Goal: Transaction & Acquisition: Book appointment/travel/reservation

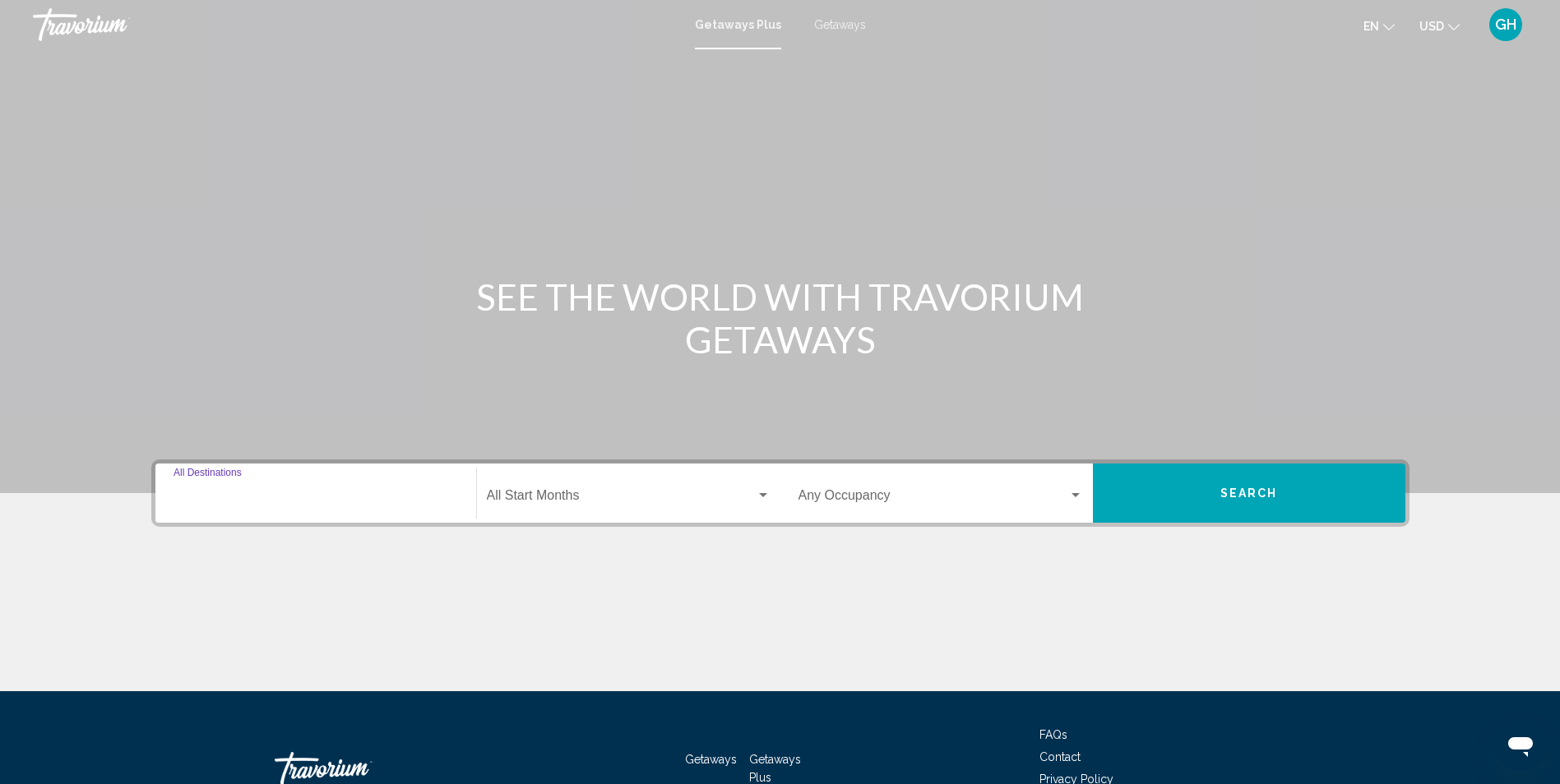
click at [273, 497] on input "Destination All Destinations" at bounding box center [315, 498] width 284 height 15
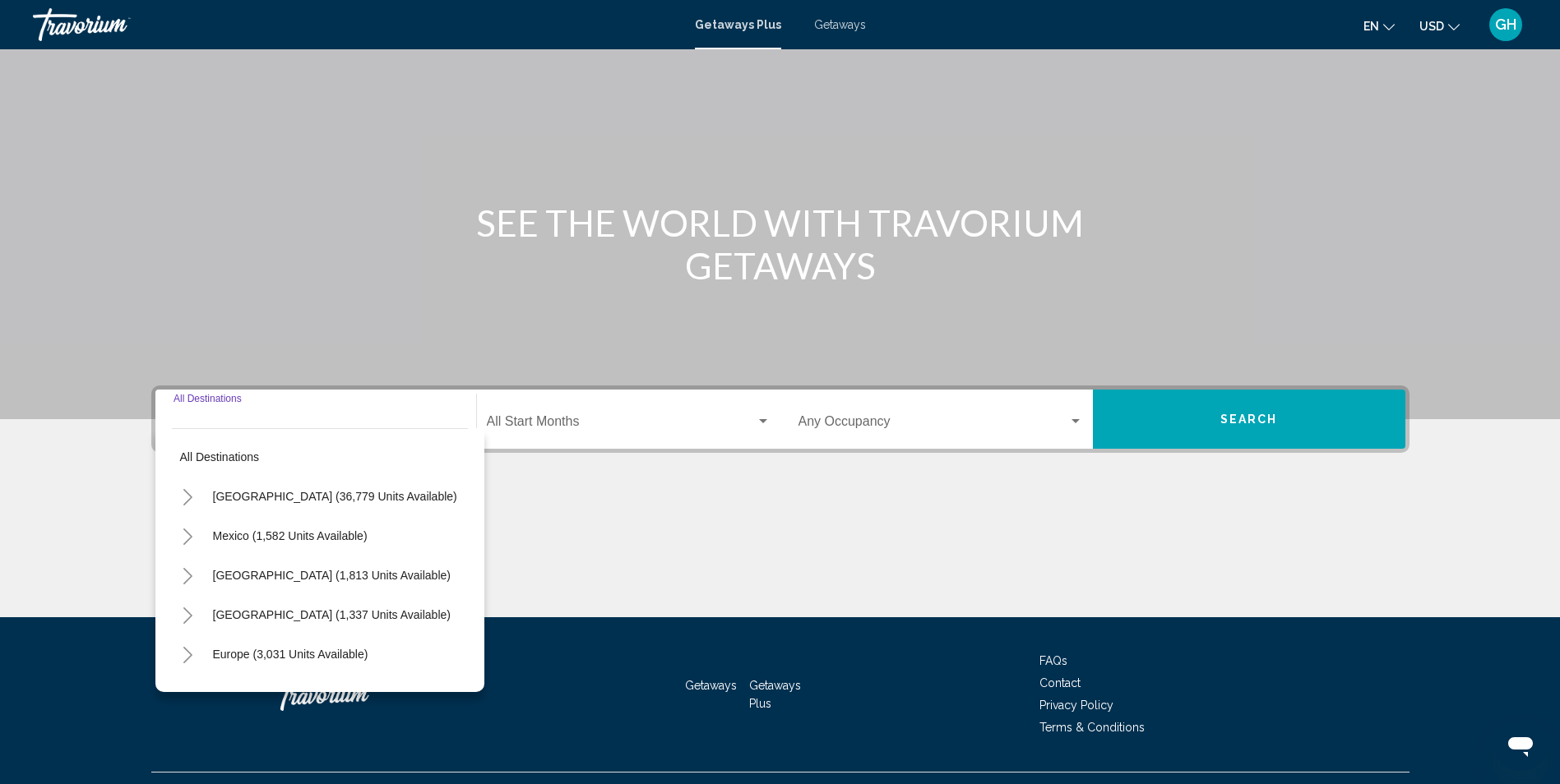
scroll to position [108, 0]
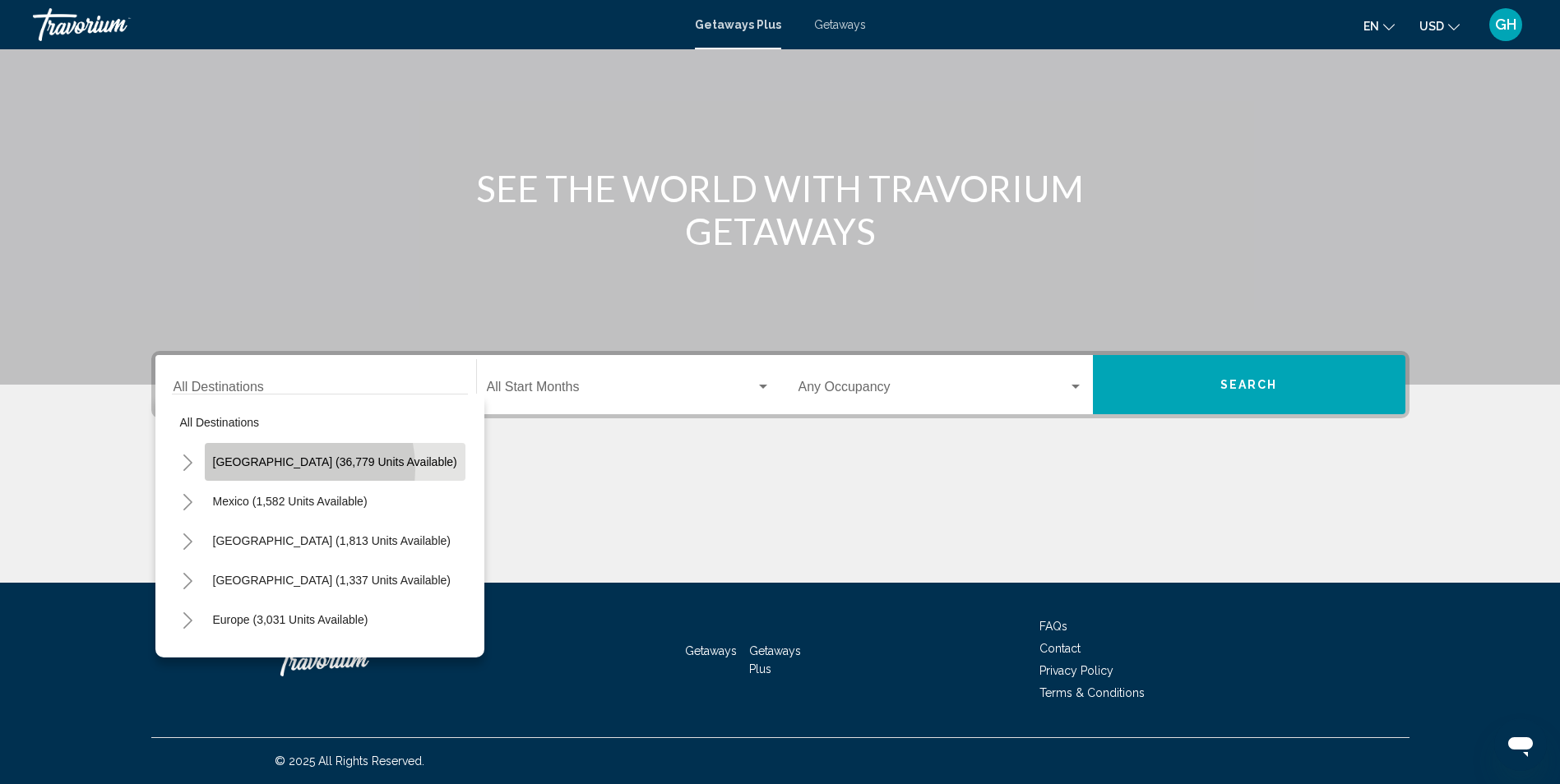
click at [266, 469] on button "[GEOGRAPHIC_DATA] (36,779 units available)" at bounding box center [335, 462] width 261 height 38
type input "**********"
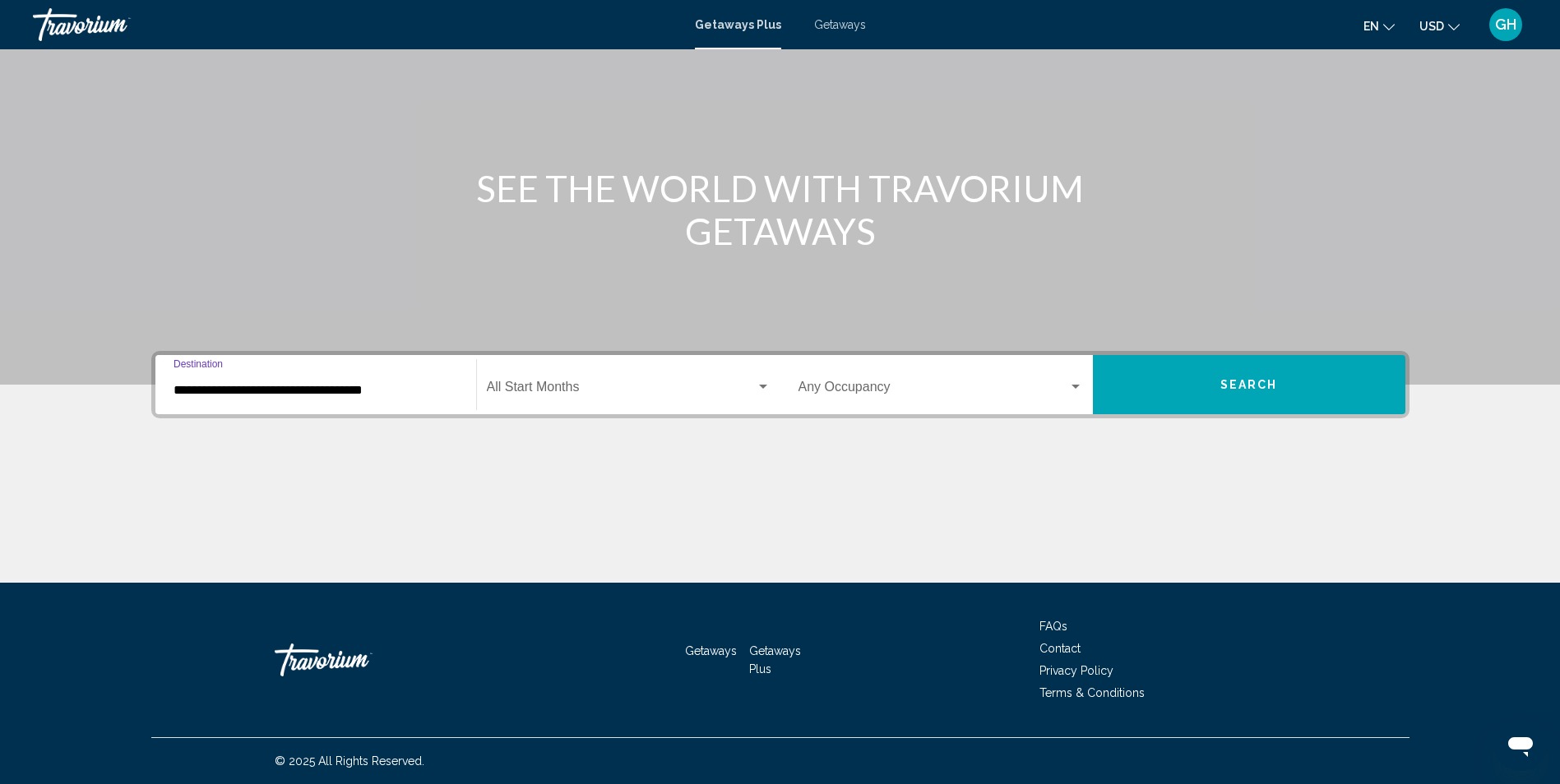
click at [555, 391] on span "Search widget" at bounding box center [621, 390] width 269 height 15
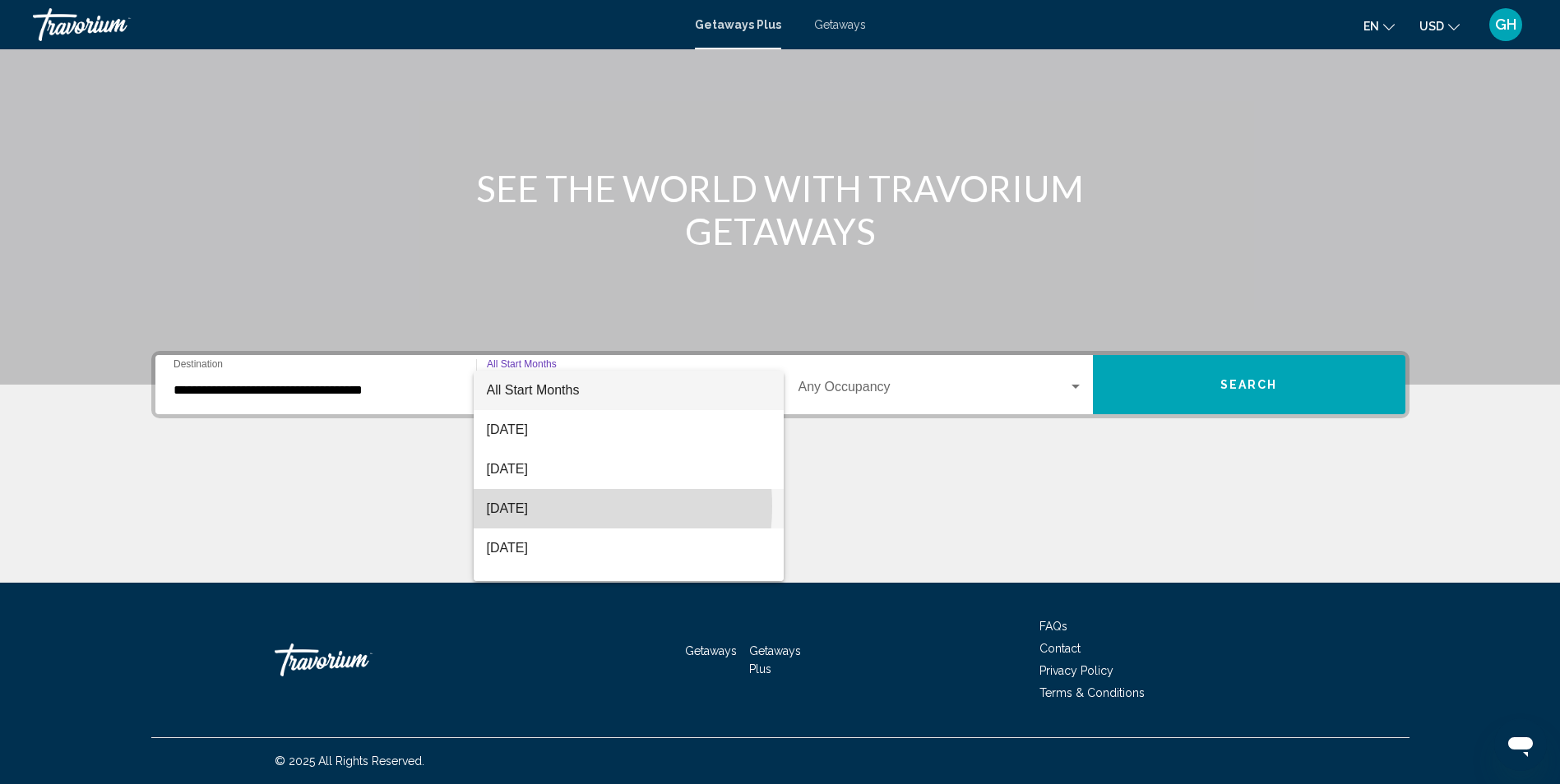
click at [550, 507] on span "[DATE]" at bounding box center [629, 508] width 283 height 39
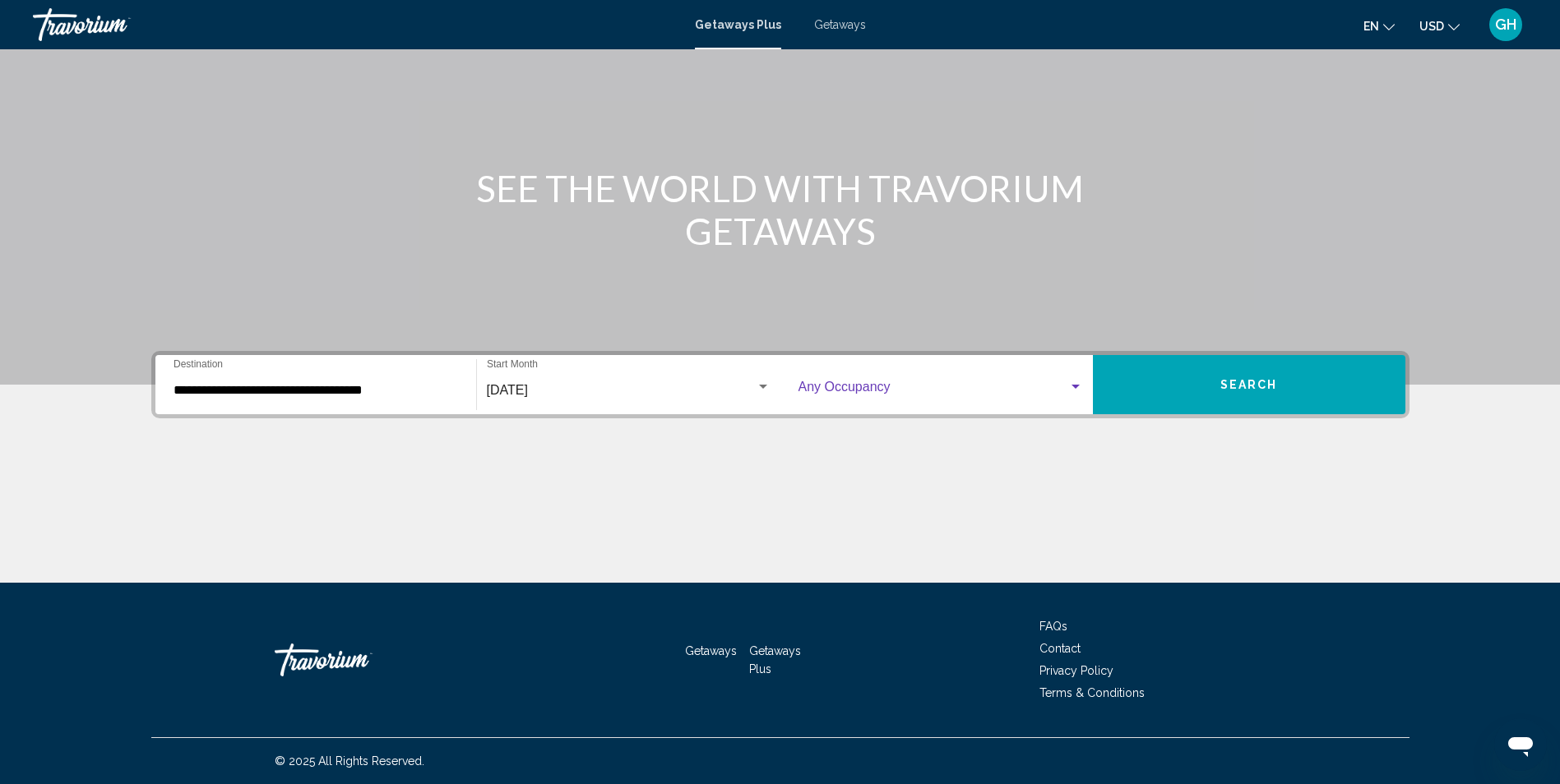
click at [861, 387] on span "Search widget" at bounding box center [934, 390] width 270 height 15
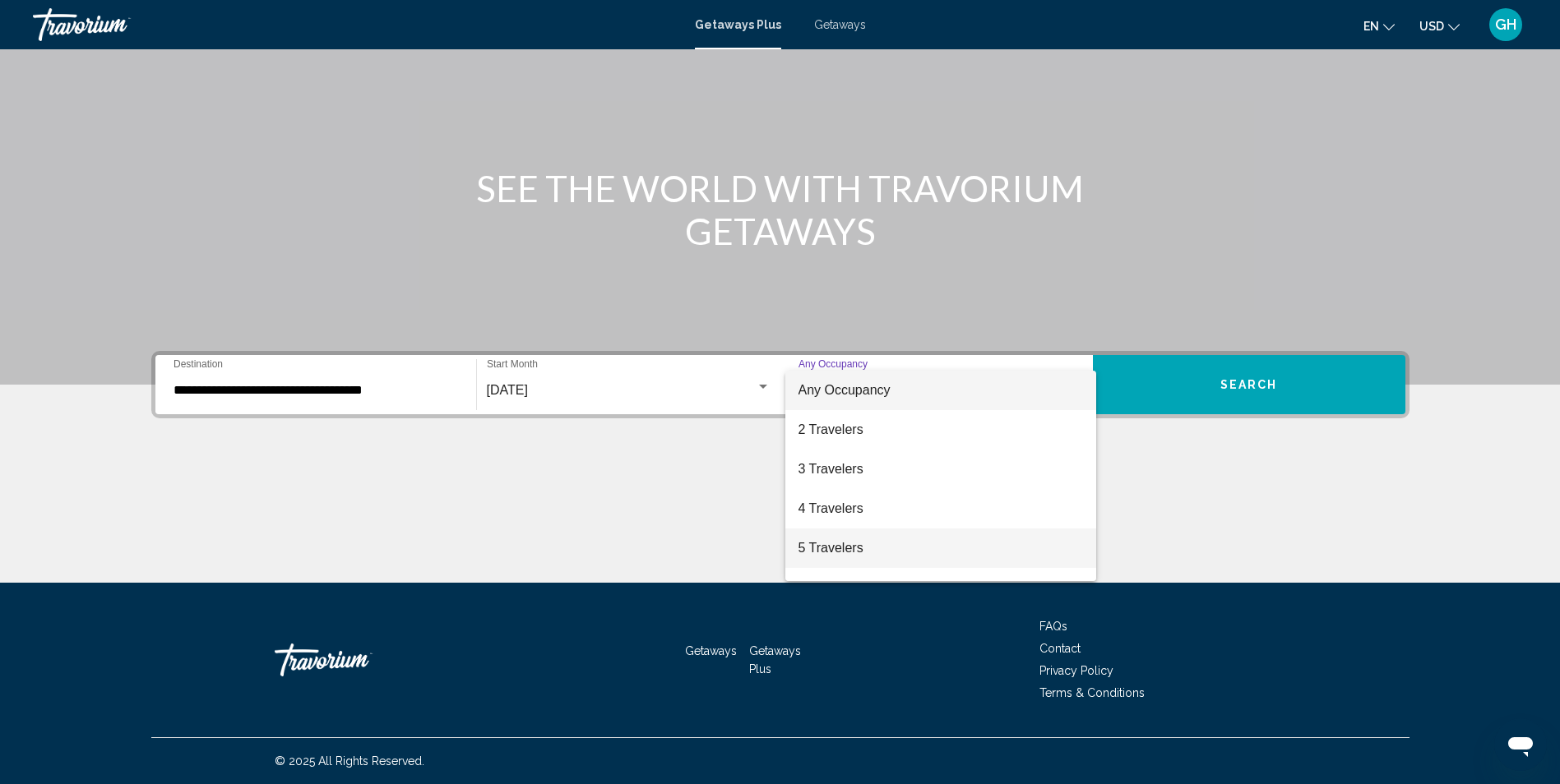
click at [844, 542] on span "5 Travelers" at bounding box center [940, 549] width 284 height 39
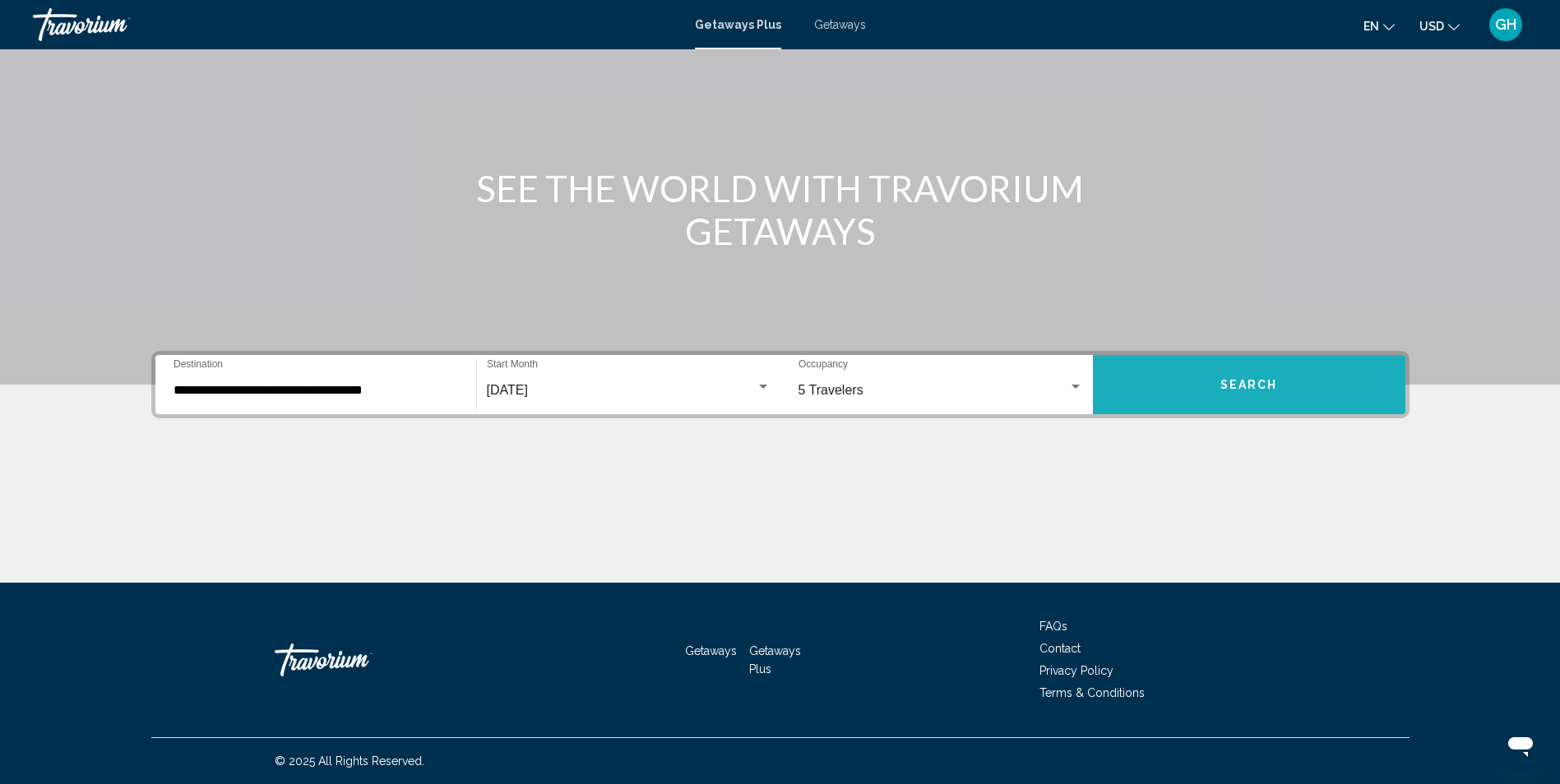
click at [1185, 392] on button "Search" at bounding box center [1249, 384] width 312 height 59
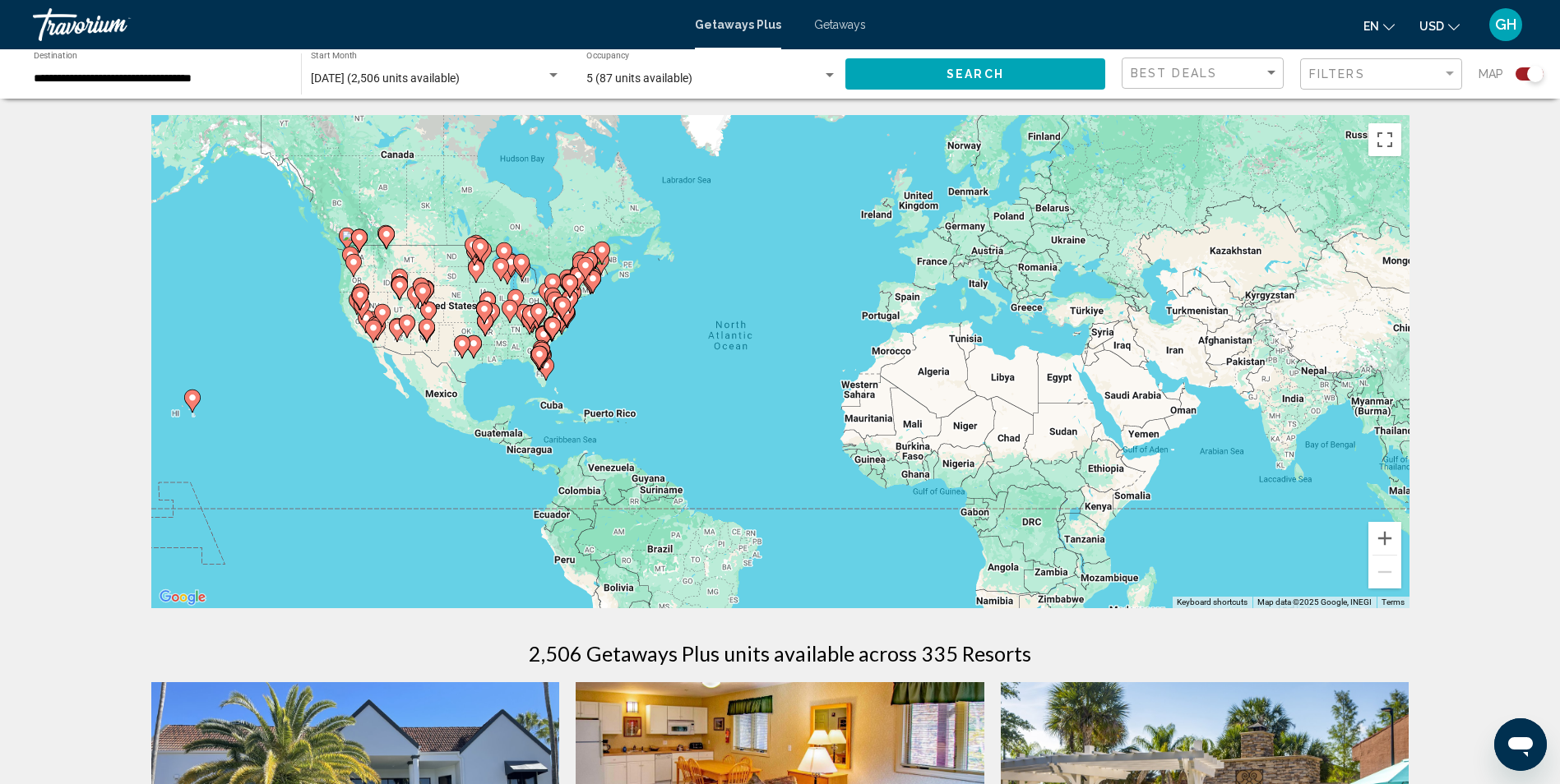
click at [546, 368] on gmp-advanced-marker "Main content" at bounding box center [539, 357] width 16 height 25
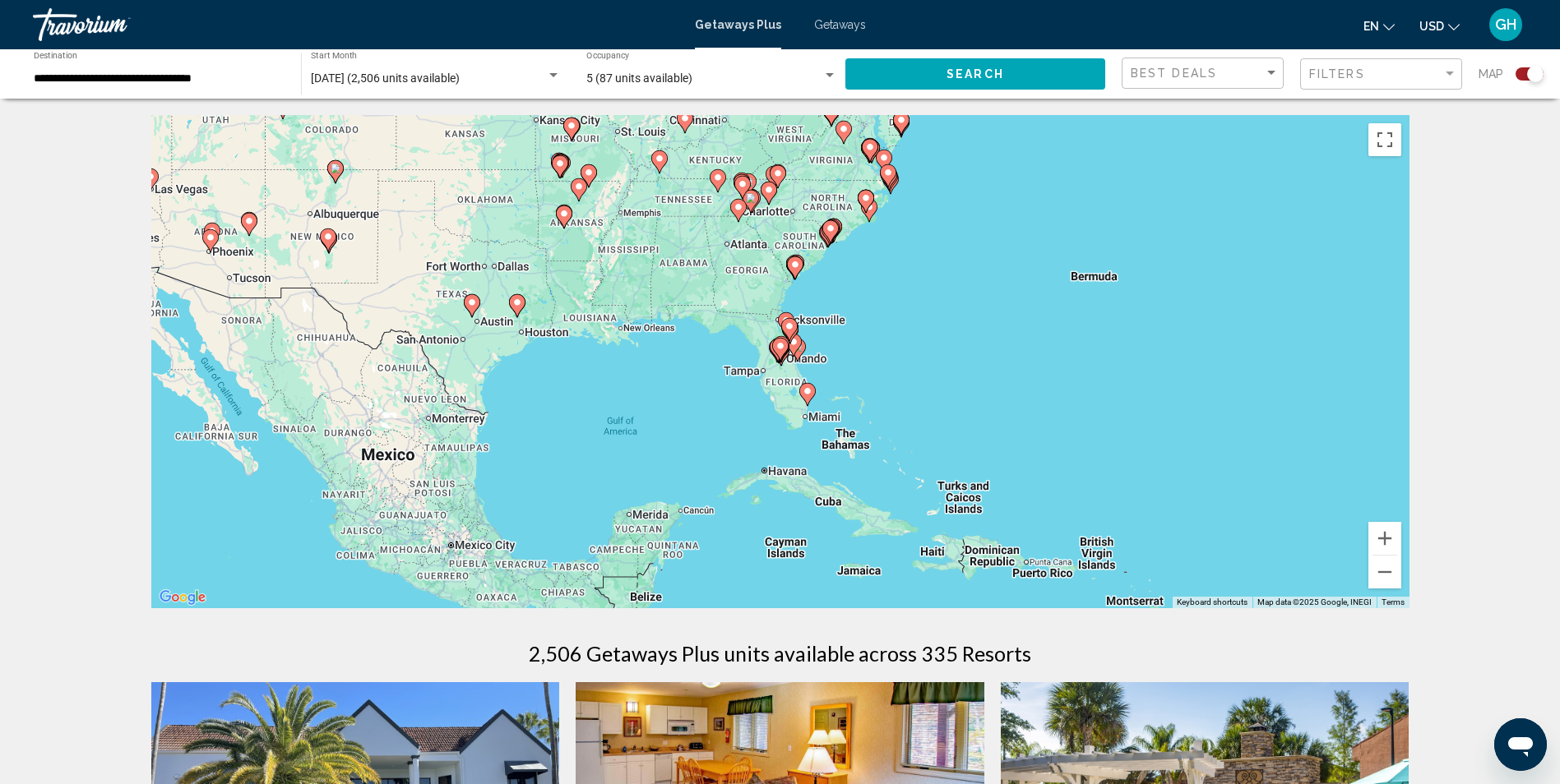
click at [806, 391] on image "Main content" at bounding box center [808, 392] width 10 height 10
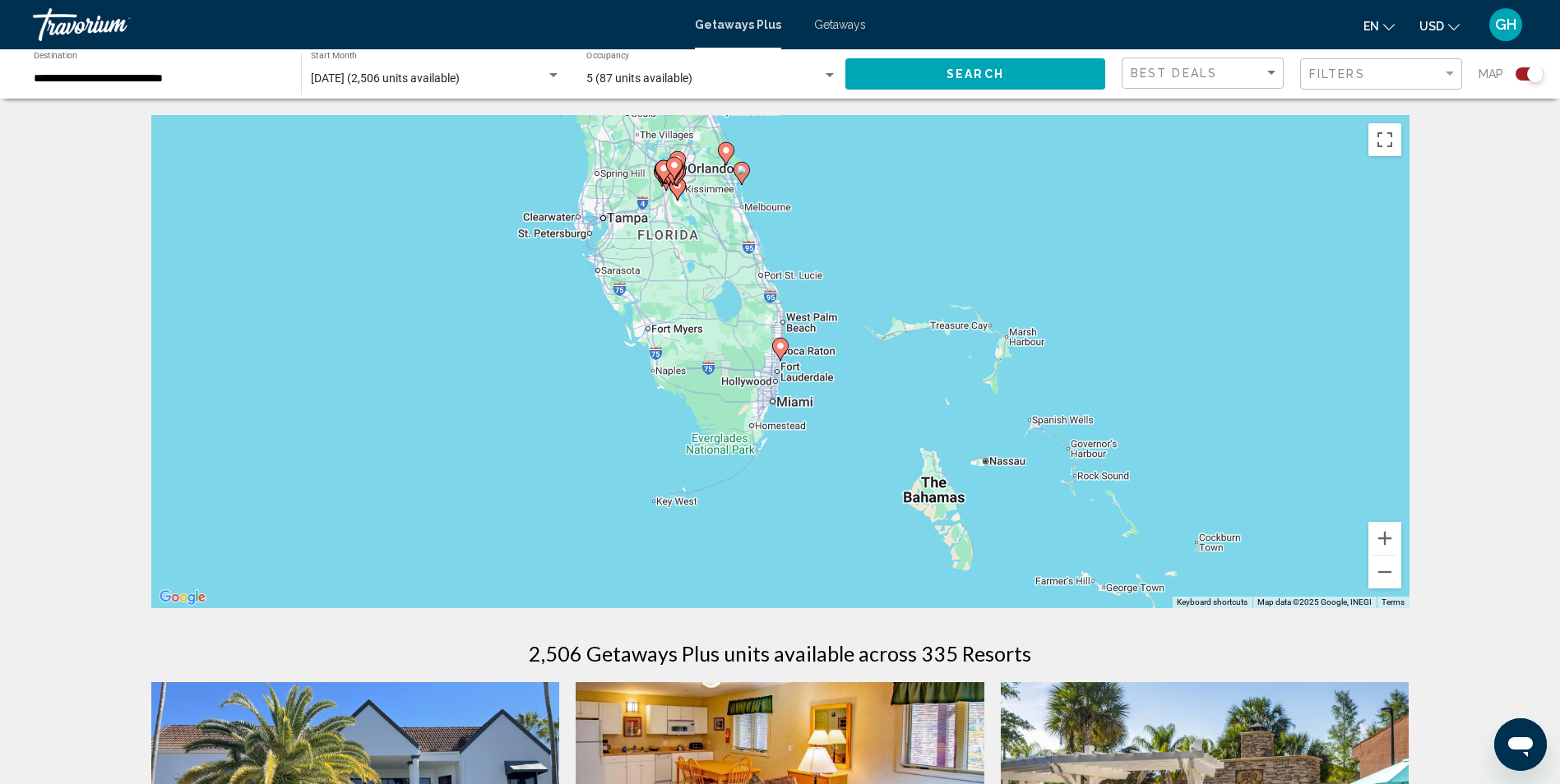
click at [783, 346] on image "Main content" at bounding box center [781, 346] width 10 height 10
type input "**********"
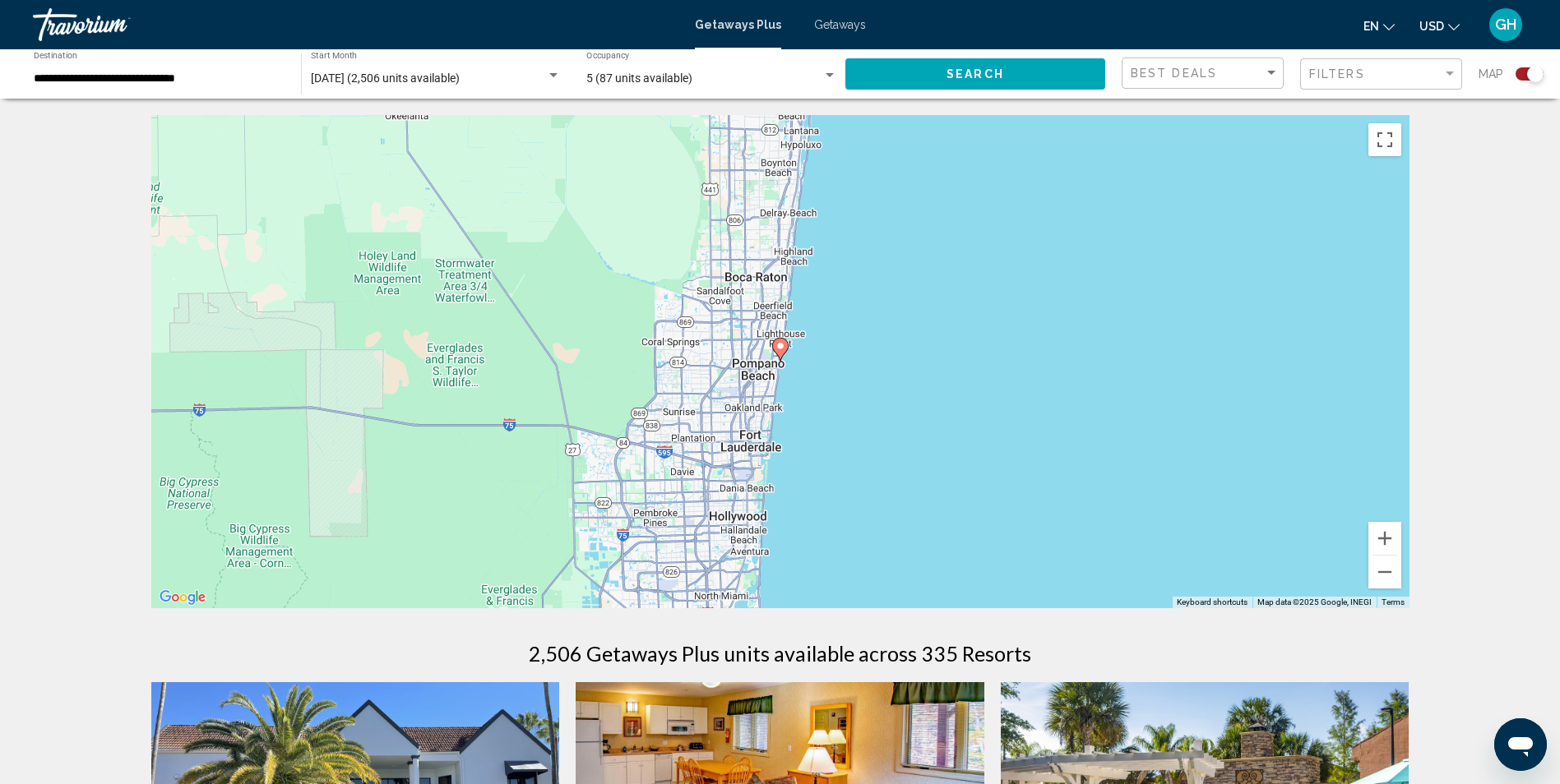
click at [782, 344] on image "Main content" at bounding box center [781, 346] width 10 height 10
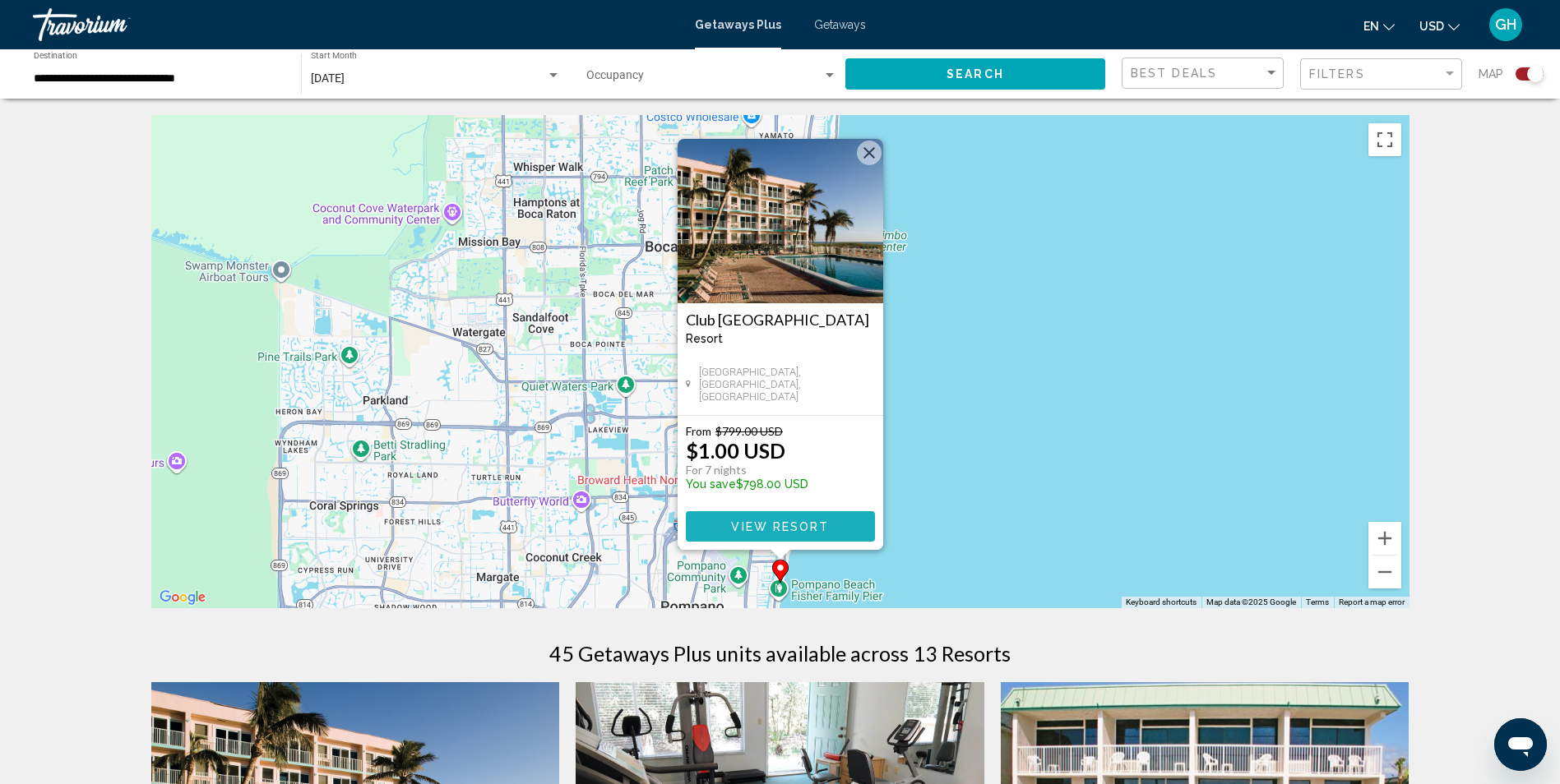
click at [787, 520] on span "View Resort" at bounding box center [780, 526] width 98 height 13
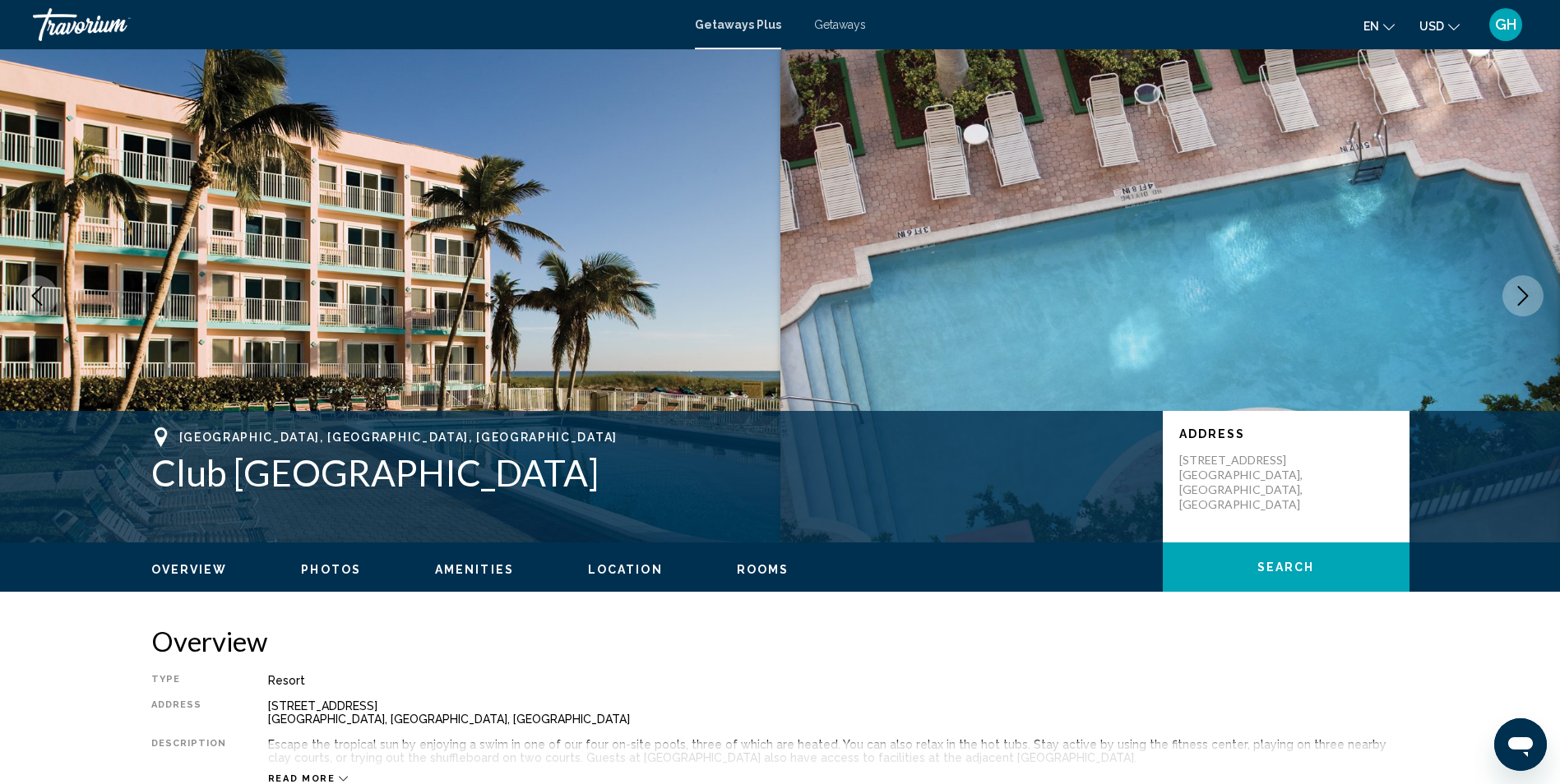
click at [1528, 285] on button "Next image" at bounding box center [1523, 296] width 41 height 41
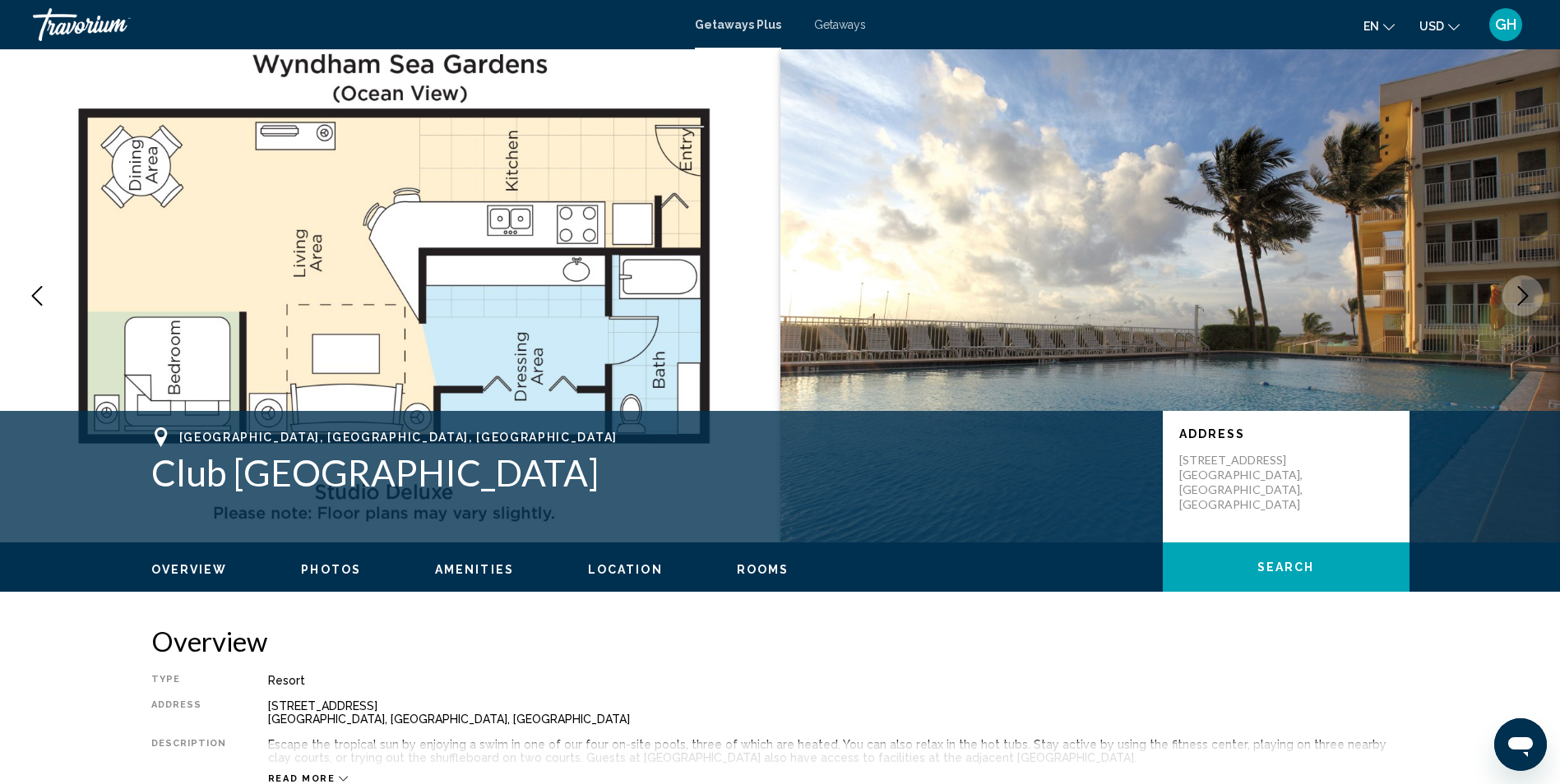
click at [1519, 293] on icon "Next image" at bounding box center [1522, 295] width 20 height 20
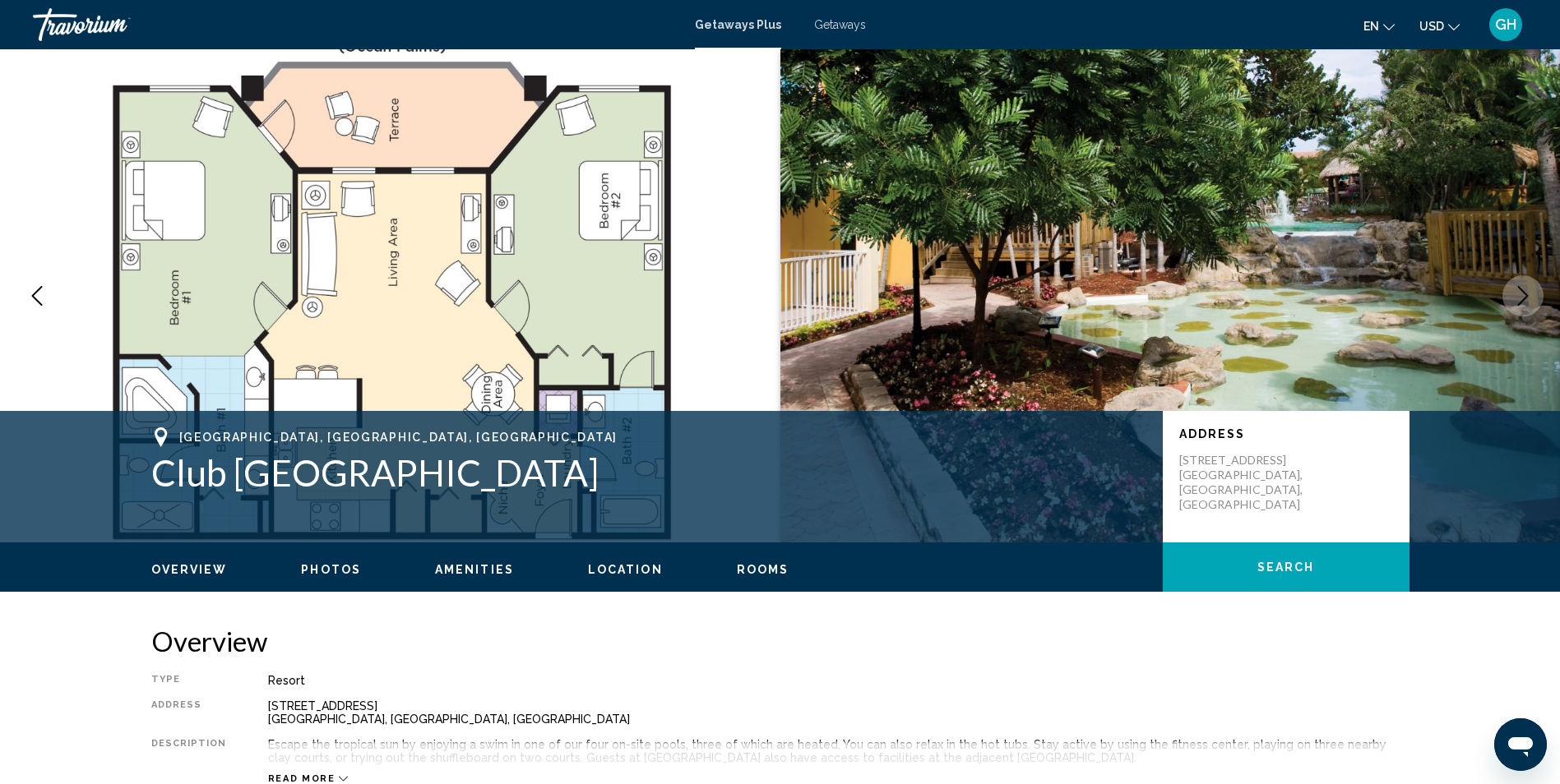
click at [1519, 293] on icon "Next image" at bounding box center [1522, 295] width 20 height 20
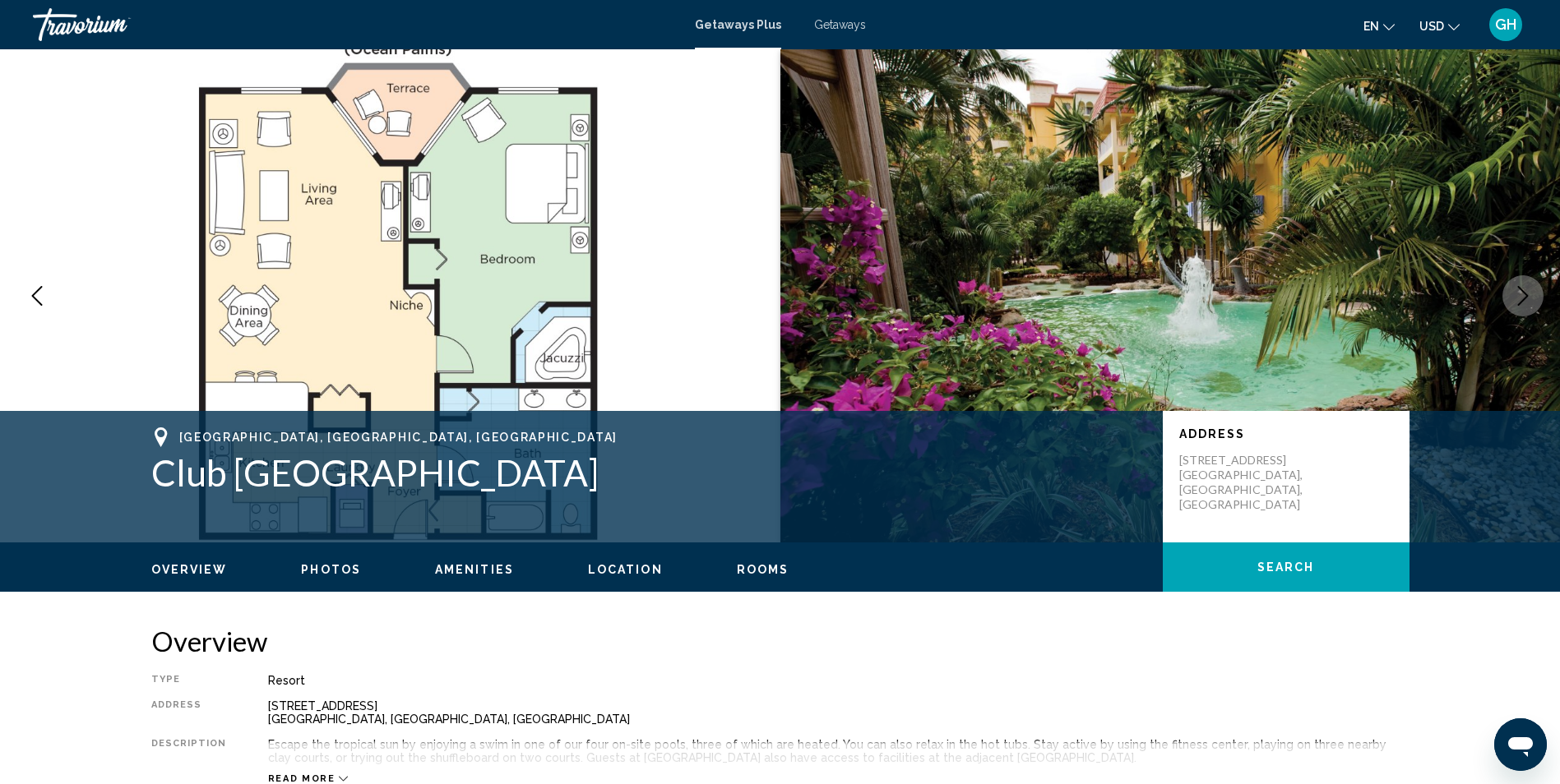
click at [1519, 293] on icon "Next image" at bounding box center [1522, 295] width 20 height 20
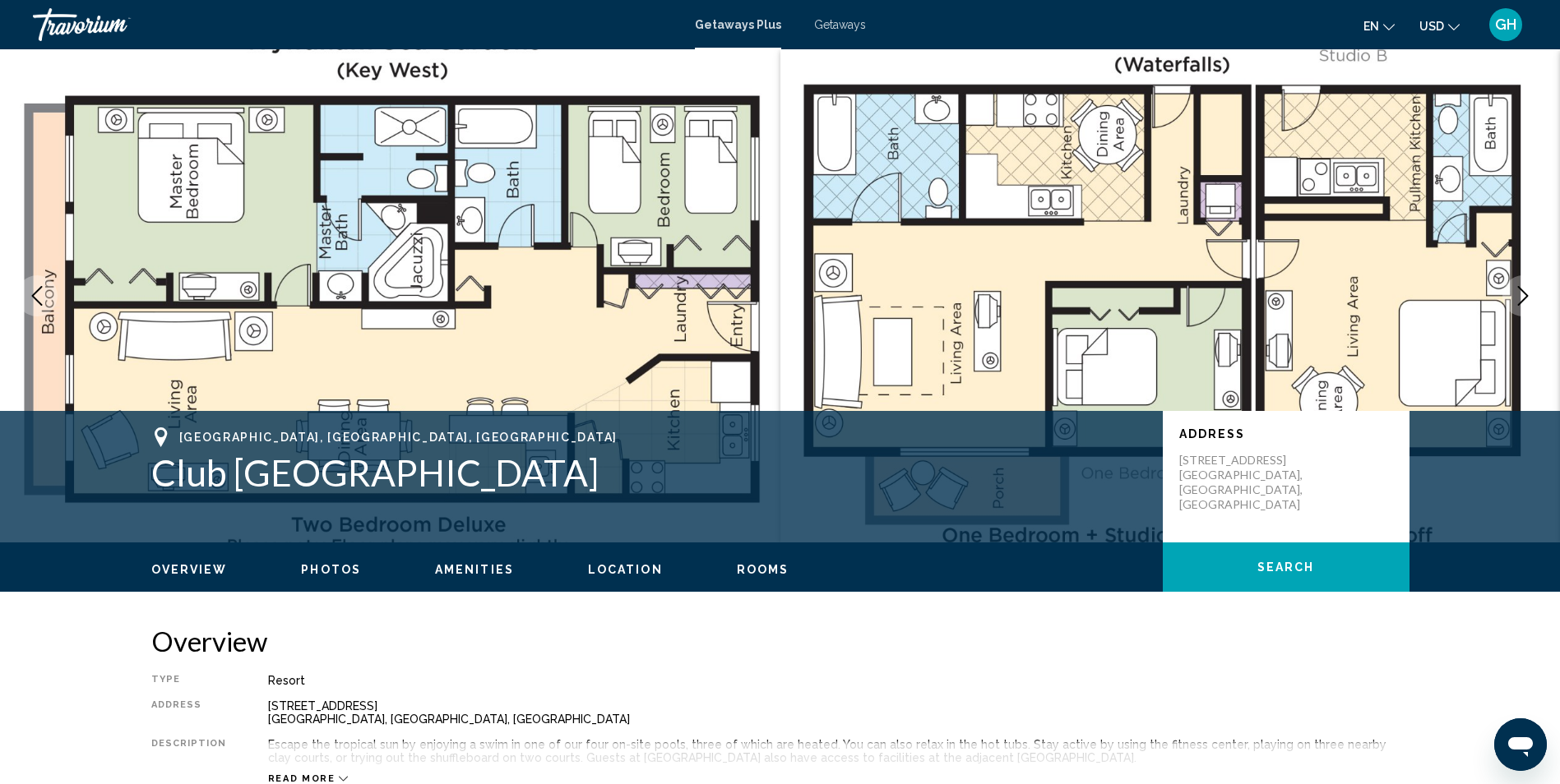
click at [1517, 301] on icon "Next image" at bounding box center [1522, 295] width 20 height 20
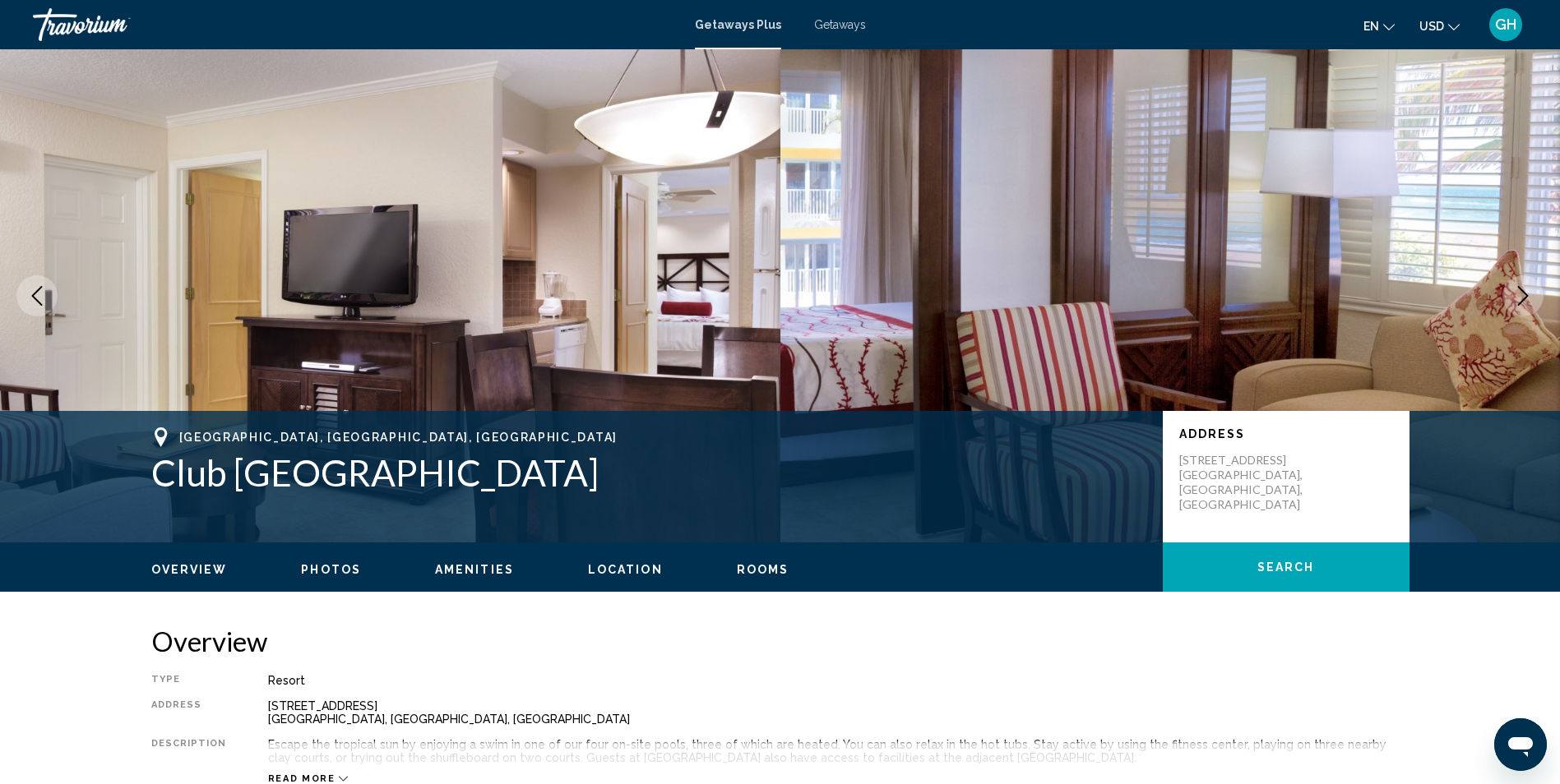
click at [1517, 301] on icon "Next image" at bounding box center [1522, 295] width 20 height 20
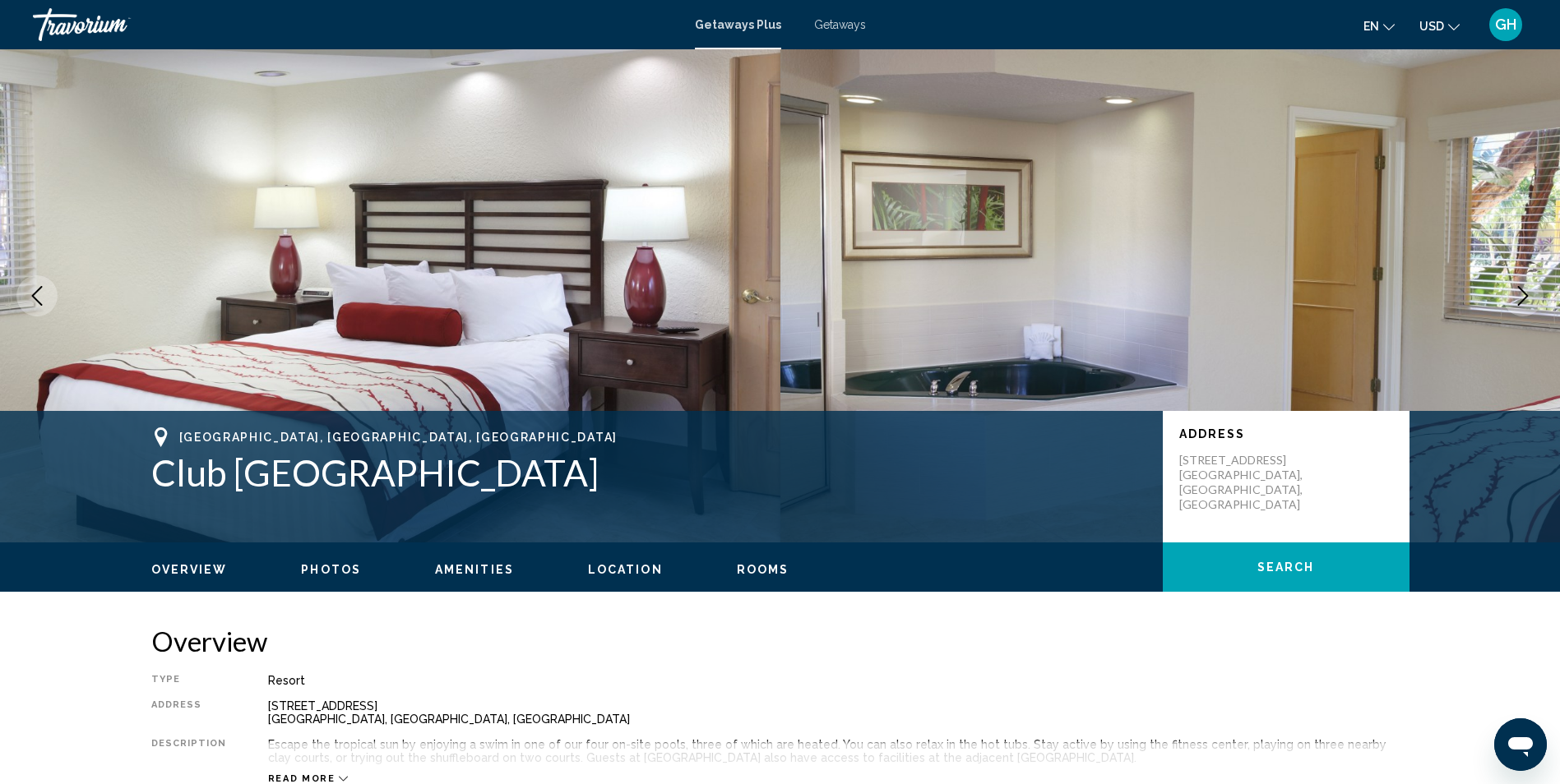
click at [1517, 301] on icon "Next image" at bounding box center [1522, 295] width 20 height 20
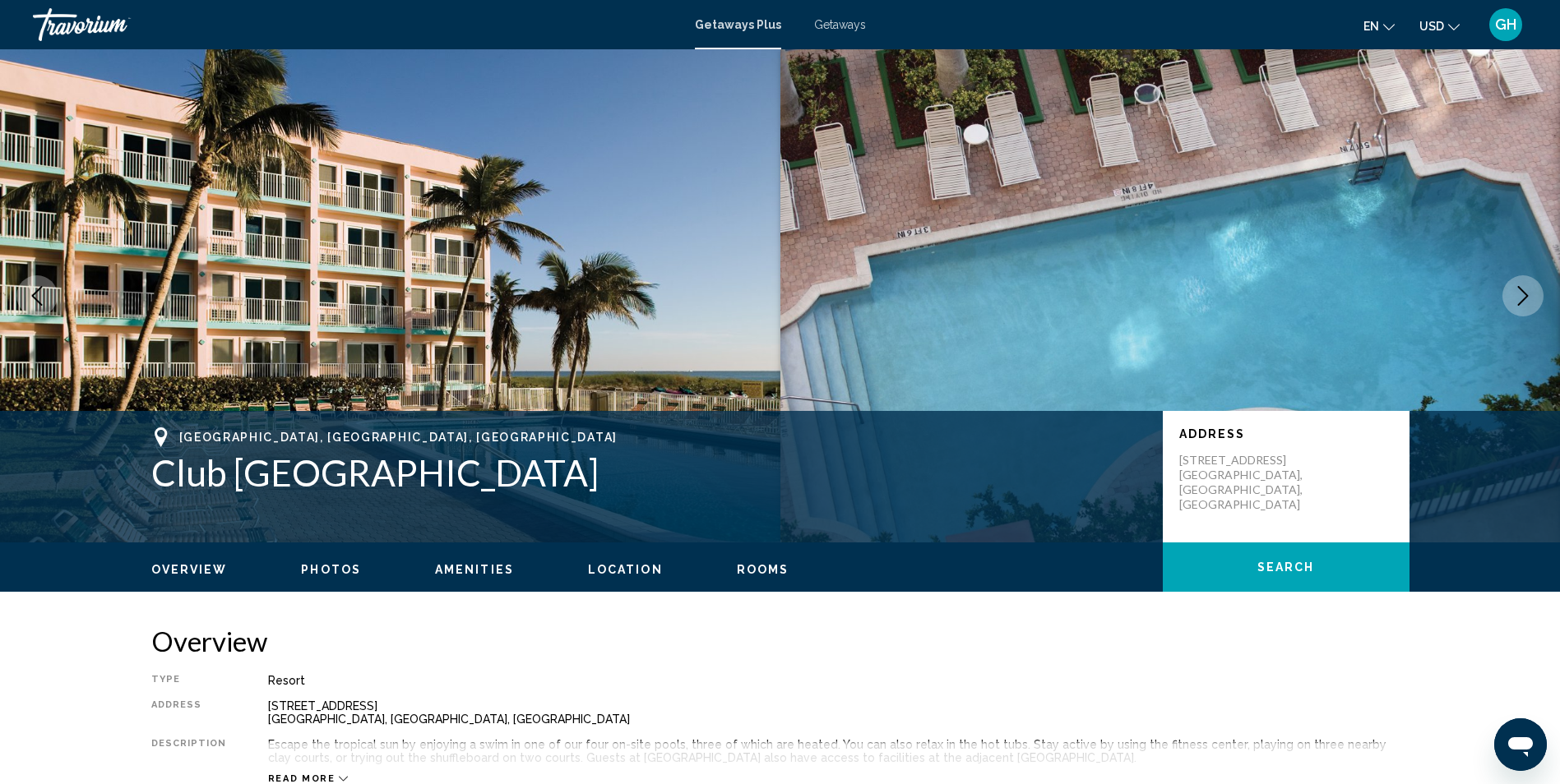
click at [1517, 301] on icon "Next image" at bounding box center [1522, 295] width 20 height 20
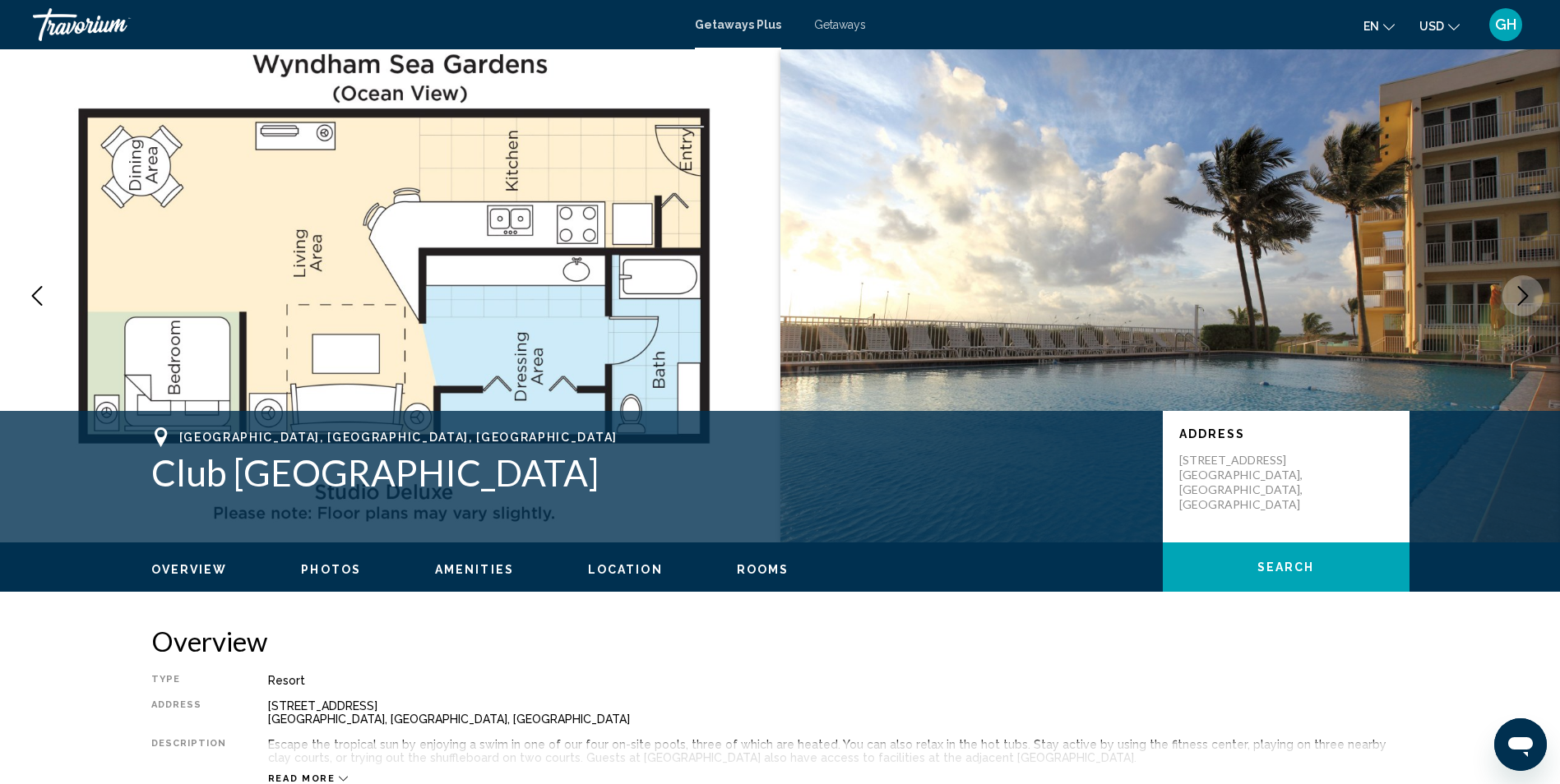
click at [1517, 301] on icon "Next image" at bounding box center [1522, 295] width 20 height 20
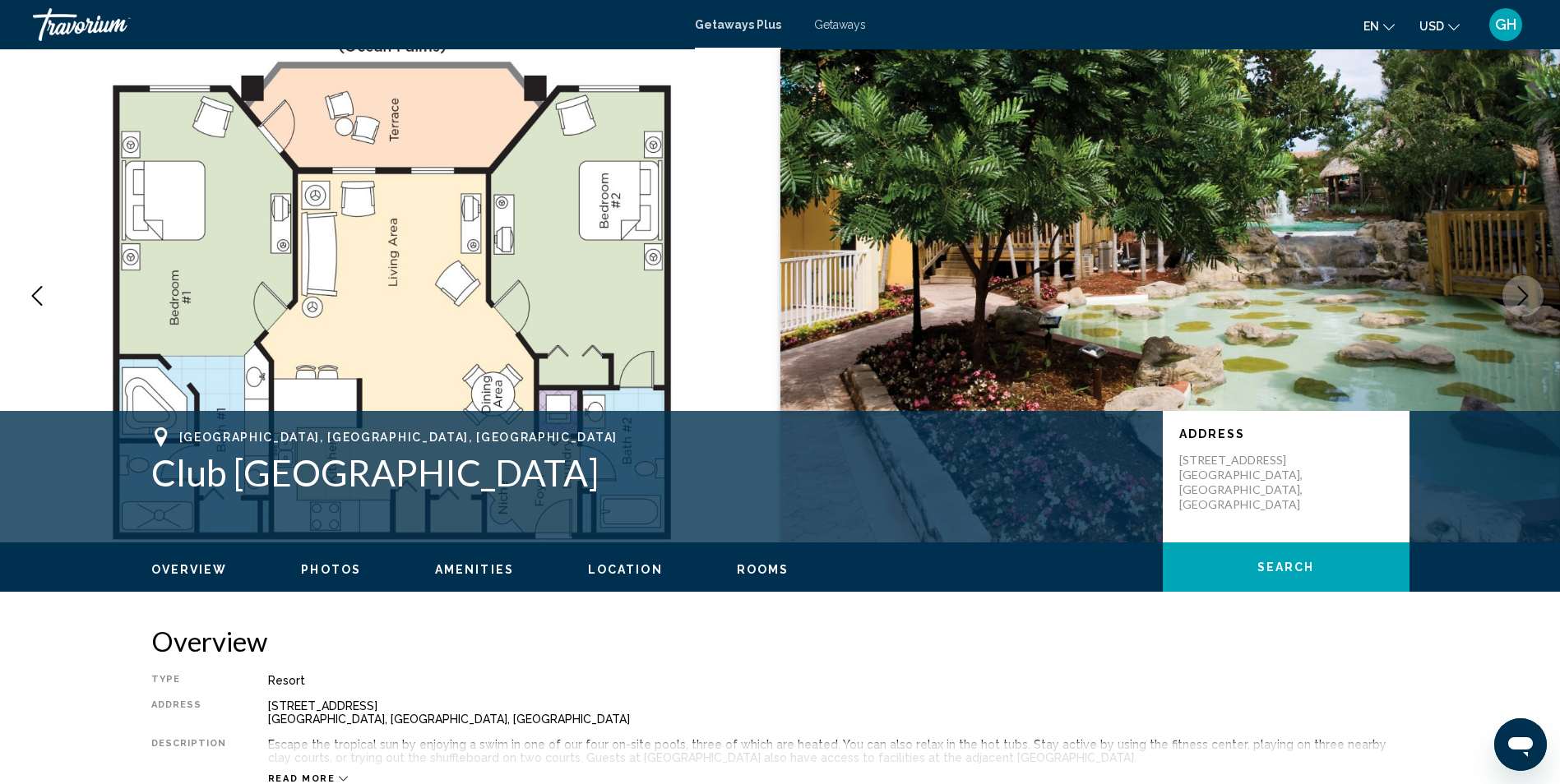
click at [1517, 301] on icon "Next image" at bounding box center [1522, 295] width 20 height 20
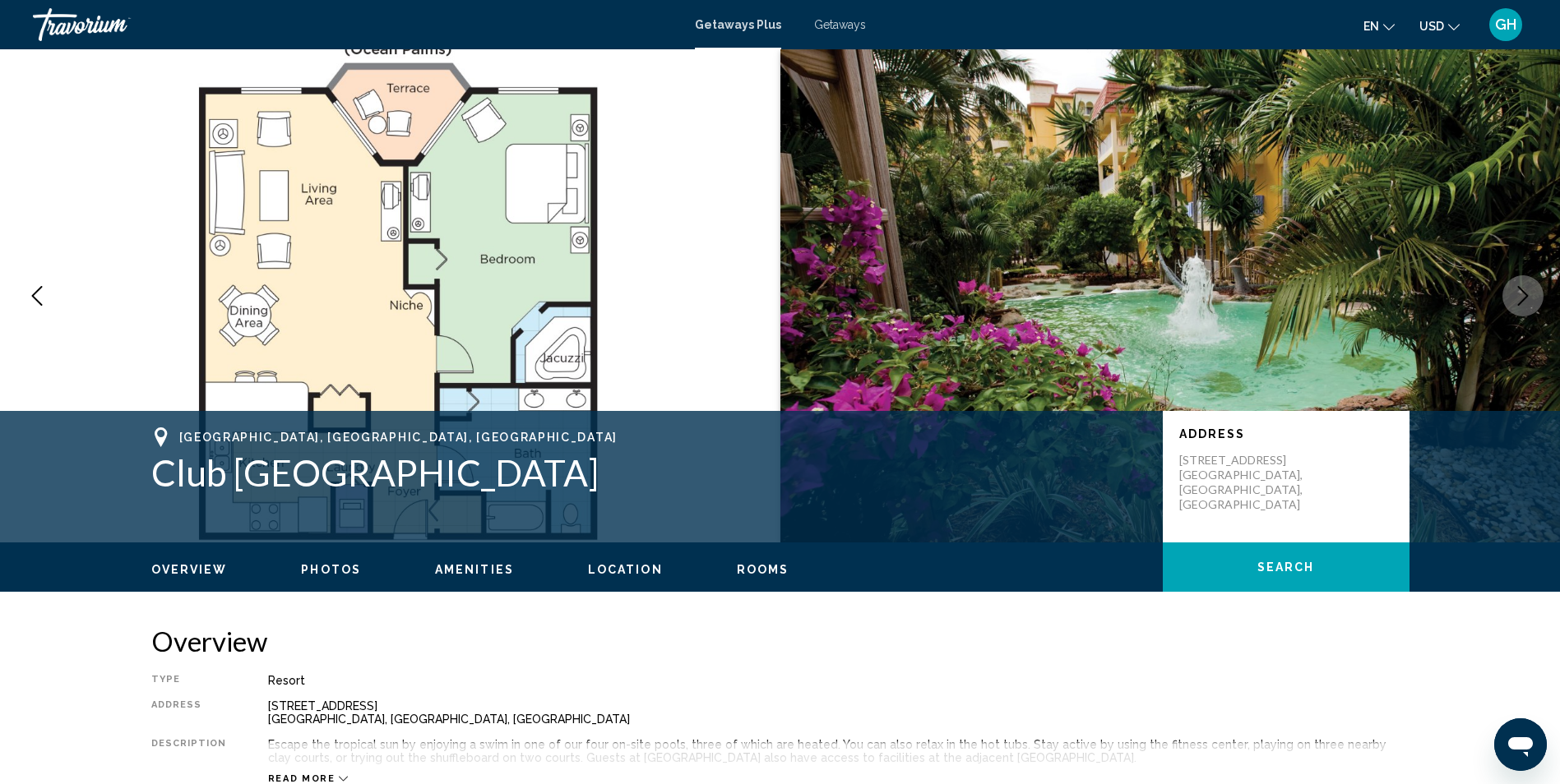
click at [1517, 301] on icon "Next image" at bounding box center [1522, 295] width 20 height 20
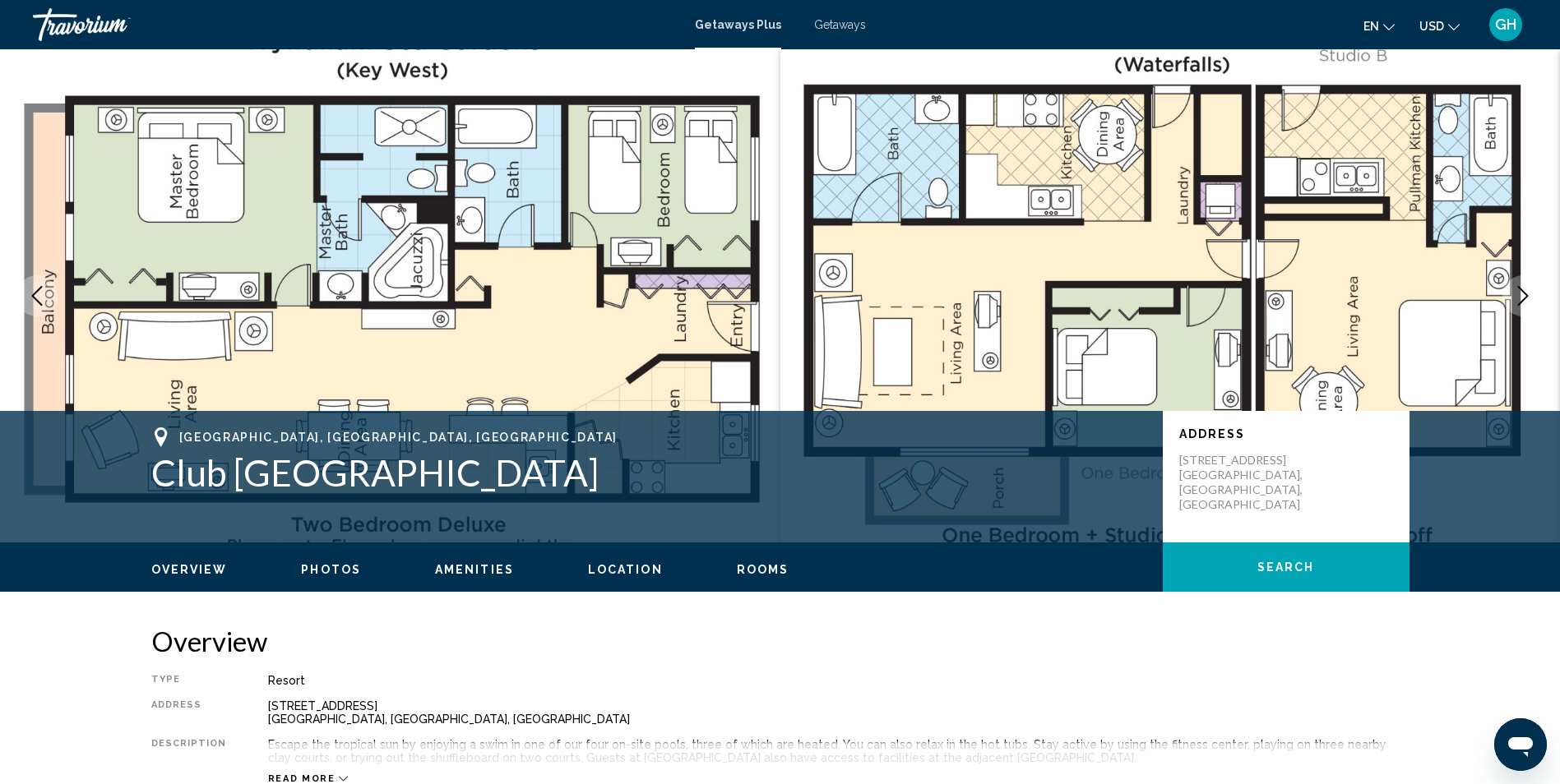
click at [1517, 301] on icon "Next image" at bounding box center [1522, 295] width 20 height 20
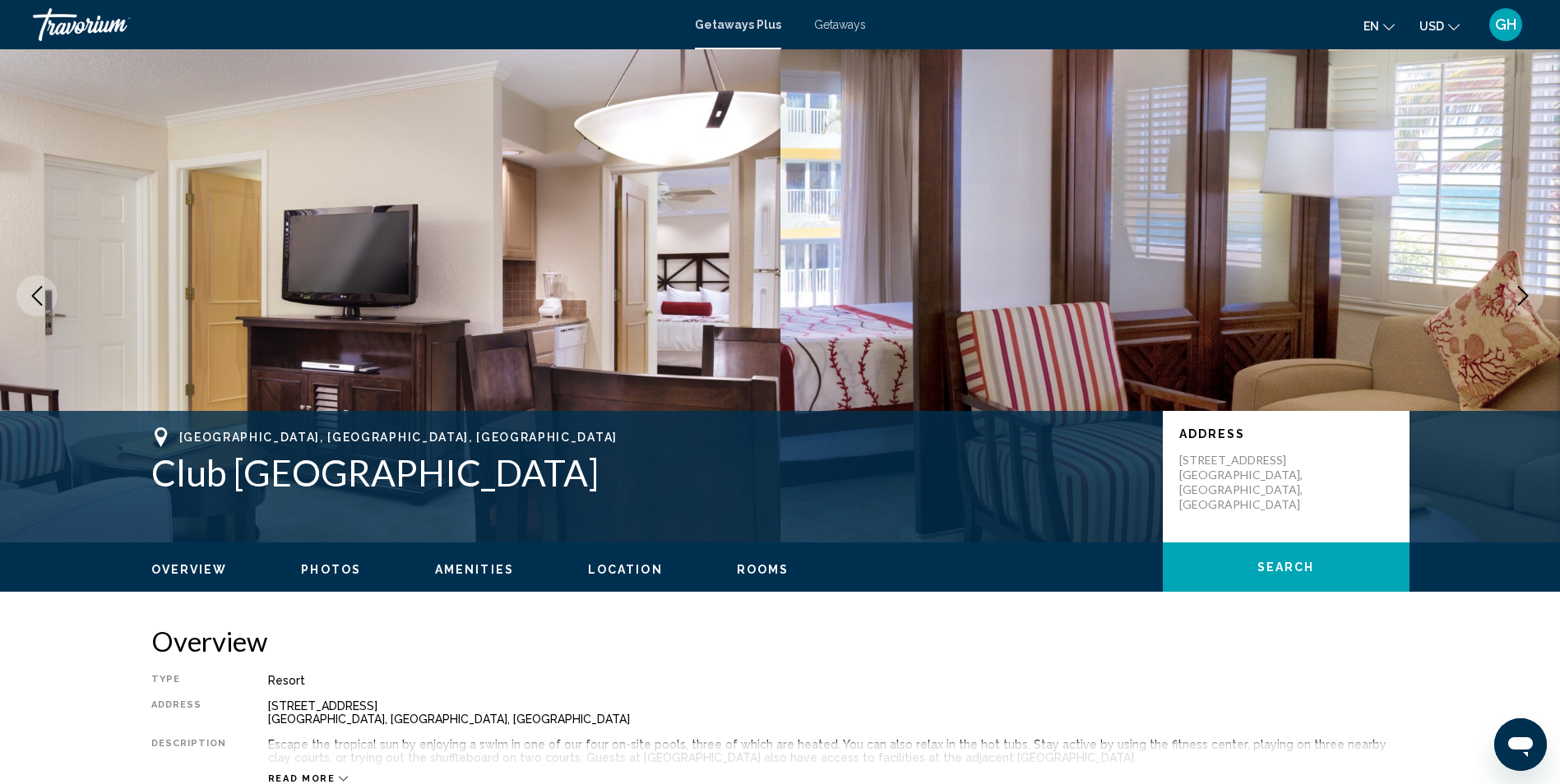
click at [1522, 298] on icon "Next image" at bounding box center [1522, 295] width 20 height 20
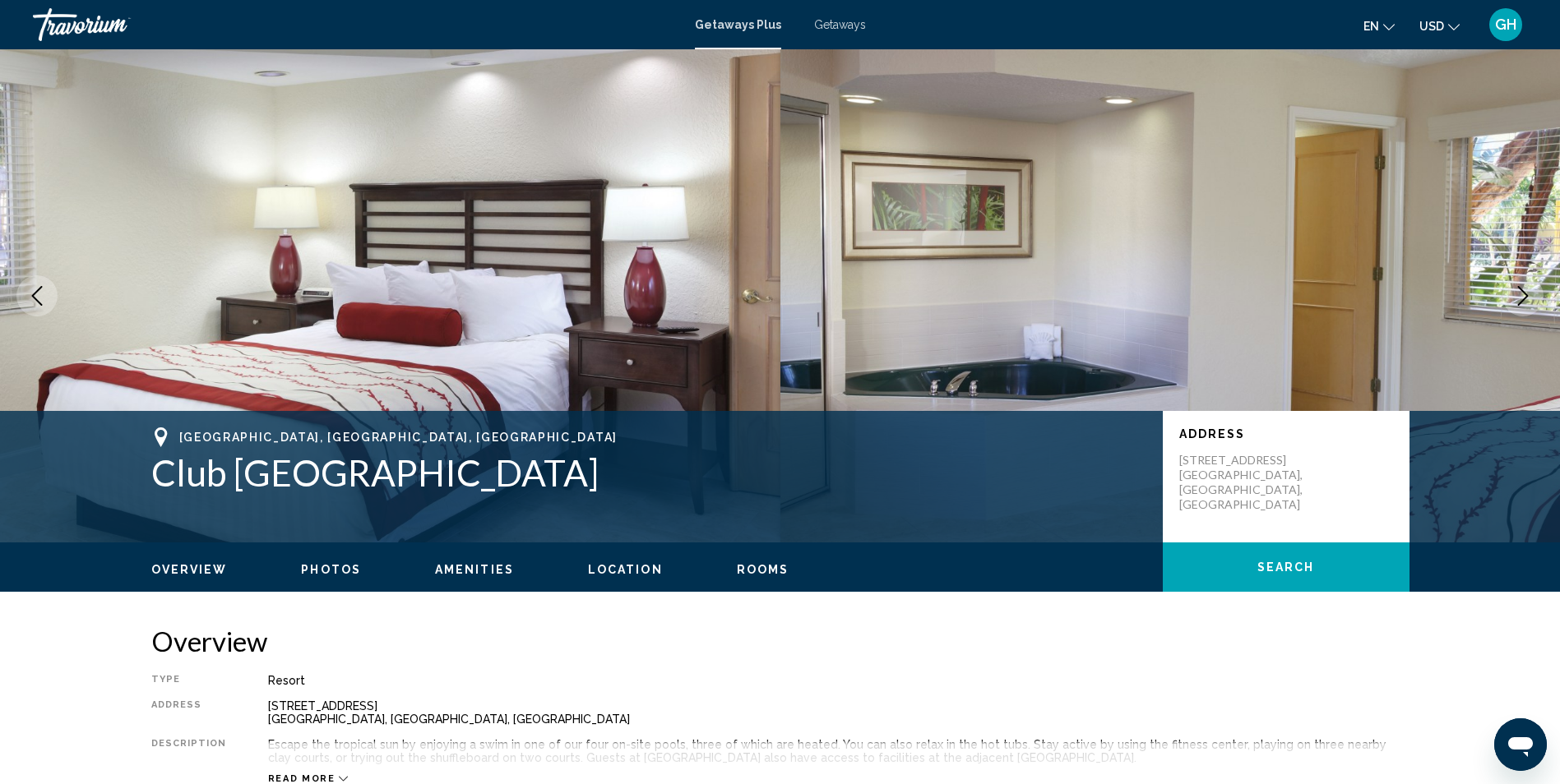
click at [1522, 298] on icon "Next image" at bounding box center [1522, 295] width 20 height 20
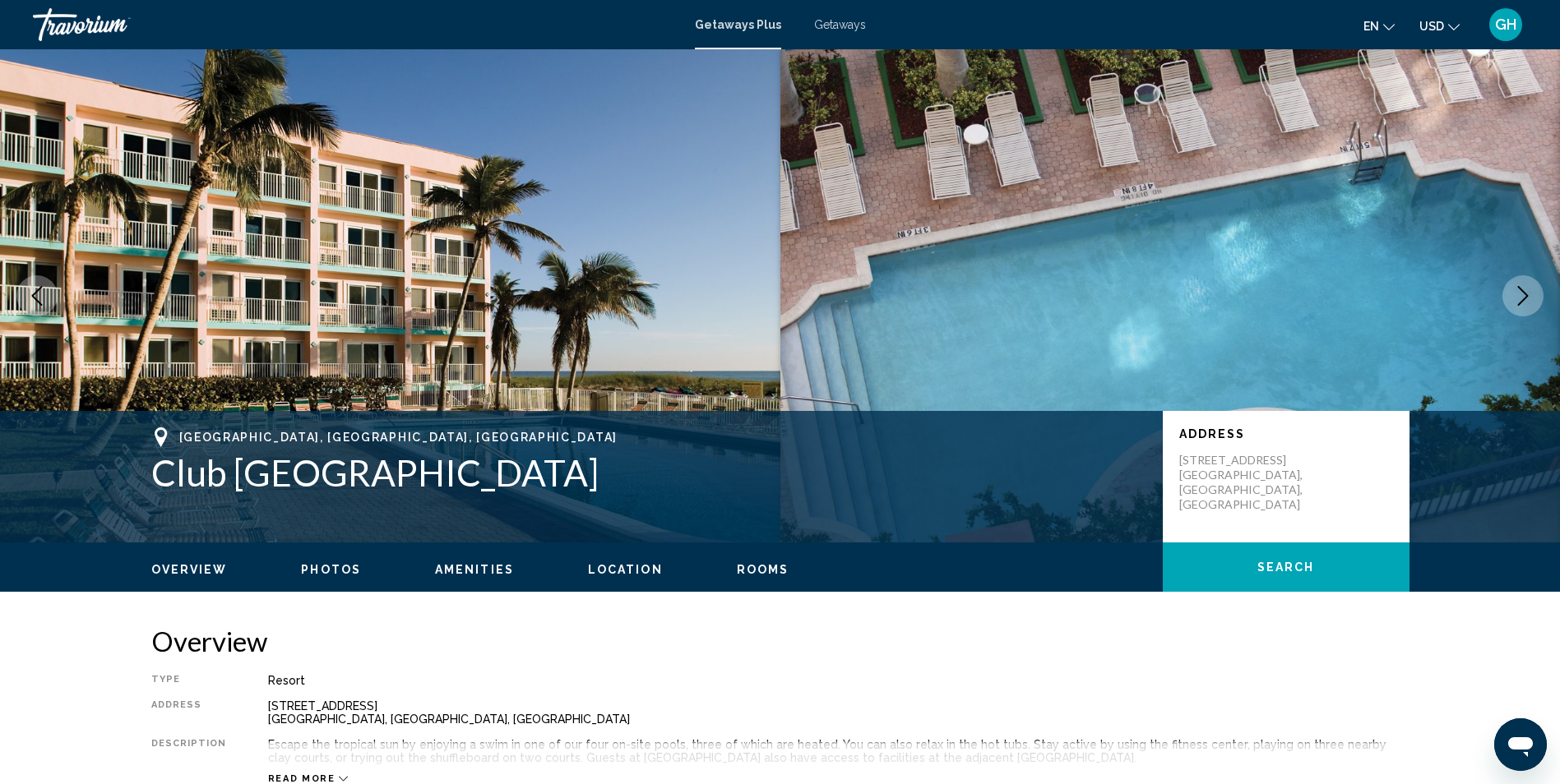
click at [467, 564] on span "Amenities" at bounding box center [474, 569] width 79 height 13
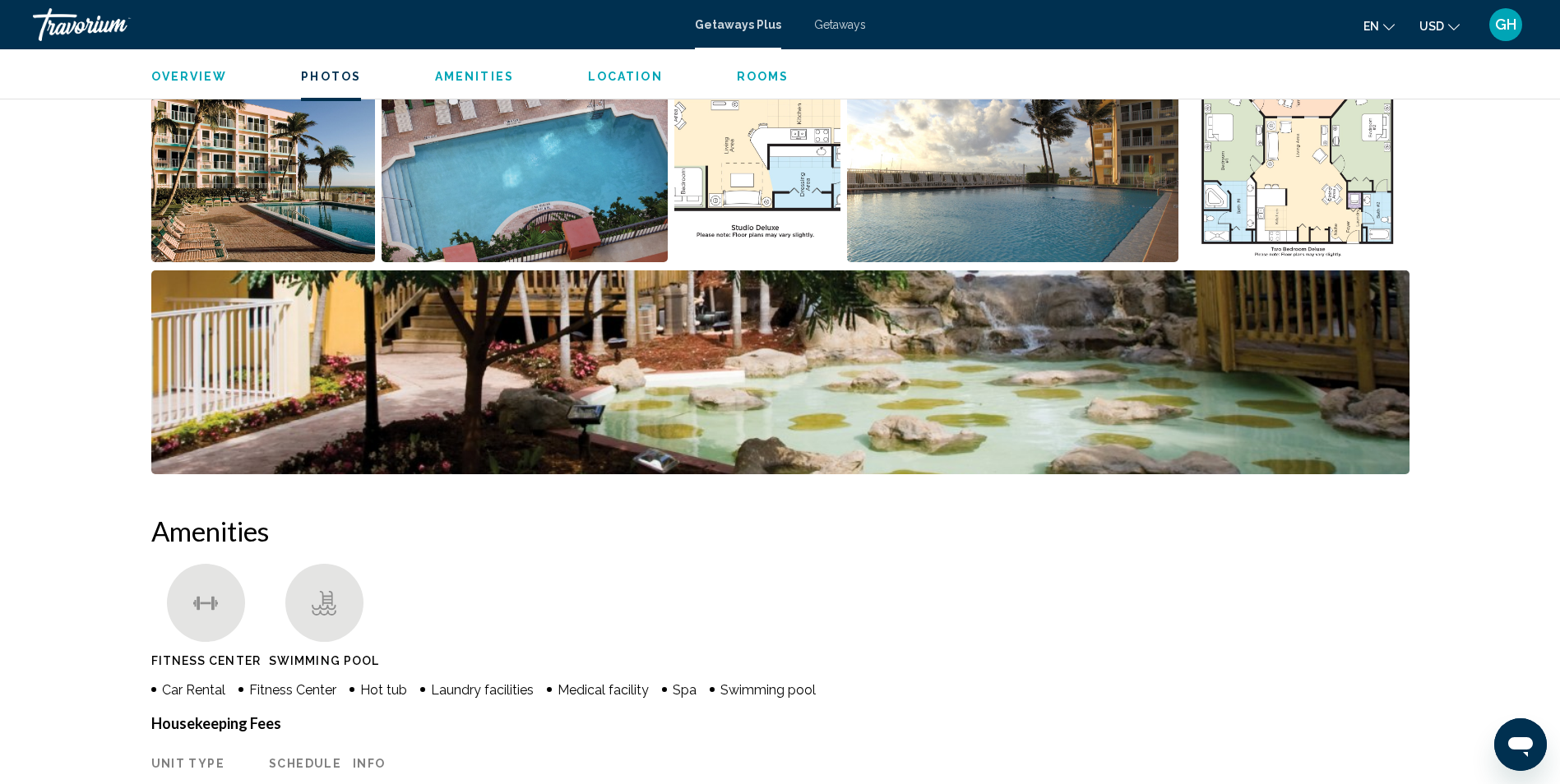
scroll to position [748, 0]
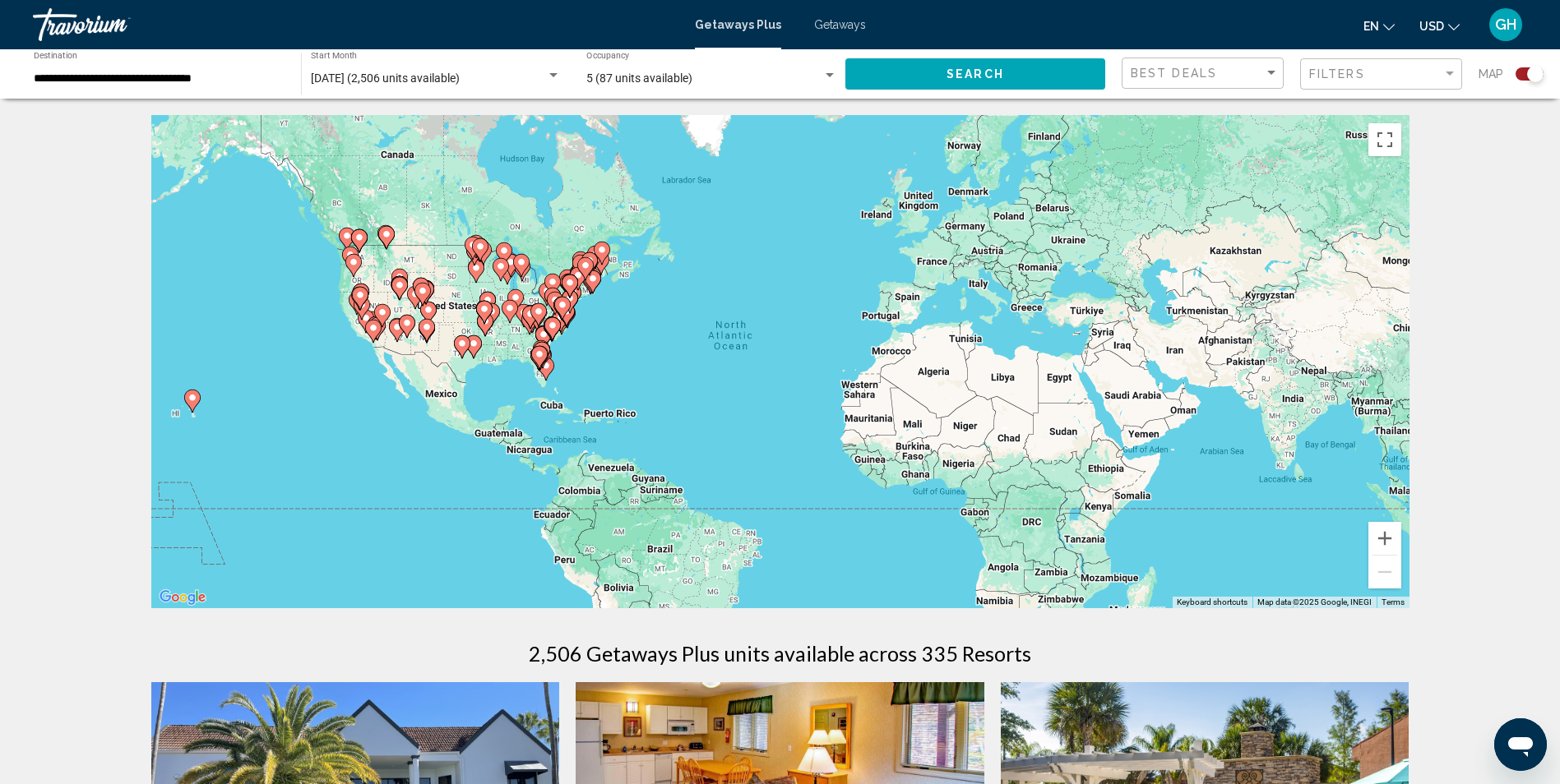
click at [556, 76] on div "Search widget" at bounding box center [554, 75] width 9 height 4
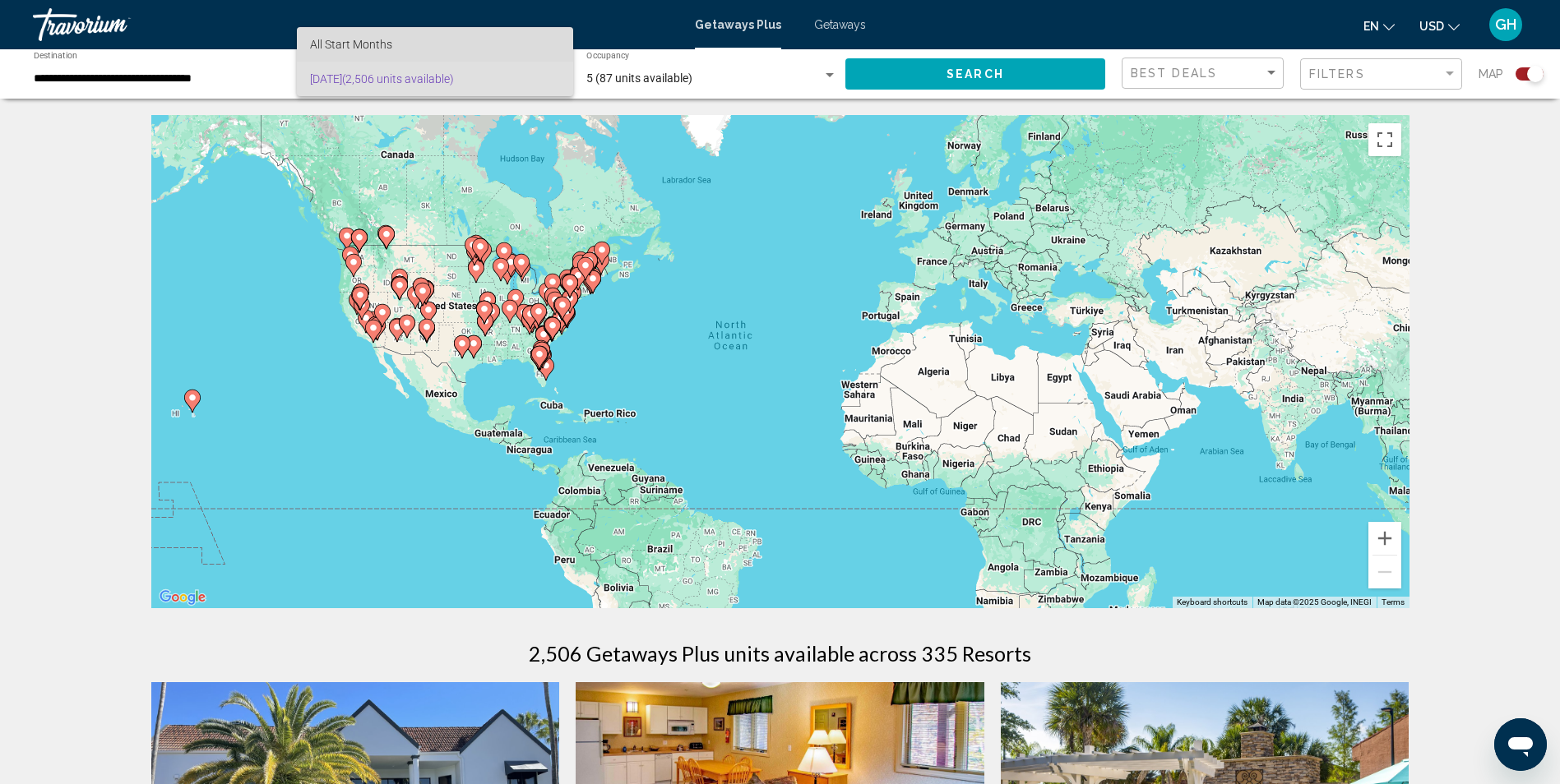
click at [497, 45] on span "All Start Months" at bounding box center [434, 44] width 250 height 34
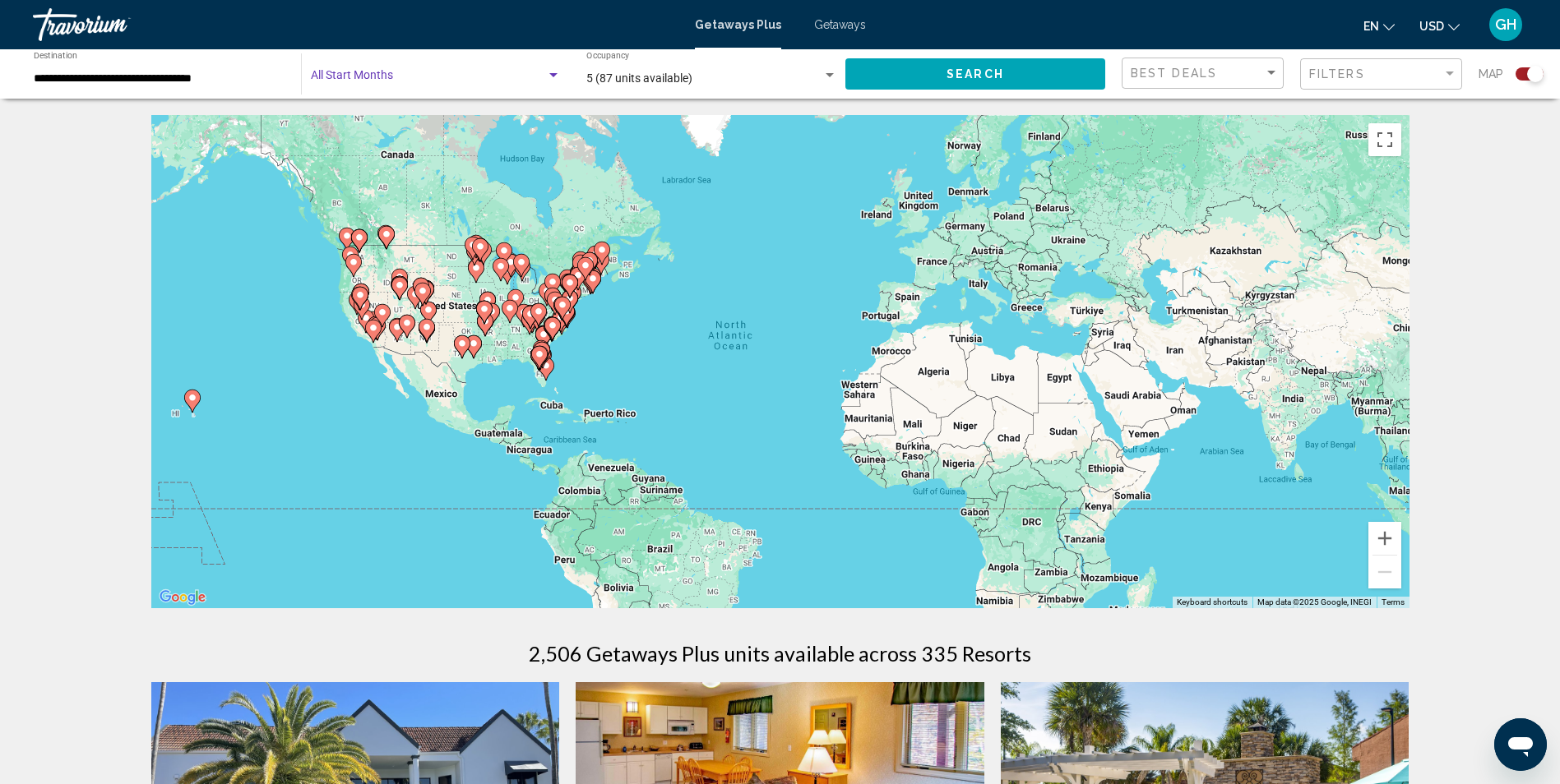
click at [555, 74] on div "Search widget" at bounding box center [554, 75] width 9 height 4
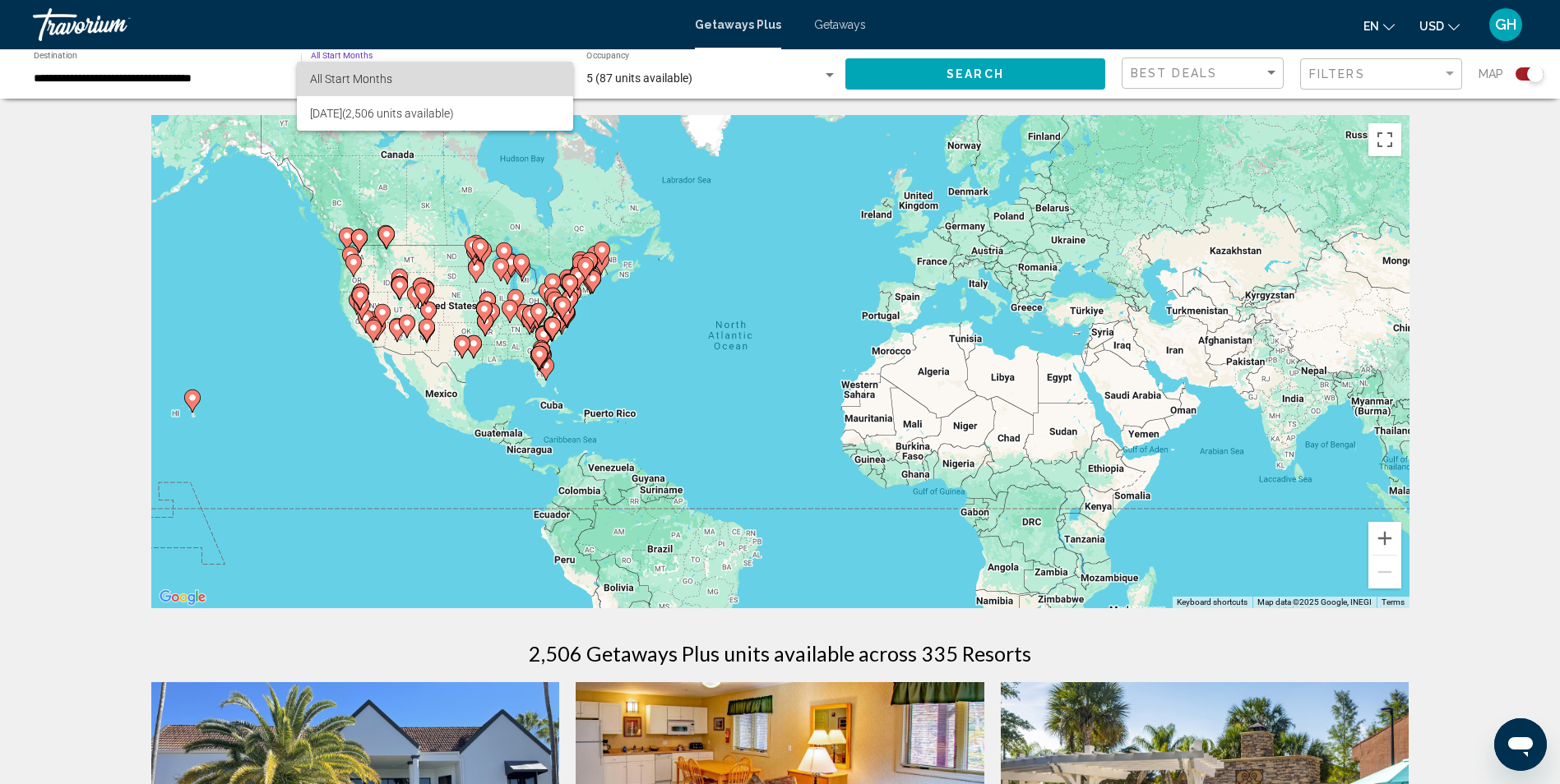
click at [409, 81] on span "All Start Months" at bounding box center [434, 78] width 250 height 34
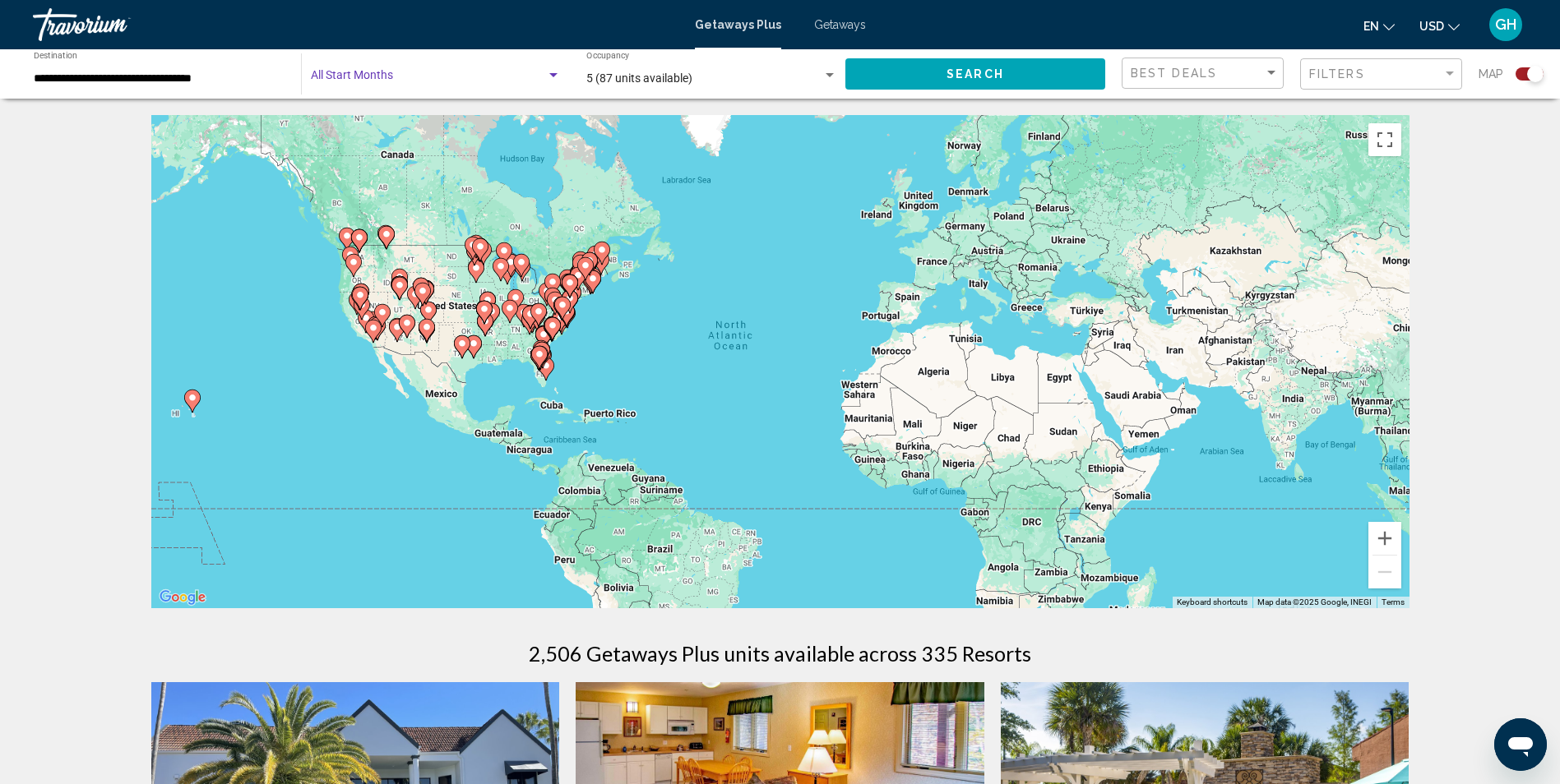
click at [552, 74] on div "Search widget" at bounding box center [554, 75] width 9 height 4
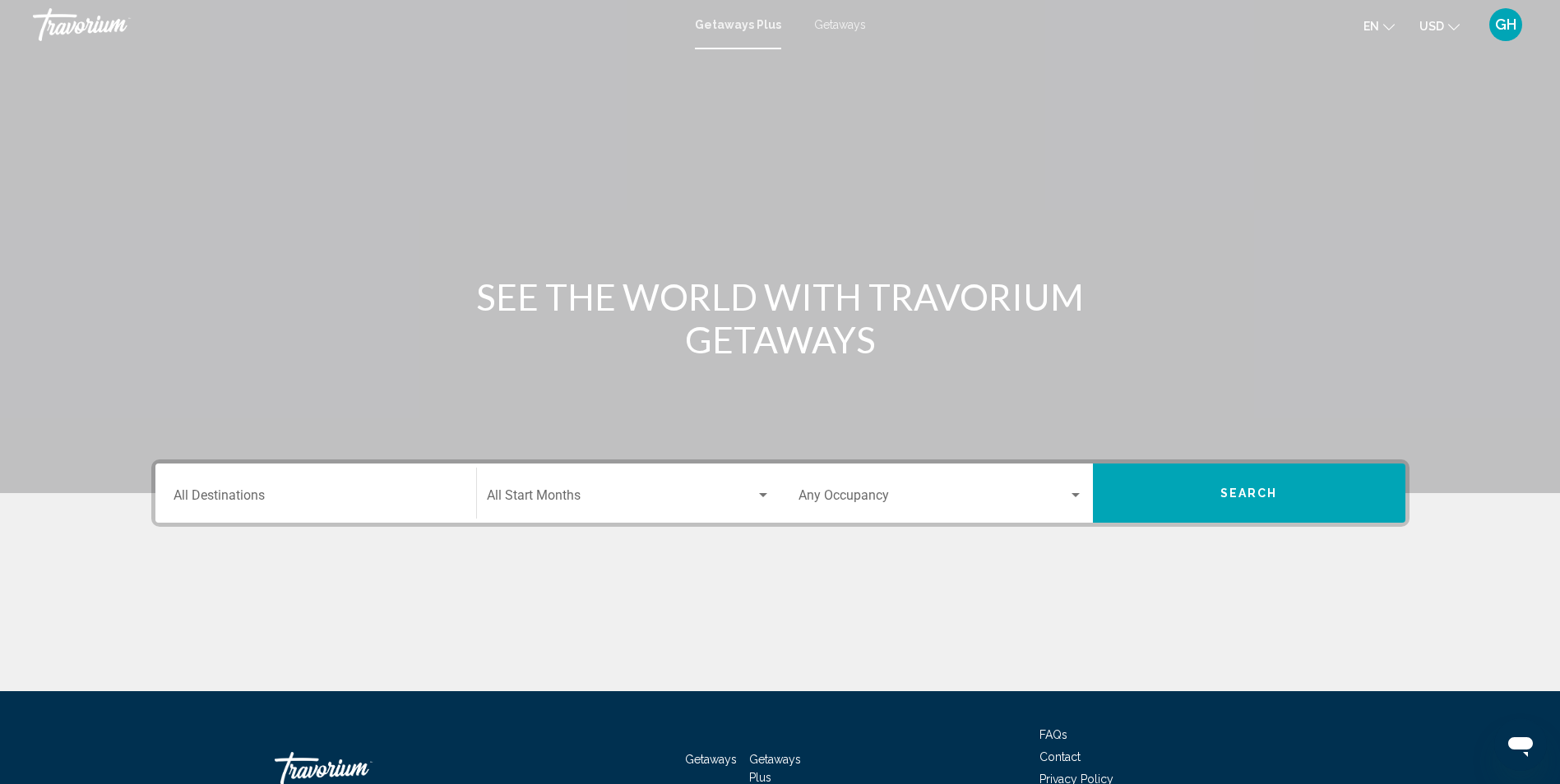
click at [346, 474] on div "Destination All Destinations" at bounding box center [315, 493] width 284 height 52
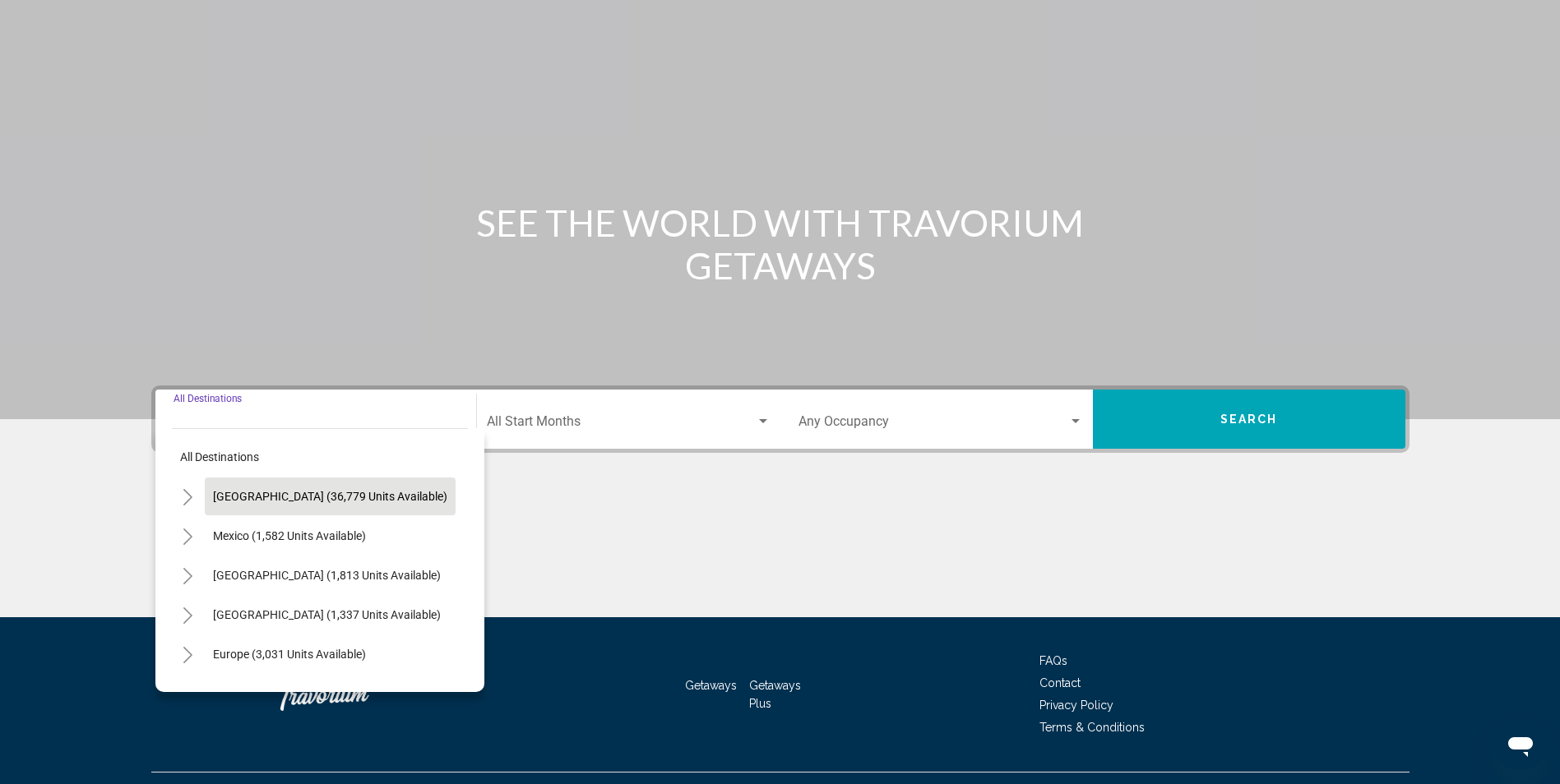
scroll to position [108, 0]
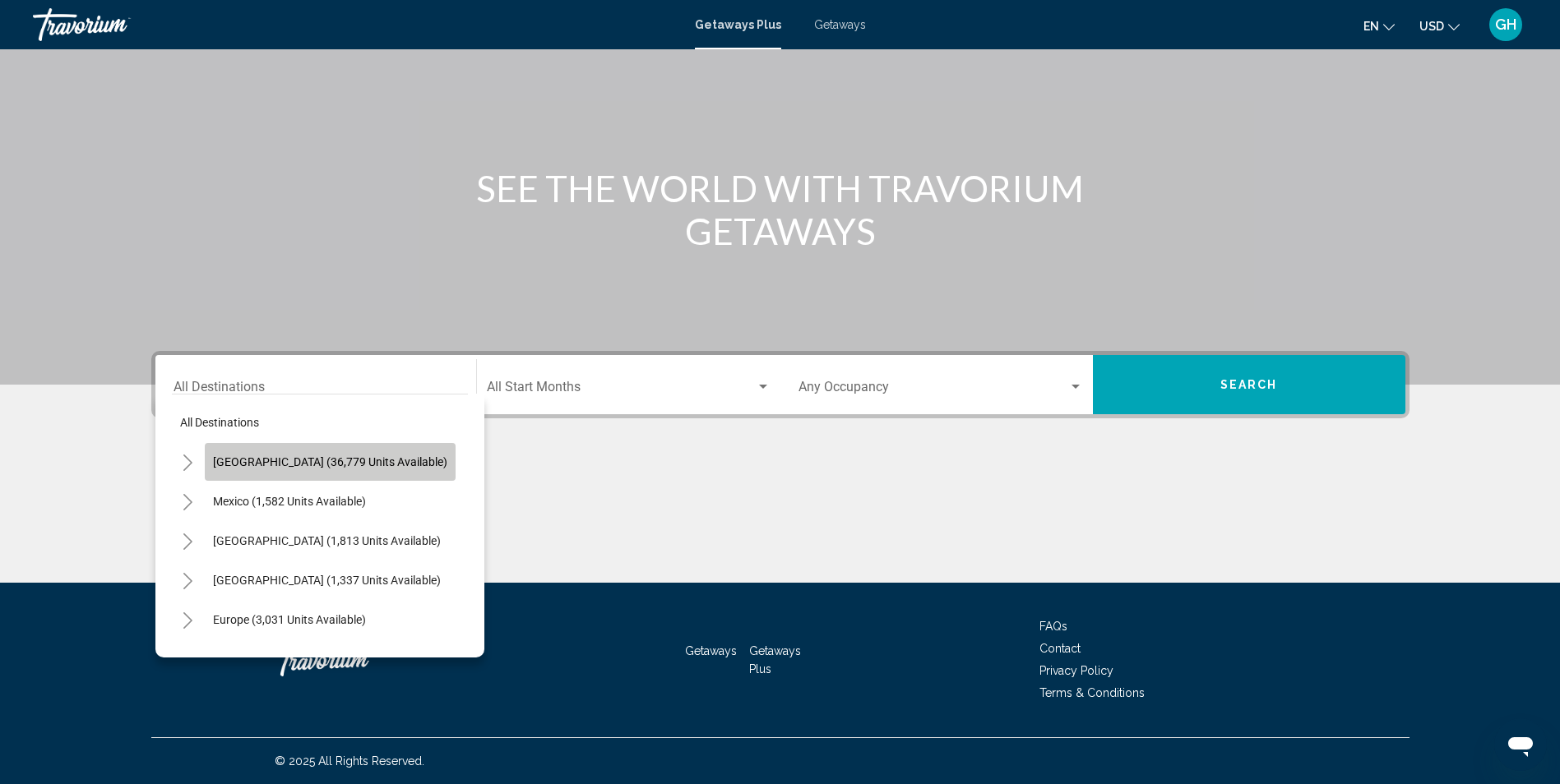
click at [344, 462] on span "[GEOGRAPHIC_DATA] (36,779 units available)" at bounding box center [330, 462] width 235 height 13
type input "**********"
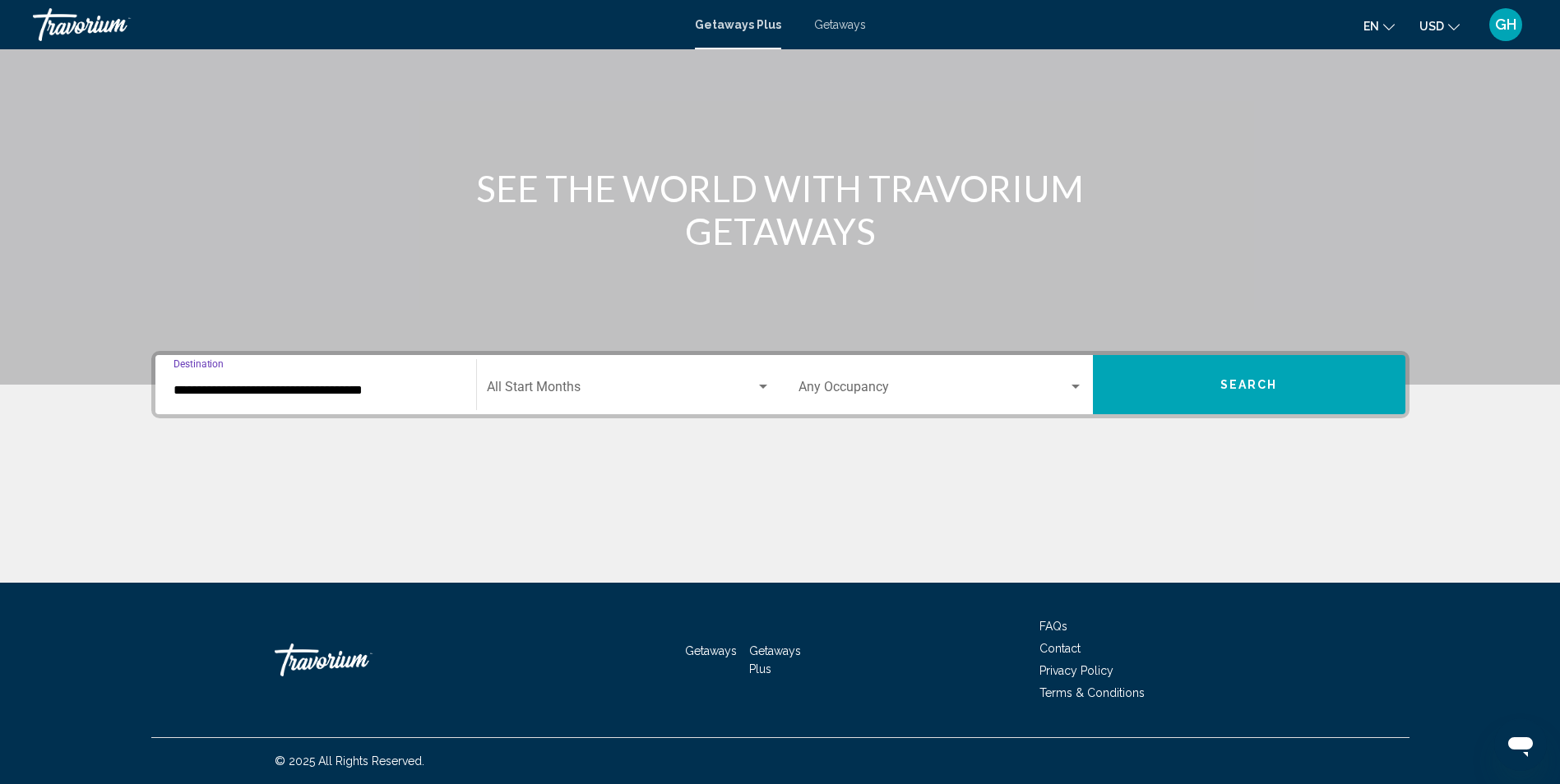
click at [542, 386] on span "Search widget" at bounding box center [621, 390] width 269 height 15
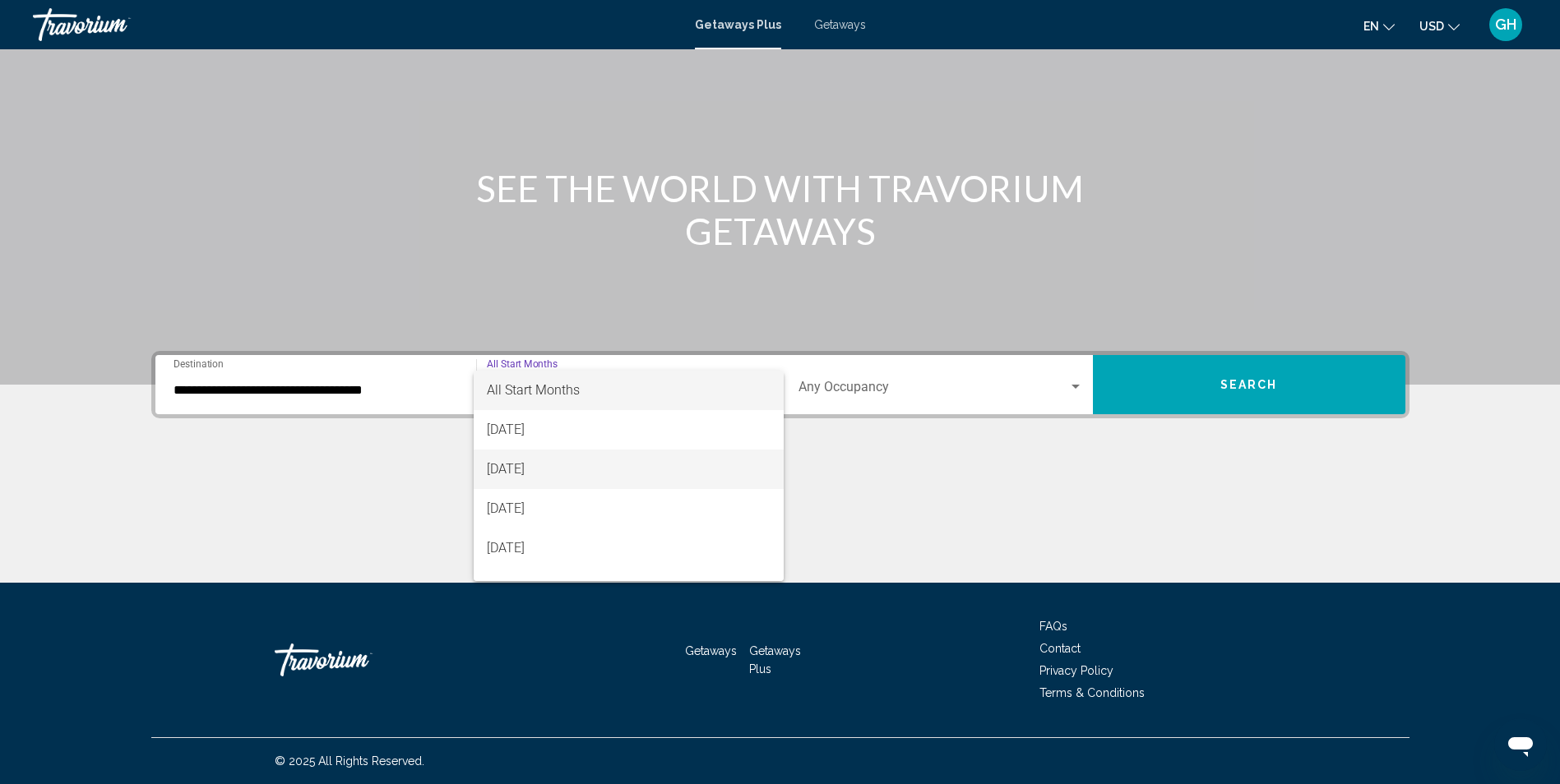
click at [544, 464] on span "[DATE]" at bounding box center [629, 469] width 283 height 39
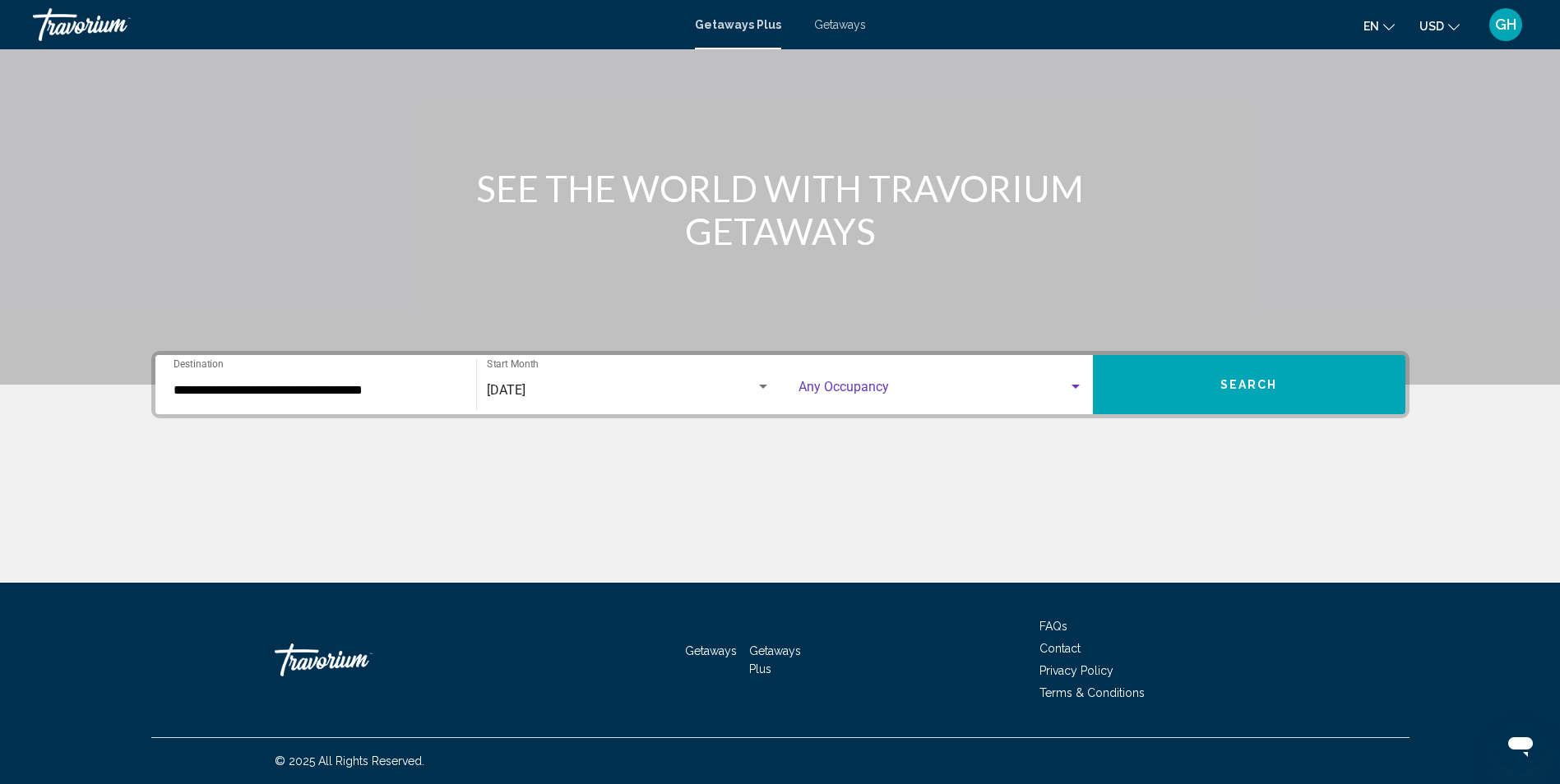
click at [829, 384] on span "Search widget" at bounding box center [934, 390] width 270 height 15
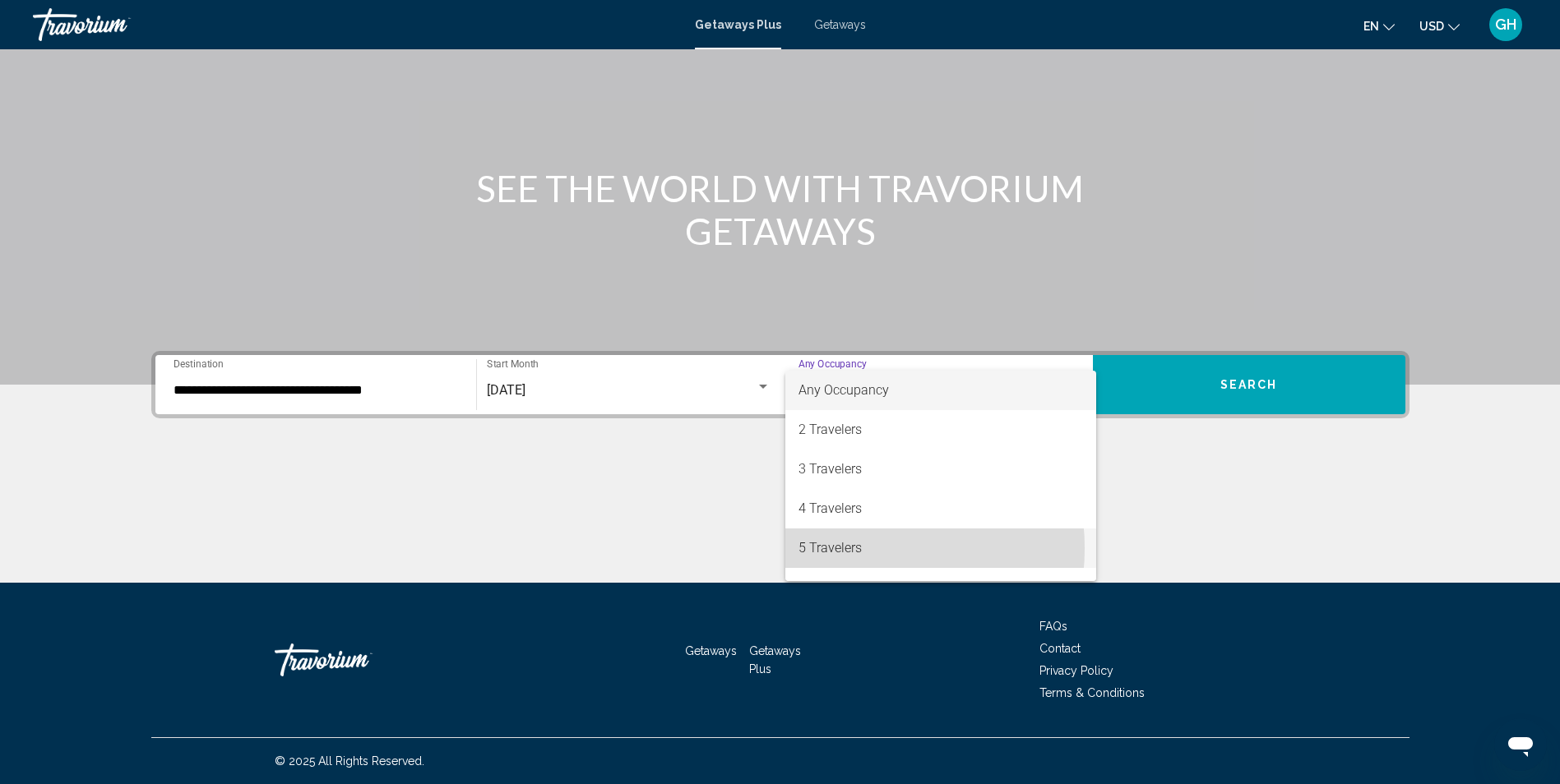
click at [849, 549] on span "5 Travelers" at bounding box center [940, 549] width 284 height 39
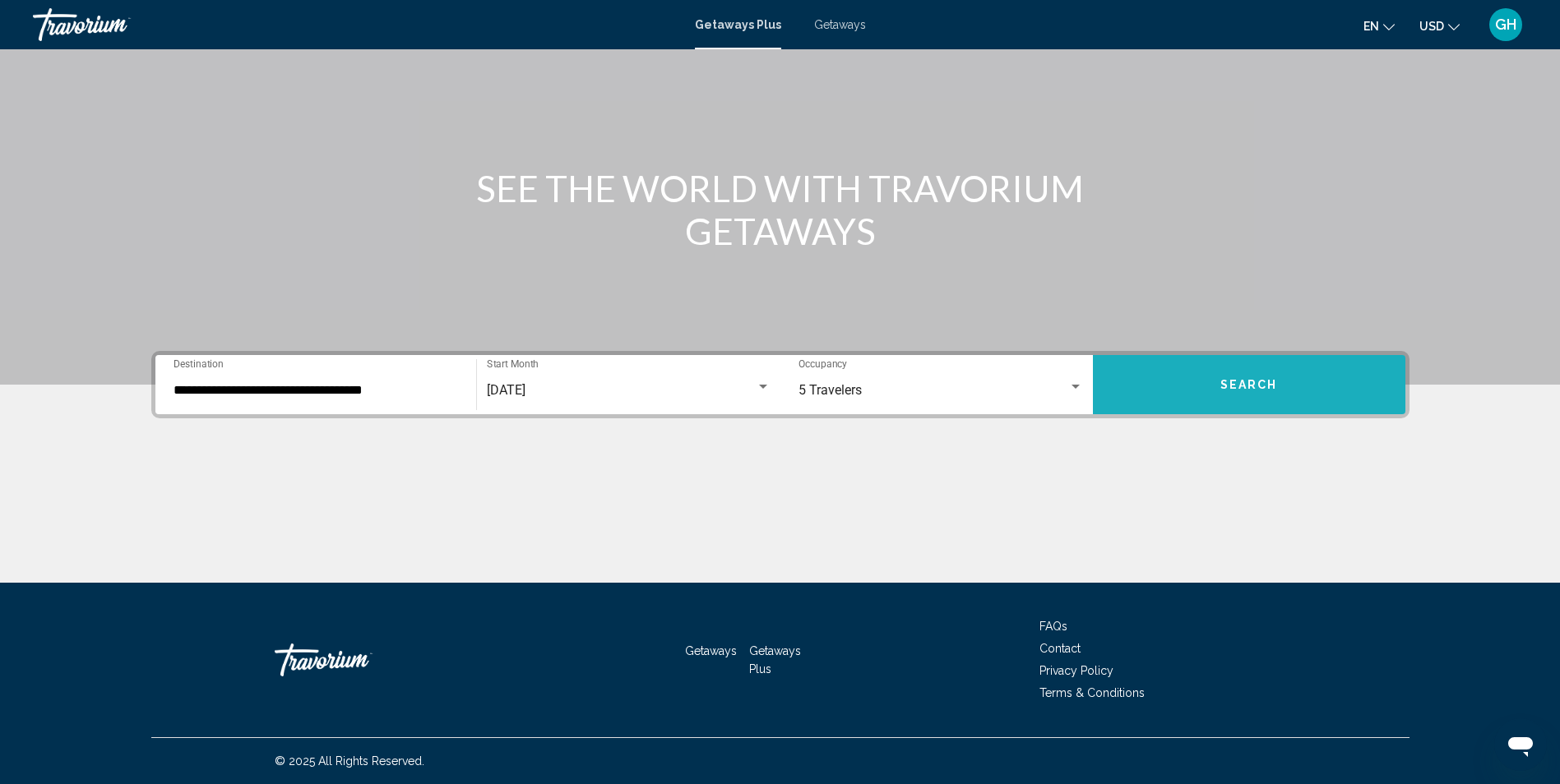
click at [1195, 377] on button "Search" at bounding box center [1249, 384] width 312 height 59
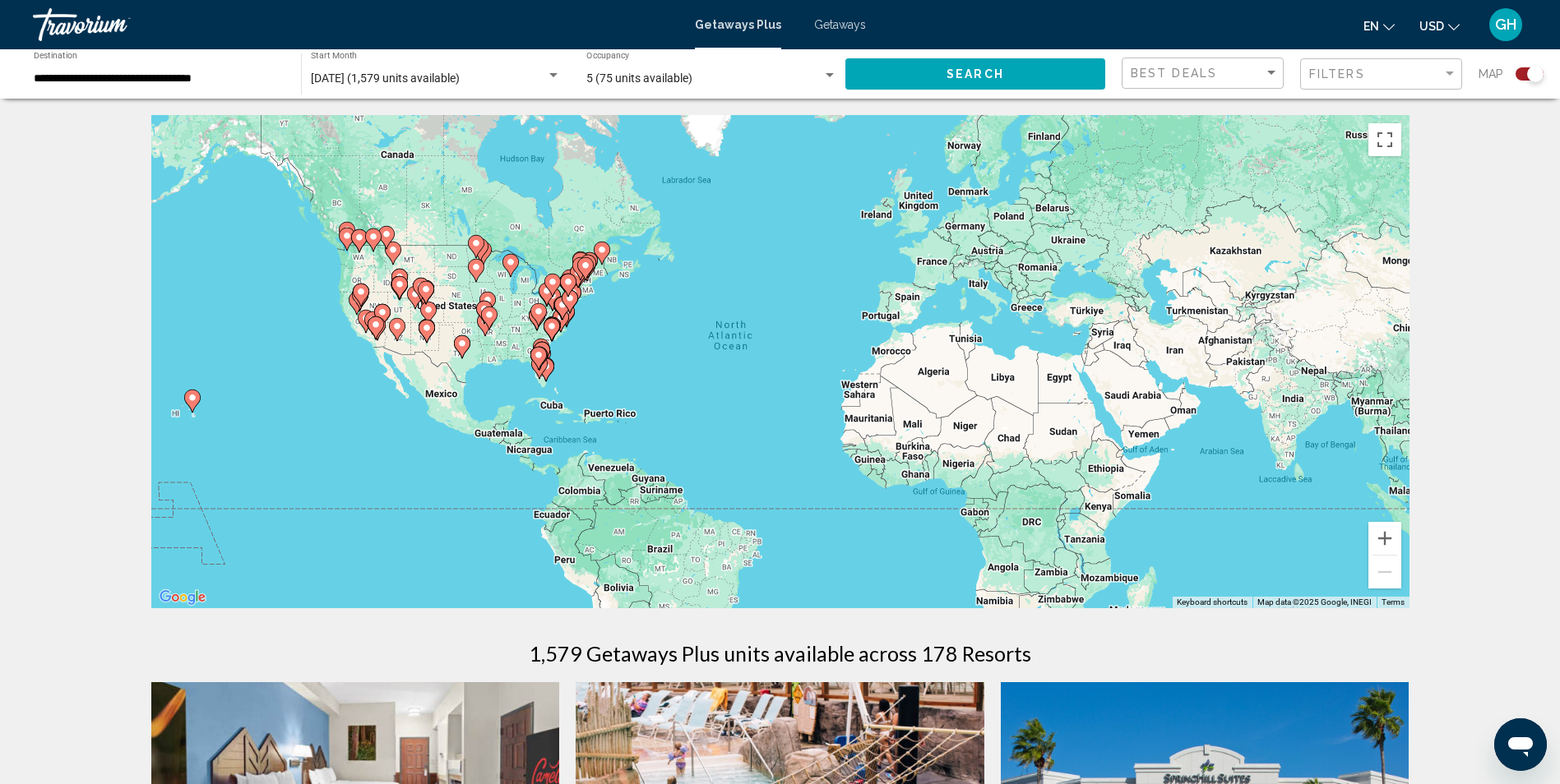
click at [548, 376] on icon "Main content" at bounding box center [544, 369] width 15 height 21
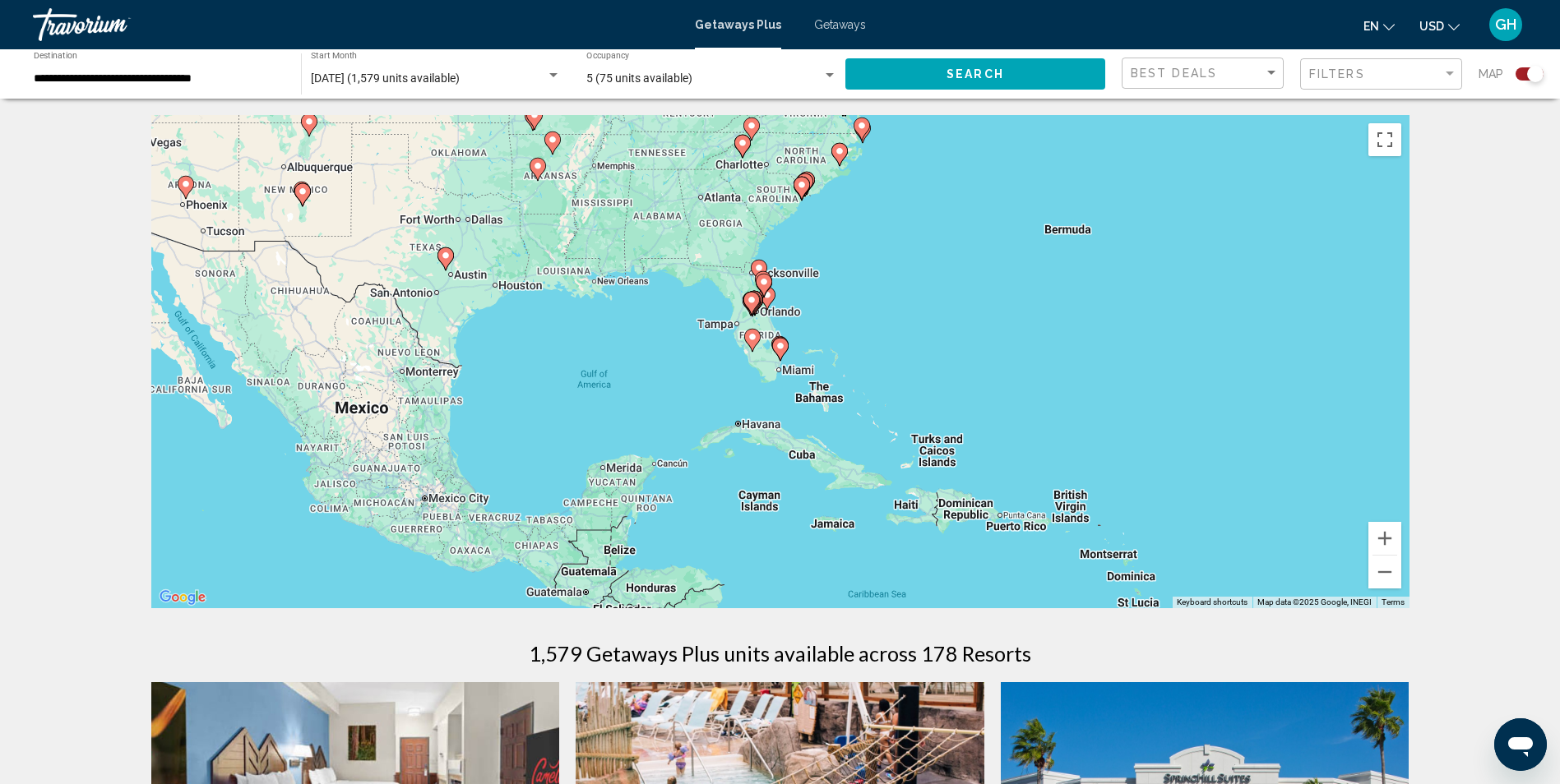
click at [783, 346] on image "Main content" at bounding box center [781, 346] width 10 height 10
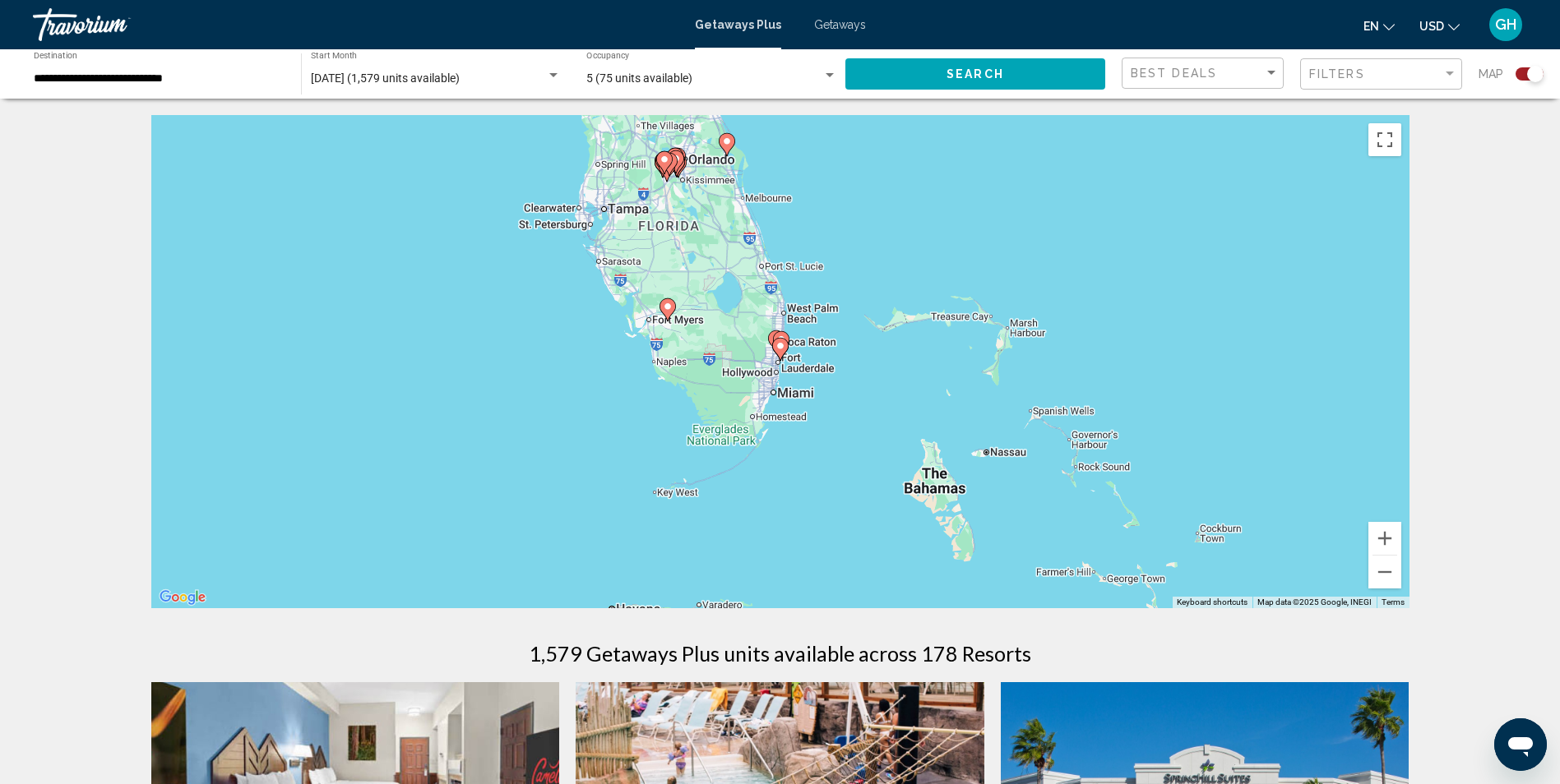
click at [780, 346] on image "Main content" at bounding box center [781, 346] width 10 height 10
type input "**********"
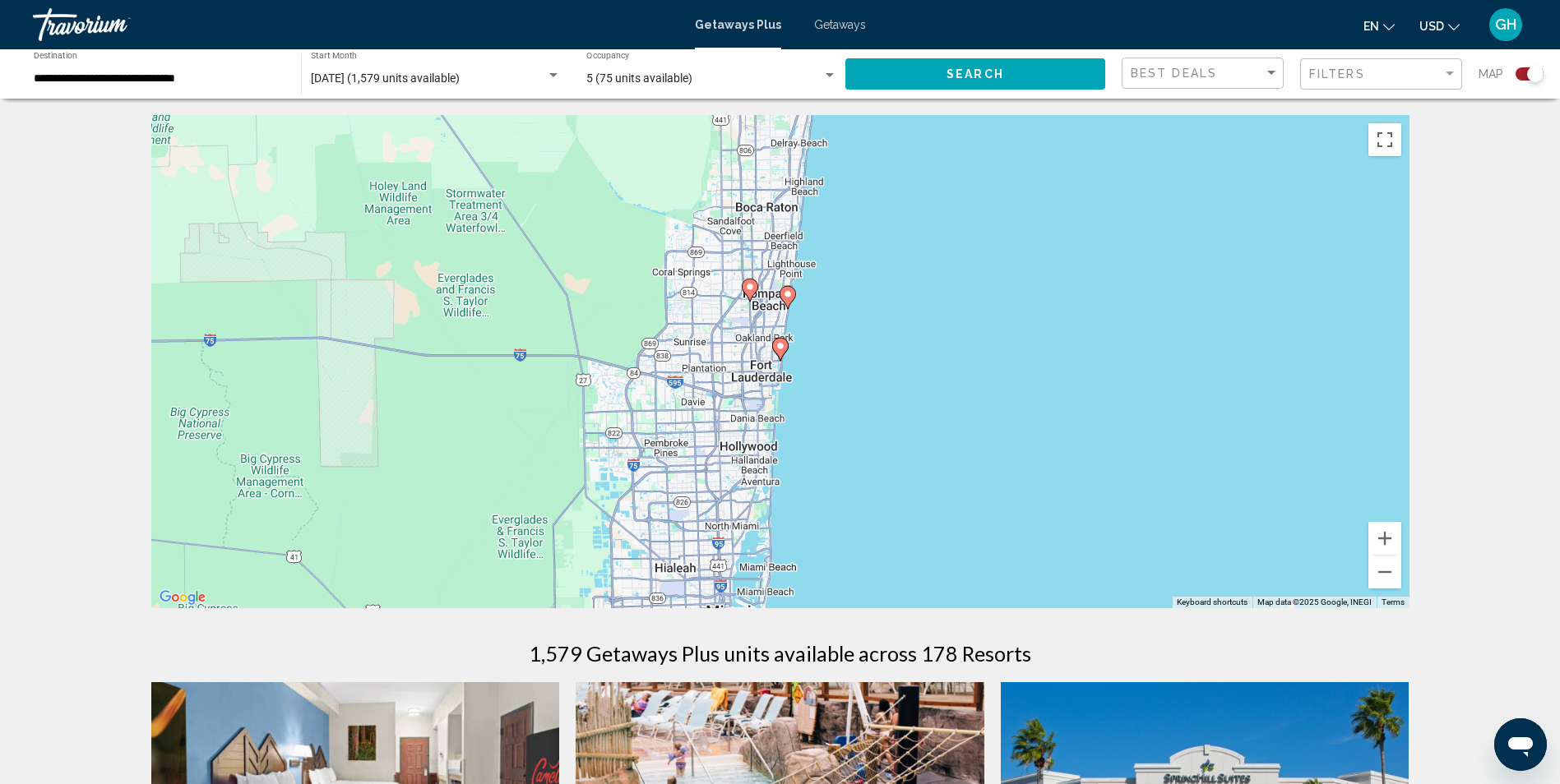
click at [748, 289] on image "Main content" at bounding box center [750, 287] width 10 height 10
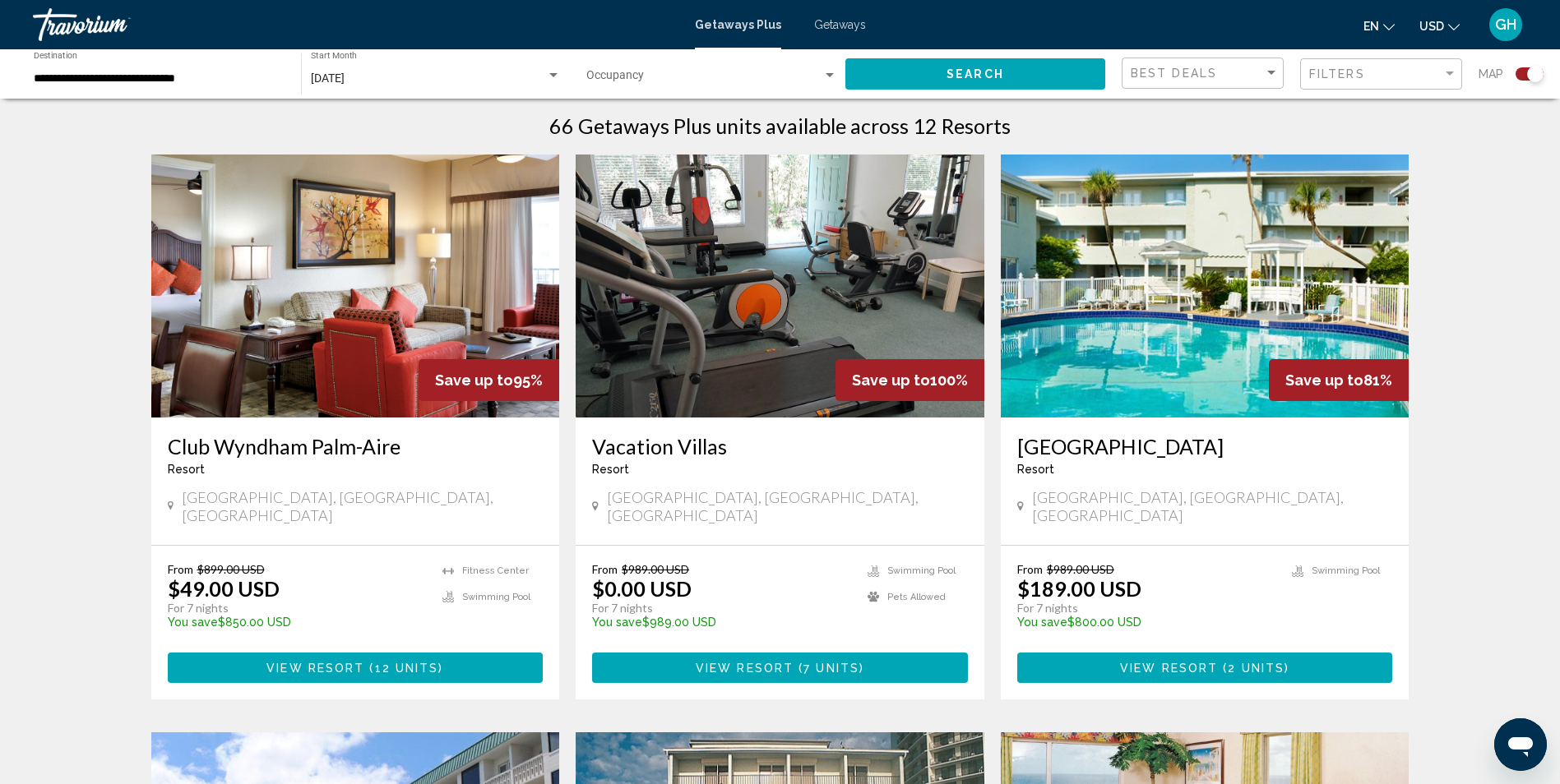
scroll to position [525, 0]
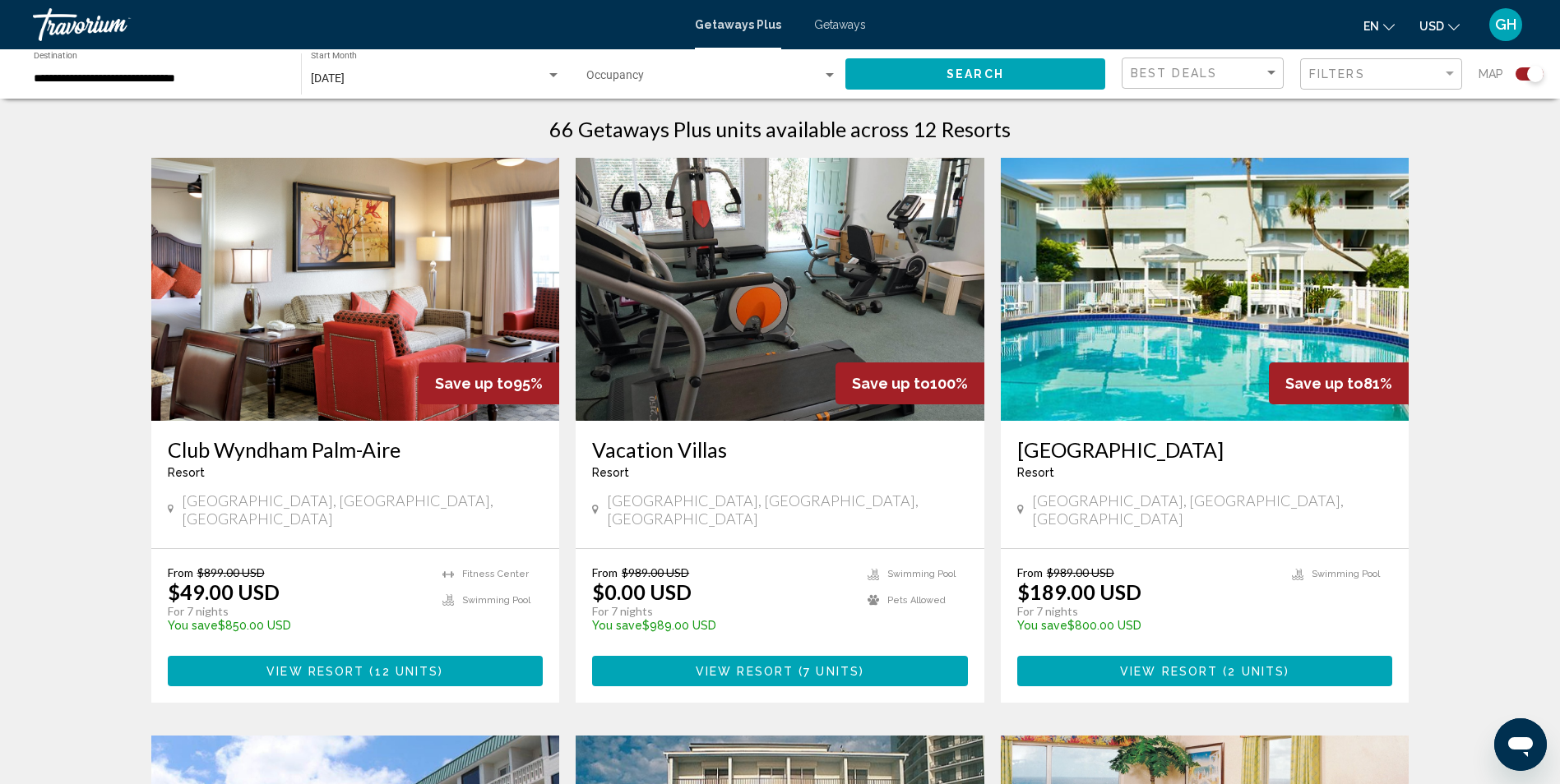
click at [300, 360] on img "Main content" at bounding box center [355, 289] width 409 height 263
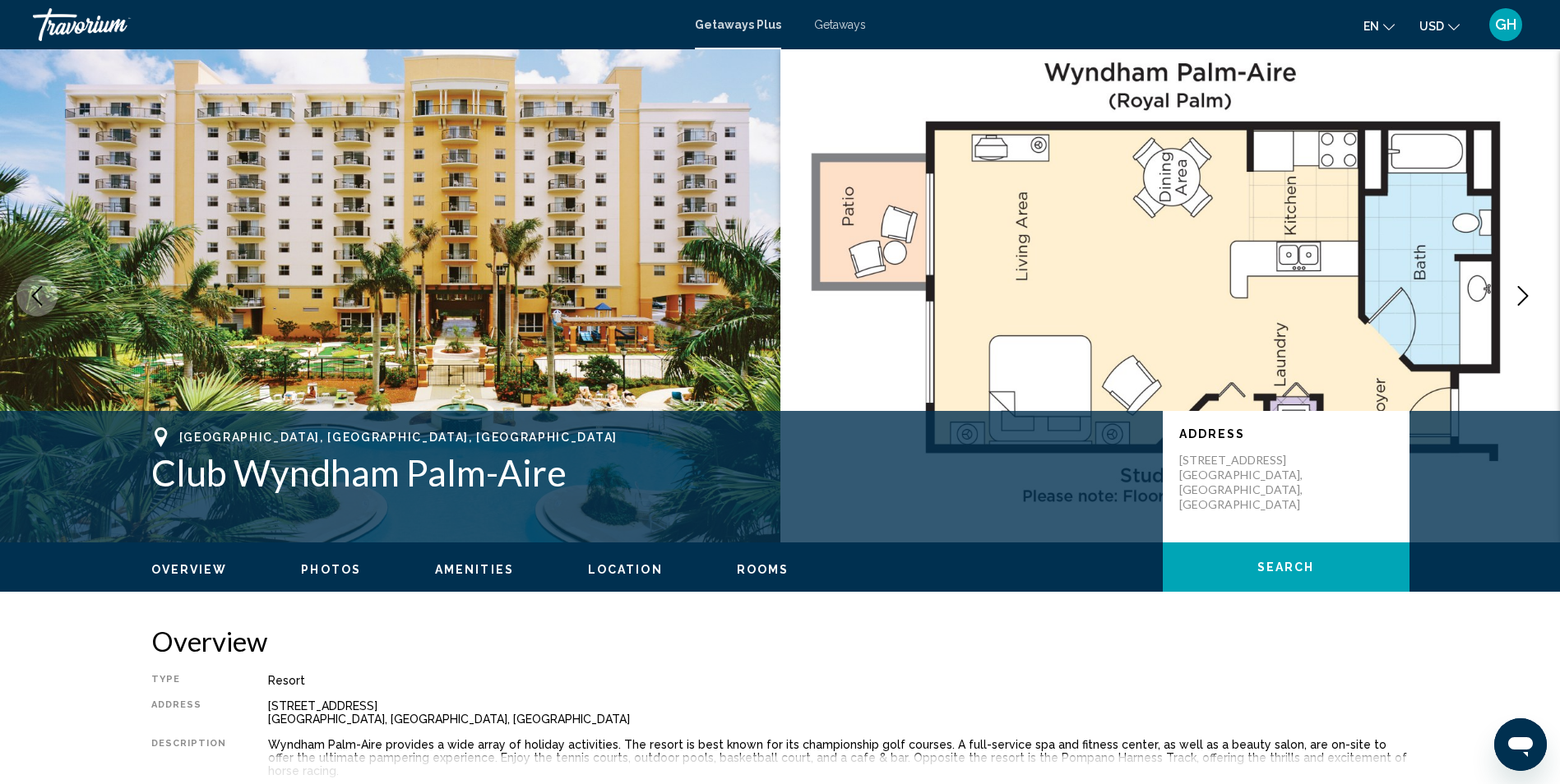
click at [1523, 294] on icon "Next image" at bounding box center [1522, 295] width 20 height 20
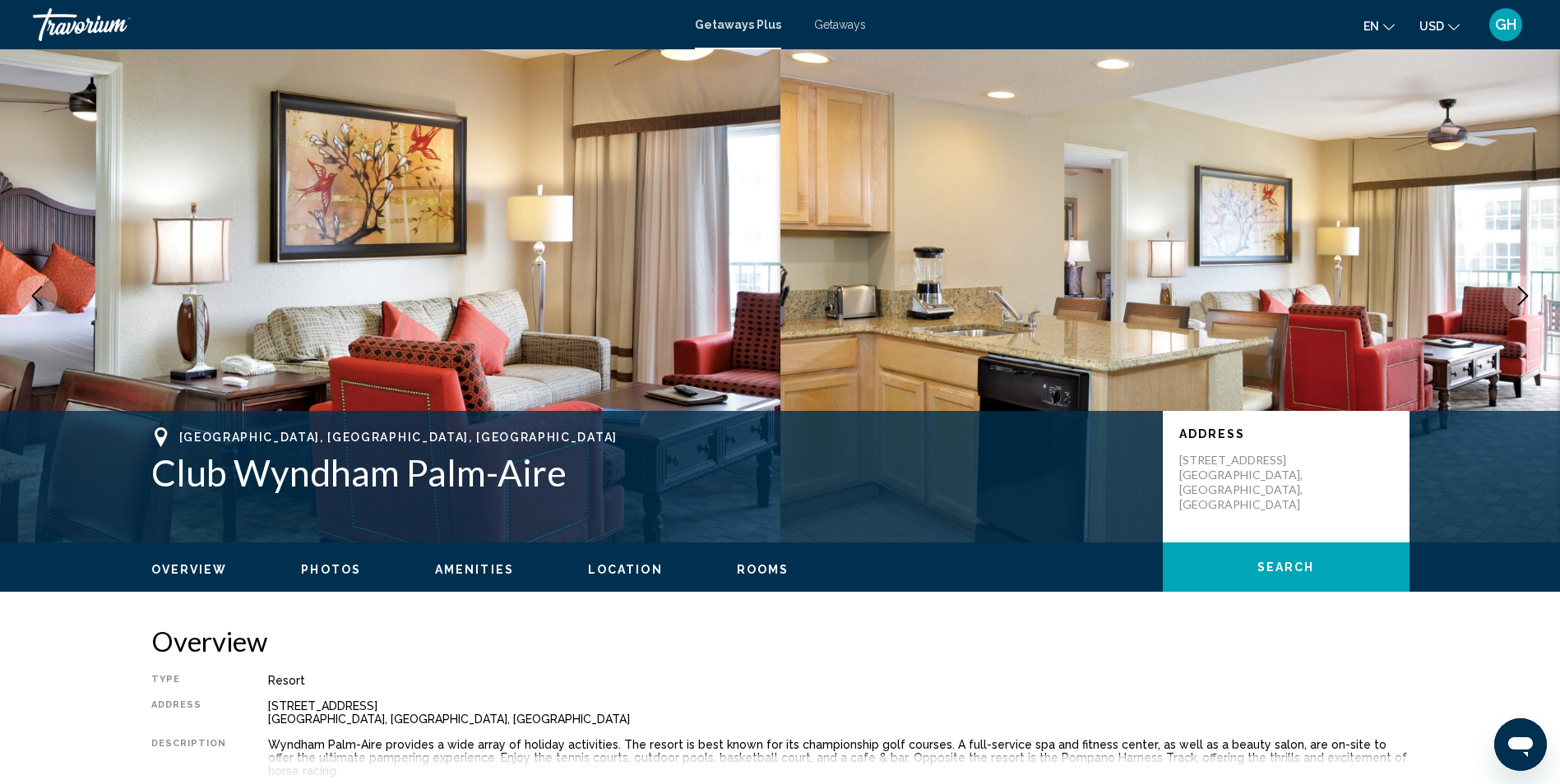
click at [1523, 294] on icon "Next image" at bounding box center [1522, 295] width 20 height 20
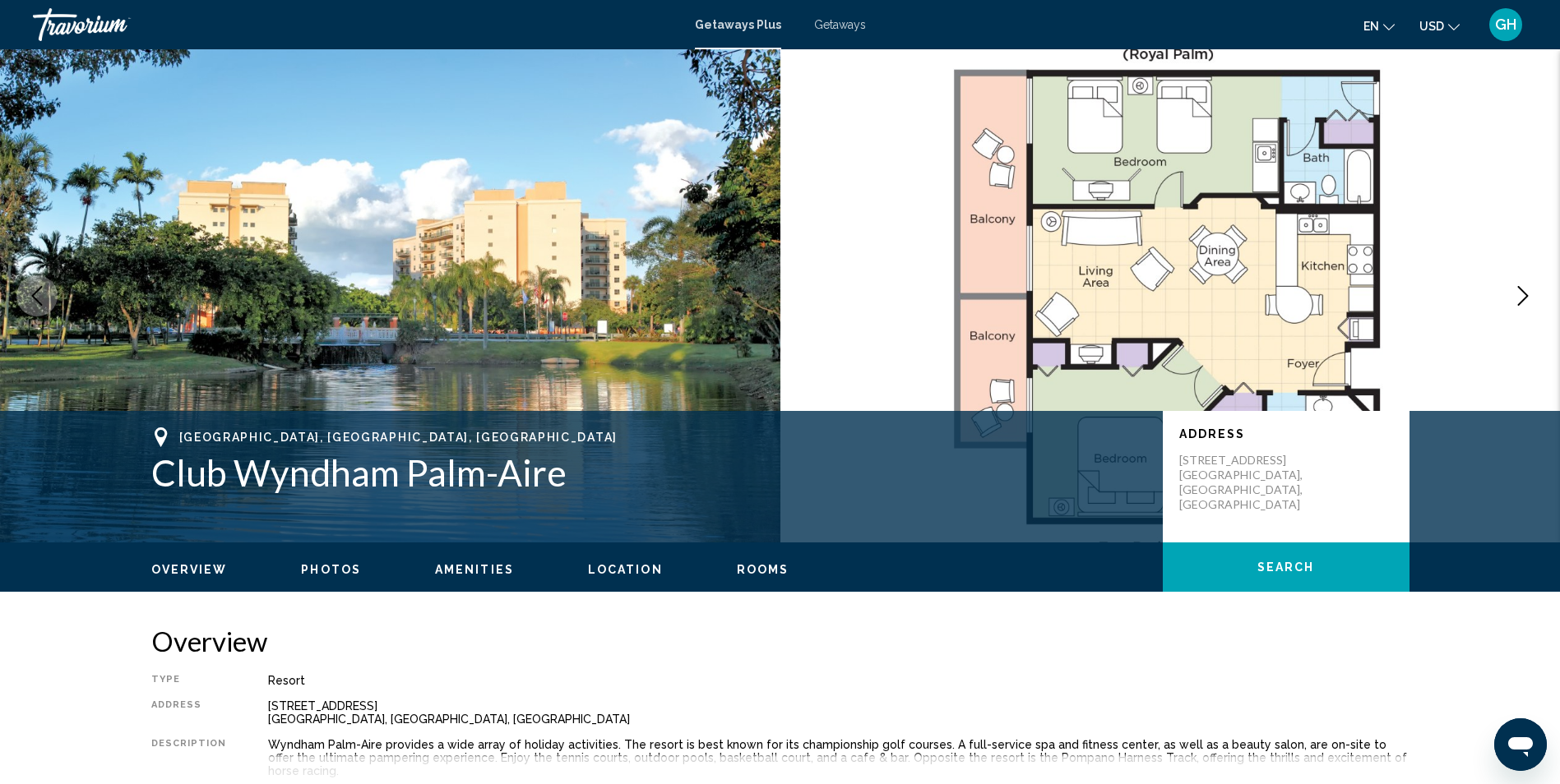
click at [1523, 294] on icon "Next image" at bounding box center [1522, 295] width 20 height 20
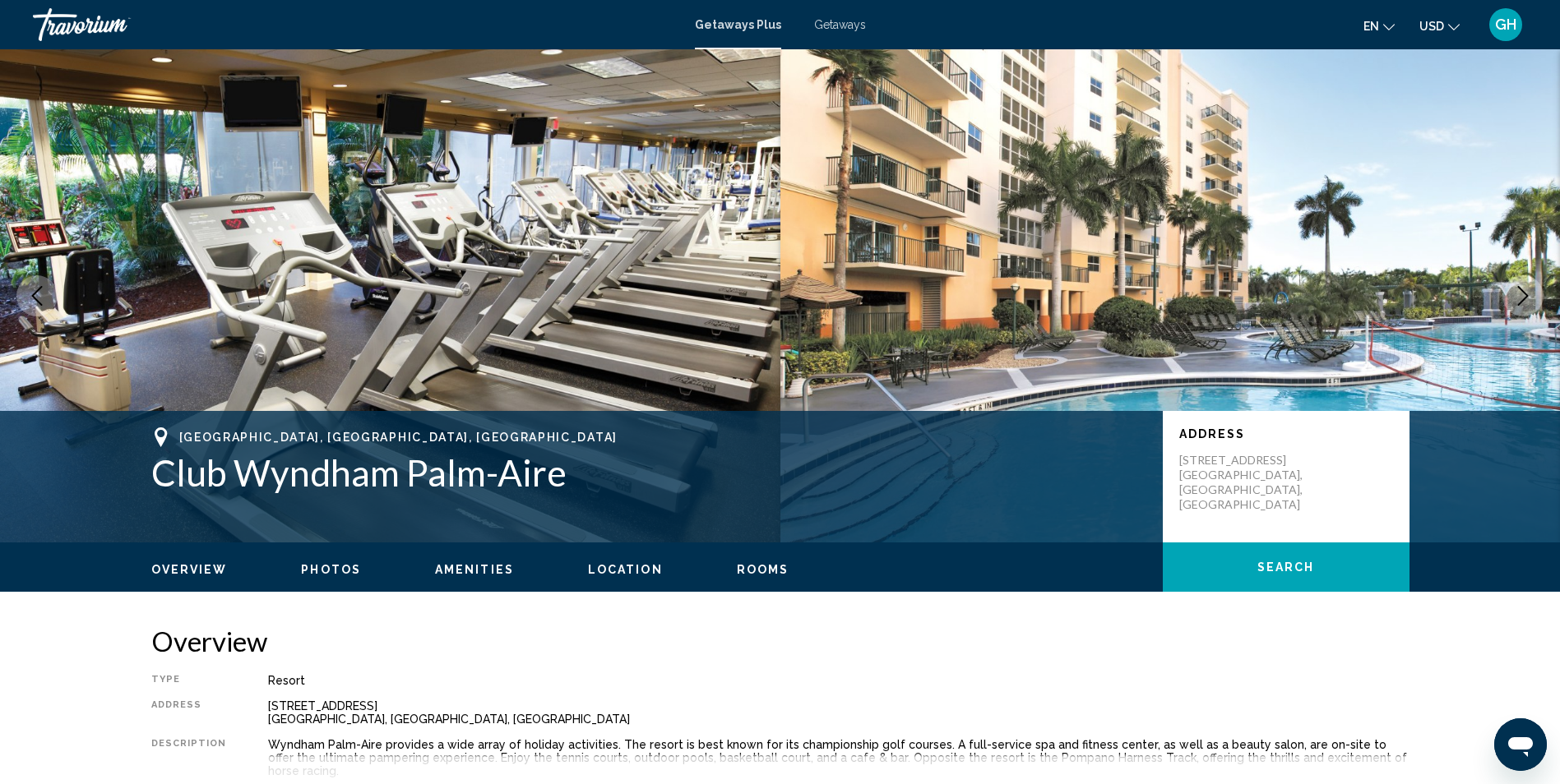
click at [1523, 294] on icon "Next image" at bounding box center [1522, 295] width 20 height 20
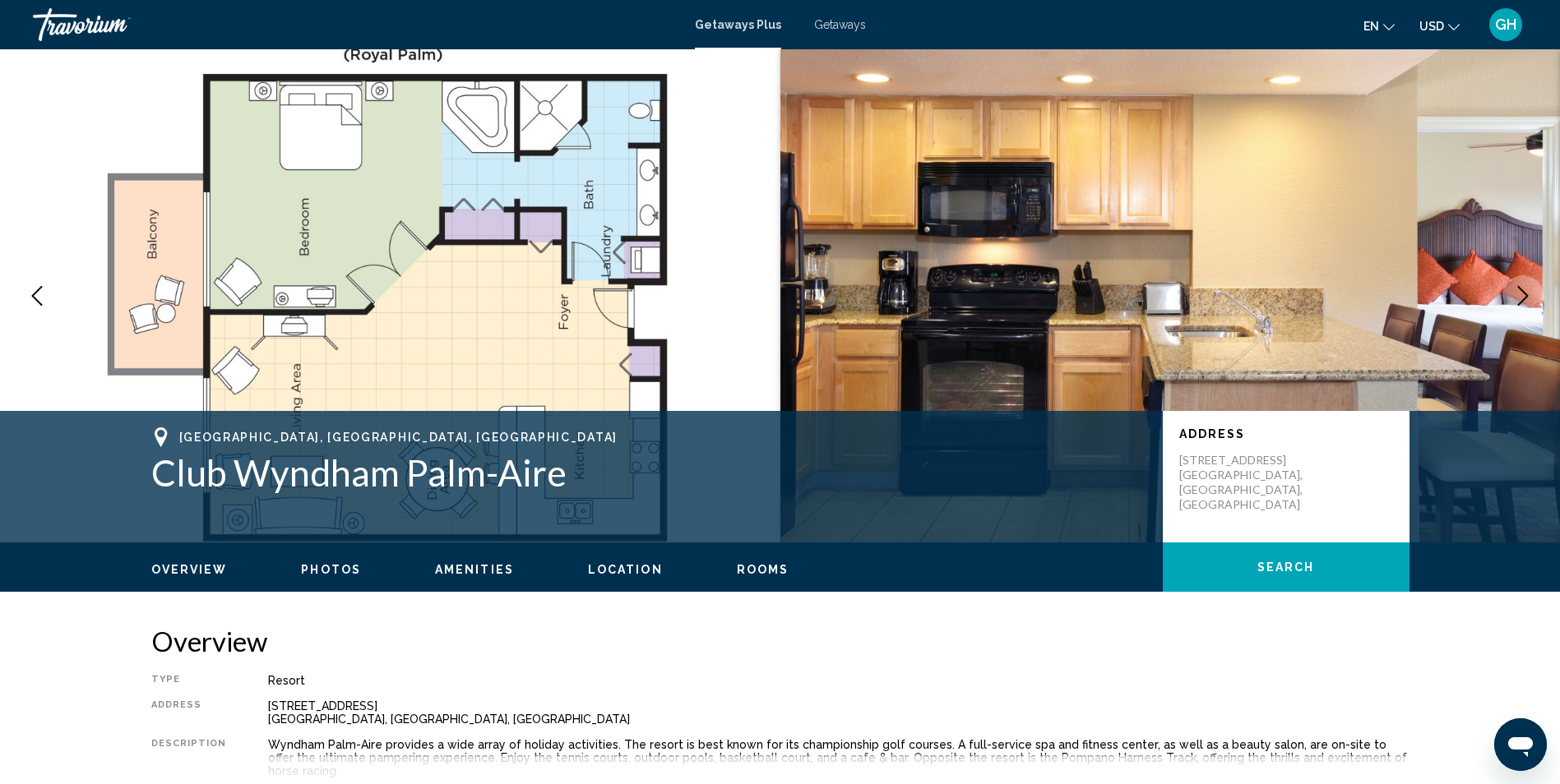
click at [1523, 294] on icon "Next image" at bounding box center [1522, 295] width 20 height 20
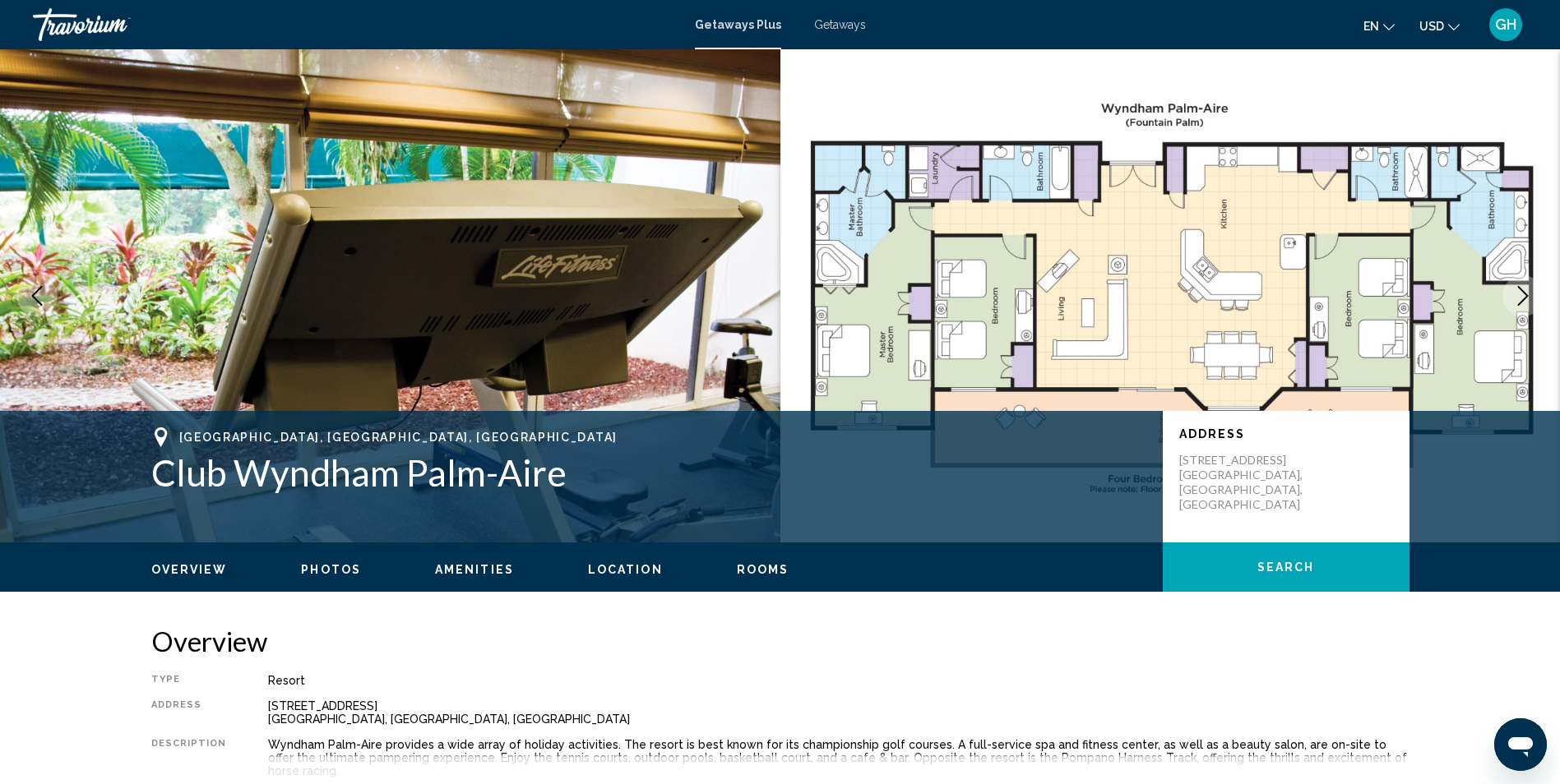
click at [1523, 294] on icon "Next image" at bounding box center [1522, 295] width 20 height 20
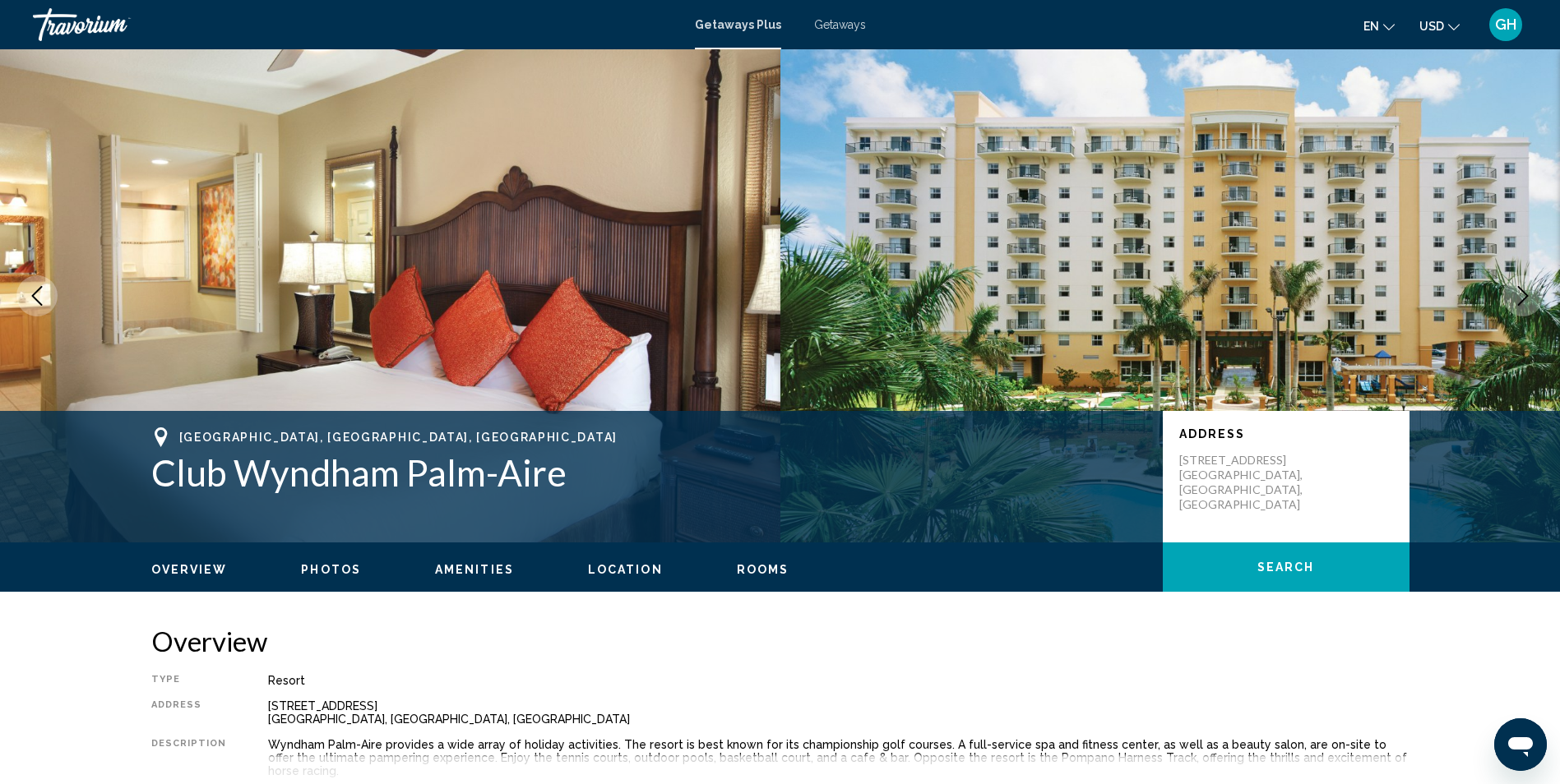
click at [1523, 294] on icon "Next image" at bounding box center [1522, 295] width 20 height 20
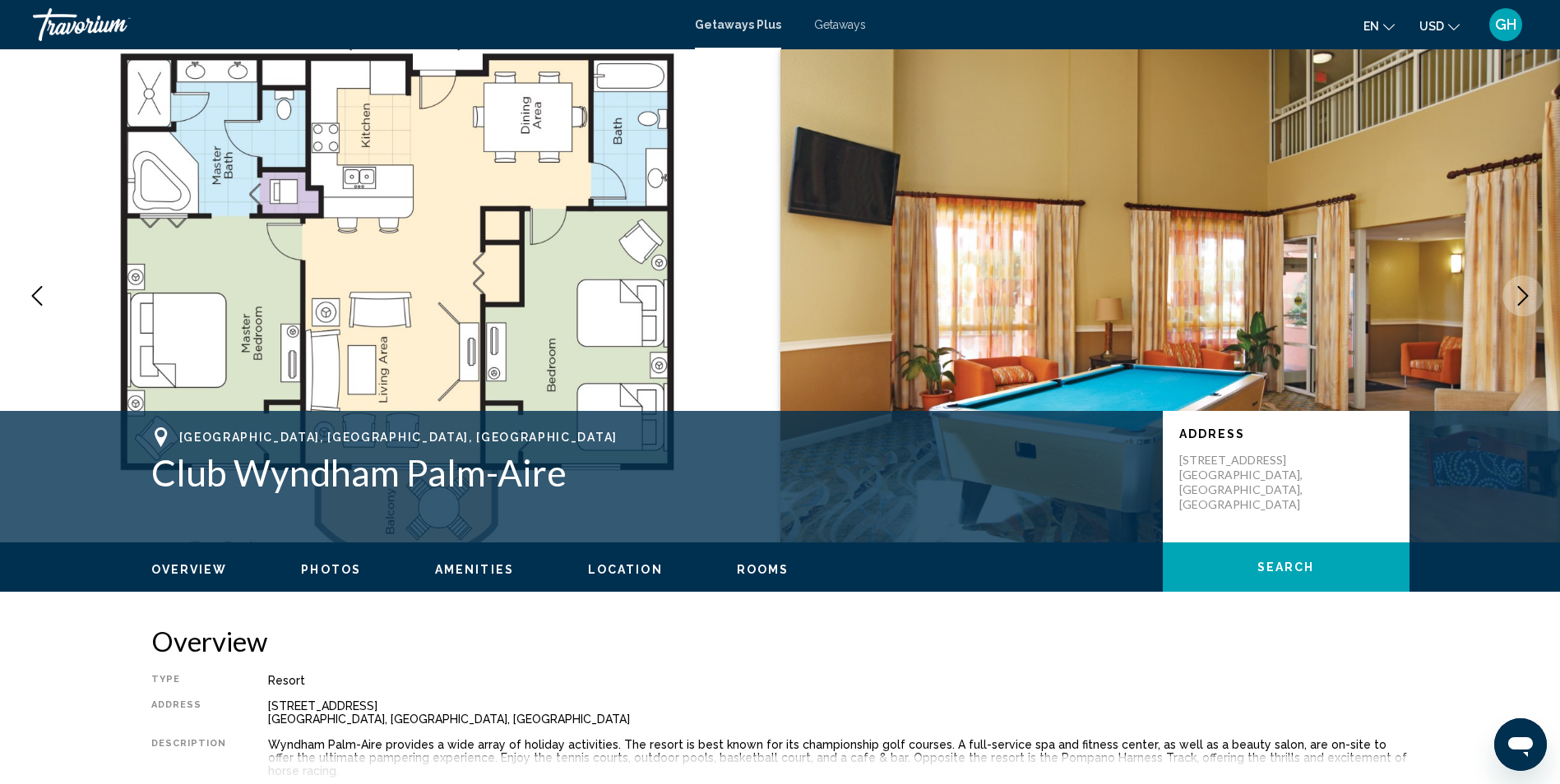
click at [1523, 294] on icon "Next image" at bounding box center [1522, 295] width 20 height 20
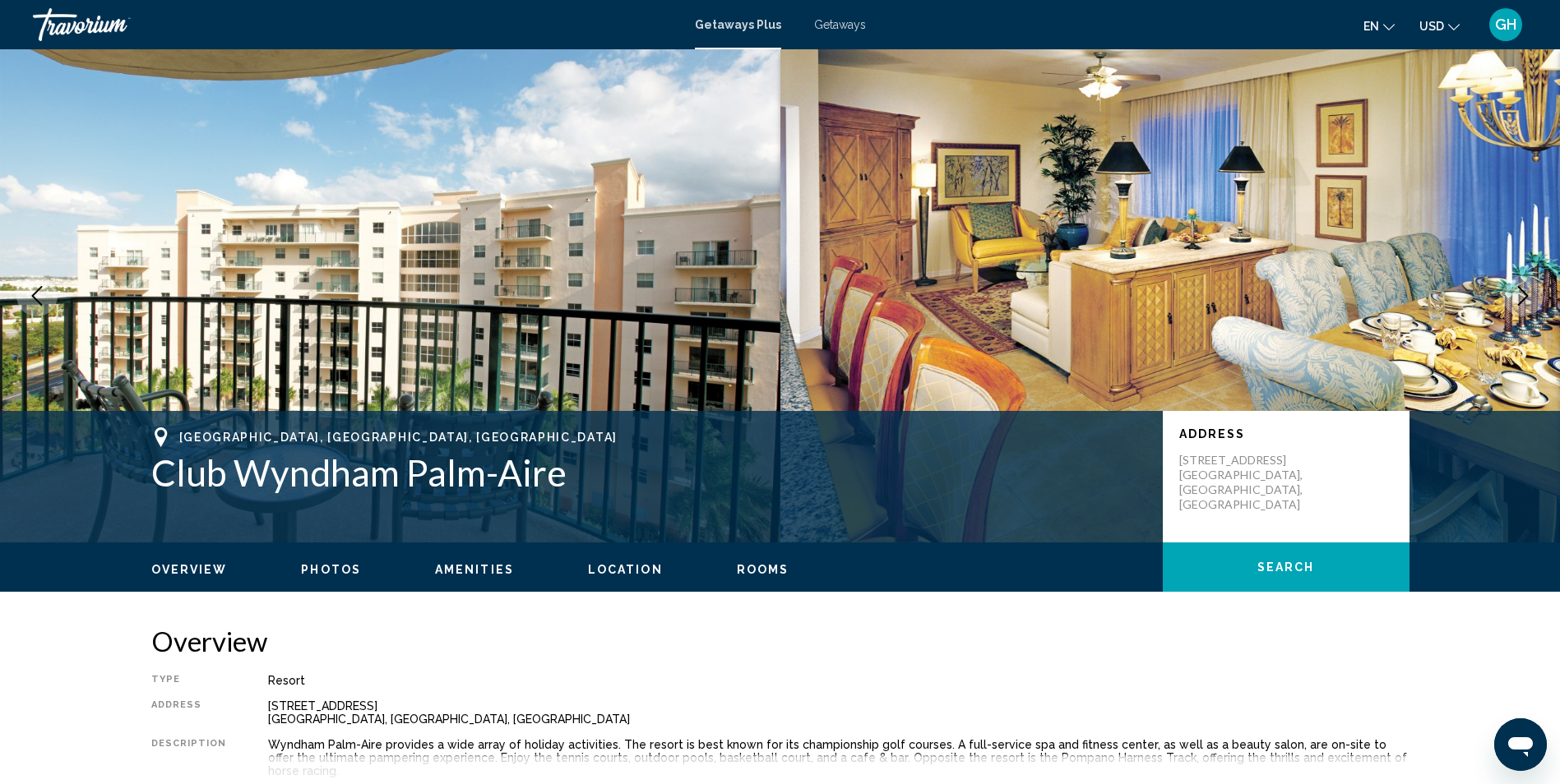
click at [1523, 294] on icon "Next image" at bounding box center [1522, 295] width 20 height 20
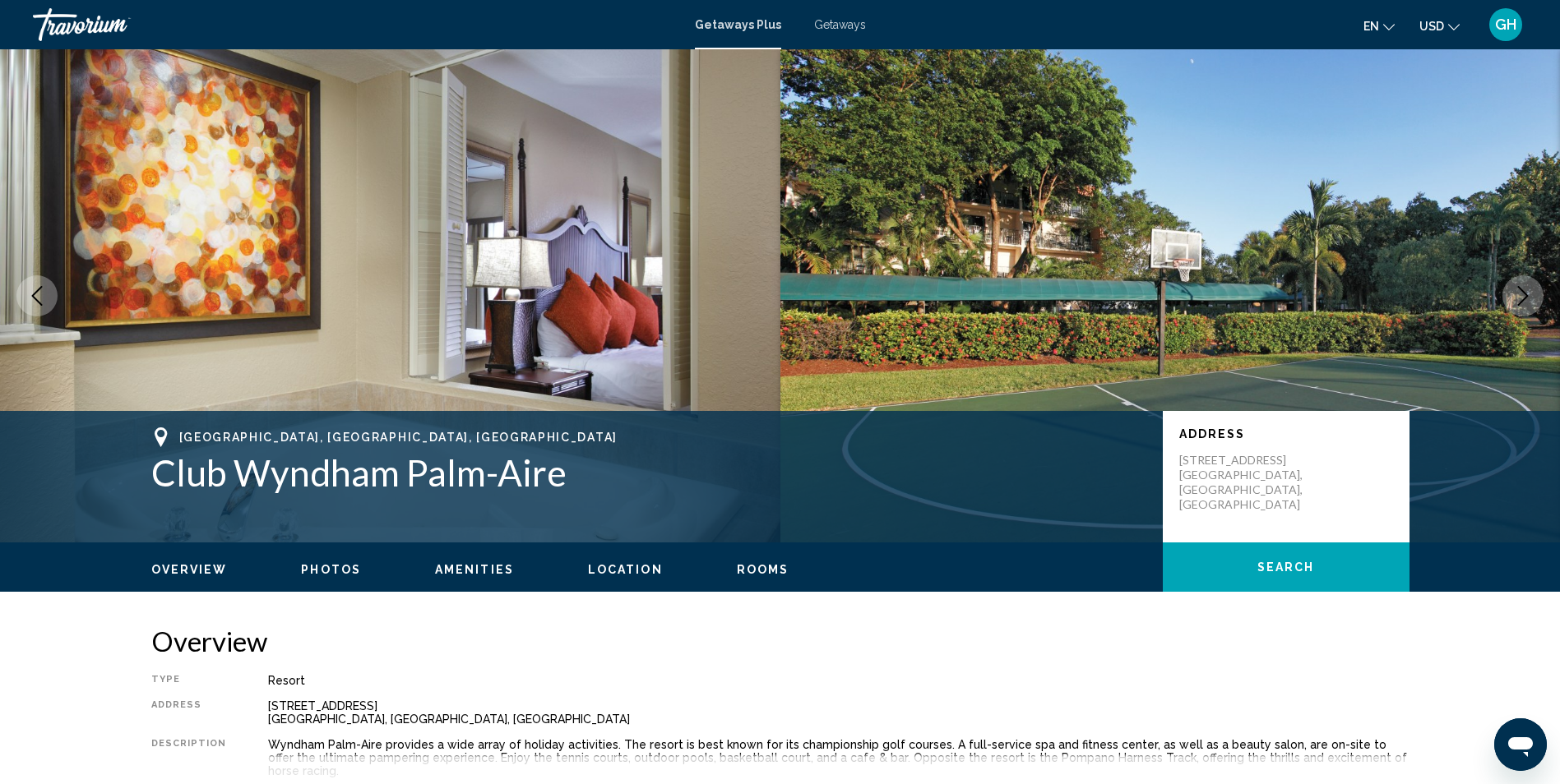
click at [1523, 294] on icon "Next image" at bounding box center [1522, 295] width 20 height 20
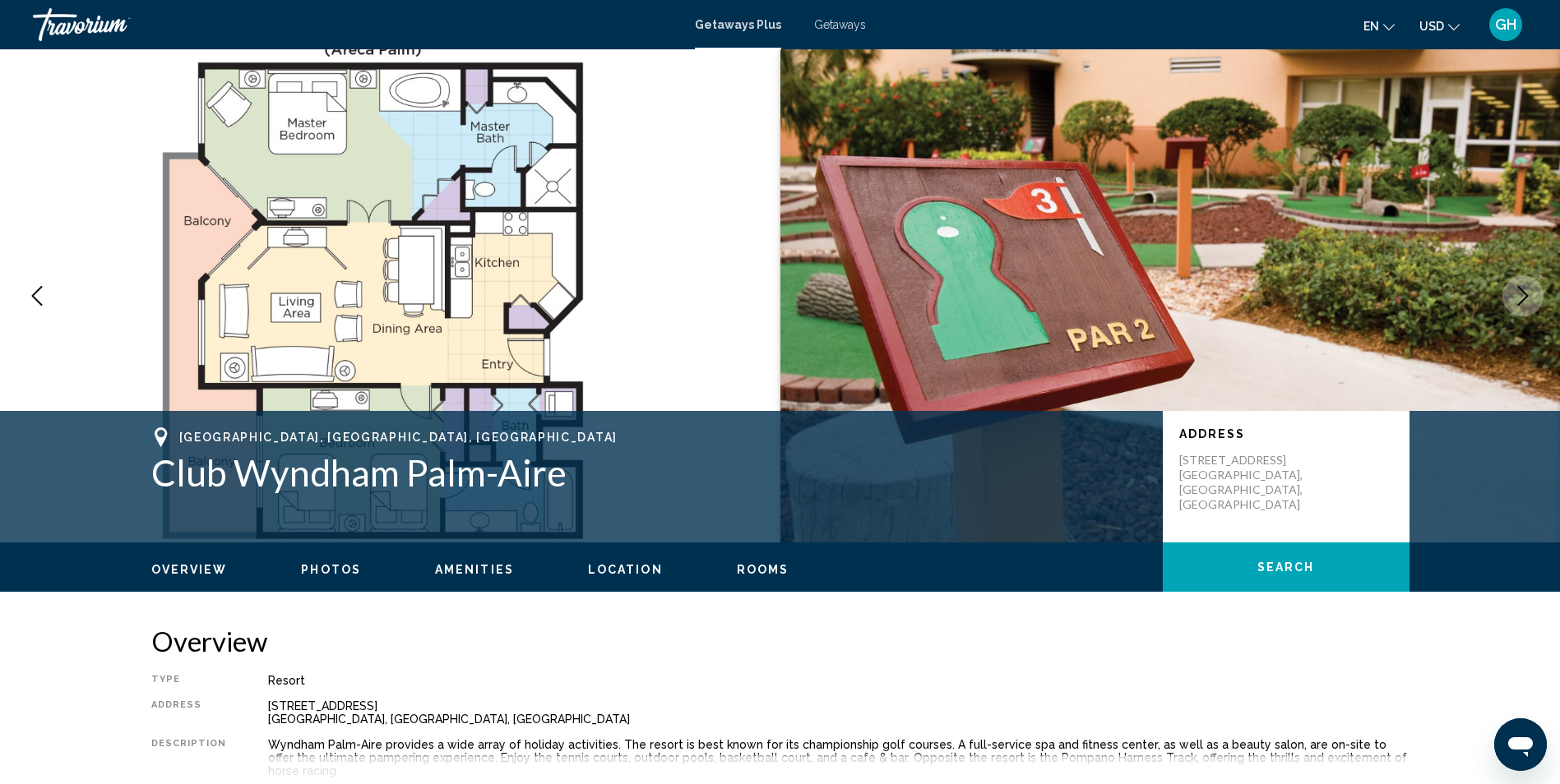
click at [1523, 294] on icon "Next image" at bounding box center [1522, 295] width 20 height 20
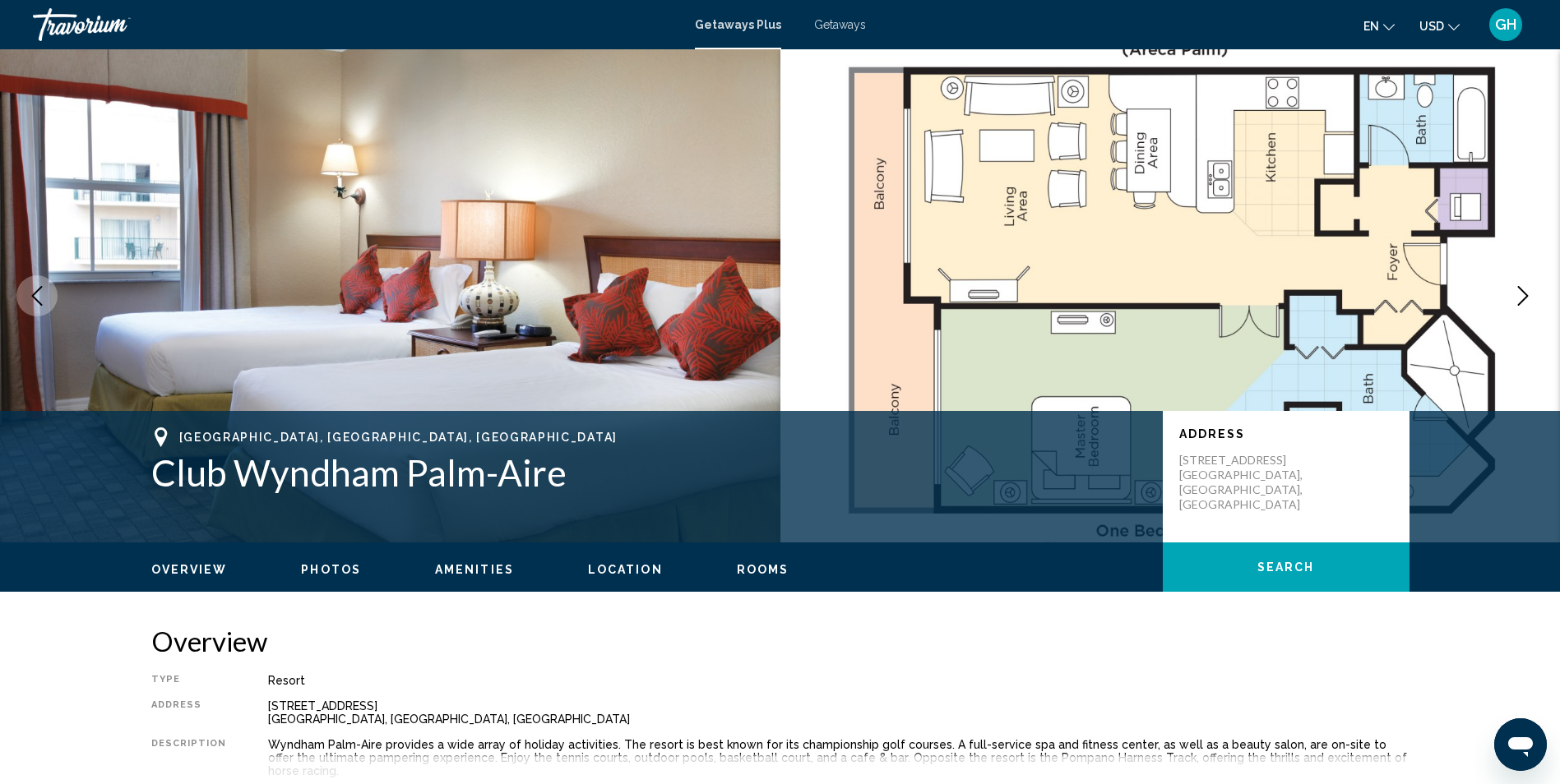
click at [1523, 294] on icon "Next image" at bounding box center [1522, 295] width 20 height 20
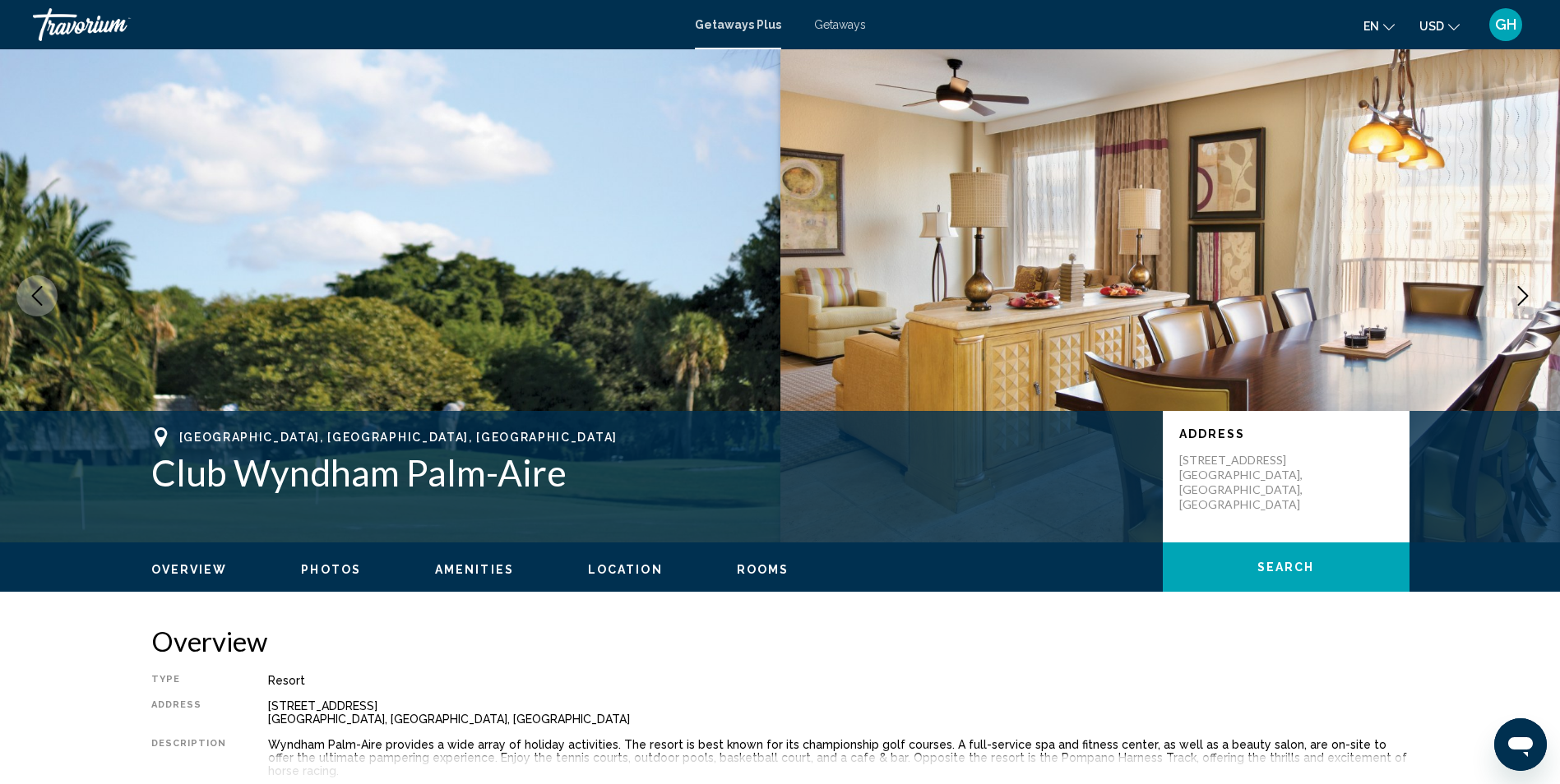
click at [1523, 294] on icon "Next image" at bounding box center [1522, 295] width 20 height 20
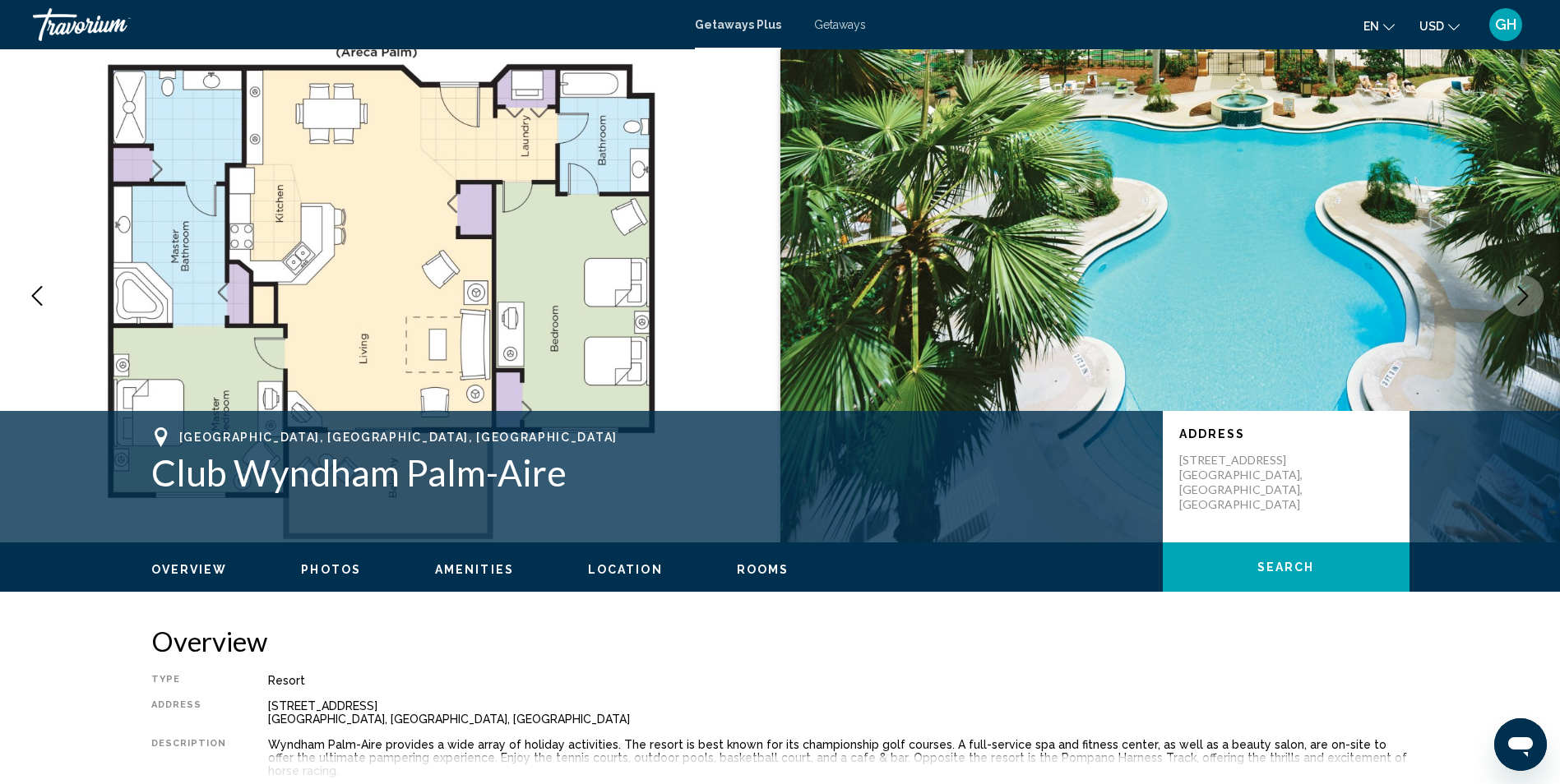
click at [1523, 296] on icon "Next image" at bounding box center [1522, 295] width 20 height 20
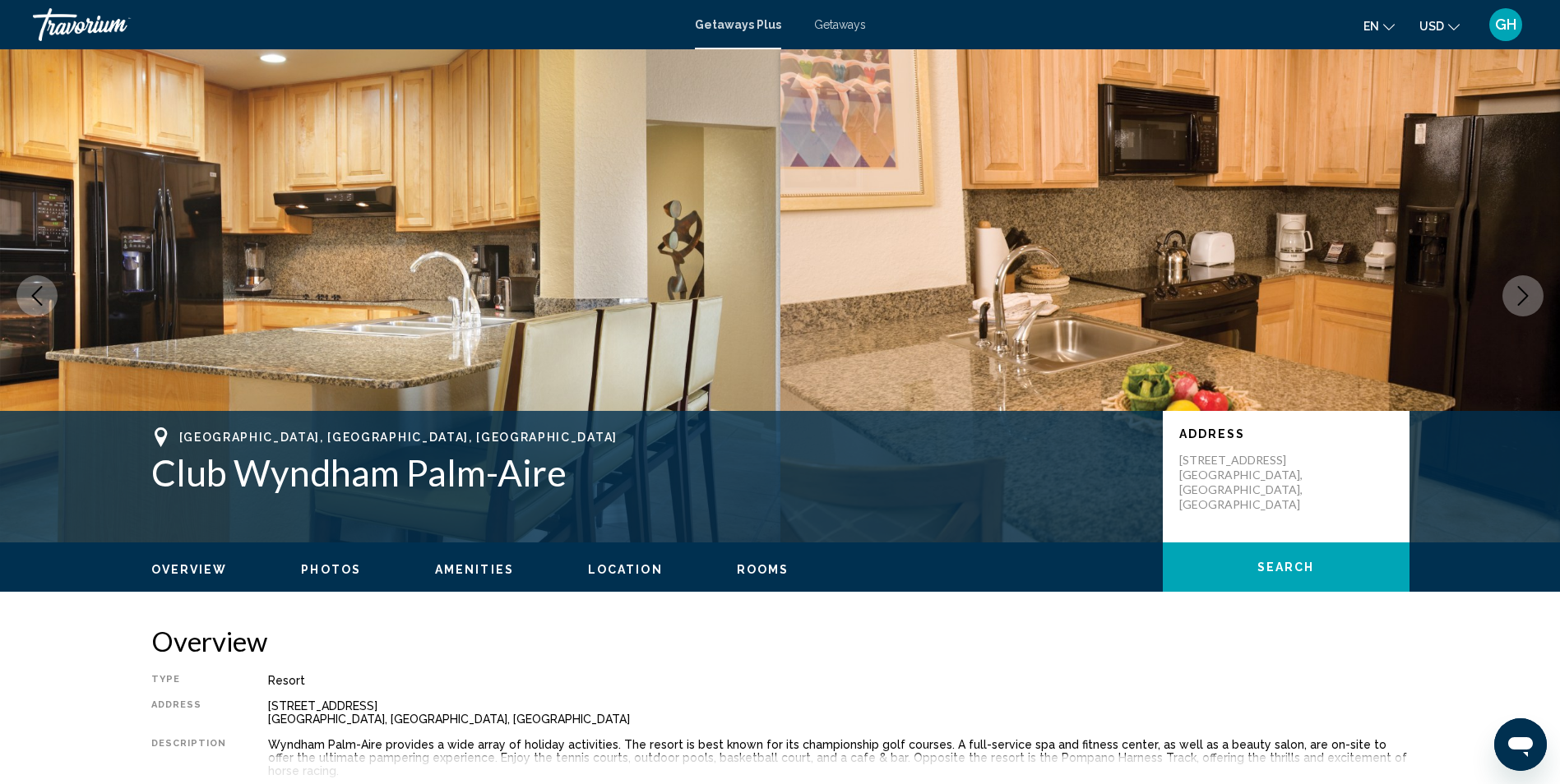
click at [1523, 296] on icon "Next image" at bounding box center [1522, 295] width 20 height 20
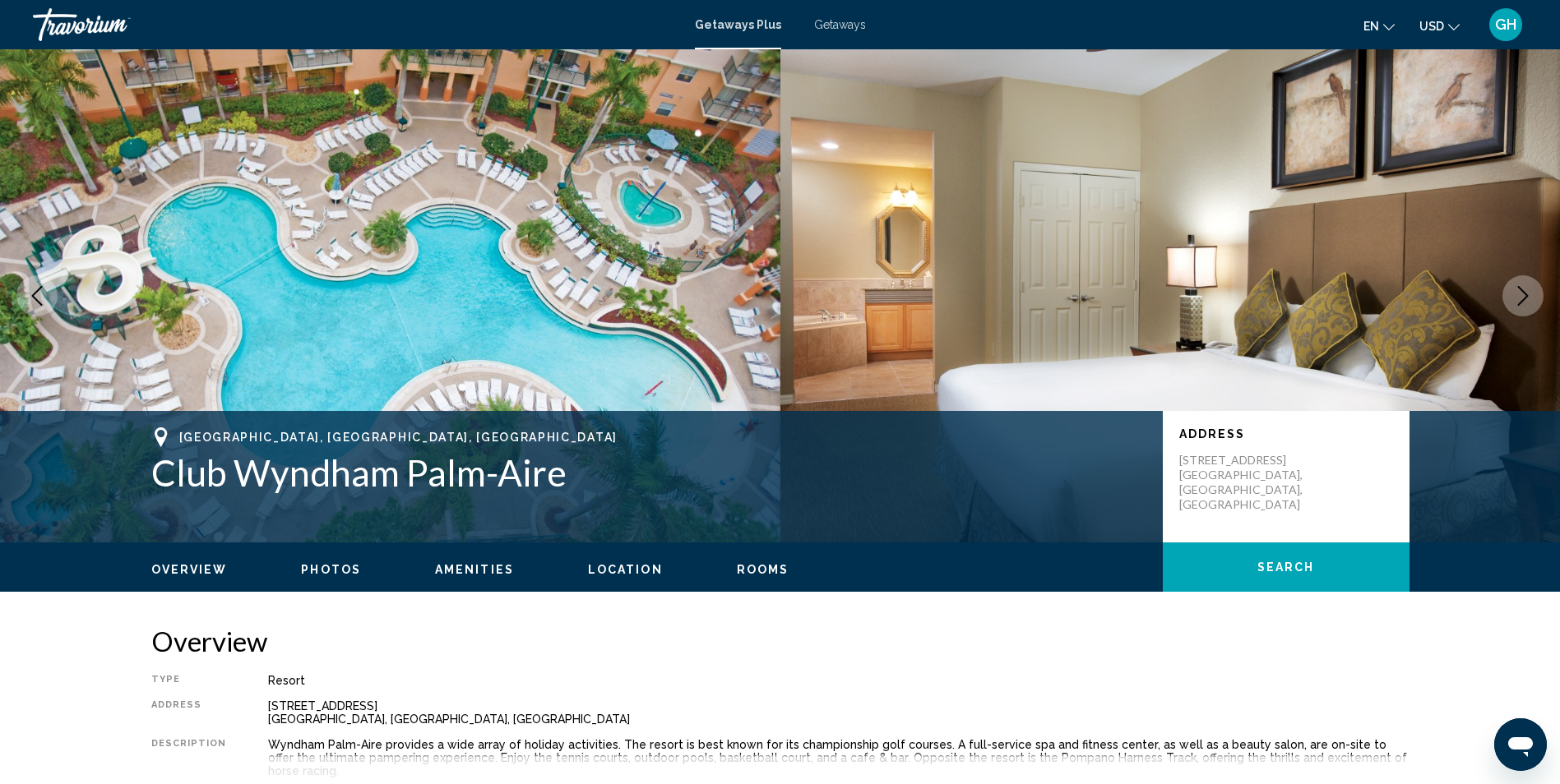
click at [1523, 296] on icon "Next image" at bounding box center [1522, 295] width 20 height 20
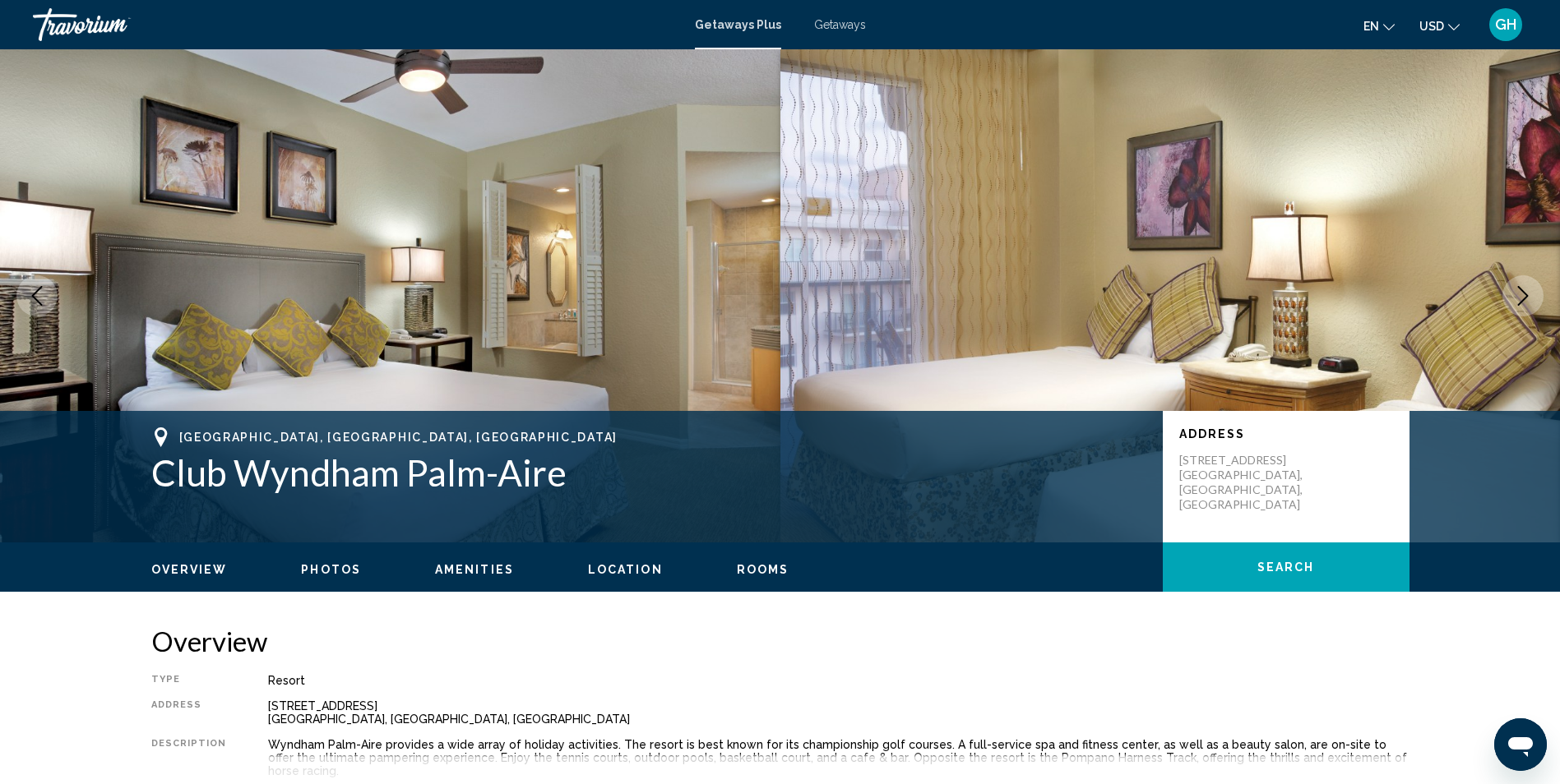
click at [1523, 296] on icon "Next image" at bounding box center [1522, 295] width 20 height 20
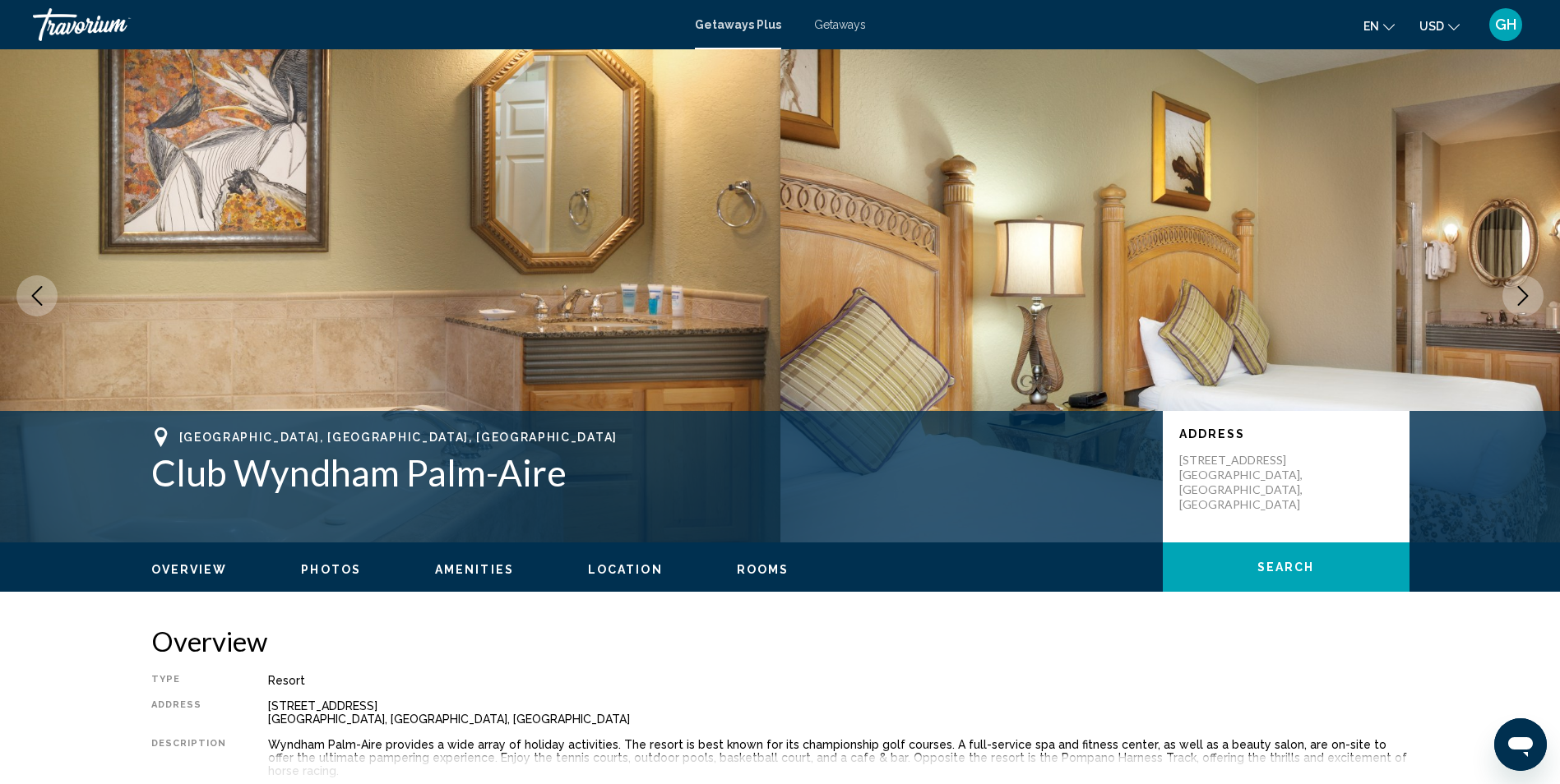
click at [1523, 296] on icon "Next image" at bounding box center [1522, 295] width 20 height 20
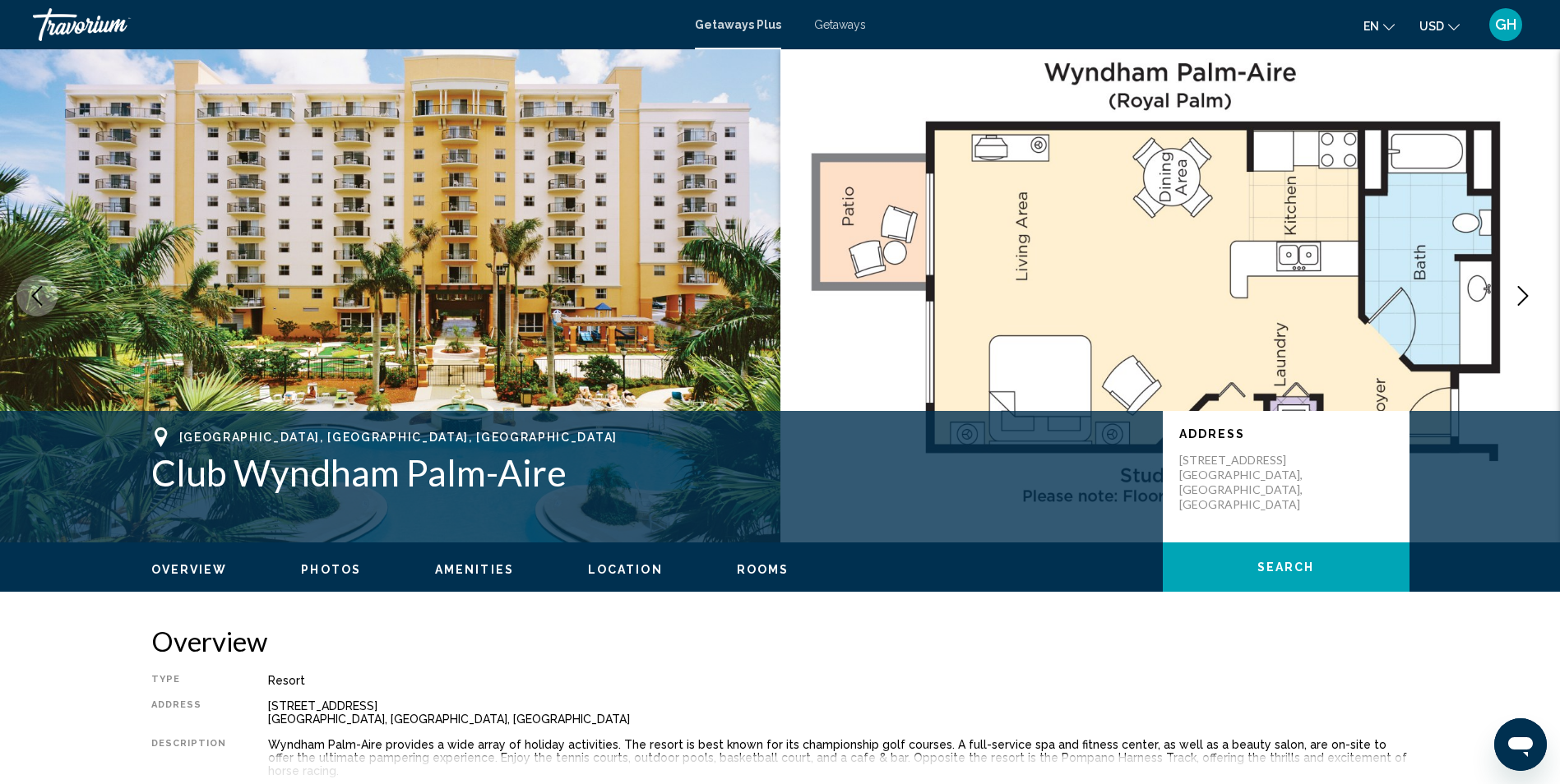
click at [467, 568] on span "Amenities" at bounding box center [474, 569] width 79 height 13
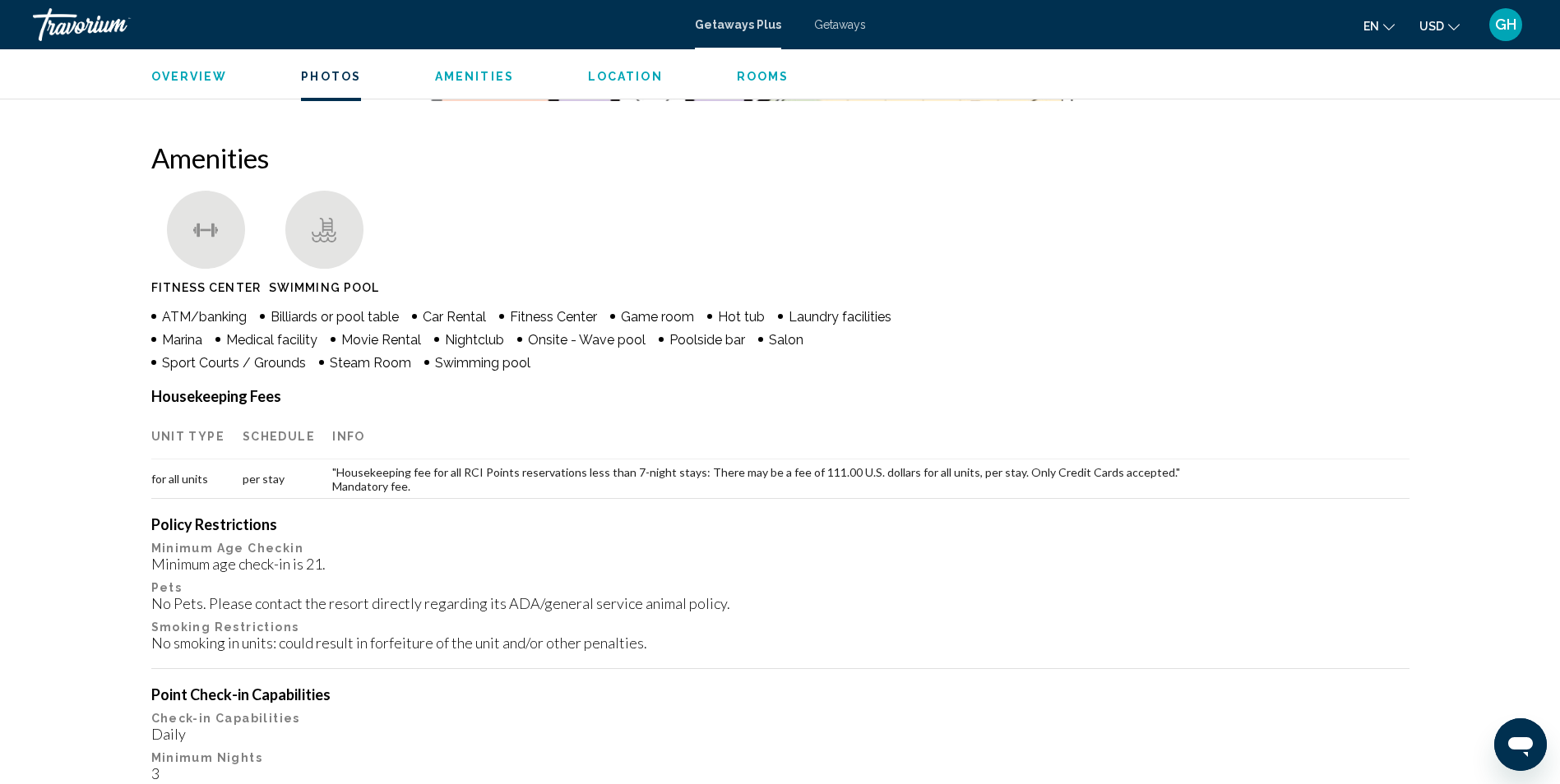
scroll to position [1200, 0]
click at [485, 73] on span "Amenities" at bounding box center [474, 76] width 79 height 13
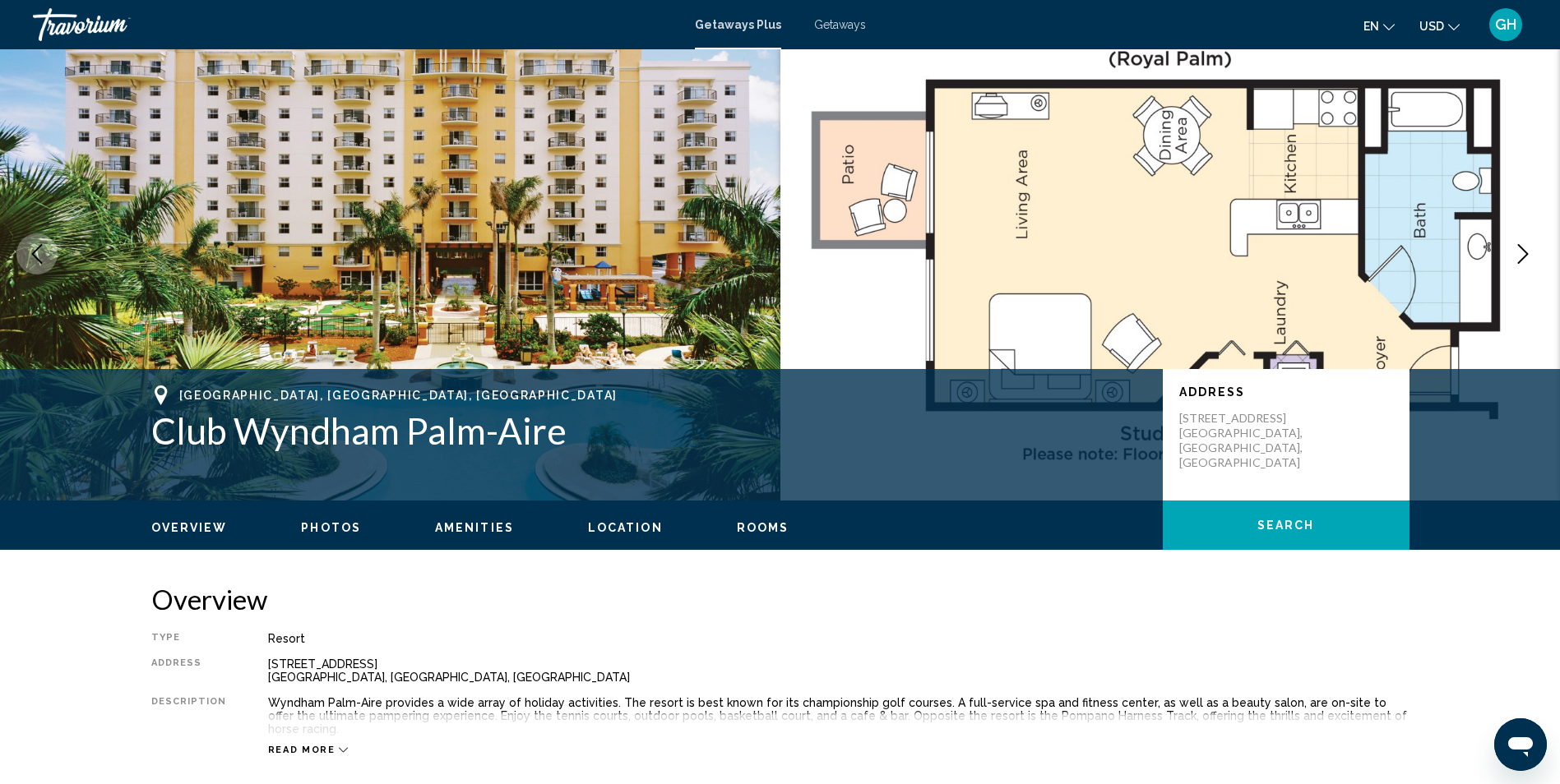
scroll to position [0, 0]
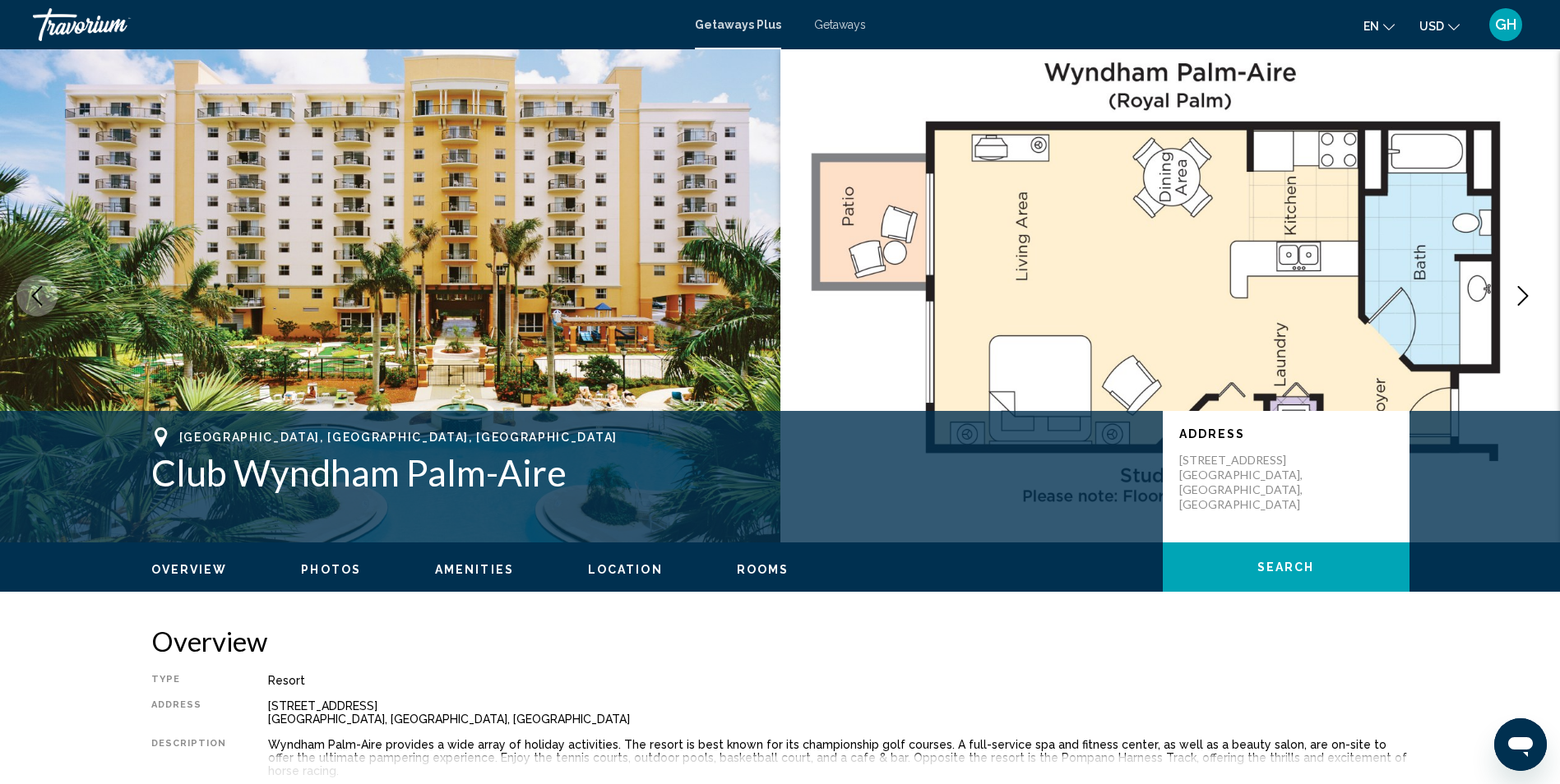
click at [611, 573] on span "Location" at bounding box center [626, 569] width 75 height 13
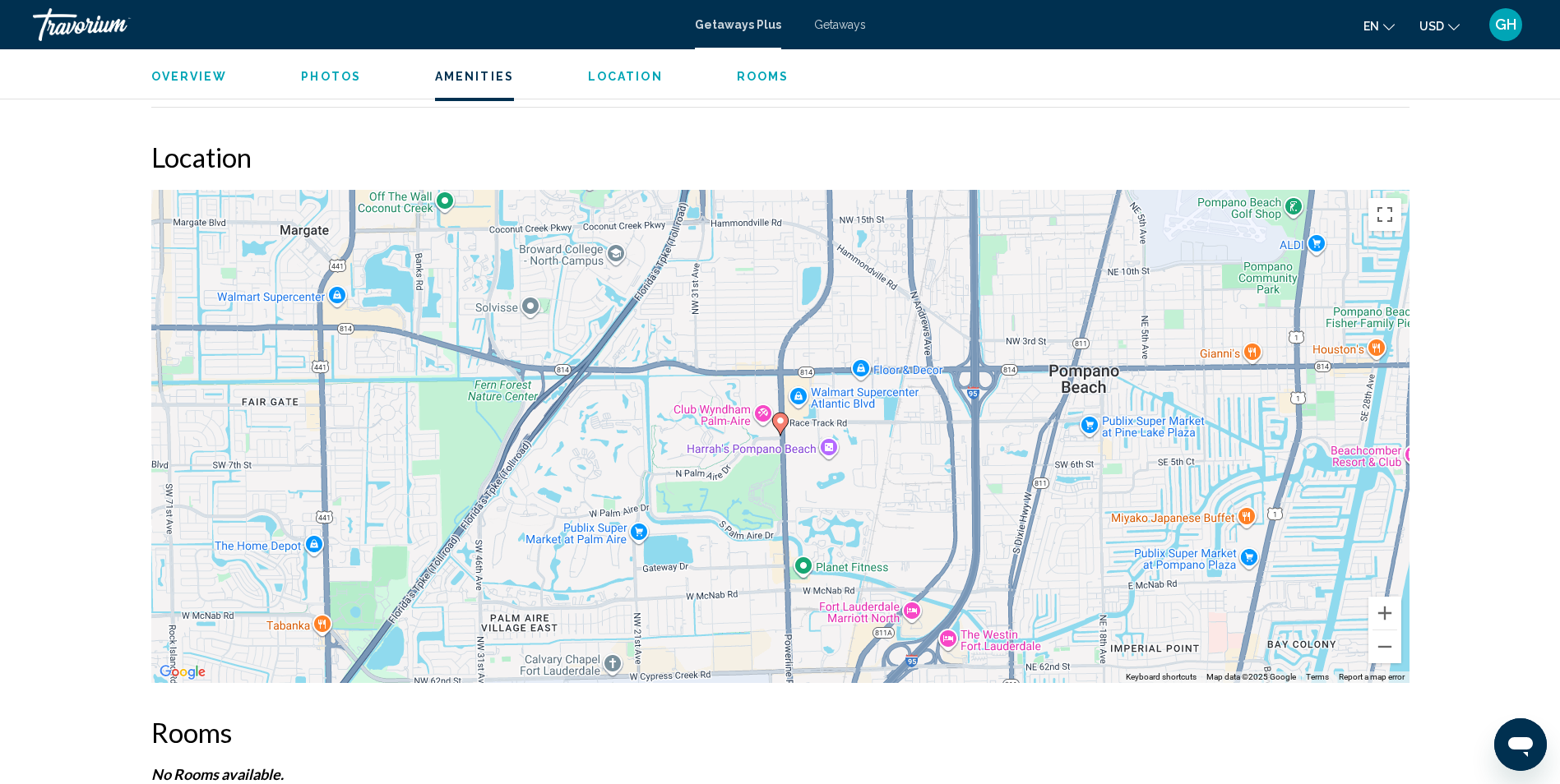
scroll to position [2285, 0]
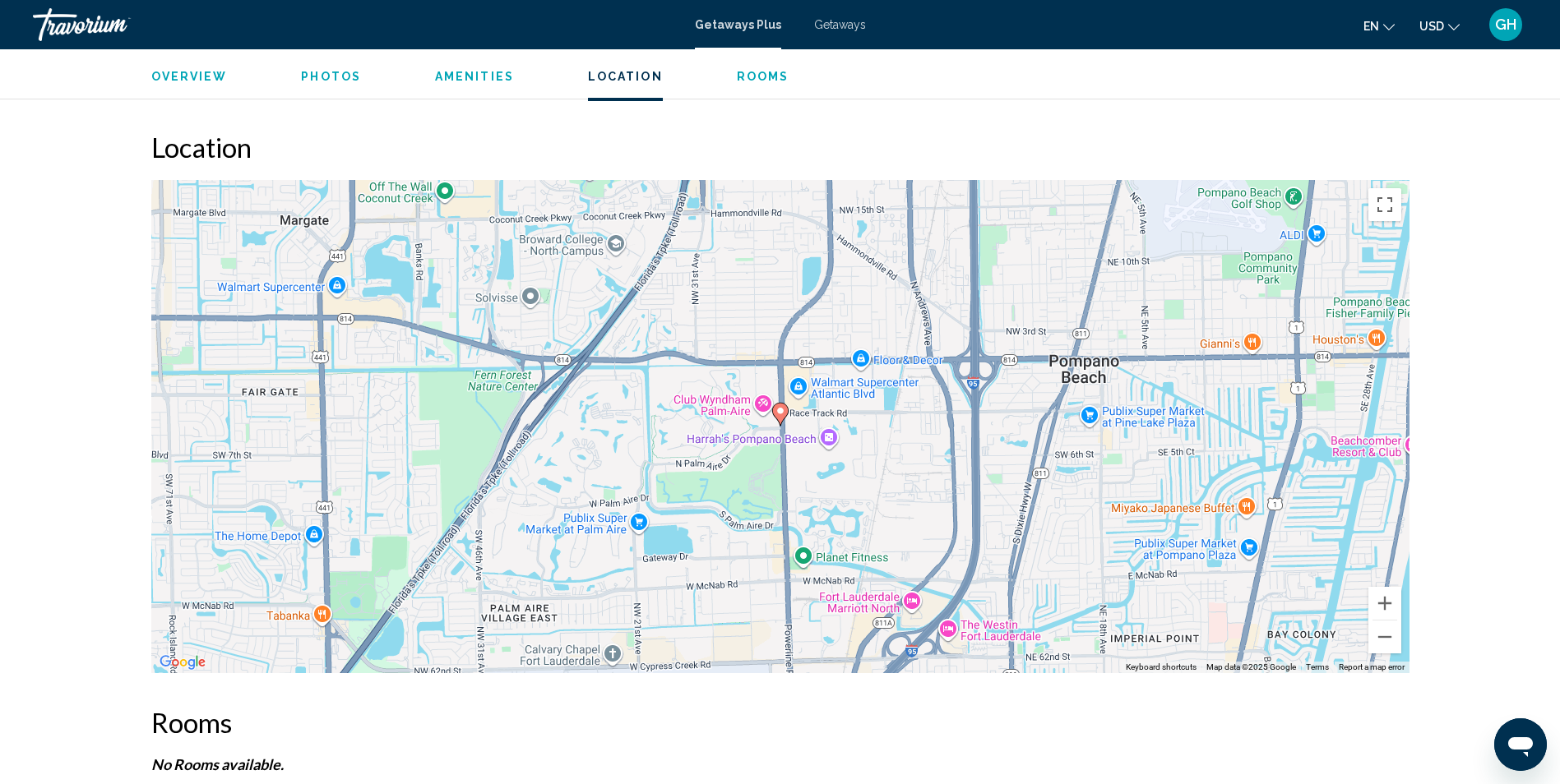
click at [749, 78] on span "Rooms" at bounding box center [764, 76] width 53 height 13
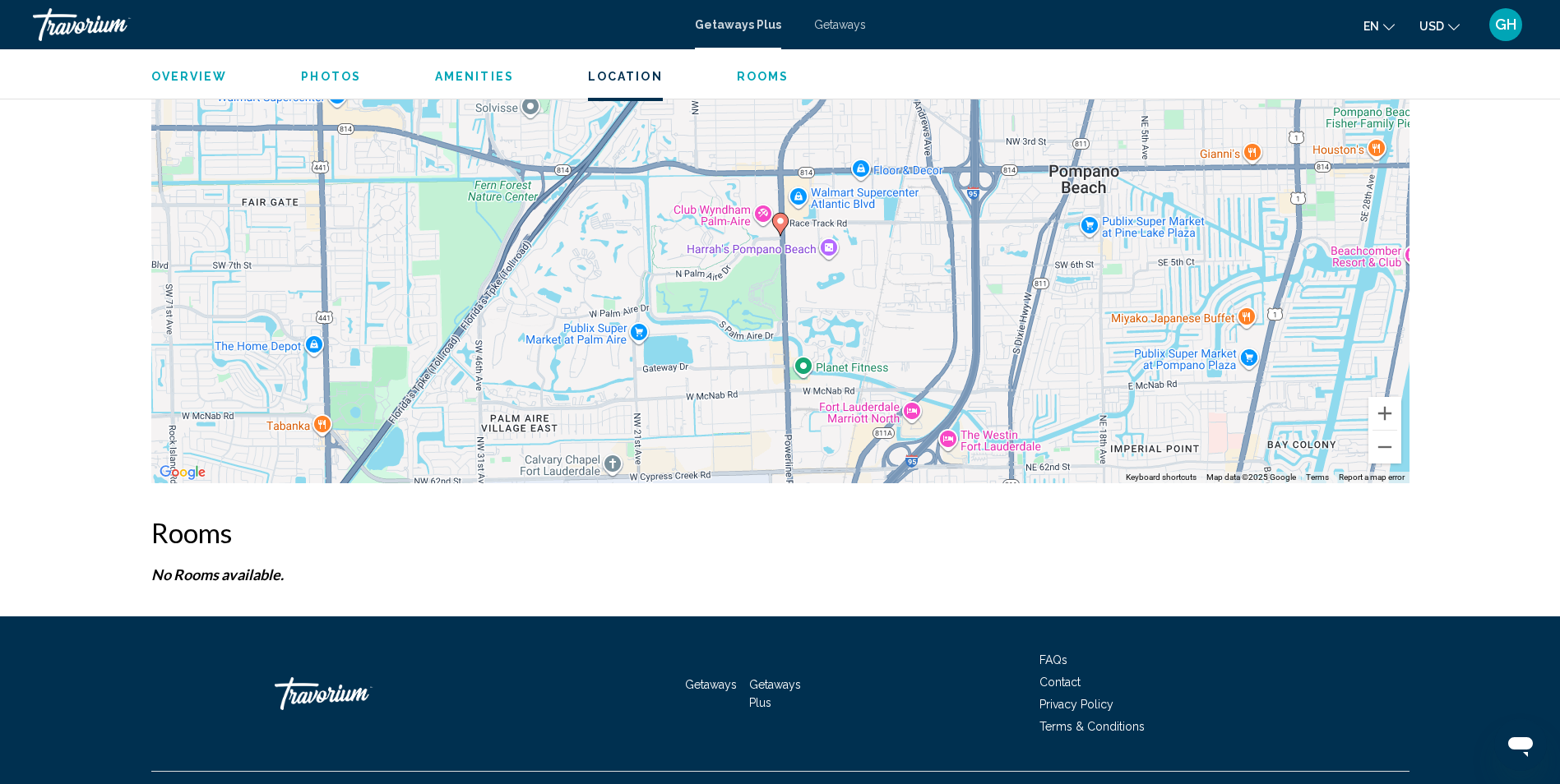
scroll to position [2477, 0]
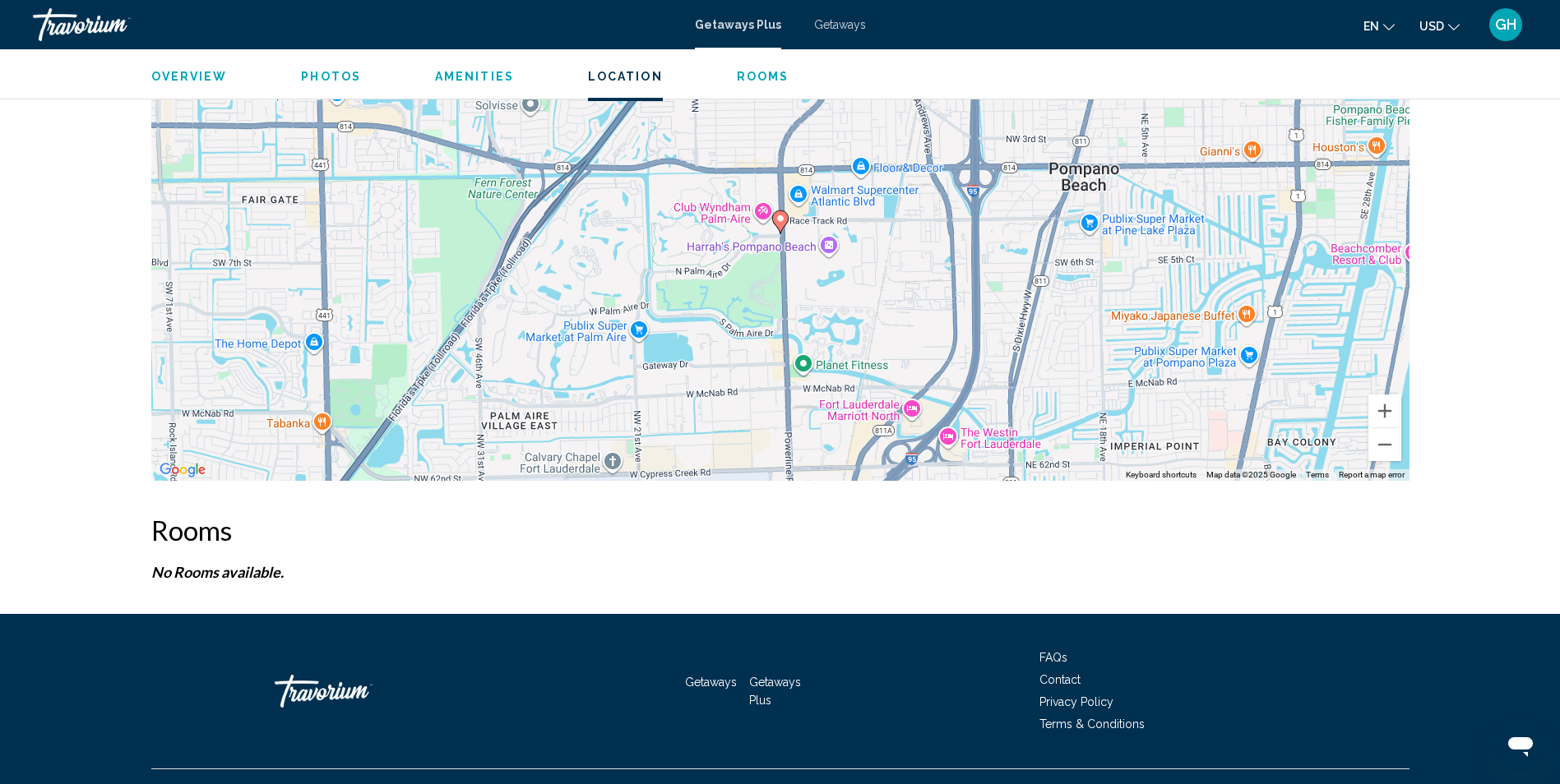
click at [760, 81] on span "Rooms" at bounding box center [764, 76] width 53 height 13
click at [754, 74] on span "Rooms" at bounding box center [764, 76] width 53 height 13
click at [191, 73] on span "Overview" at bounding box center [189, 76] width 77 height 13
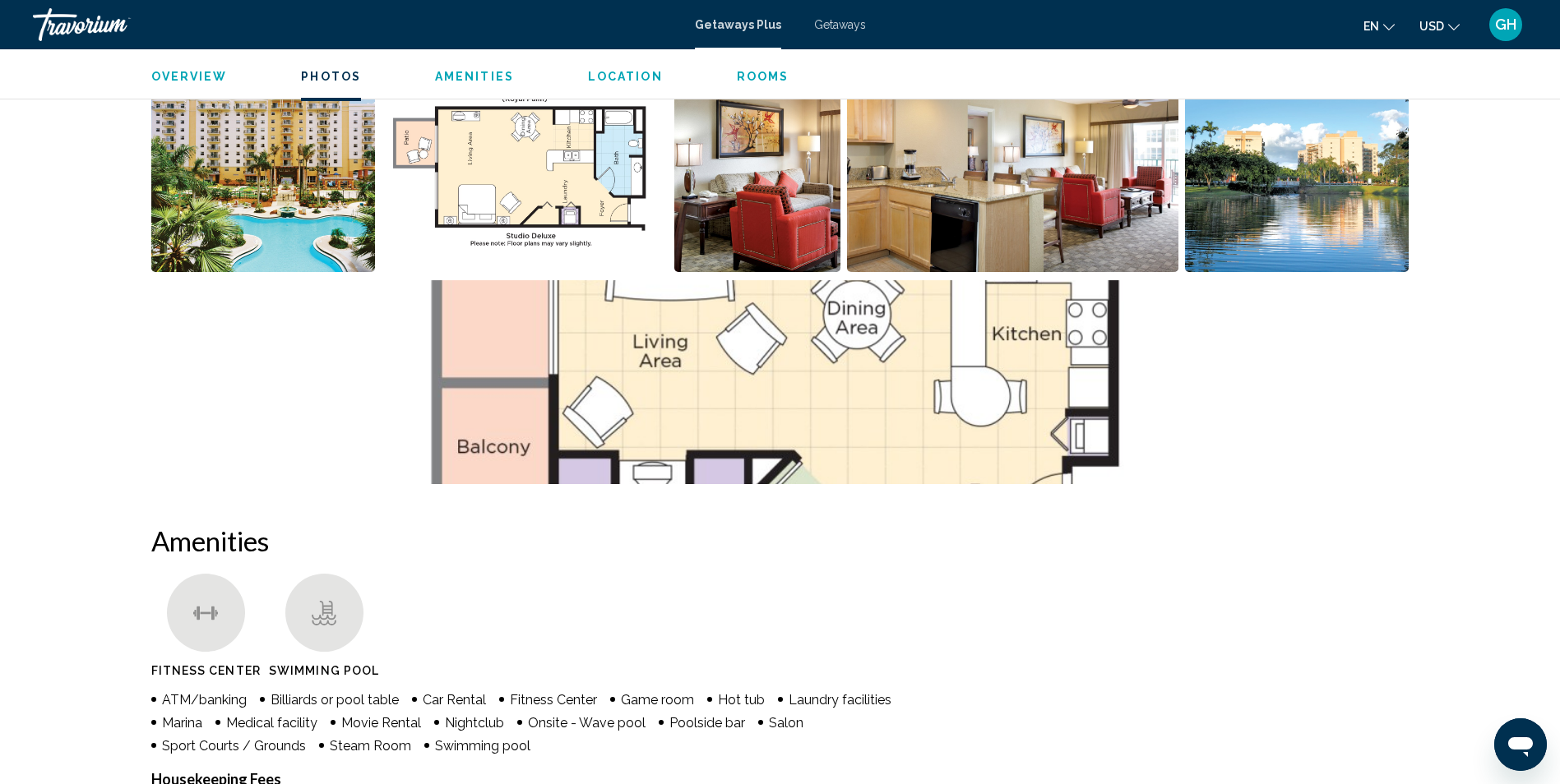
scroll to position [527, 0]
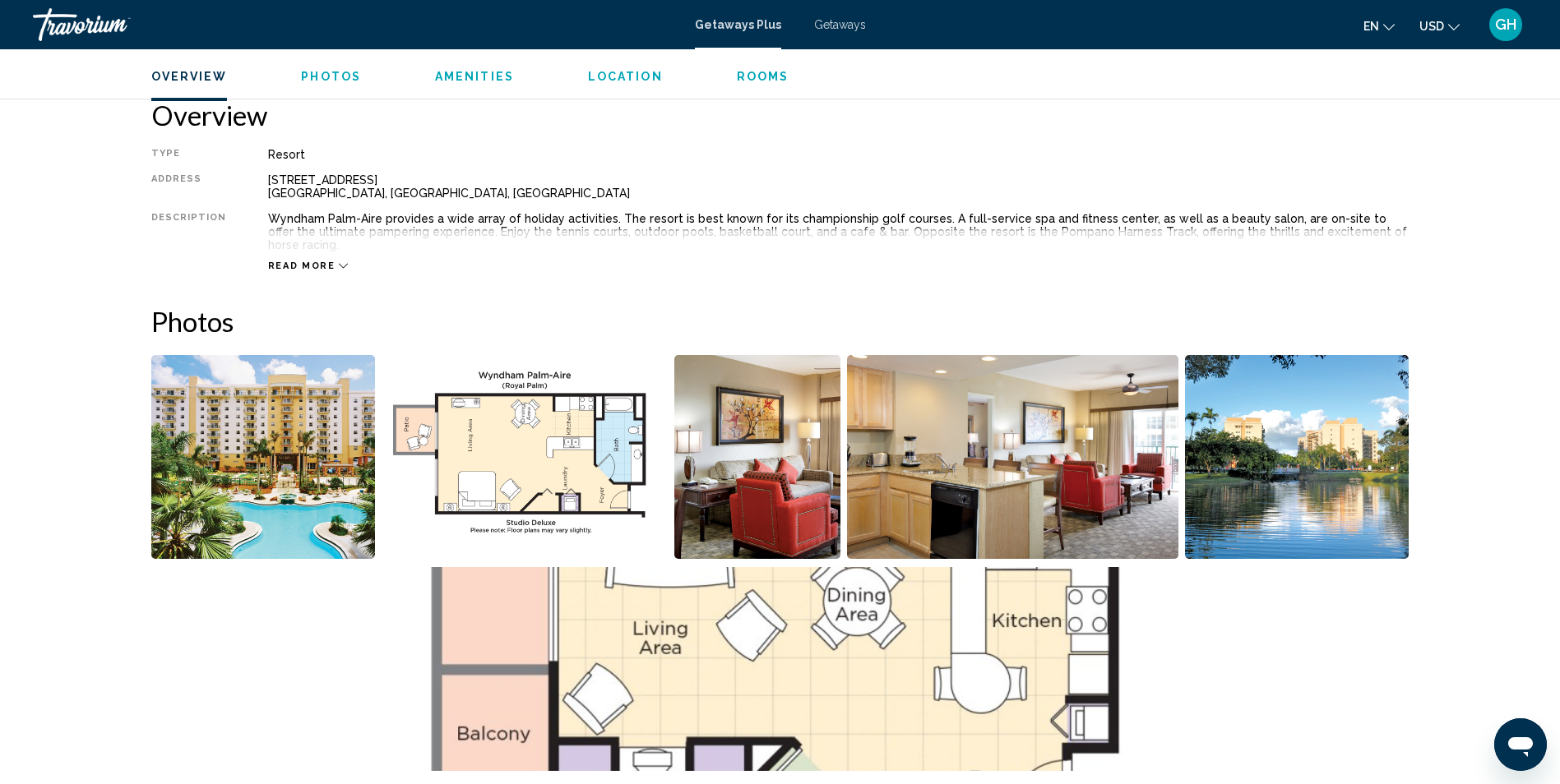
click at [835, 24] on span "Getaways" at bounding box center [840, 24] width 52 height 13
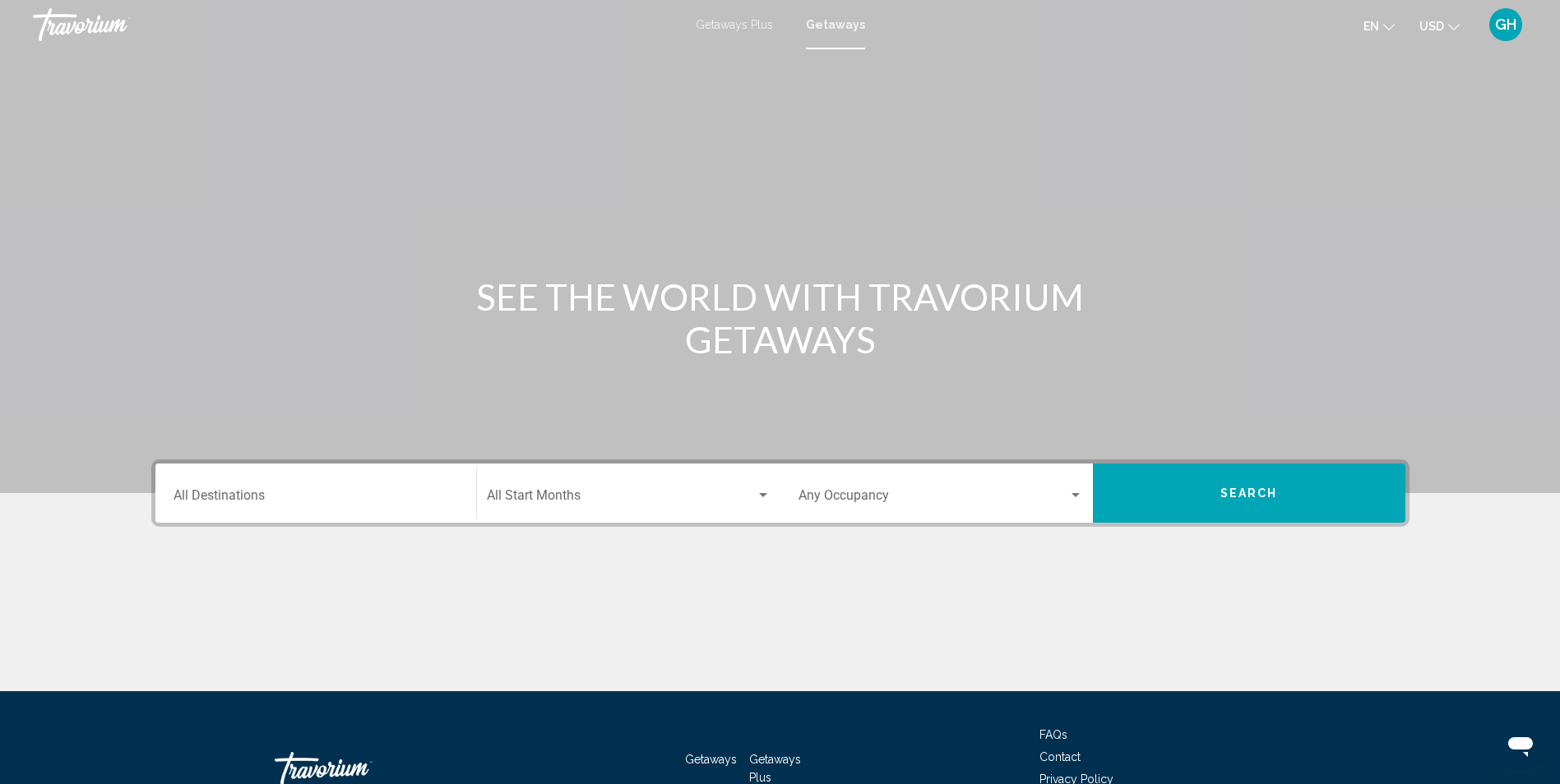
click at [343, 484] on div "Destination All Destinations" at bounding box center [315, 493] width 284 height 52
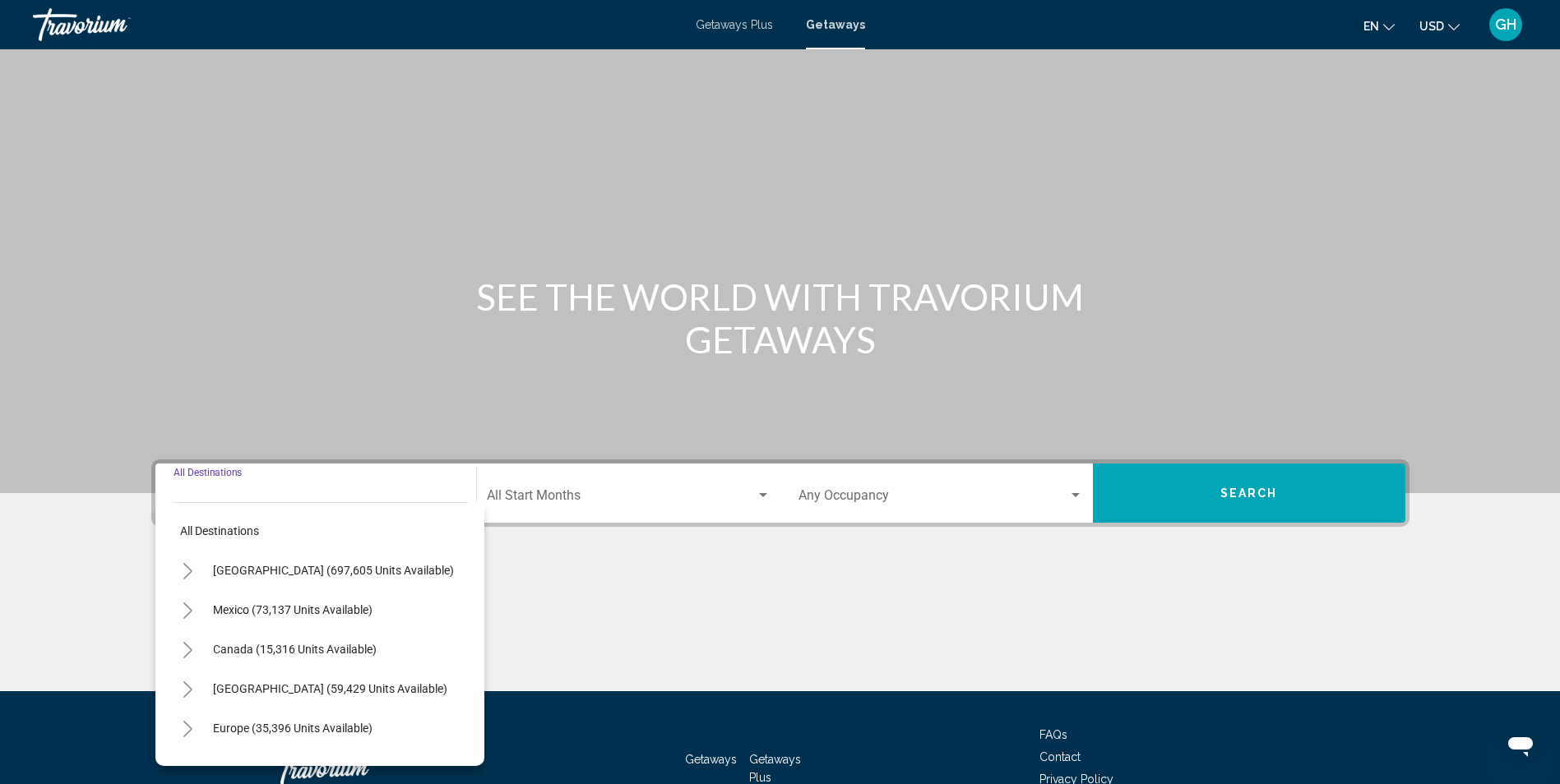
scroll to position [108, 0]
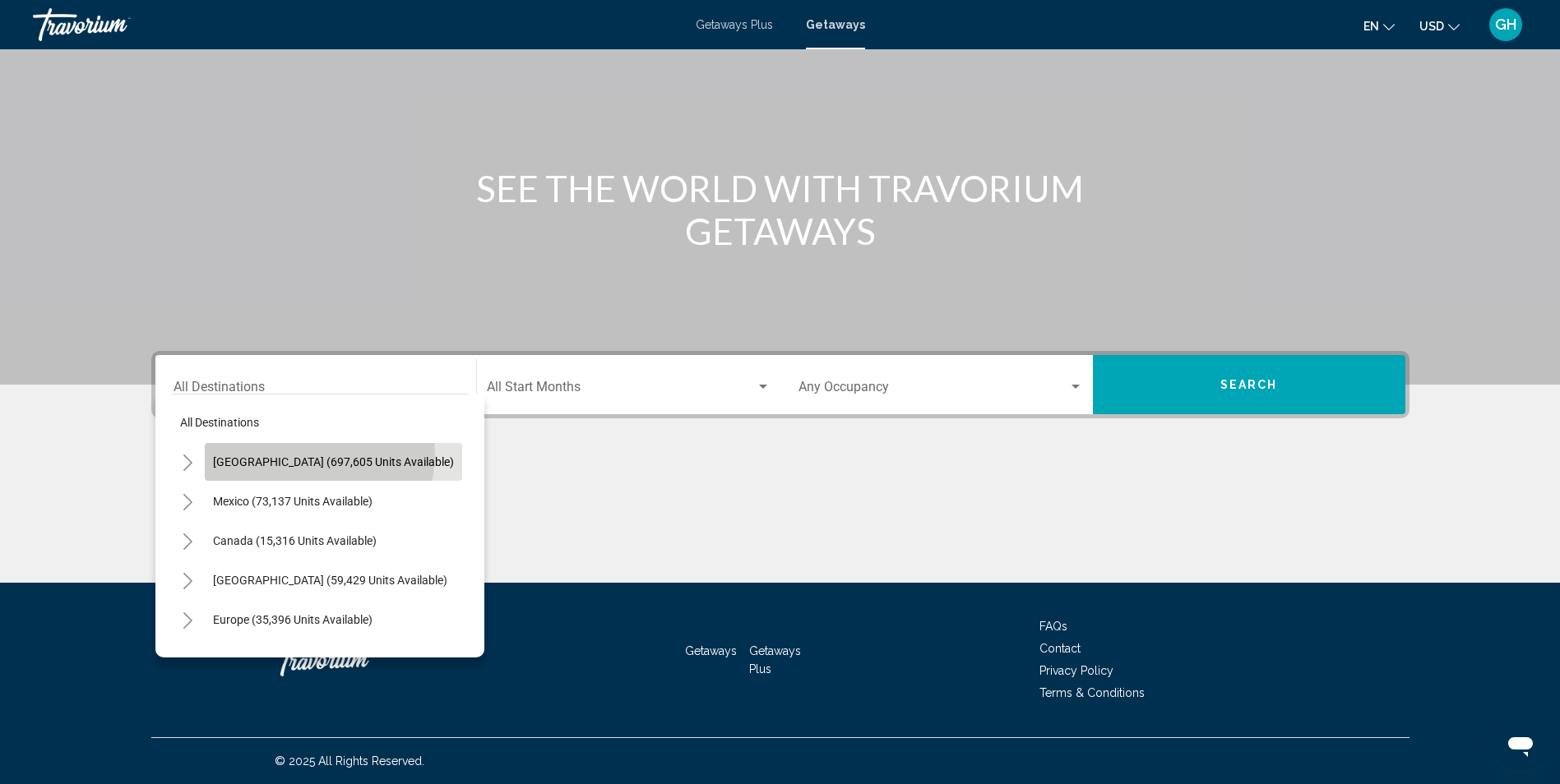
click at [318, 456] on span "United States (697,605 units available)" at bounding box center [334, 462] width 241 height 13
type input "**********"
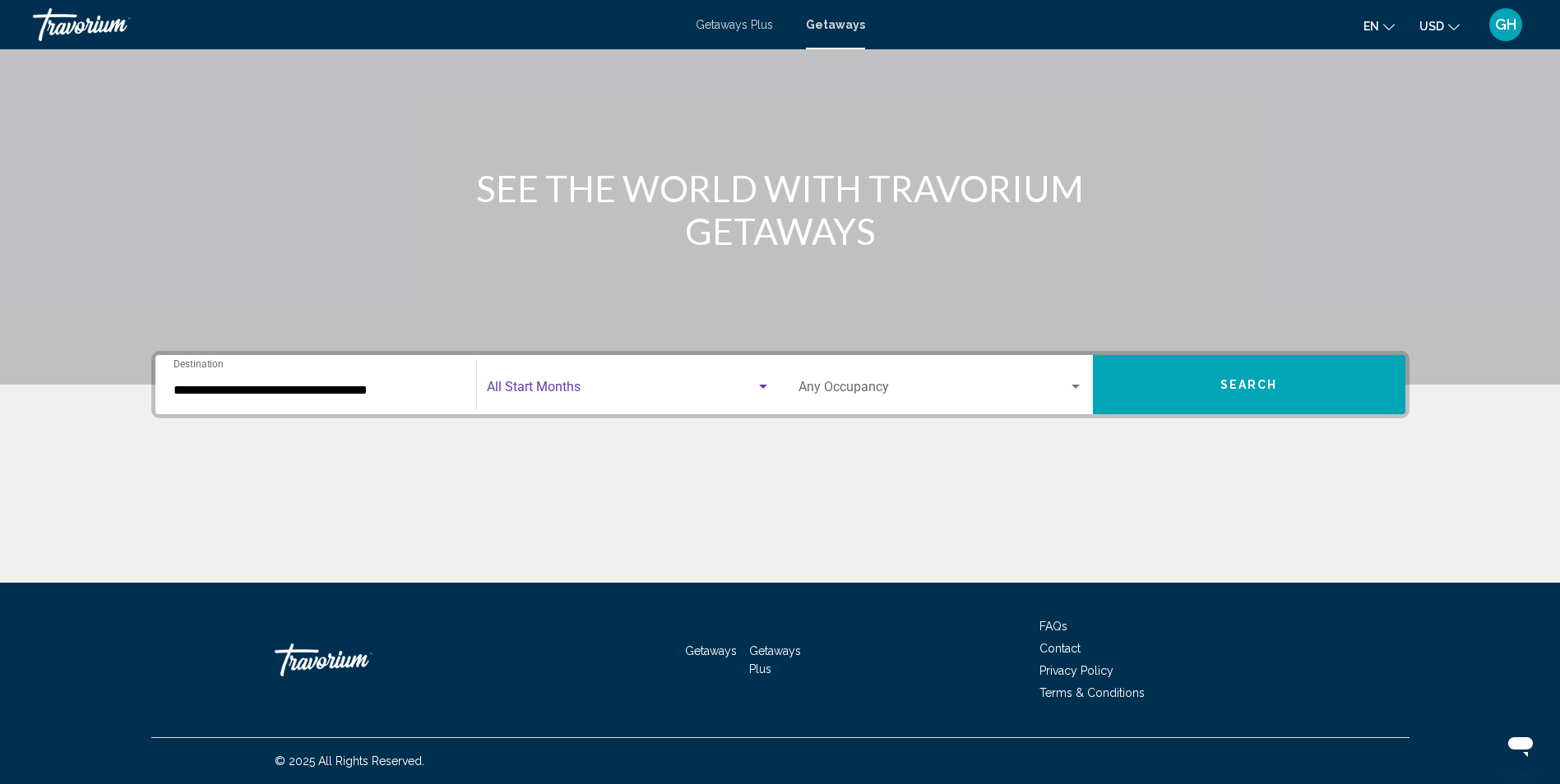
click at [530, 392] on span "Search widget" at bounding box center [621, 390] width 269 height 15
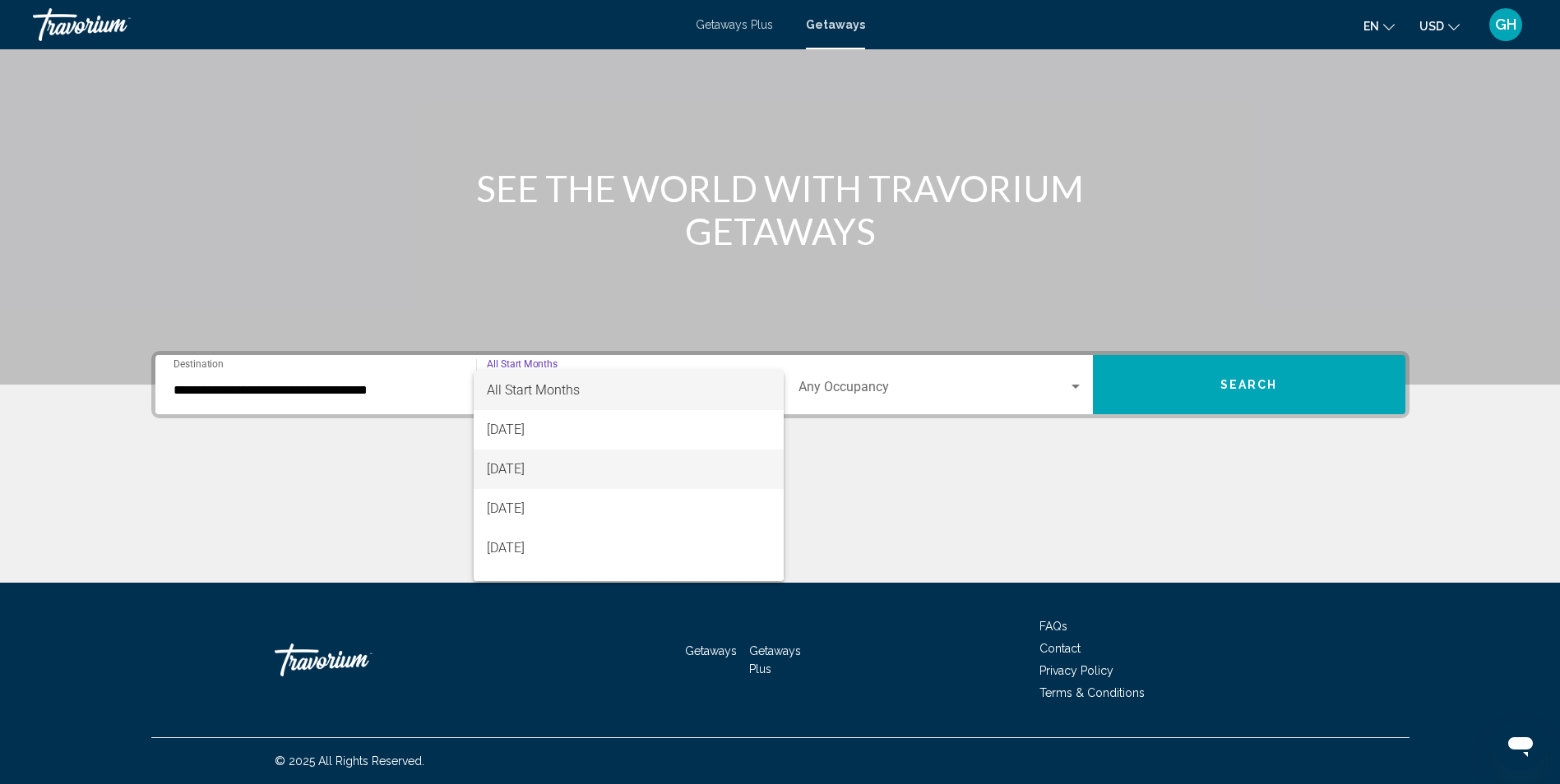
click at [544, 472] on span "[DATE]" at bounding box center [629, 469] width 283 height 39
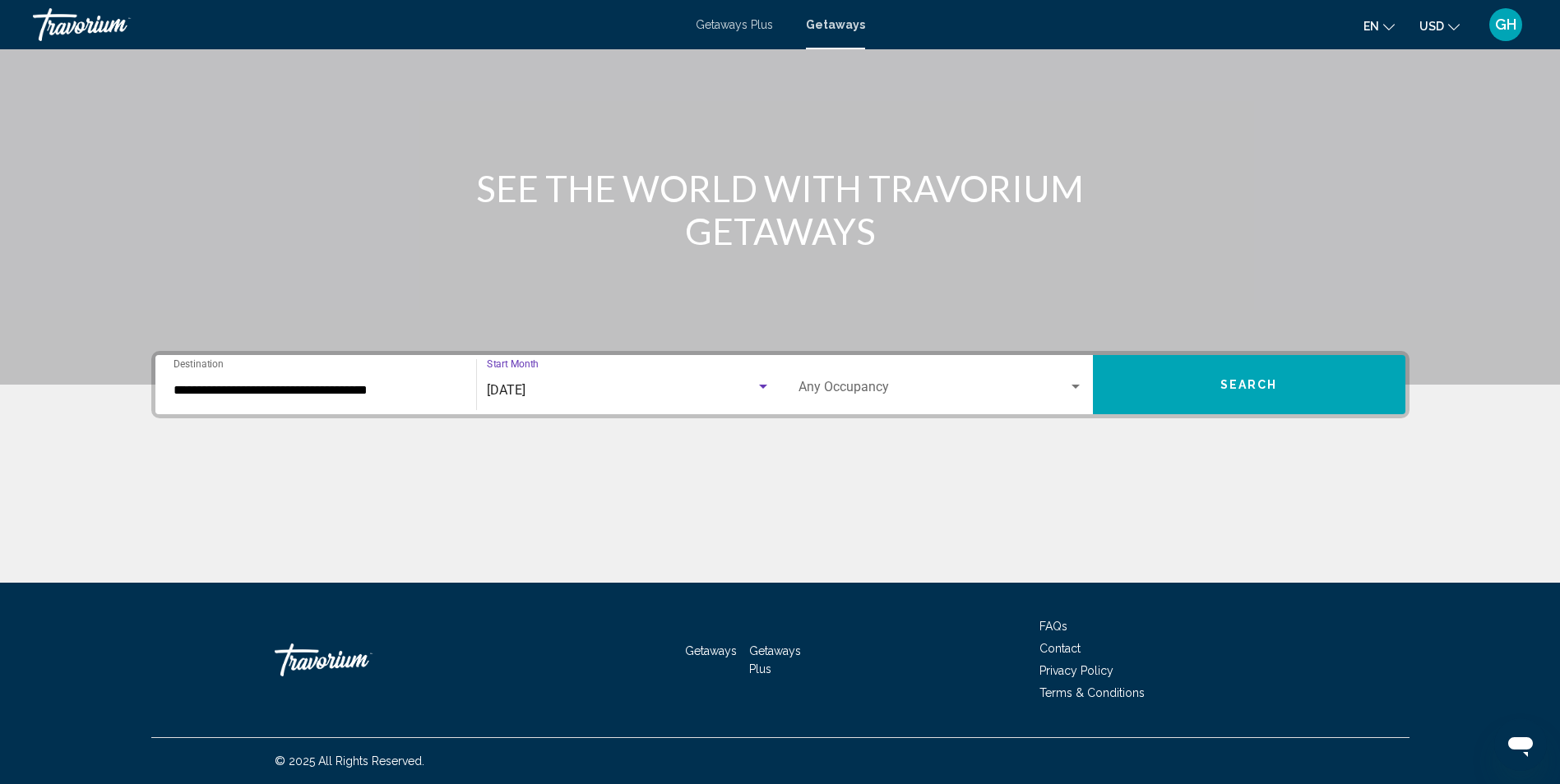
click at [905, 384] on span "Search widget" at bounding box center [934, 390] width 270 height 15
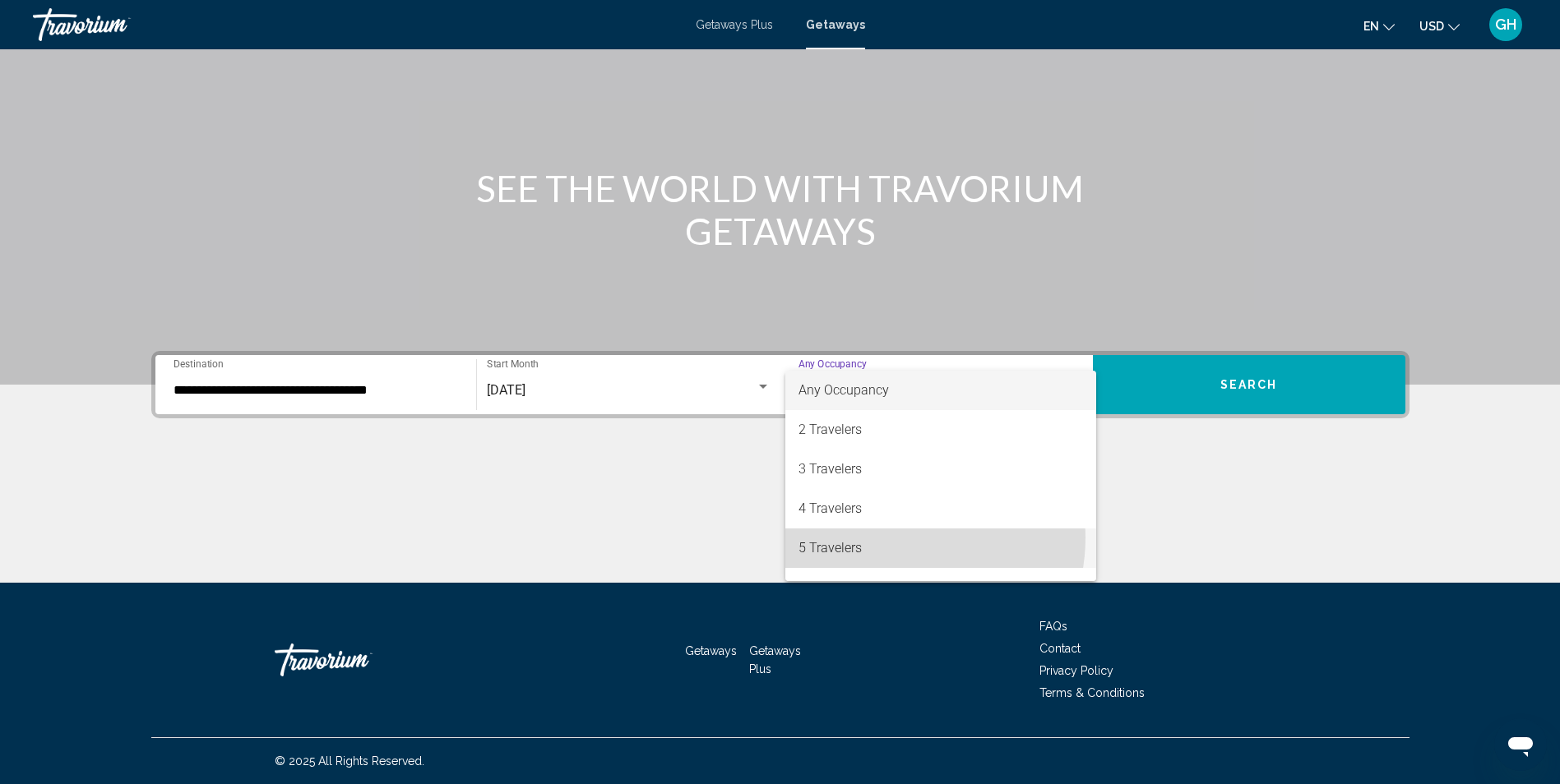
drag, startPoint x: 892, startPoint y: 537, endPoint x: 1144, endPoint y: 441, distance: 269.7
click at [897, 532] on span "5 Travelers" at bounding box center [940, 549] width 284 height 39
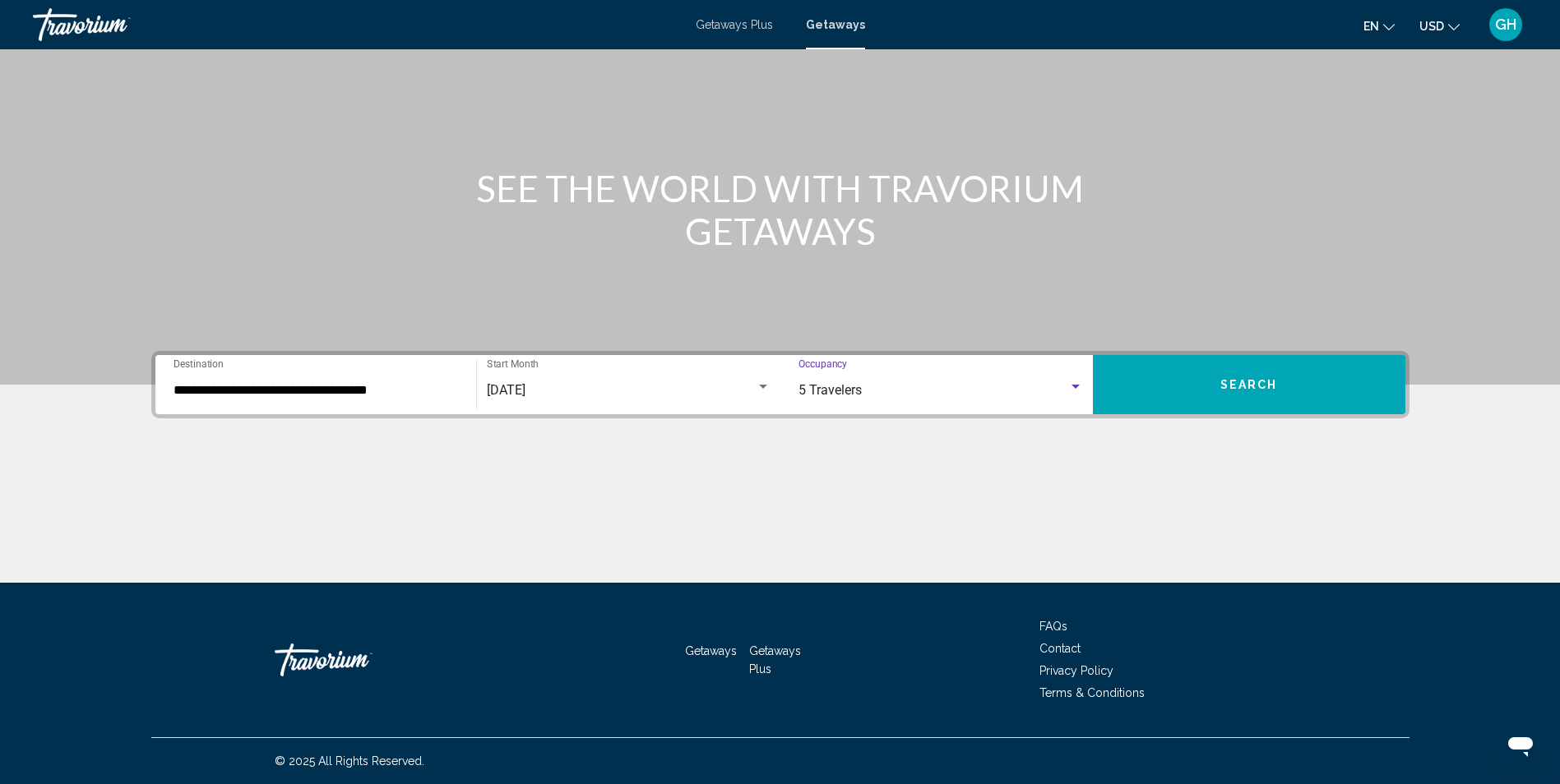
click at [1239, 371] on button "Search" at bounding box center [1249, 384] width 312 height 59
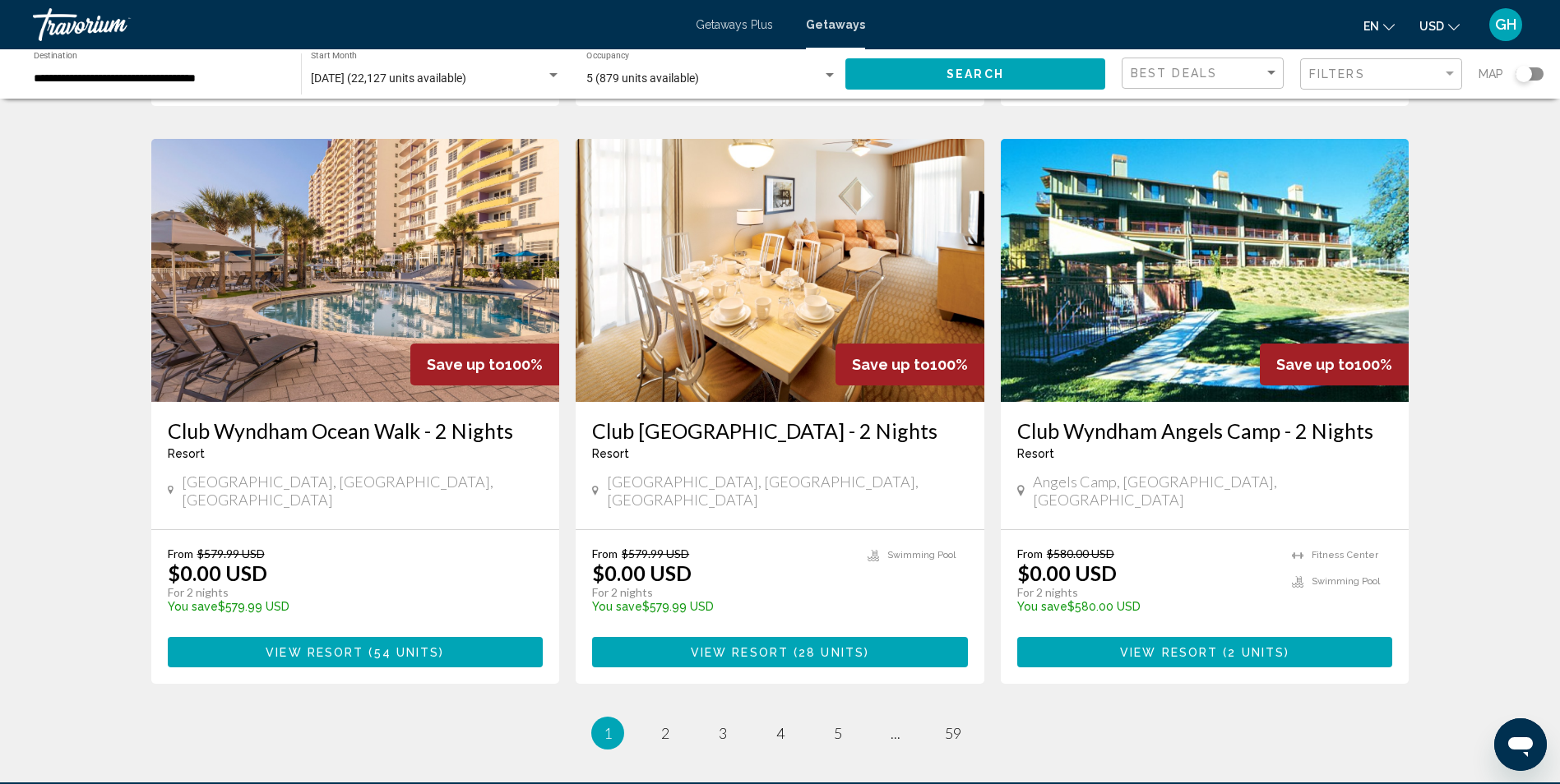
scroll to position [1970, 0]
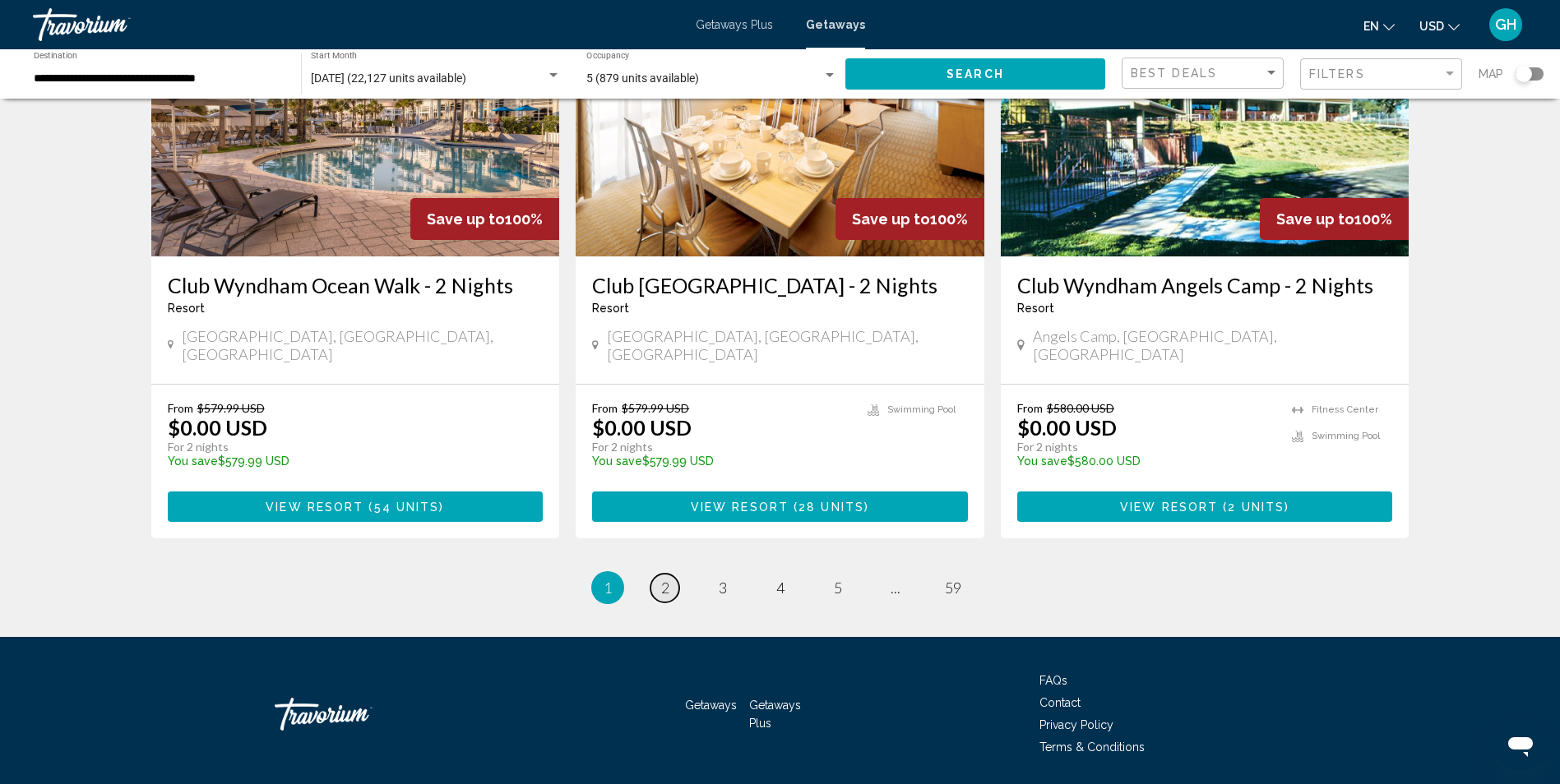
click at [666, 578] on span "2" at bounding box center [666, 587] width 9 height 18
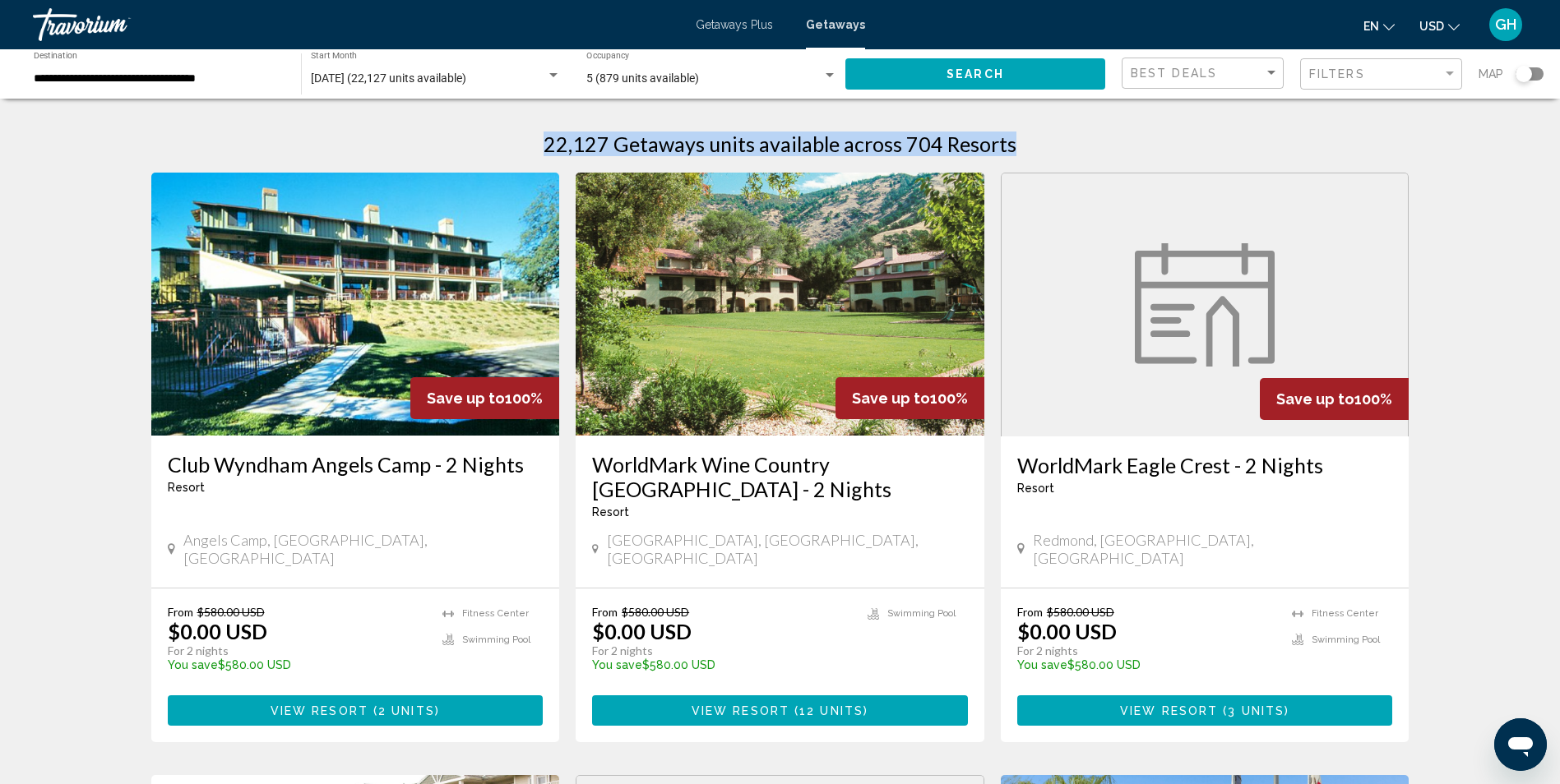
drag, startPoint x: 1559, startPoint y: 103, endPoint x: 1555, endPoint y: 60, distance: 43.2
click at [731, 26] on span "Getaways Plus" at bounding box center [734, 24] width 78 height 13
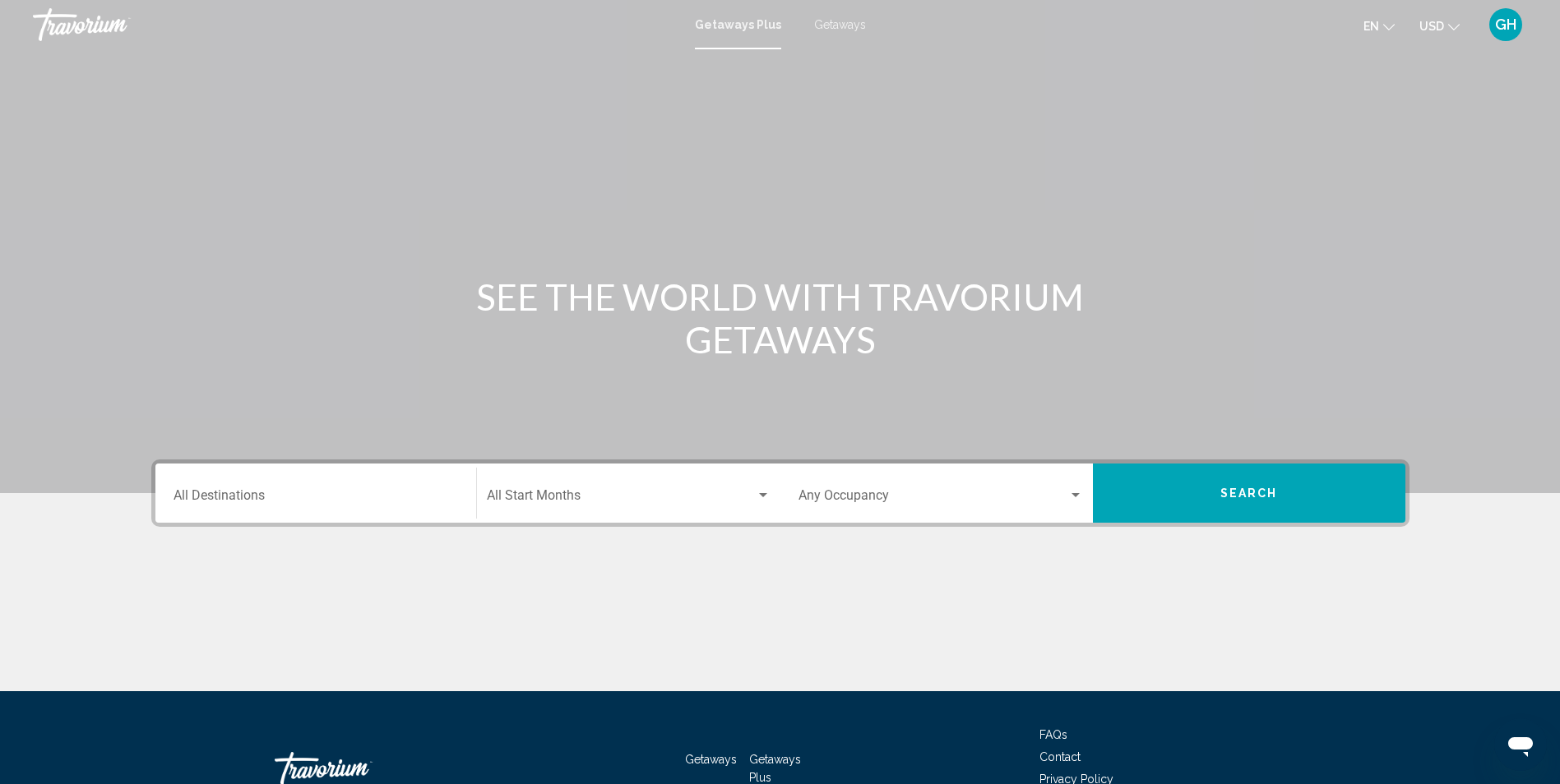
click at [833, 24] on span "Getaways" at bounding box center [840, 24] width 52 height 13
click at [394, 496] on input "Destination All Destinations" at bounding box center [315, 498] width 284 height 15
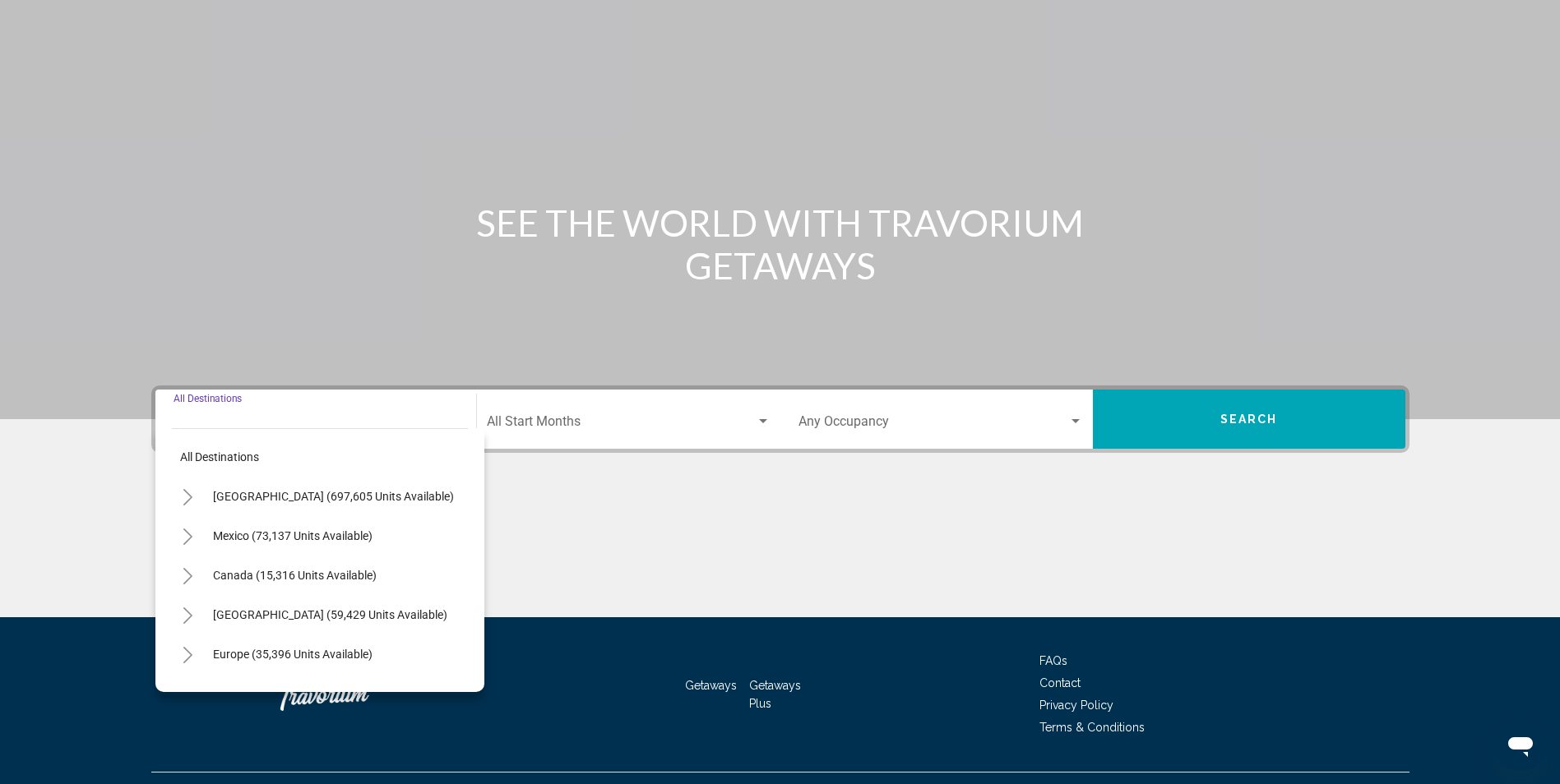
scroll to position [108, 0]
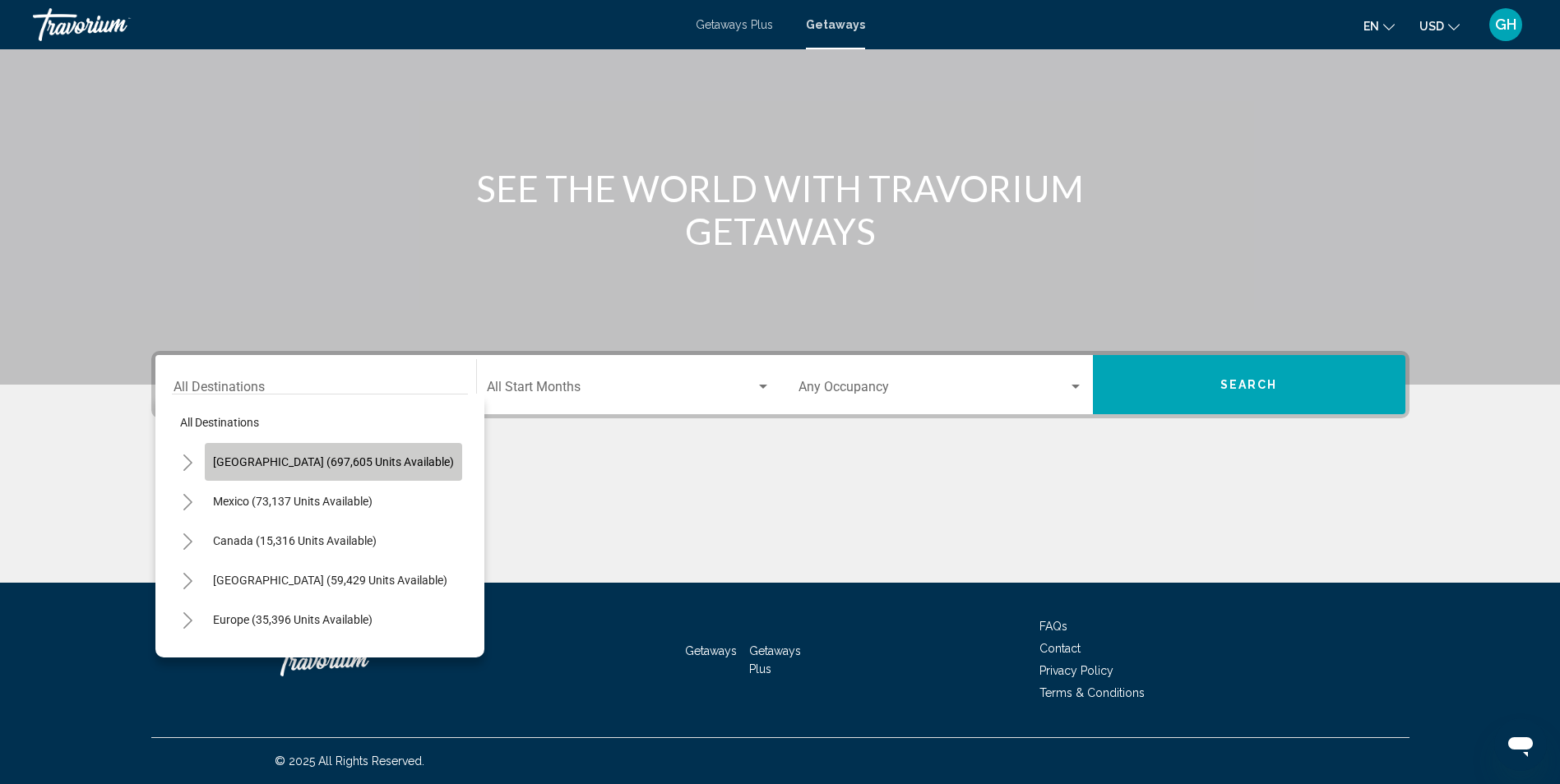
click at [347, 467] on span "United States (697,605 units available)" at bounding box center [334, 462] width 241 height 13
type input "**********"
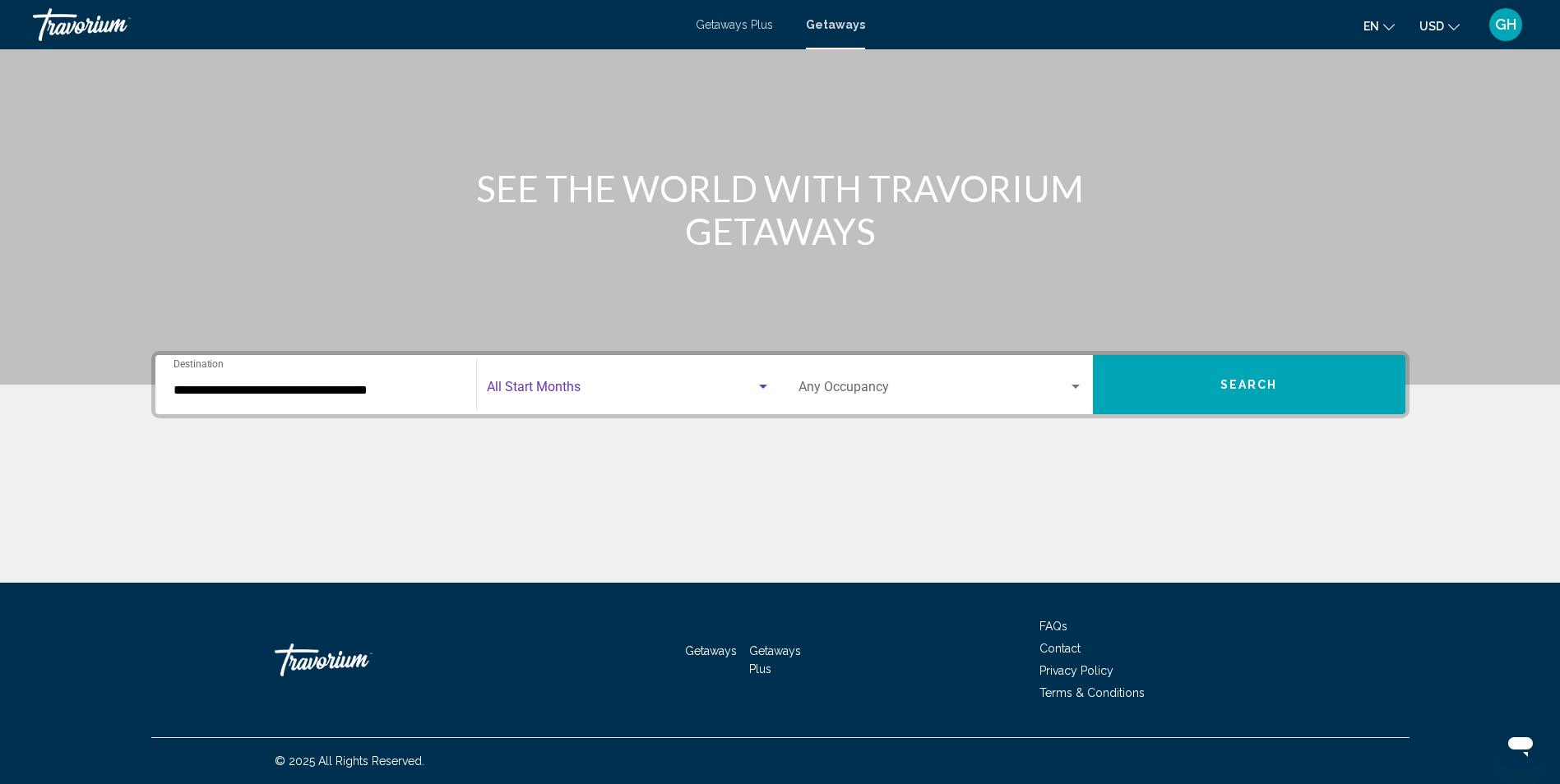
click at [543, 397] on span "Search widget" at bounding box center [621, 390] width 269 height 15
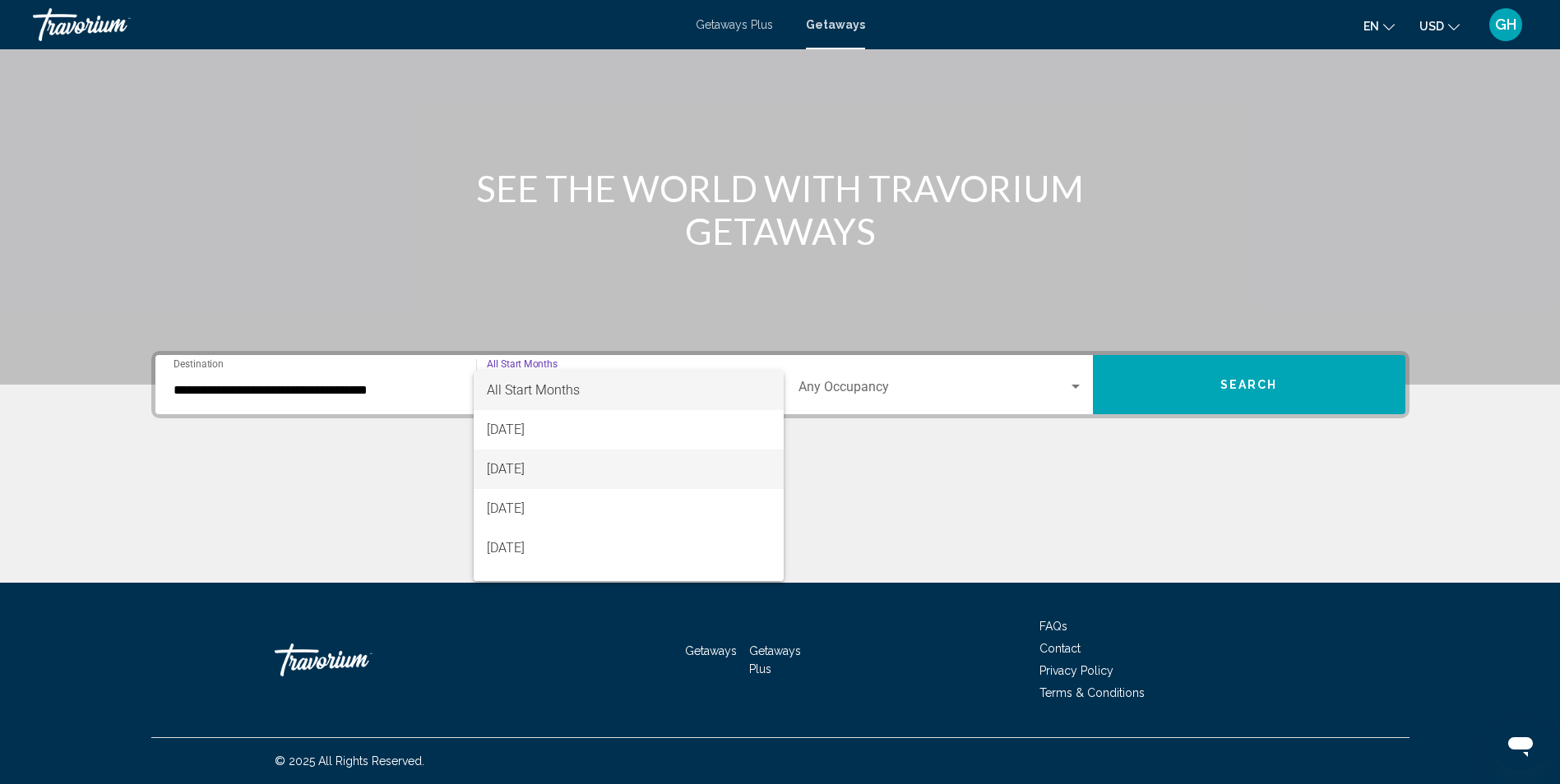
click at [565, 467] on span "[DATE]" at bounding box center [629, 469] width 283 height 39
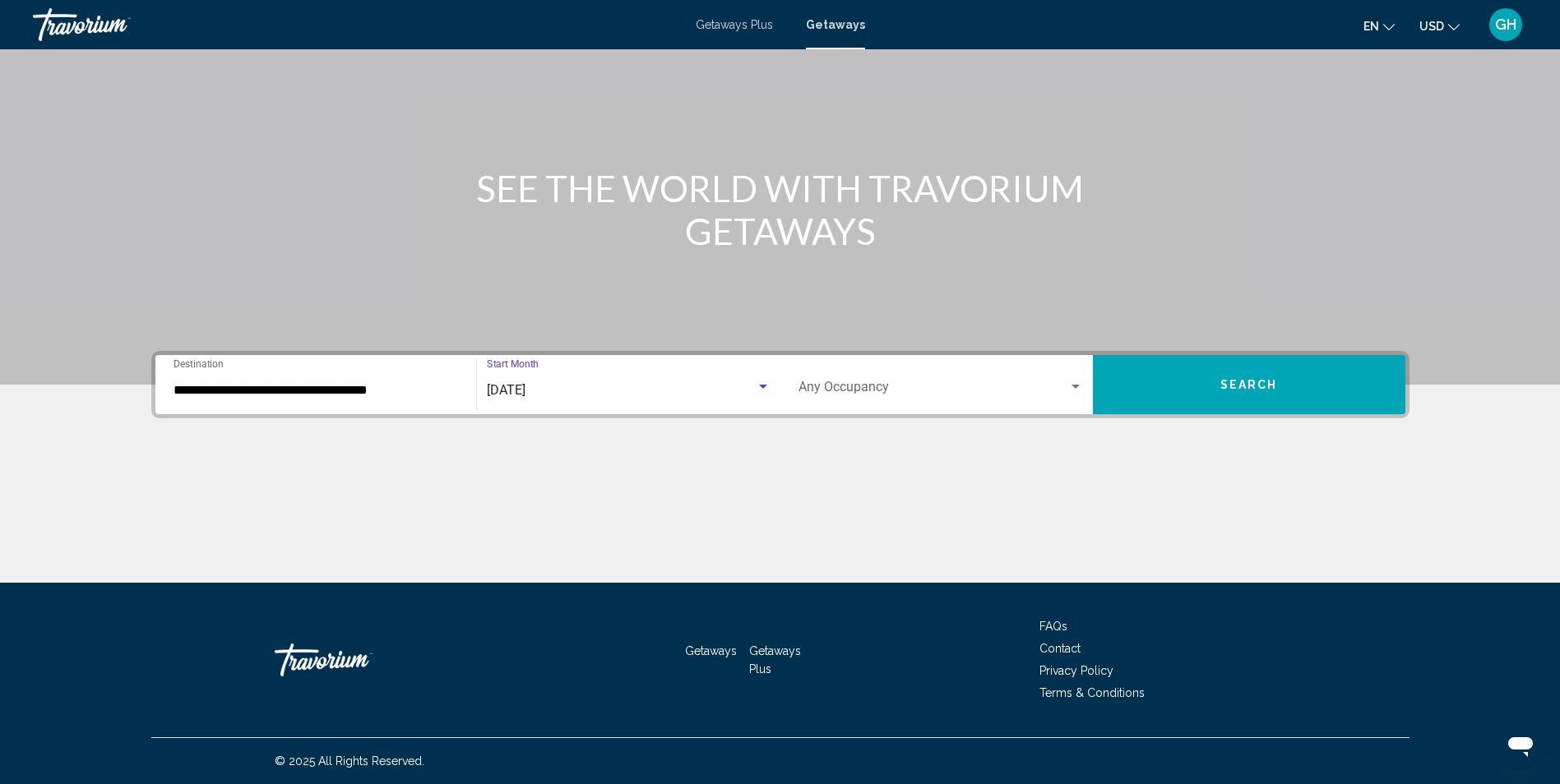
click at [827, 385] on span "Search widget" at bounding box center [934, 390] width 270 height 15
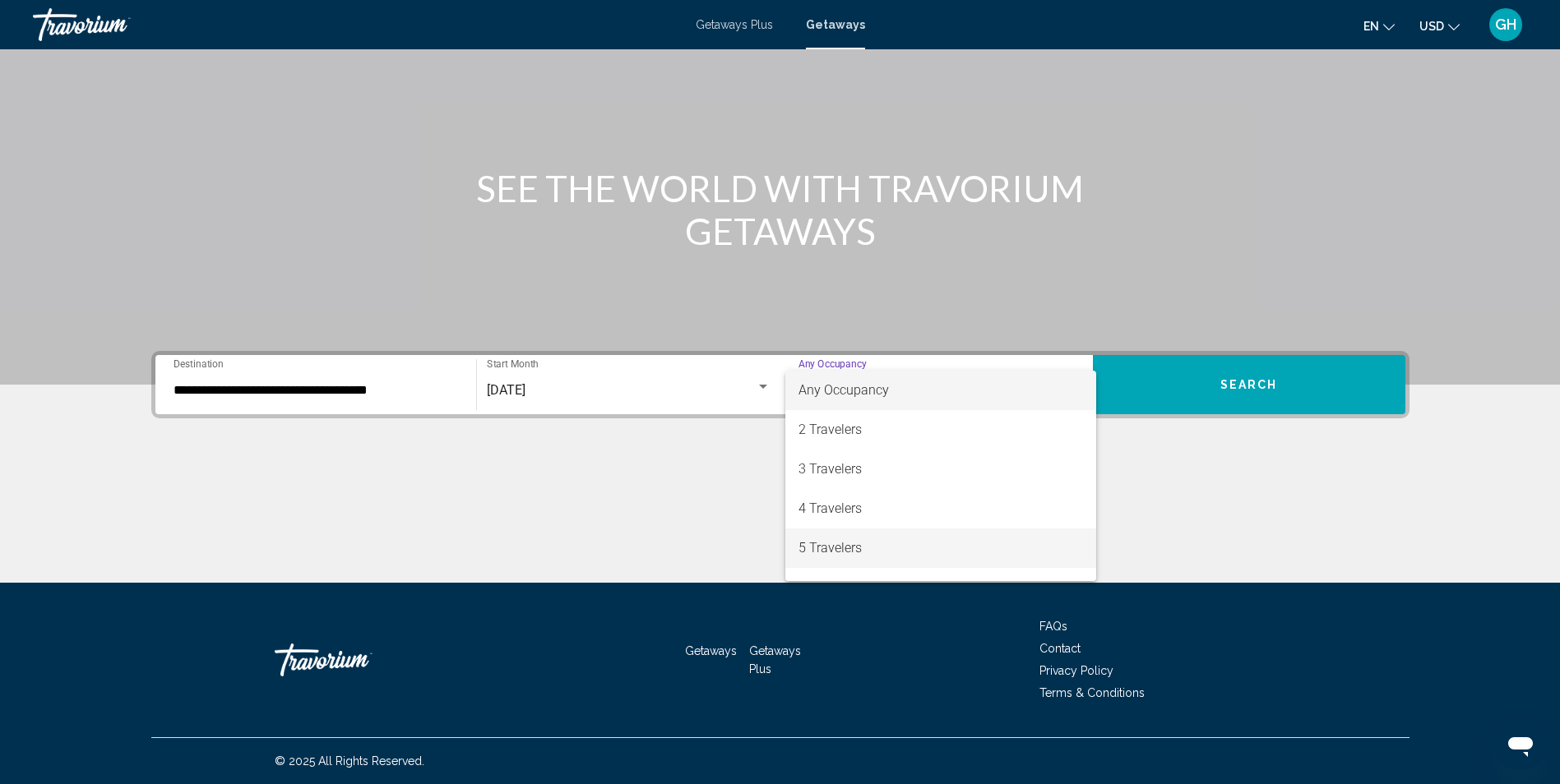
click at [847, 543] on span "5 Travelers" at bounding box center [940, 549] width 284 height 39
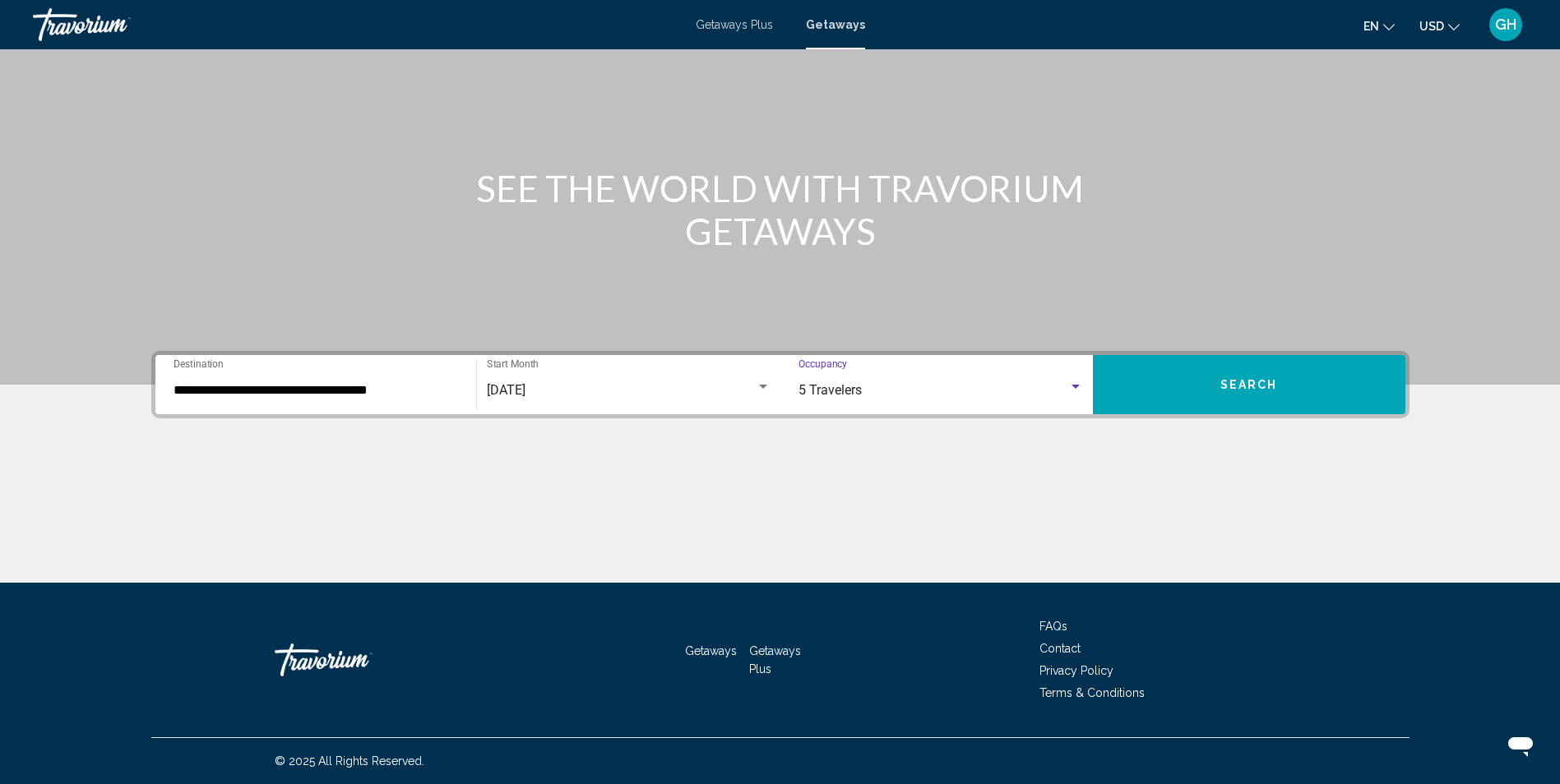
click at [1123, 383] on button "Search" at bounding box center [1249, 384] width 312 height 59
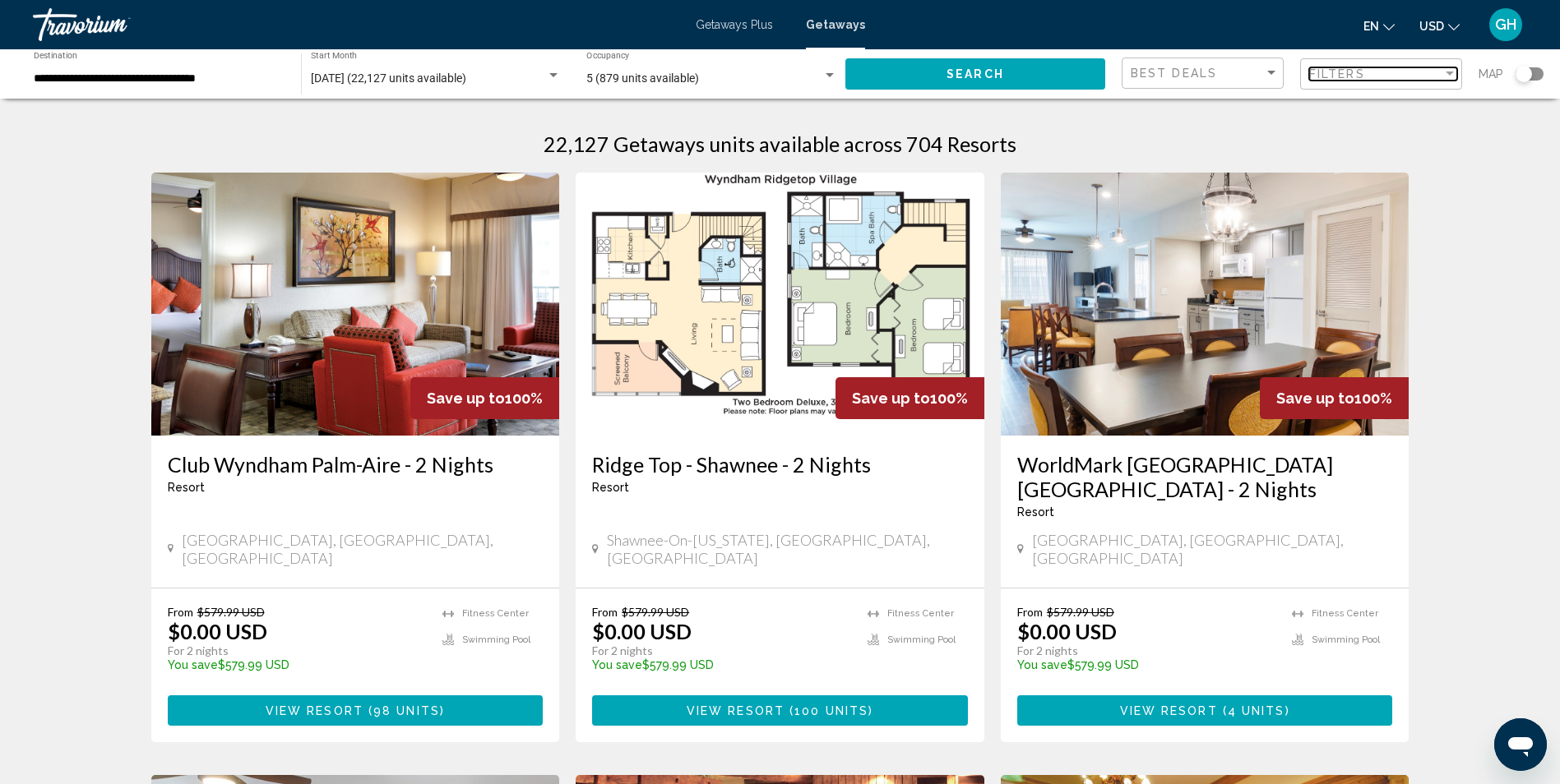
click at [1427, 73] on div "Filters" at bounding box center [1376, 73] width 133 height 13
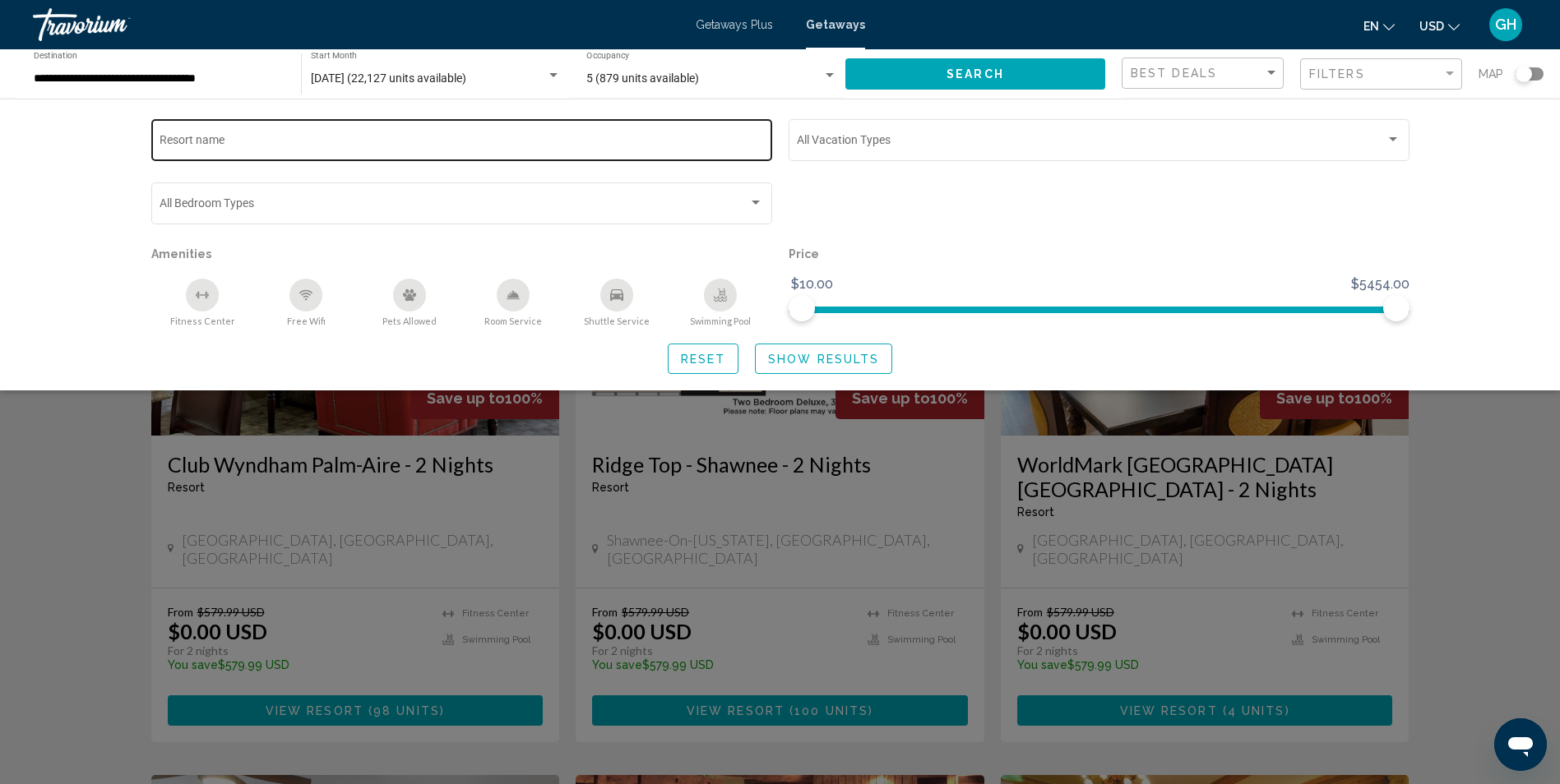
click at [408, 126] on div "Resort name" at bounding box center [461, 138] width 603 height 45
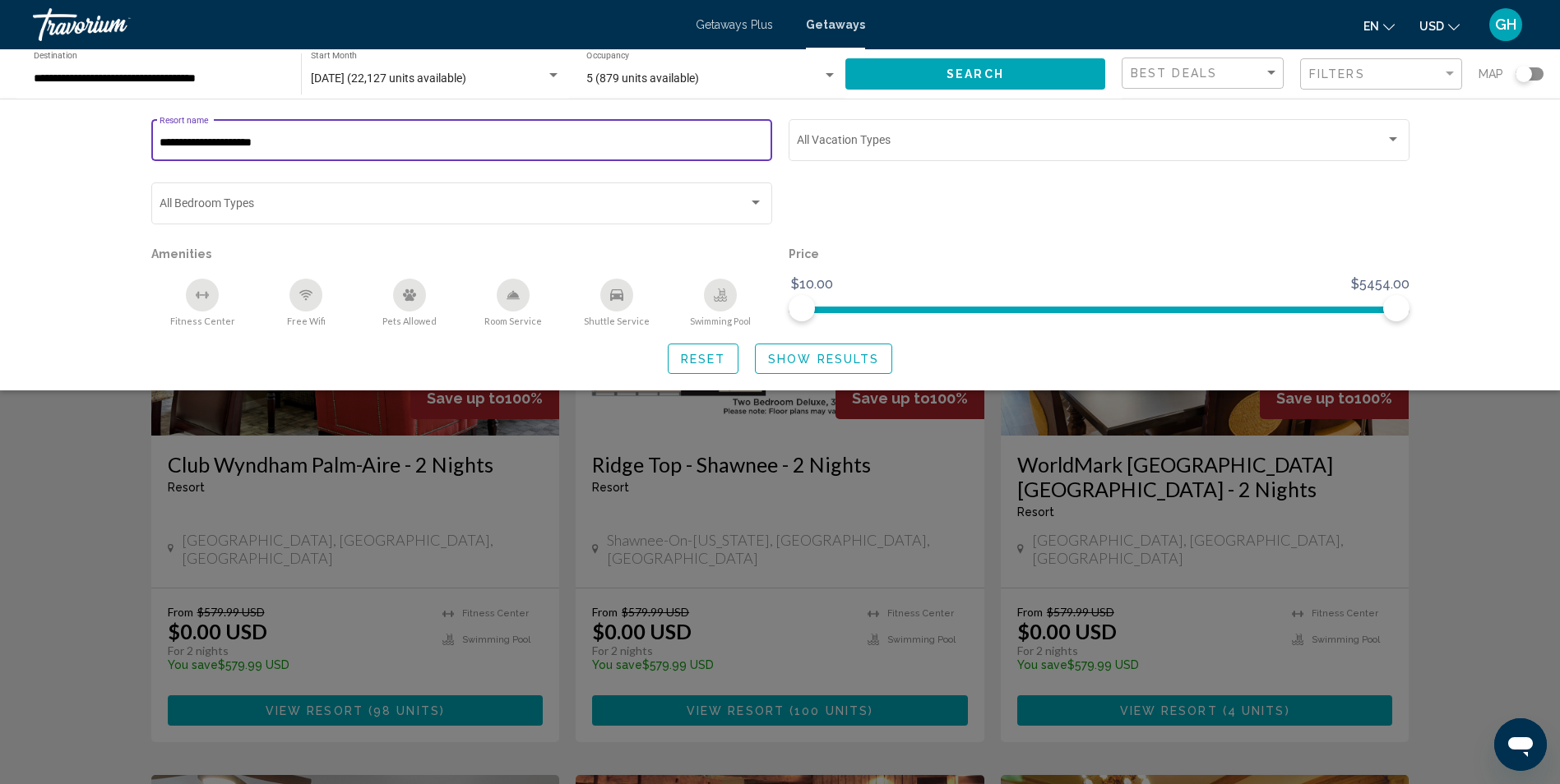
type input "**********"
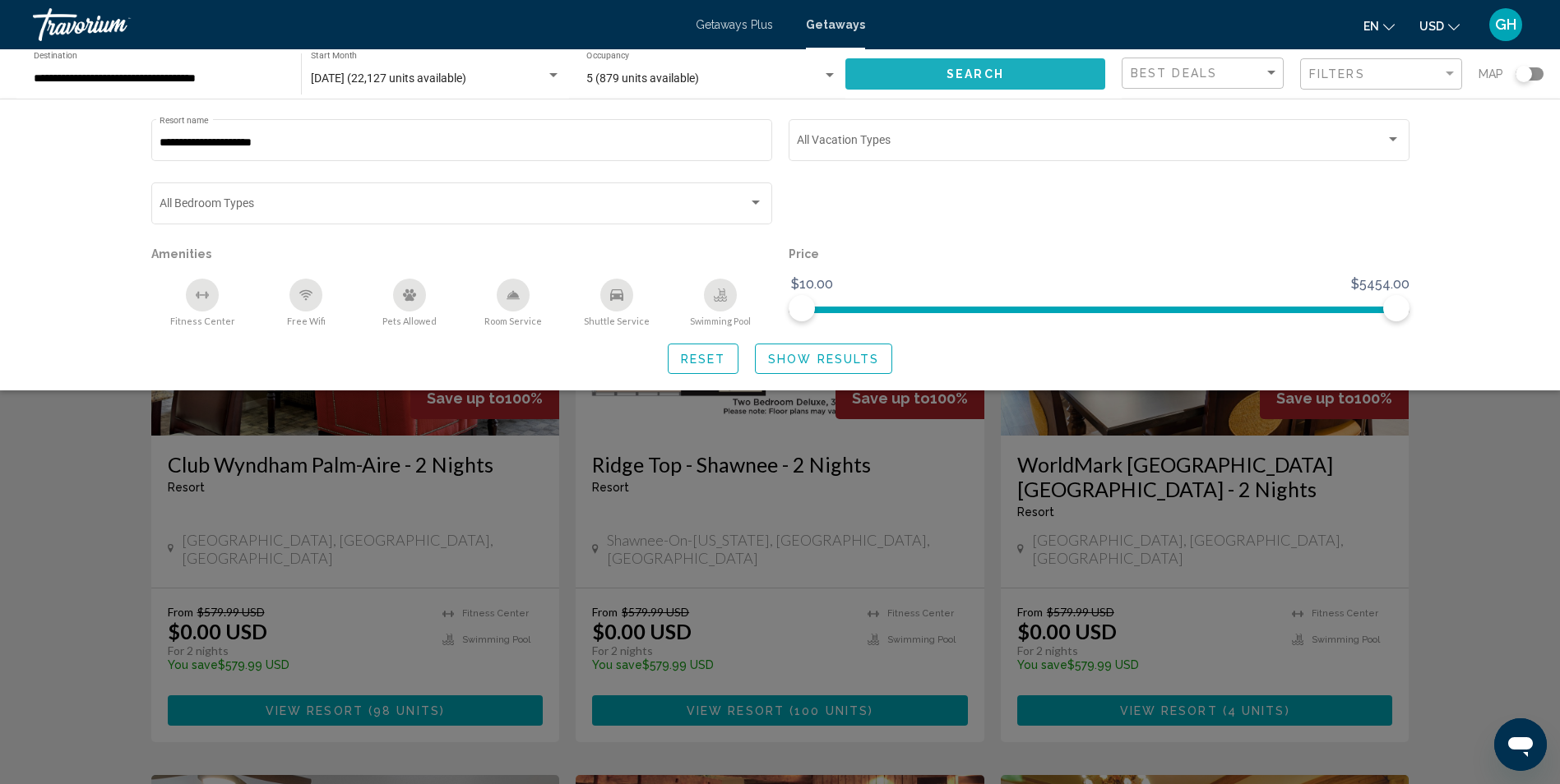
click at [1033, 73] on button "Search" at bounding box center [975, 73] width 260 height 31
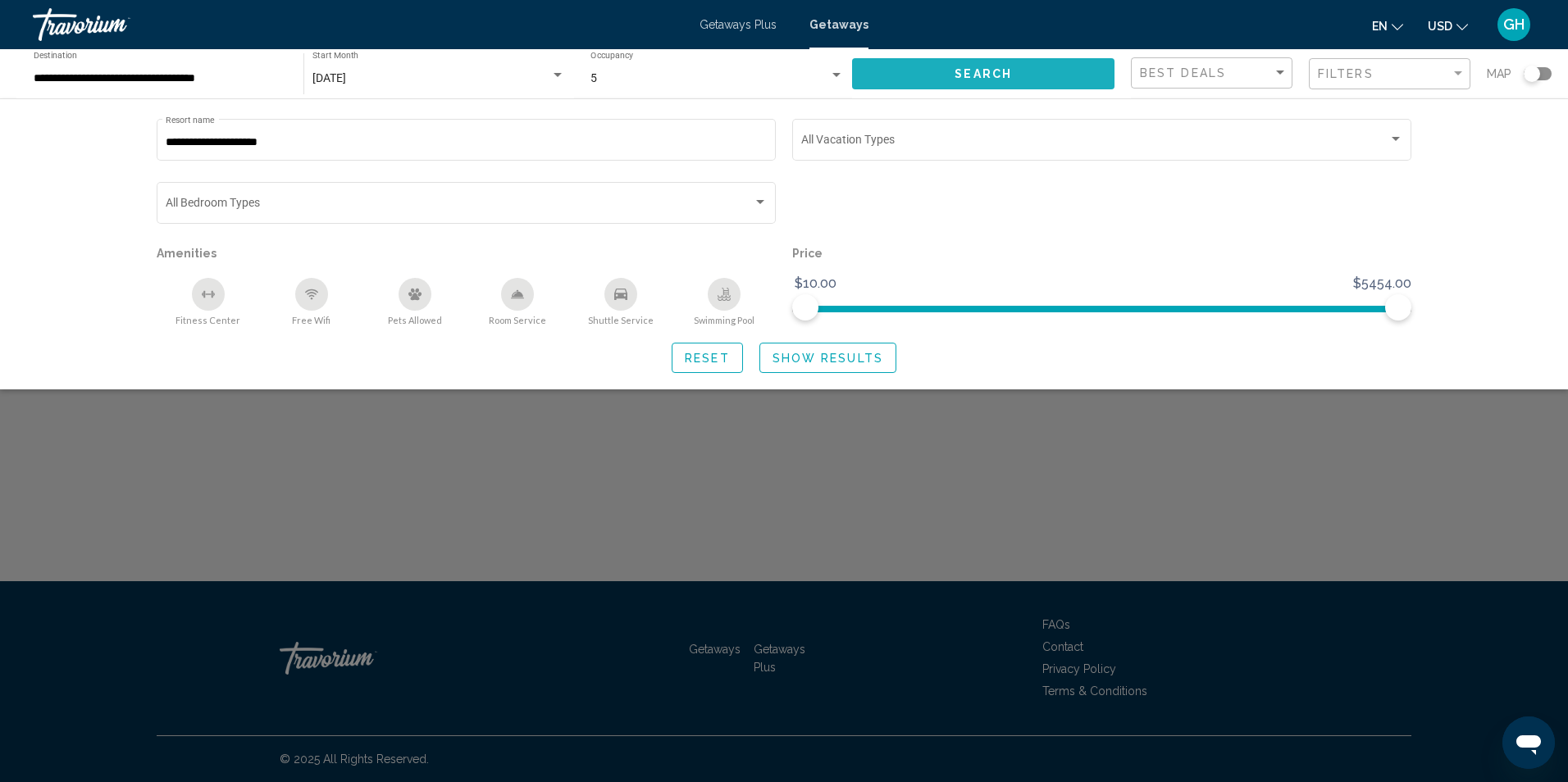
click at [995, 77] on span "Search" at bounding box center [983, 74] width 57 height 13
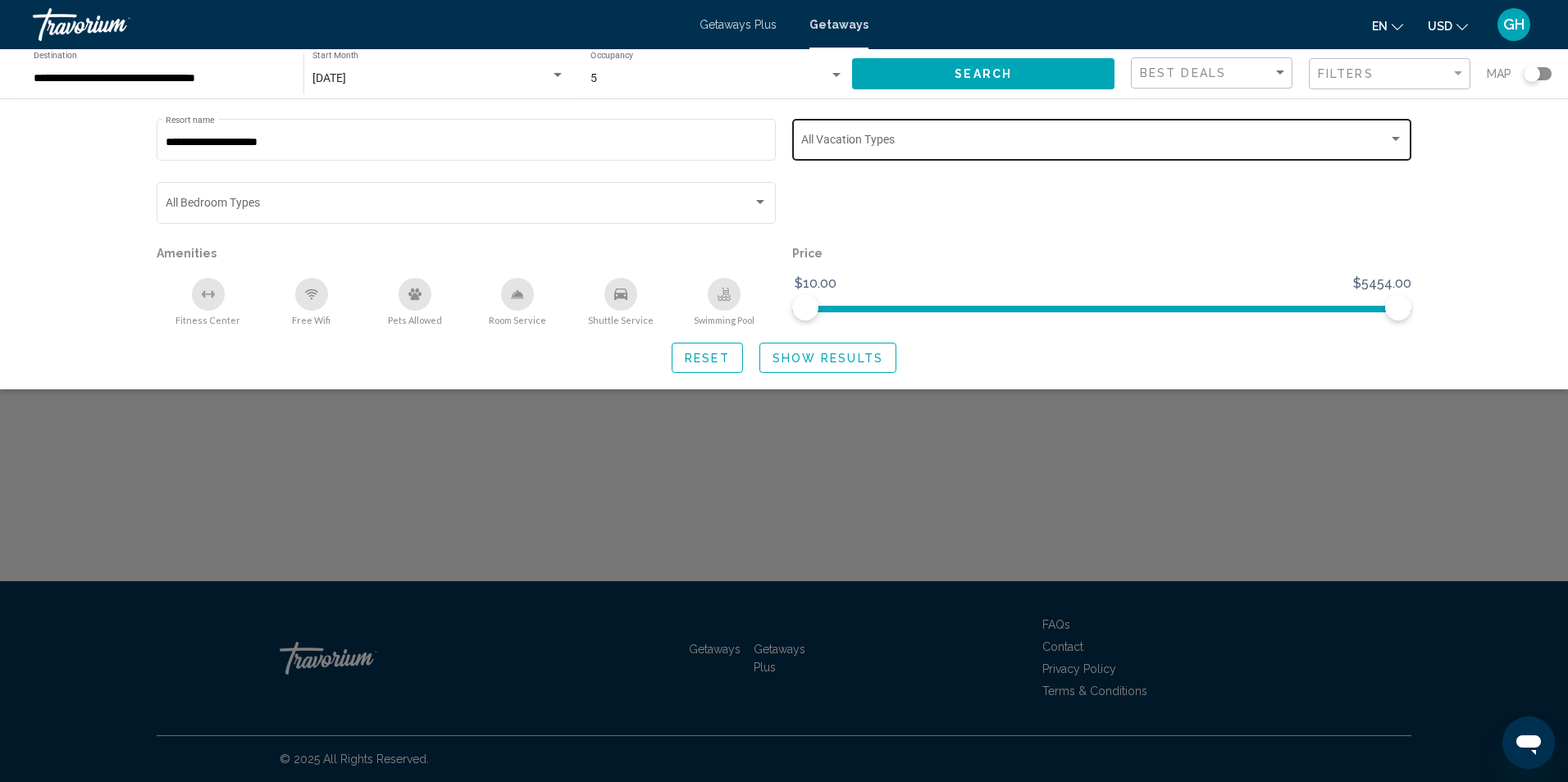
click at [851, 143] on span "Search widget" at bounding box center [1095, 142] width 587 height 13
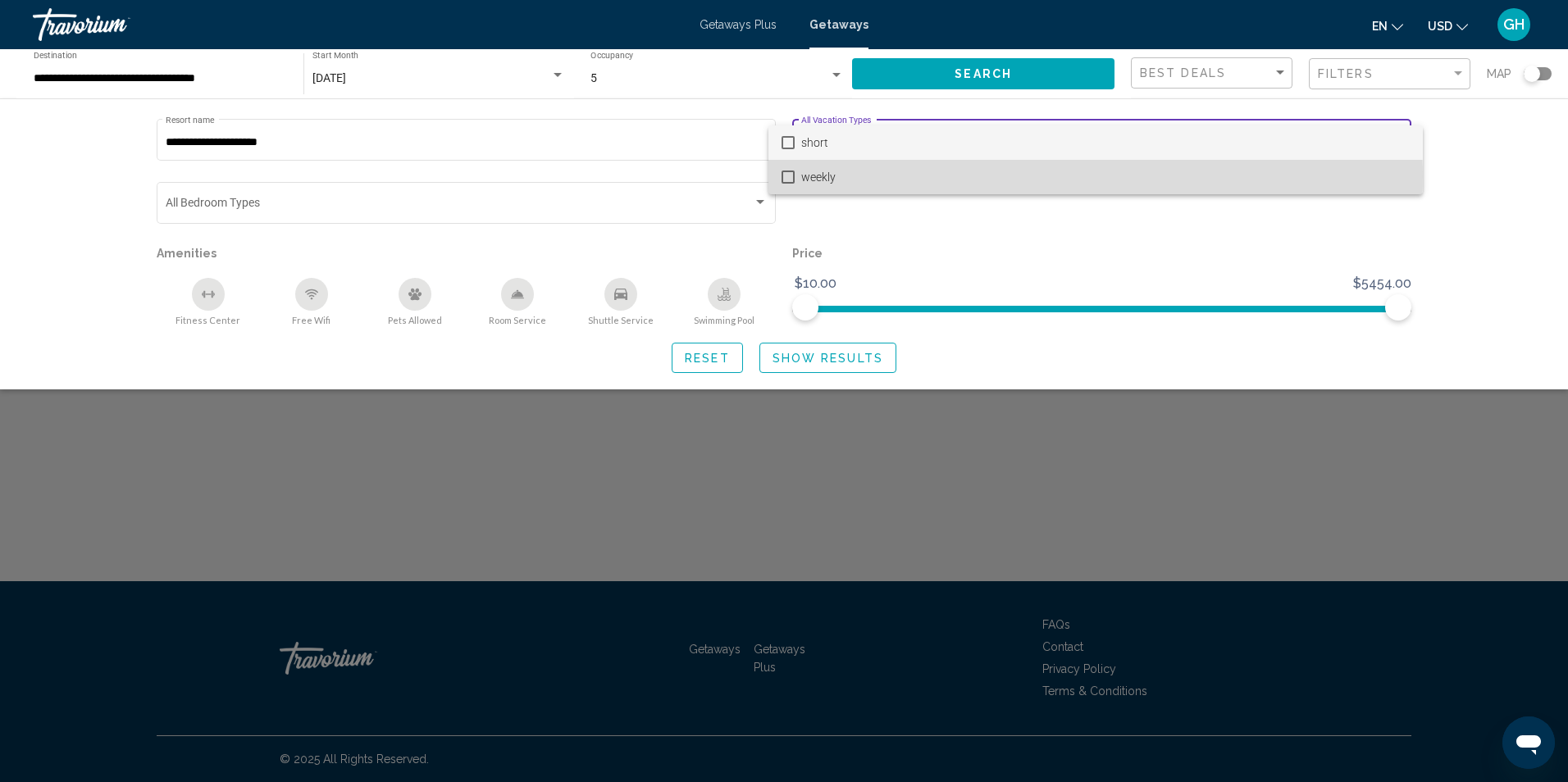
click at [789, 177] on mat-pseudo-checkbox at bounding box center [787, 176] width 13 height 13
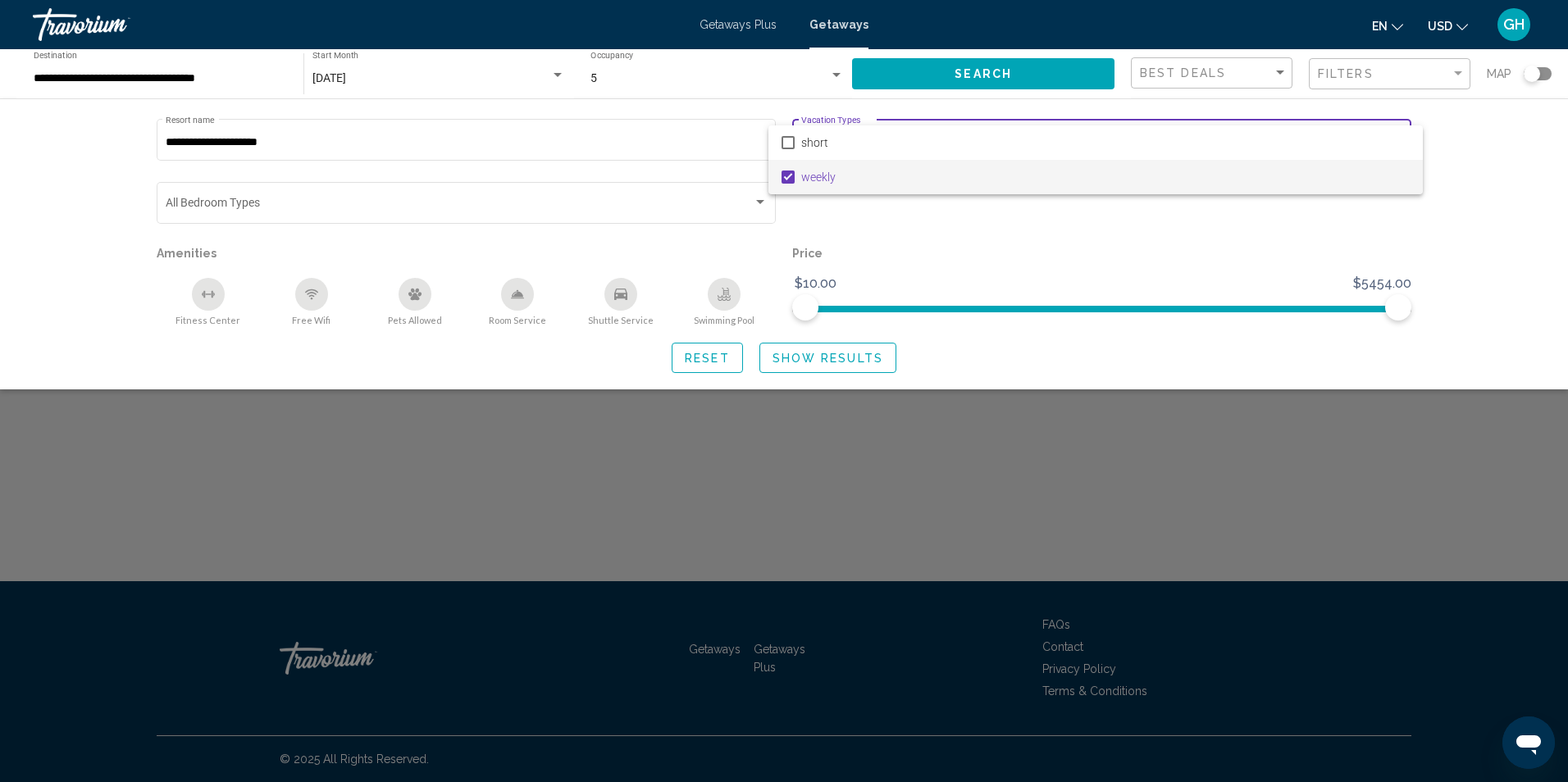
click at [758, 200] on div at bounding box center [784, 391] width 1568 height 782
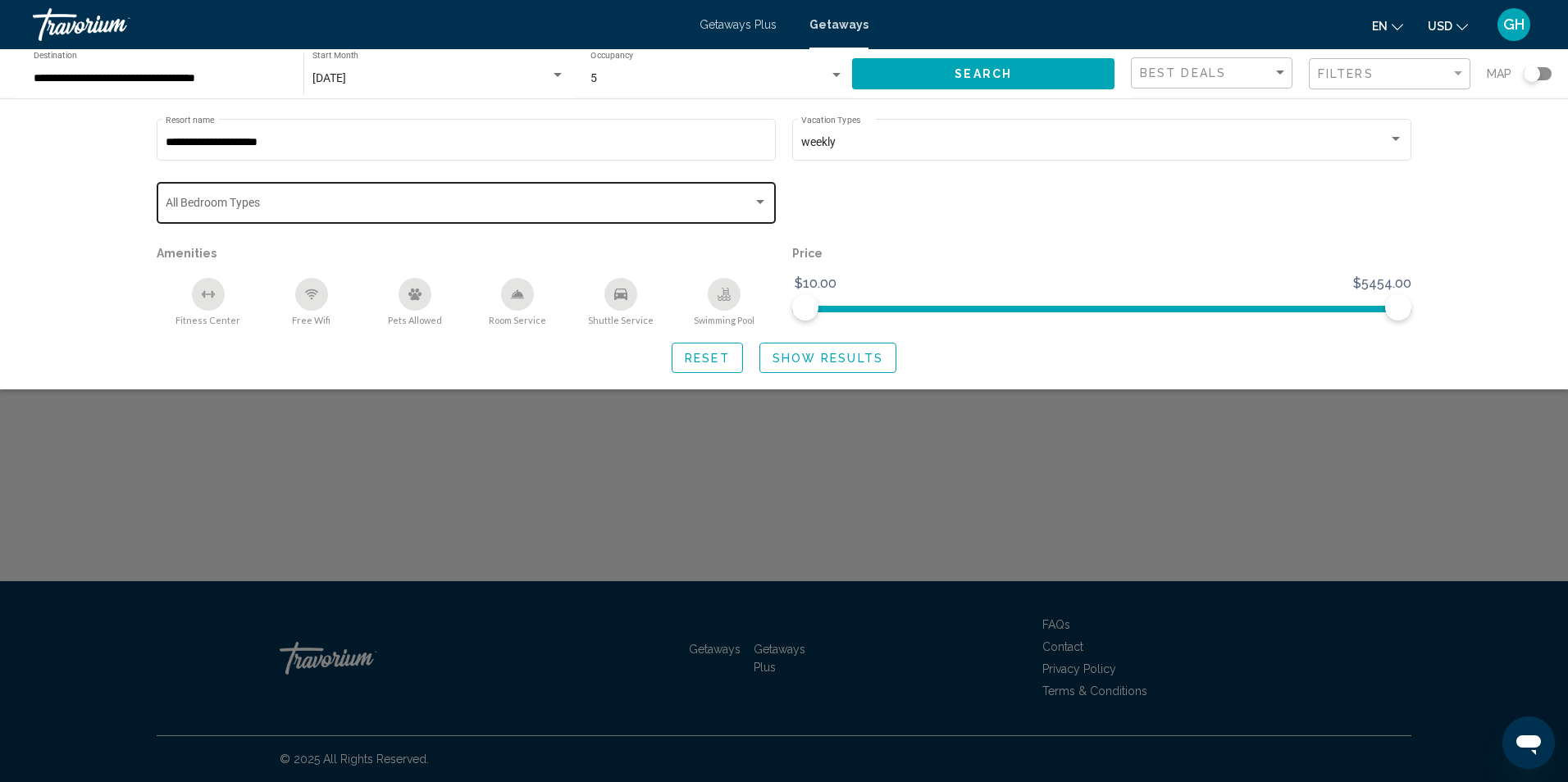
click at [756, 201] on div "Search widget" at bounding box center [761, 202] width 9 height 4
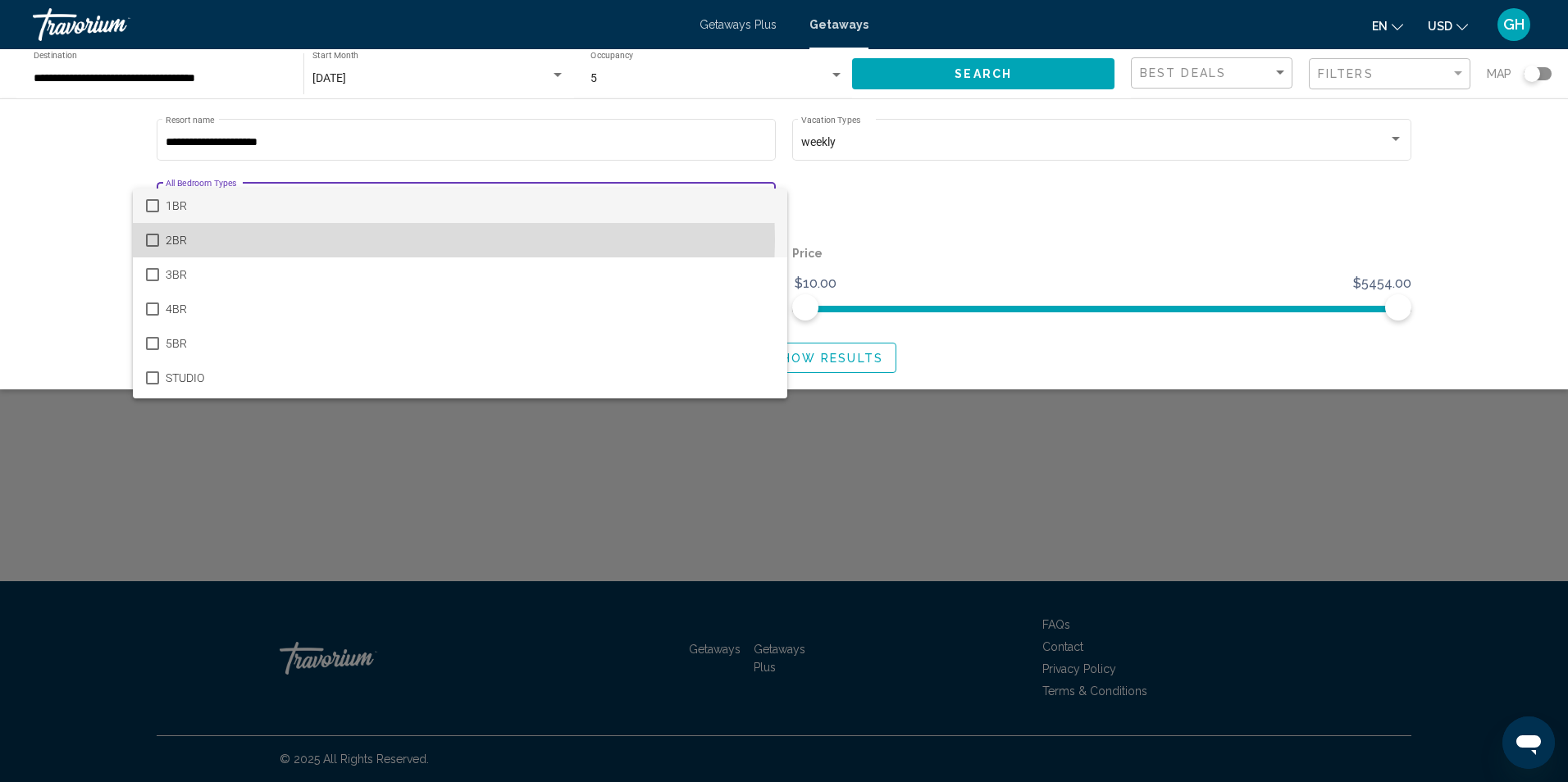
click at [153, 237] on mat-pseudo-checkbox at bounding box center [152, 240] width 13 height 13
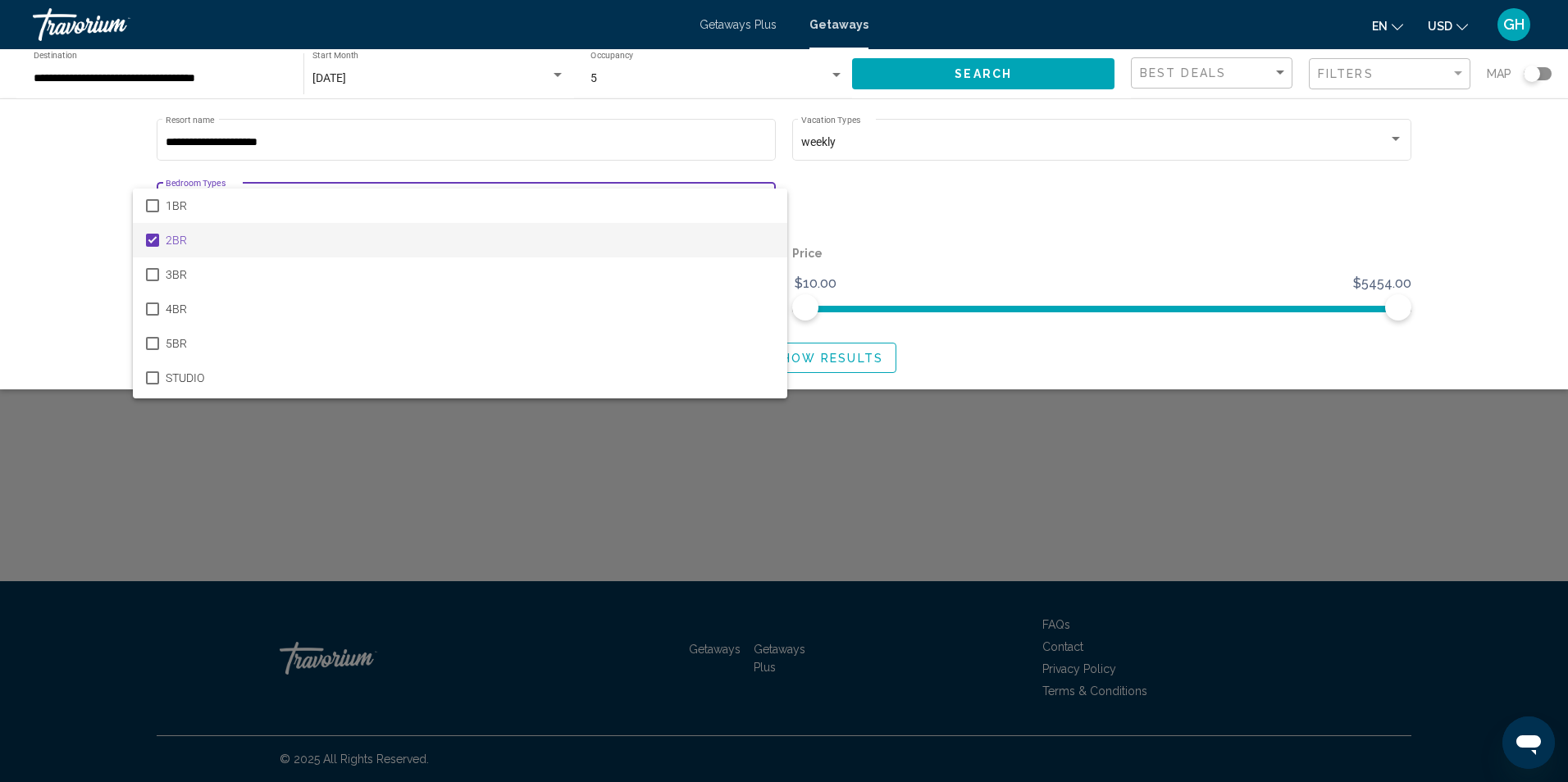
click at [889, 78] on div at bounding box center [784, 391] width 1568 height 782
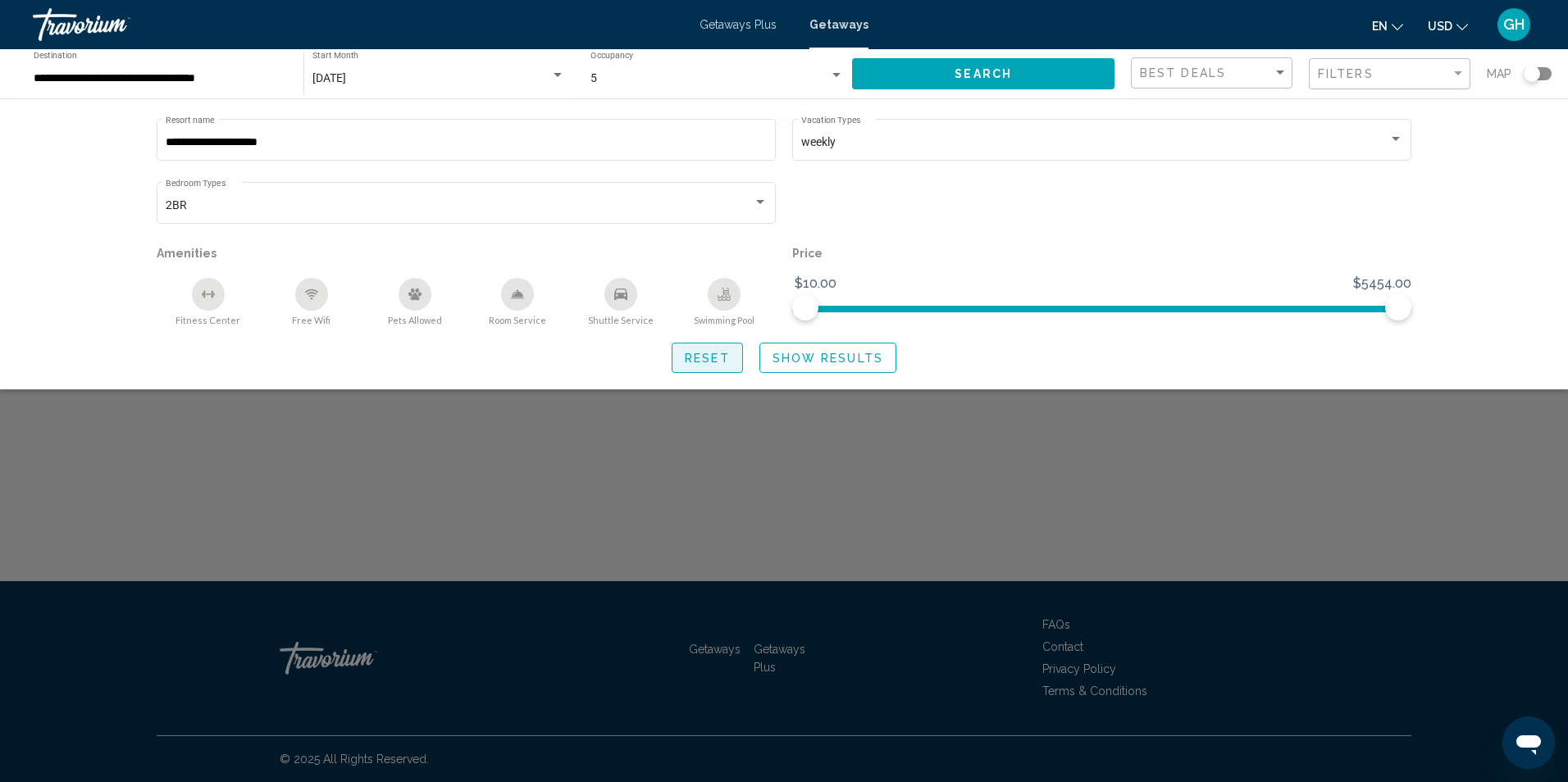
click at [713, 357] on span "Reset" at bounding box center [707, 357] width 45 height 13
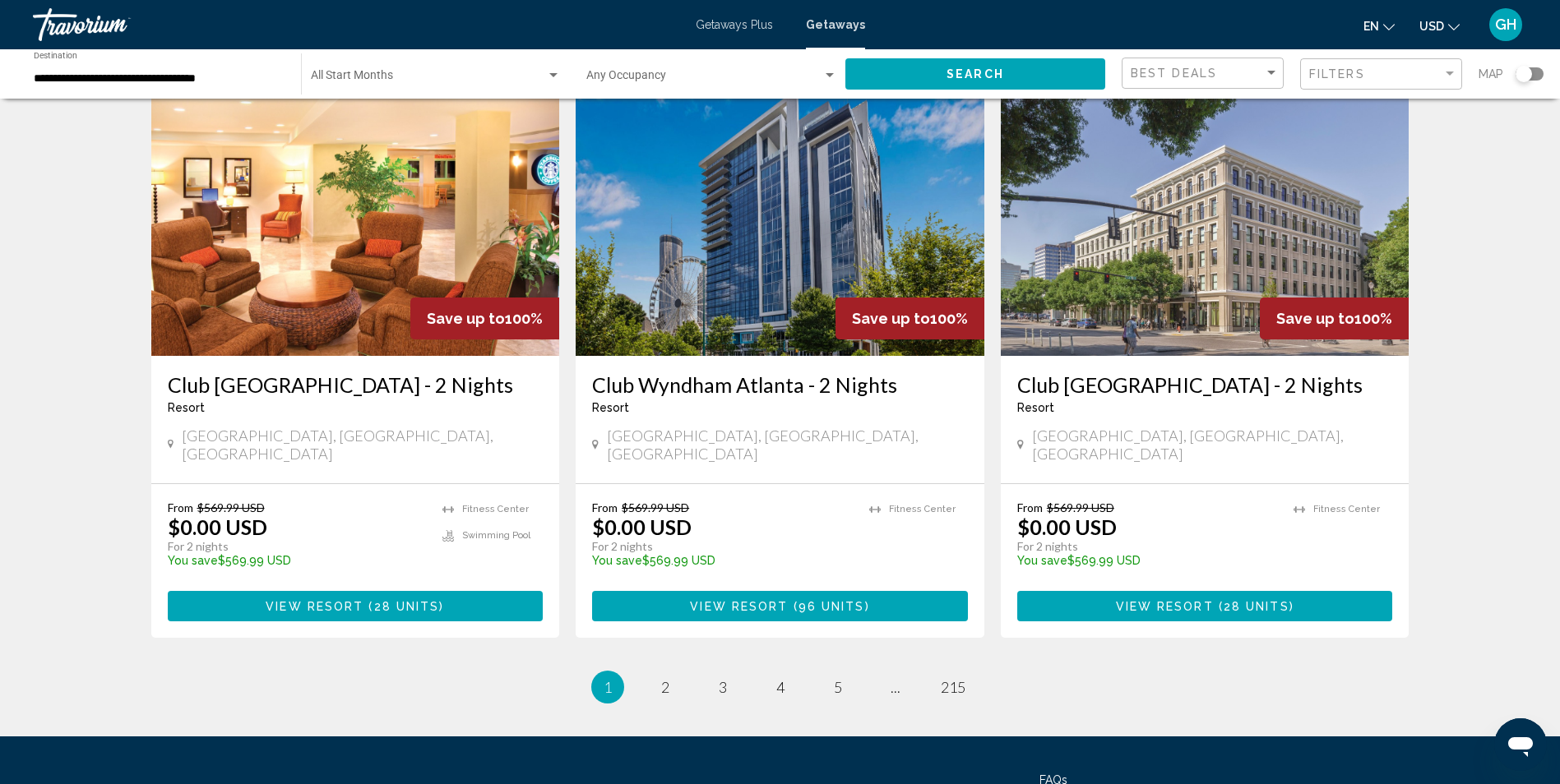
scroll to position [1872, 0]
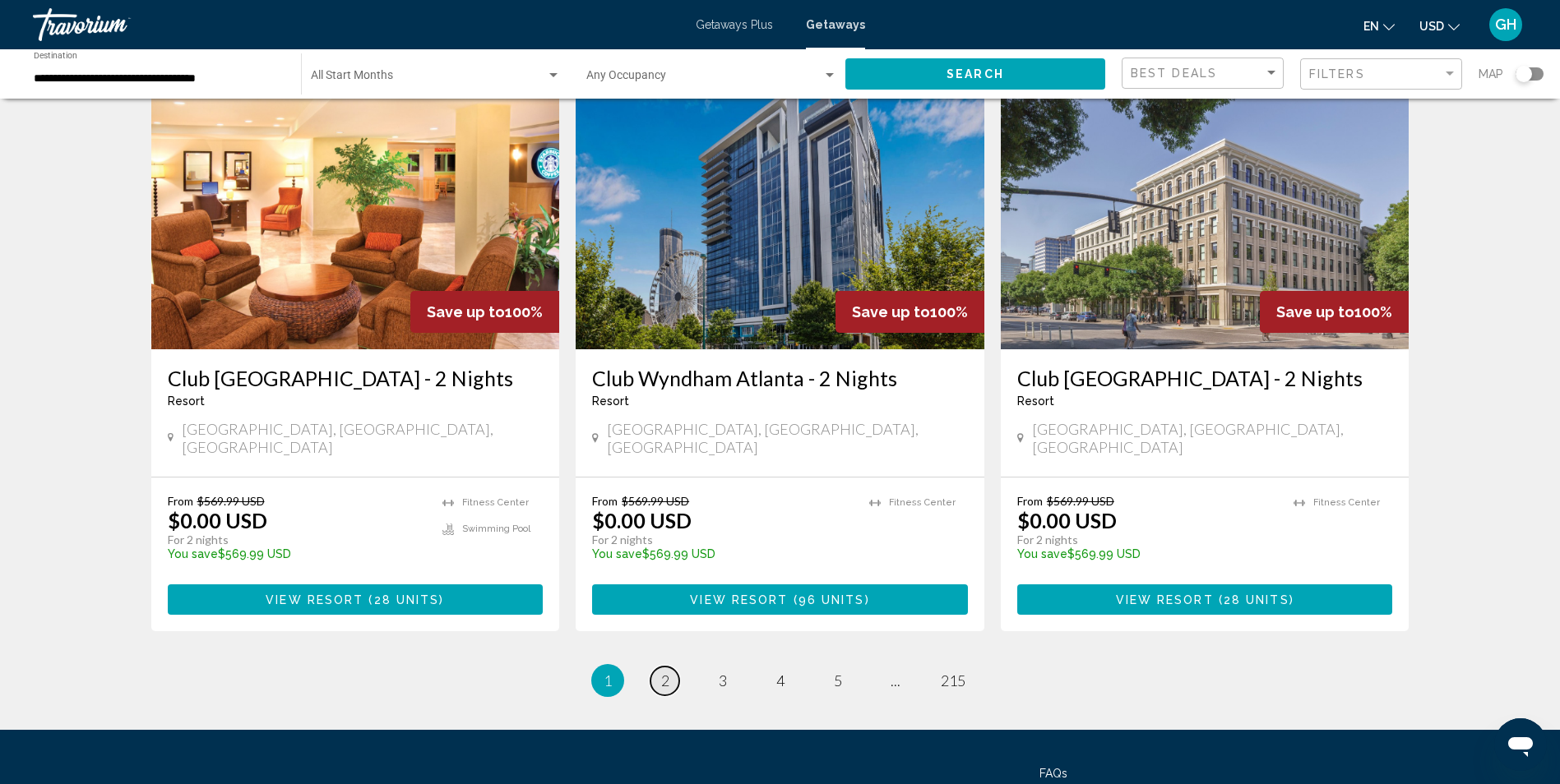
click at [666, 671] on span "2" at bounding box center [666, 680] width 9 height 18
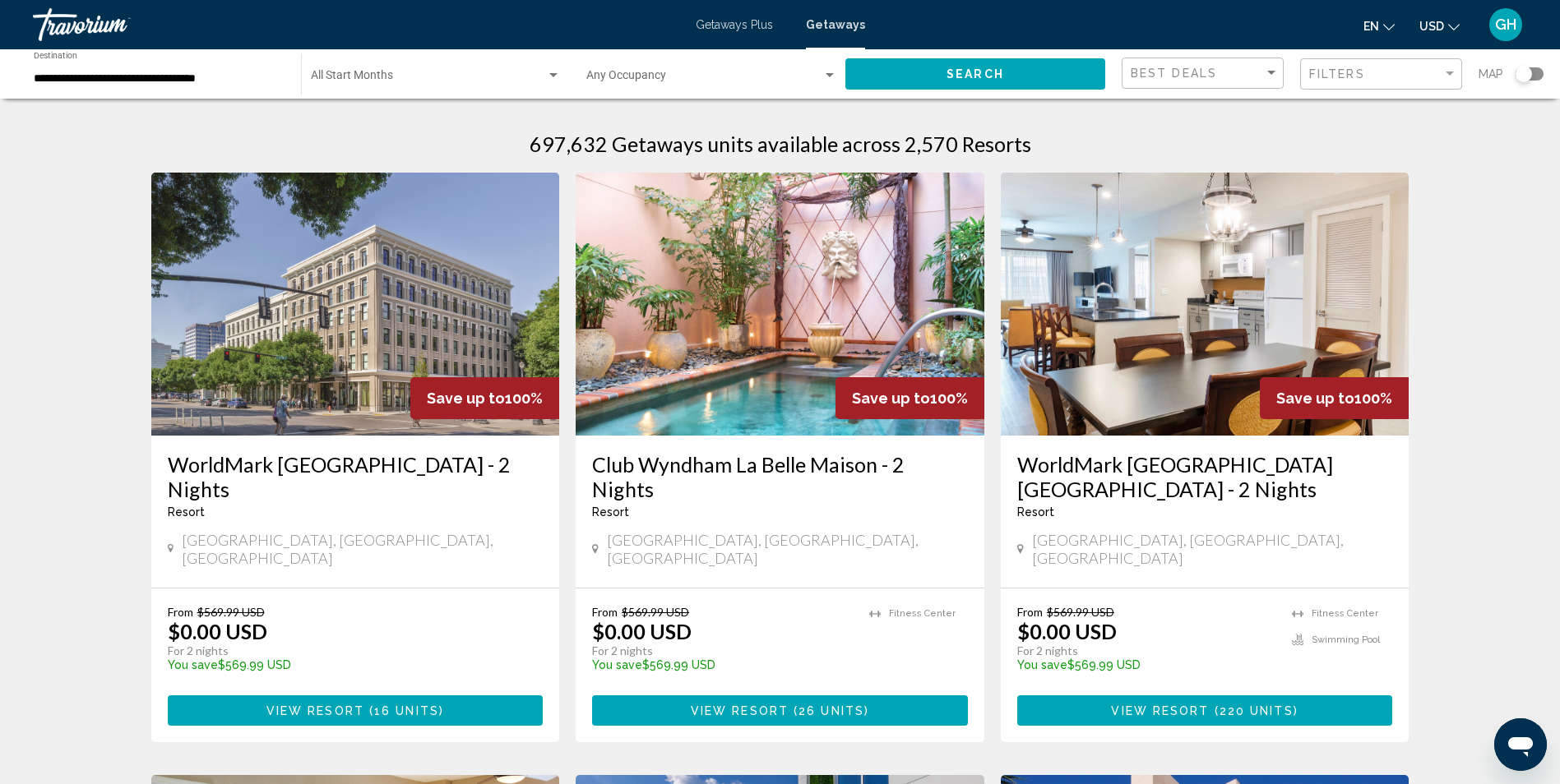
drag, startPoint x: 1559, startPoint y: 201, endPoint x: 1565, endPoint y: 227, distance: 26.7
click at [1560, 237] on html "**********" at bounding box center [780, 392] width 1560 height 784
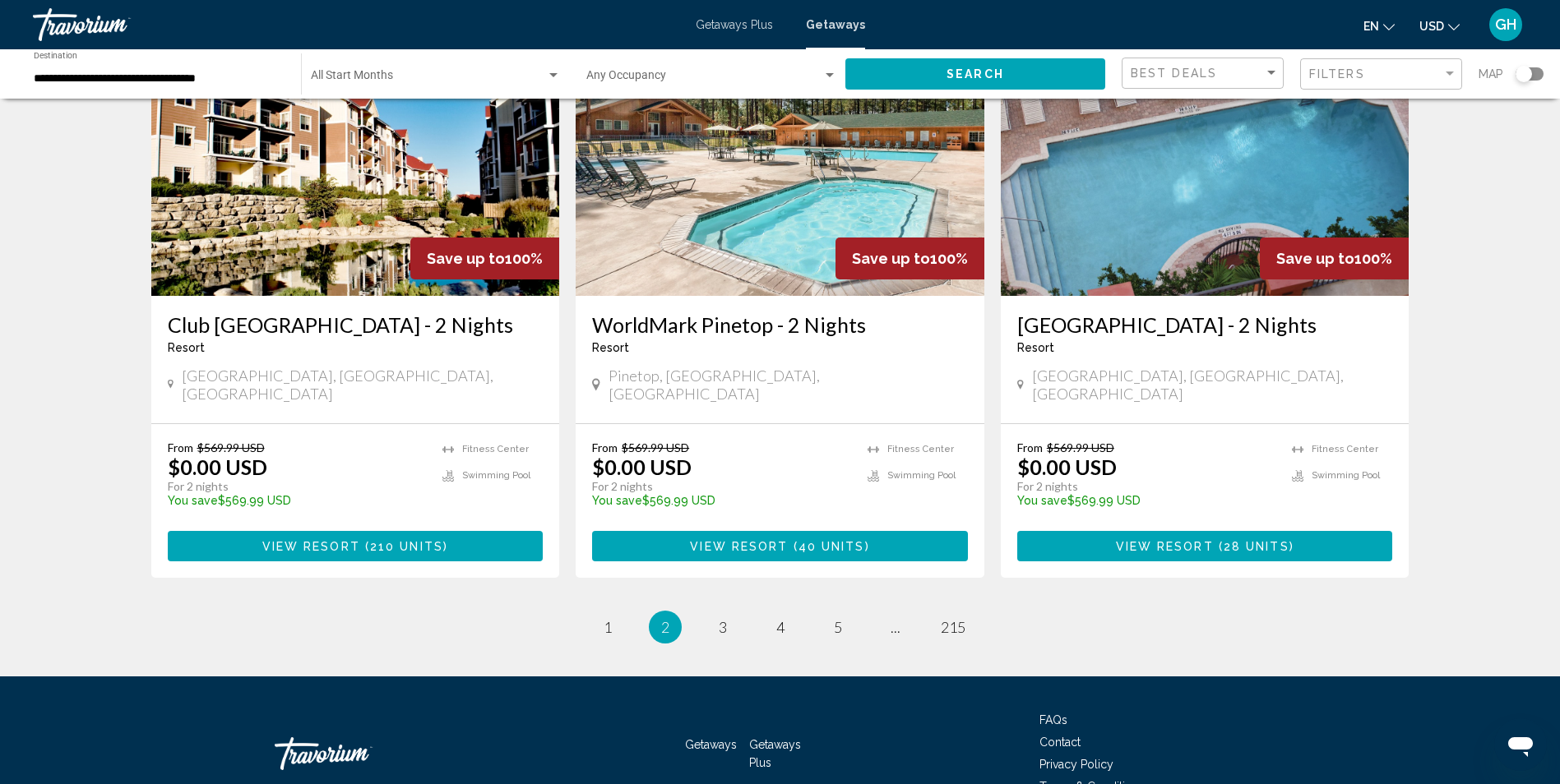
scroll to position [1970, 0]
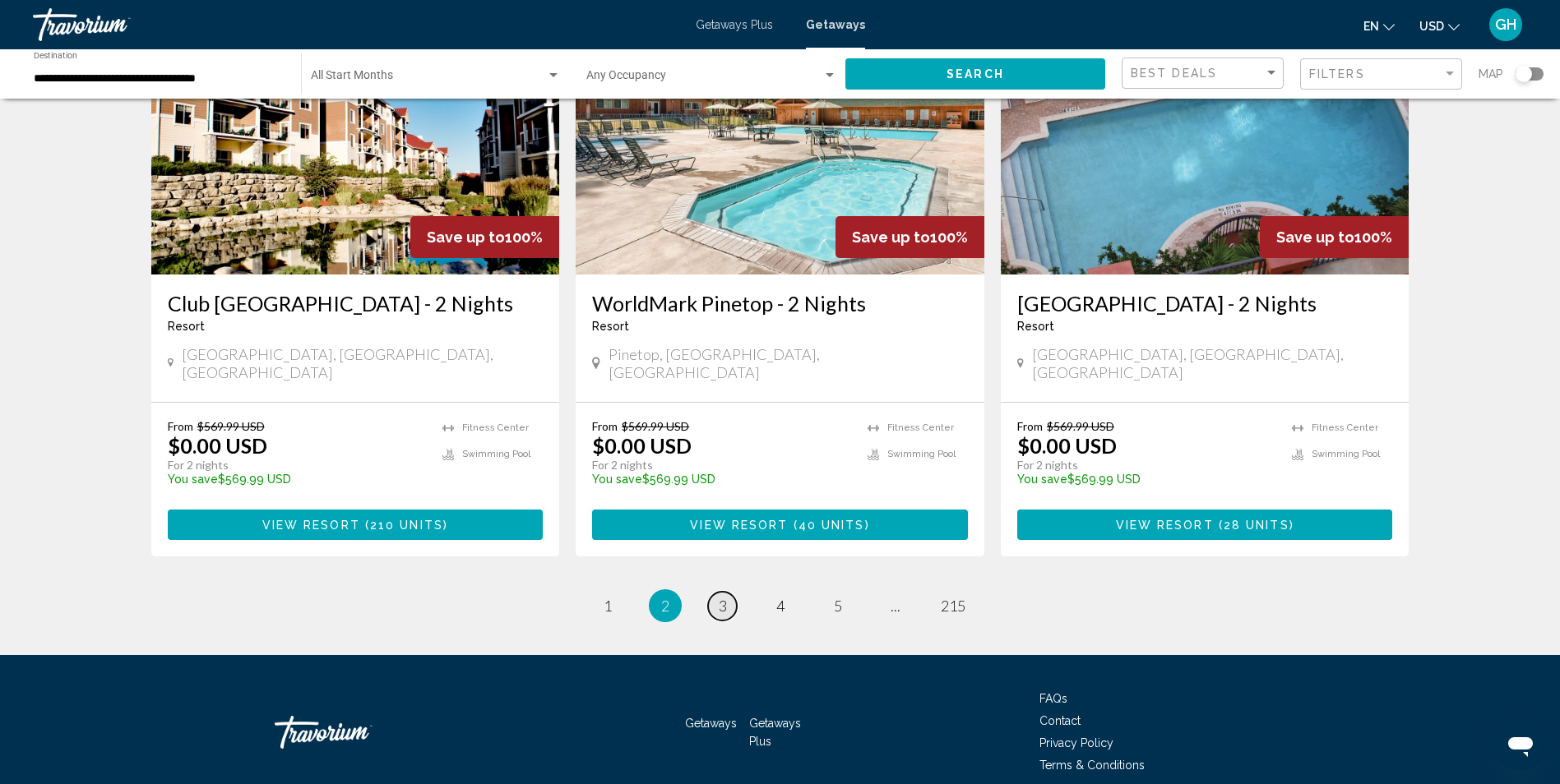
click at [726, 597] on span "3" at bounding box center [723, 606] width 9 height 18
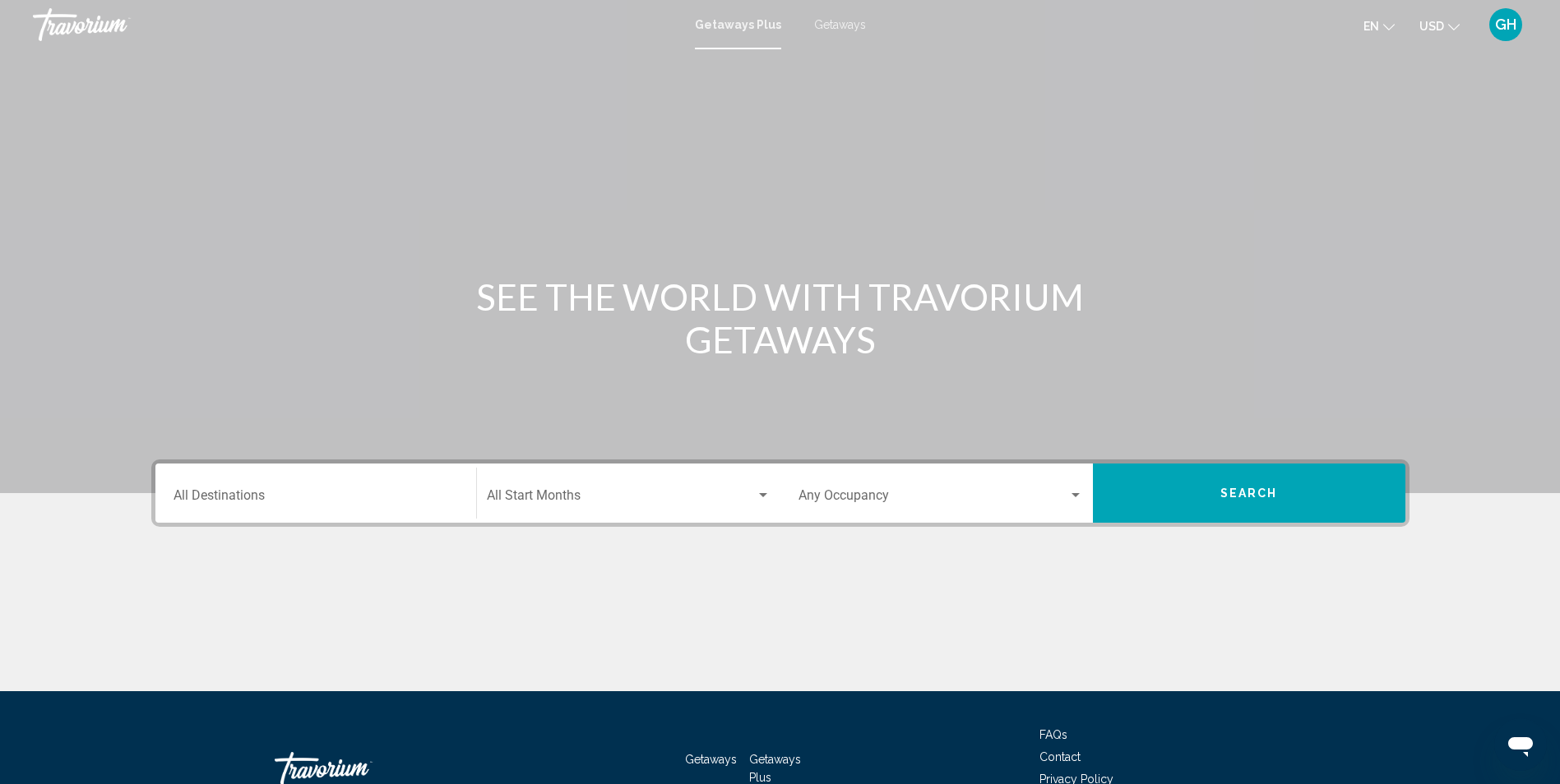
click at [840, 29] on span "Getaways" at bounding box center [840, 24] width 52 height 13
click at [306, 488] on div "Destination All Destinations" at bounding box center [315, 493] width 284 height 52
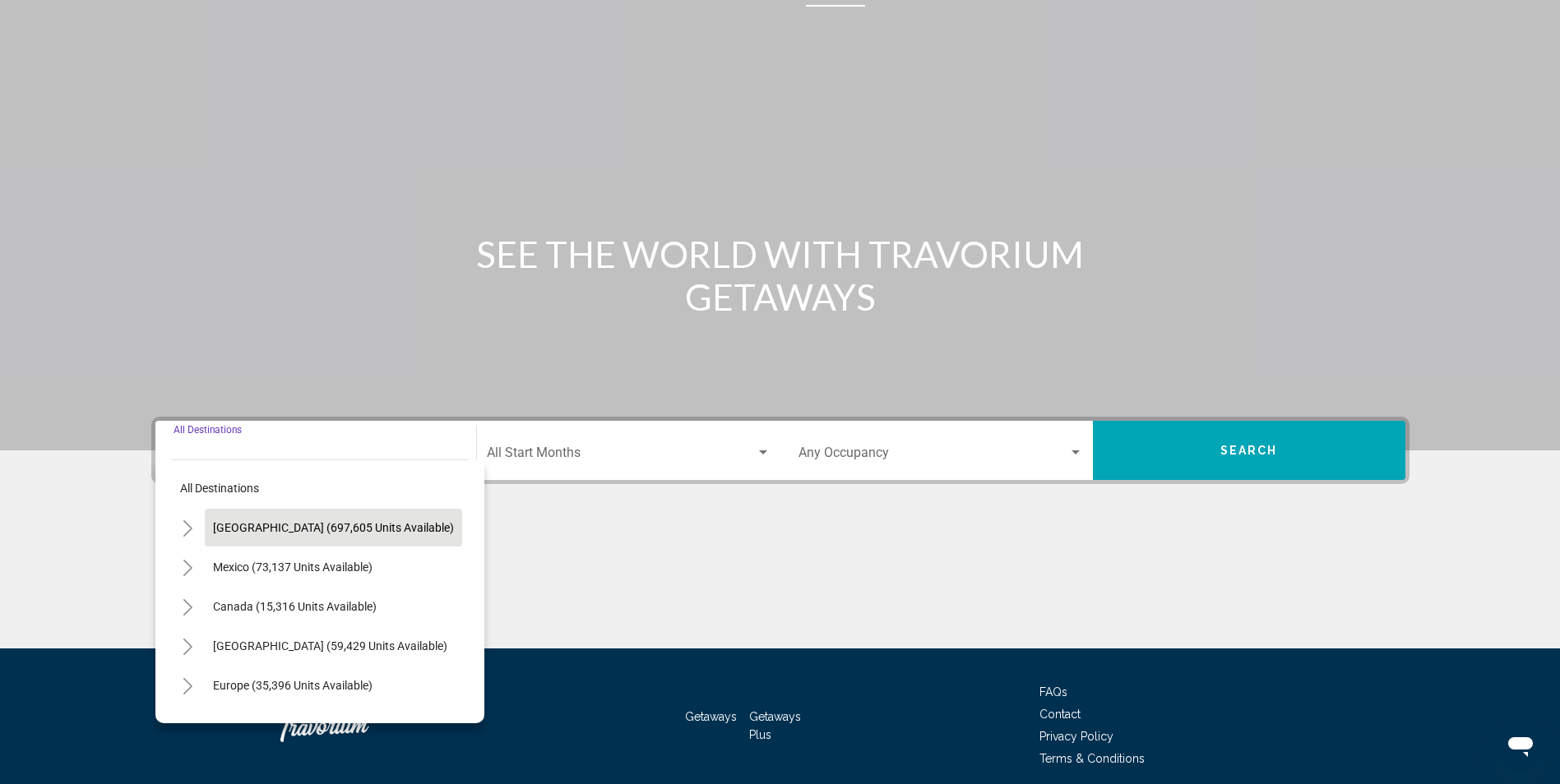
scroll to position [108, 0]
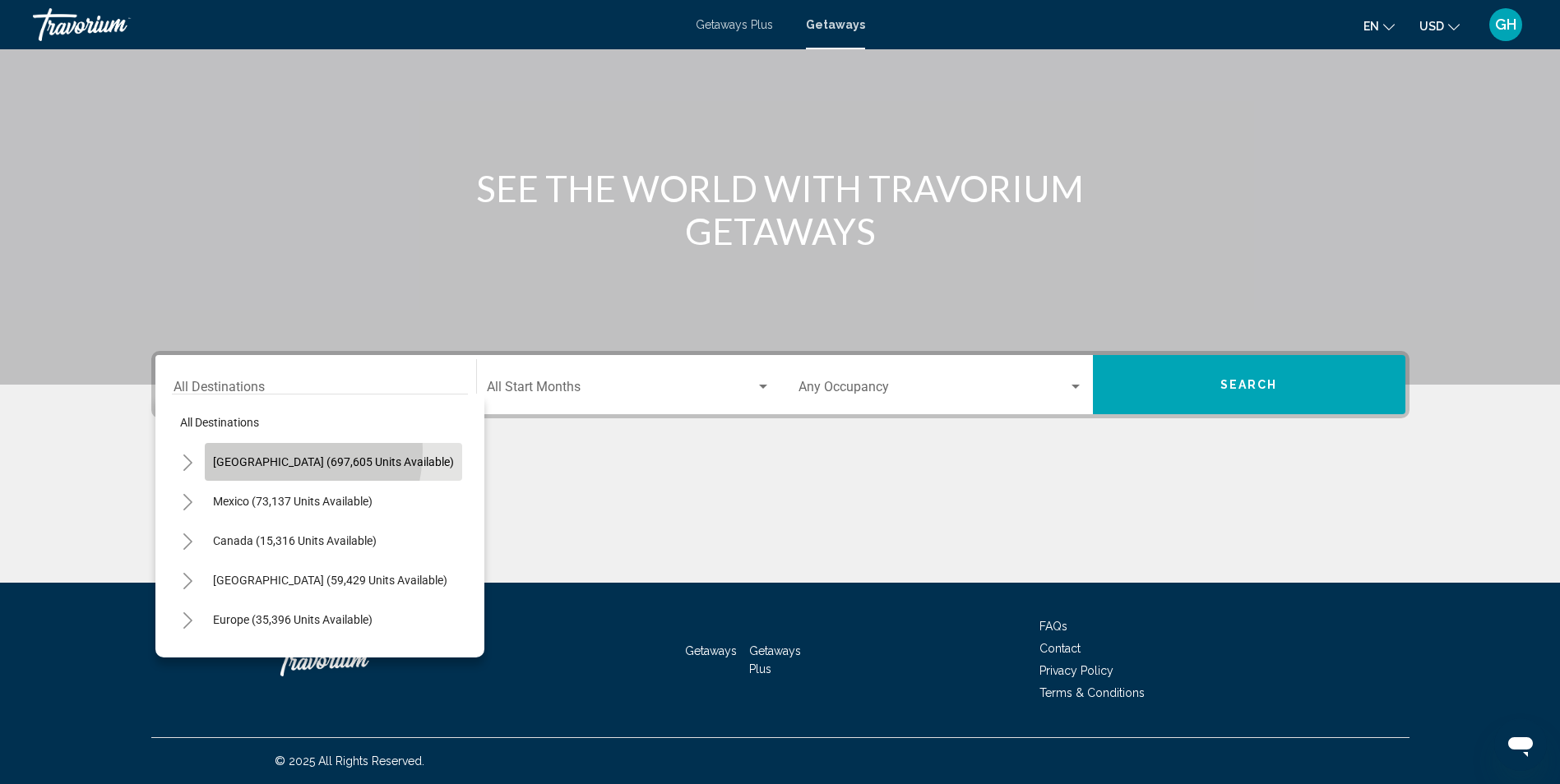
click at [264, 450] on button "United States (697,605 units available)" at bounding box center [334, 462] width 258 height 38
type input "**********"
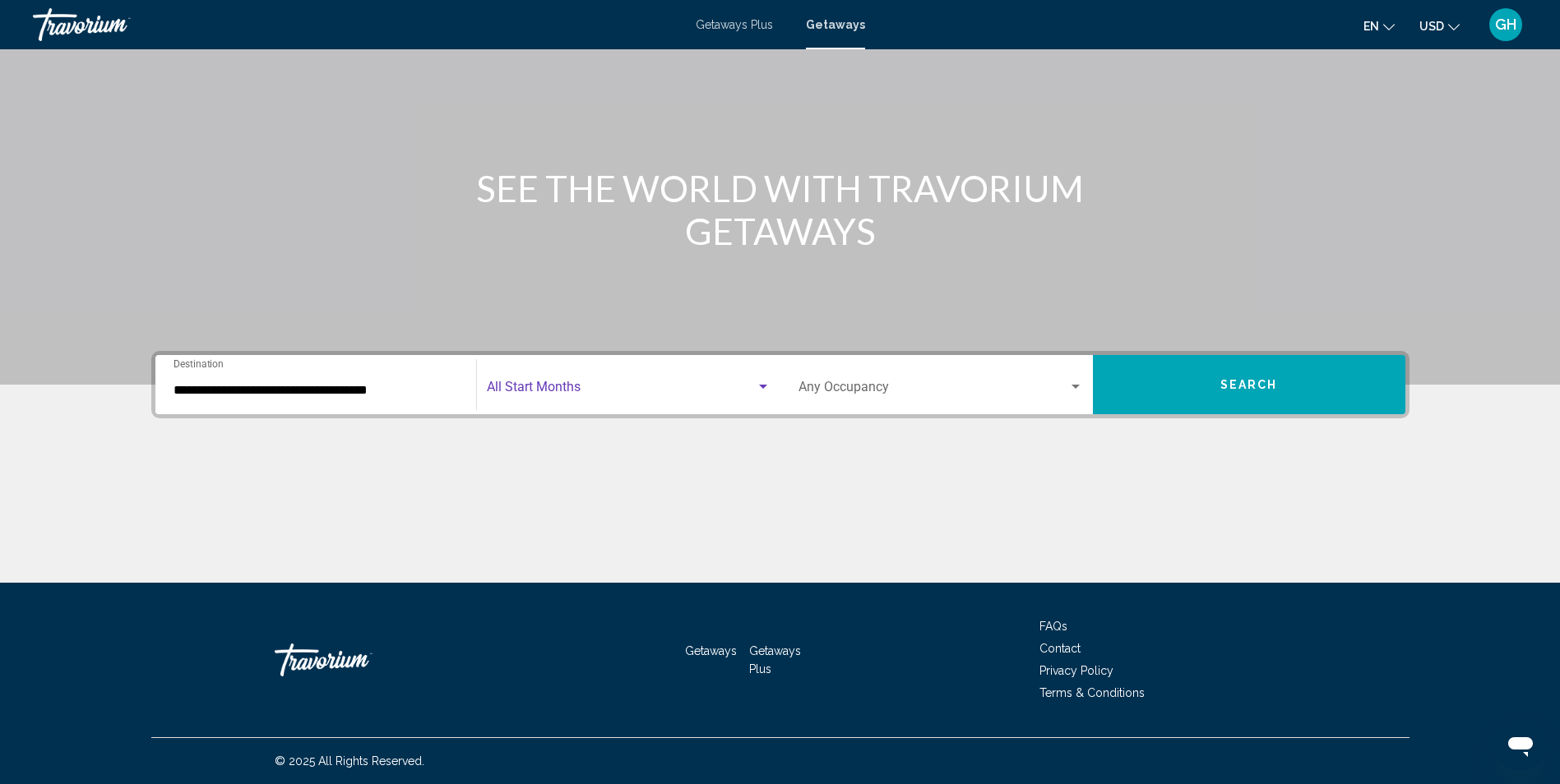
click at [554, 389] on span "Search widget" at bounding box center [621, 390] width 269 height 15
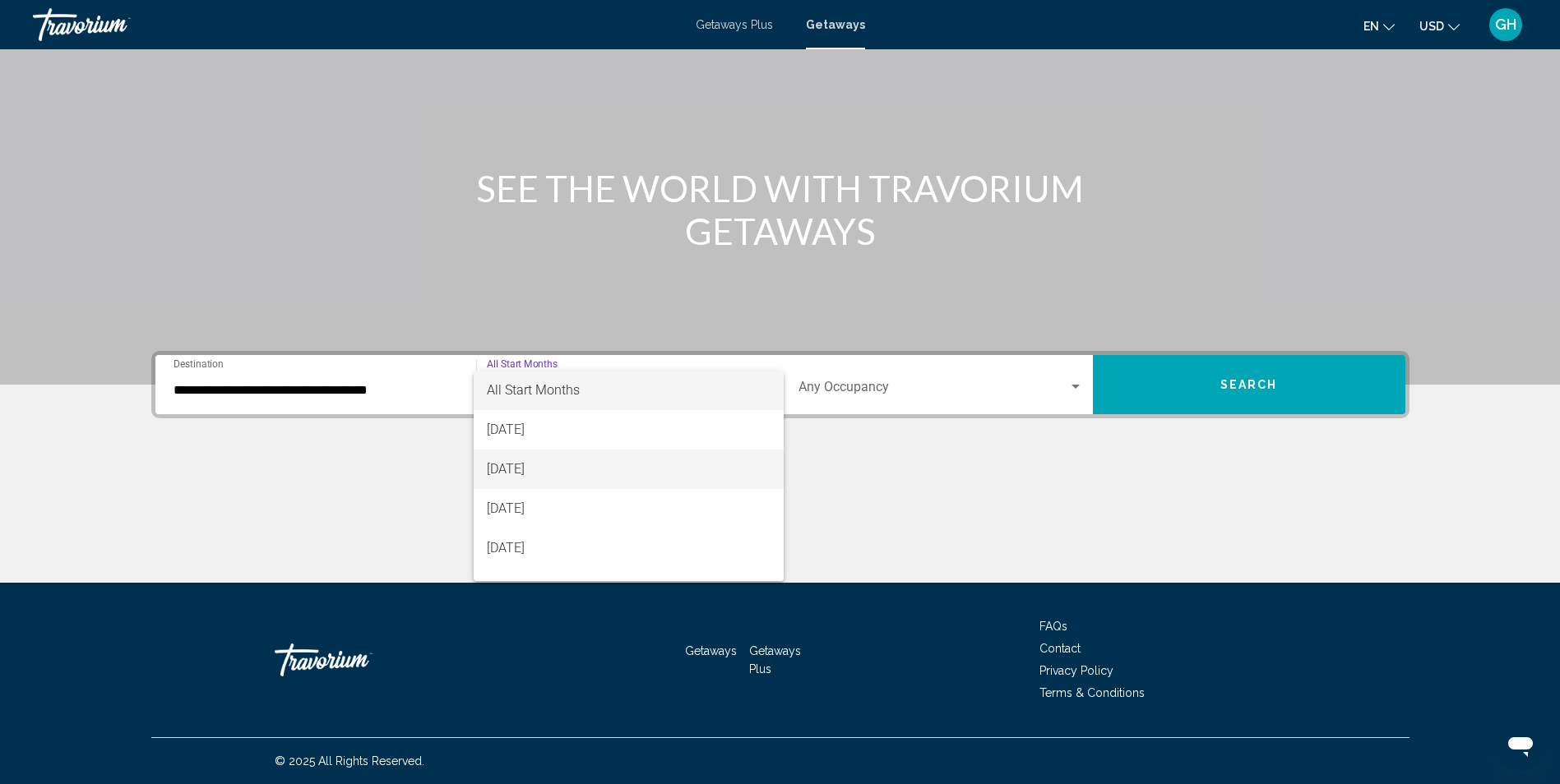
click at [564, 465] on span "[DATE]" at bounding box center [629, 469] width 283 height 39
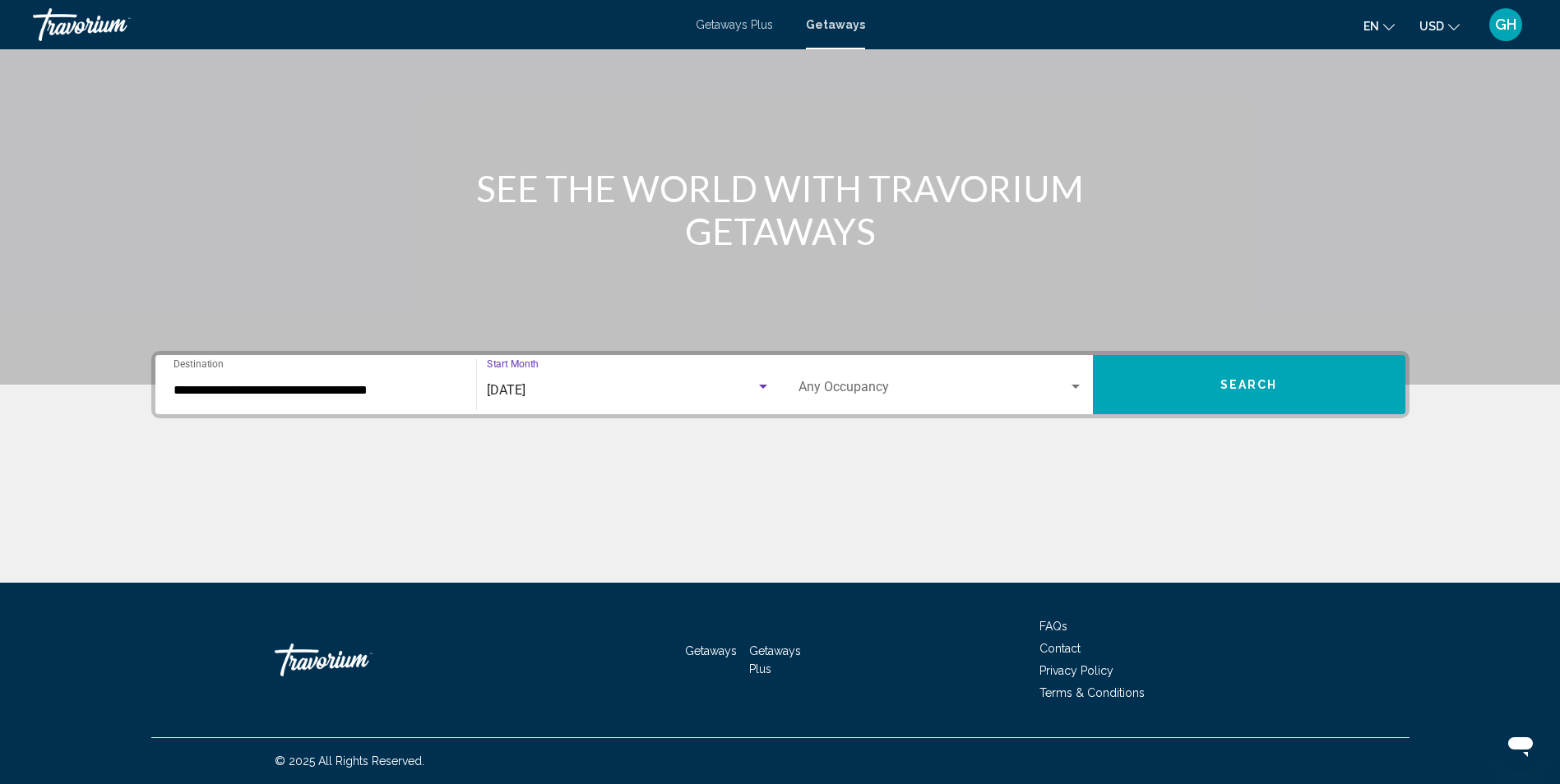
click at [876, 383] on span "Search widget" at bounding box center [934, 390] width 270 height 15
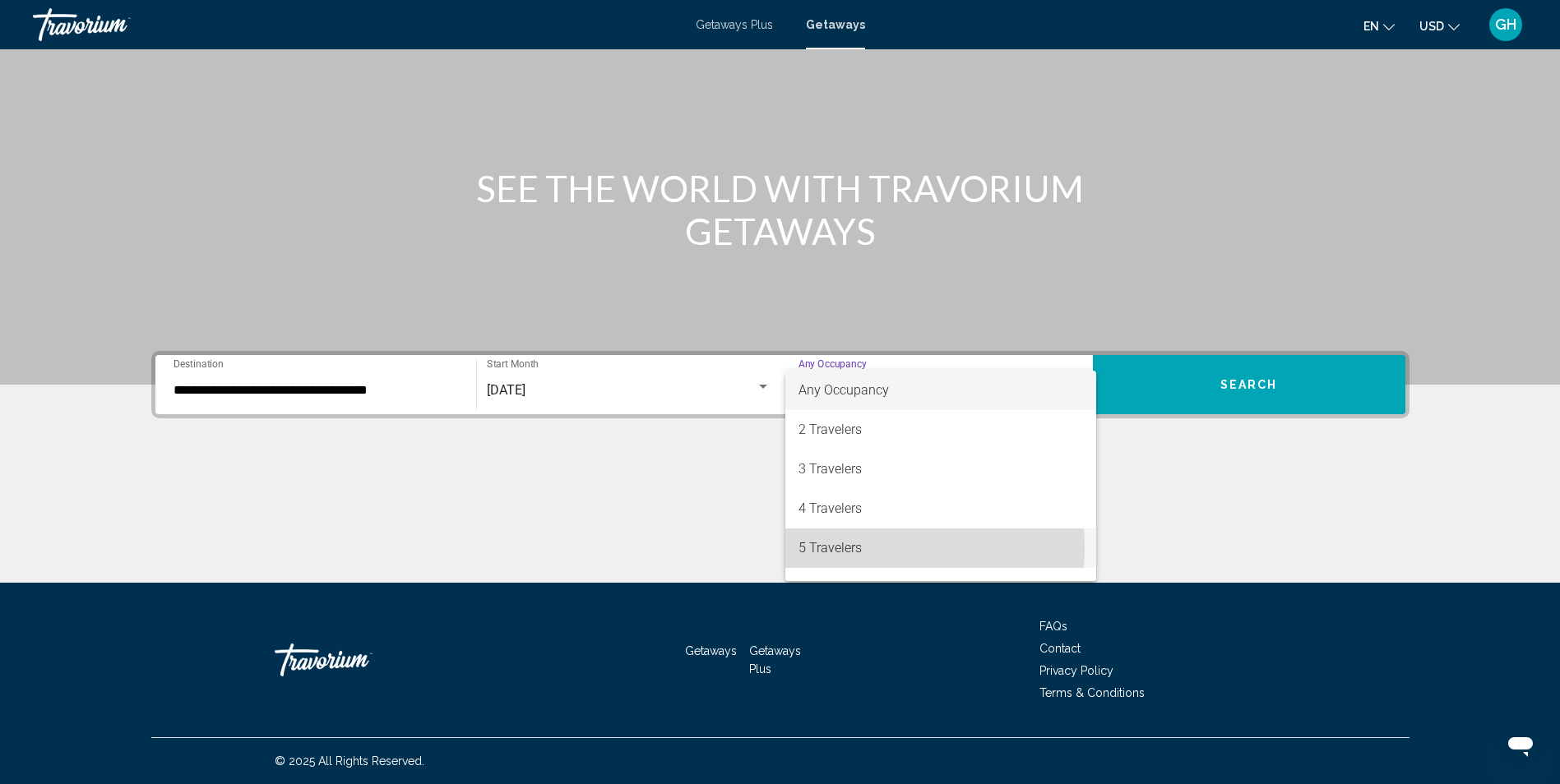
drag, startPoint x: 844, startPoint y: 548, endPoint x: 1062, endPoint y: 503, distance: 222.6
click at [845, 544] on span "5 Travelers" at bounding box center [940, 549] width 284 height 39
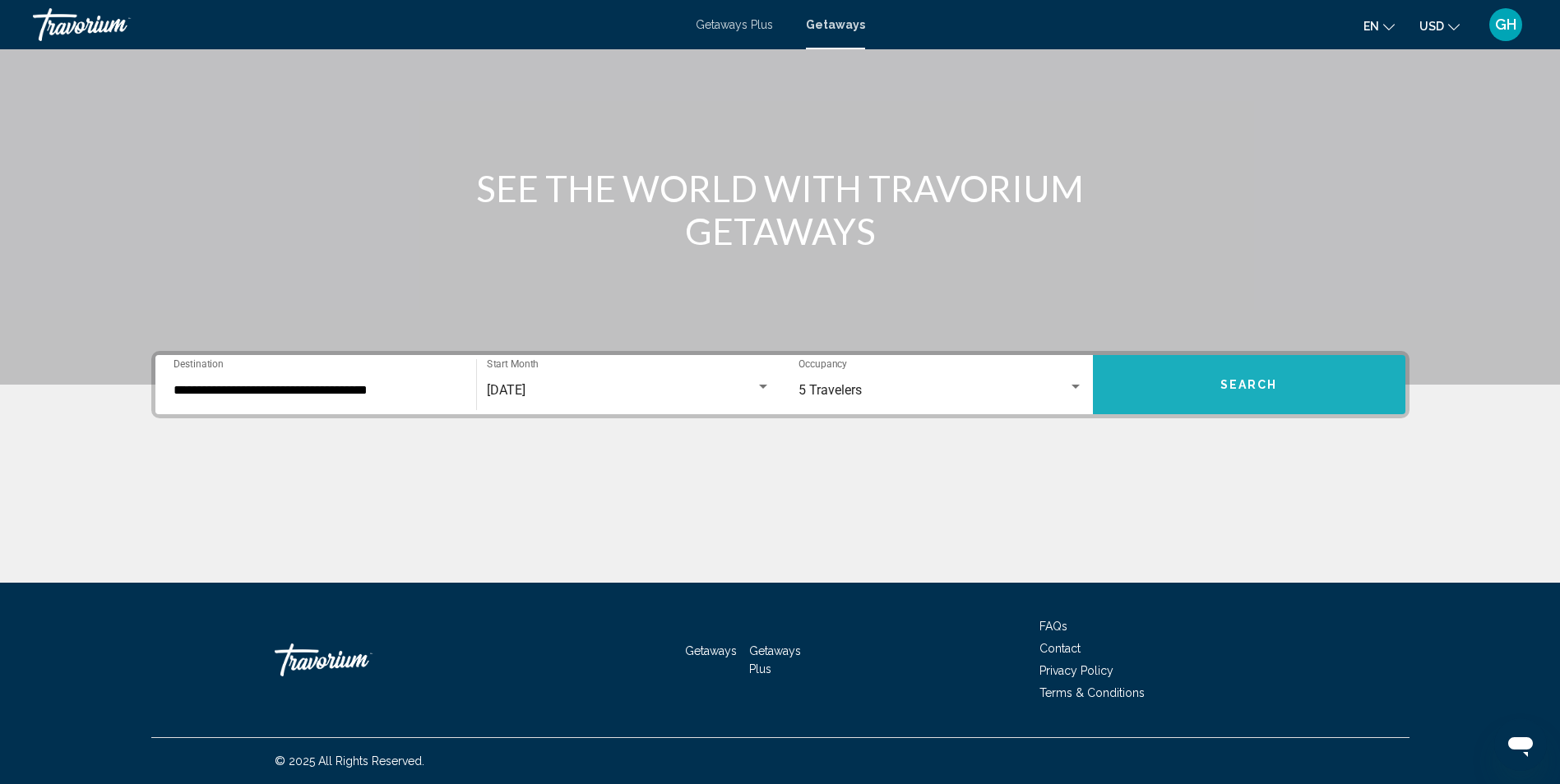
click at [1238, 384] on span "Search" at bounding box center [1249, 385] width 57 height 13
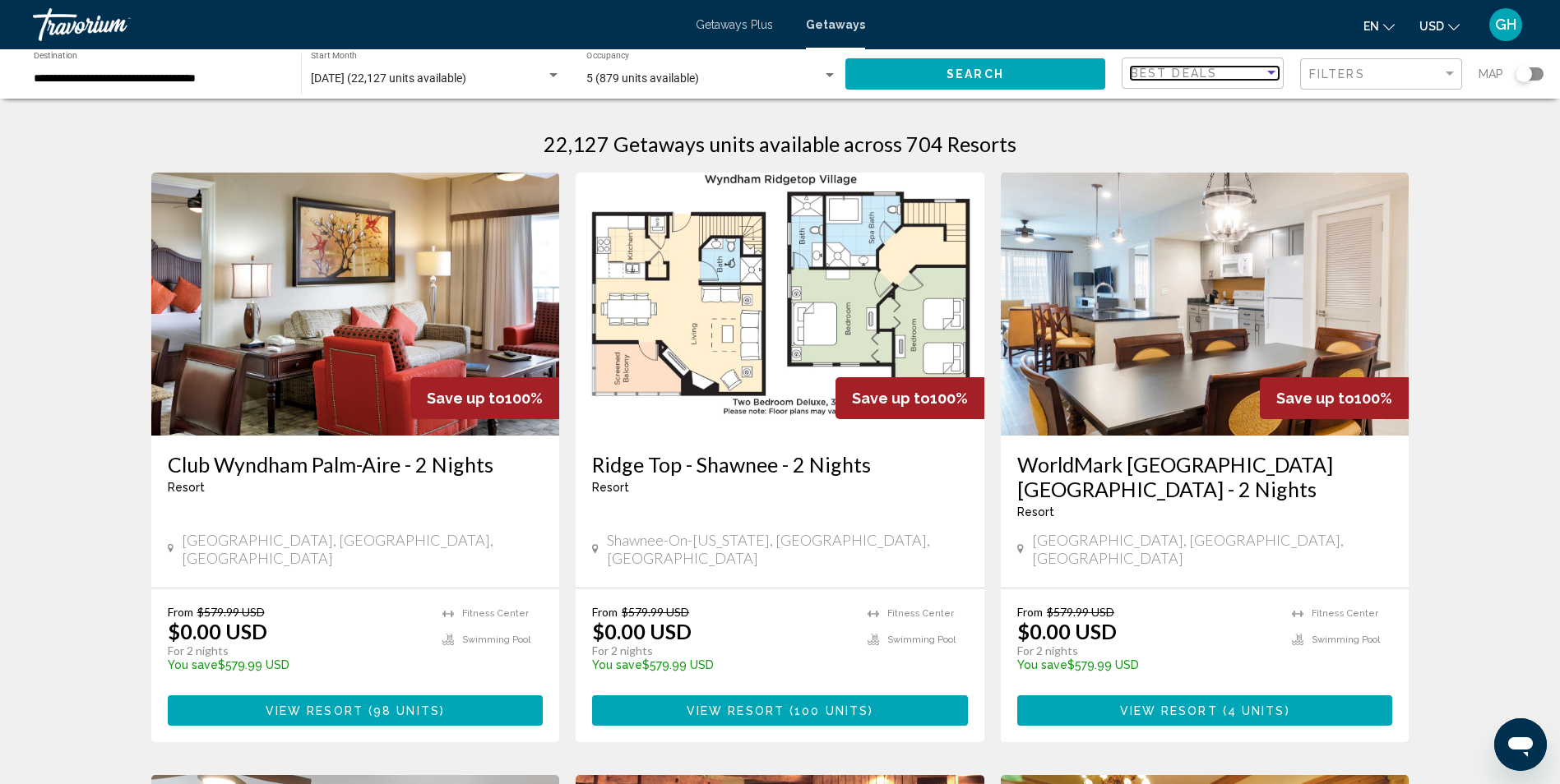
click at [1249, 75] on div "Best Deals" at bounding box center [1197, 73] width 133 height 13
click at [1233, 107] on span "Lowest Price" at bounding box center [1204, 107] width 148 height 34
click at [1346, 84] on div "Filters" at bounding box center [1382, 74] width 148 height 31
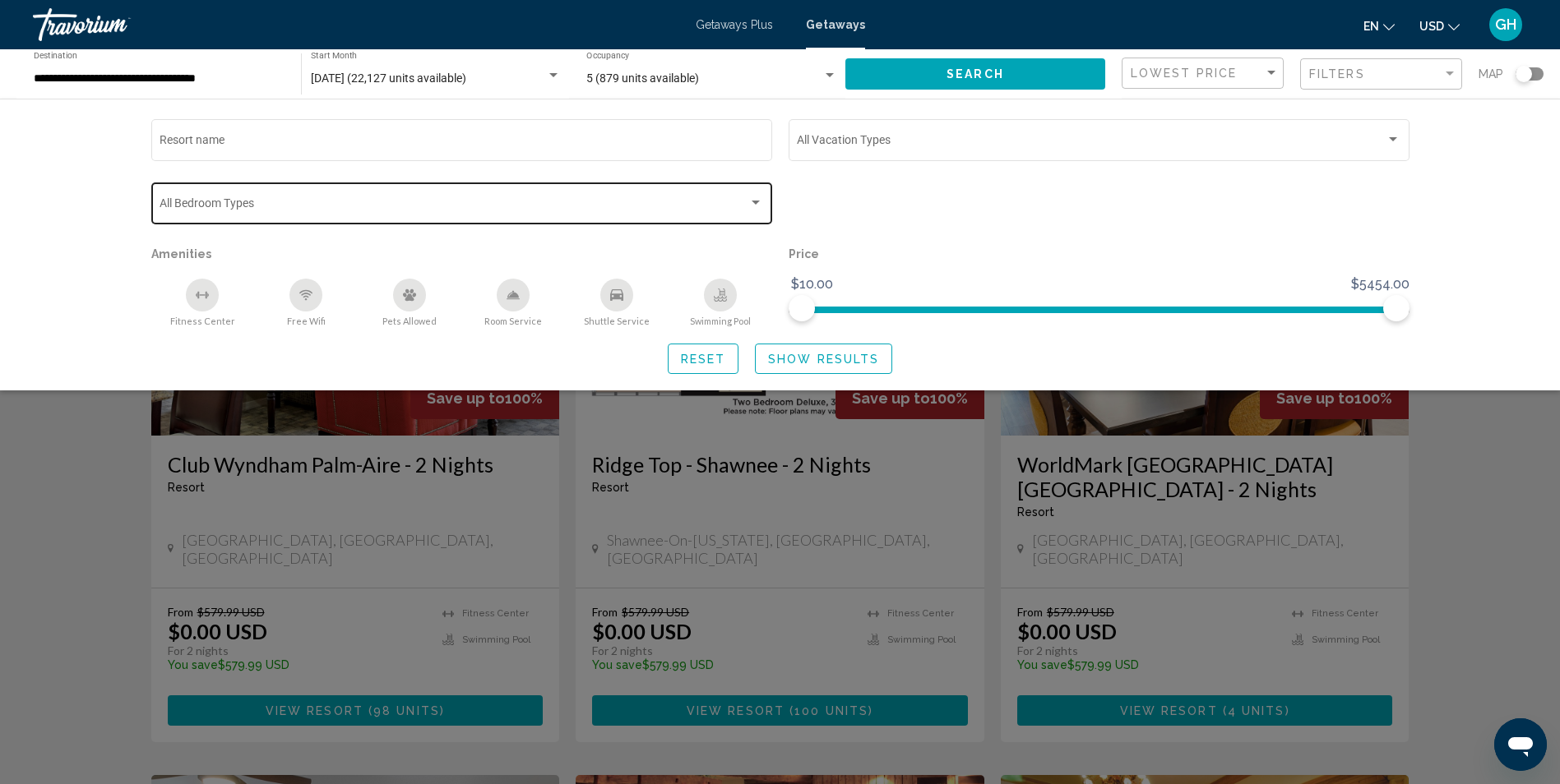
click at [285, 189] on div "Bedroom Types All Bedroom Types" at bounding box center [461, 201] width 603 height 45
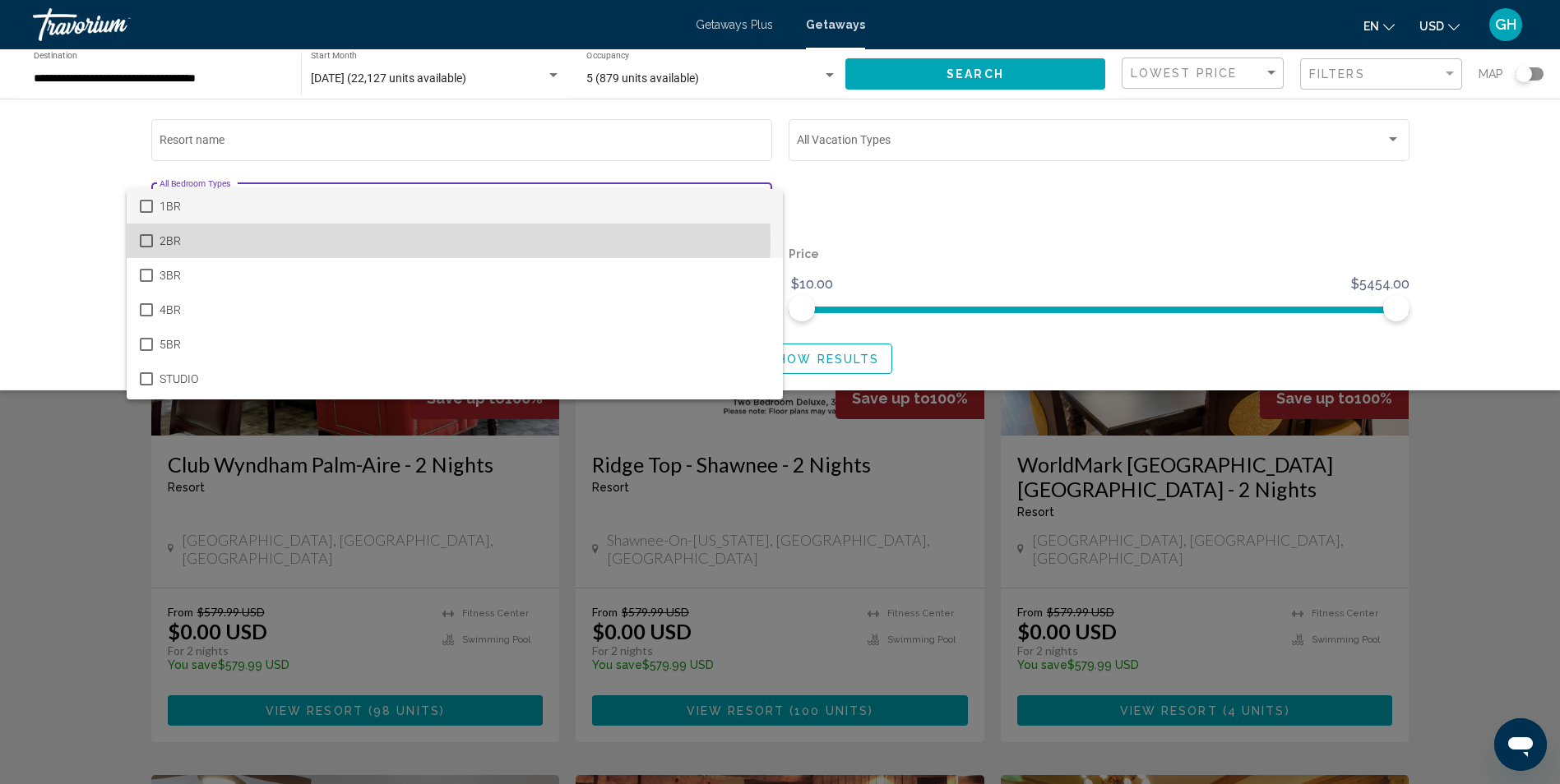
click at [151, 240] on mat-pseudo-checkbox at bounding box center [146, 241] width 13 height 13
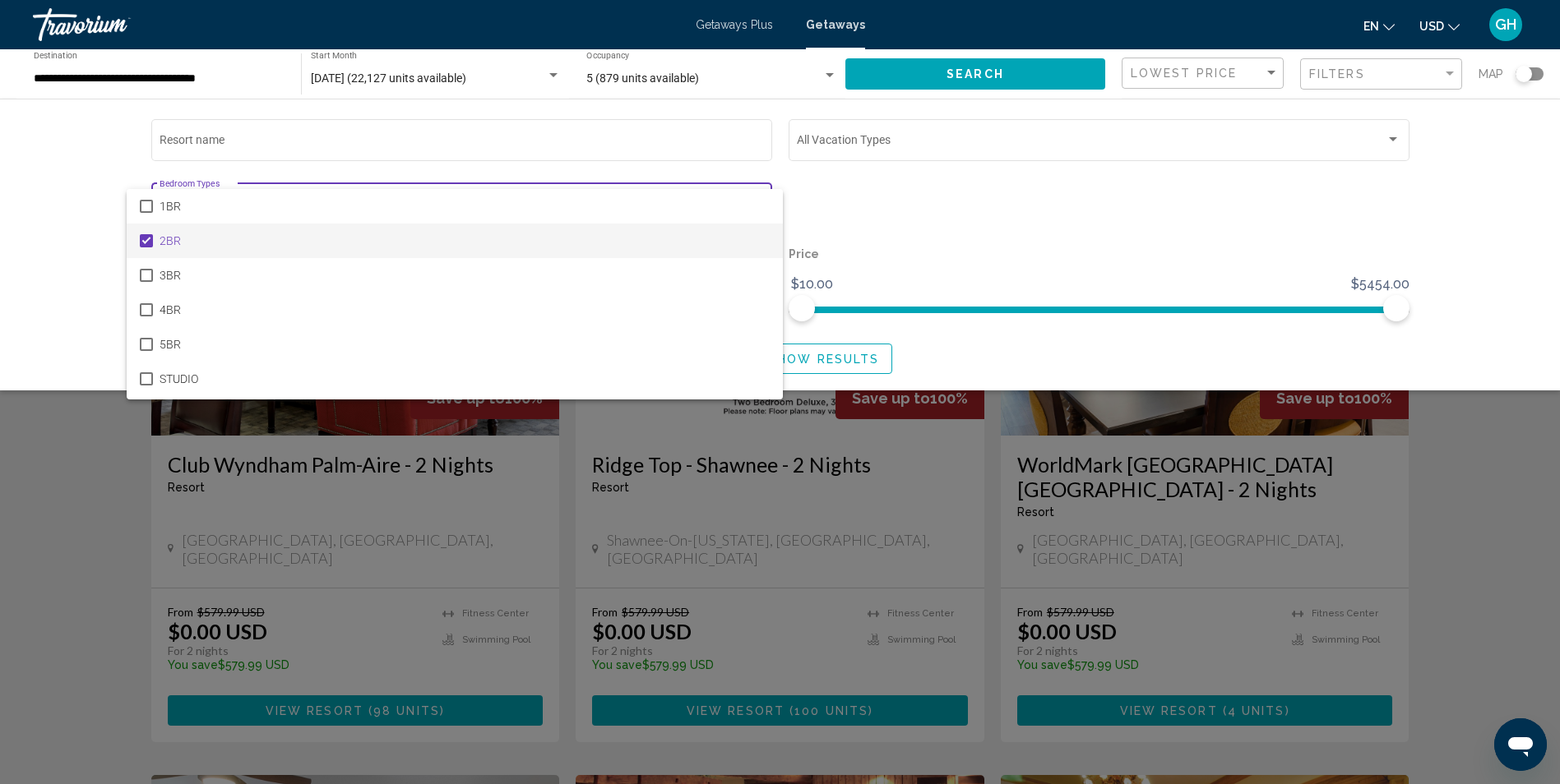
click at [863, 233] on div at bounding box center [780, 392] width 1560 height 784
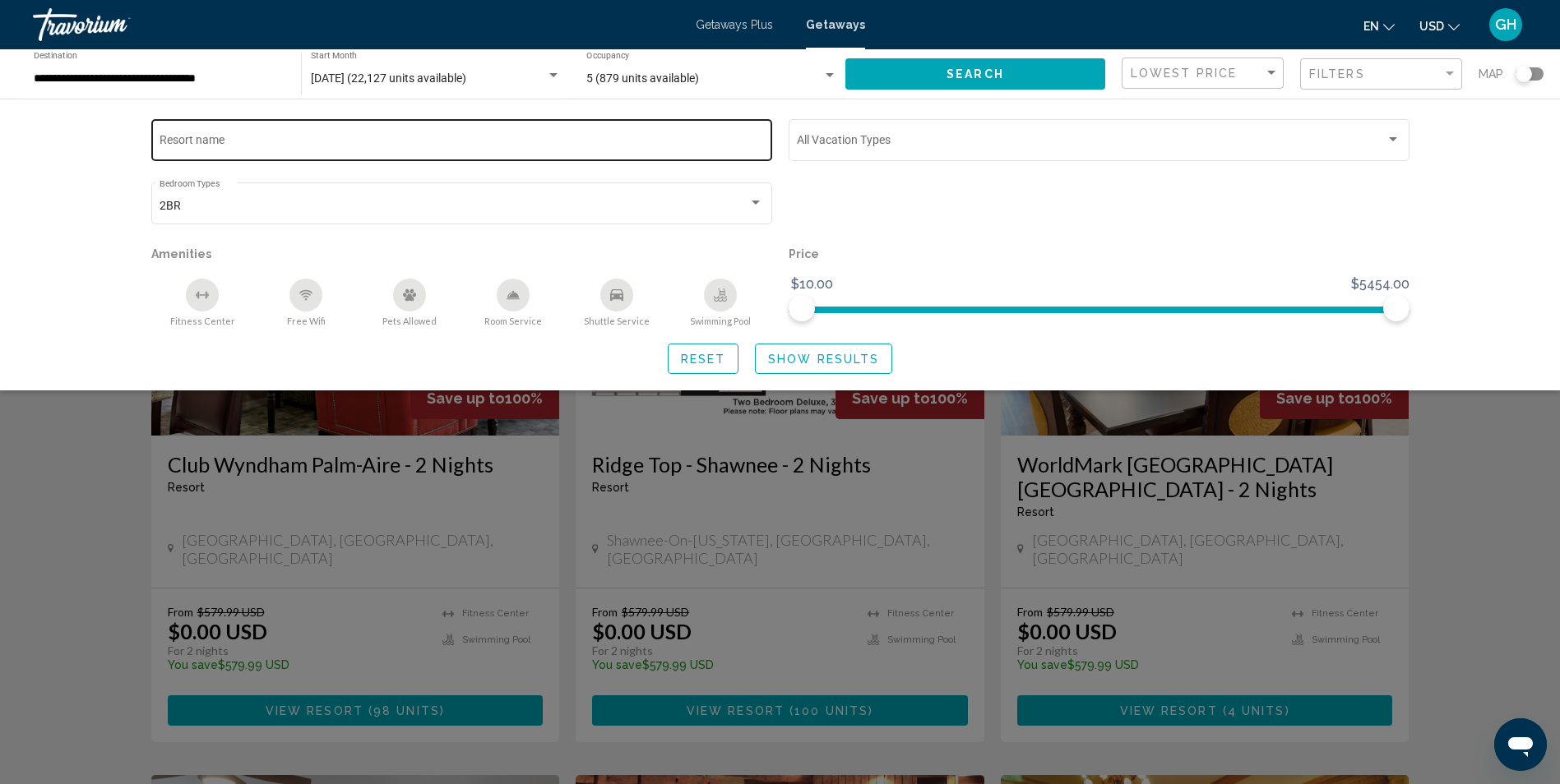
click at [407, 142] on input "Resort name" at bounding box center [461, 142] width 603 height 13
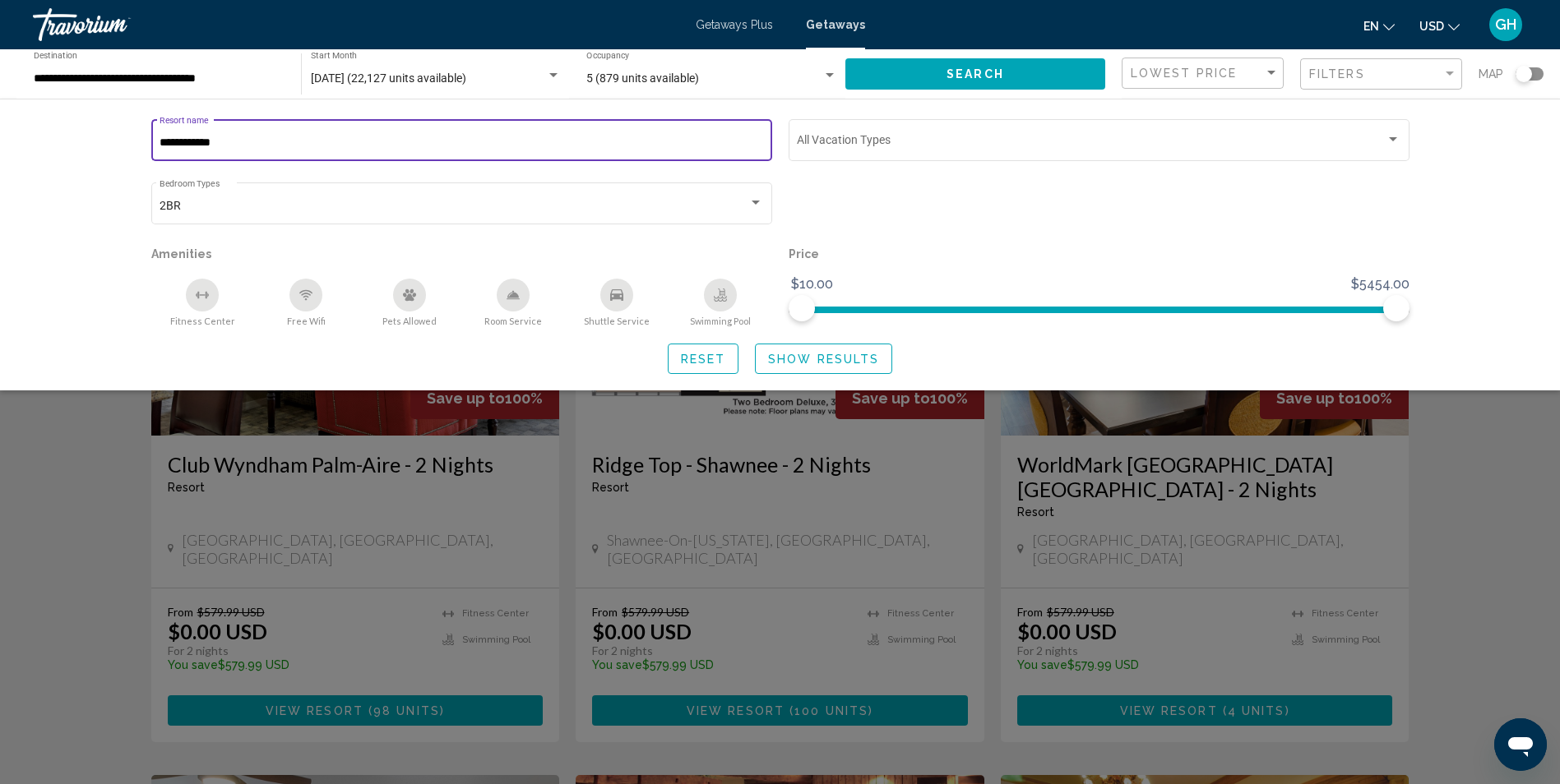
type input "**********"
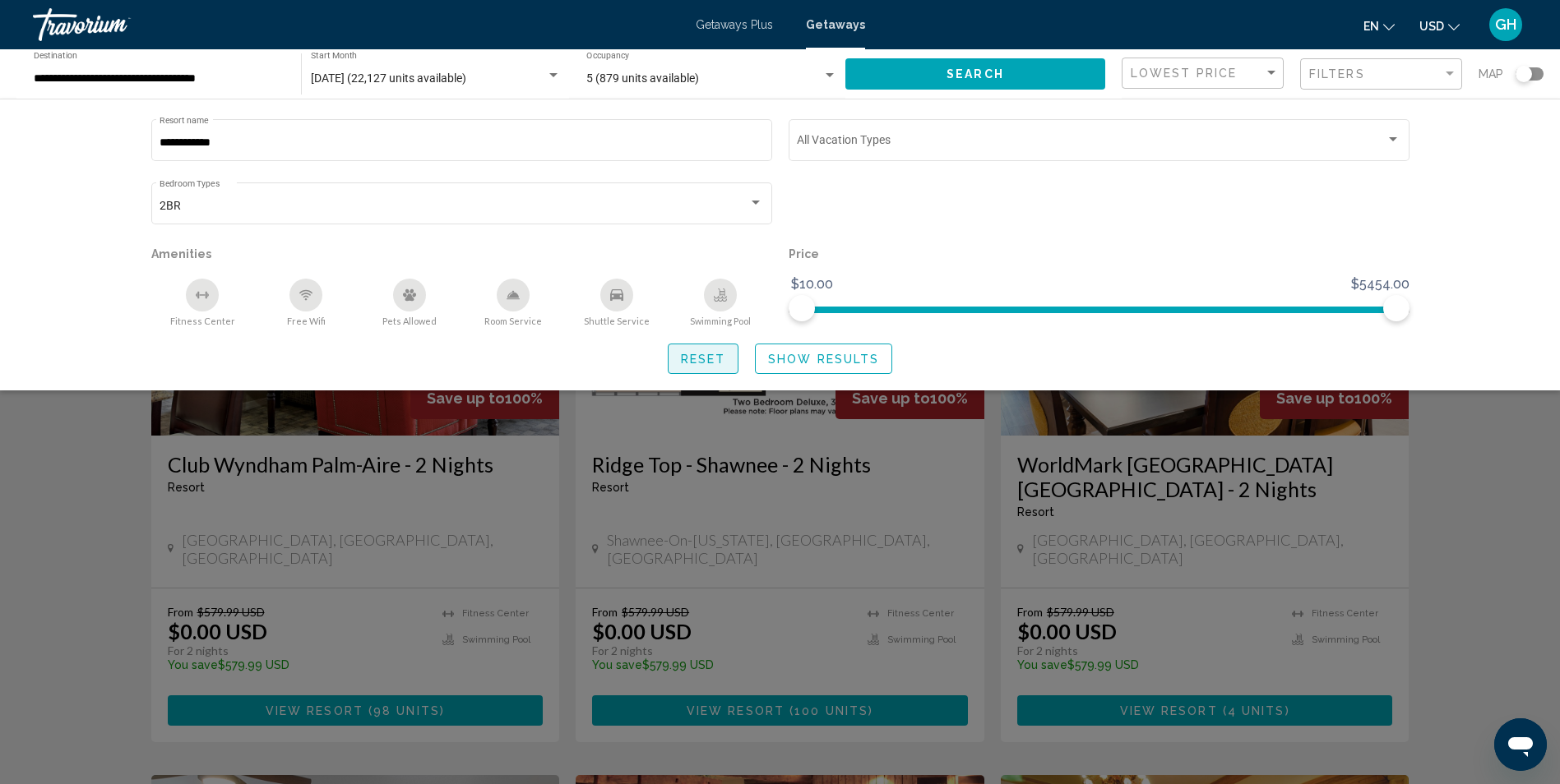
click at [694, 363] on span "Reset" at bounding box center [703, 358] width 45 height 13
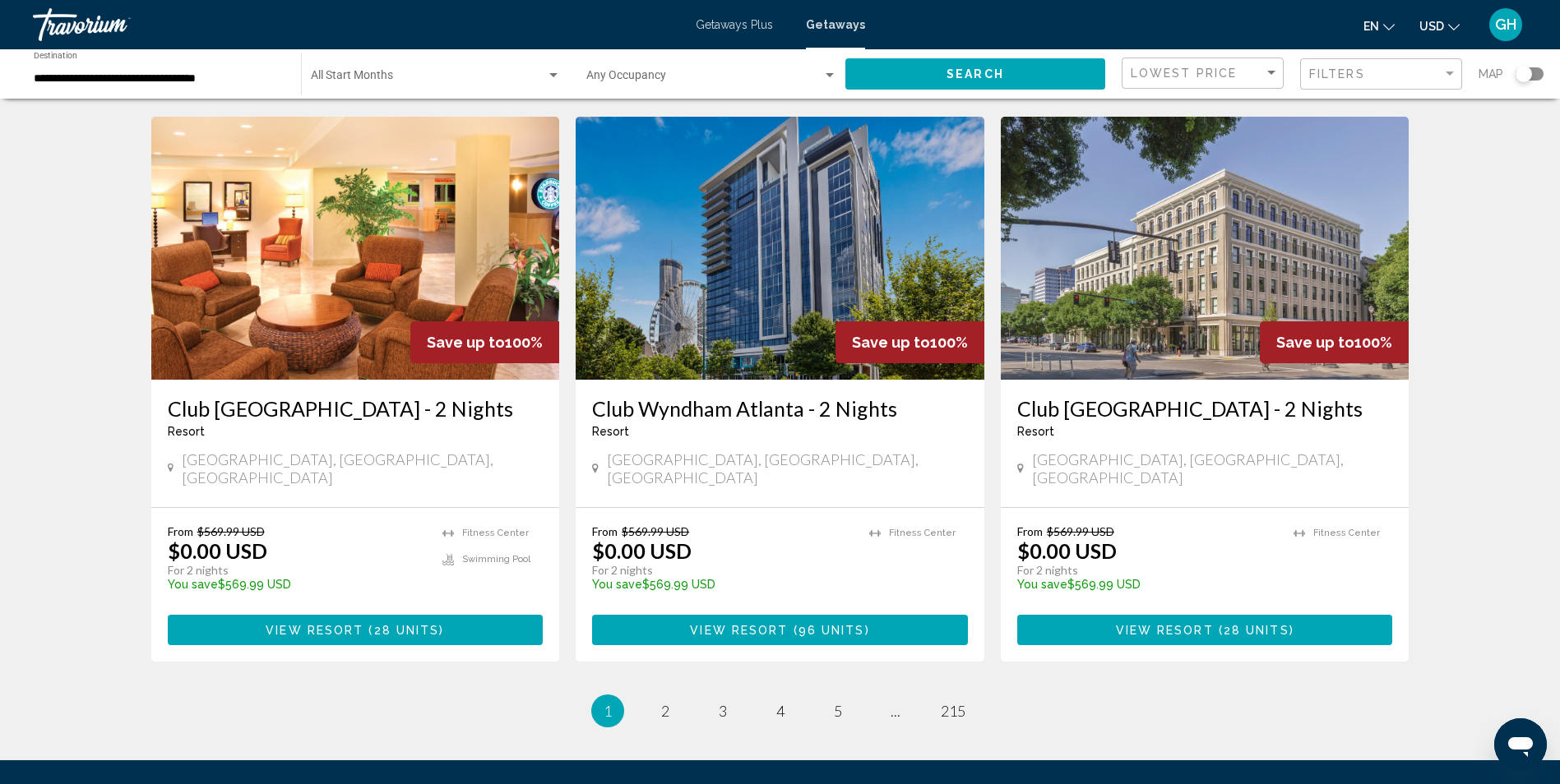
scroll to position [1946, 0]
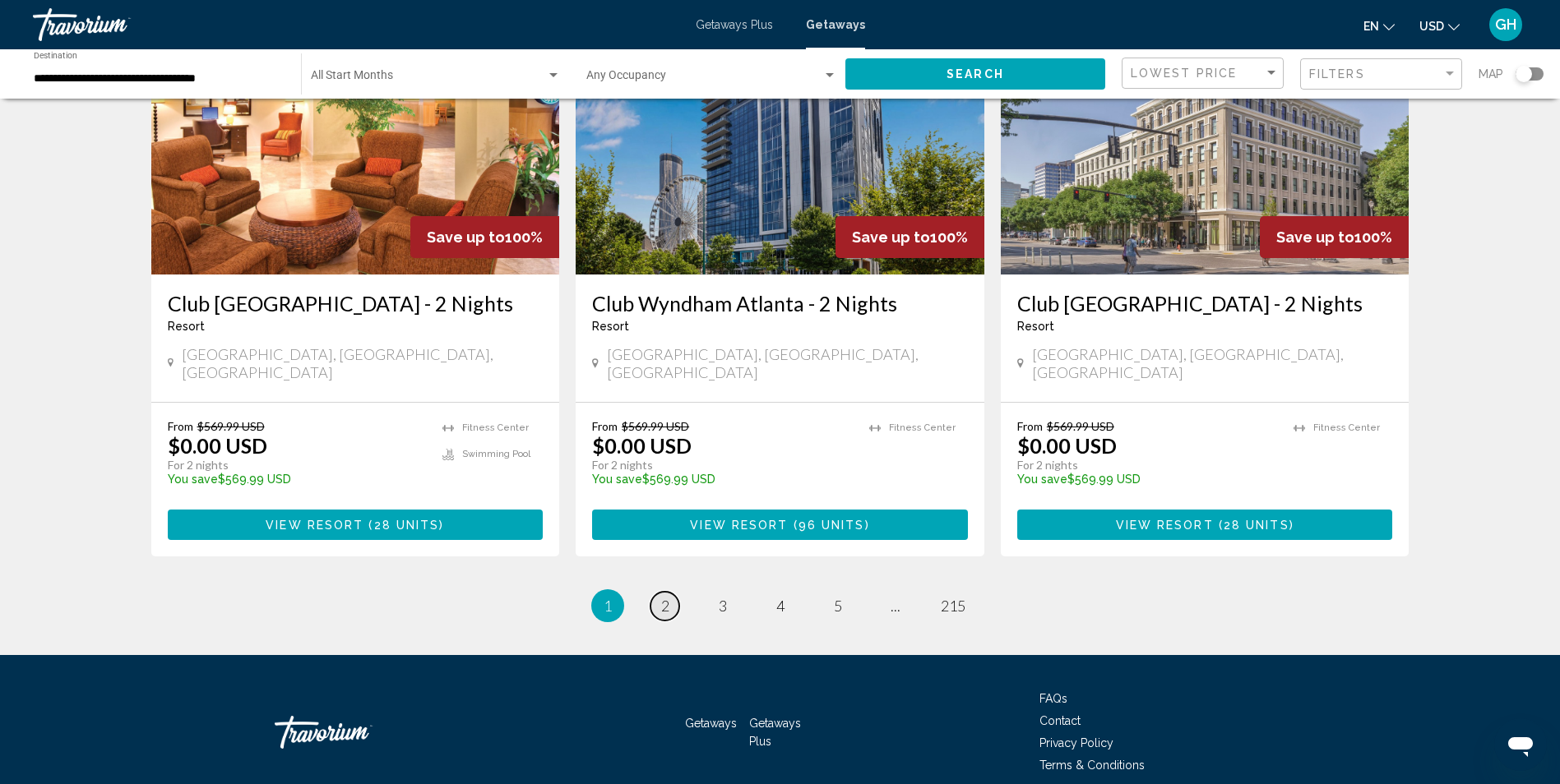
click at [661, 597] on span "2" at bounding box center [666, 606] width 9 height 18
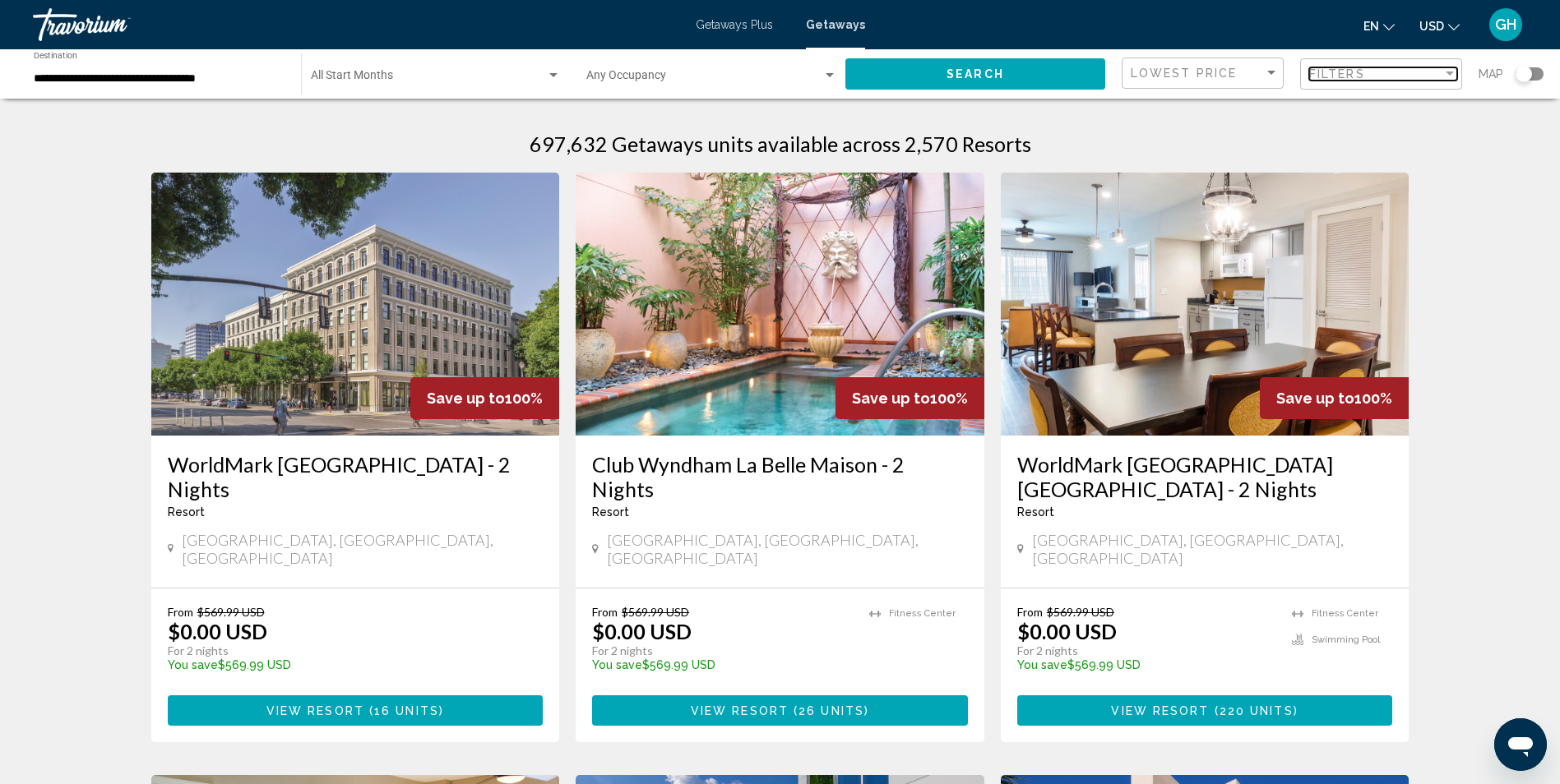
click at [1342, 78] on span "Filters" at bounding box center [1337, 73] width 56 height 13
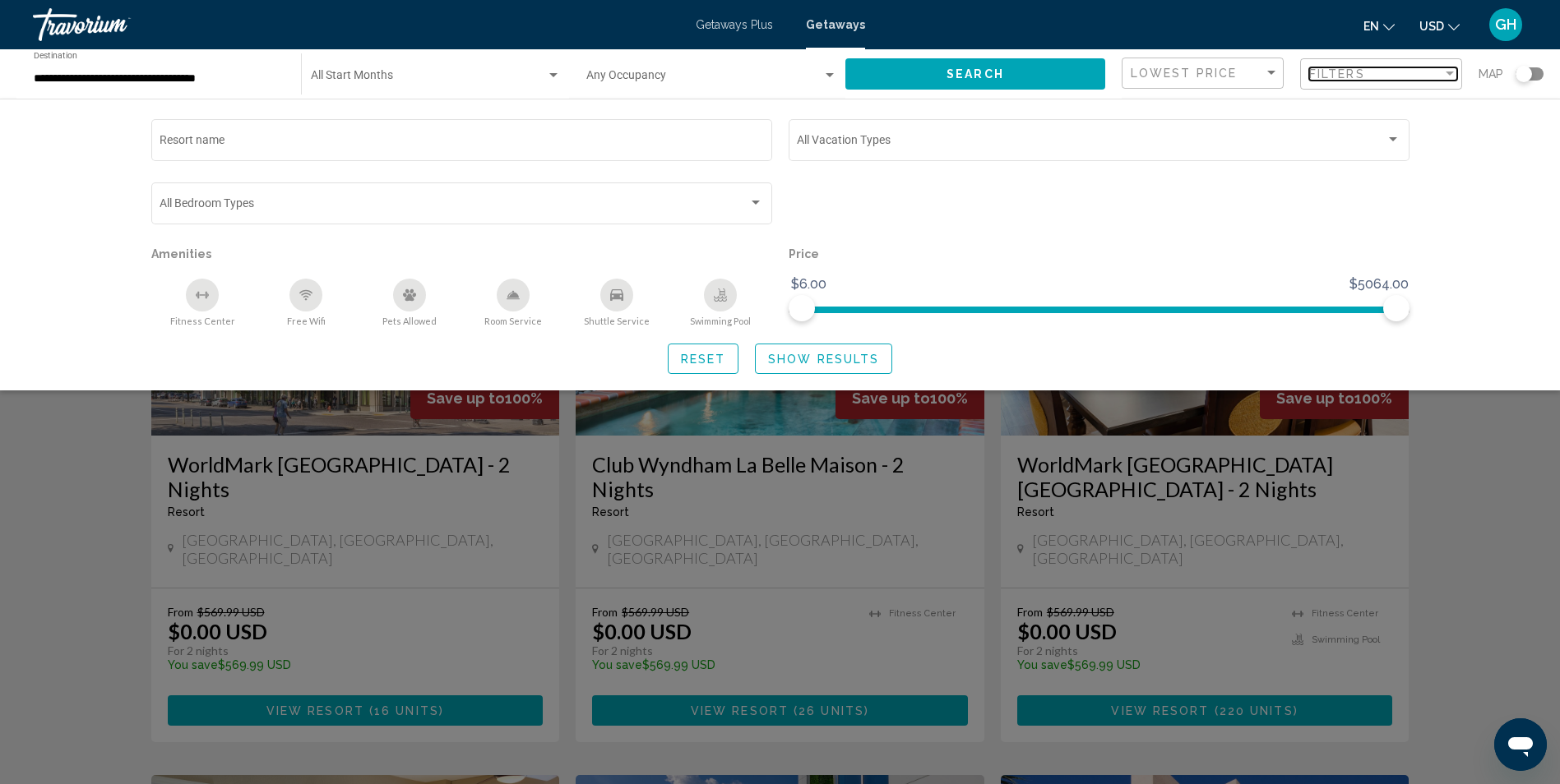
click at [1433, 74] on div "Filters" at bounding box center [1376, 73] width 133 height 13
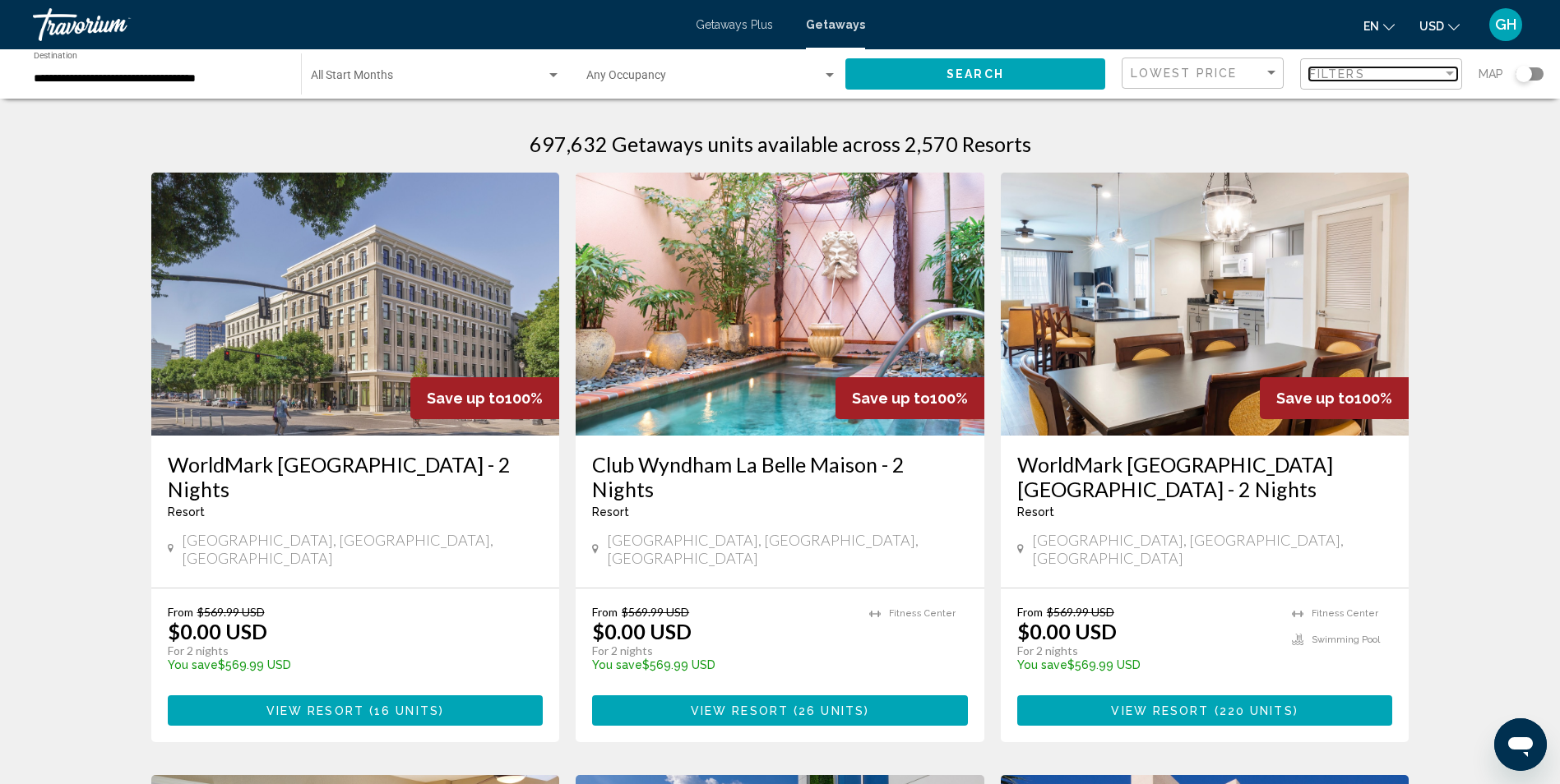
drag, startPoint x: 1397, startPoint y: 70, endPoint x: 1392, endPoint y: 79, distance: 10.3
click at [1396, 71] on div "Filters" at bounding box center [1376, 73] width 133 height 13
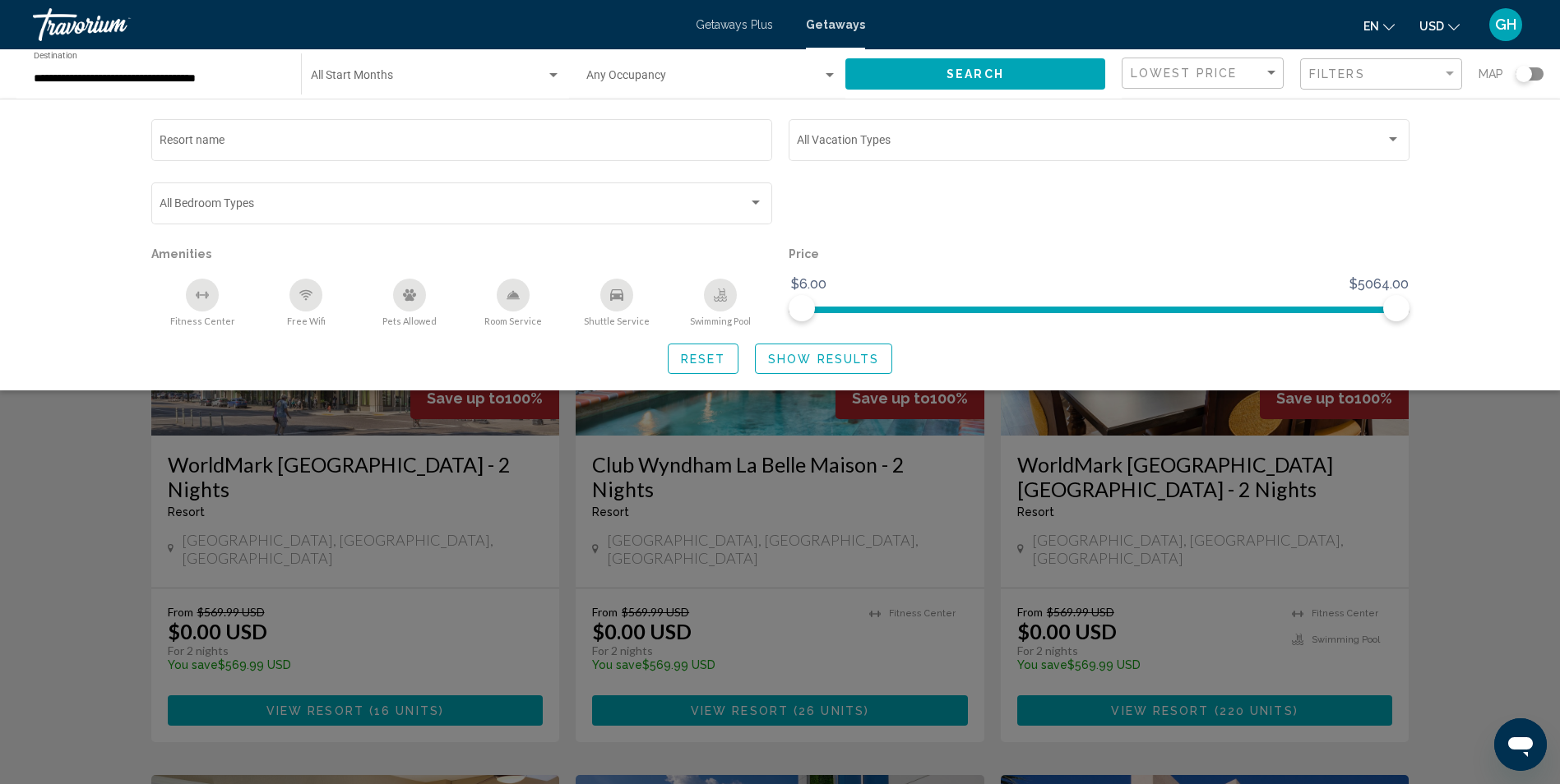
click at [637, 88] on div "Occupancy Any Occupancy" at bounding box center [712, 74] width 251 height 45
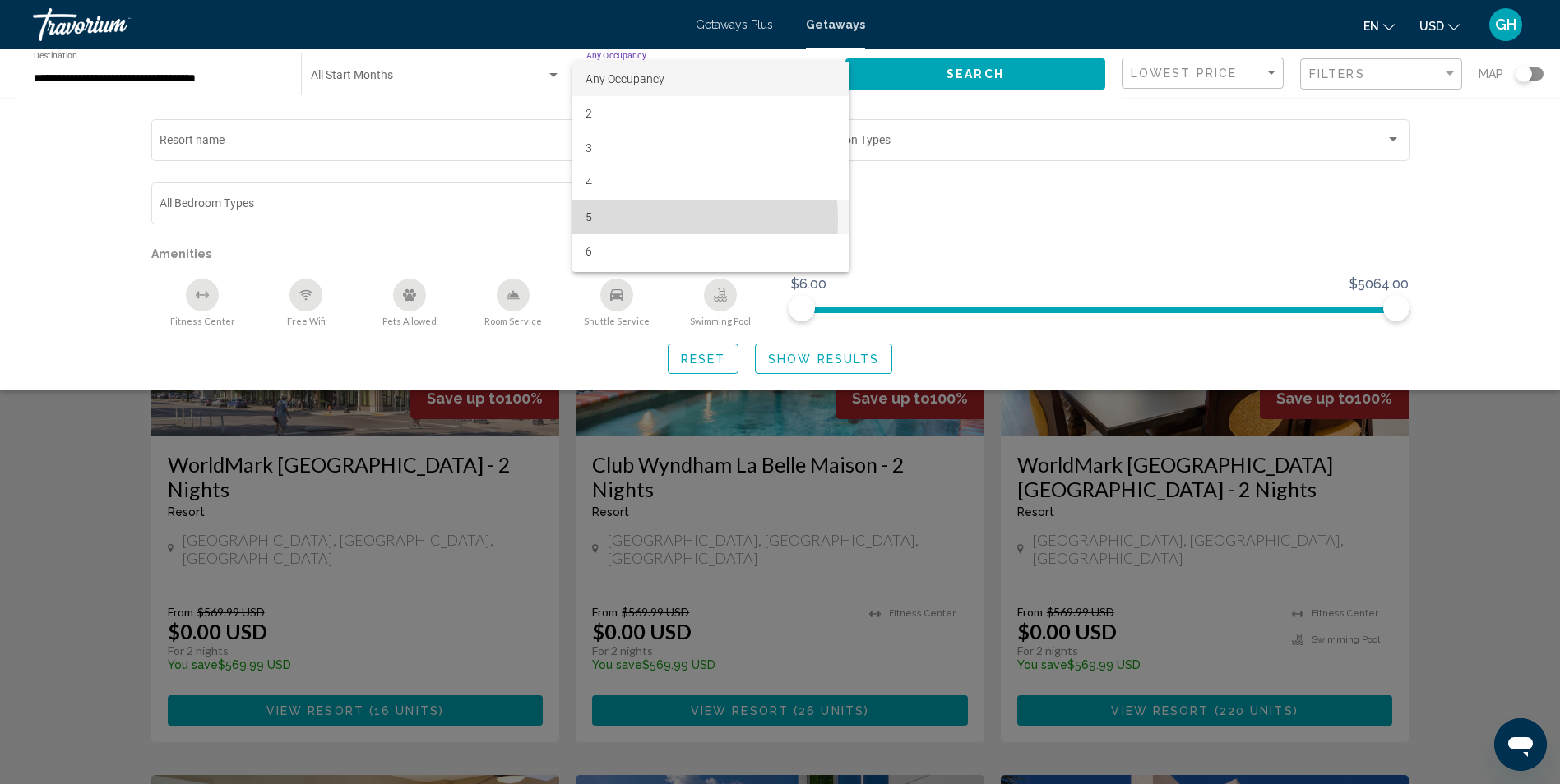
click at [607, 221] on span "5" at bounding box center [711, 217] width 251 height 34
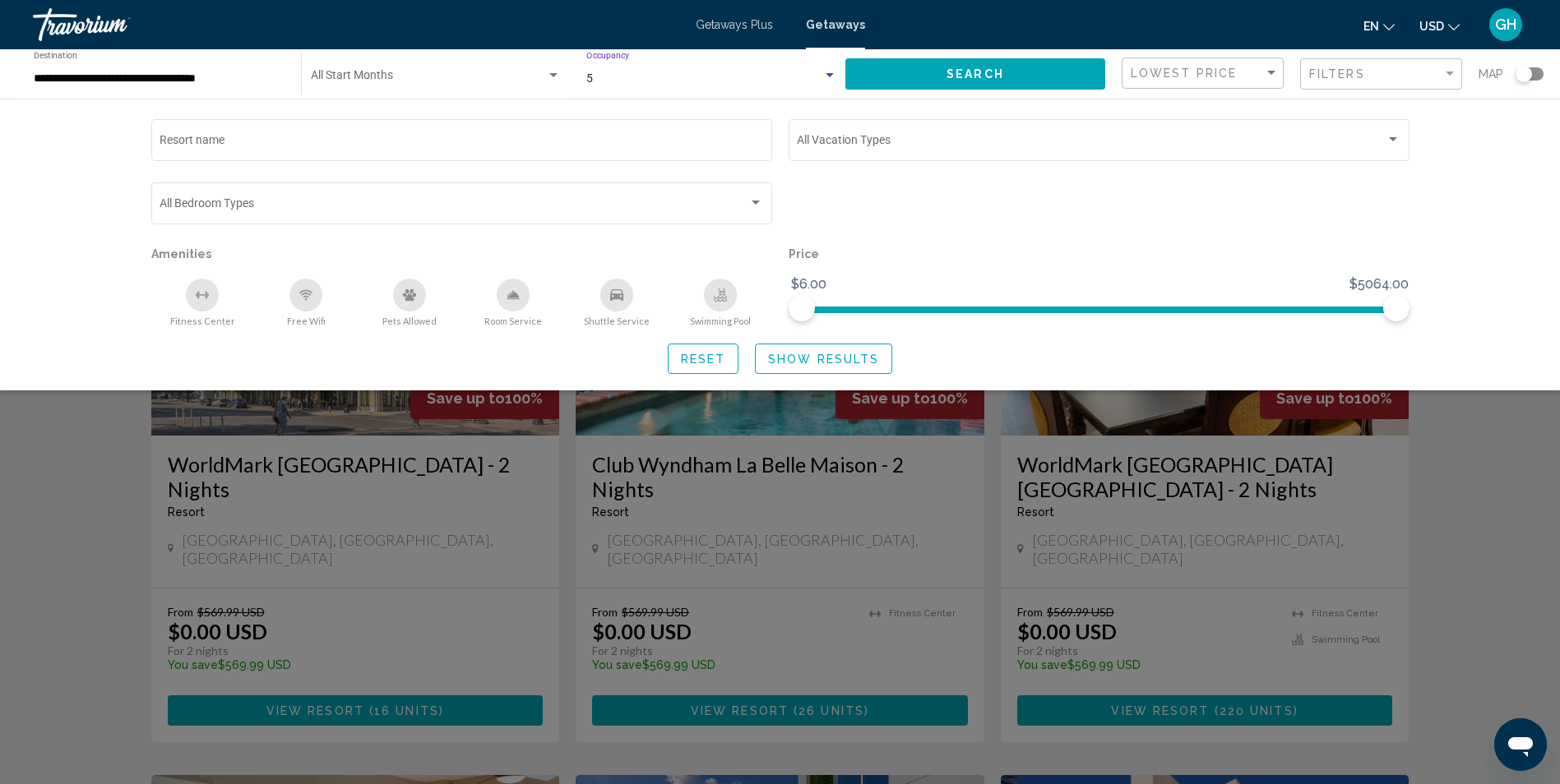
click at [404, 76] on span "Search widget" at bounding box center [428, 78] width 236 height 13
click at [388, 148] on span "[DATE]" at bounding box center [434, 148] width 250 height 34
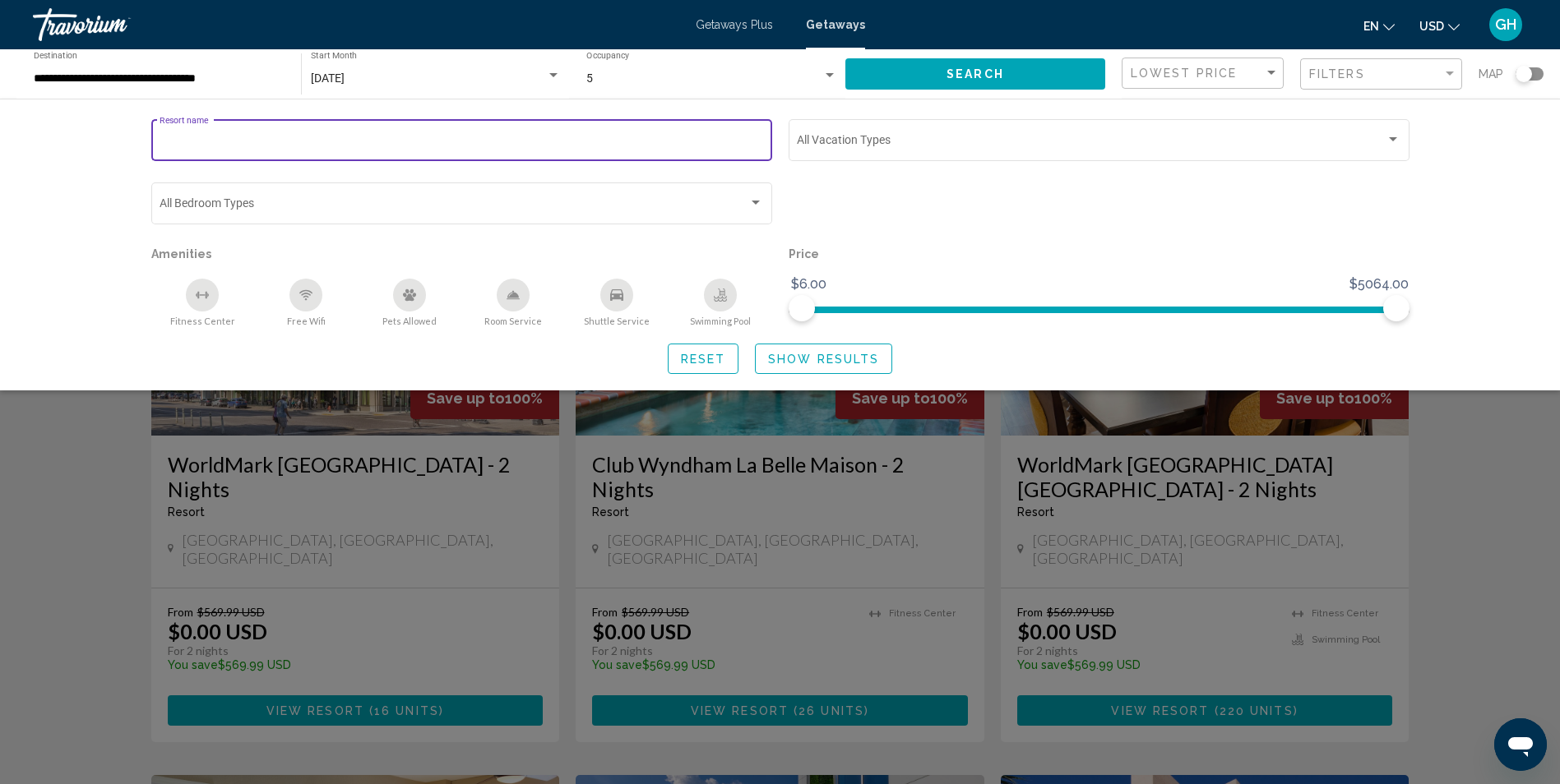
click at [345, 143] on input "Resort name" at bounding box center [461, 142] width 603 height 13
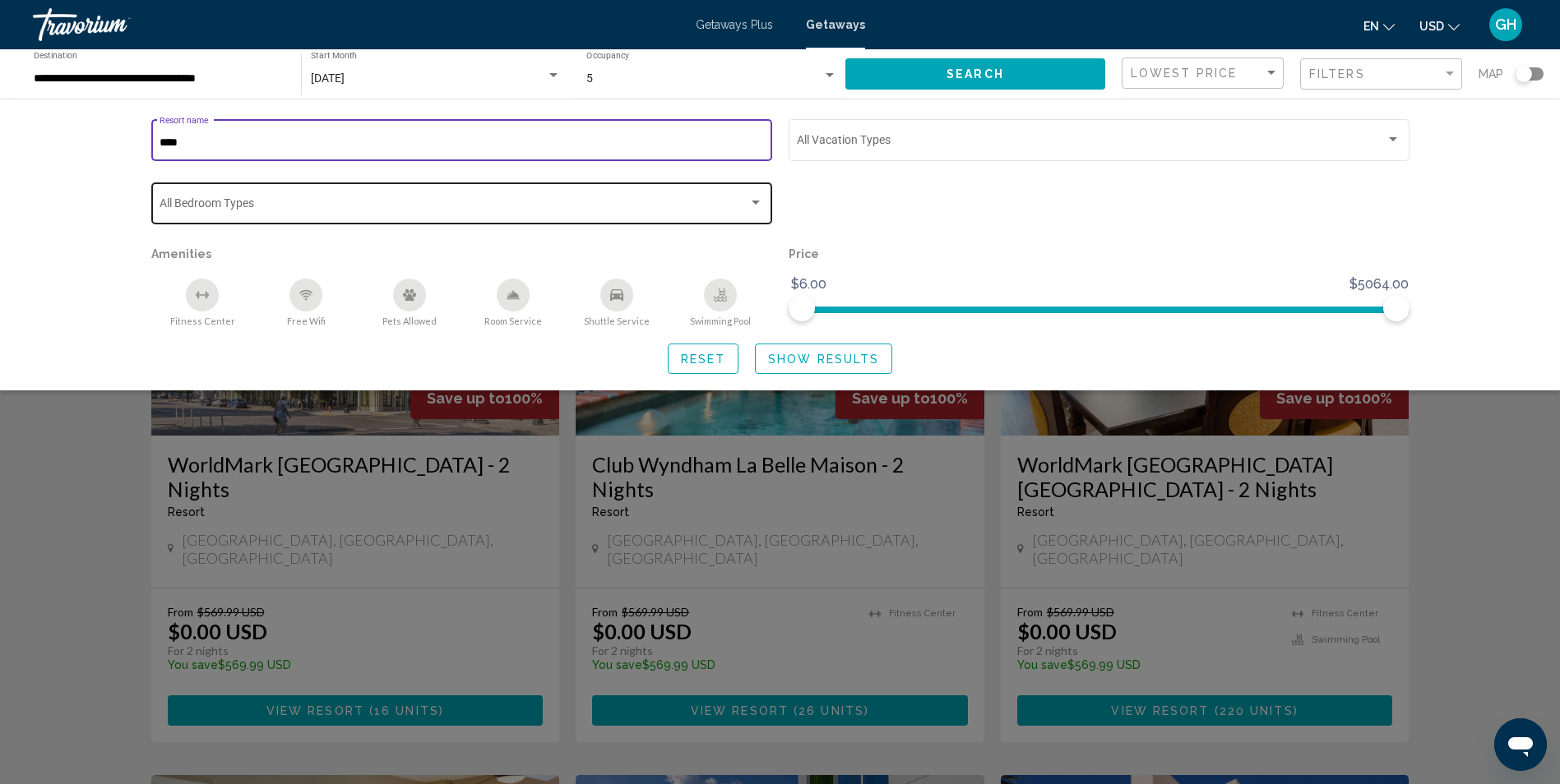
click at [273, 212] on span "Search widget" at bounding box center [454, 206] width 589 height 13
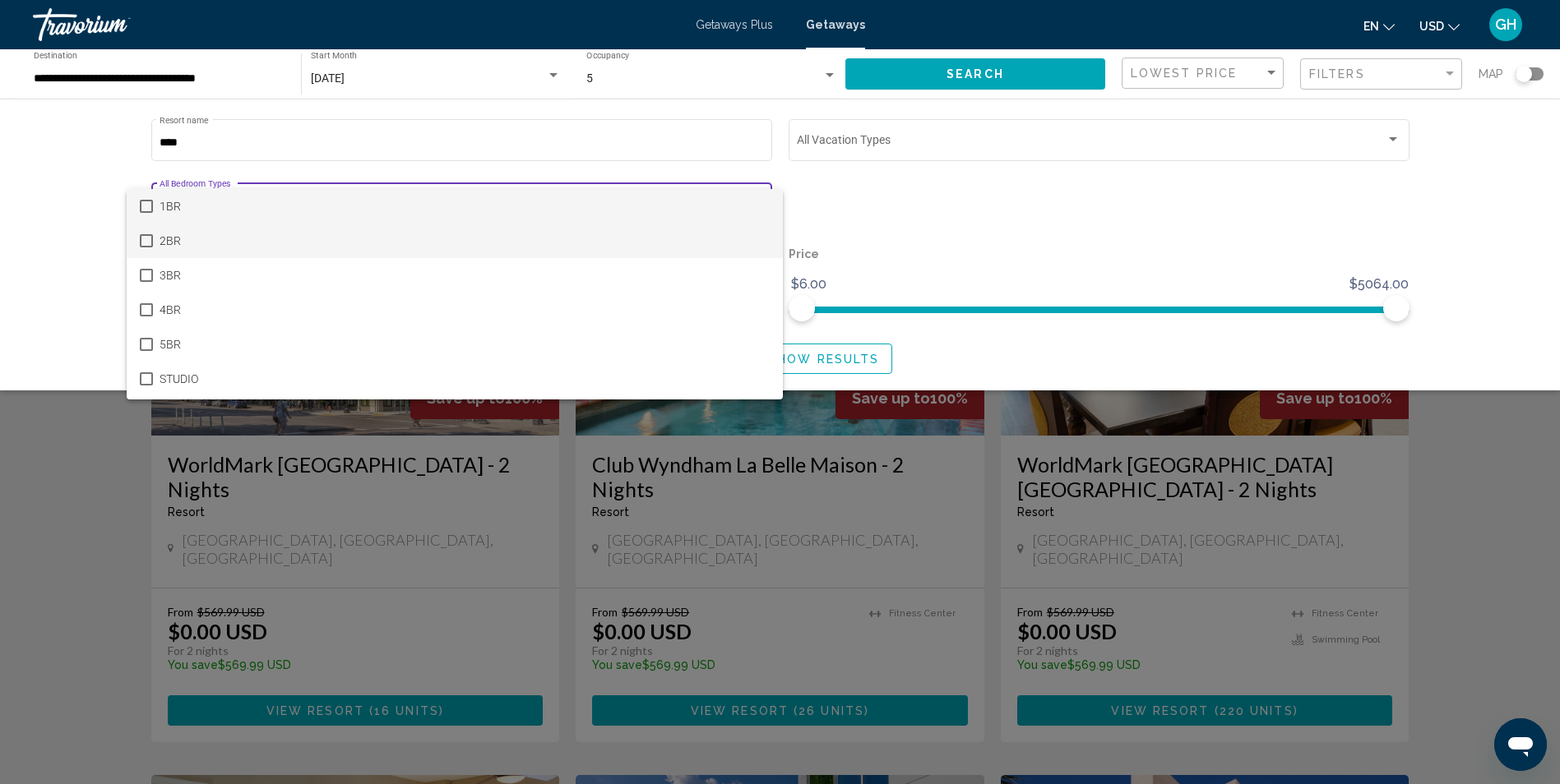
click at [148, 242] on mat-pseudo-checkbox at bounding box center [146, 241] width 13 height 13
click at [850, 201] on div at bounding box center [780, 392] width 1560 height 784
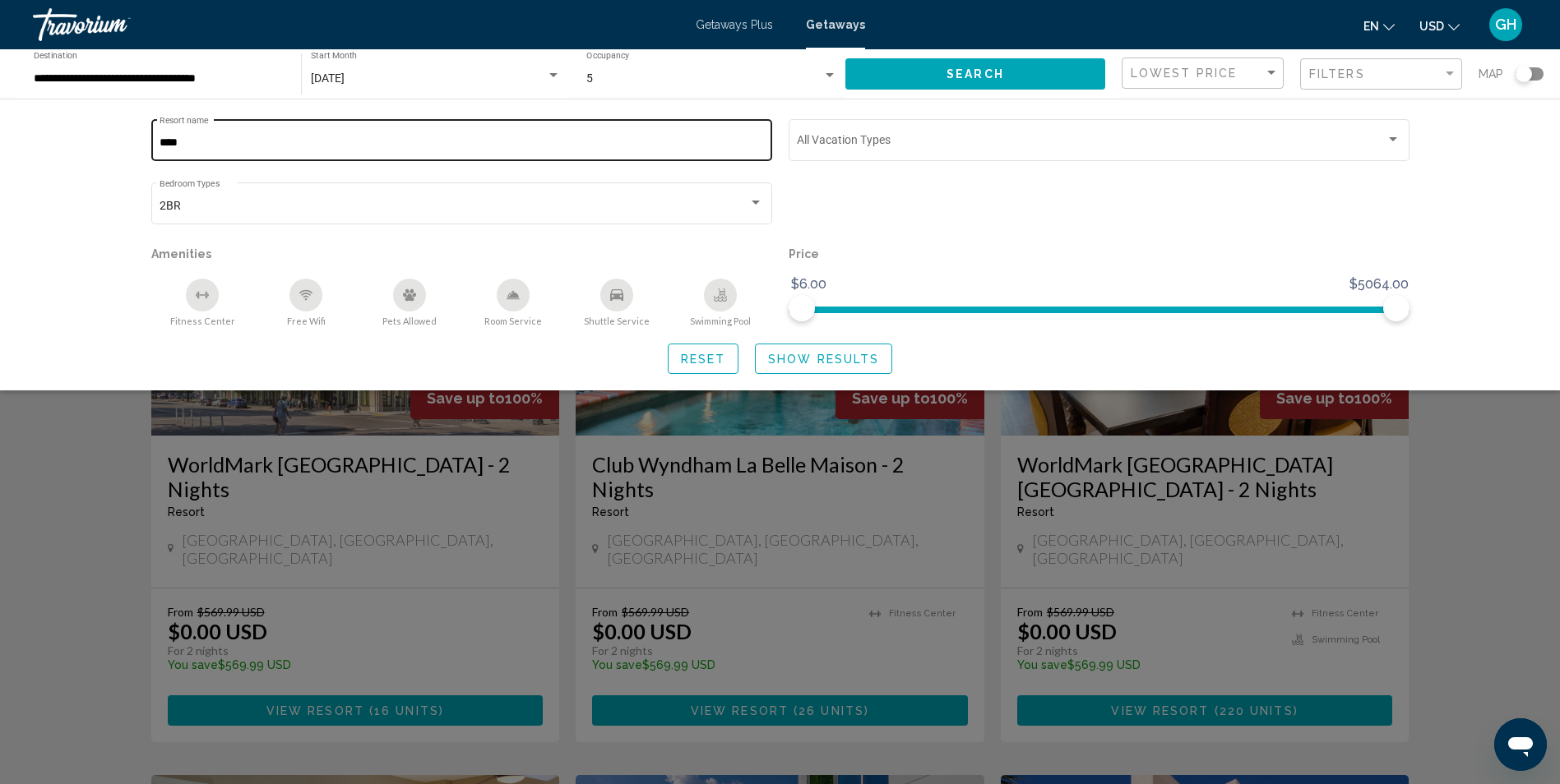
click at [313, 134] on div "**** Resort name" at bounding box center [461, 138] width 603 height 45
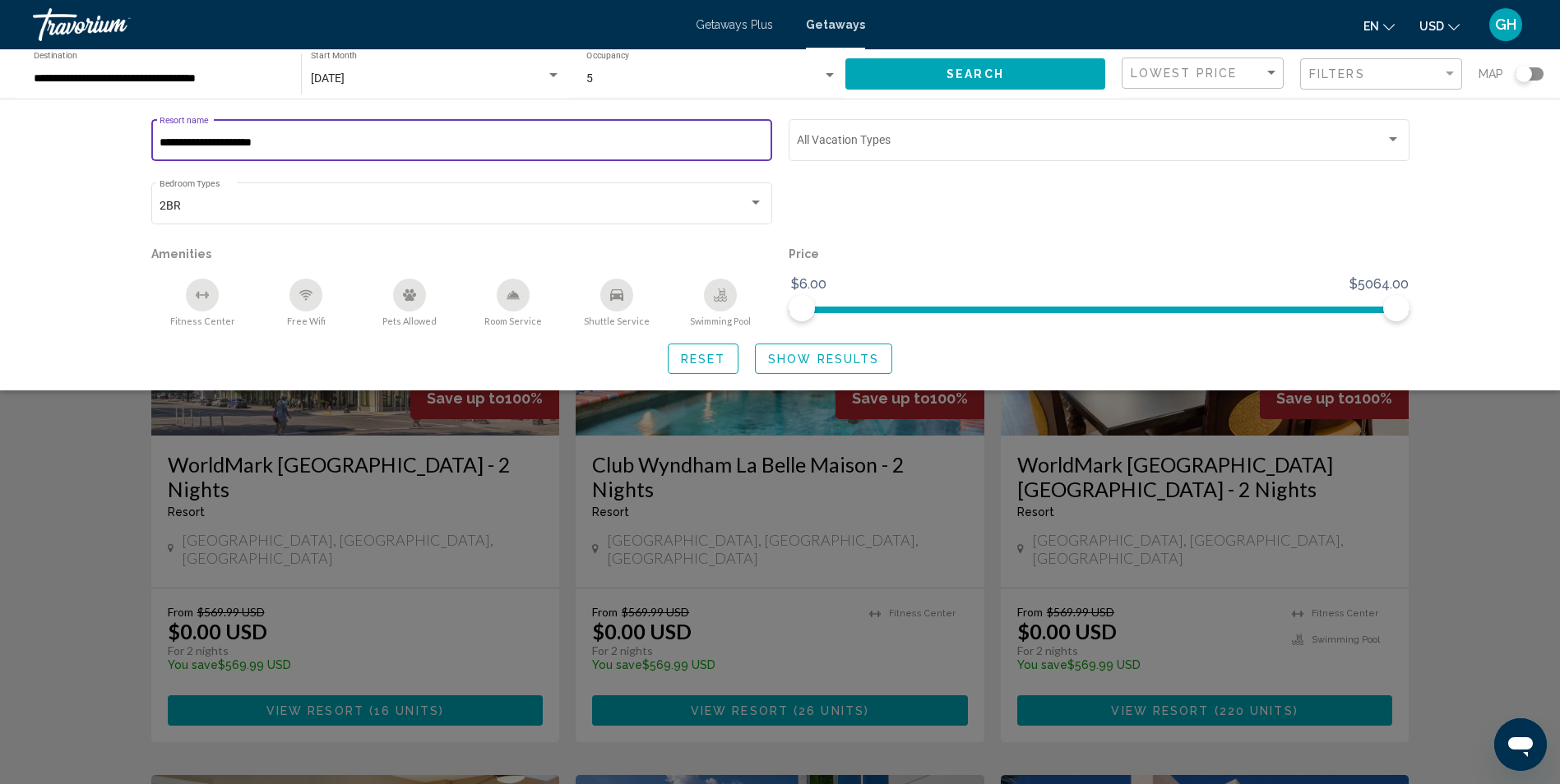
type input "**********"
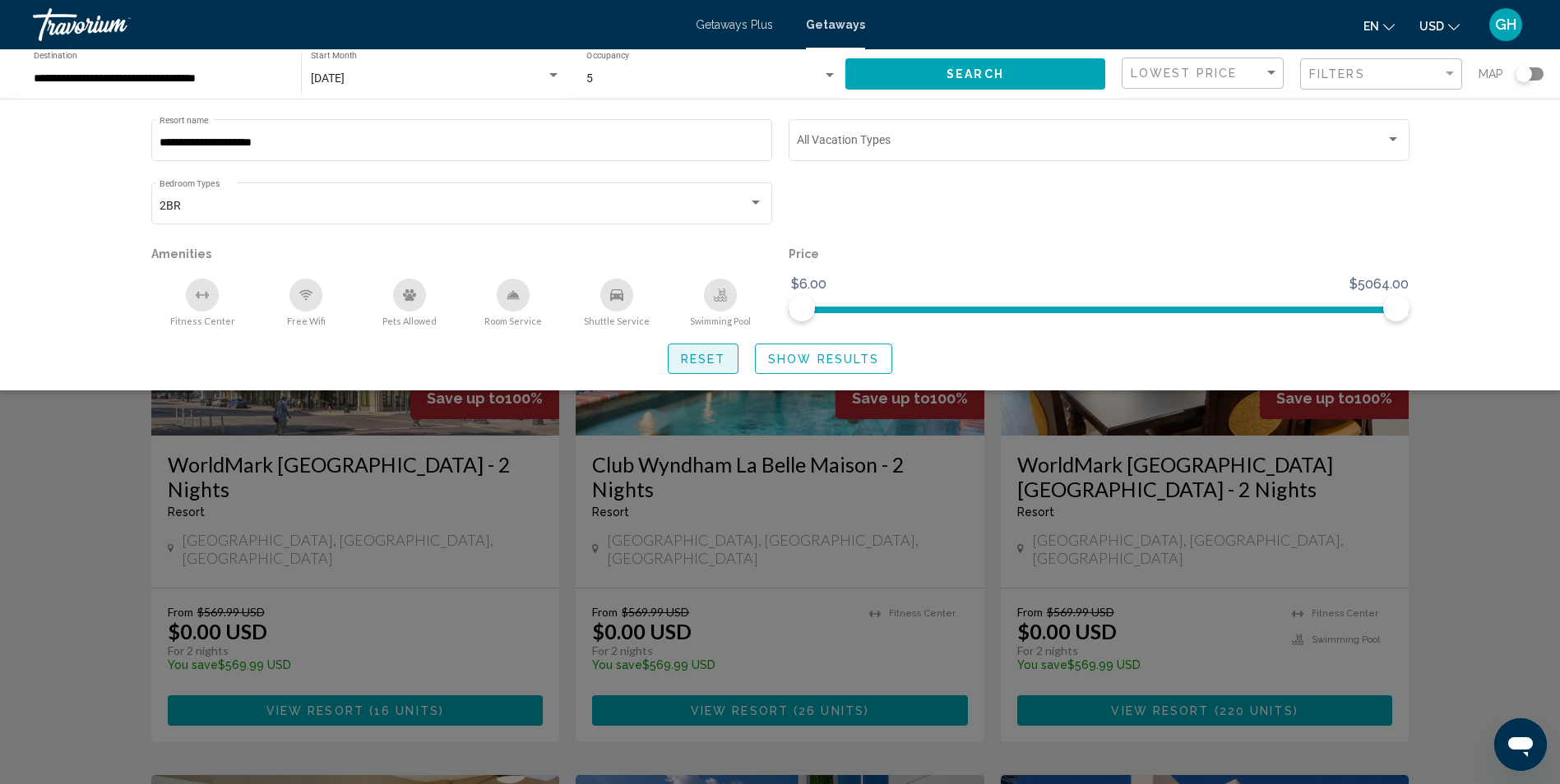
click at [708, 356] on span "Reset" at bounding box center [703, 358] width 45 height 13
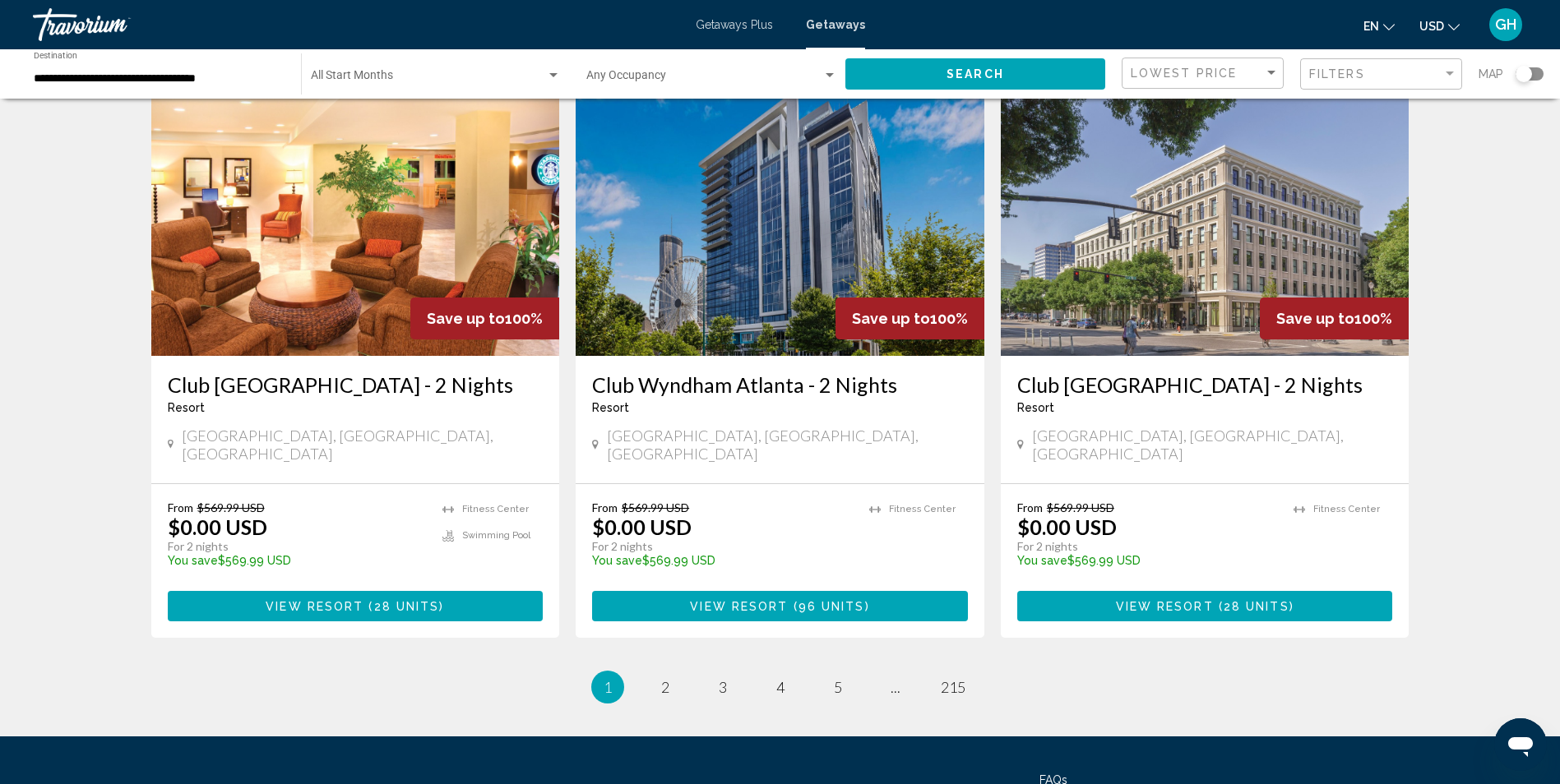
scroll to position [1872, 0]
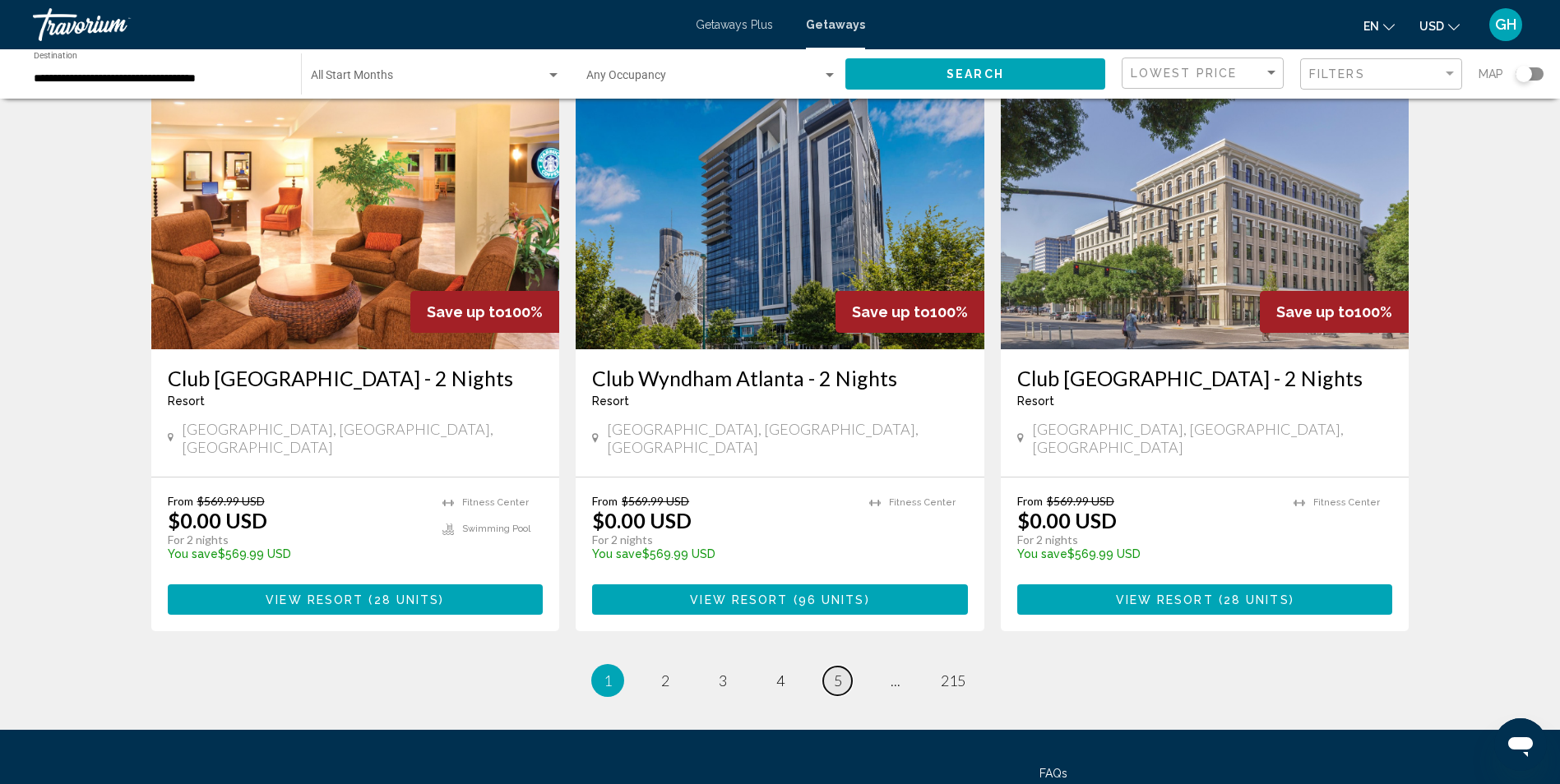
click at [841, 671] on span "5" at bounding box center [838, 680] width 9 height 18
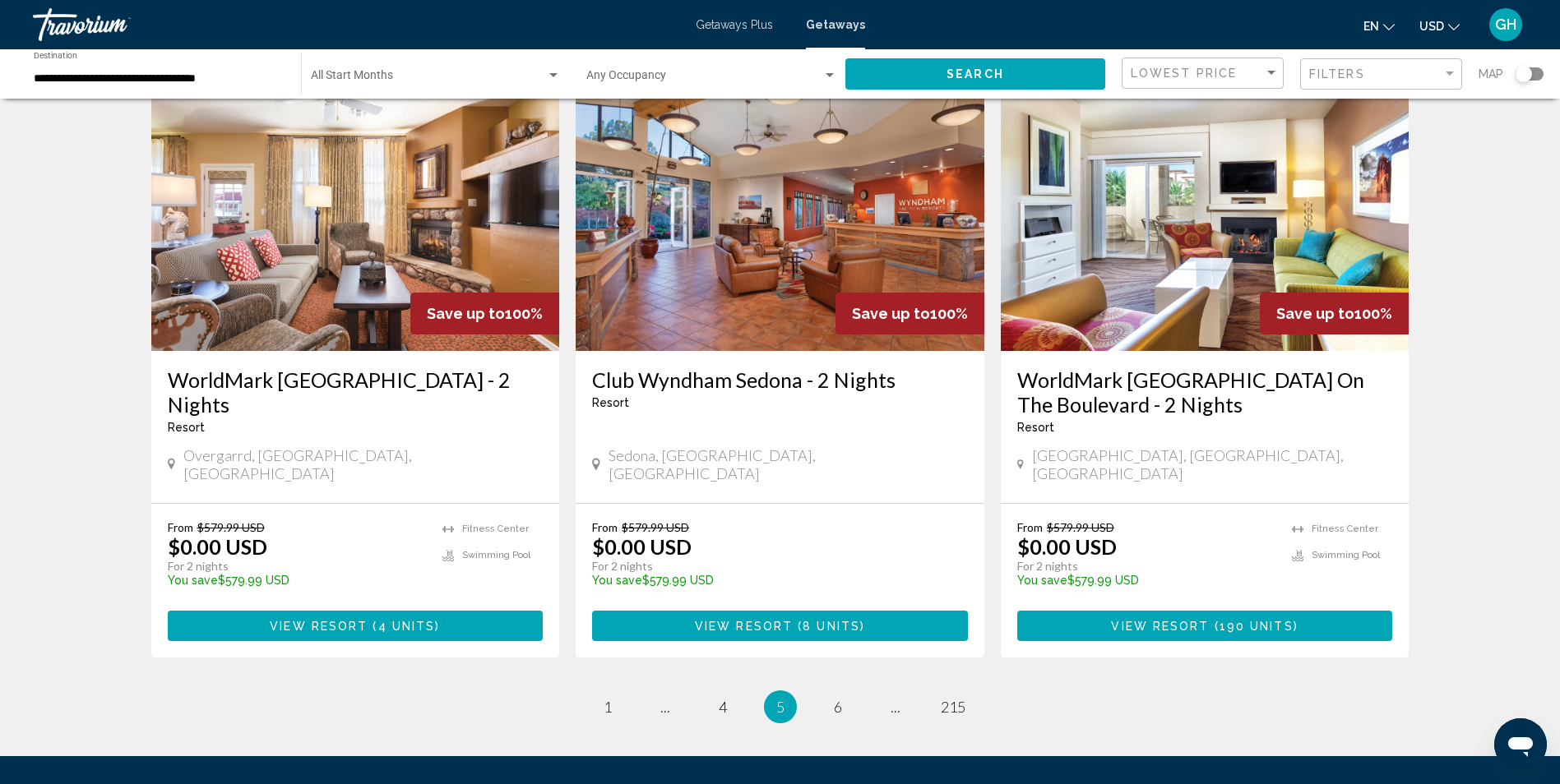
scroll to position [1995, 0]
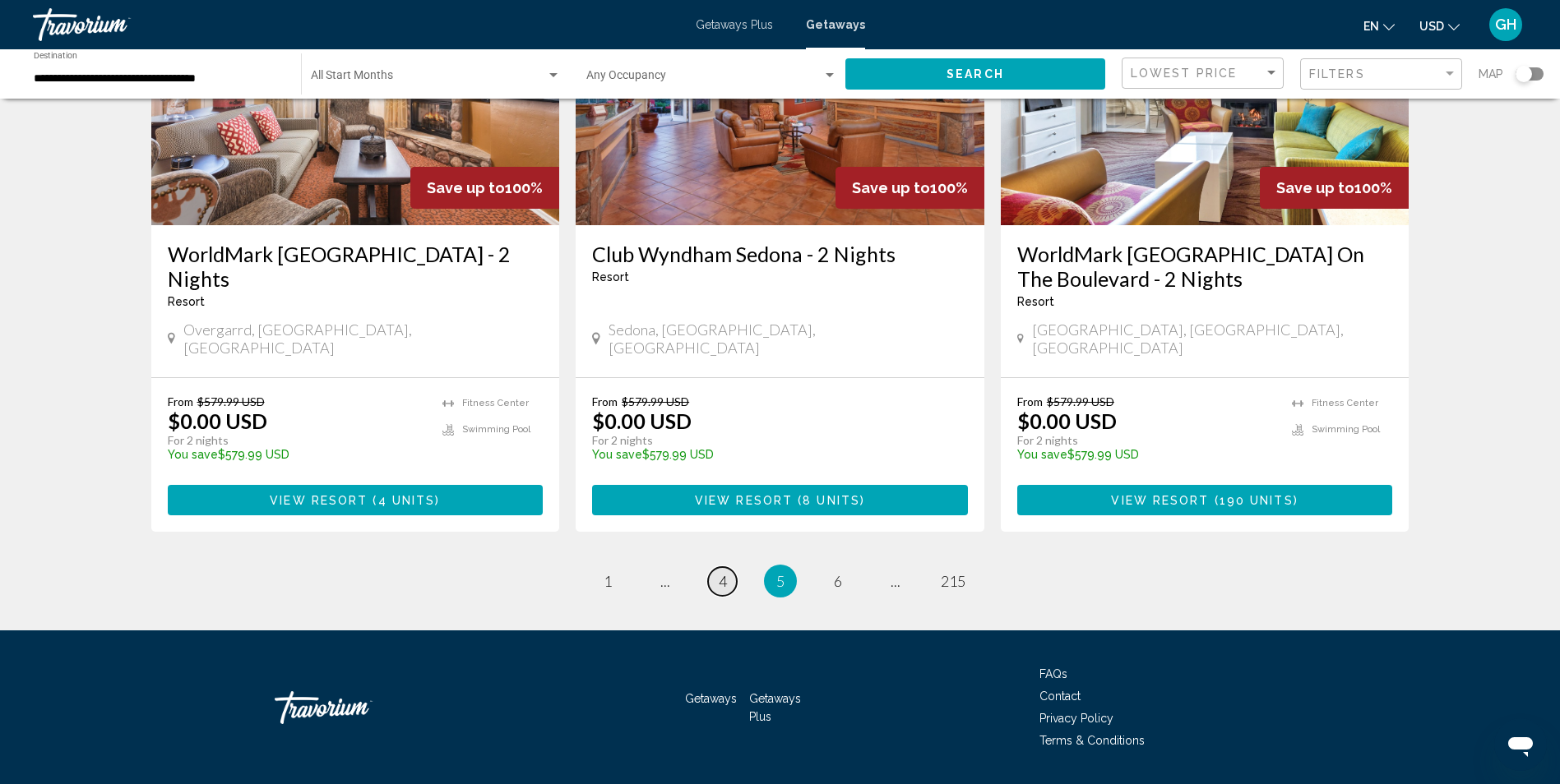
click at [719, 572] on span "4" at bounding box center [723, 581] width 9 height 18
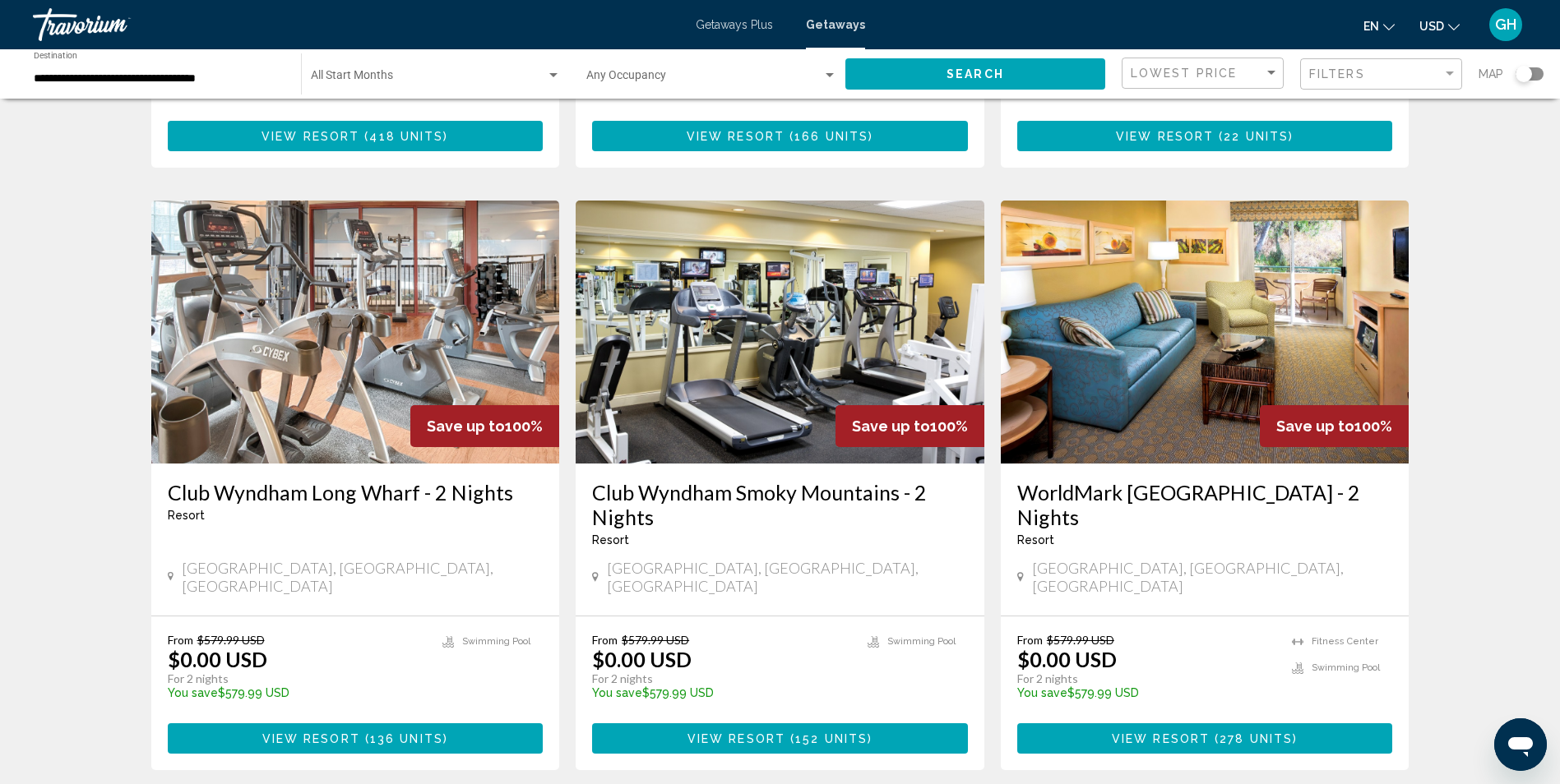
scroll to position [1819, 0]
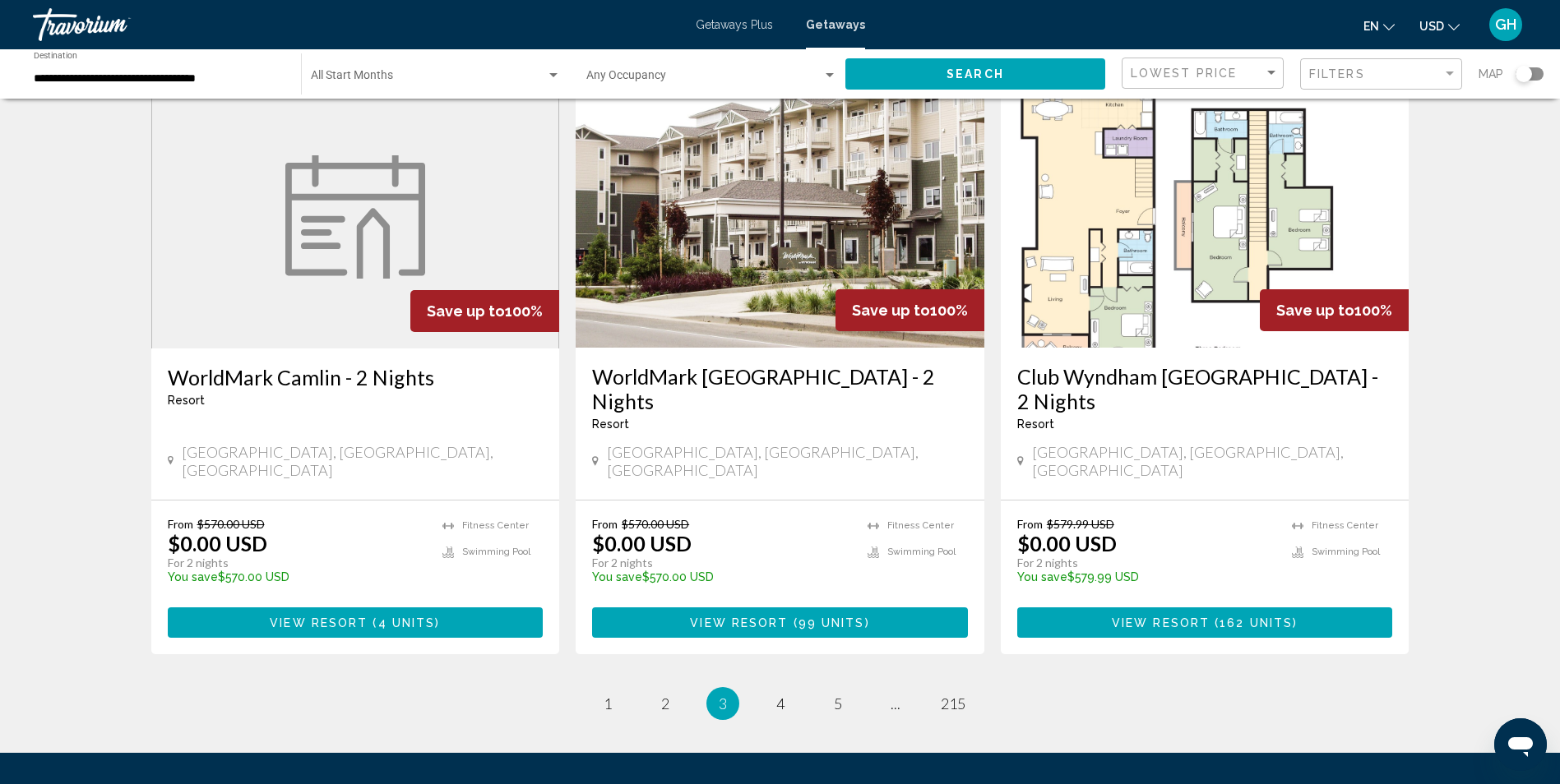
scroll to position [1946, 0]
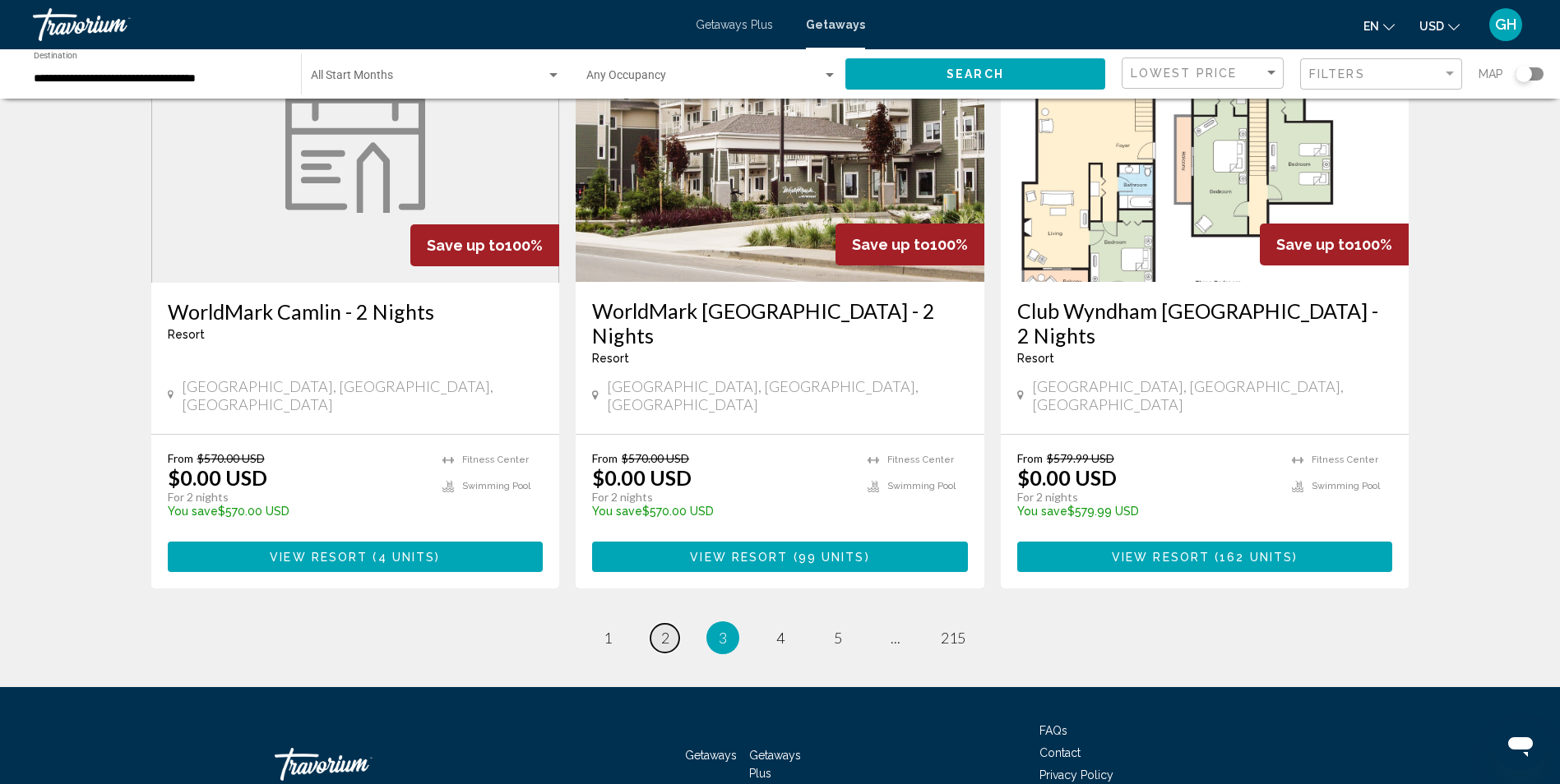
click at [669, 629] on span "2" at bounding box center [666, 637] width 9 height 18
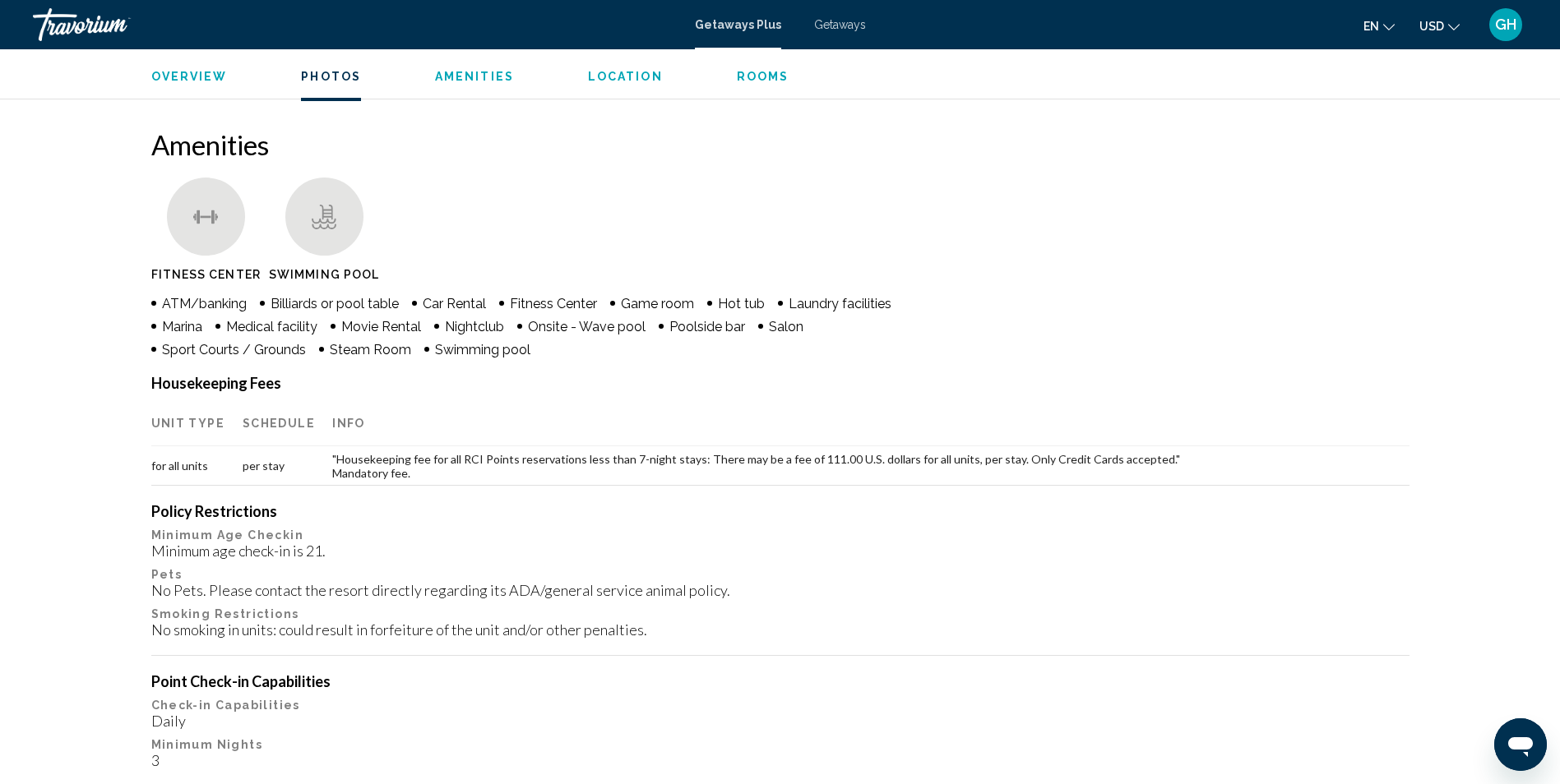
scroll to position [596, 0]
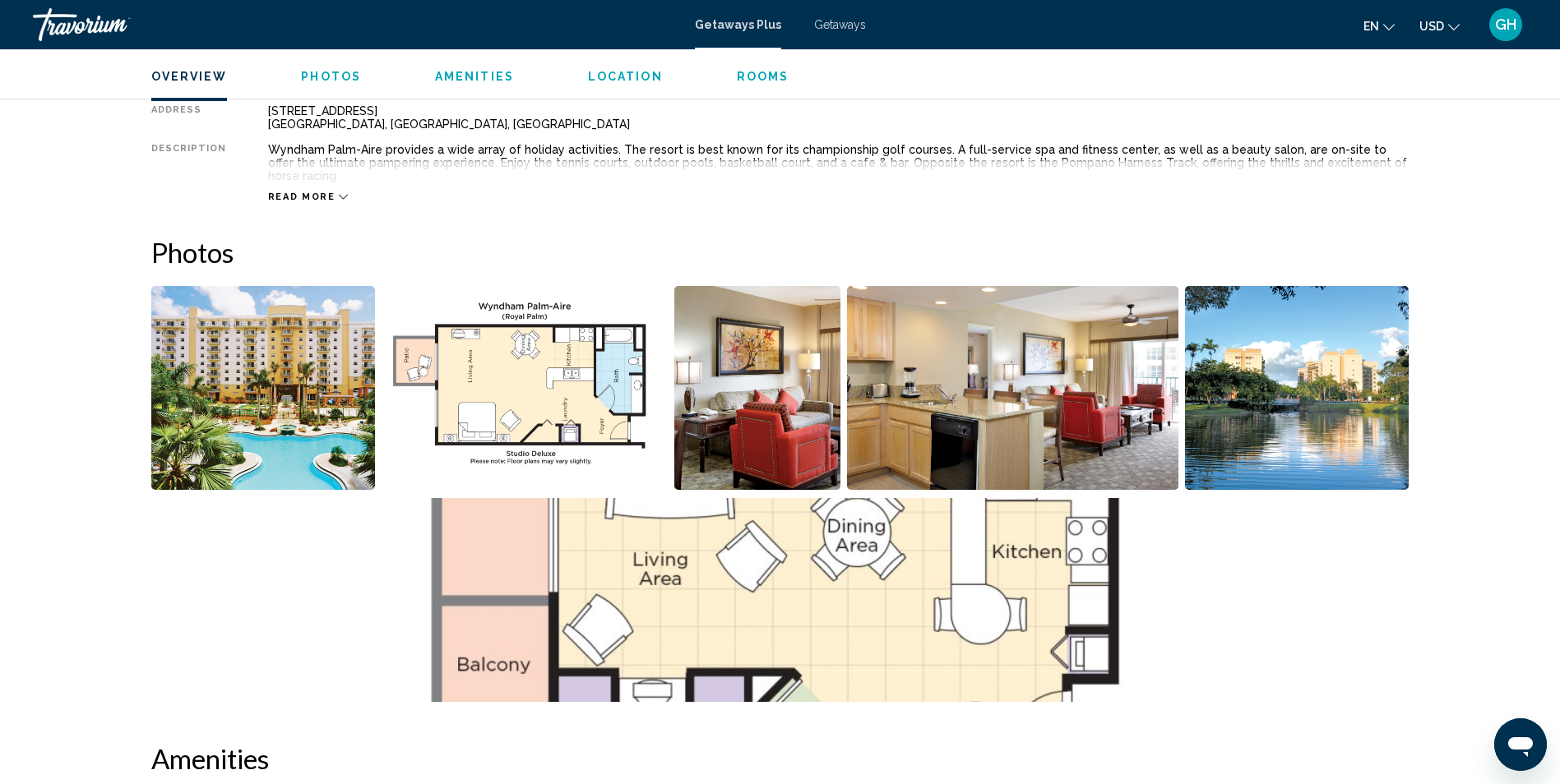
click at [324, 78] on span "Photos" at bounding box center [331, 76] width 60 height 13
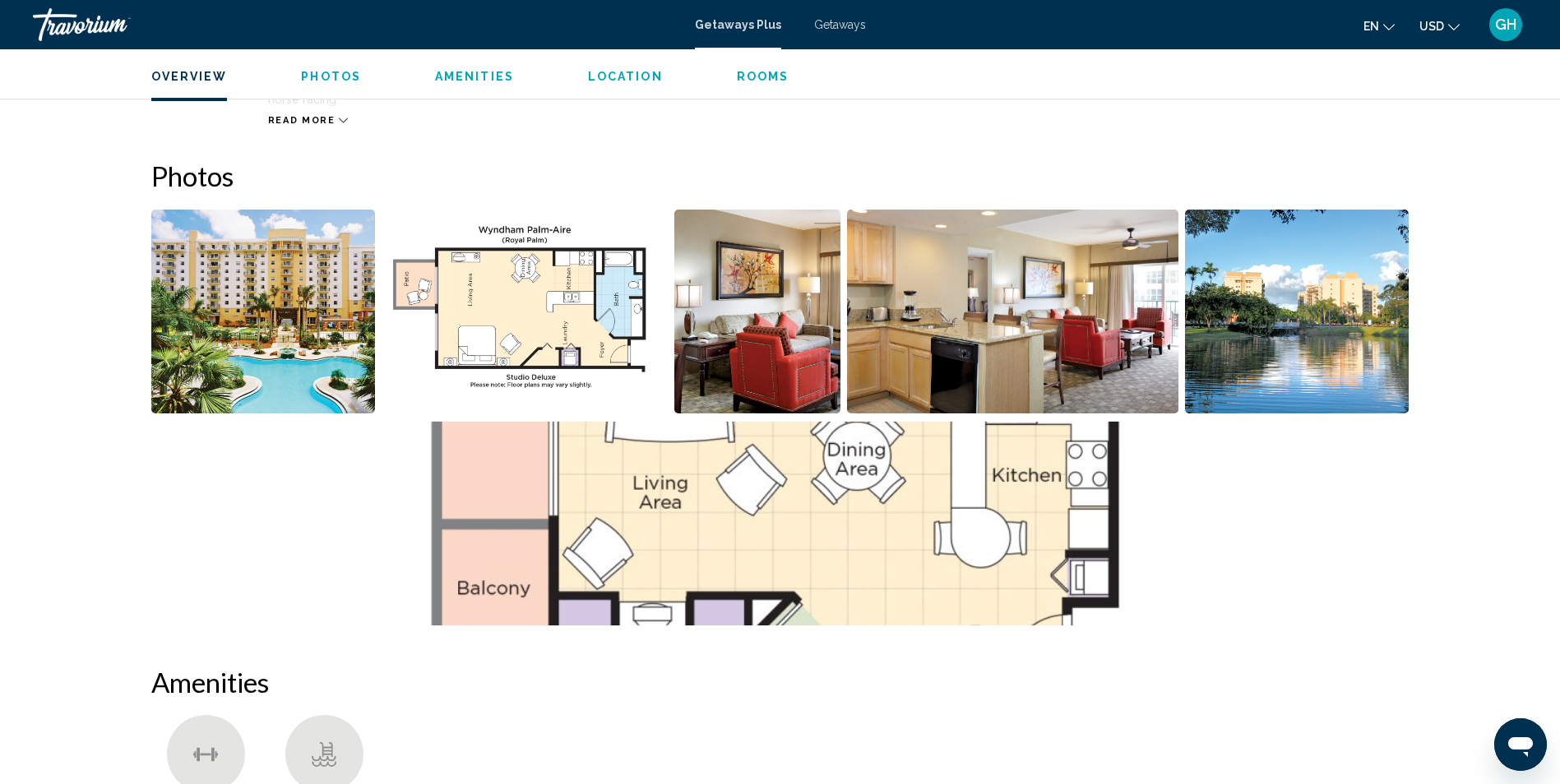
scroll to position [720, 0]
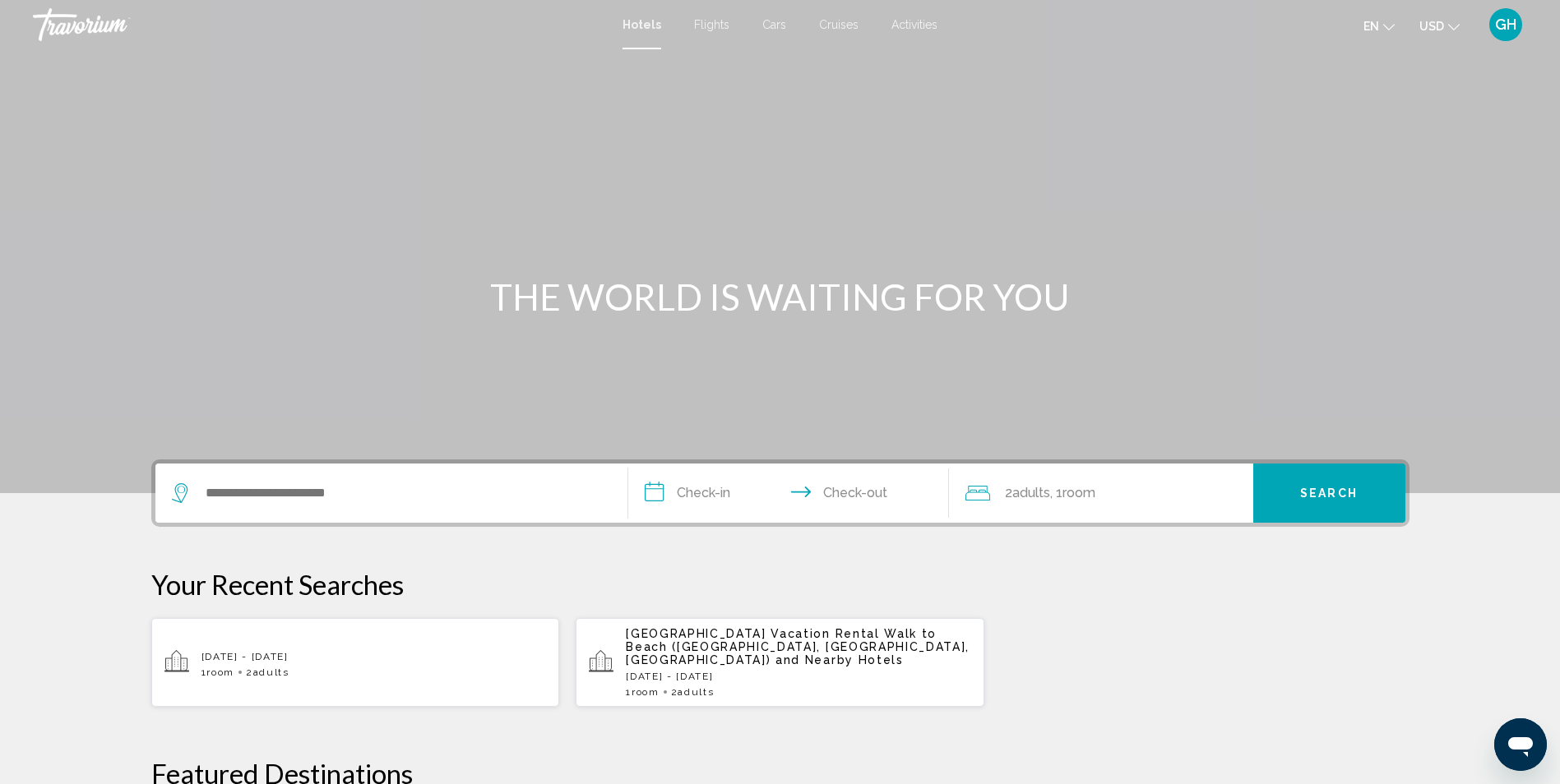
click at [364, 506] on div "Search widget" at bounding box center [391, 493] width 439 height 59
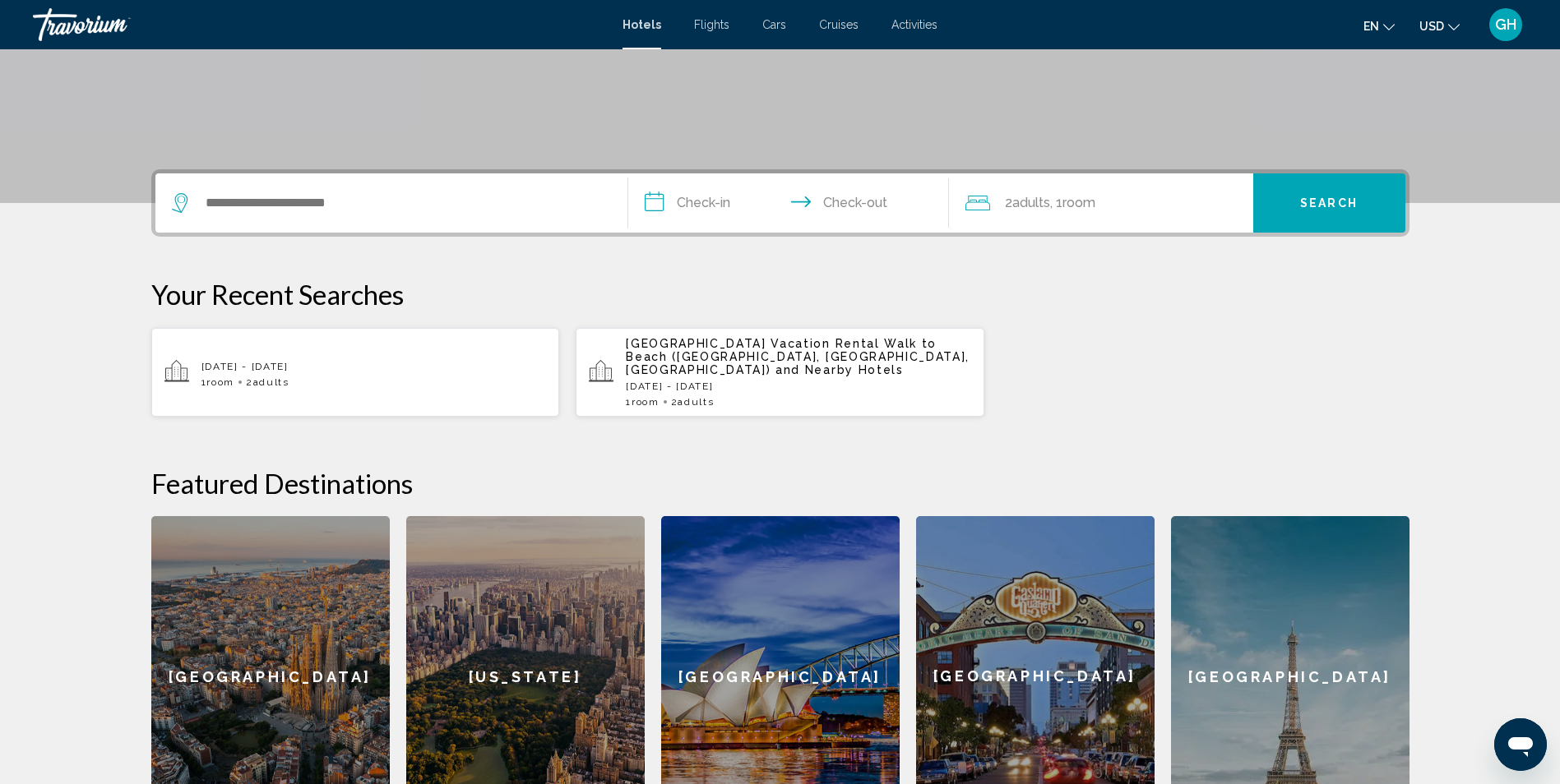
scroll to position [406, 0]
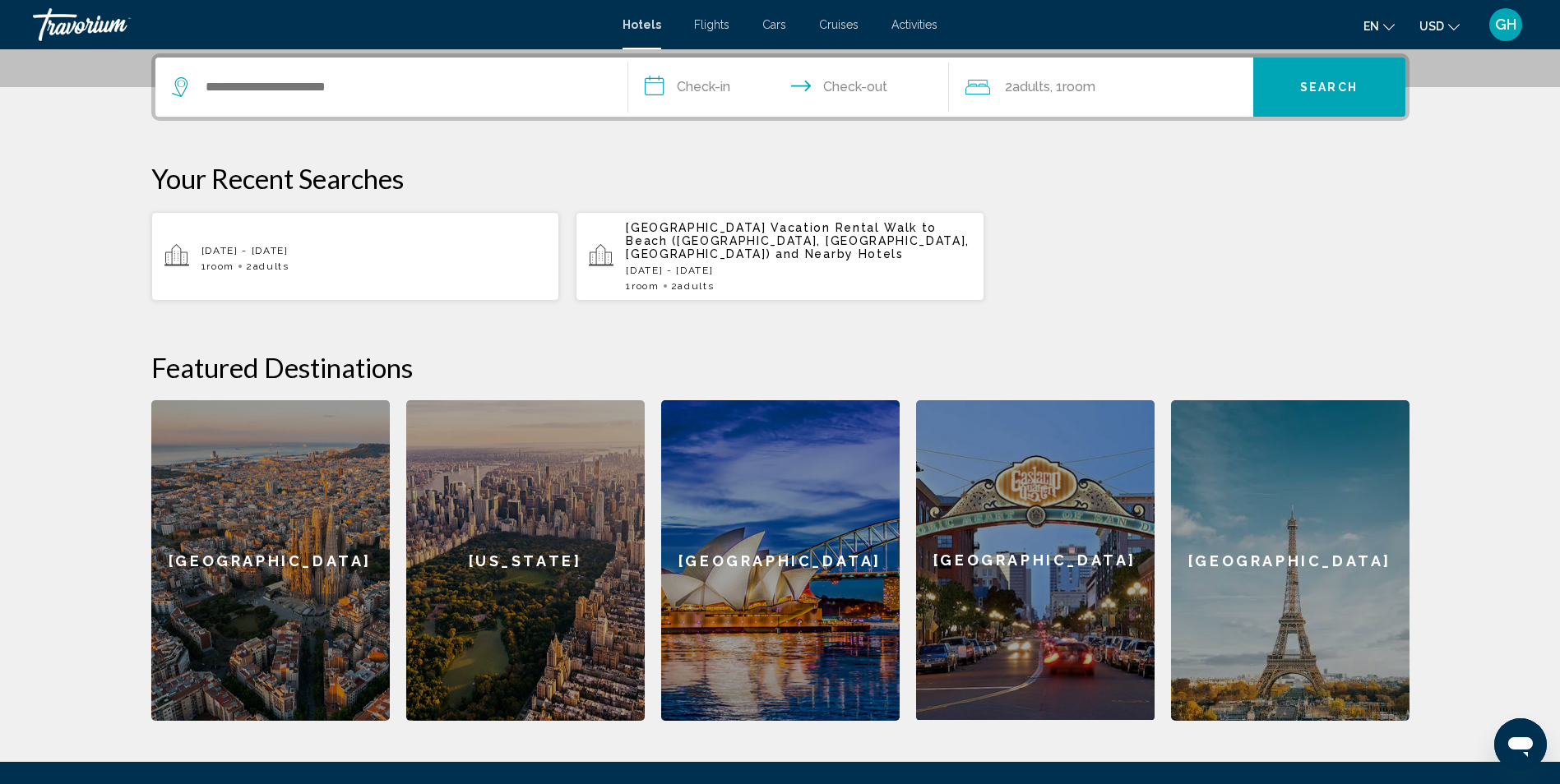
click at [547, 66] on div "Search widget" at bounding box center [391, 86] width 439 height 59
click at [178, 88] on icon "Search widget" at bounding box center [181, 87] width 20 height 20
click at [692, 90] on input "**********" at bounding box center [792, 89] width 328 height 64
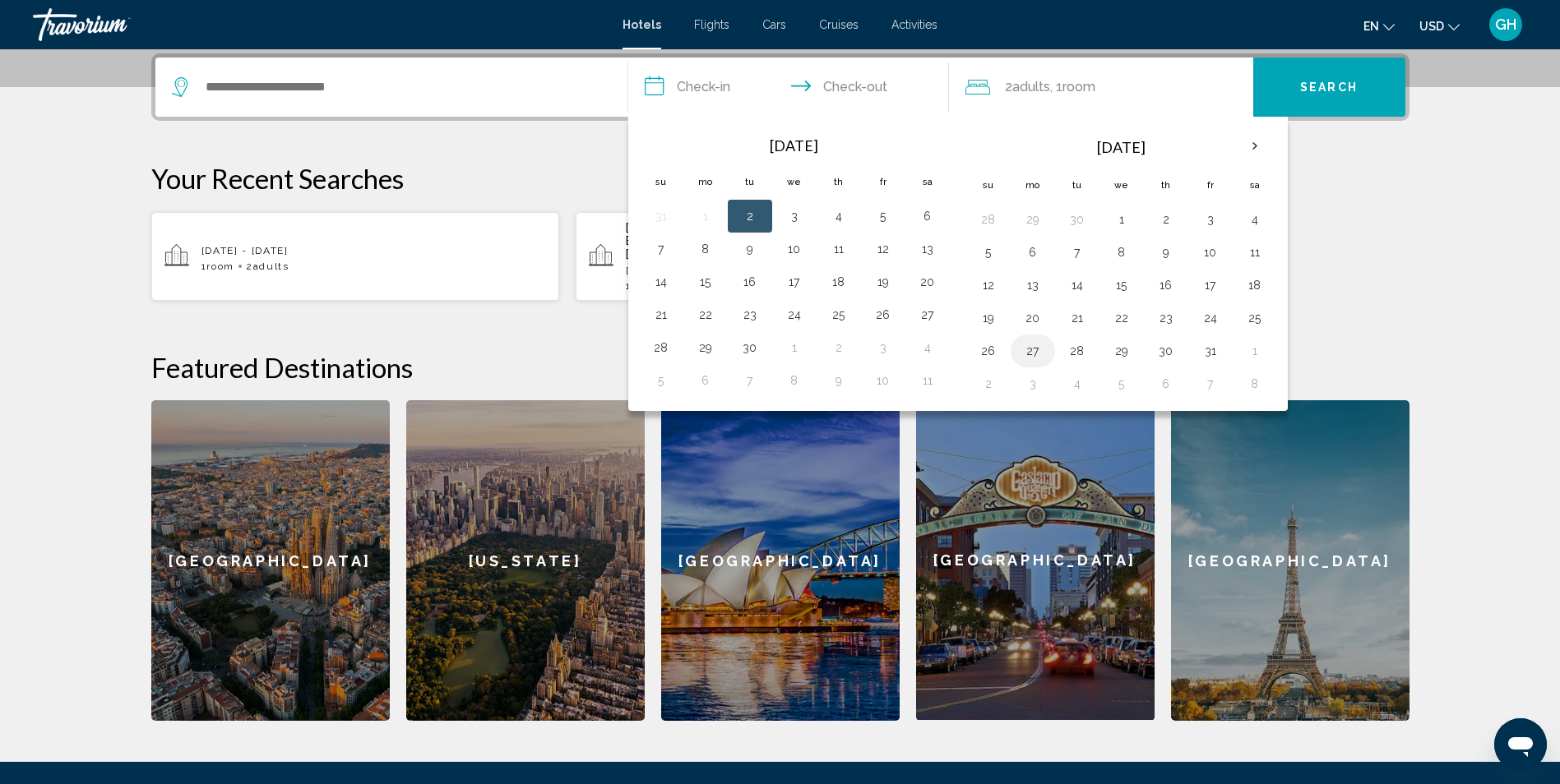
click at [1030, 351] on button "27" at bounding box center [1033, 351] width 26 height 23
click at [1255, 143] on th "Next month" at bounding box center [1255, 146] width 44 height 36
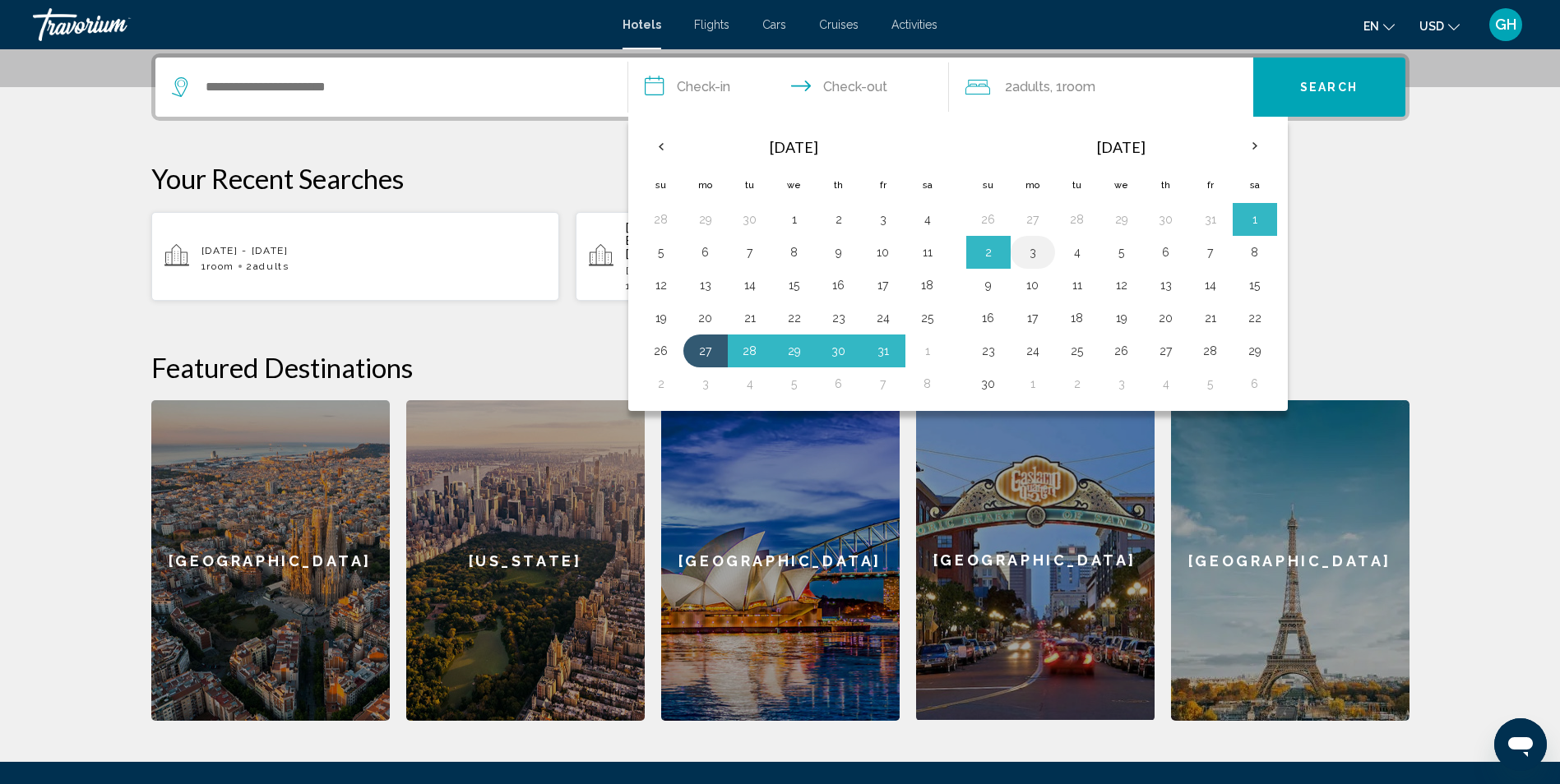
click at [1029, 252] on button "3" at bounding box center [1033, 252] width 26 height 23
type input "**********"
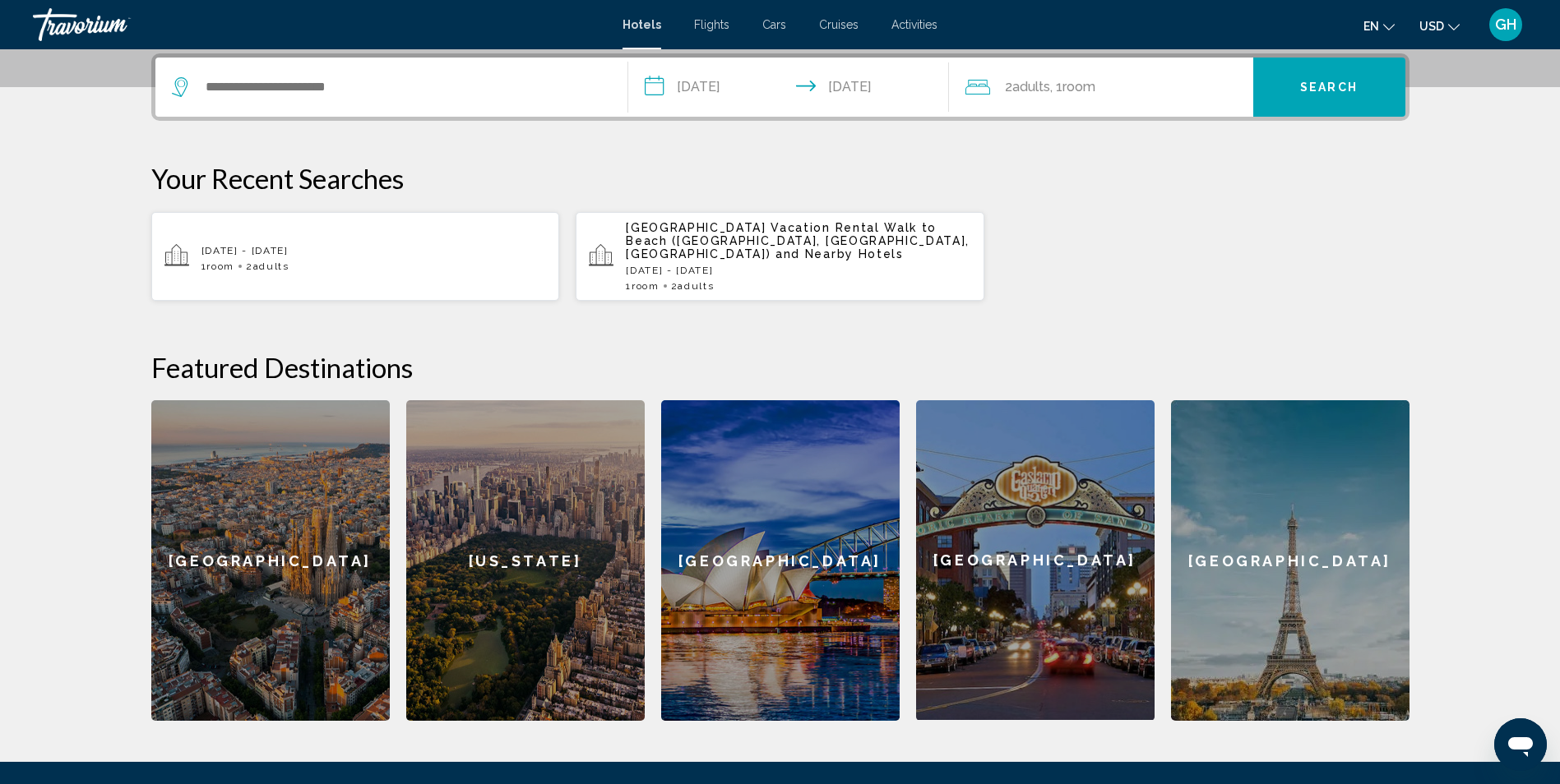
click at [980, 84] on icon "Travelers: 2 adults, 0 children" at bounding box center [977, 86] width 25 height 15
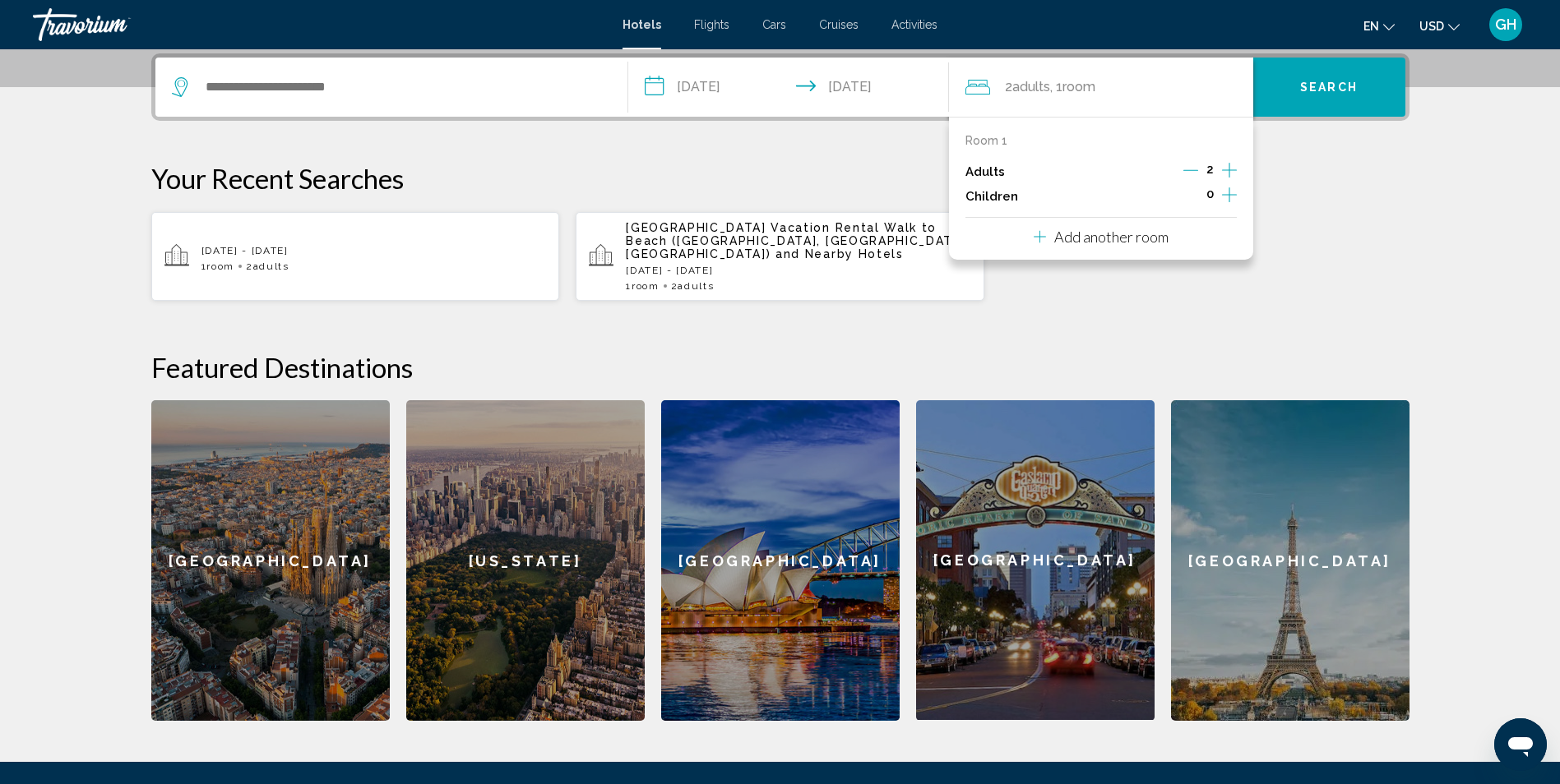
click at [1226, 166] on icon "Increment adults" at bounding box center [1229, 170] width 15 height 20
drag, startPoint x: 1272, startPoint y: 300, endPoint x: 1281, endPoint y: 267, distance: 34.2
click at [1272, 298] on div "**********" at bounding box center [781, 387] width 1324 height 668
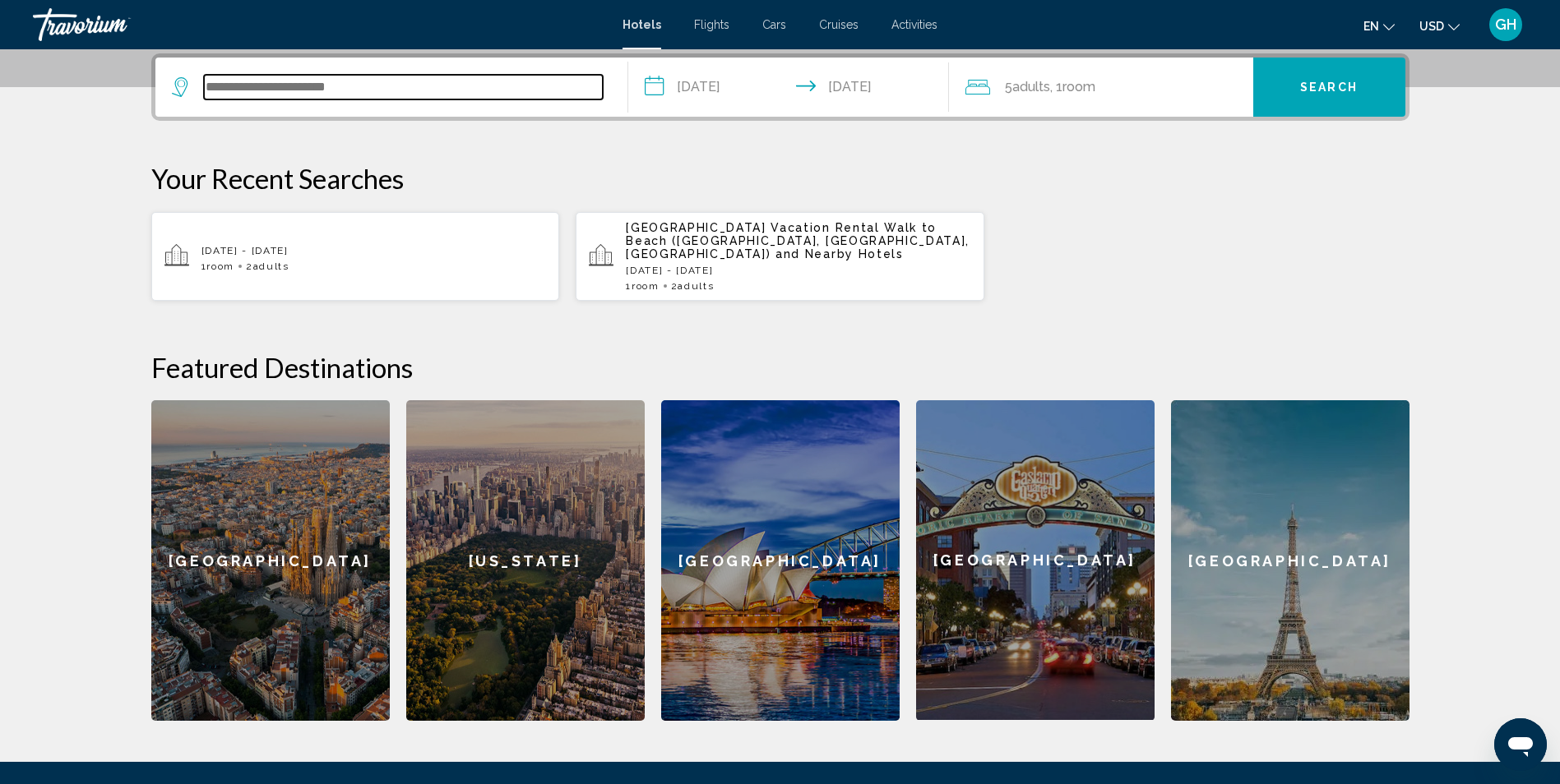
click at [282, 77] on input "Search widget" at bounding box center [403, 87] width 399 height 25
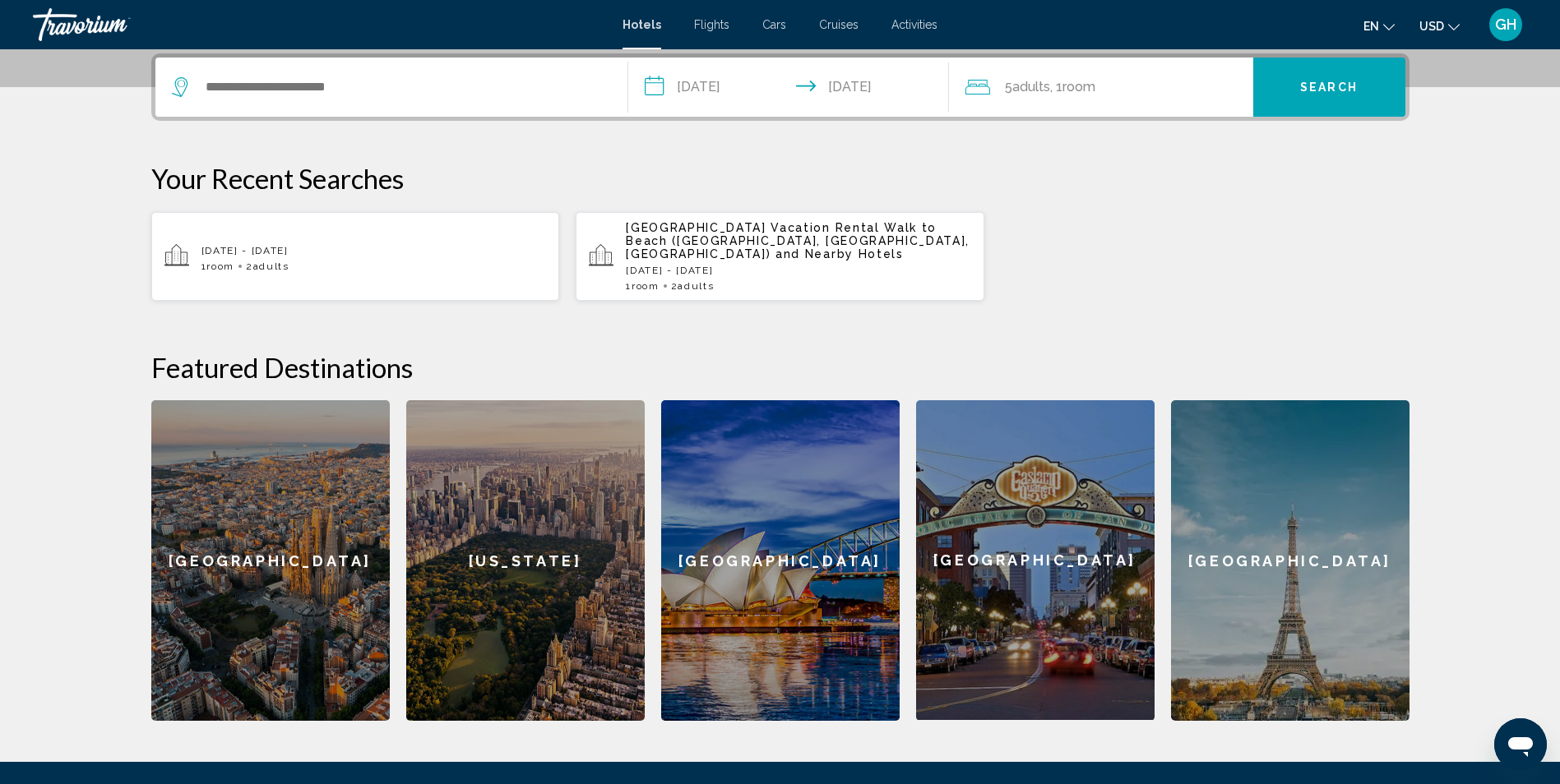
drag, startPoint x: 688, startPoint y: 236, endPoint x: 661, endPoint y: 225, distance: 29.2
click at [661, 225] on span "Panama City Beach Vacation Rental Walk to Beach (Panama City Beach, FL, US)" at bounding box center [797, 241] width 344 height 39
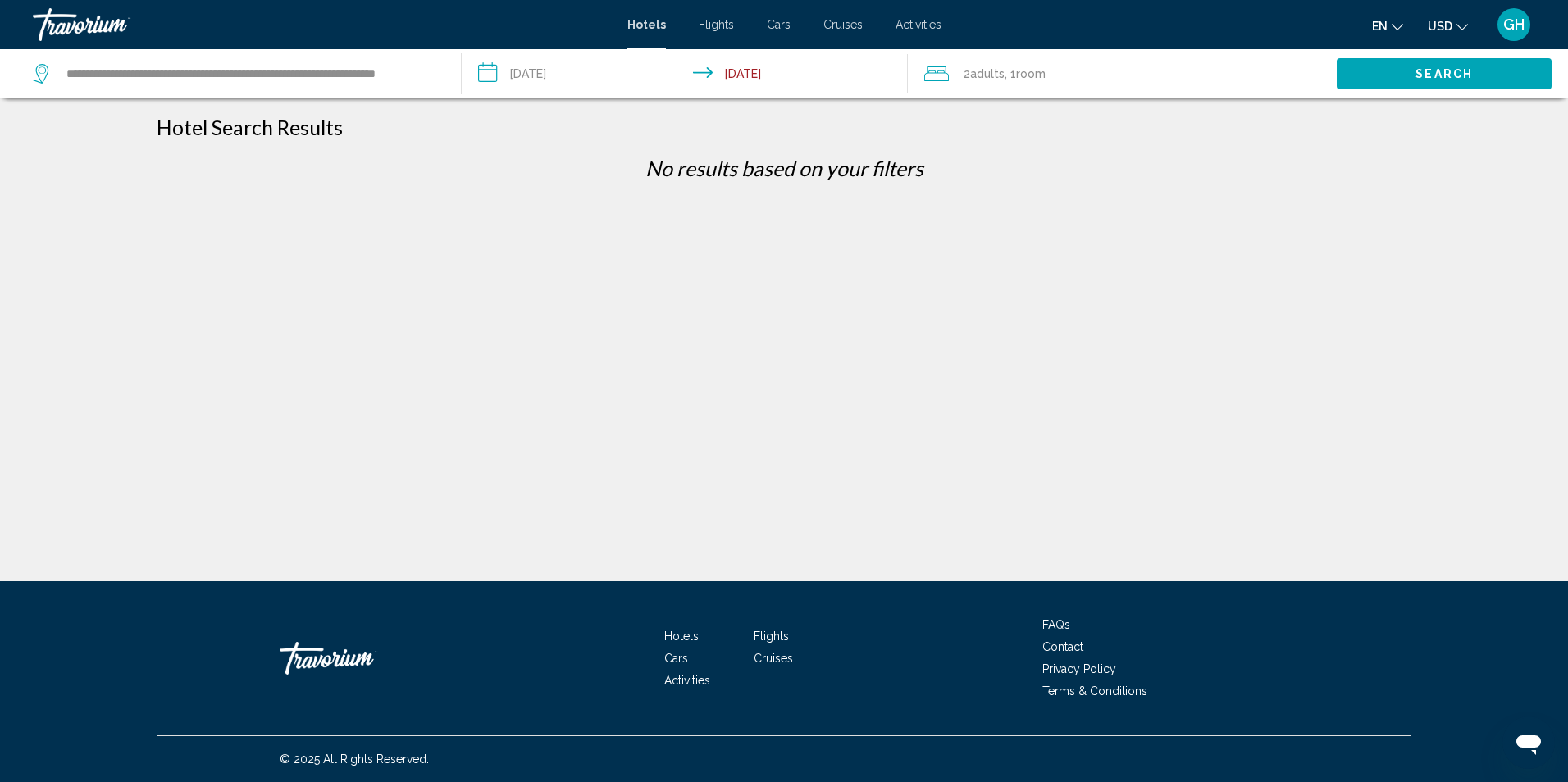
click at [54, 74] on div "**********" at bounding box center [235, 73] width 403 height 25
click at [39, 72] on icon "Search widget" at bounding box center [42, 70] width 9 height 8
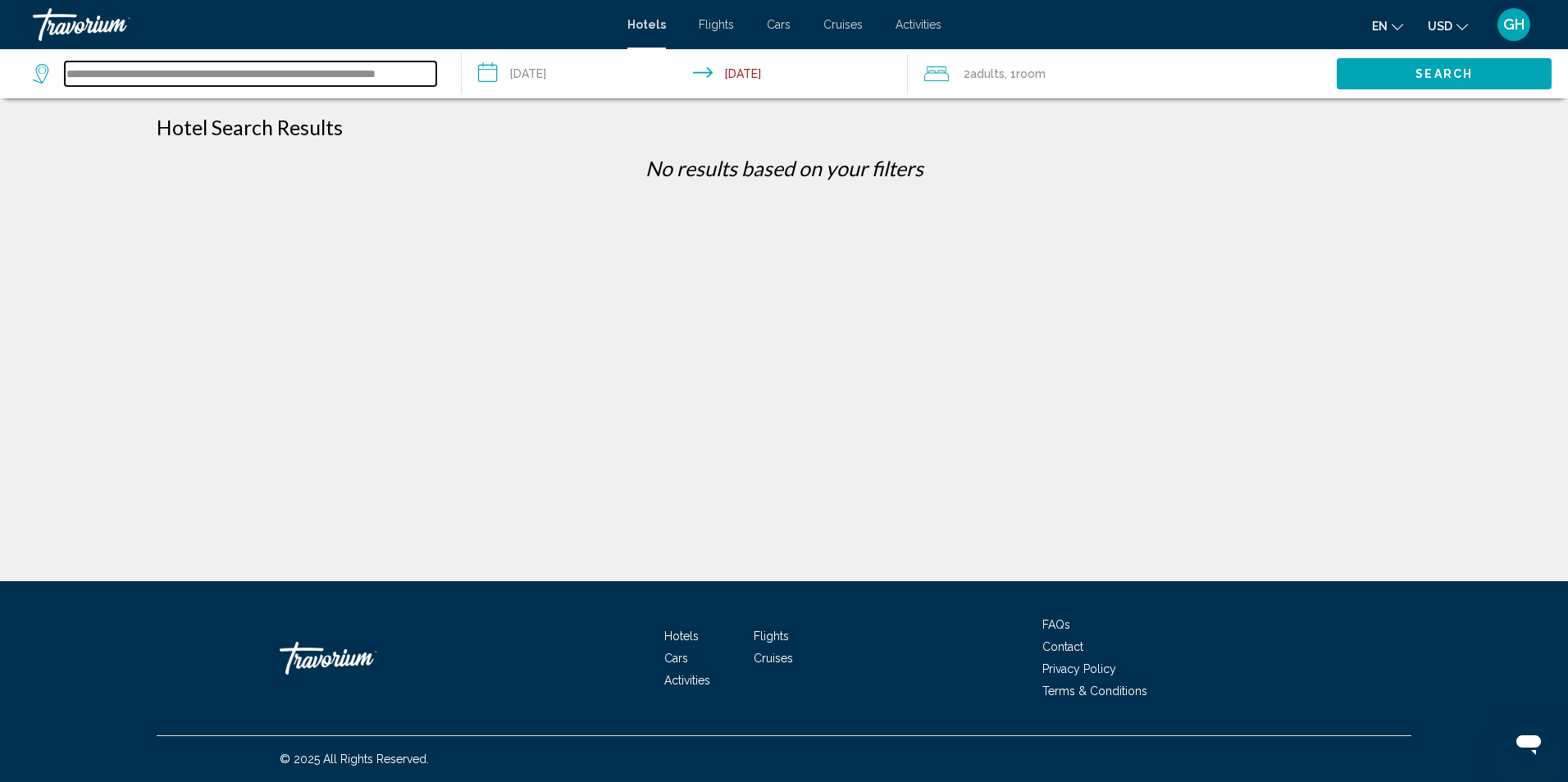
drag, startPoint x: 417, startPoint y: 74, endPoint x: 56, endPoint y: 20, distance: 365.0
click at [60, 26] on div "**********" at bounding box center [784, 391] width 1568 height 782
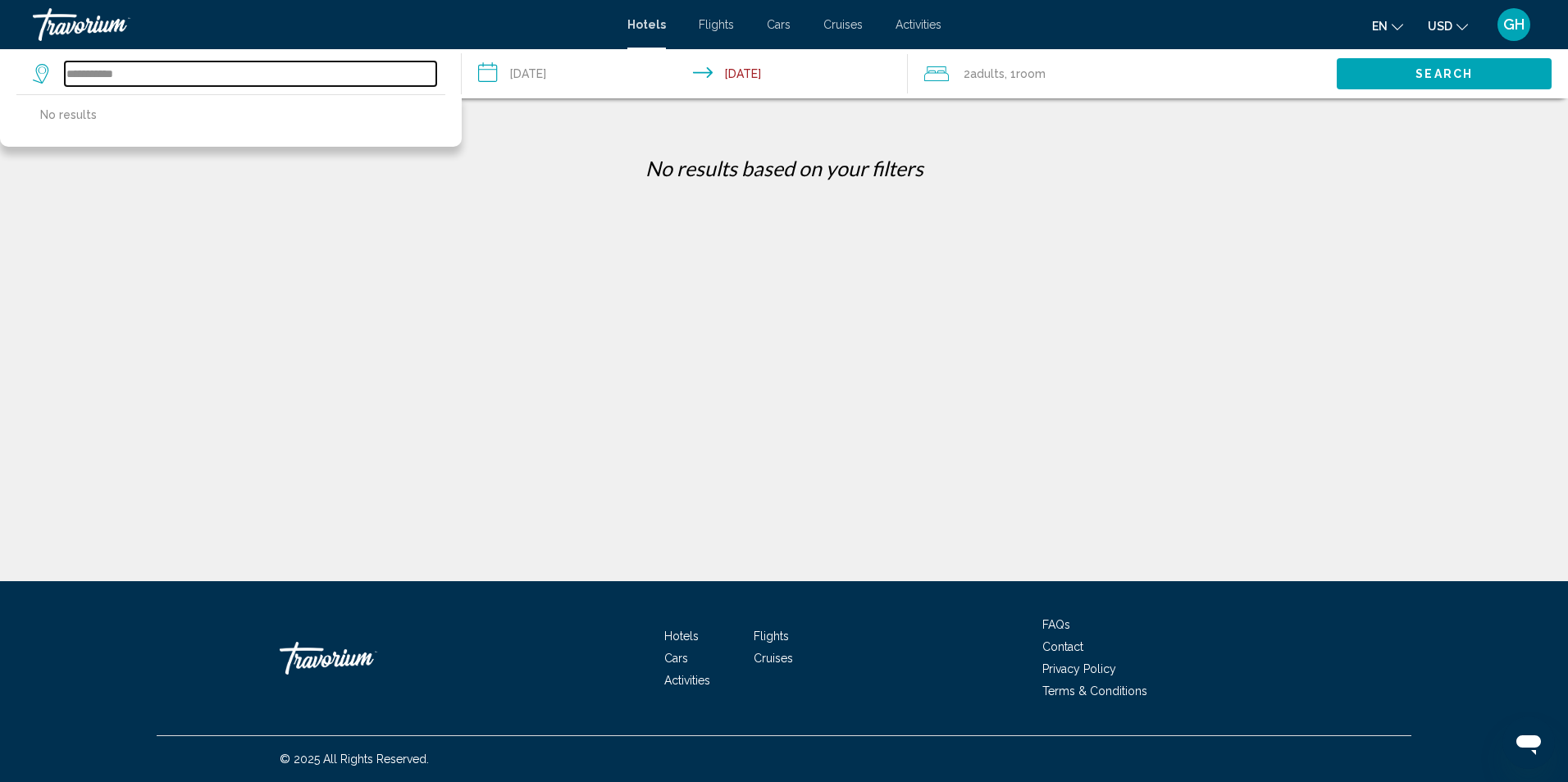
click at [202, 67] on input "**********" at bounding box center [250, 73] width 372 height 25
type input "*"
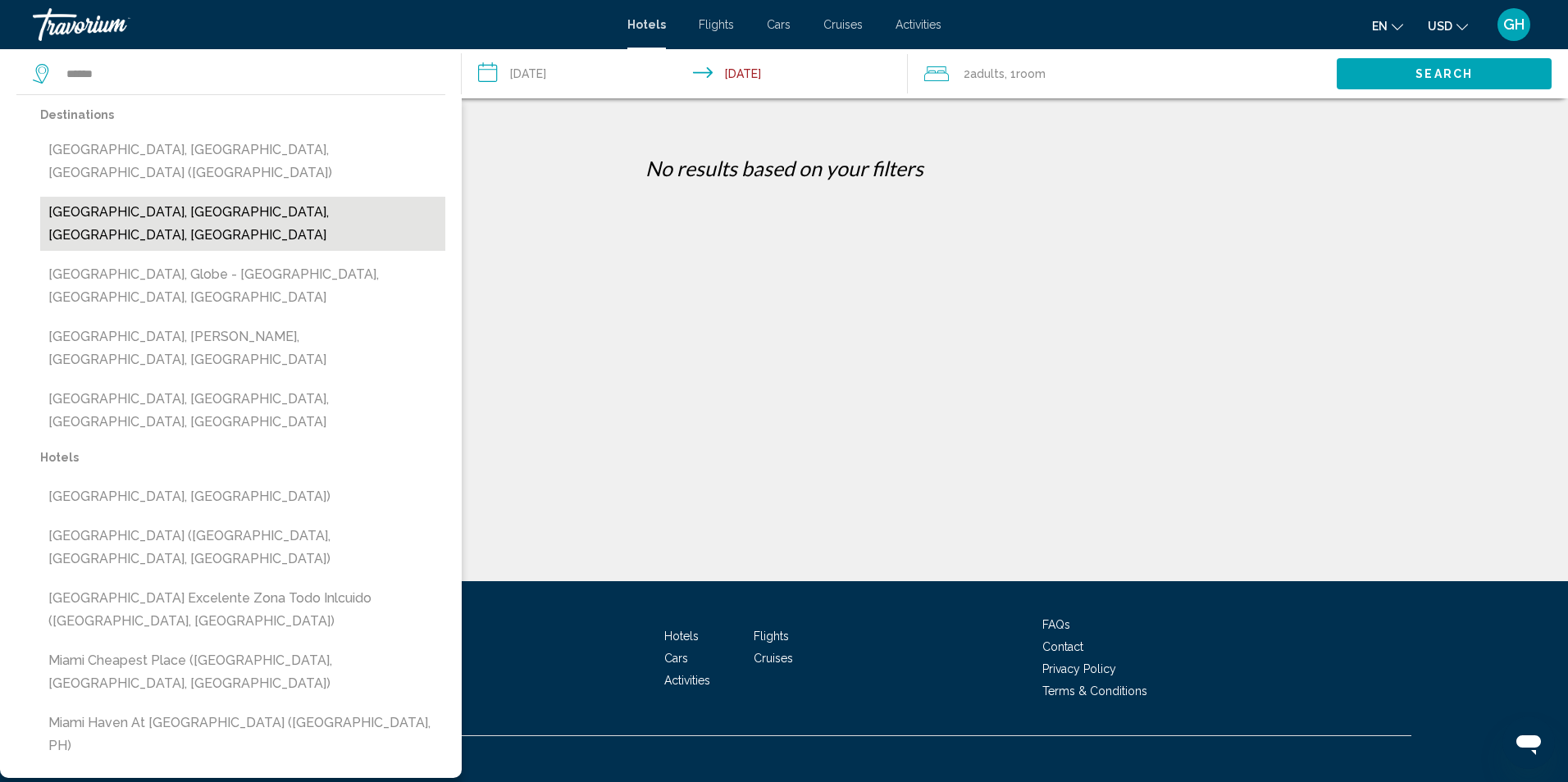
click at [161, 197] on button "Miami Beach, Miami, FL, United States" at bounding box center [242, 224] width 405 height 54
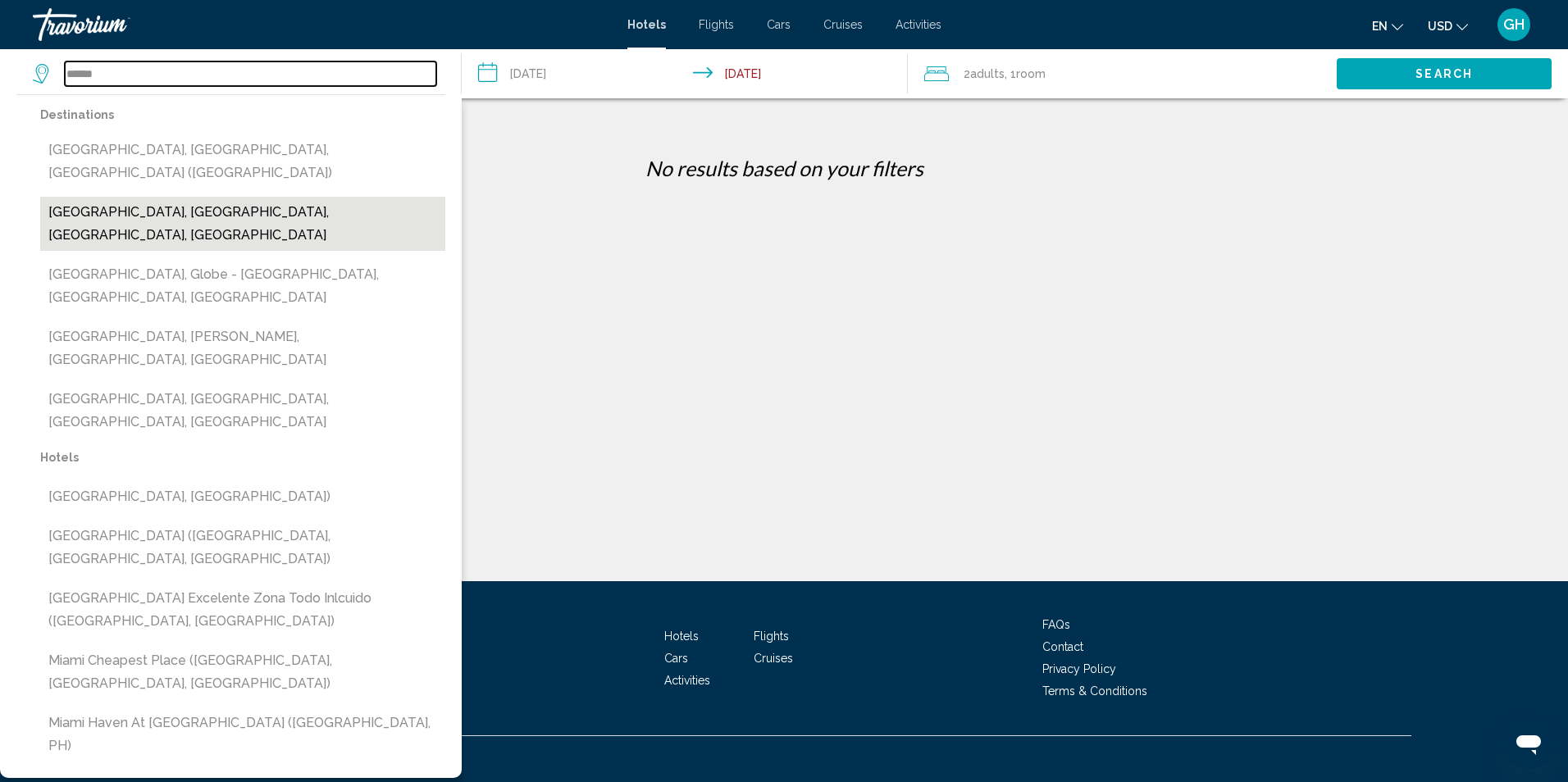
type input "**********"
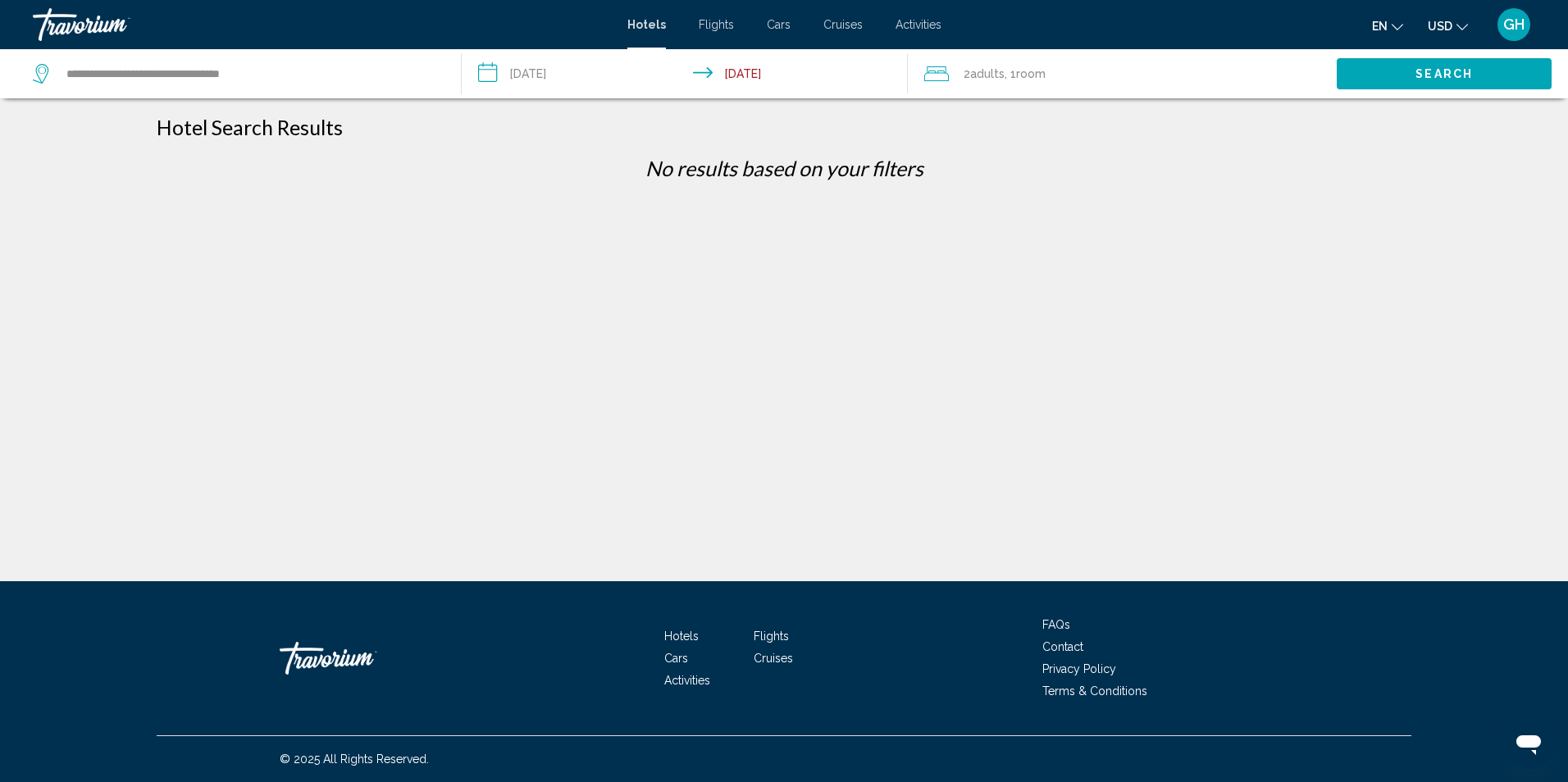
click at [576, 77] on input "**********" at bounding box center [687, 77] width 452 height 54
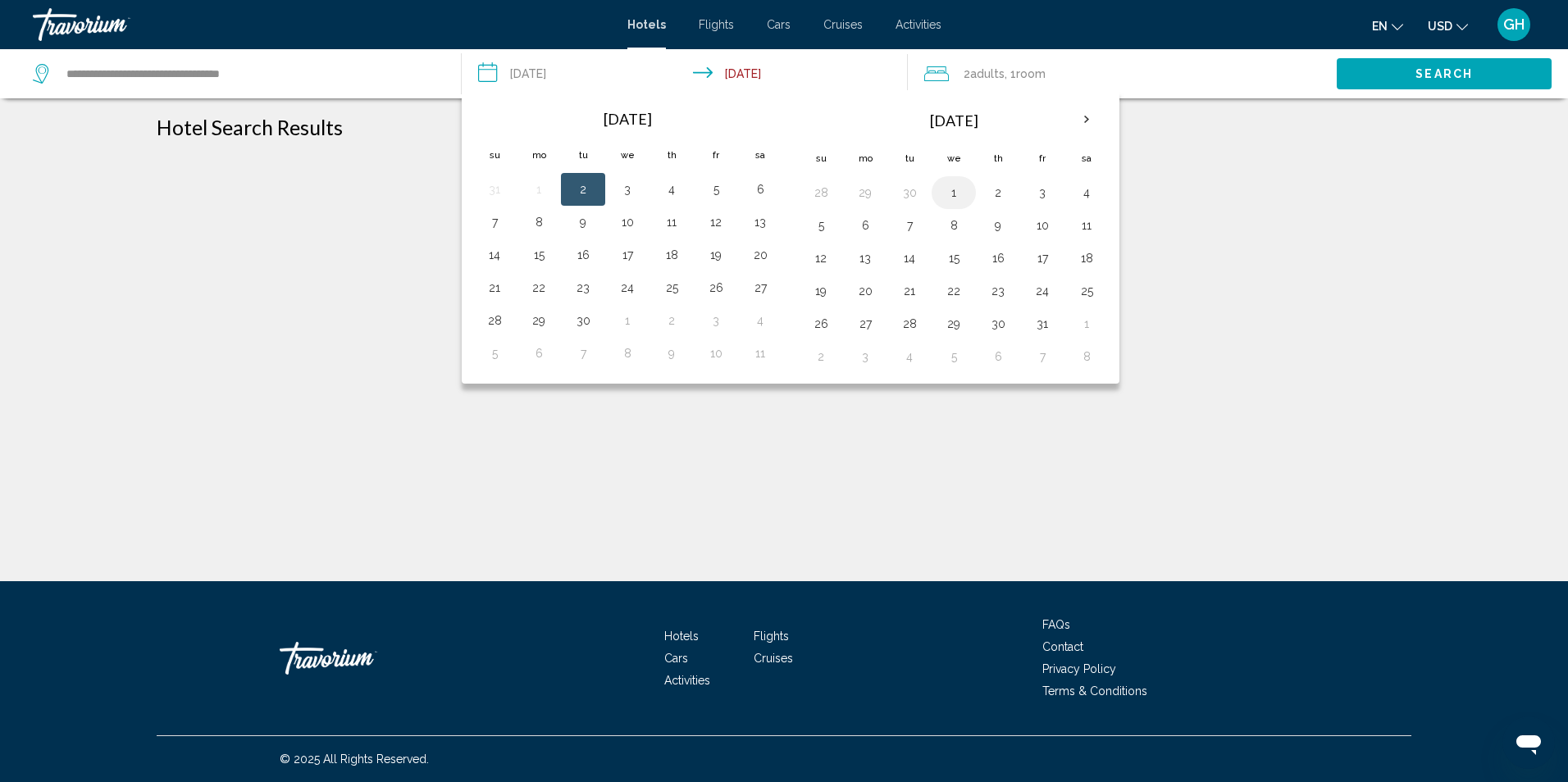
click at [954, 196] on button "1" at bounding box center [953, 192] width 26 height 23
click at [792, 66] on input "**********" at bounding box center [687, 77] width 452 height 54
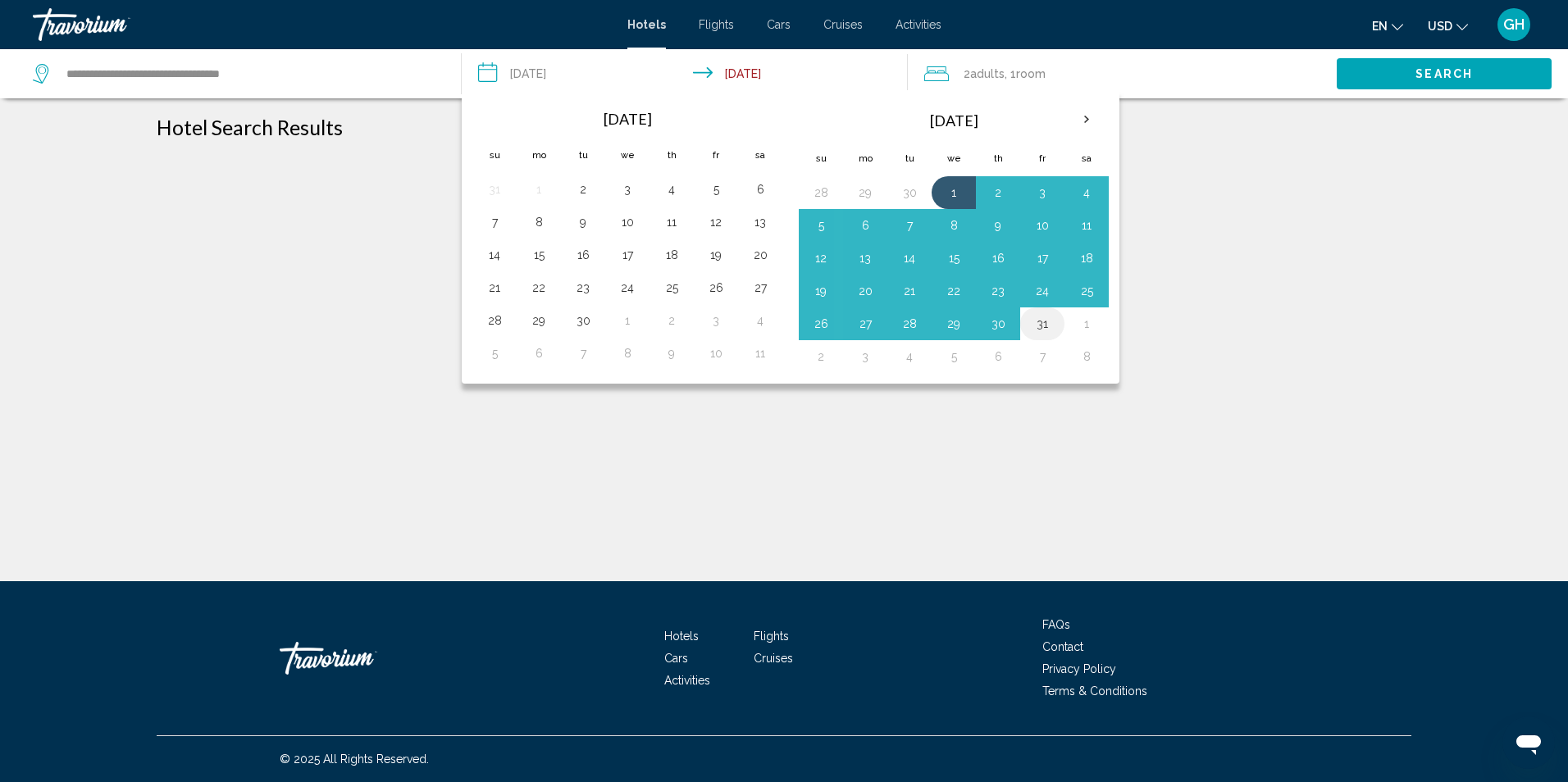
click at [1045, 328] on button "31" at bounding box center [1042, 323] width 26 height 23
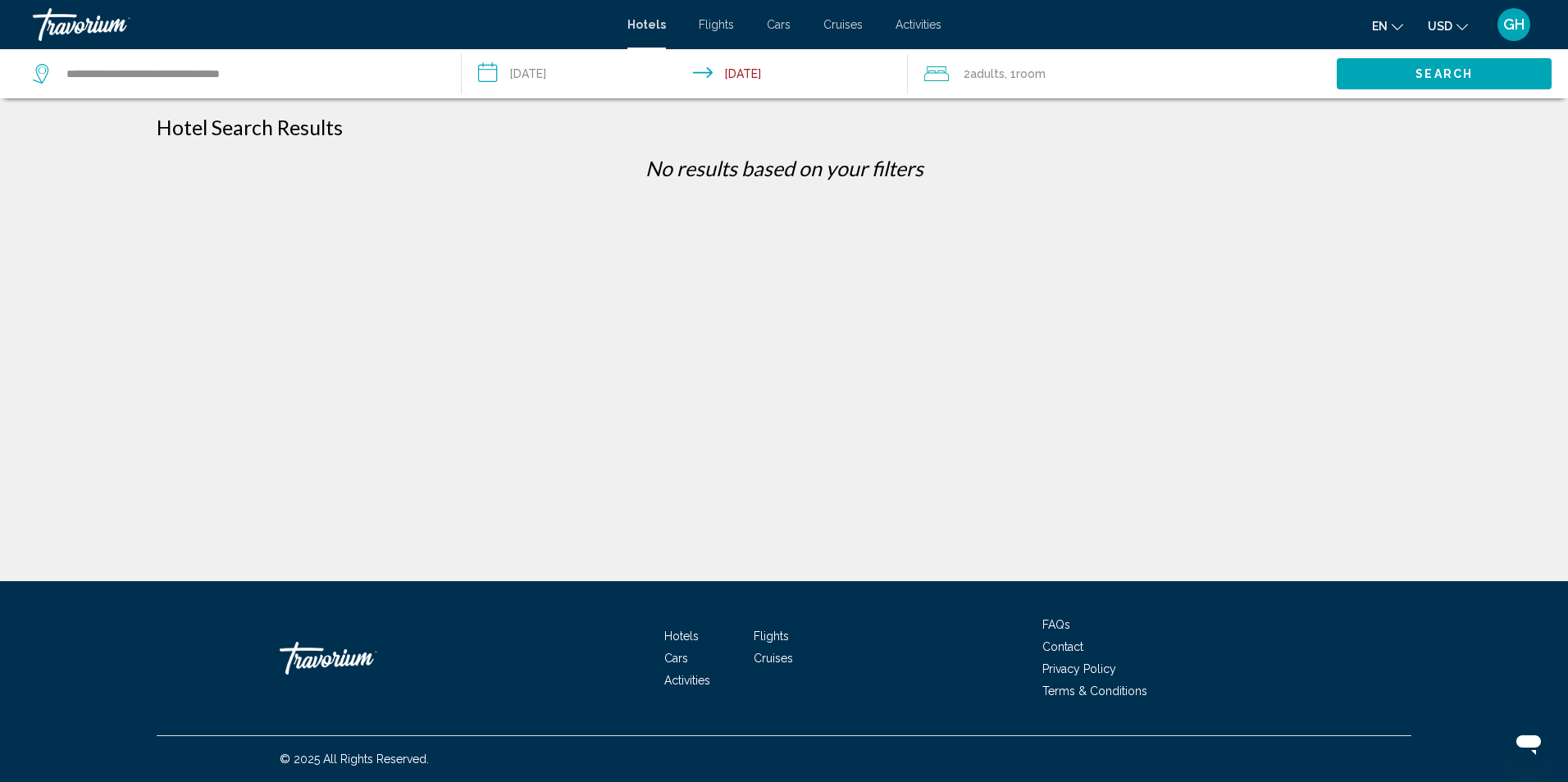
click at [1135, 73] on div "2 Adult Adults , 1 Room rooms" at bounding box center [1130, 73] width 413 height 23
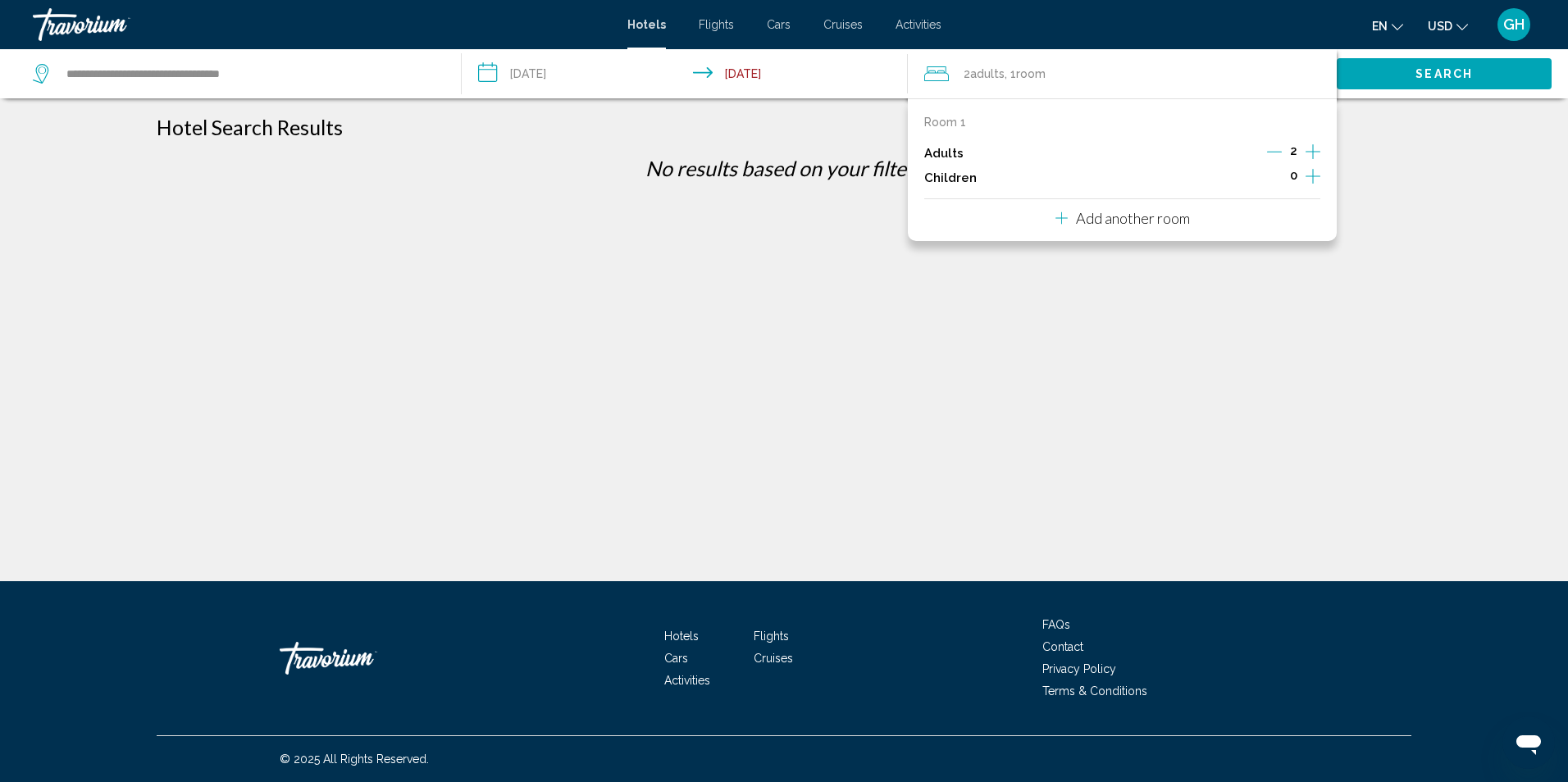
click at [1309, 151] on icon "Increment adults" at bounding box center [1312, 151] width 14 height 20
click at [1309, 151] on icon "Increment adults" at bounding box center [1312, 151] width 14 height 20
click at [1401, 65] on button "Search" at bounding box center [1444, 73] width 215 height 31
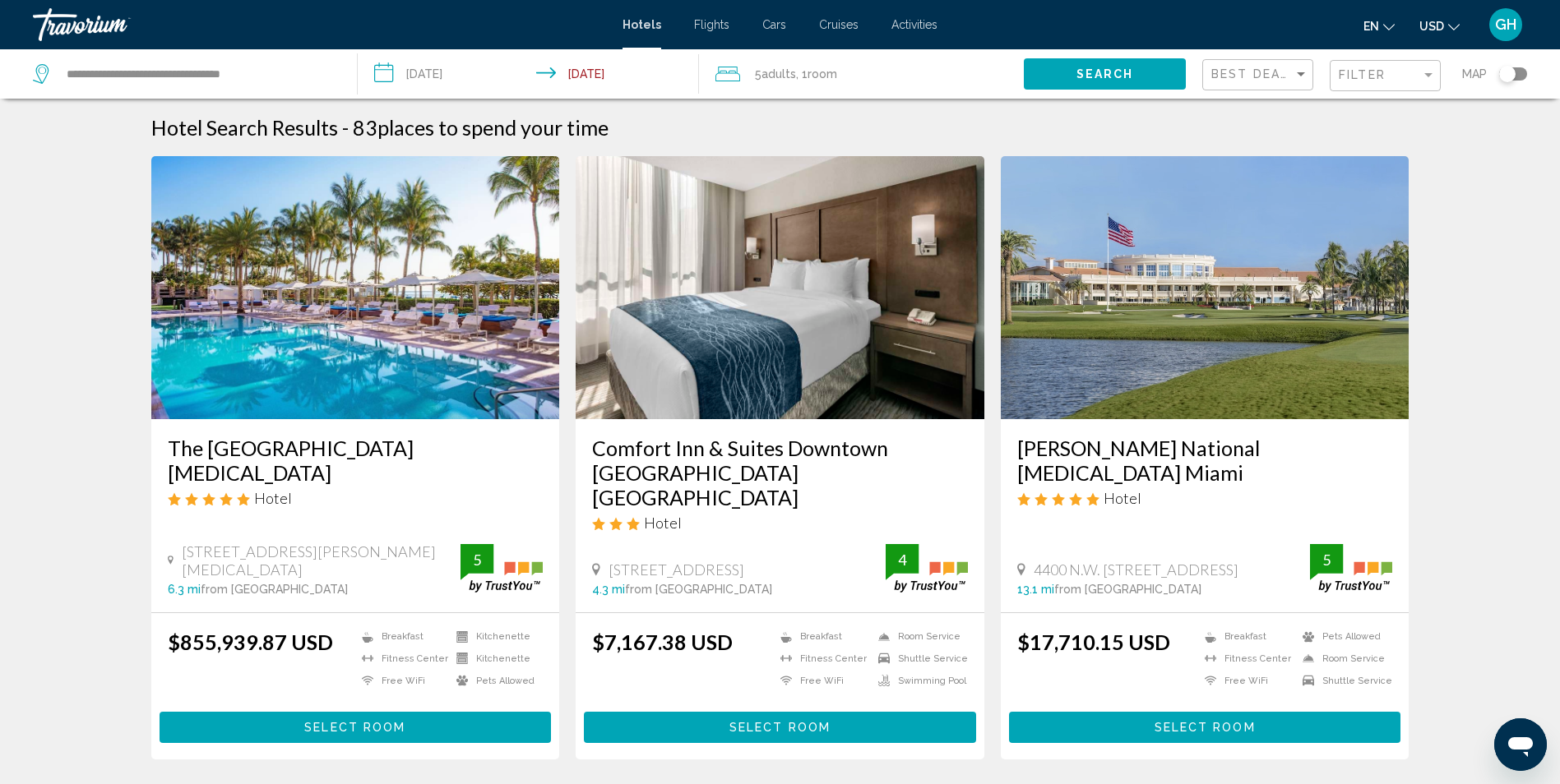
click at [409, 75] on input "**********" at bounding box center [532, 77] width 348 height 55
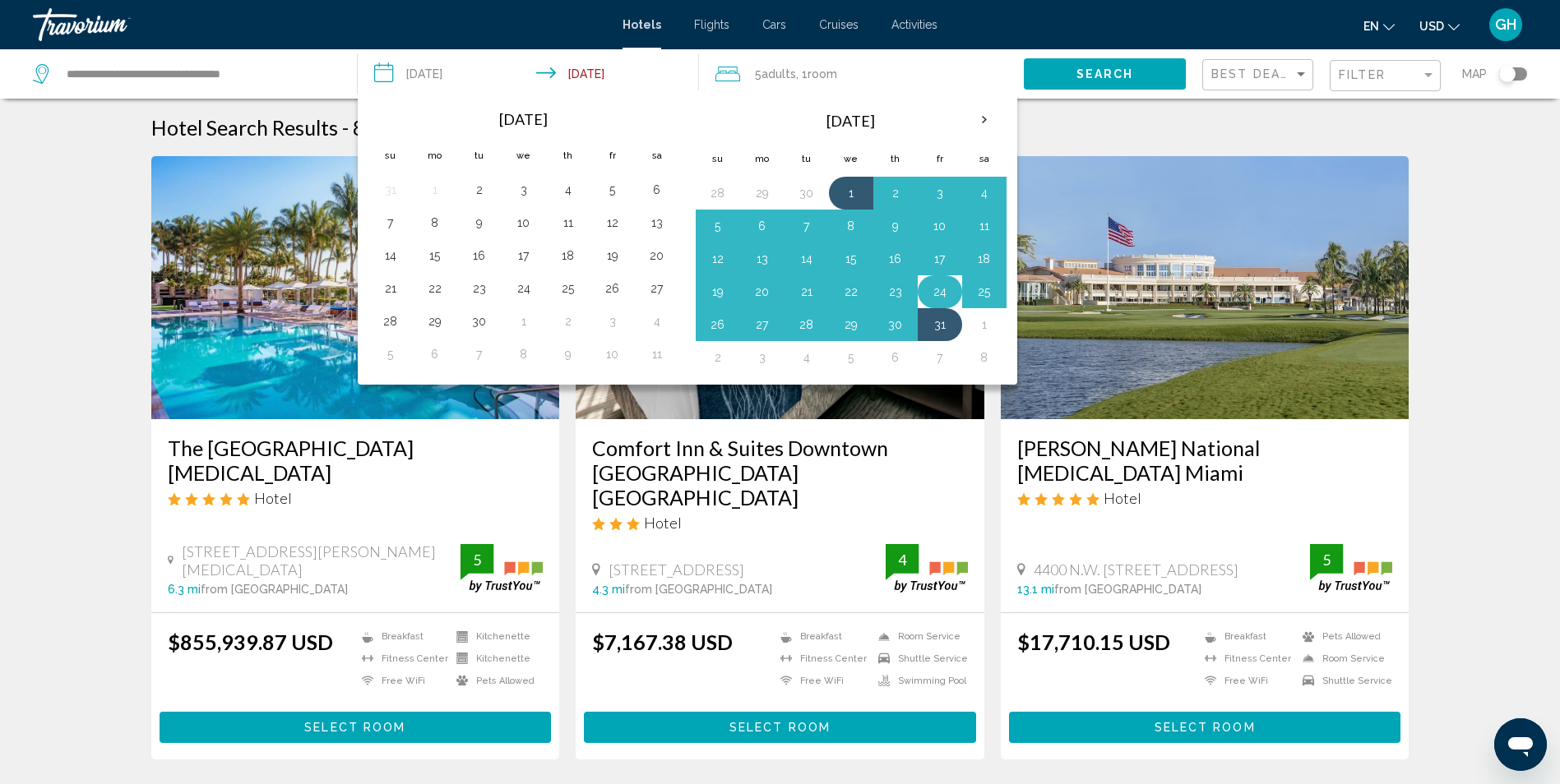
click at [942, 286] on button "24" at bounding box center [940, 292] width 26 height 23
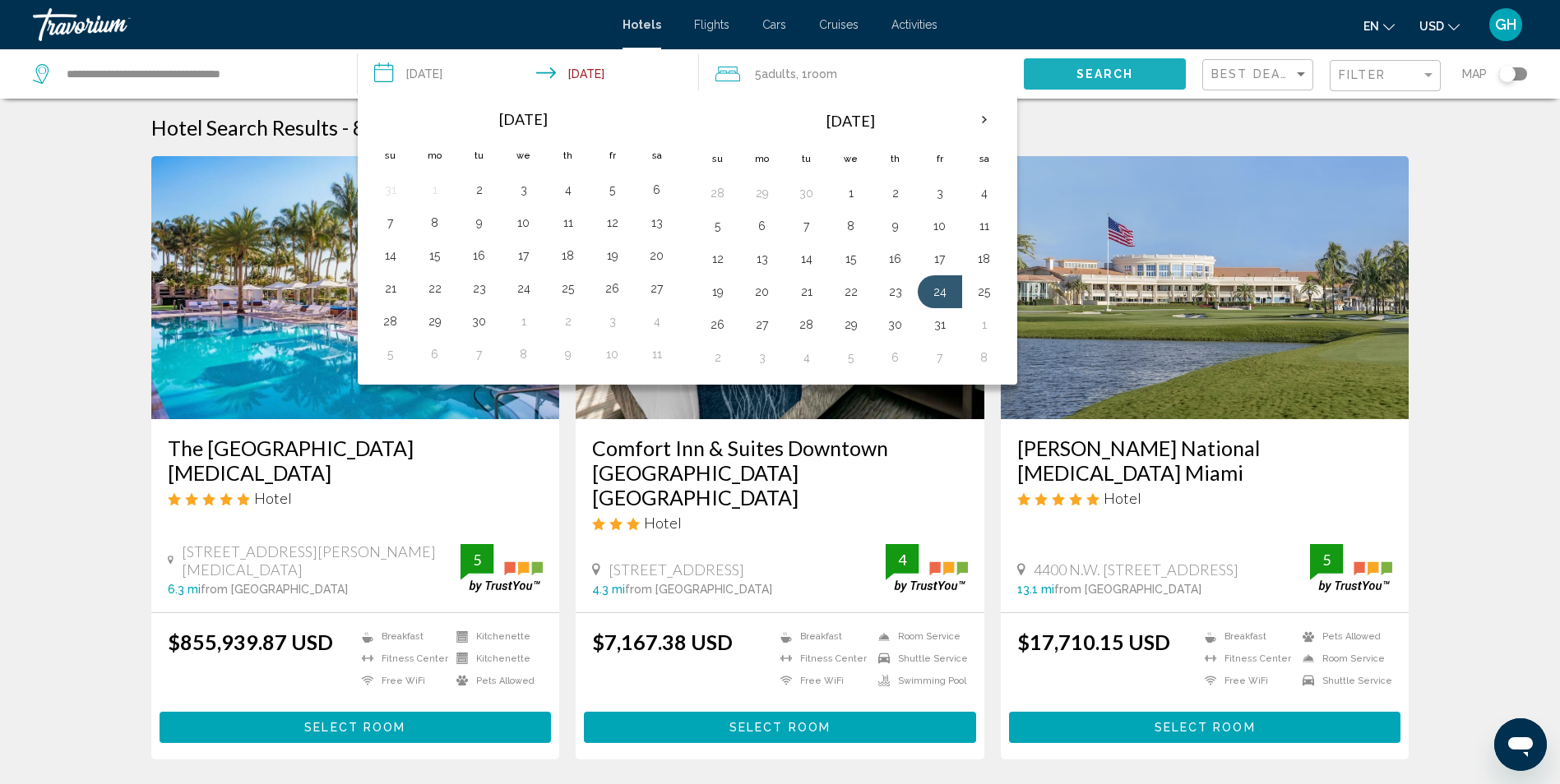
click at [1097, 62] on button "Search" at bounding box center [1105, 73] width 162 height 31
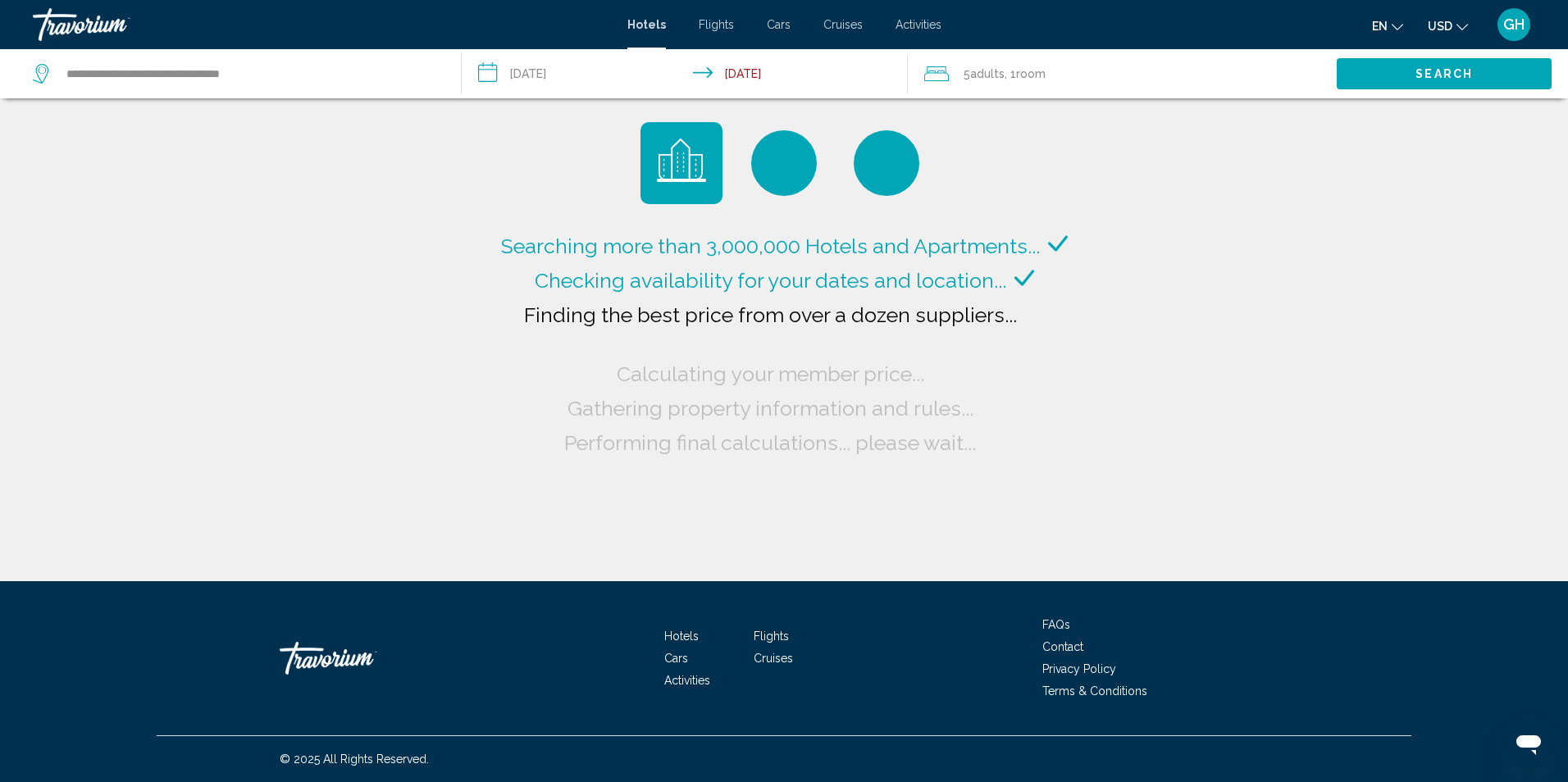
click at [539, 78] on input "**********" at bounding box center [687, 77] width 452 height 54
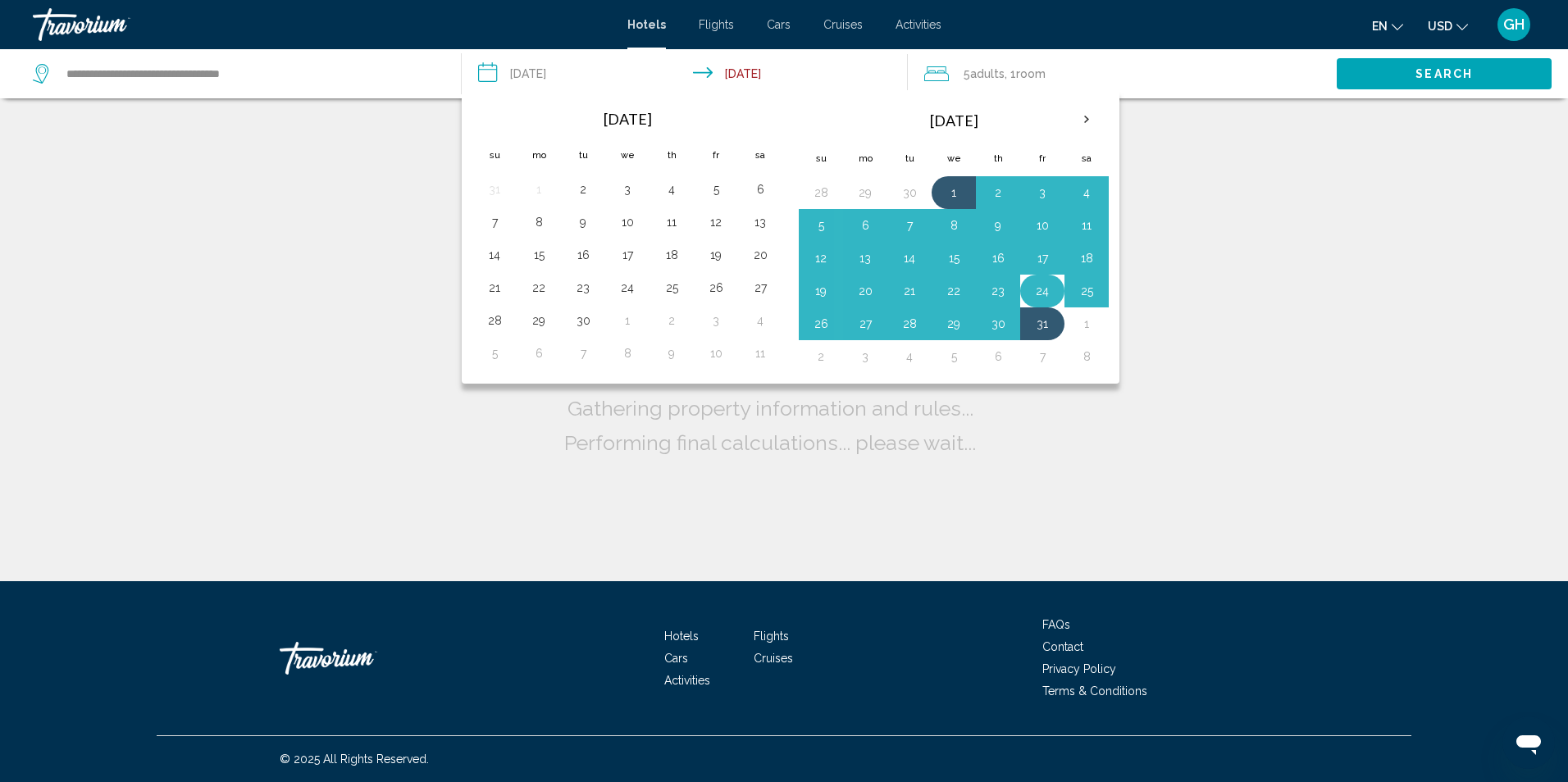
click at [1044, 287] on button "24" at bounding box center [1042, 291] width 26 height 23
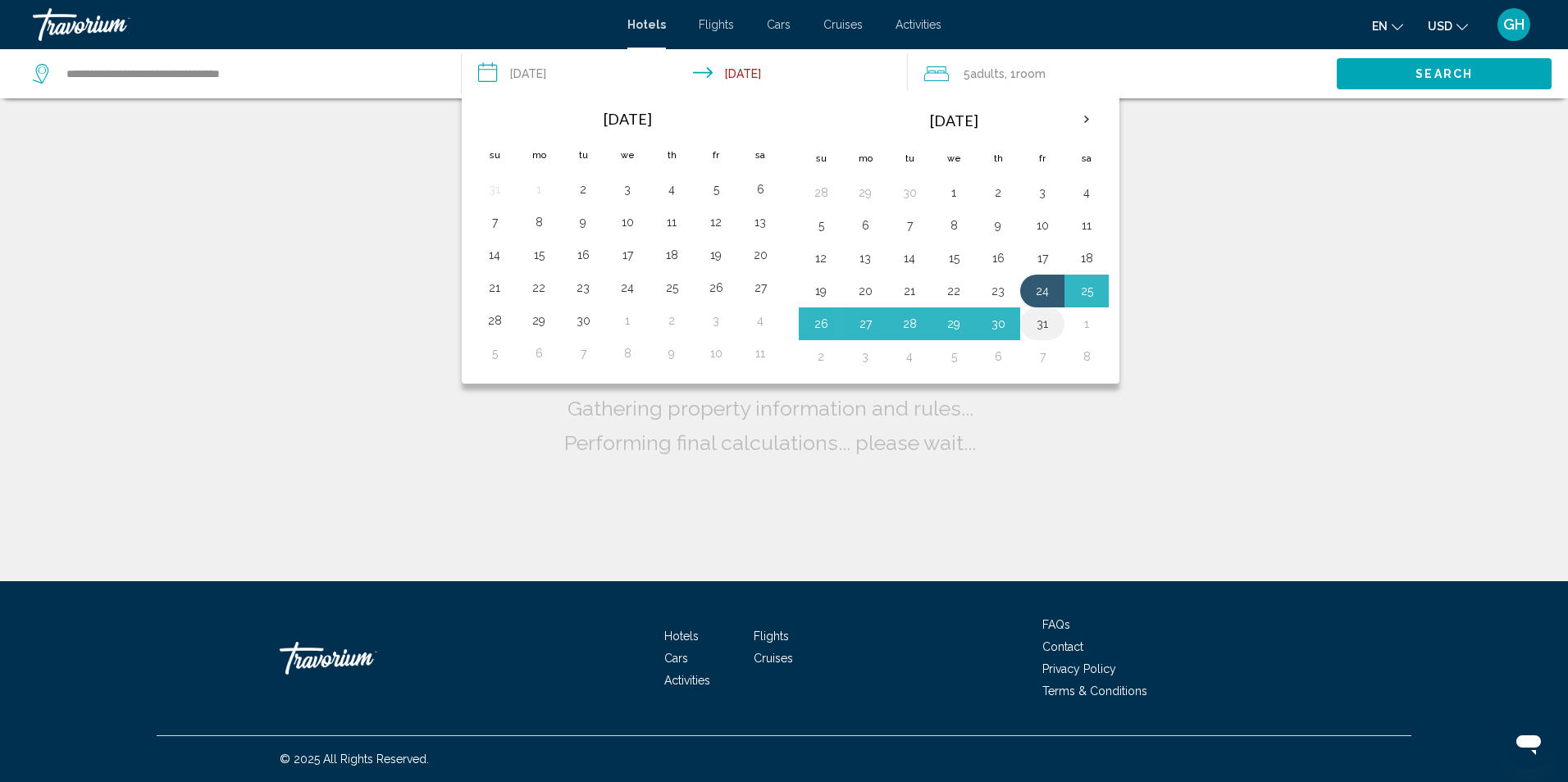
click at [1042, 321] on button "31" at bounding box center [1042, 323] width 26 height 23
type input "**********"
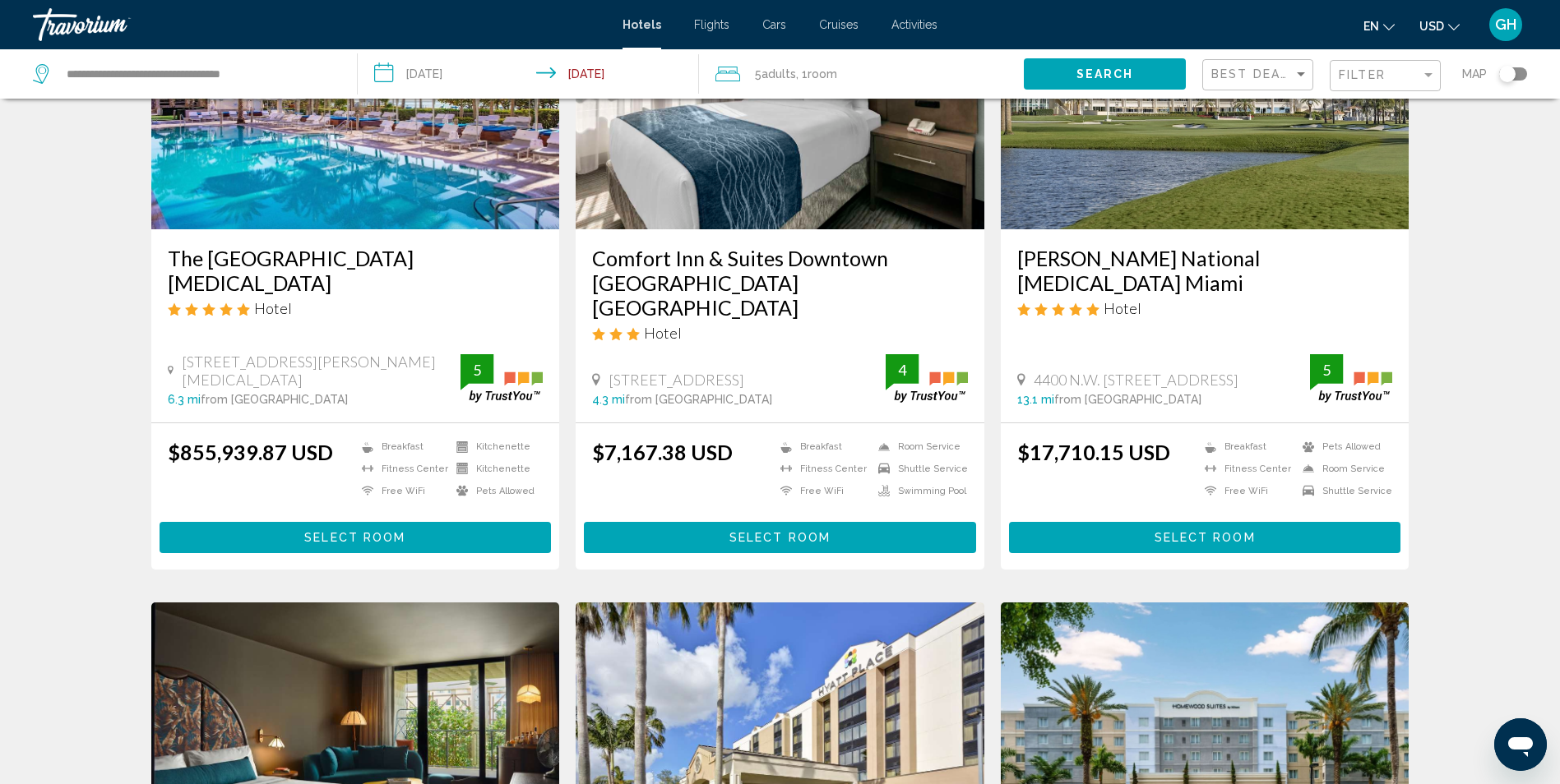
scroll to position [139, 0]
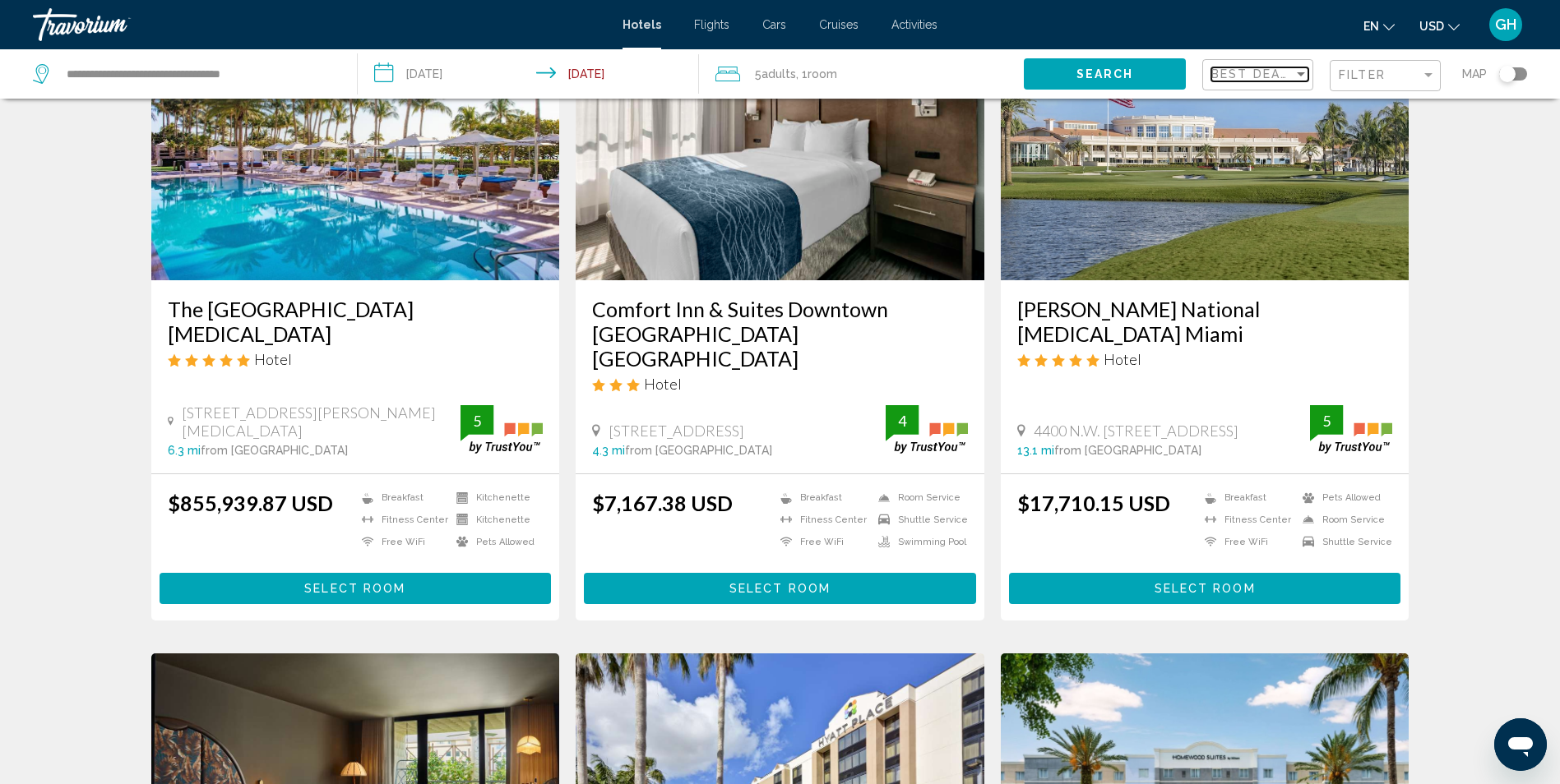
click at [1295, 78] on div "Sort by" at bounding box center [1301, 73] width 15 height 13
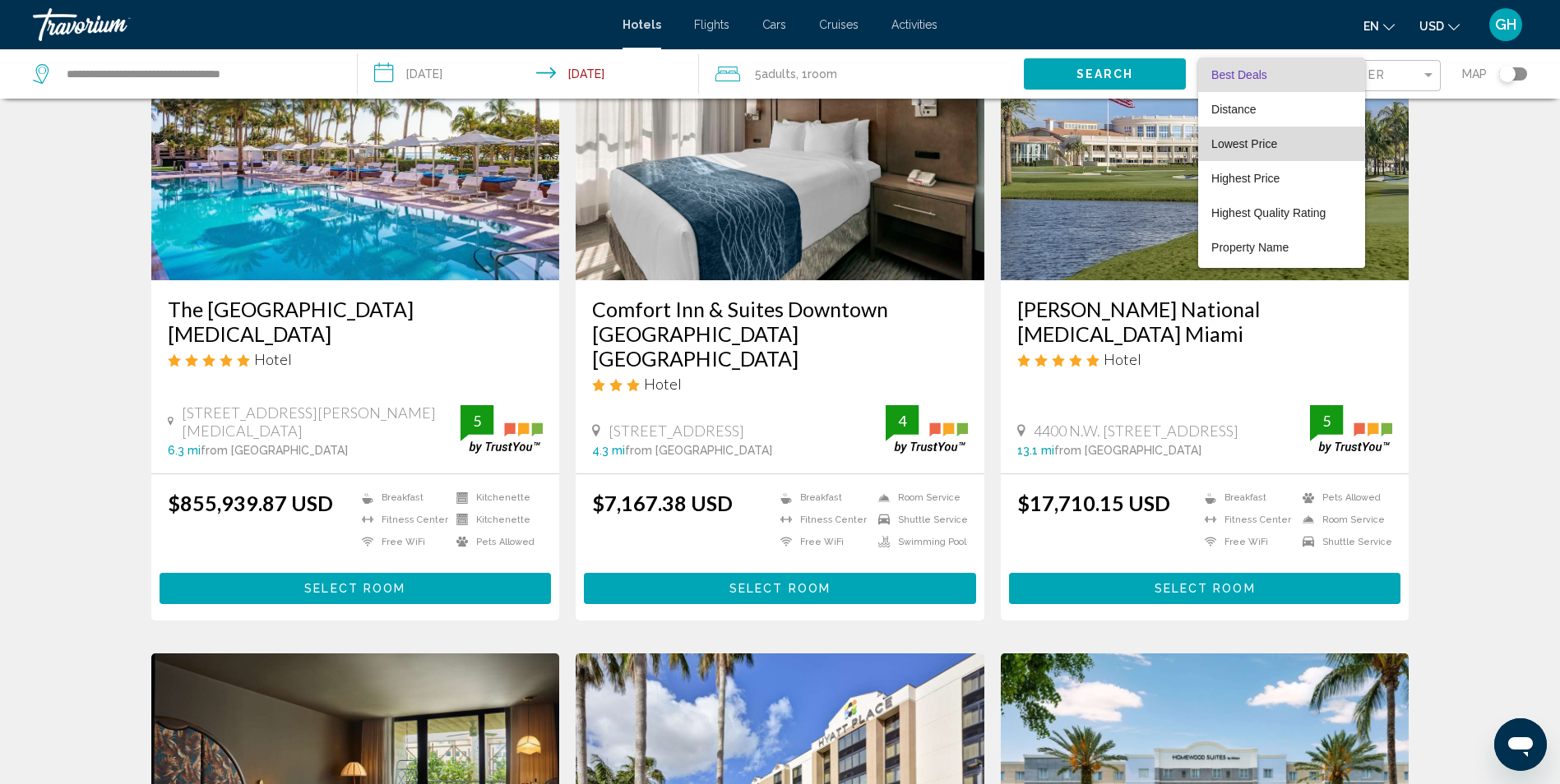
click at [1271, 145] on span "Lowest Price" at bounding box center [1244, 143] width 66 height 13
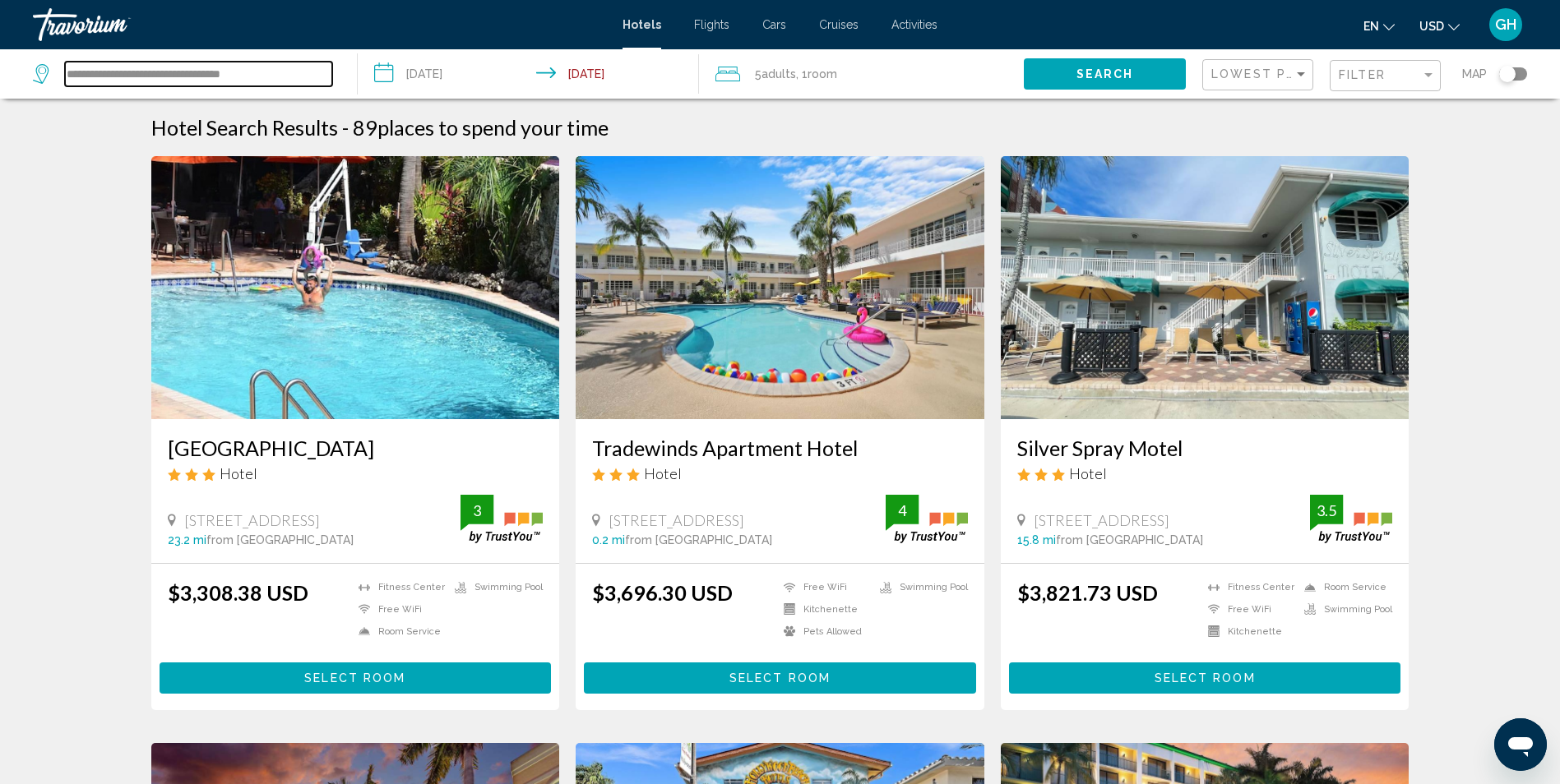
click at [270, 74] on input "**********" at bounding box center [198, 73] width 267 height 25
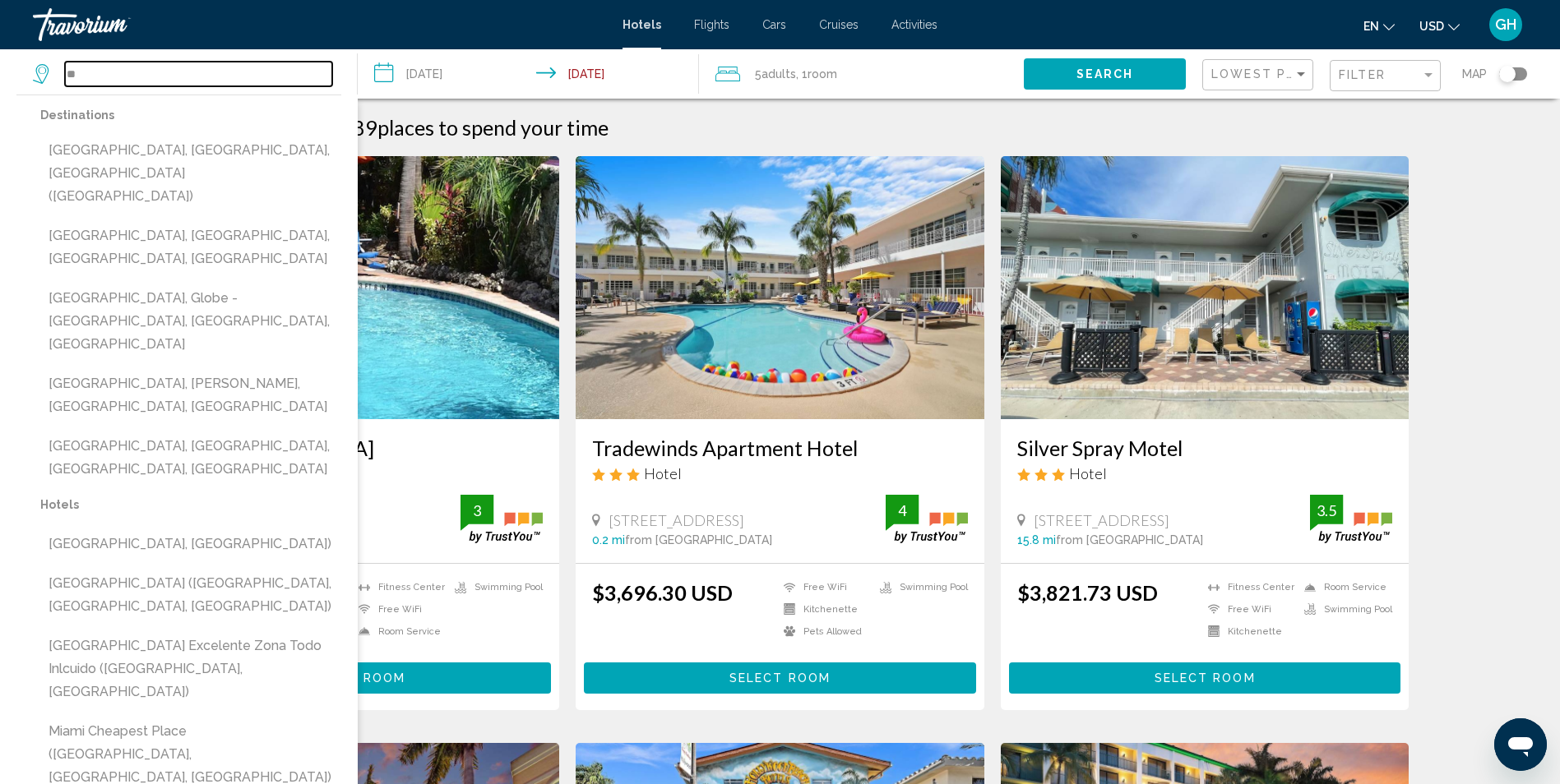
type input "*"
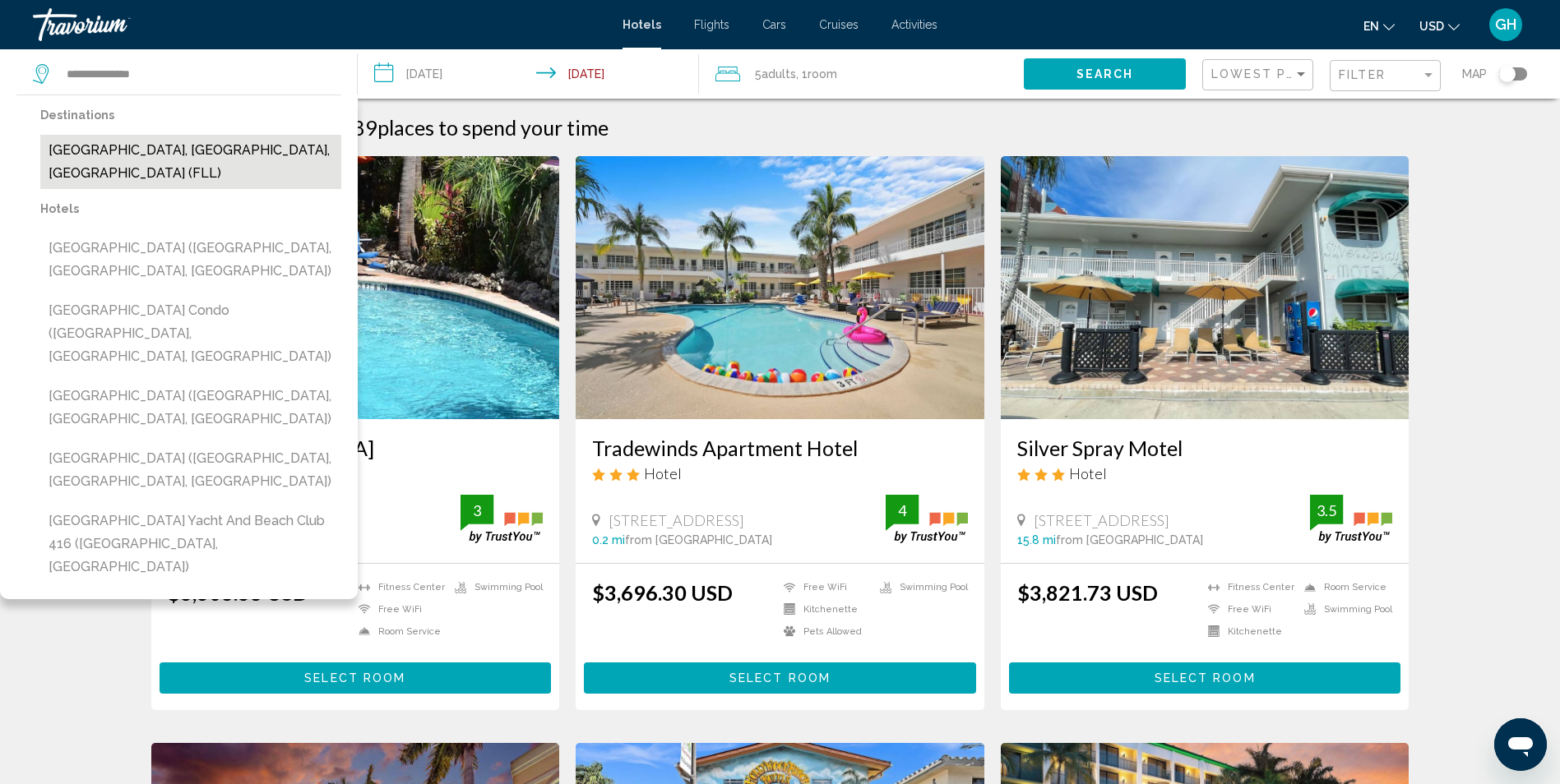
click at [251, 142] on button "Fort Lauderdale, FL, United States (FLL)" at bounding box center [190, 162] width 301 height 55
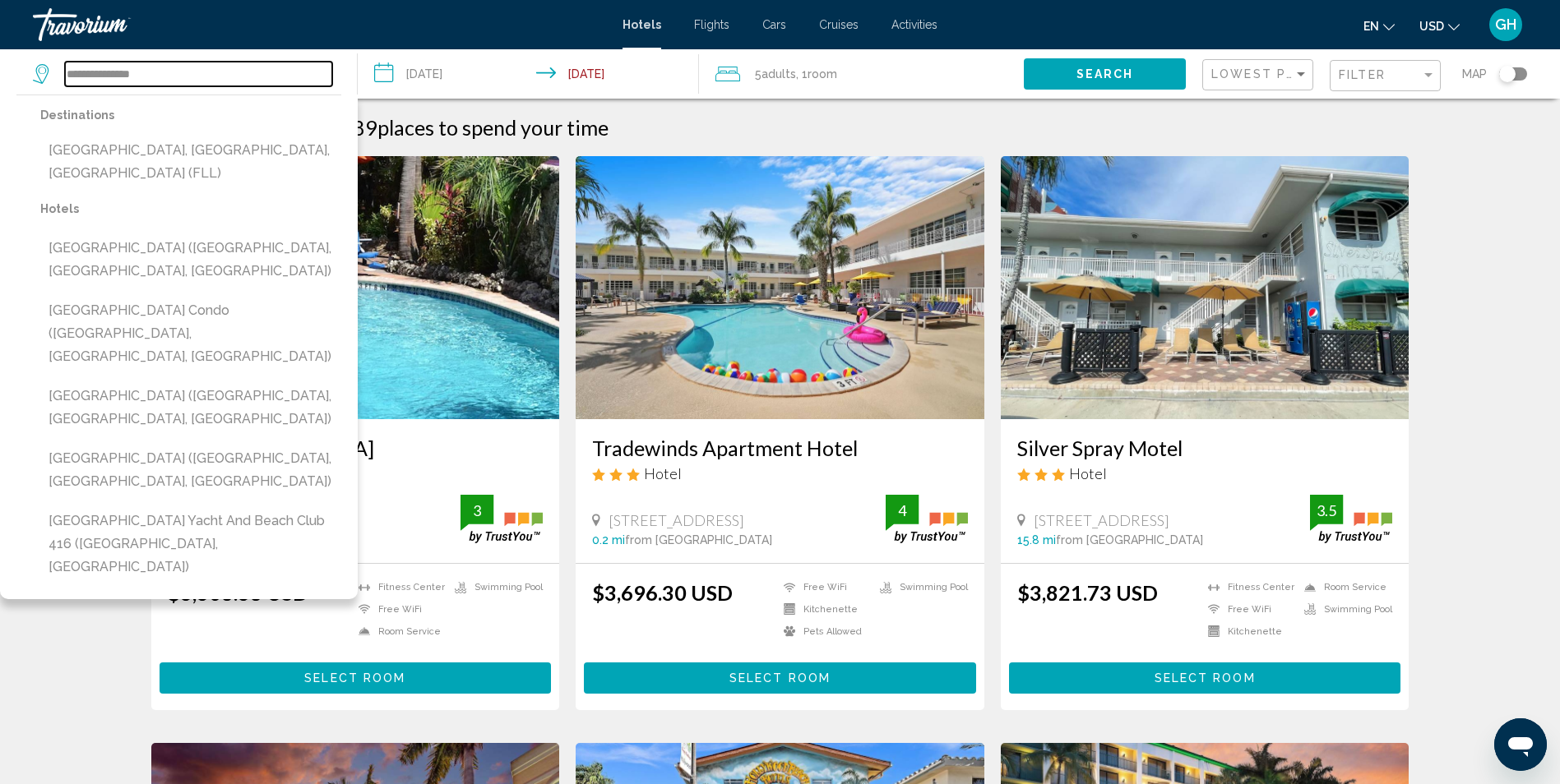
type input "**********"
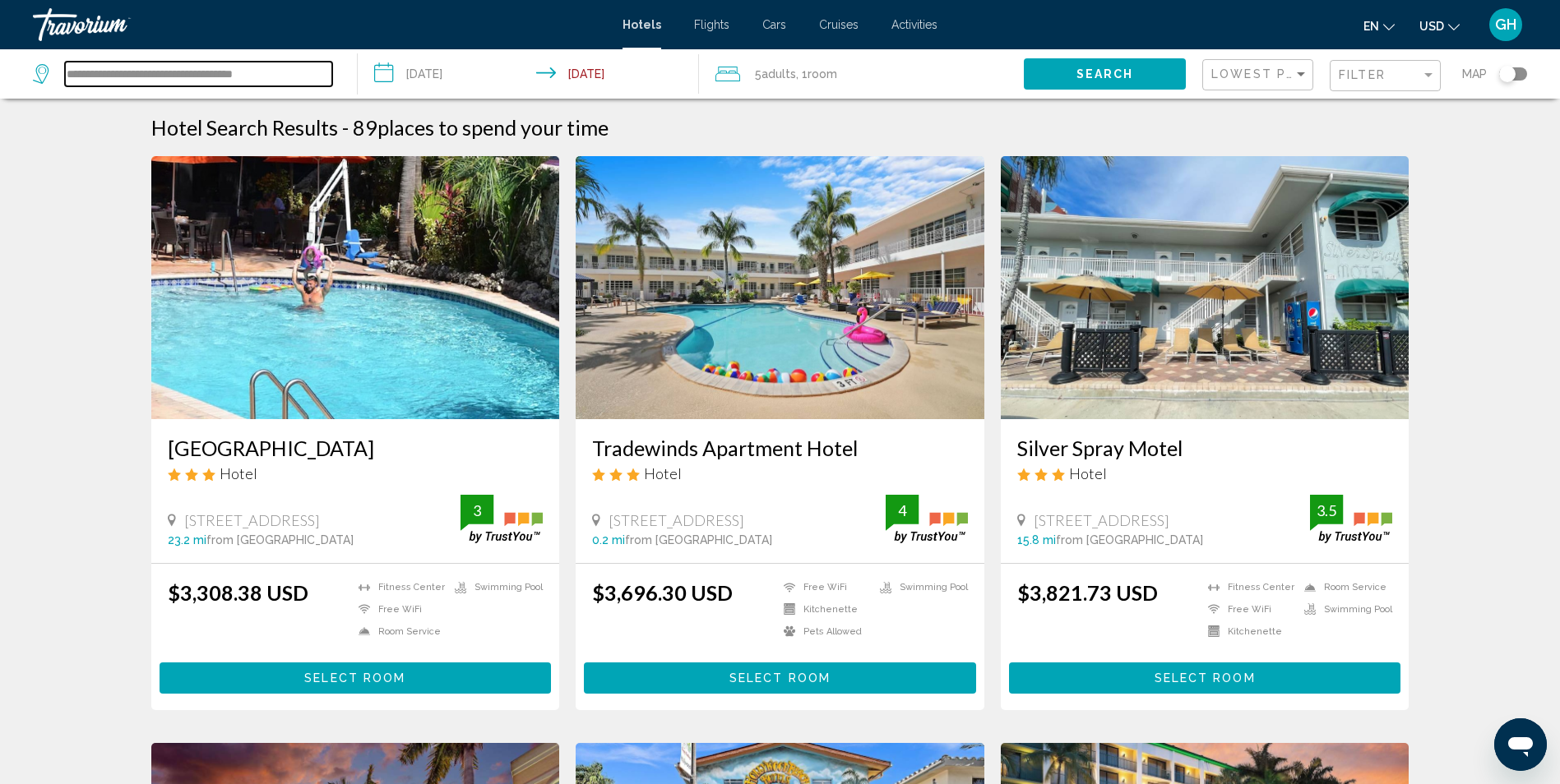
click at [309, 70] on input "**********" at bounding box center [198, 73] width 267 height 25
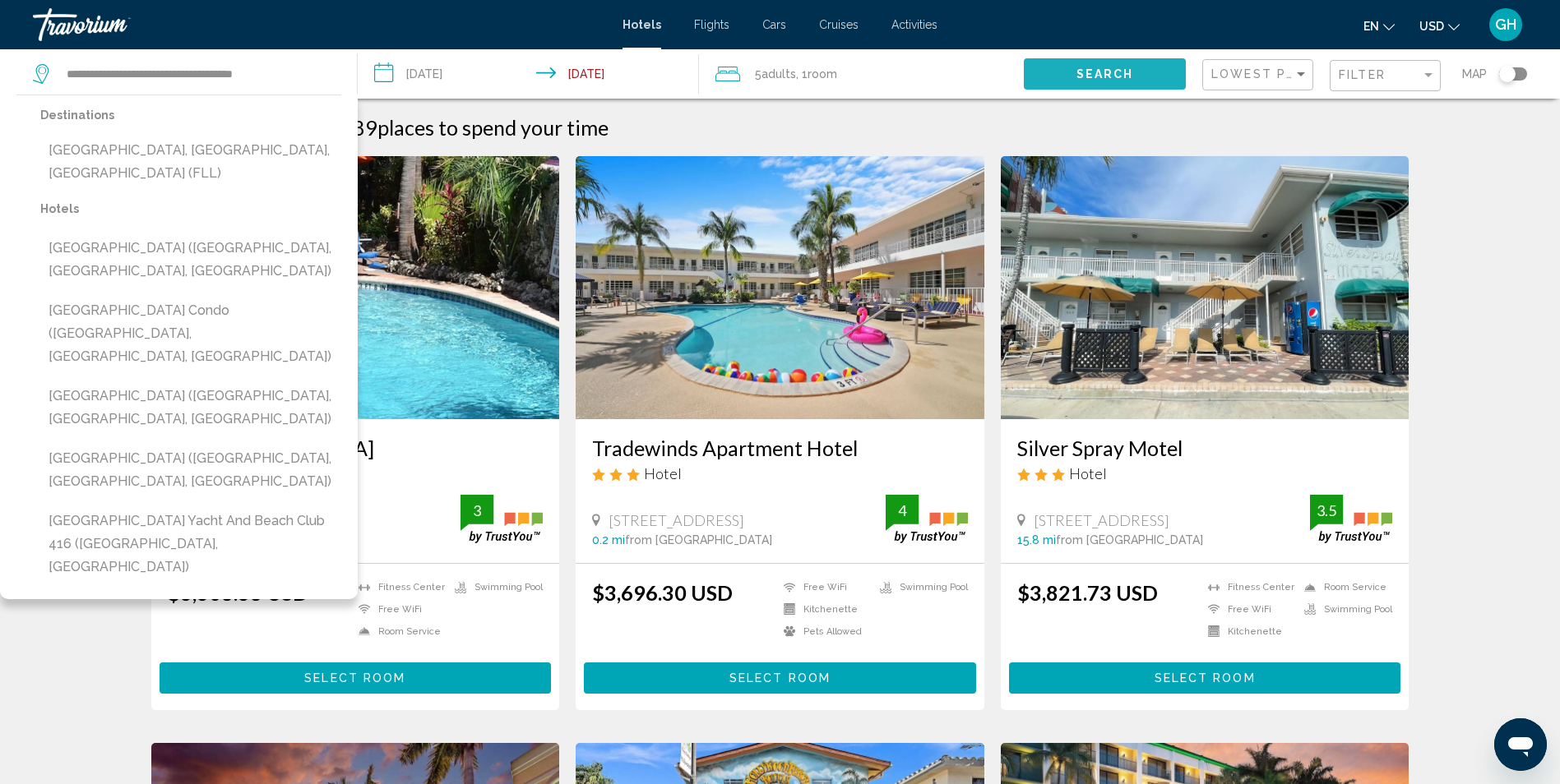
click at [1101, 67] on span "Search" at bounding box center [1105, 73] width 57 height 13
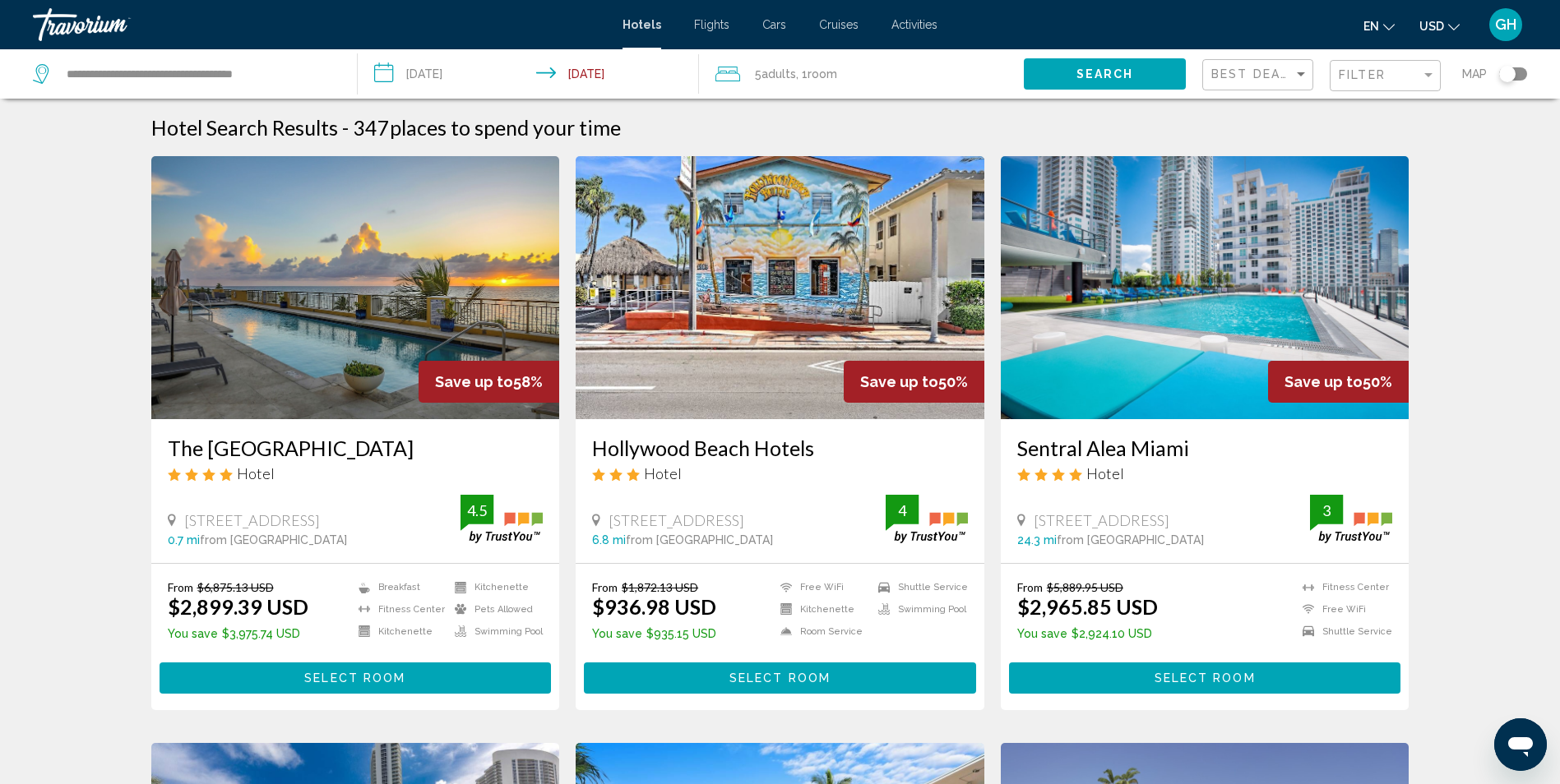
click at [1383, 64] on div "Filter" at bounding box center [1388, 76] width 97 height 31
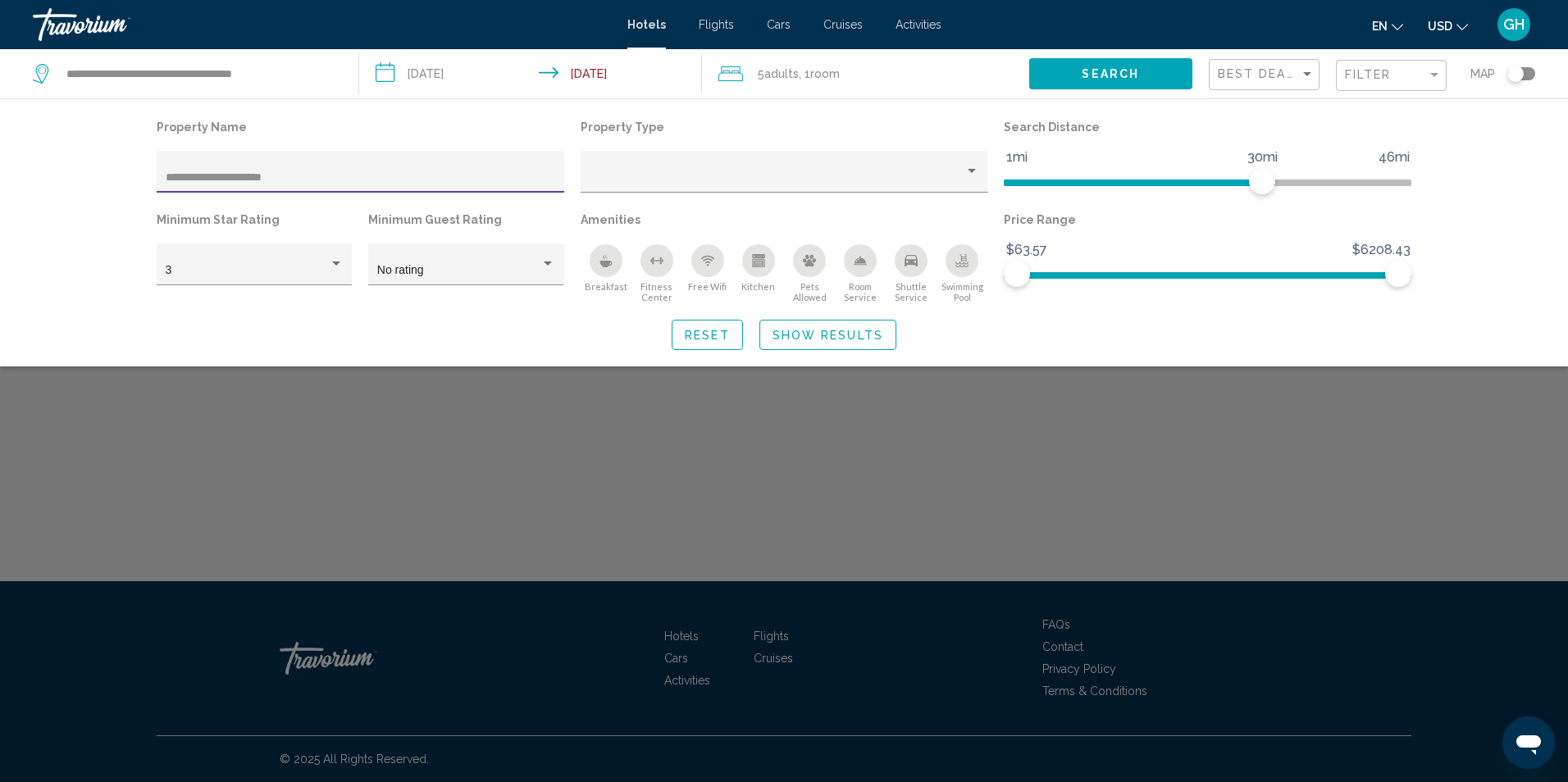
type input "**********"
click at [716, 335] on span "Reset" at bounding box center [707, 334] width 45 height 13
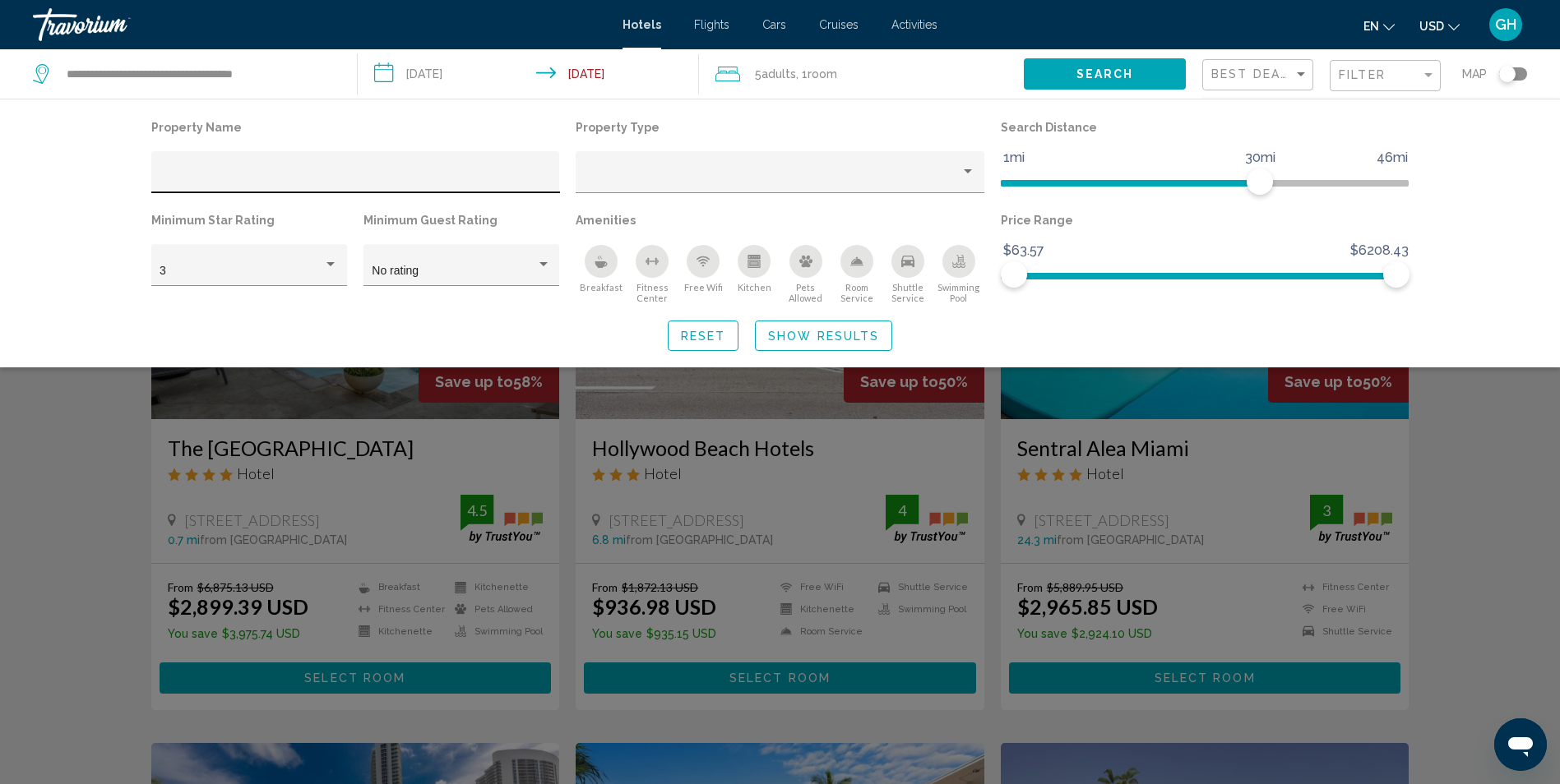
click at [464, 173] on input "Hotel Filters" at bounding box center [355, 177] width 392 height 13
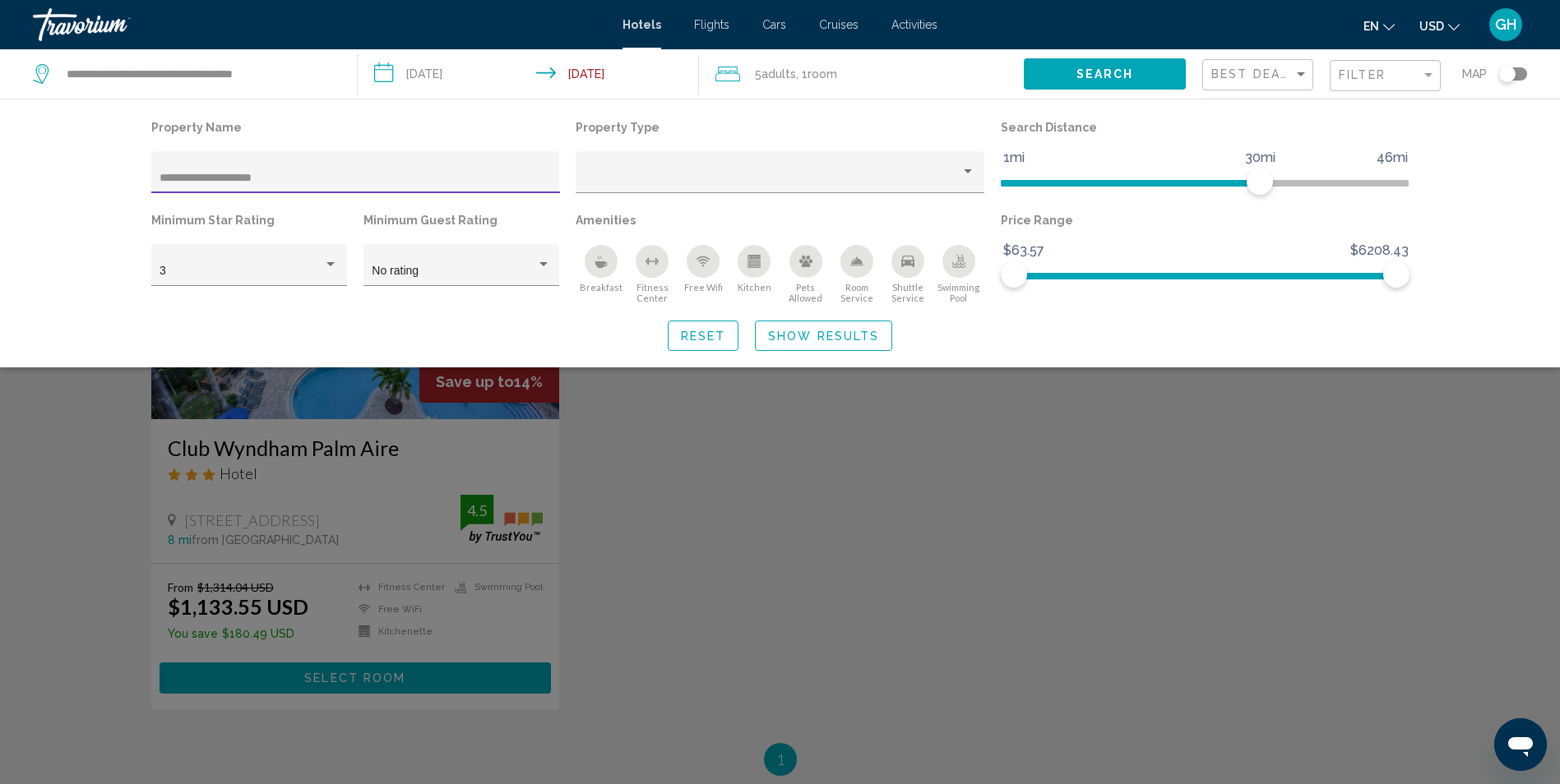
type input "**********"
click at [715, 332] on span "Reset" at bounding box center [703, 335] width 45 height 13
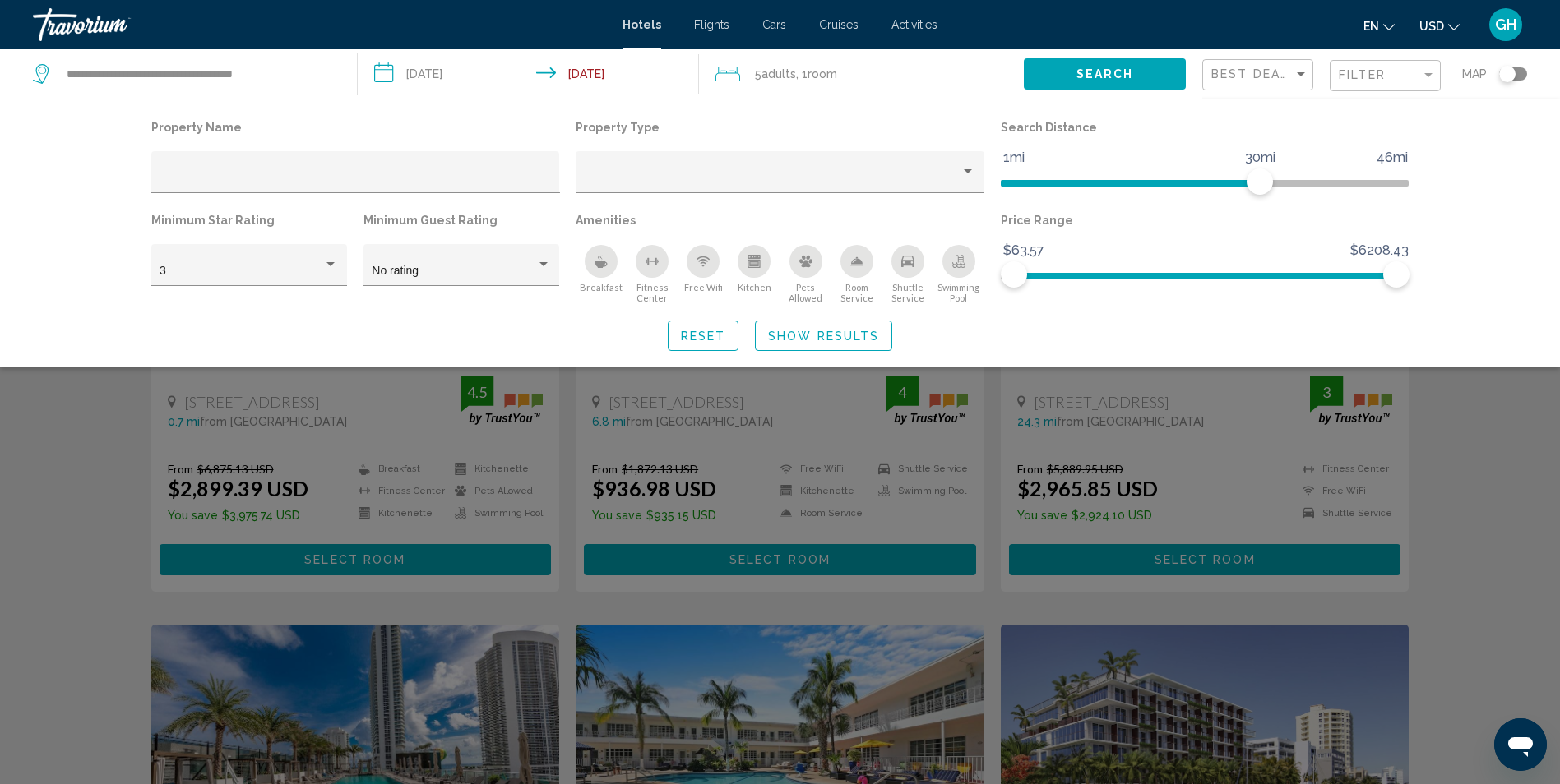
scroll to position [112, 0]
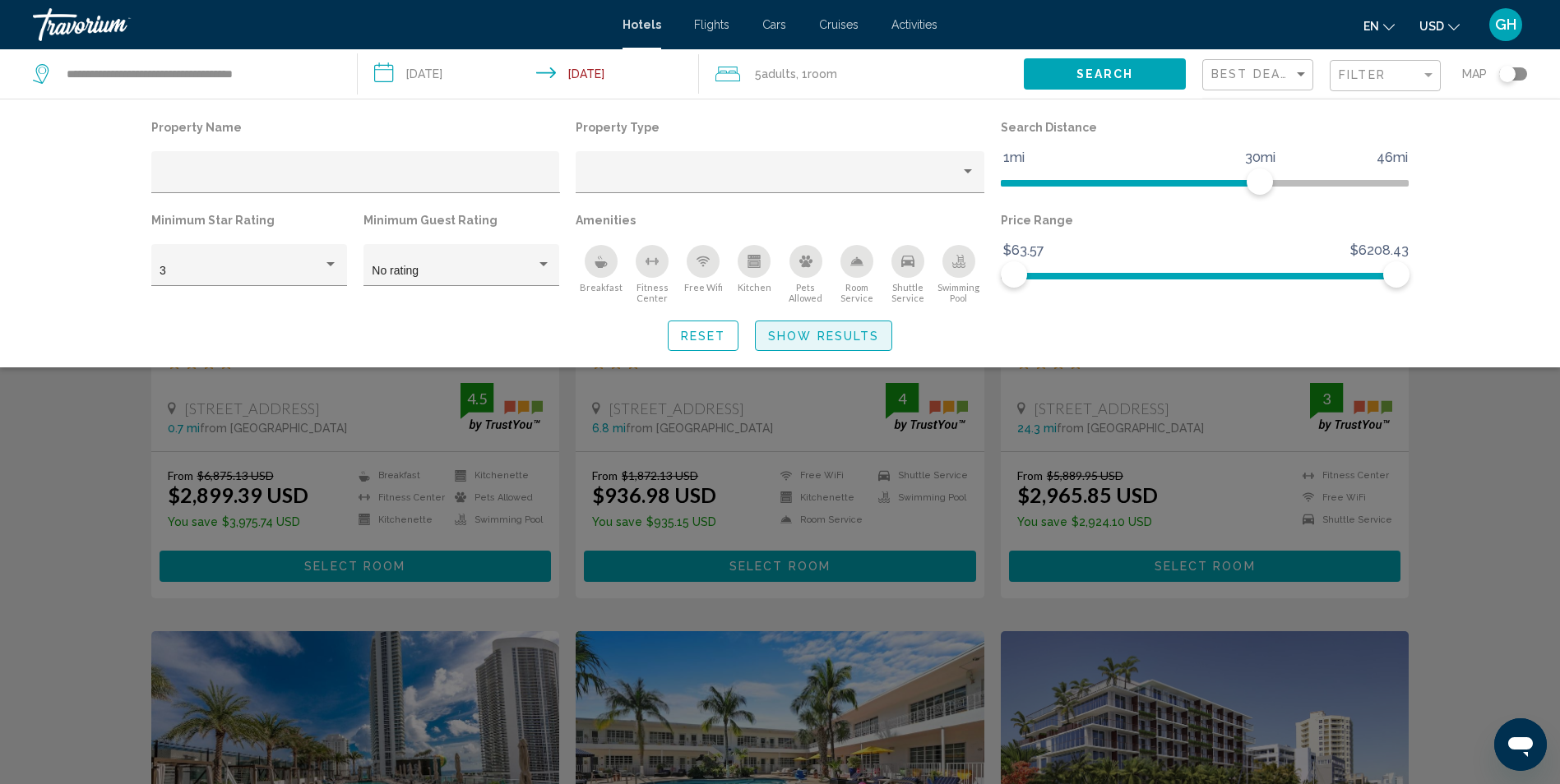
click at [794, 328] on button "Show Results" at bounding box center [824, 336] width 137 height 31
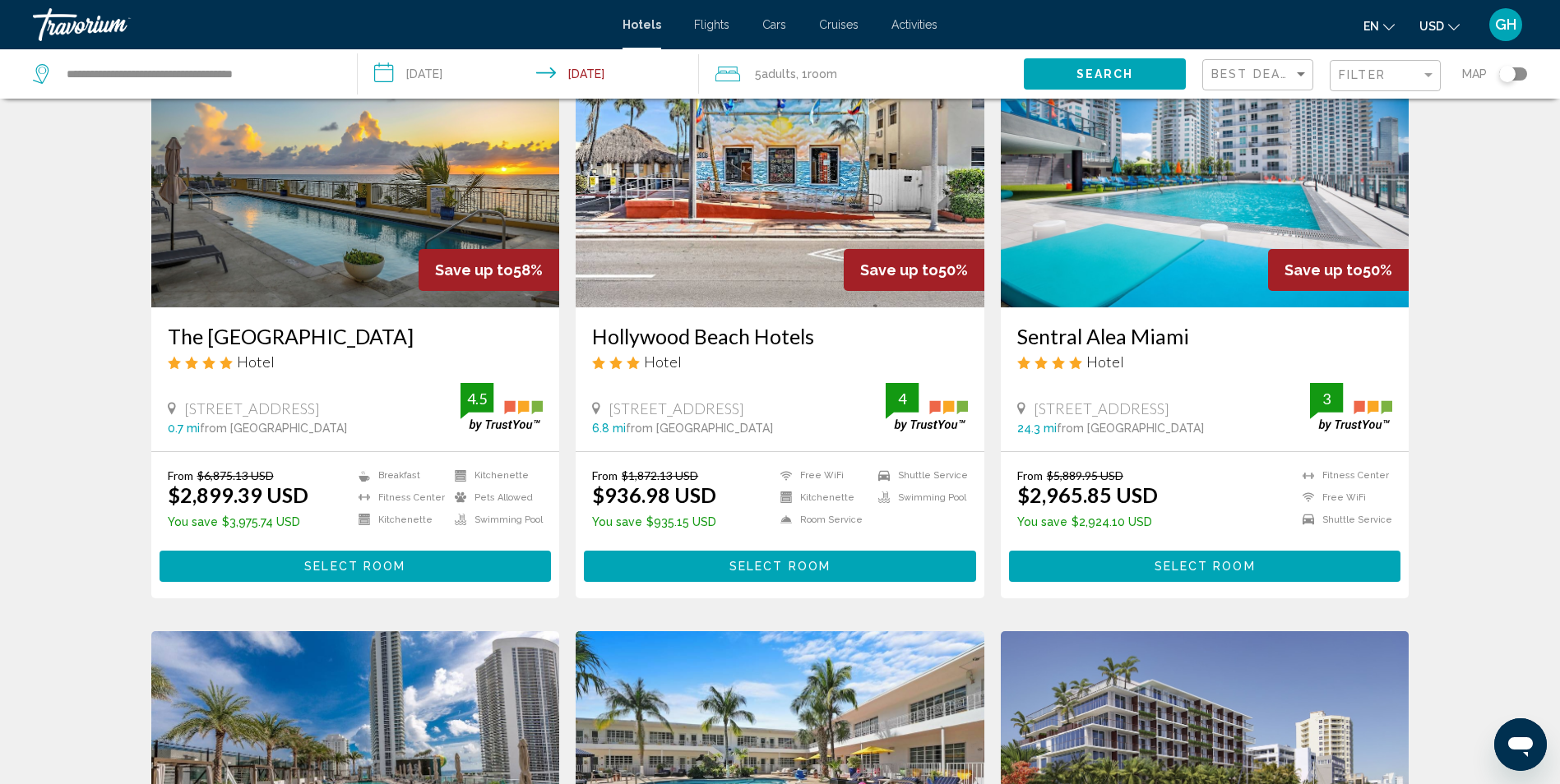
drag, startPoint x: 1557, startPoint y: 151, endPoint x: 1564, endPoint y: 159, distance: 10.6
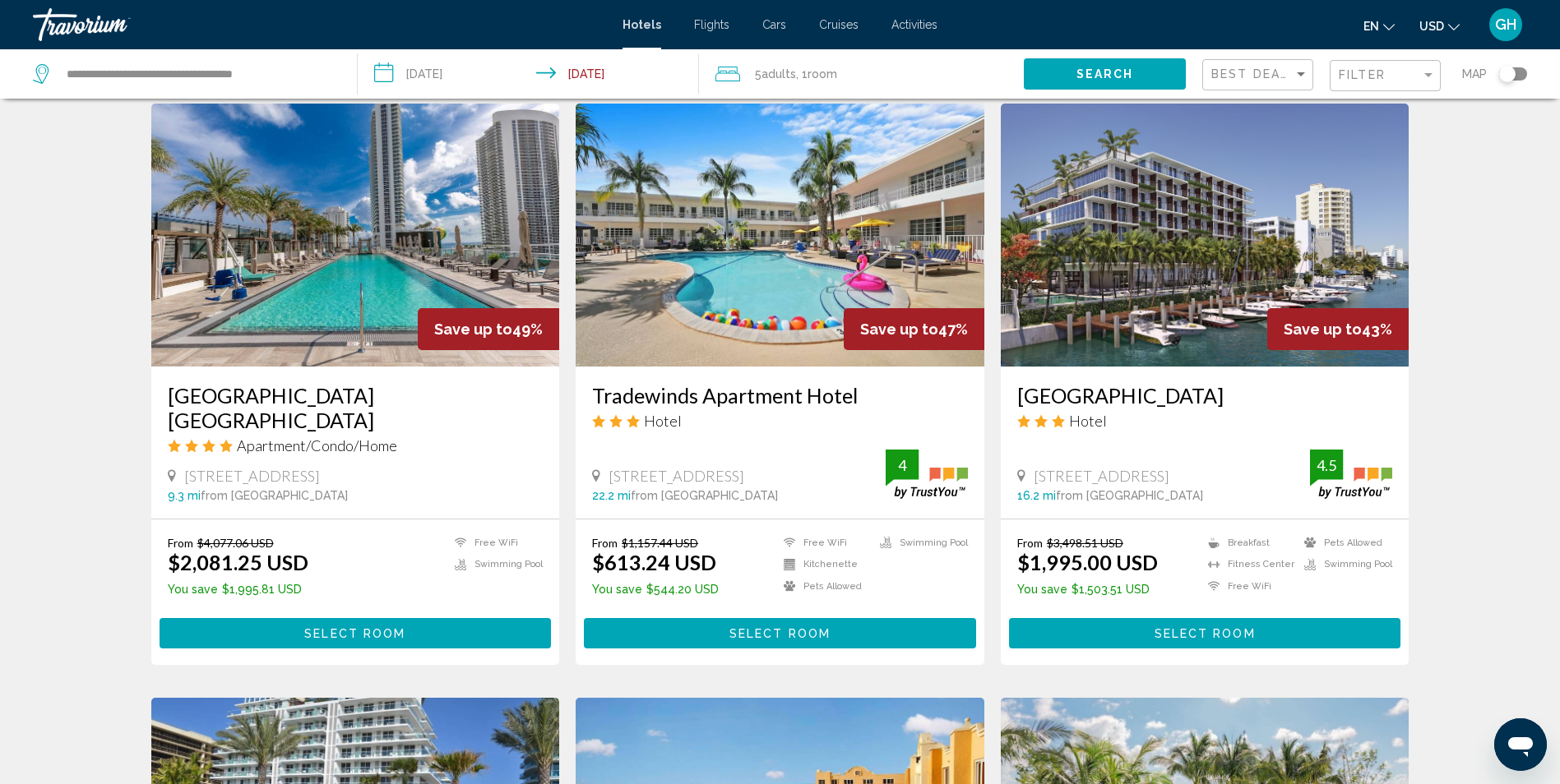
scroll to position [0, 0]
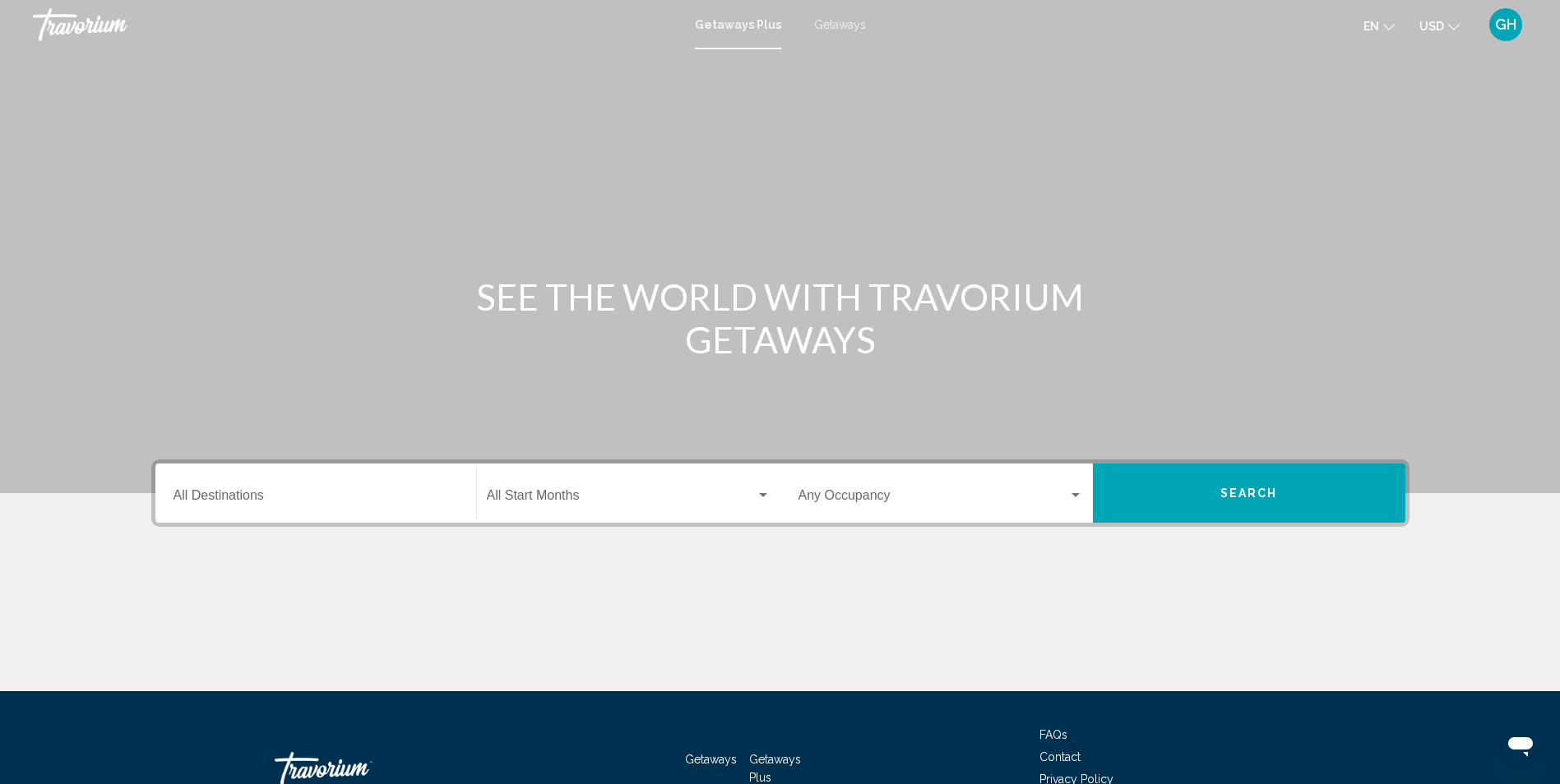
click at [830, 20] on span "Getaways" at bounding box center [840, 24] width 52 height 13
click at [209, 488] on div "Destination All Destinations" at bounding box center [315, 493] width 284 height 52
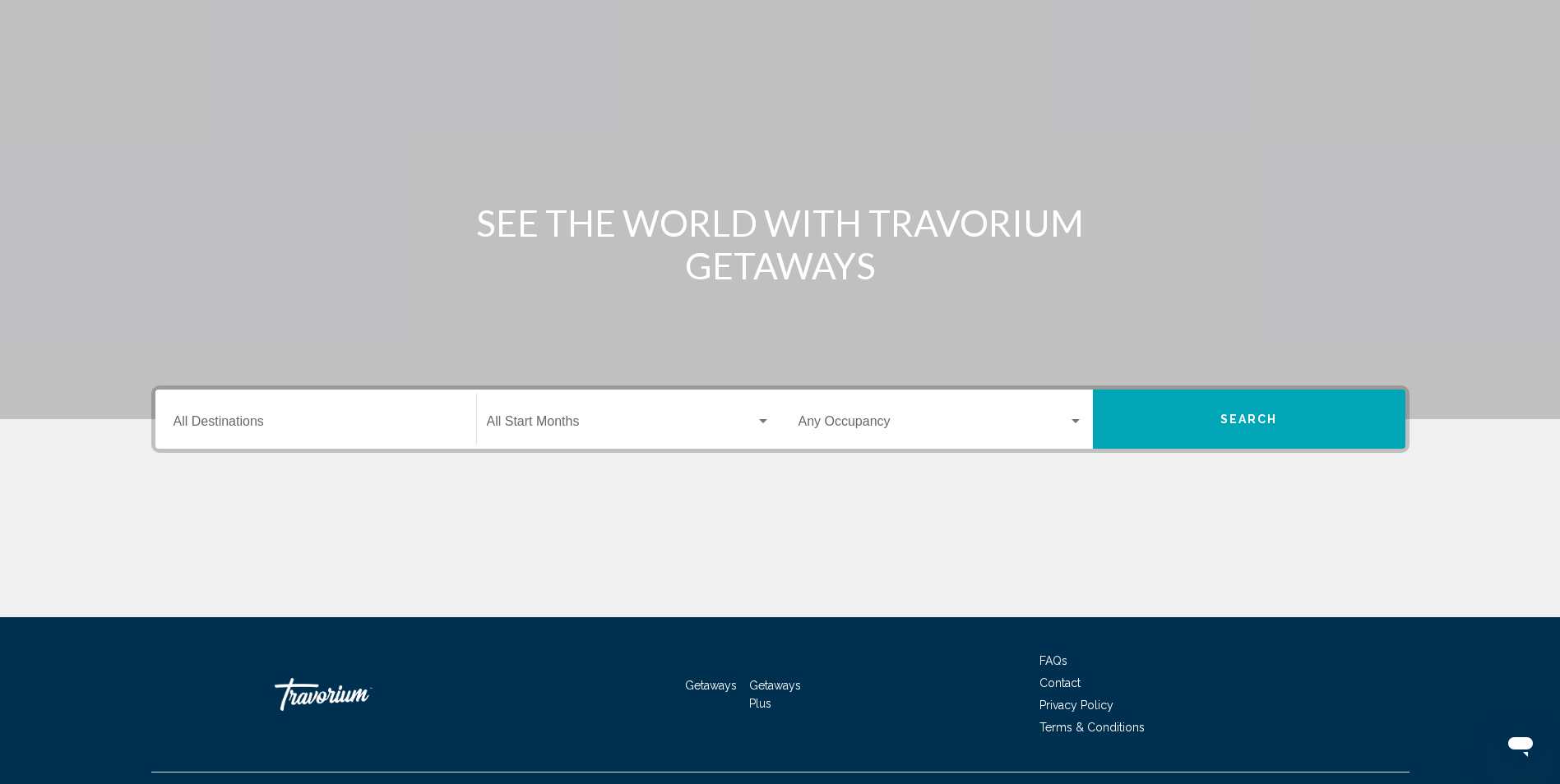
scroll to position [108, 0]
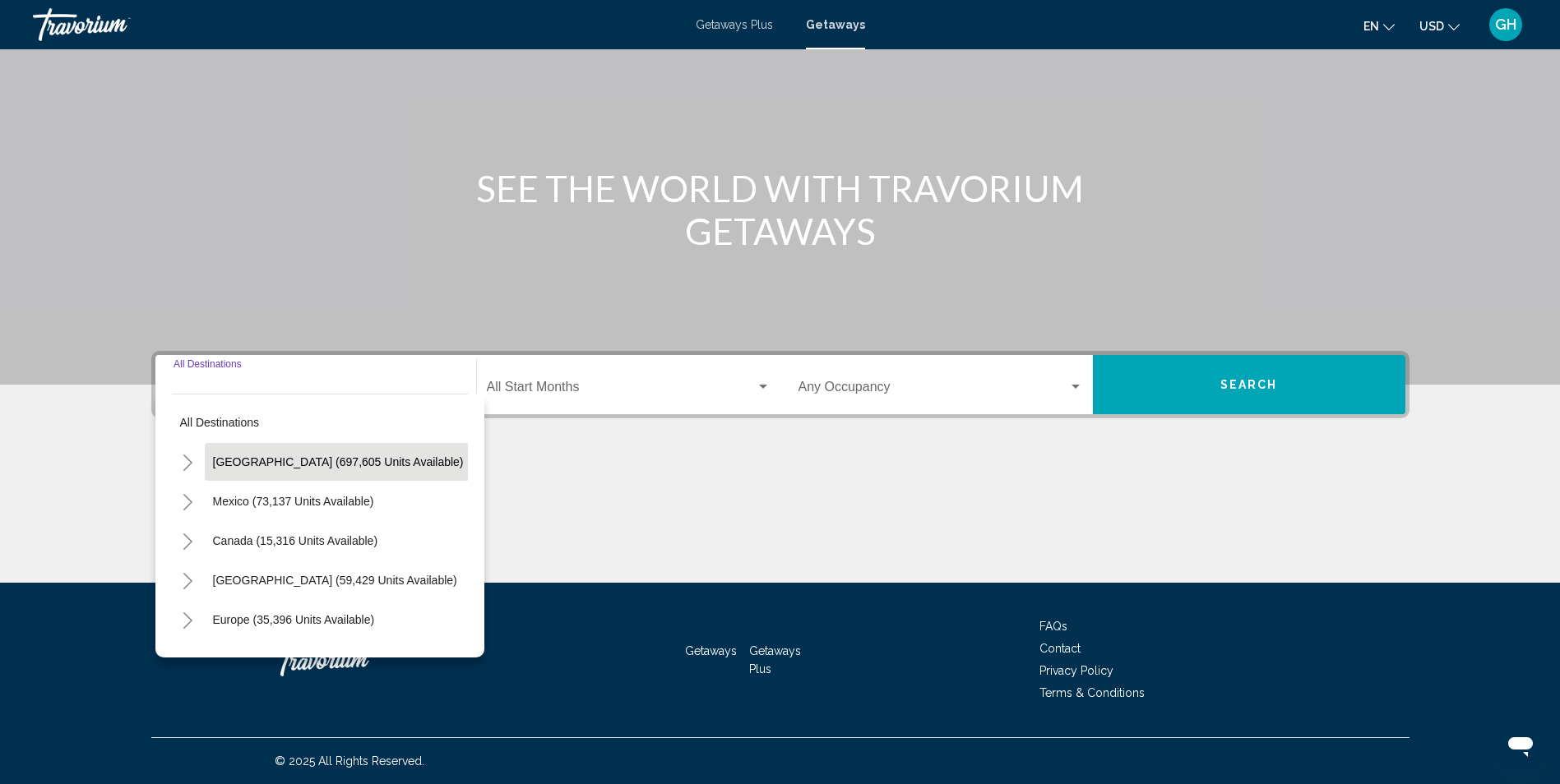
click at [243, 456] on span "[GEOGRAPHIC_DATA] (697,605 units available)" at bounding box center [339, 462] width 251 height 13
type input "**********"
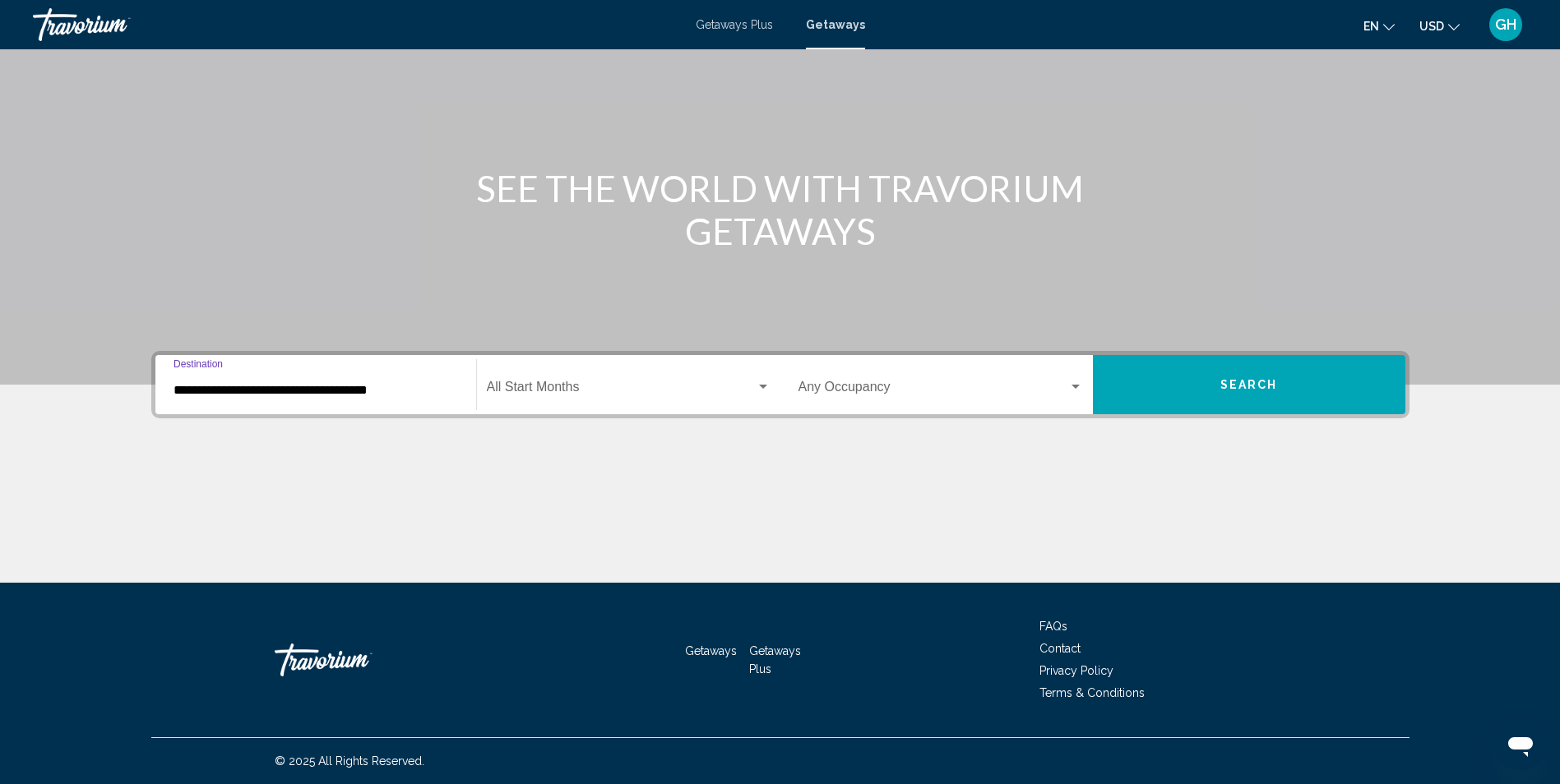
click at [562, 375] on div "Start Month All Start Months" at bounding box center [629, 385] width 283 height 52
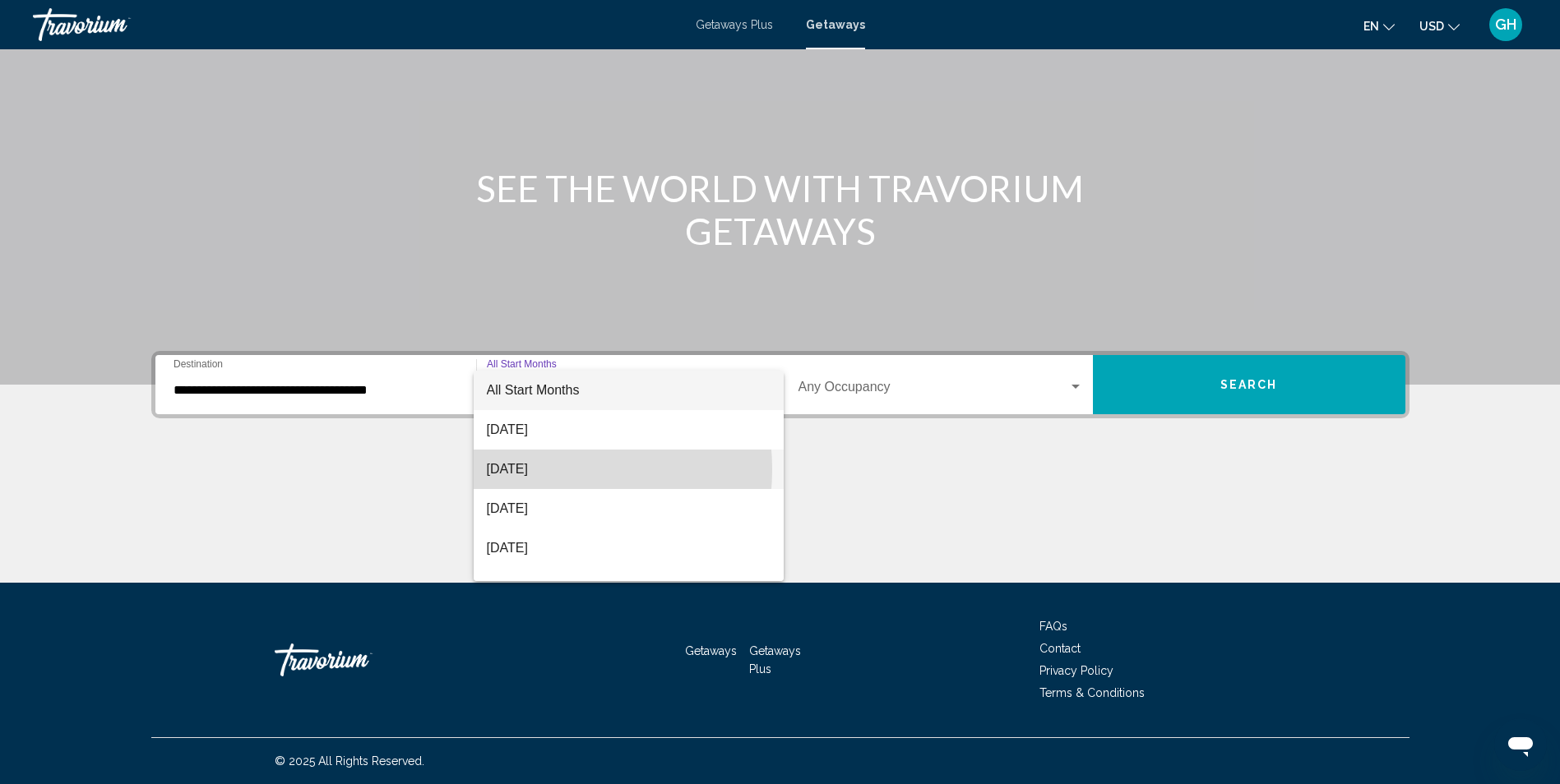
drag, startPoint x: 534, startPoint y: 469, endPoint x: 611, endPoint y: 464, distance: 77.2
click at [537, 469] on span "[DATE]" at bounding box center [629, 469] width 283 height 39
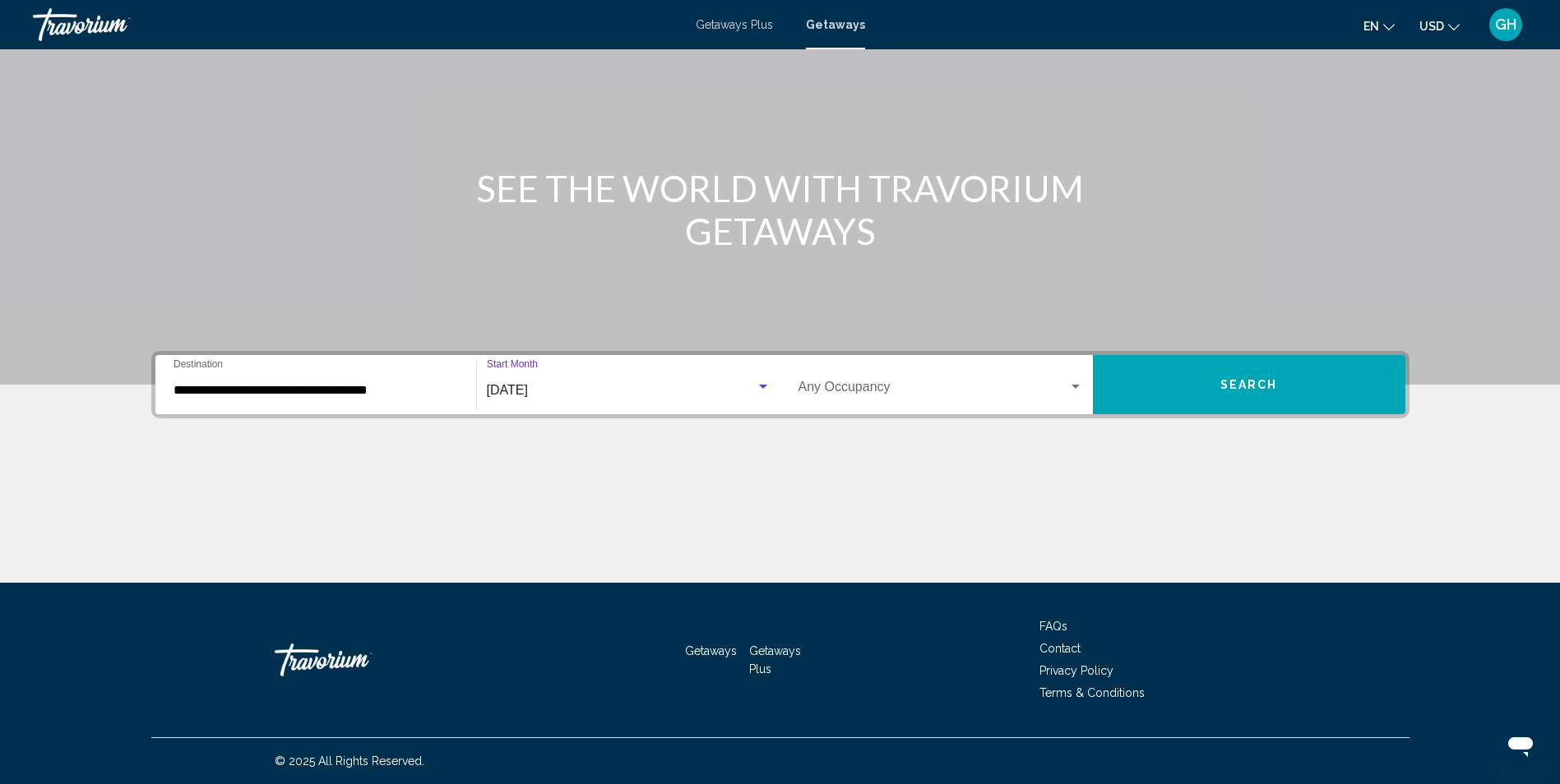
click at [911, 385] on span "Search widget" at bounding box center [934, 390] width 270 height 15
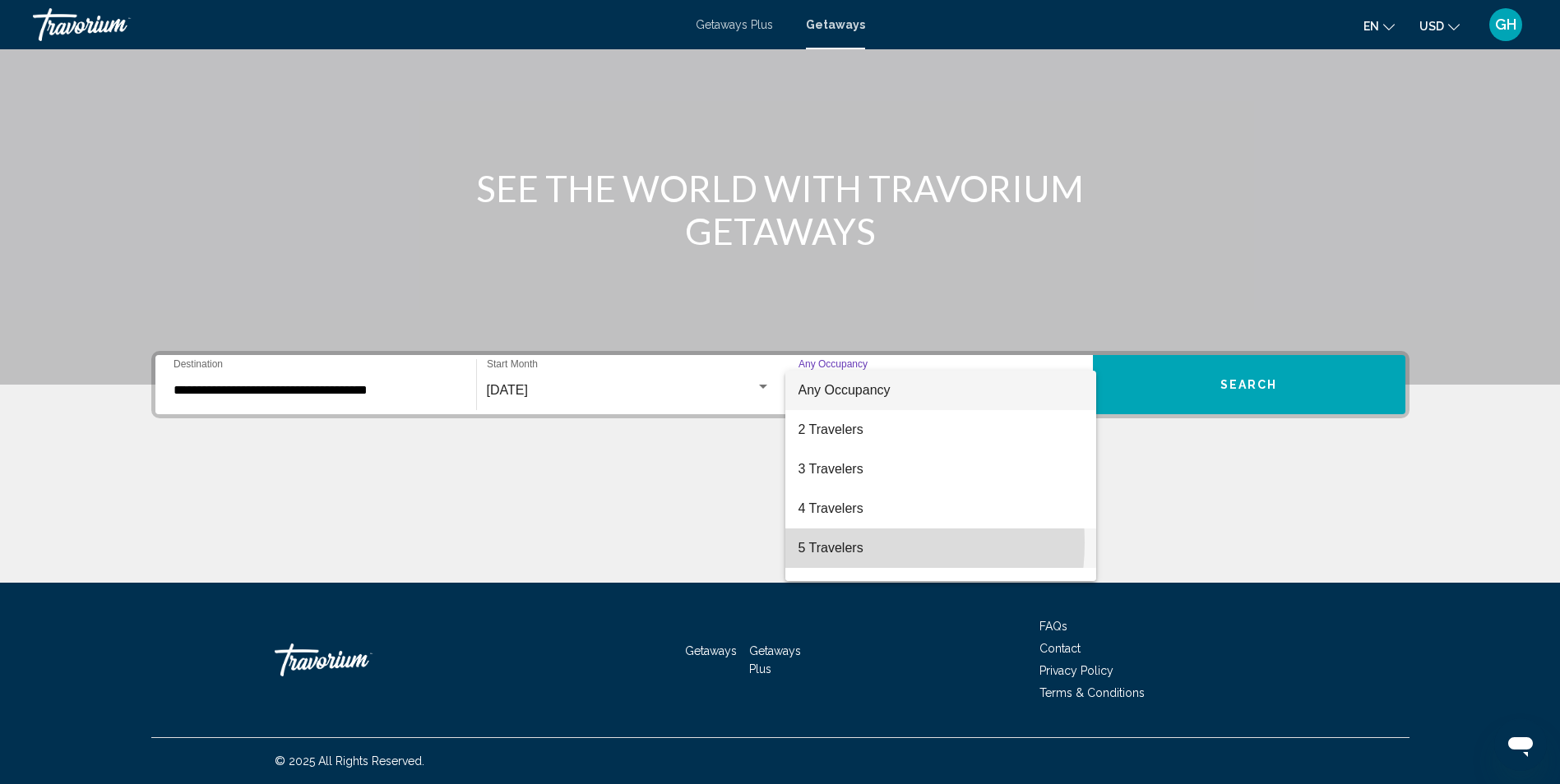
click at [840, 539] on span "5 Travelers" at bounding box center [940, 549] width 284 height 39
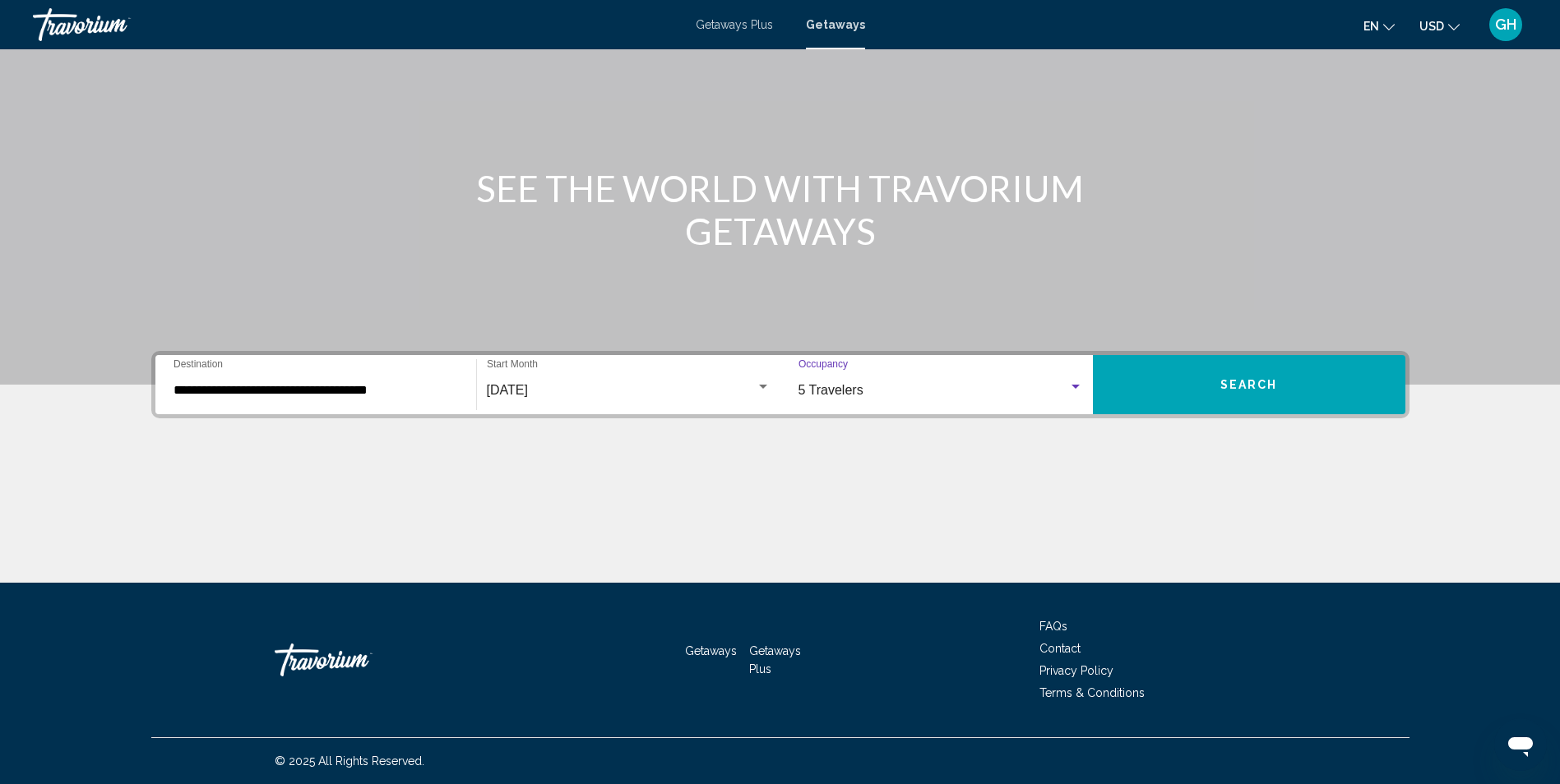
click at [1354, 378] on button "Search" at bounding box center [1249, 384] width 312 height 59
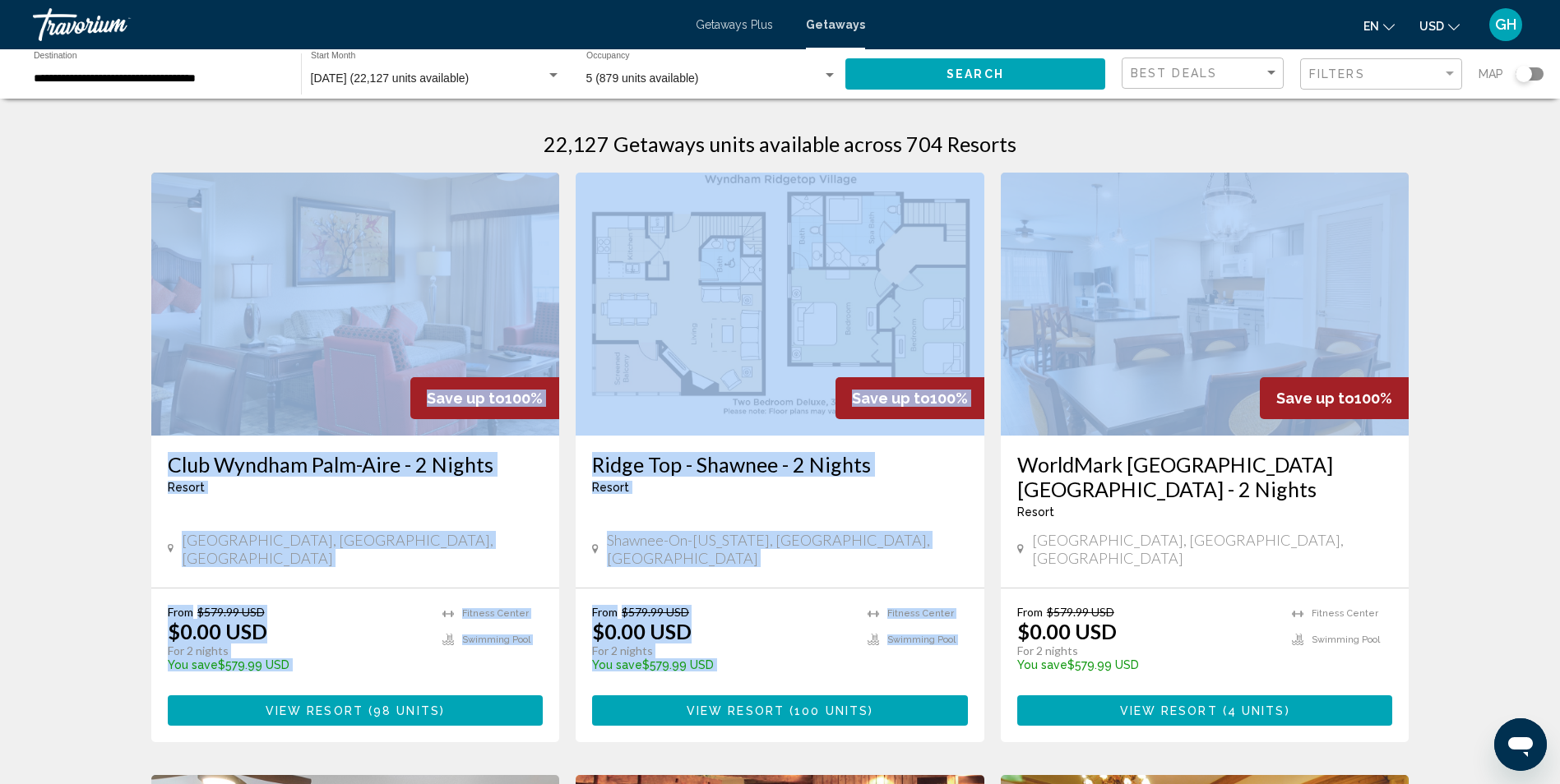
drag, startPoint x: 1558, startPoint y: 137, endPoint x: 1563, endPoint y: 160, distance: 23.5
click at [1560, 160] on html "**********" at bounding box center [780, 392] width 1560 height 784
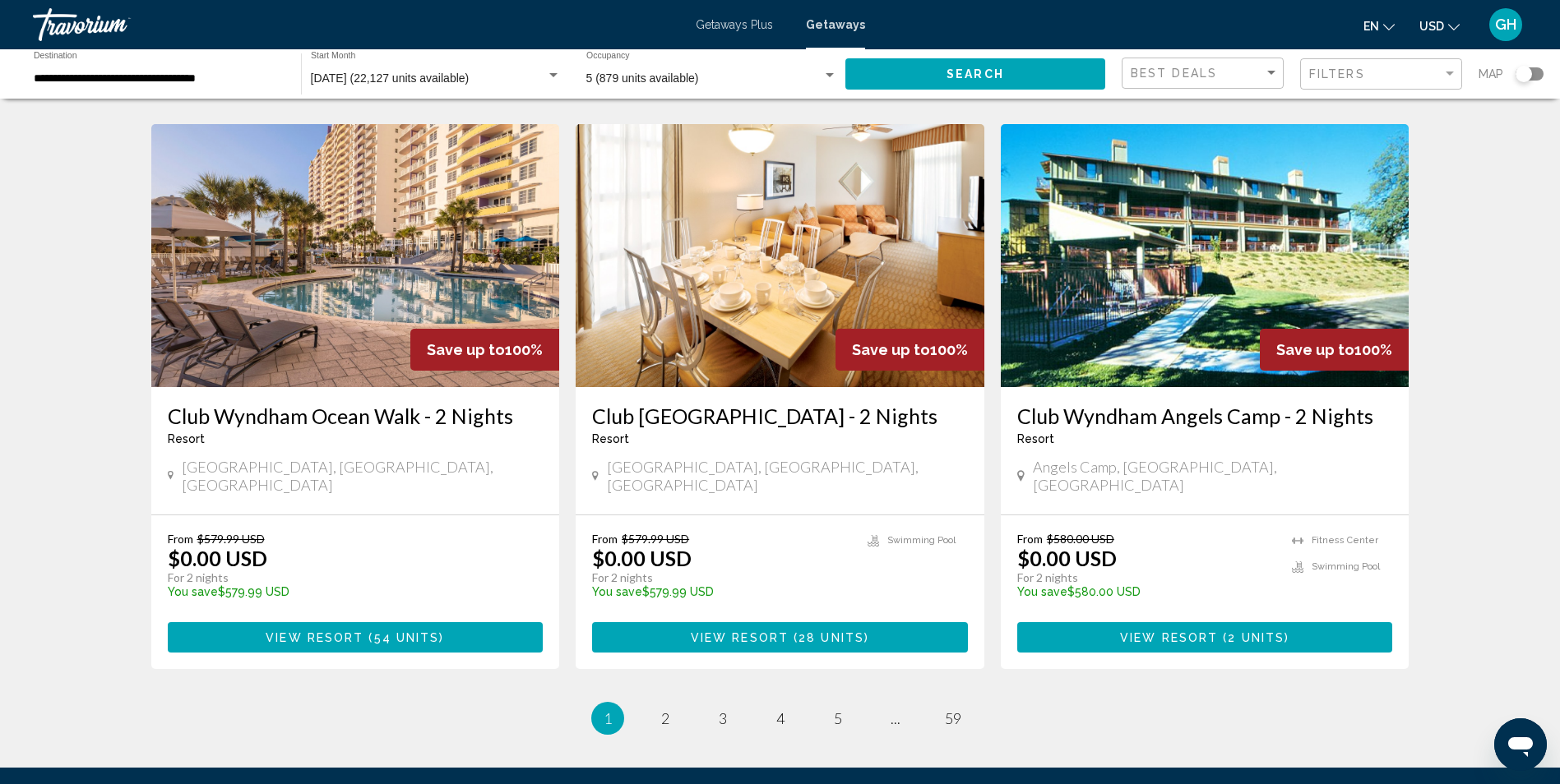
scroll to position [1896, 0]
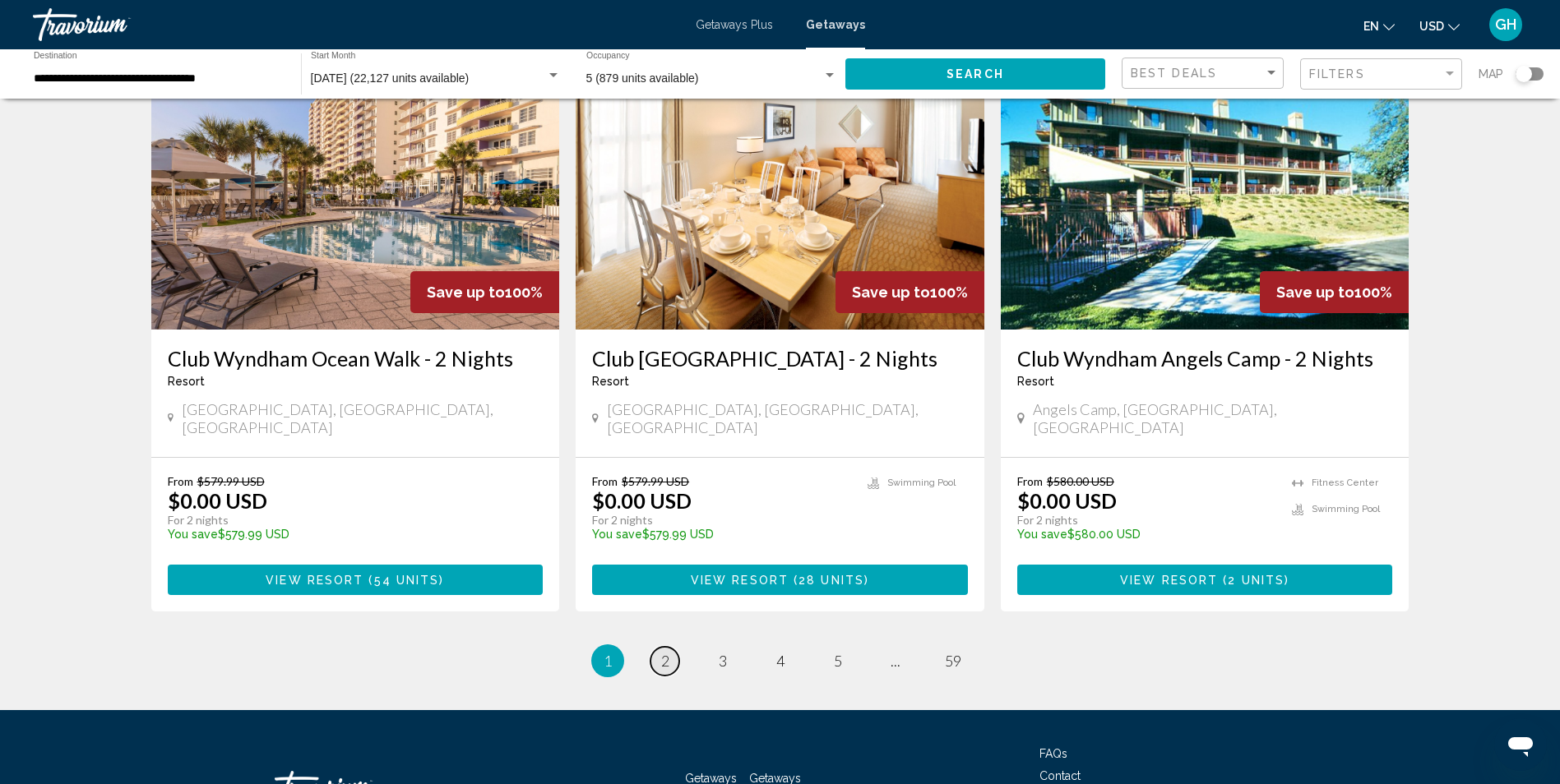
click at [666, 652] on span "2" at bounding box center [666, 660] width 9 height 18
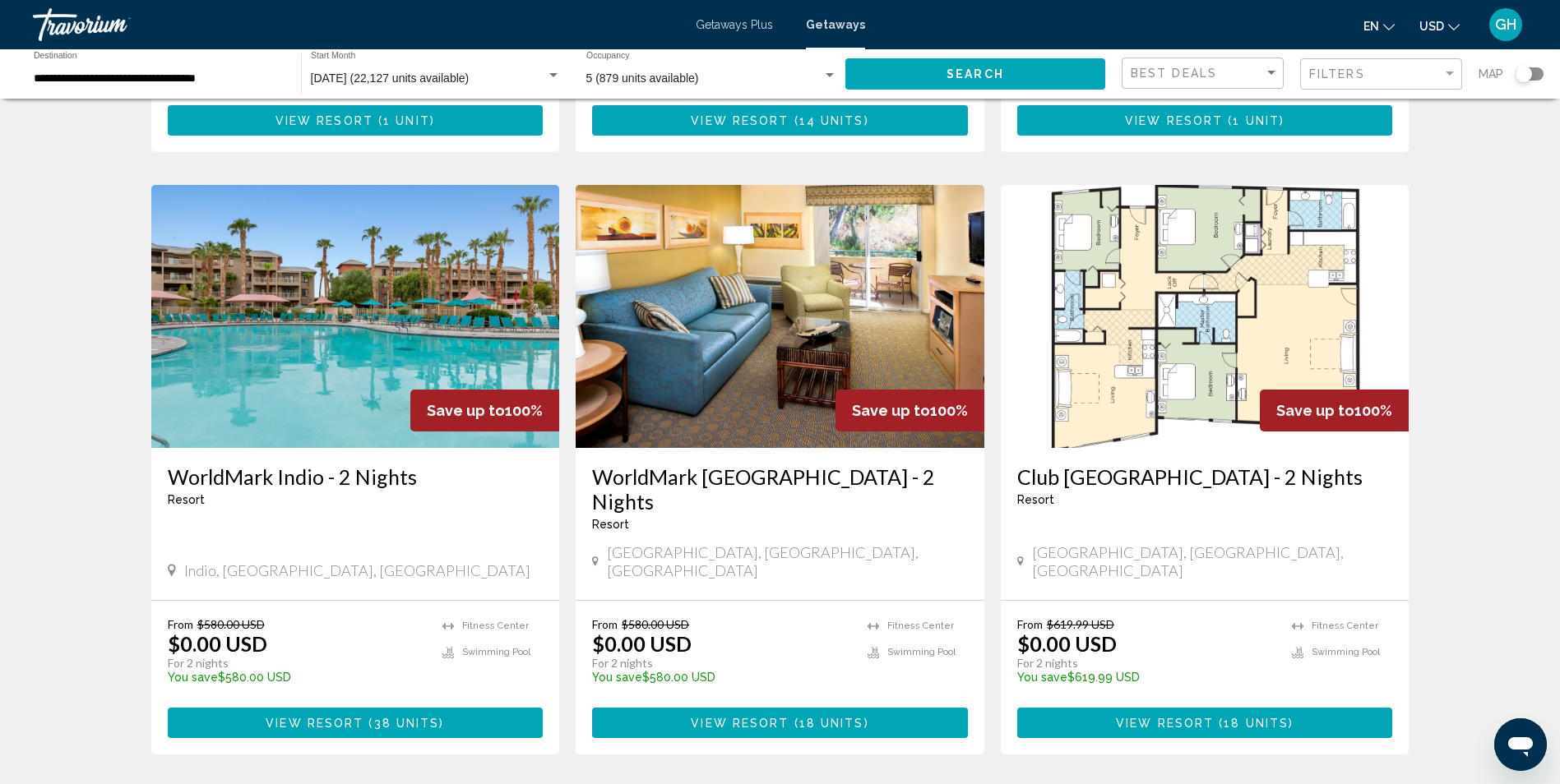
scroll to position [1829, 0]
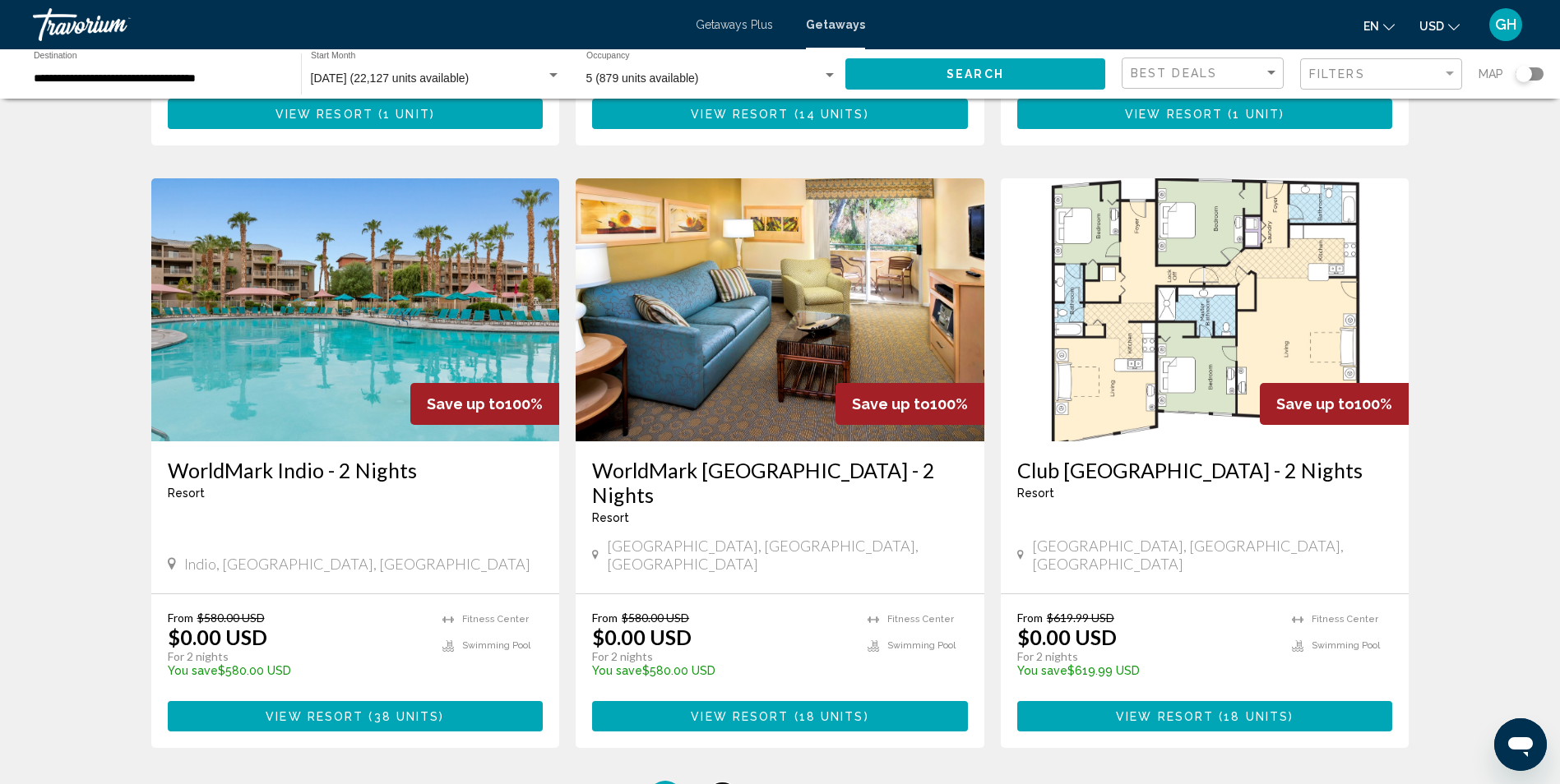
click at [714, 783] on link "page 3" at bounding box center [723, 798] width 29 height 29
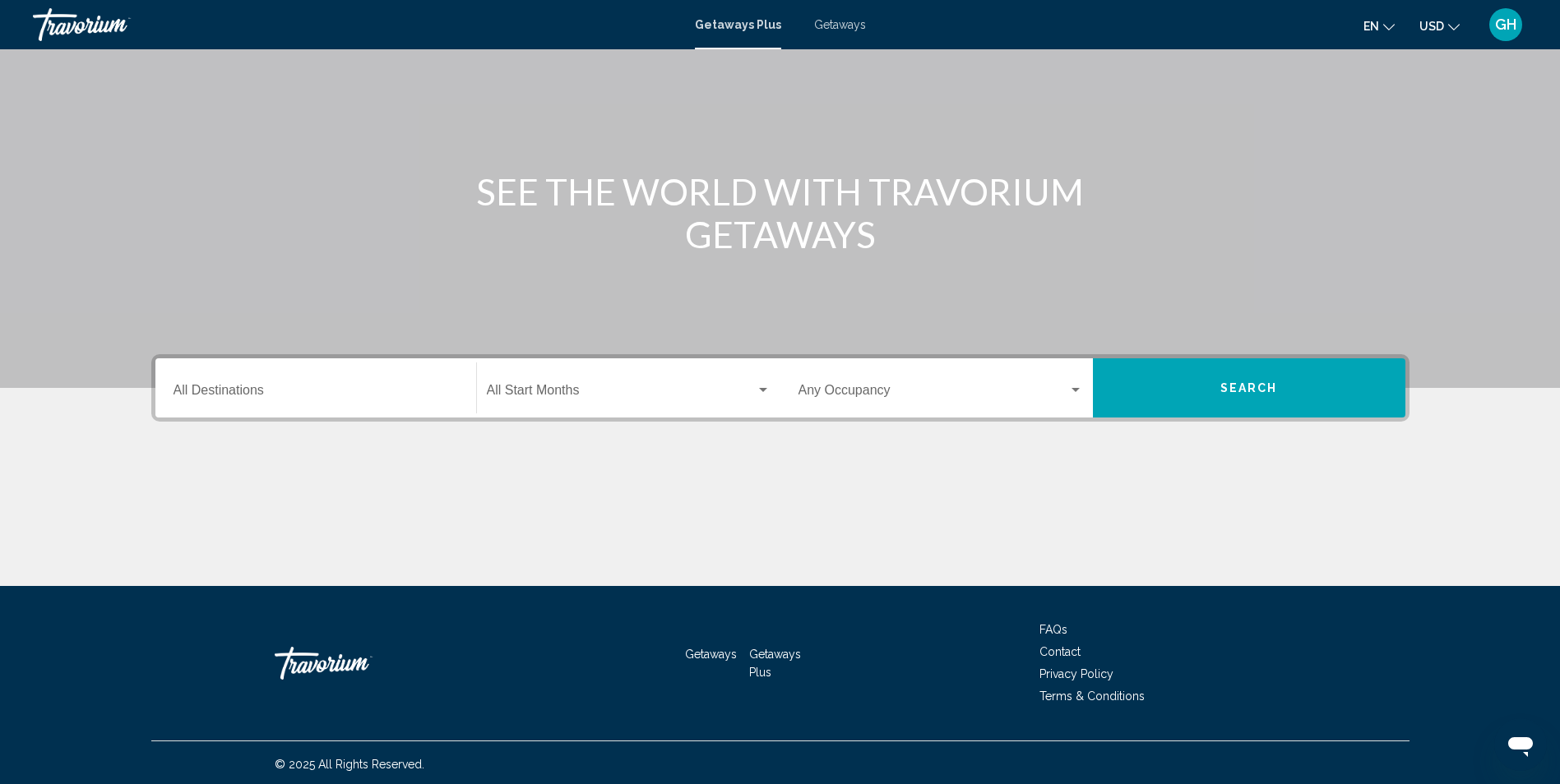
scroll to position [108, 0]
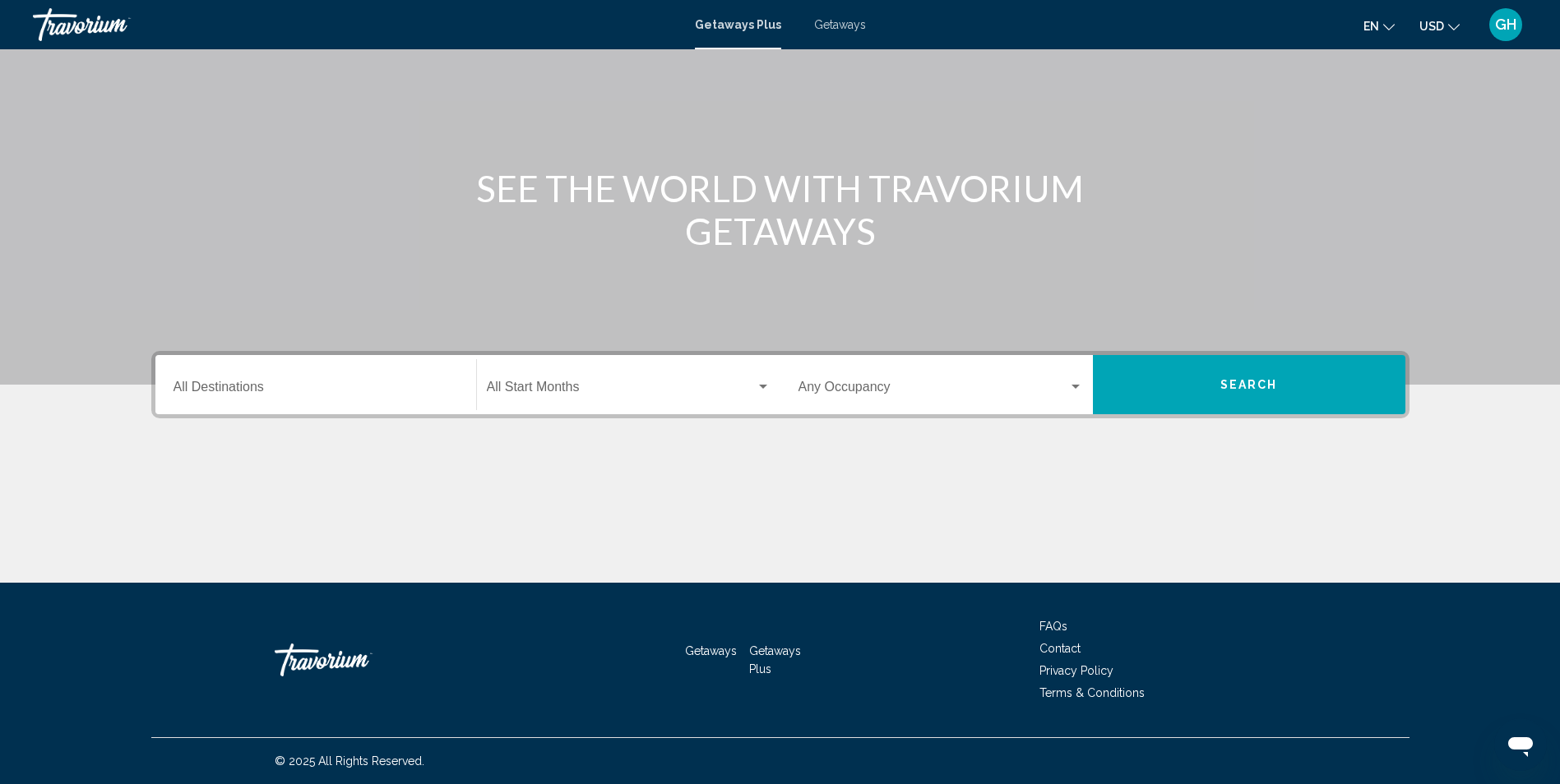
click at [766, 657] on span "Getaways Plus" at bounding box center [775, 660] width 52 height 32
click at [264, 386] on input "Destination All Destinations" at bounding box center [315, 390] width 284 height 15
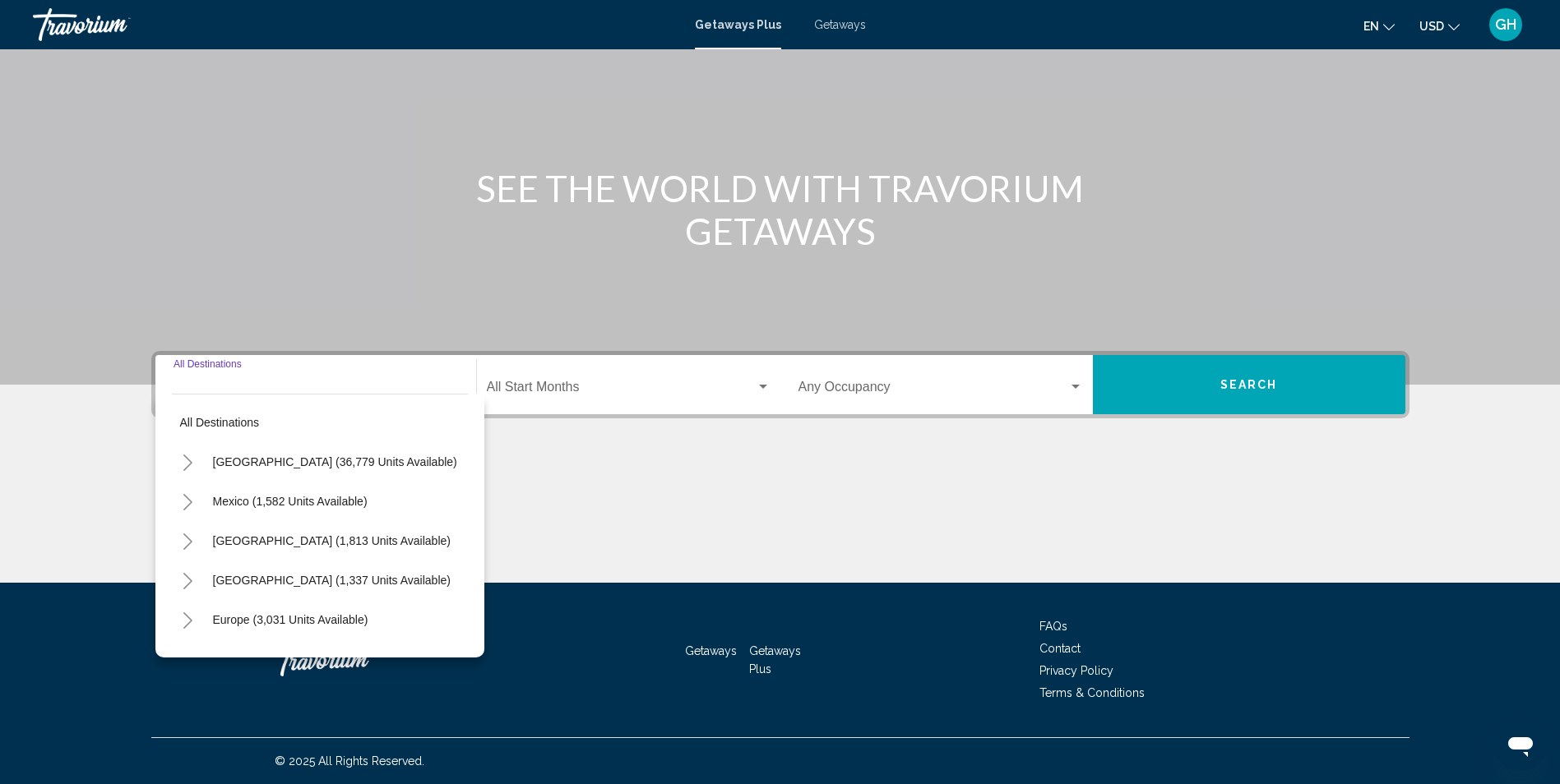
click at [235, 453] on button "[GEOGRAPHIC_DATA] (36,779 units available)" at bounding box center [335, 462] width 261 height 38
type input "**********"
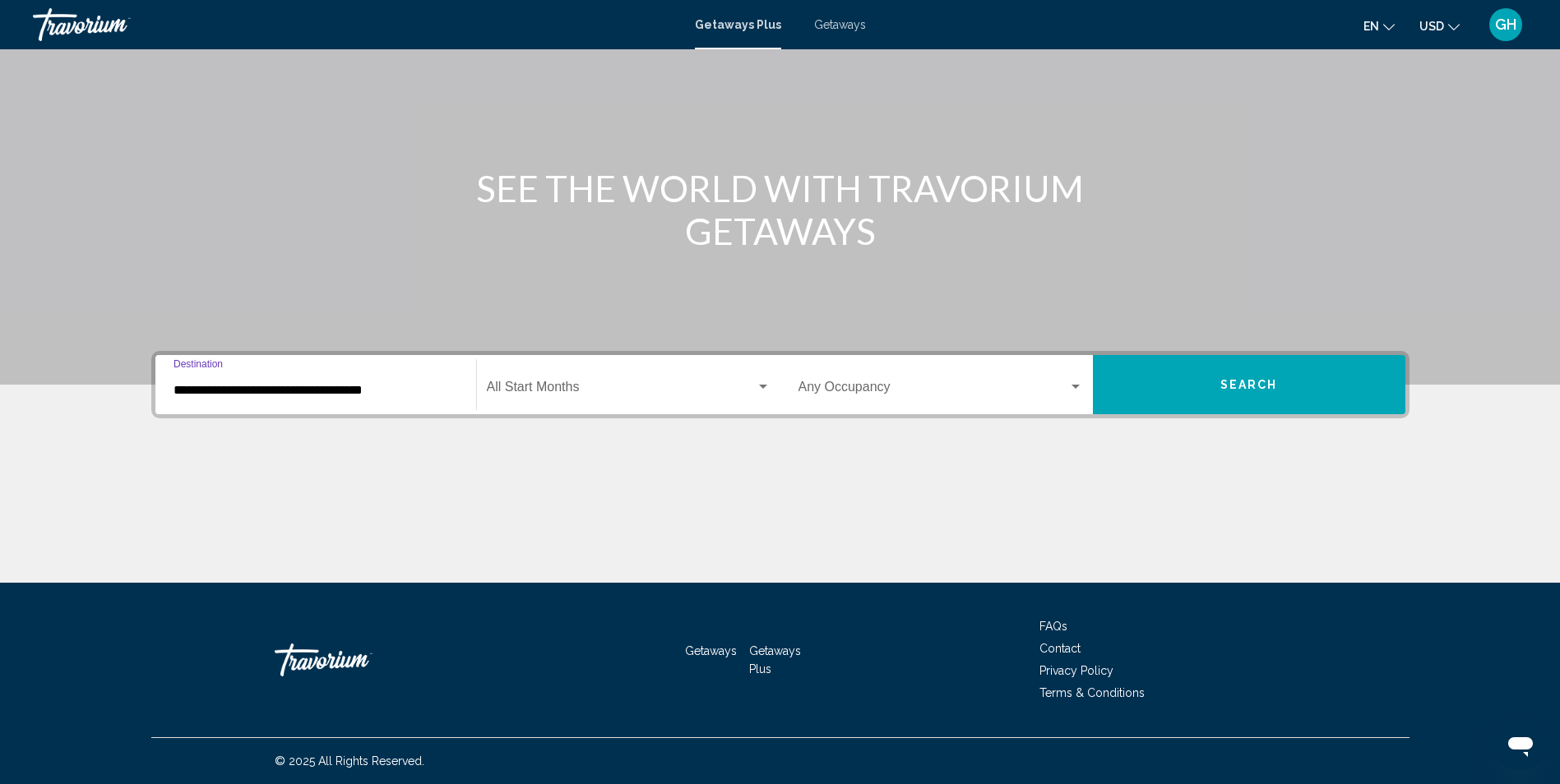
click at [518, 388] on span "Search widget" at bounding box center [621, 390] width 269 height 15
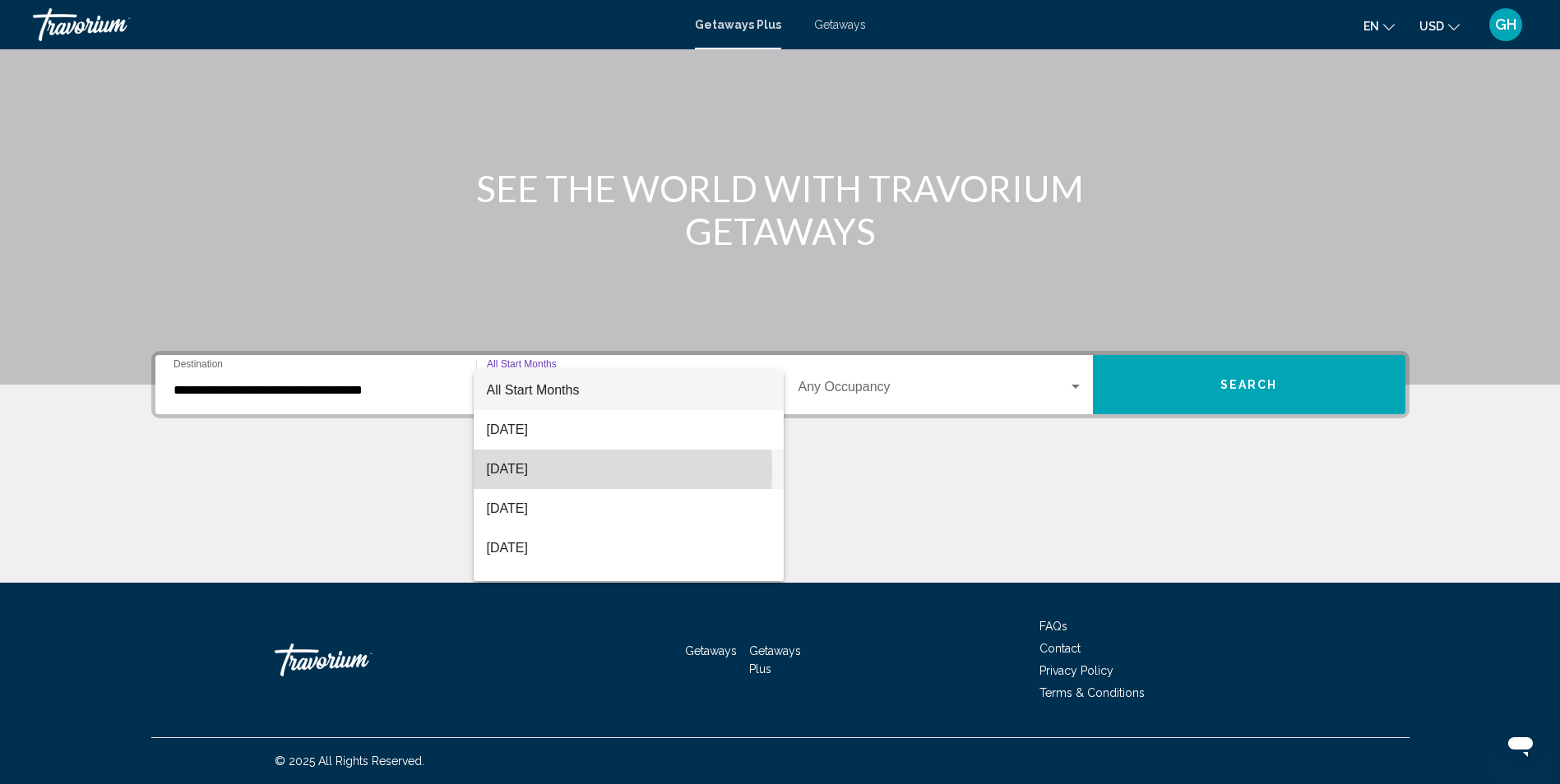
drag, startPoint x: 518, startPoint y: 471, endPoint x: 806, endPoint y: 447, distance: 289.0
click at [522, 471] on span "[DATE]" at bounding box center [629, 469] width 283 height 39
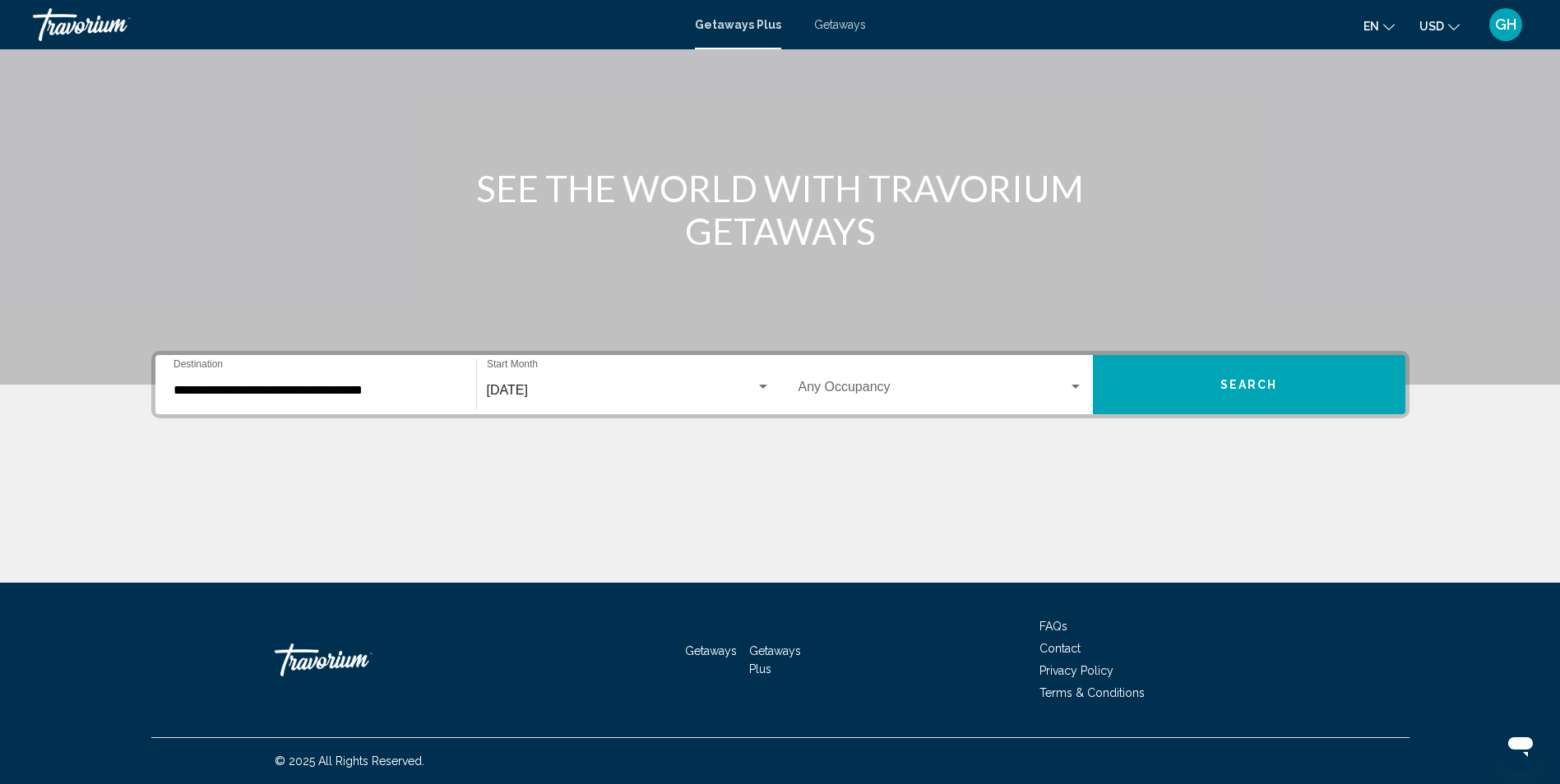
click at [920, 400] on div "Occupancy Any Occupancy" at bounding box center [940, 385] width 284 height 52
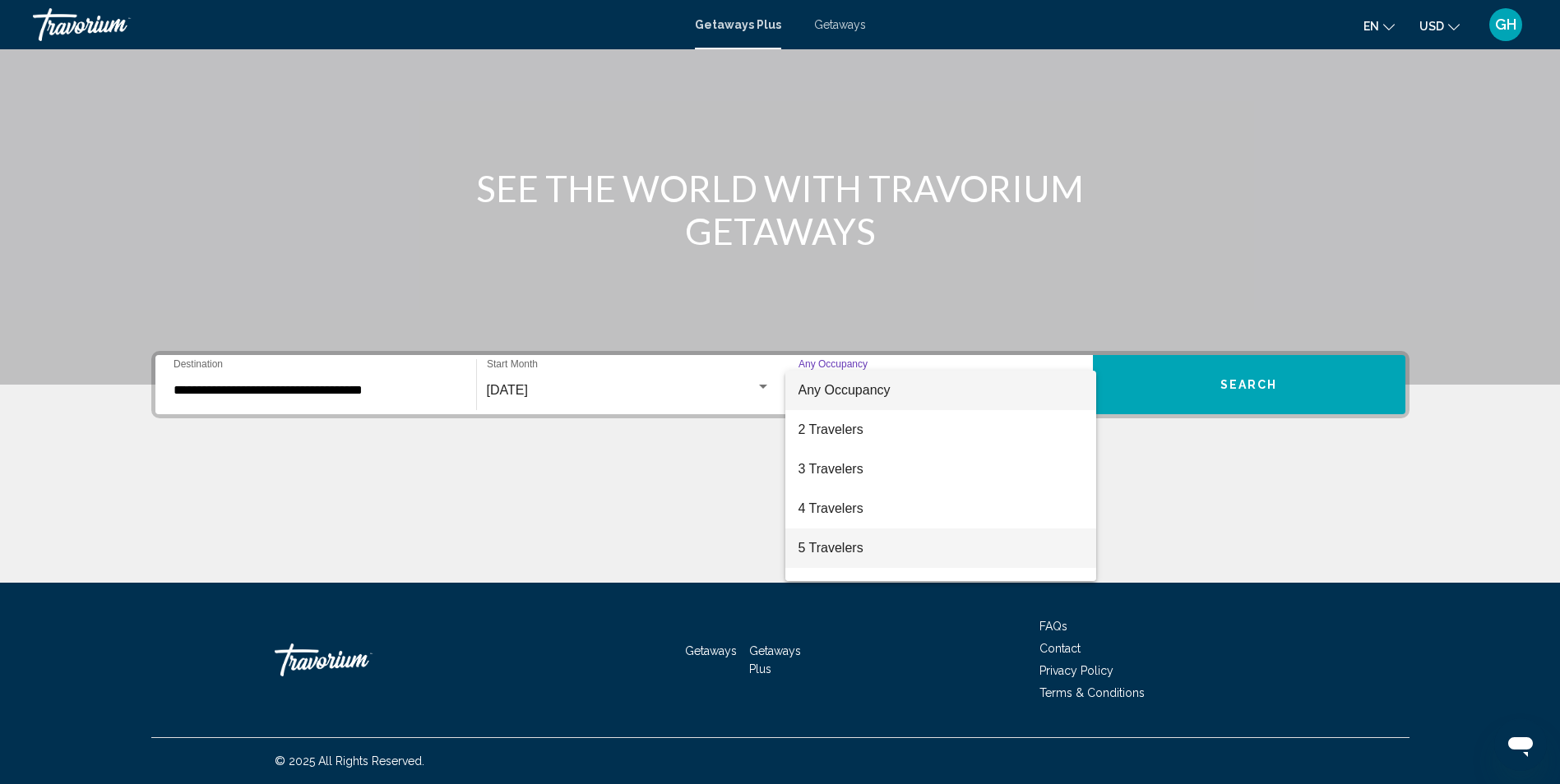
drag, startPoint x: 851, startPoint y: 543, endPoint x: 860, endPoint y: 531, distance: 15.0
click at [850, 543] on span "5 Travelers" at bounding box center [940, 549] width 284 height 39
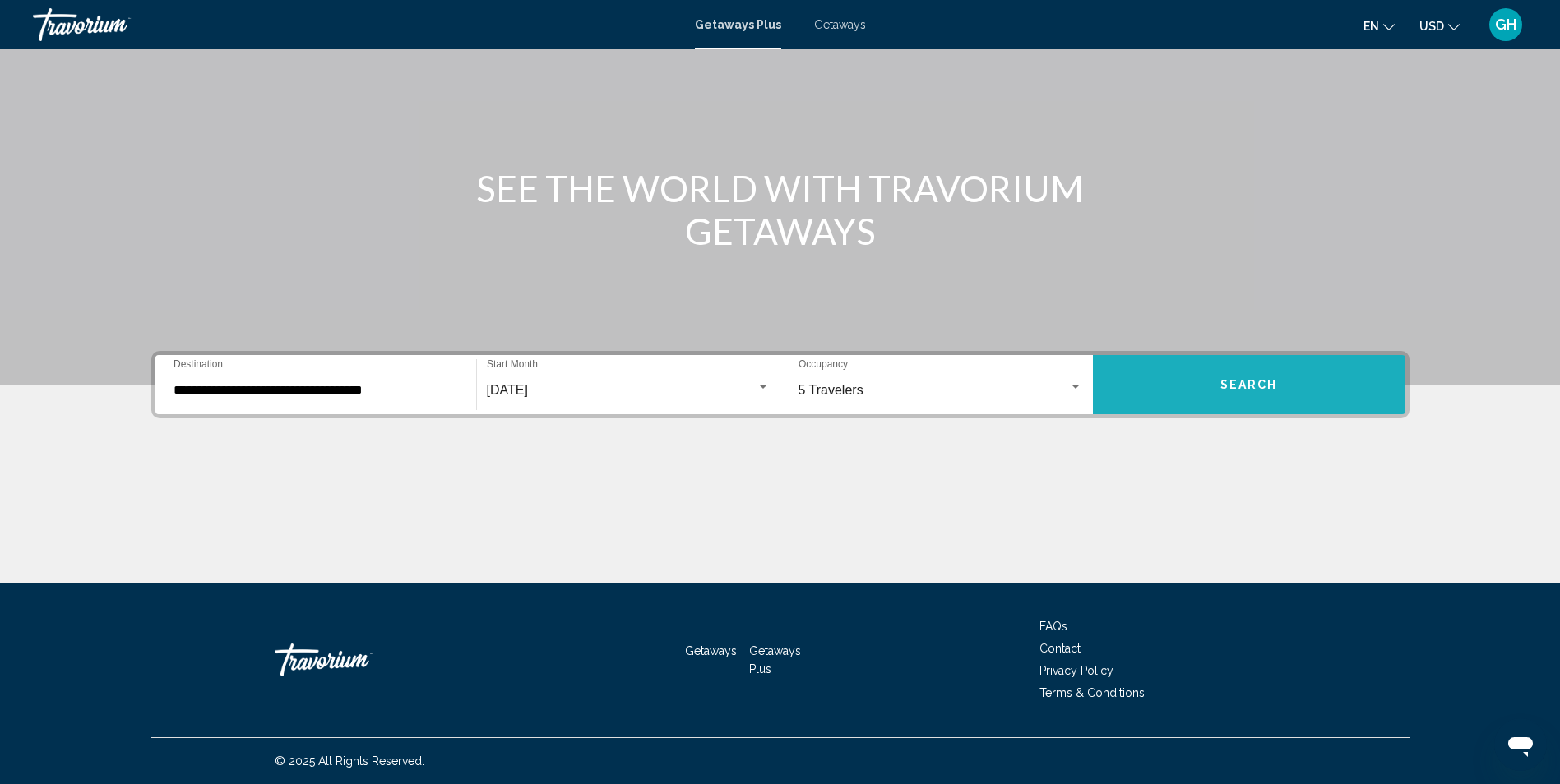
click at [1182, 389] on button "Search" at bounding box center [1249, 384] width 312 height 59
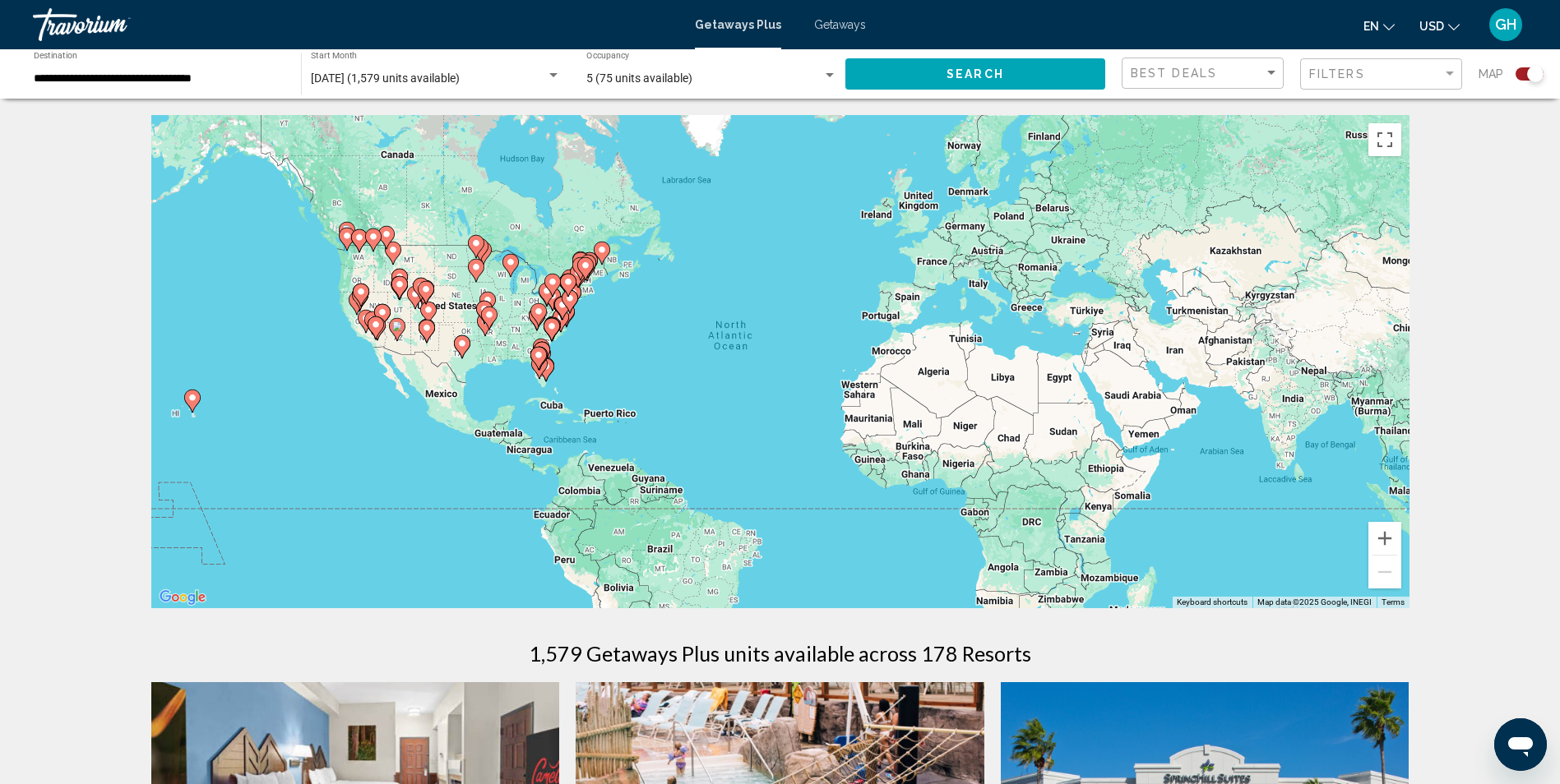
click at [548, 369] on image "Main content" at bounding box center [546, 367] width 10 height 10
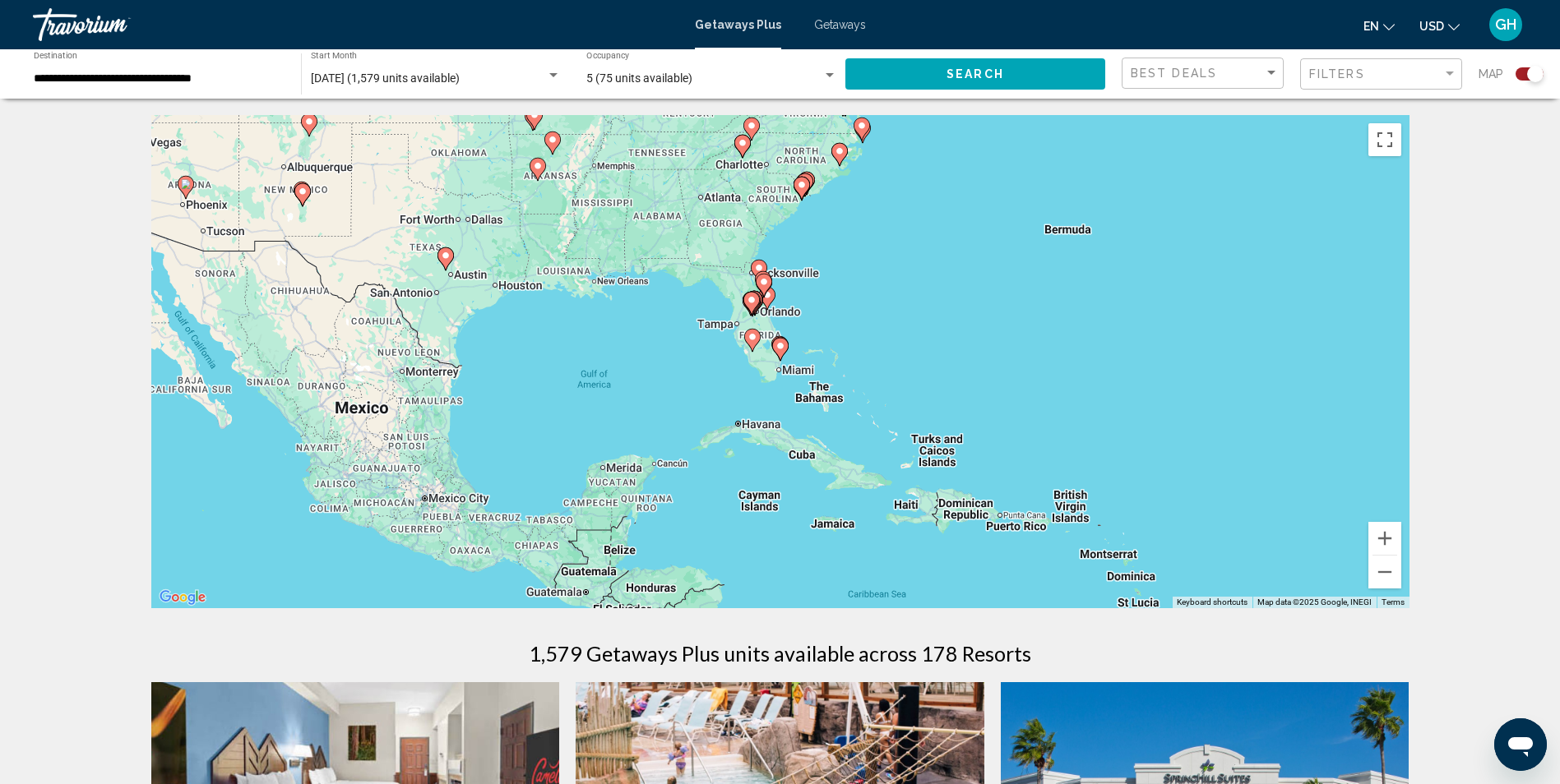
click at [779, 346] on image "Main content" at bounding box center [781, 346] width 10 height 10
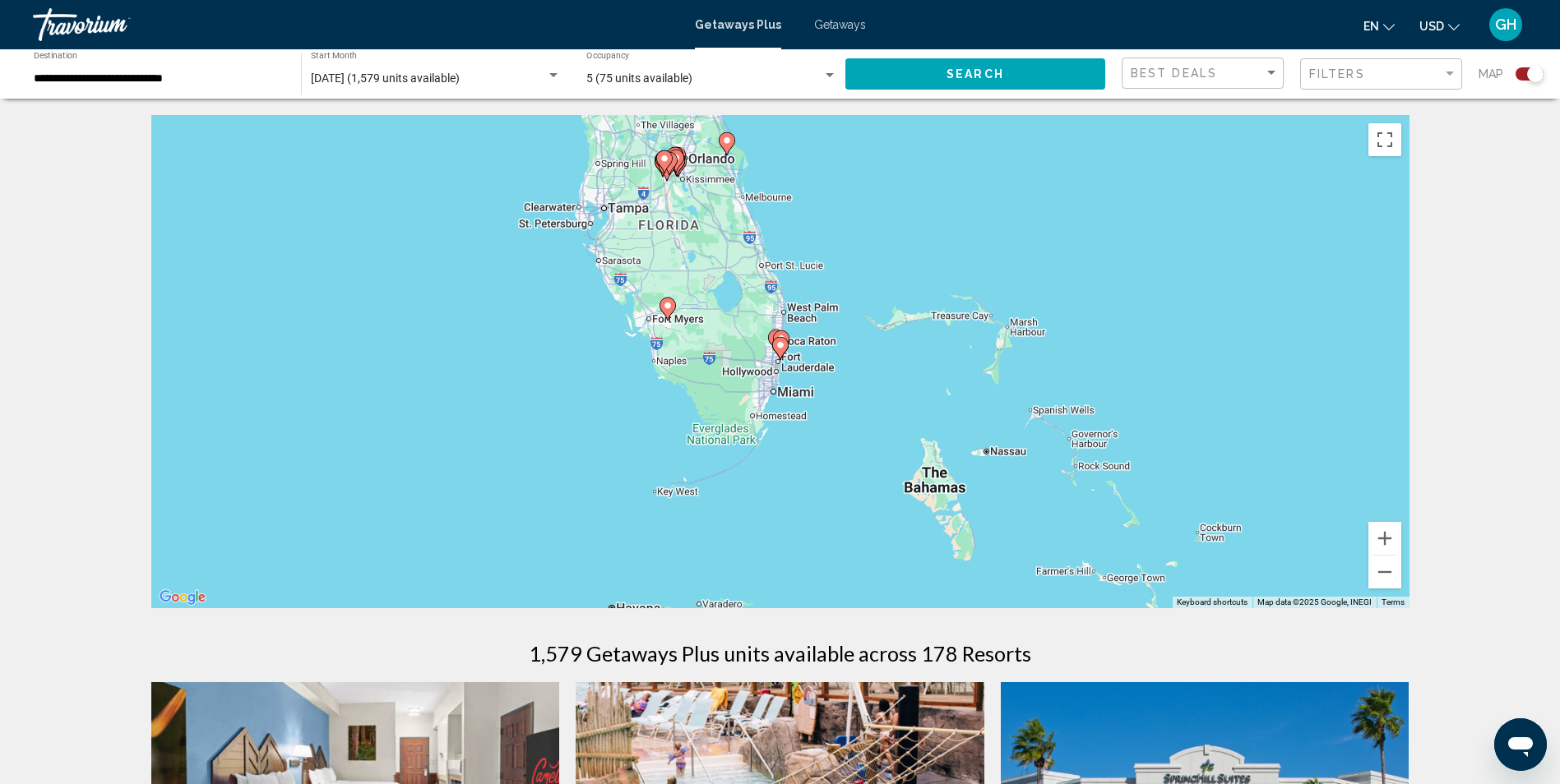
click at [782, 350] on image "Main content" at bounding box center [781, 346] width 10 height 10
click at [783, 345] on image "Main content" at bounding box center [781, 346] width 10 height 10
type input "**********"
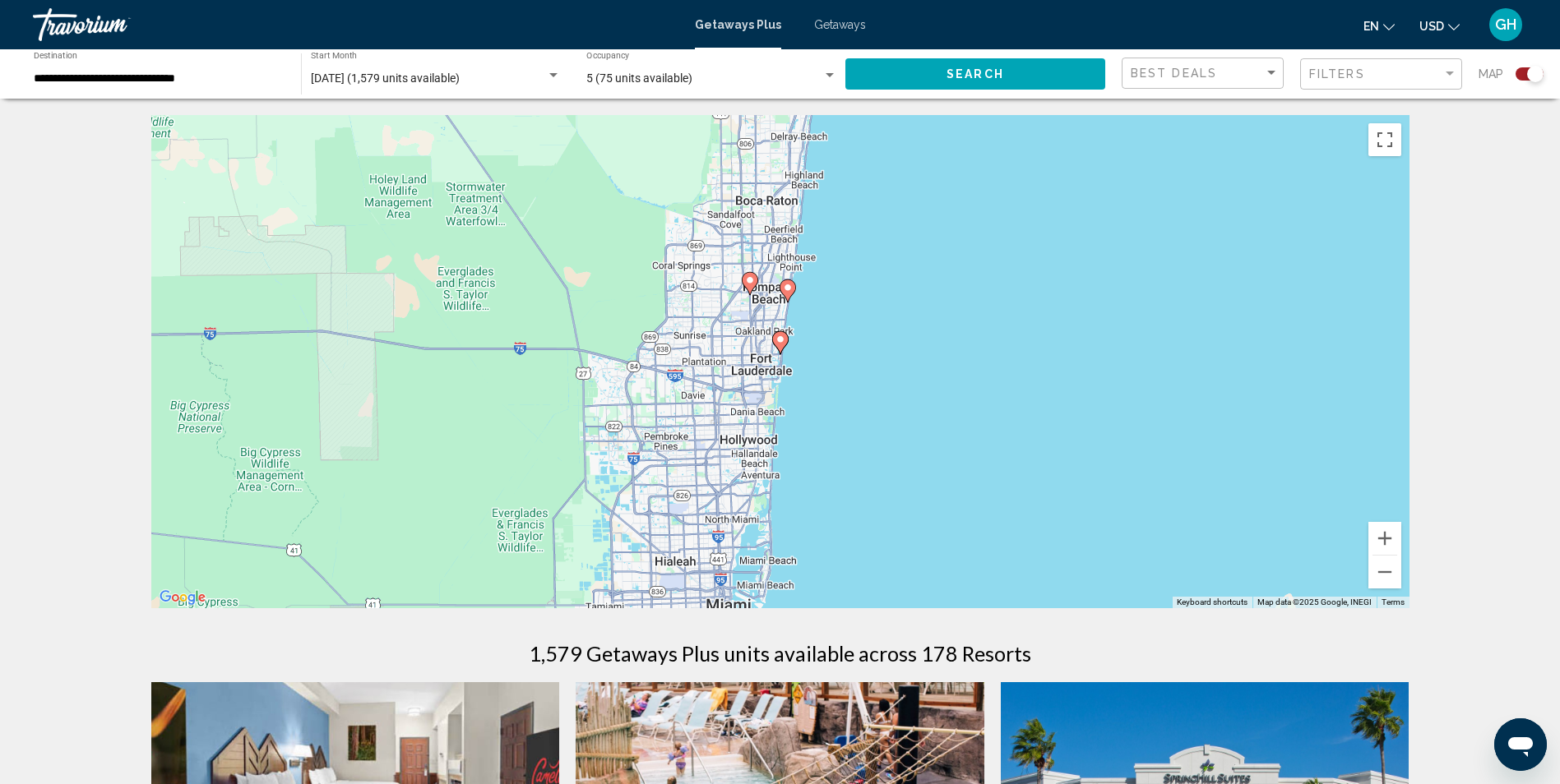
click at [783, 333] on icon "Main content" at bounding box center [779, 342] width 15 height 21
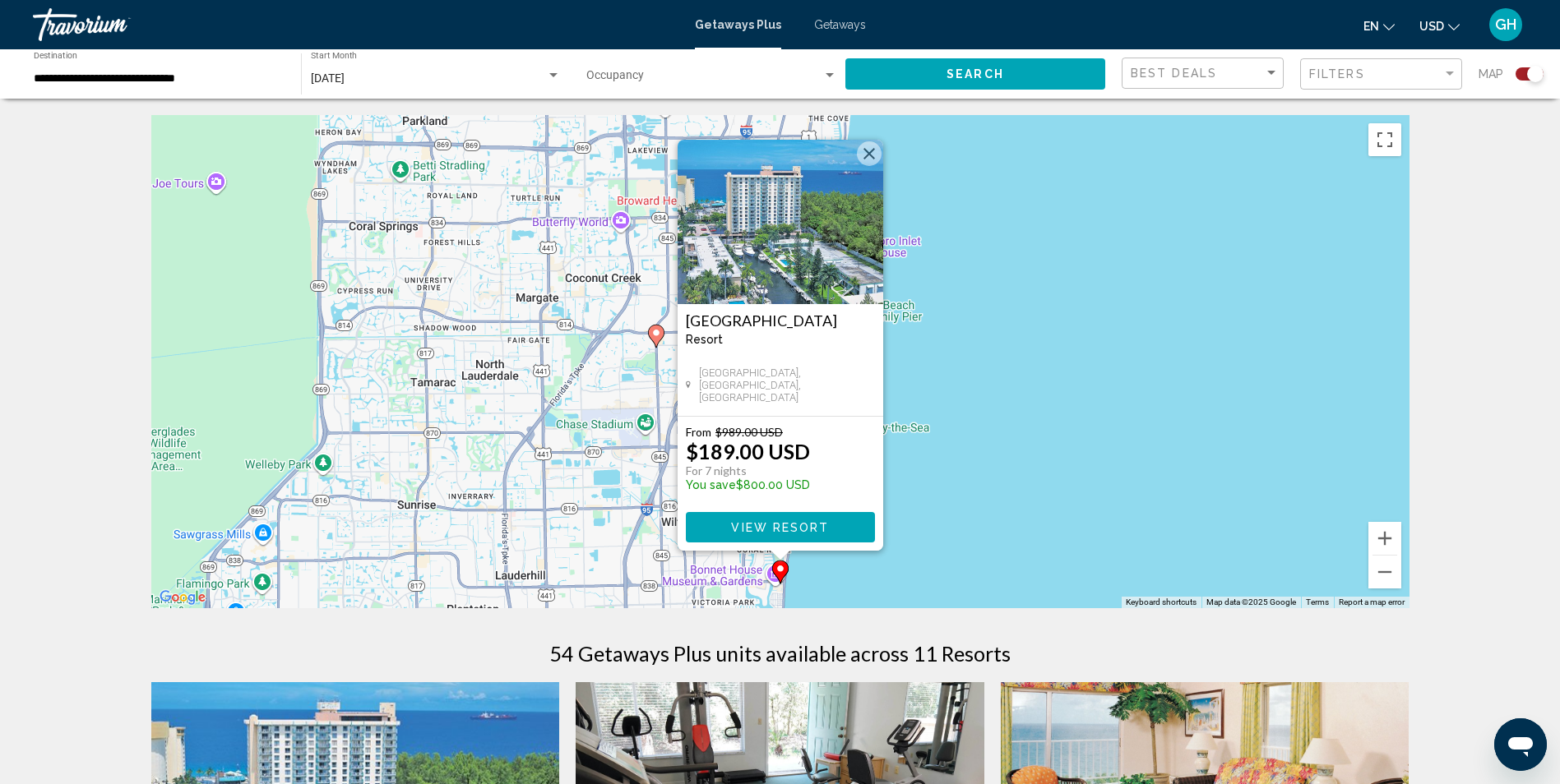
click at [862, 147] on button "Close" at bounding box center [869, 154] width 25 height 25
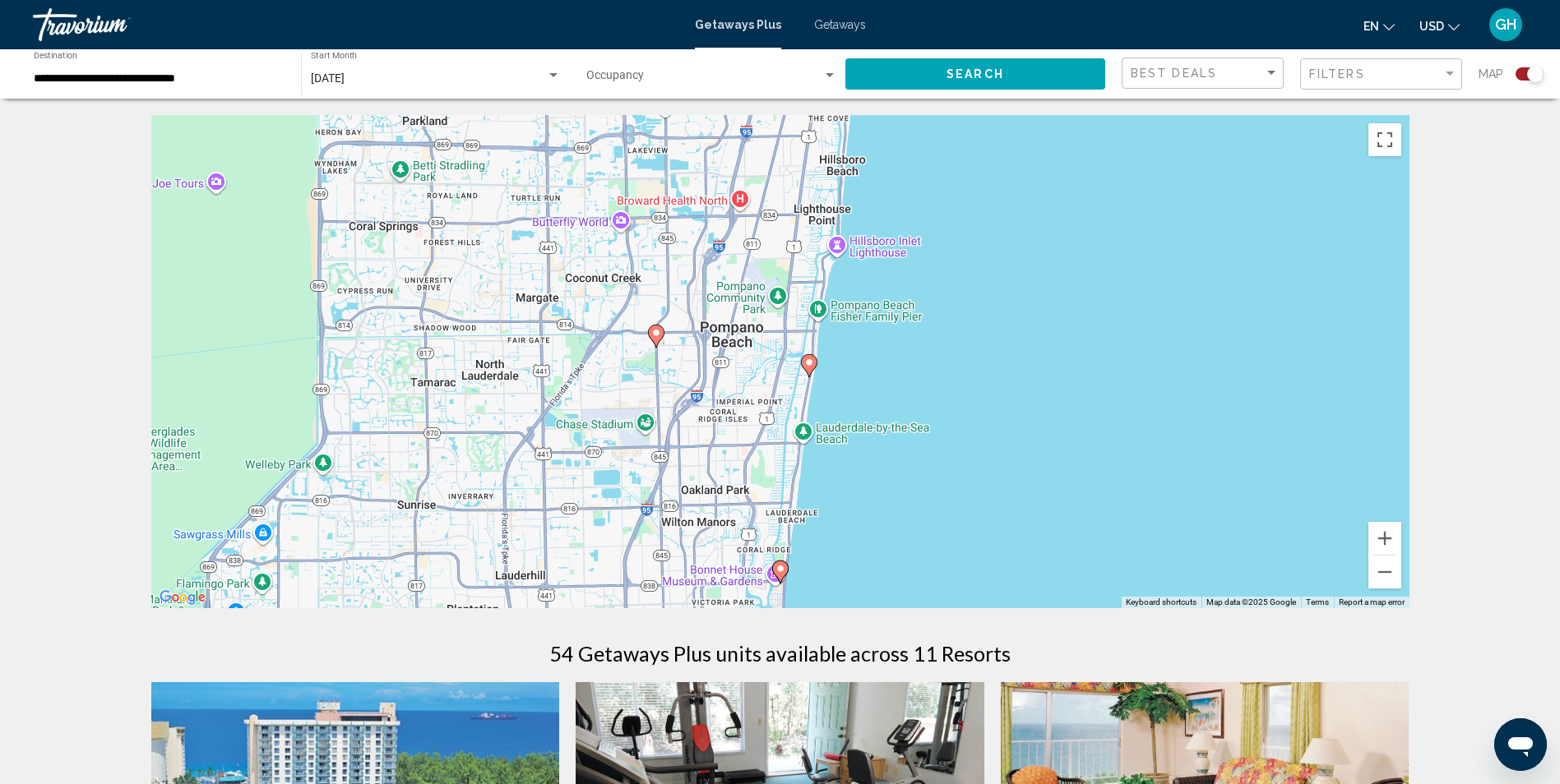
click at [805, 360] on icon "Main content" at bounding box center [808, 365] width 15 height 21
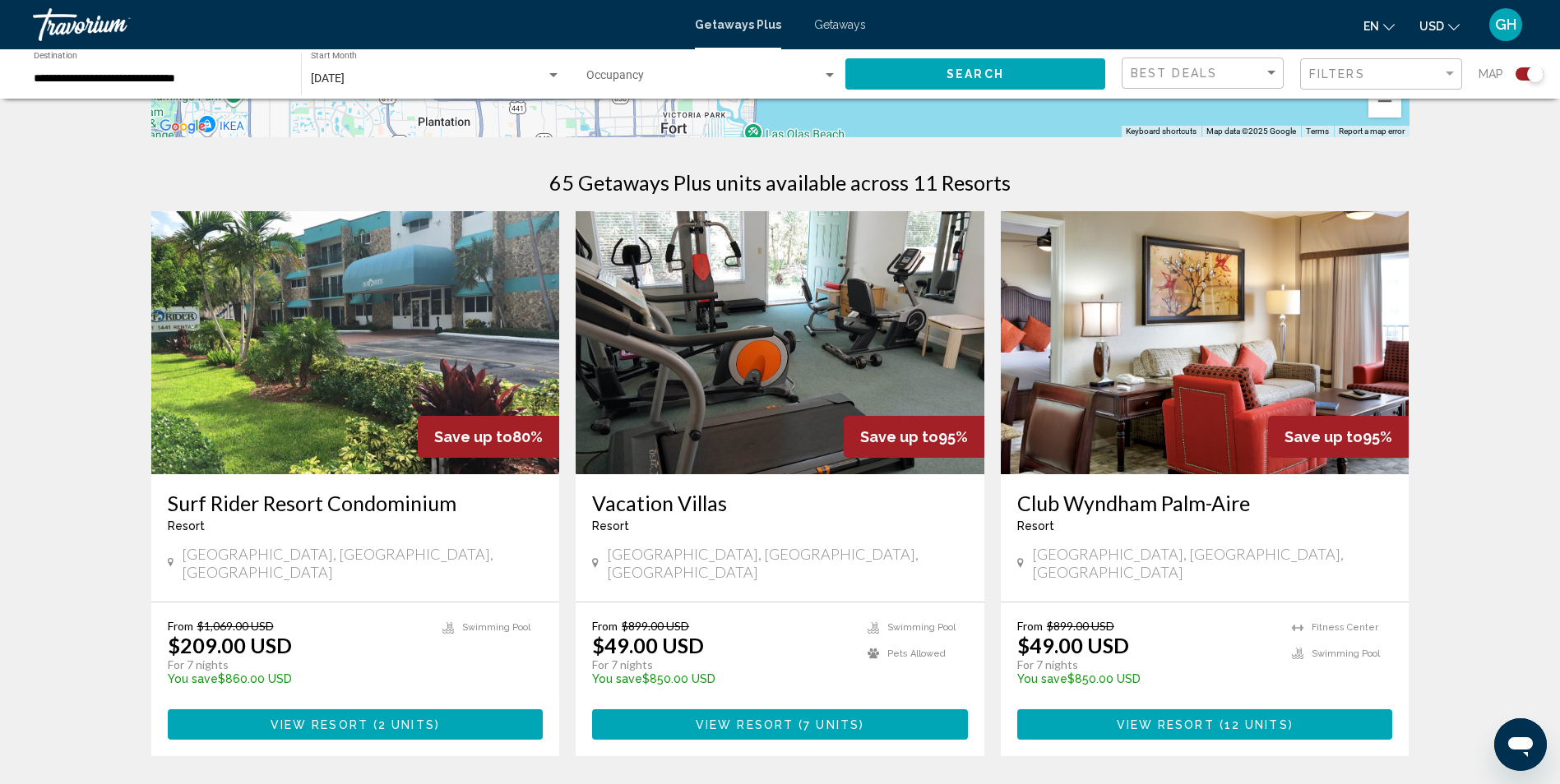
scroll to position [457, 0]
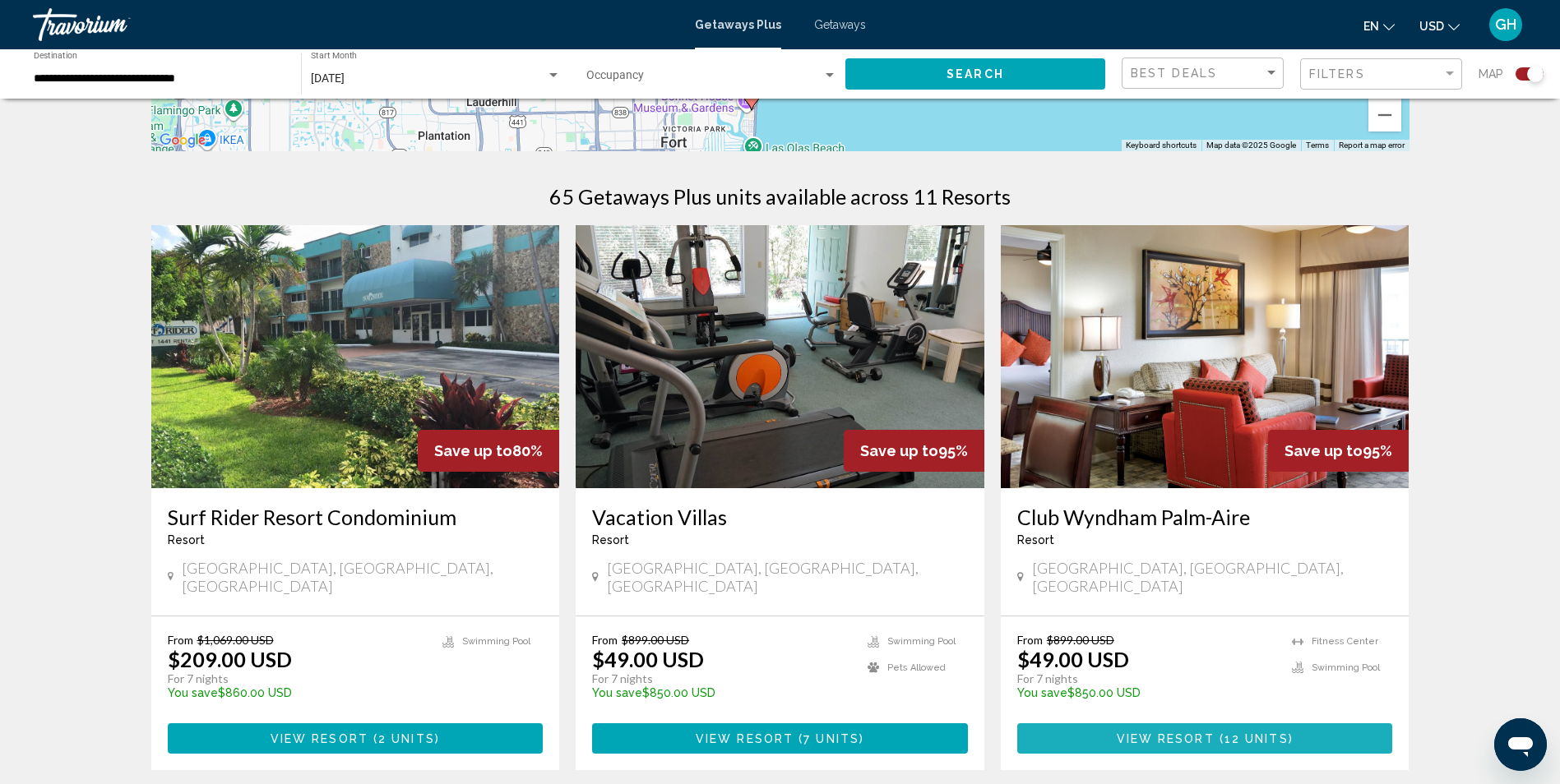
click at [1167, 733] on span "View Resort" at bounding box center [1166, 739] width 98 height 13
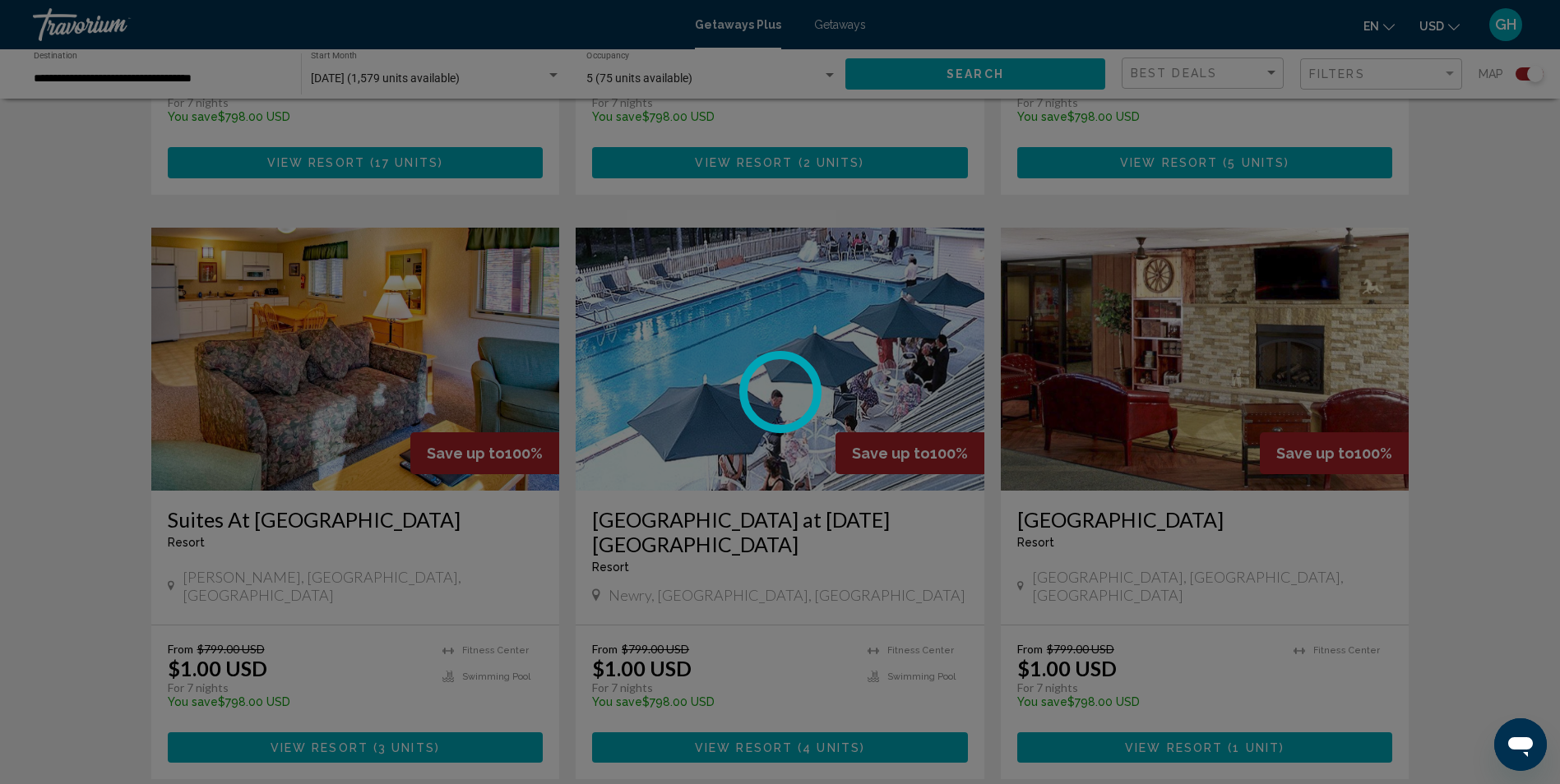
scroll to position [1693, 0]
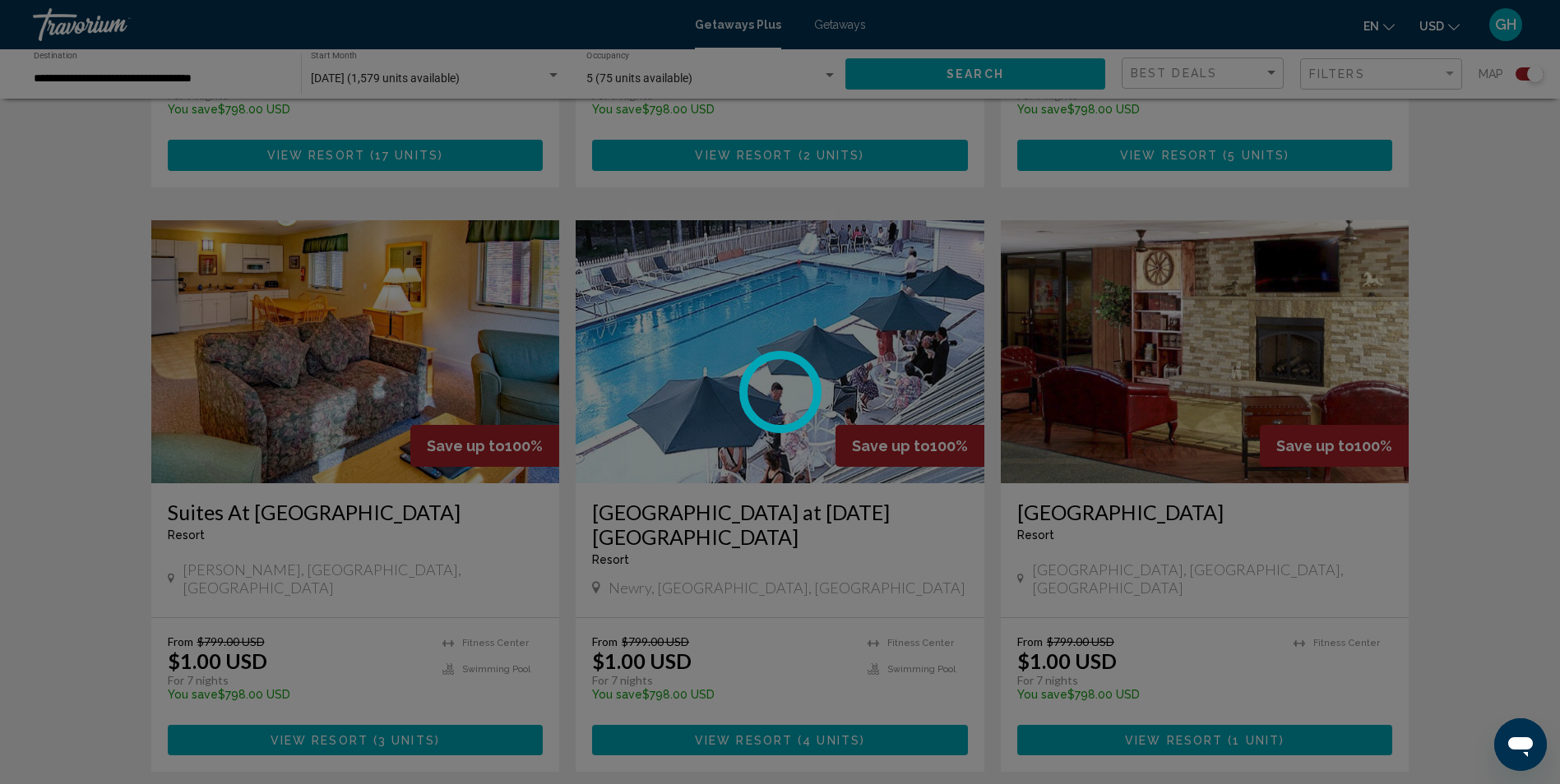
click at [1293, 642] on div at bounding box center [780, 392] width 1560 height 784
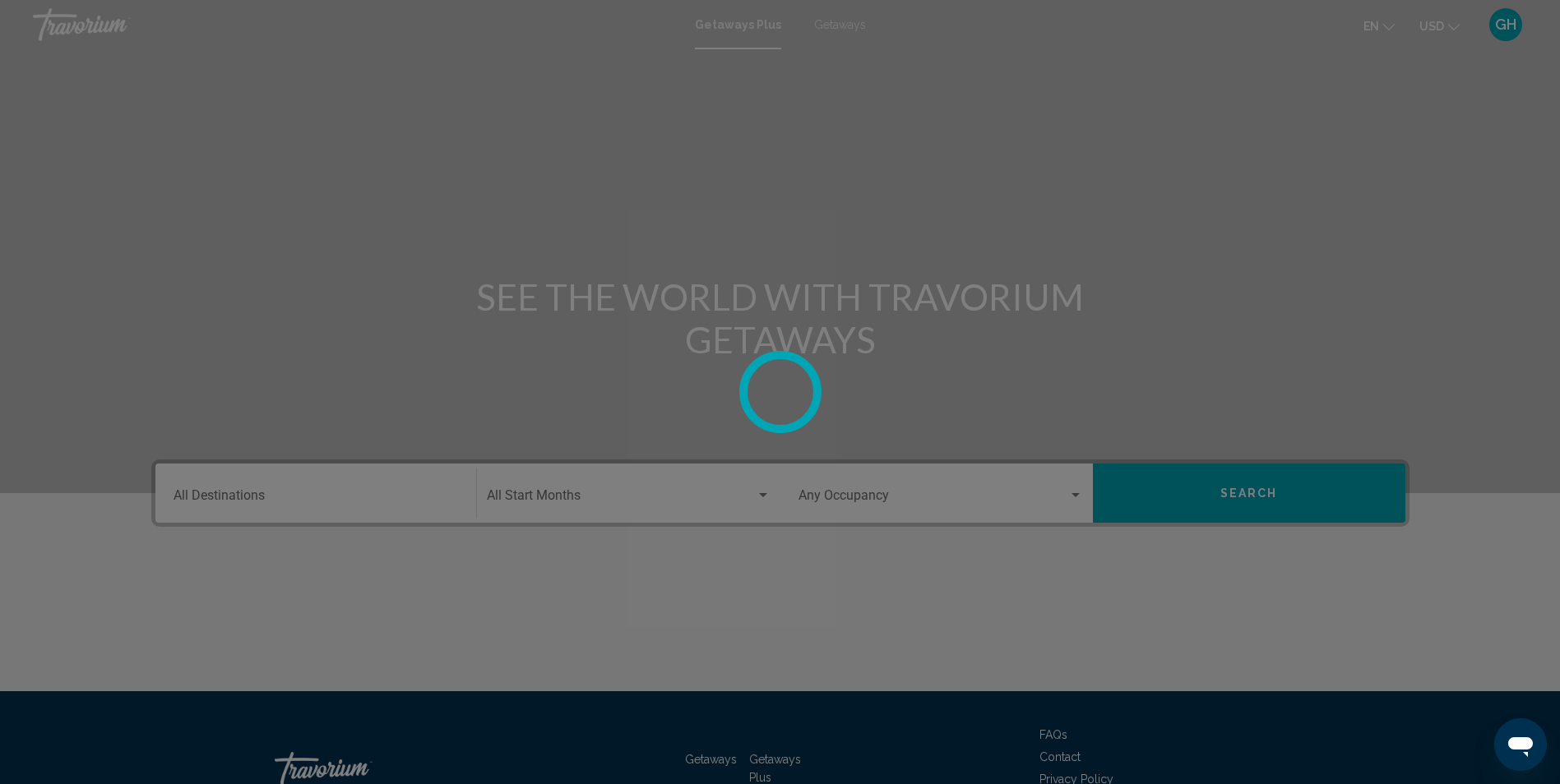
click at [923, 499] on div at bounding box center [780, 392] width 1560 height 784
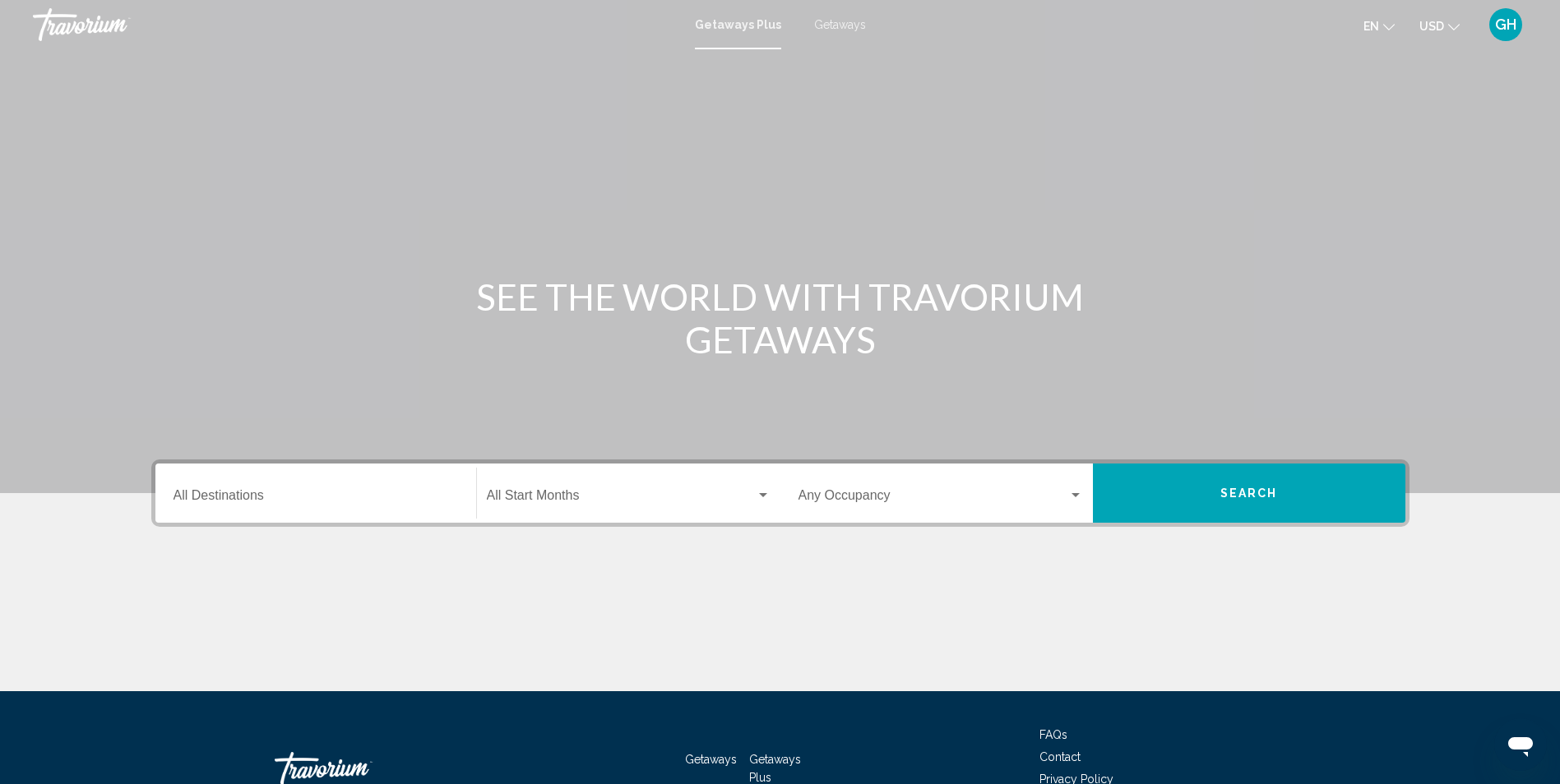
click at [851, 24] on span "Getaways" at bounding box center [840, 24] width 52 height 13
click at [406, 495] on input "Destination All Destinations" at bounding box center [315, 498] width 284 height 15
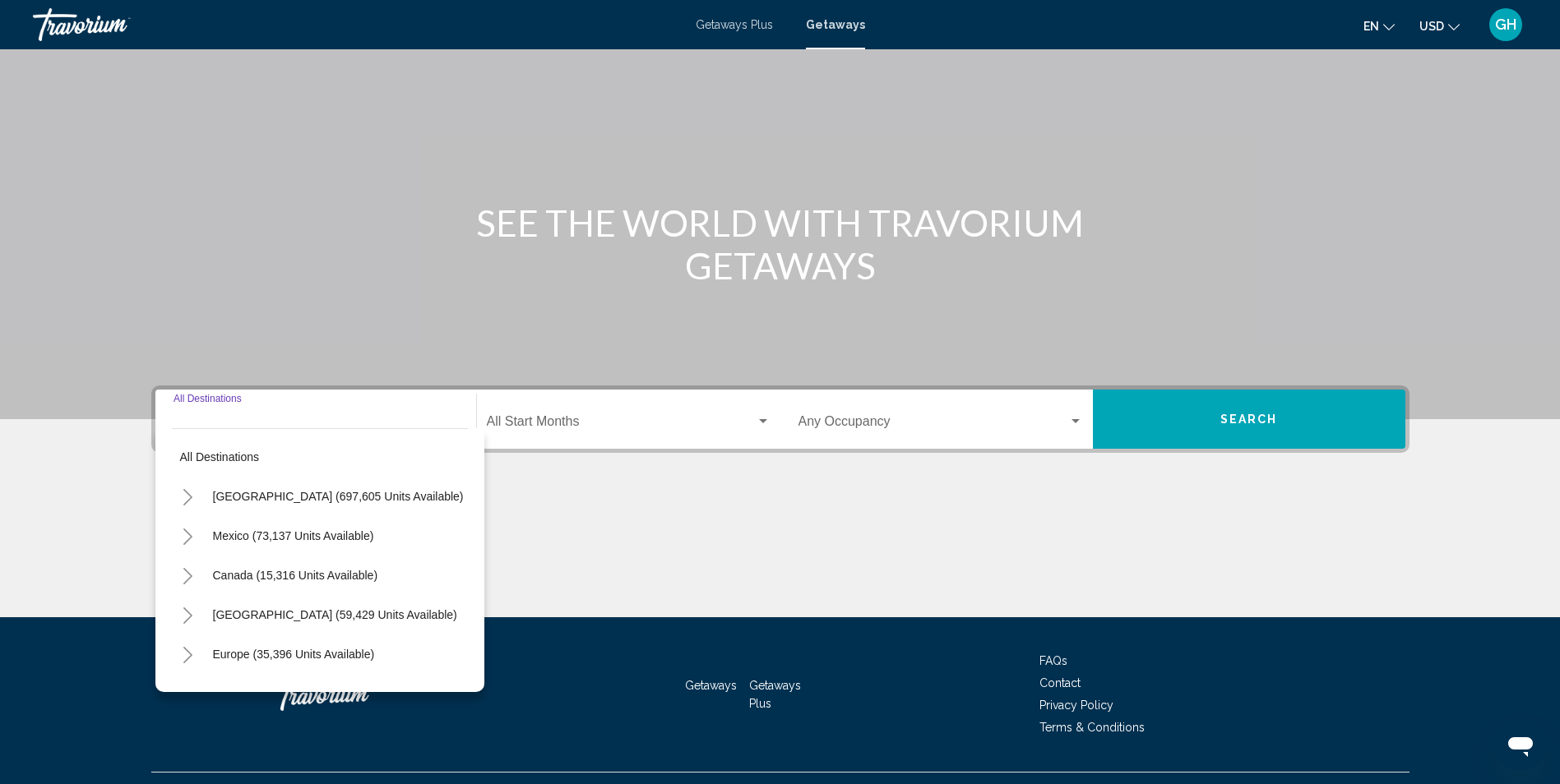
scroll to position [108, 0]
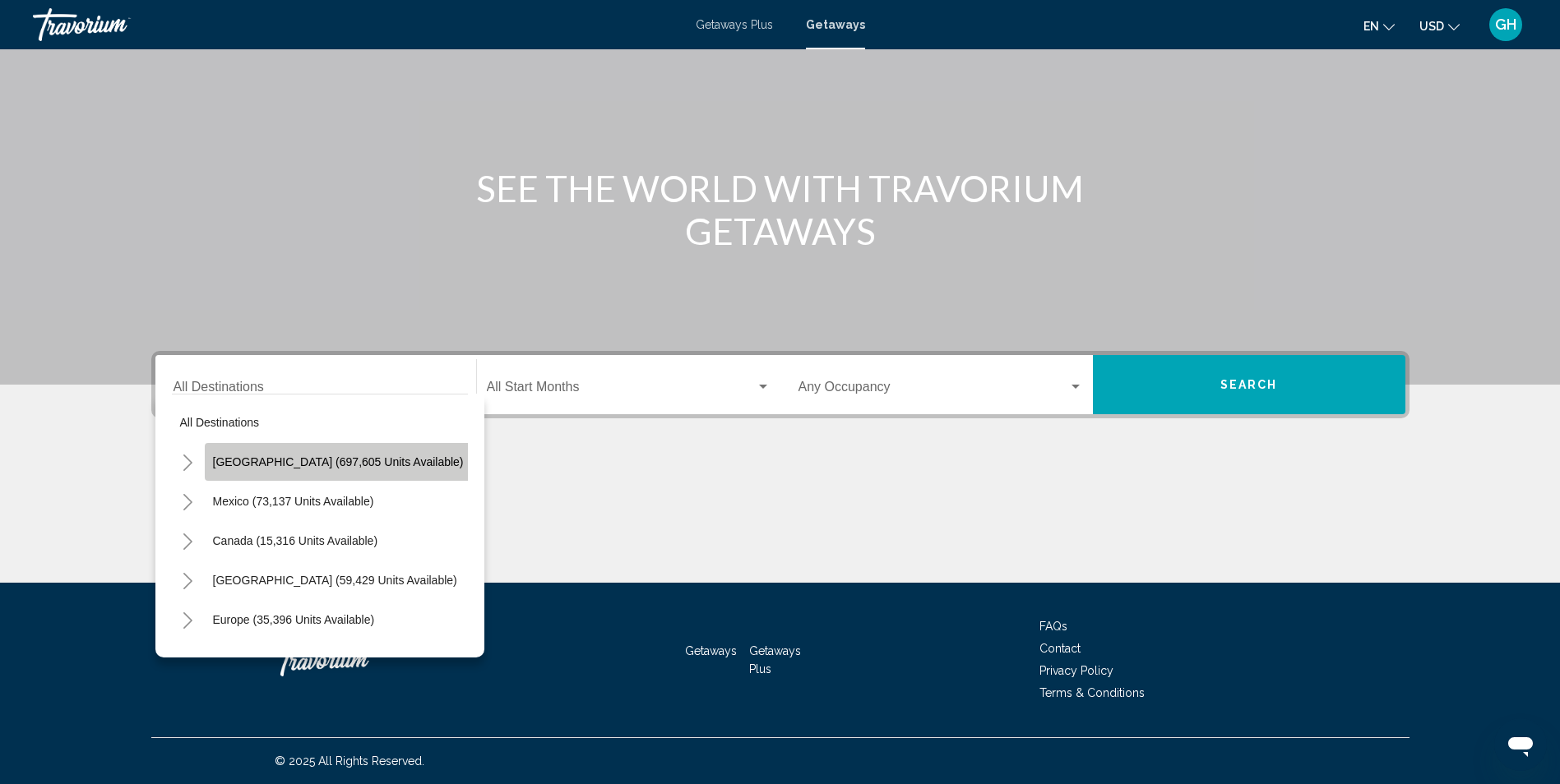
click at [399, 467] on span "[GEOGRAPHIC_DATA] (697,605 units available)" at bounding box center [339, 462] width 251 height 13
type input "**********"
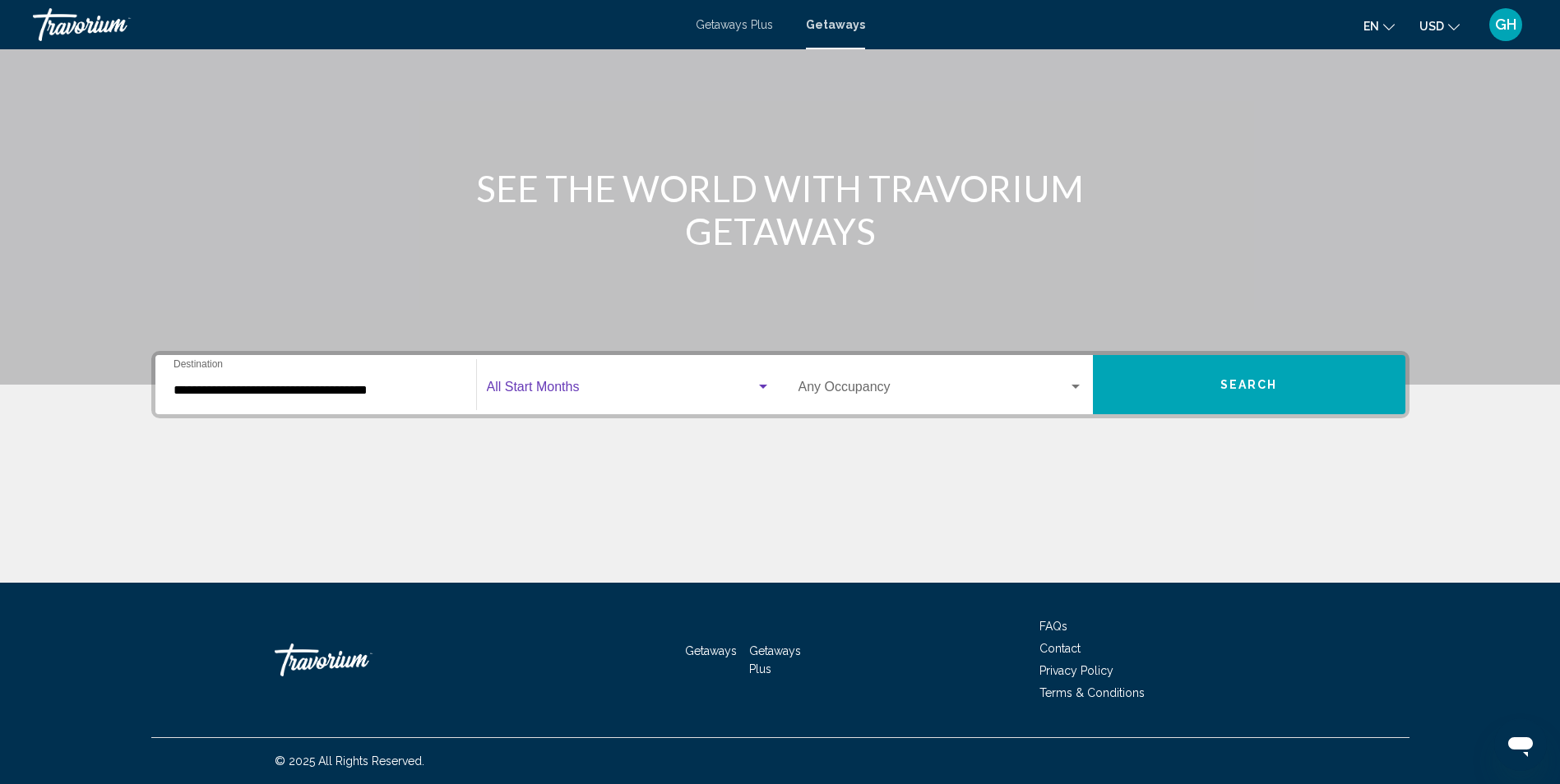
click at [609, 384] on span "Search widget" at bounding box center [621, 390] width 269 height 15
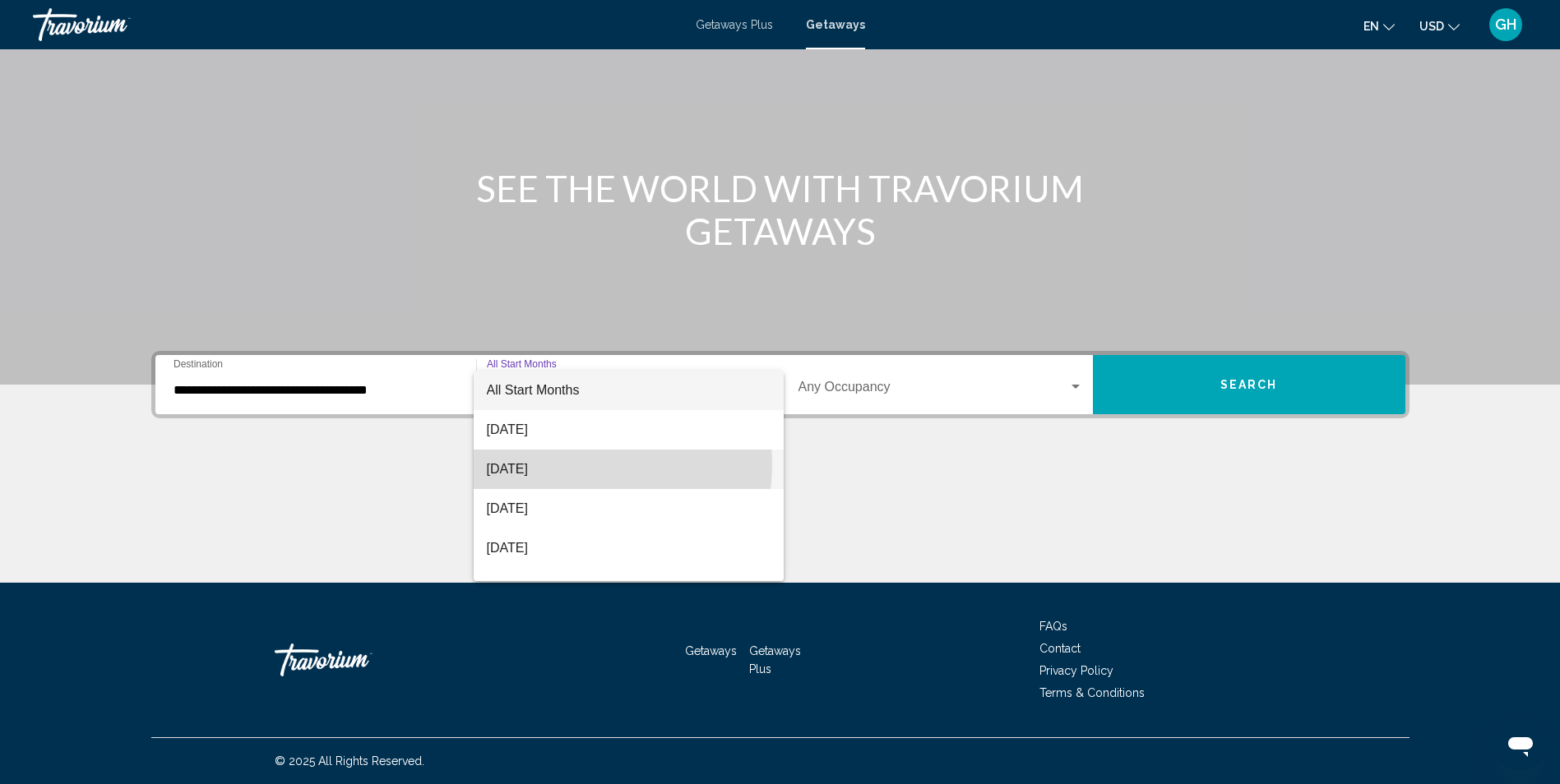
drag, startPoint x: 581, startPoint y: 465, endPoint x: 724, endPoint y: 415, distance: 151.5
click at [588, 459] on span "[DATE]" at bounding box center [629, 469] width 283 height 39
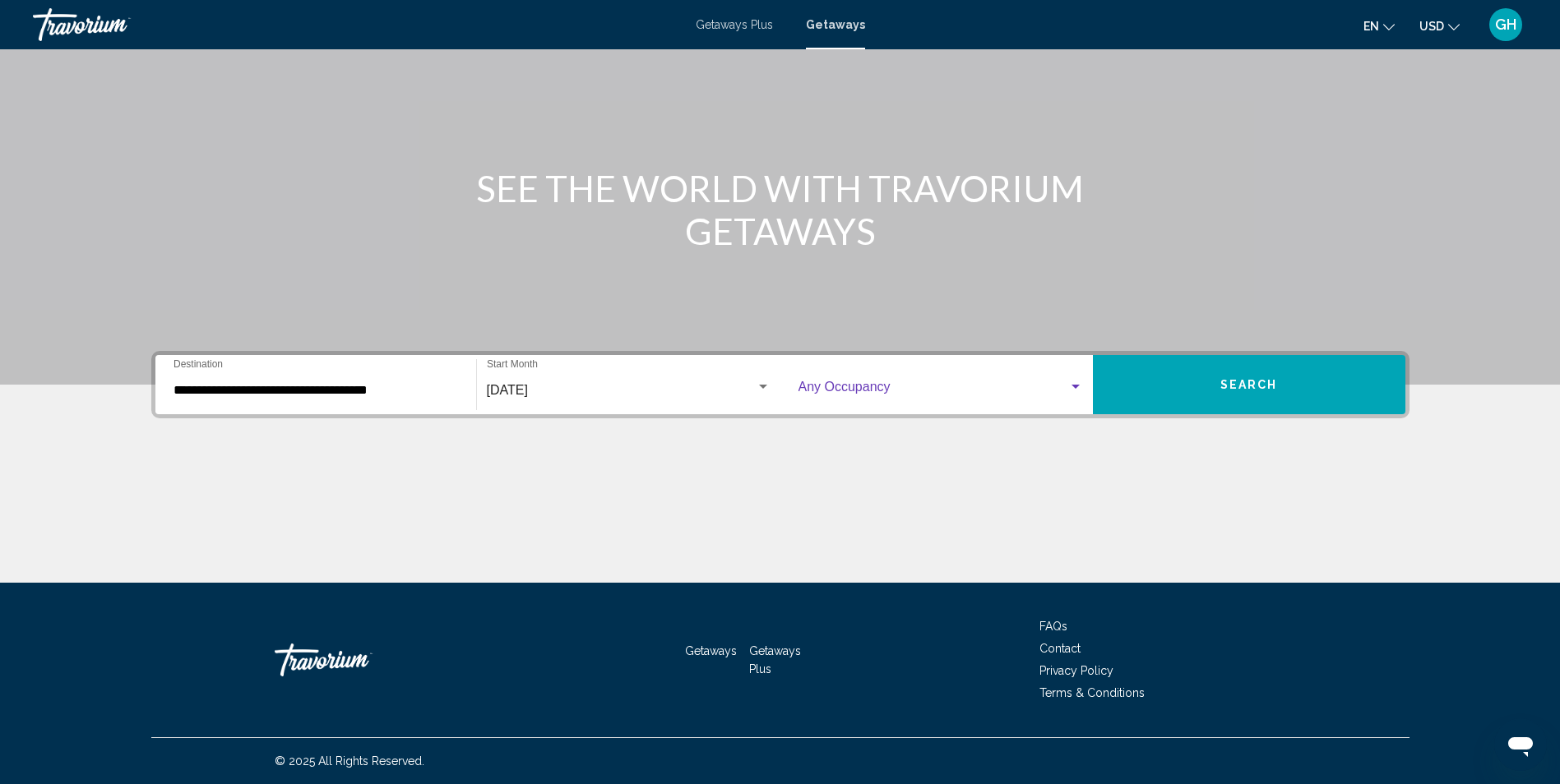
click at [823, 395] on span "Search widget" at bounding box center [934, 390] width 270 height 15
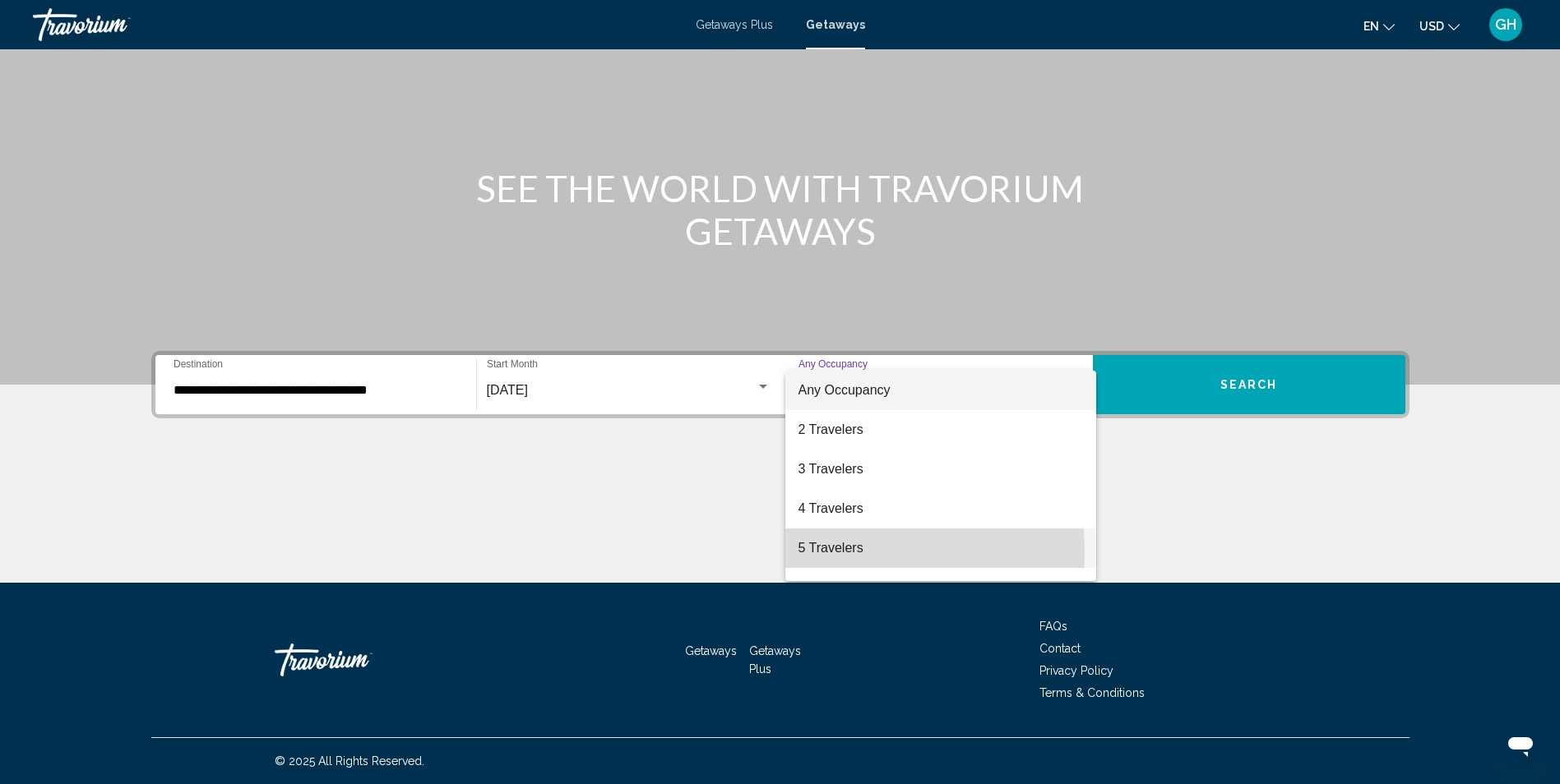
drag, startPoint x: 818, startPoint y: 552, endPoint x: 831, endPoint y: 547, distance: 13.9
click at [831, 547] on span "5 Travelers" at bounding box center [940, 549] width 284 height 39
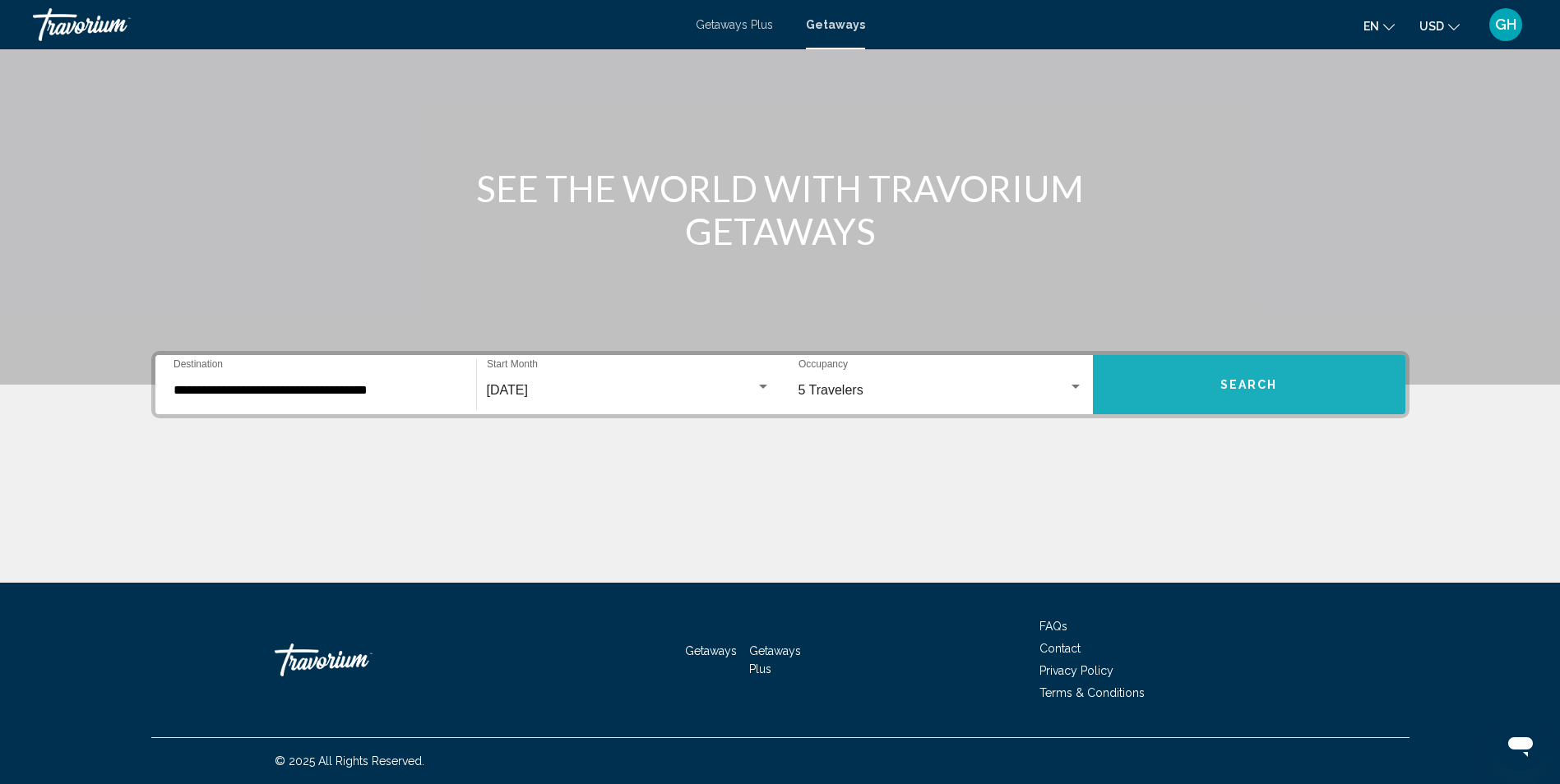
click at [1200, 381] on button "Search" at bounding box center [1249, 384] width 312 height 59
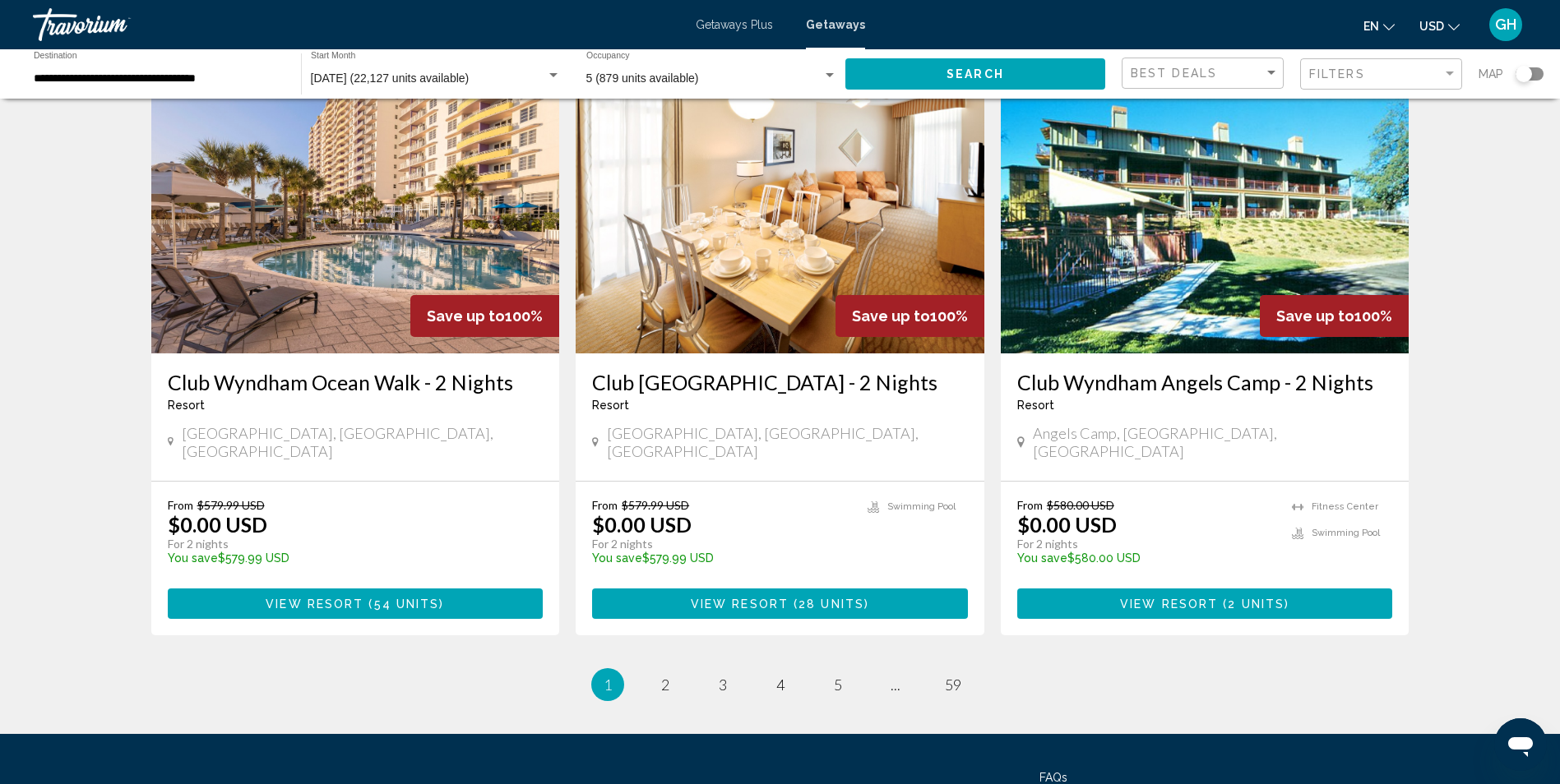
scroll to position [1876, 0]
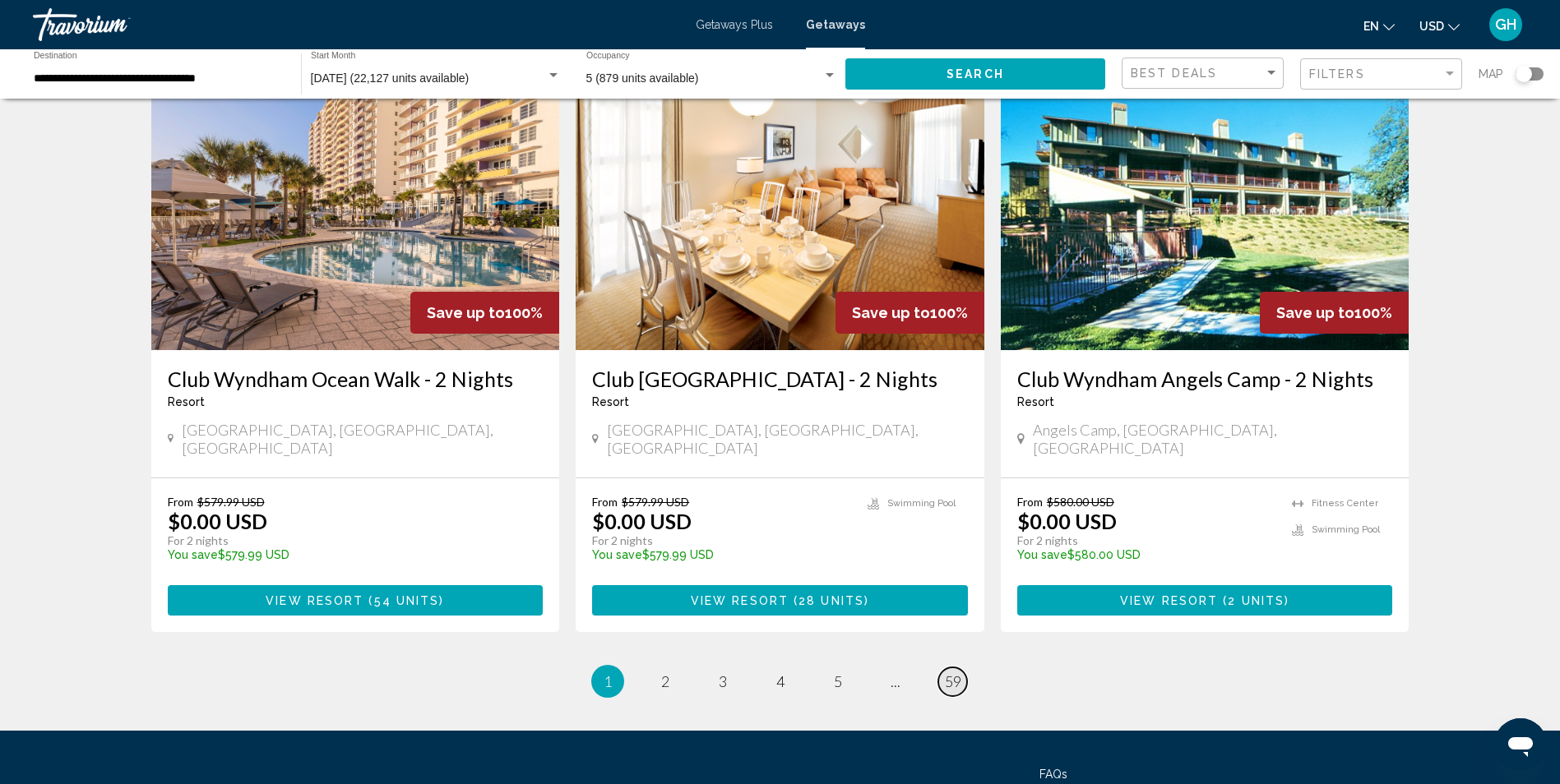
click at [952, 672] on span "59" at bounding box center [952, 681] width 16 height 18
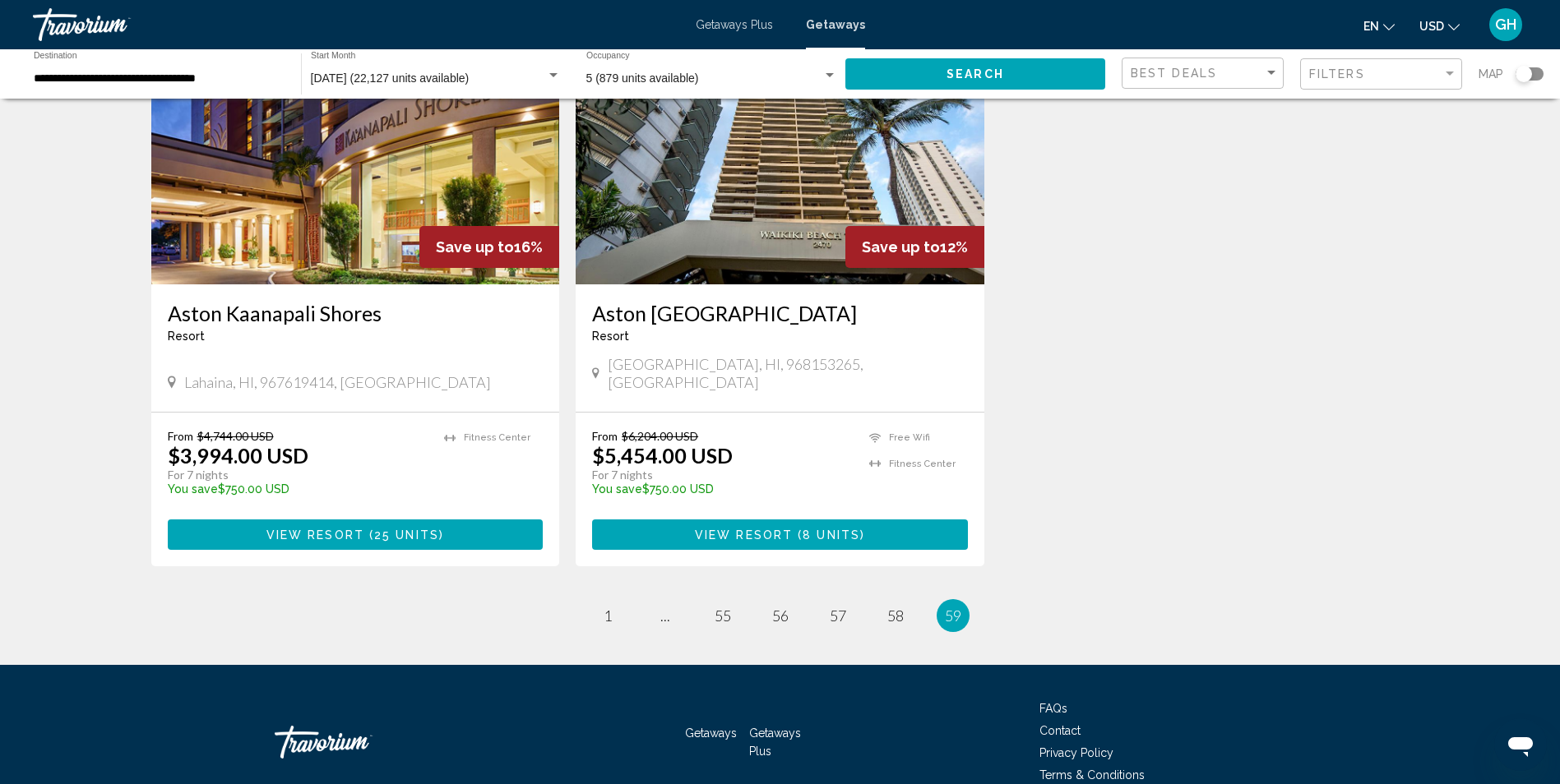
scroll to position [1361, 0]
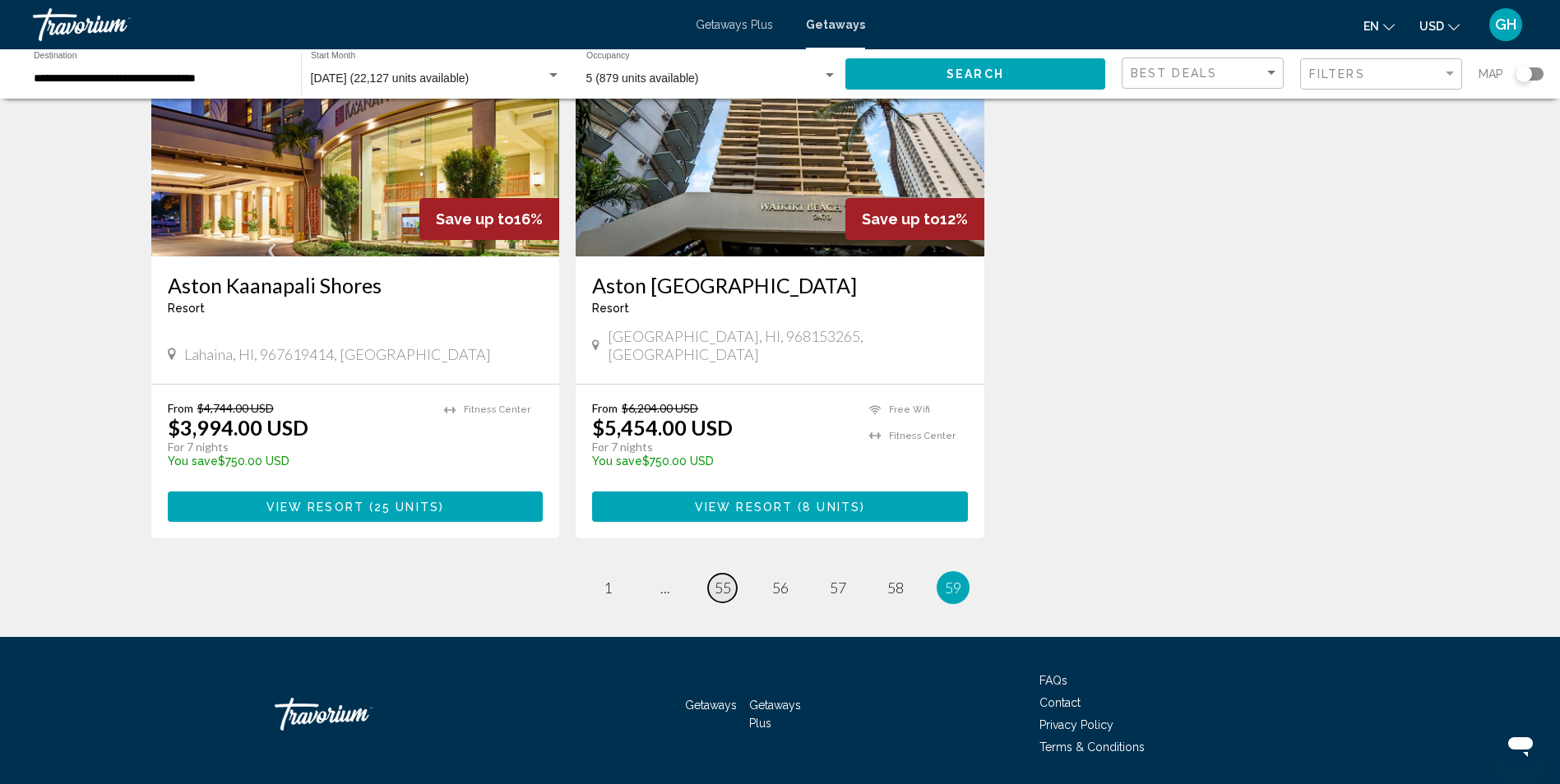
click at [716, 578] on span "55" at bounding box center [723, 587] width 16 height 18
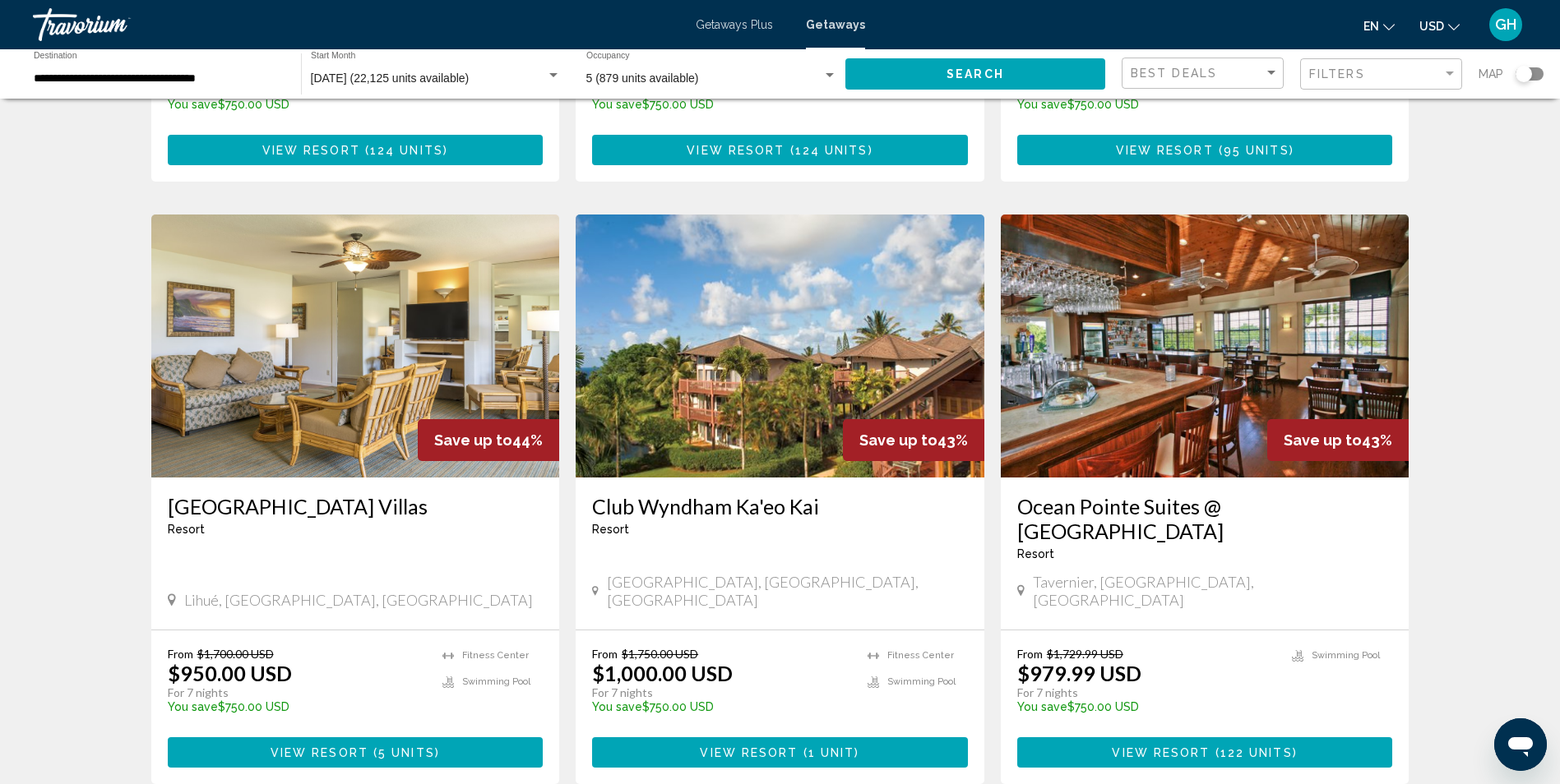
scroll to position [1768, 0]
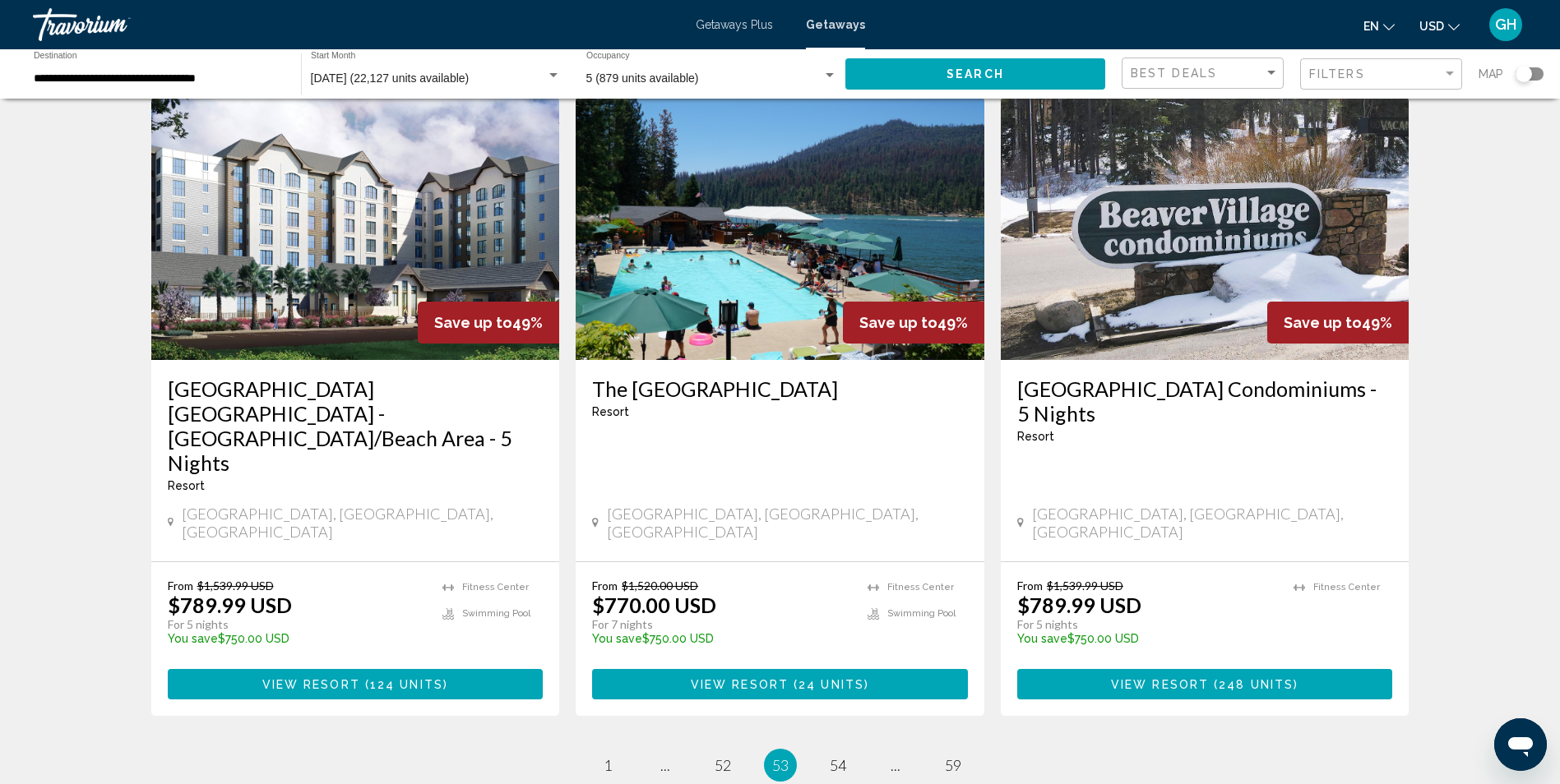
scroll to position [1891, 0]
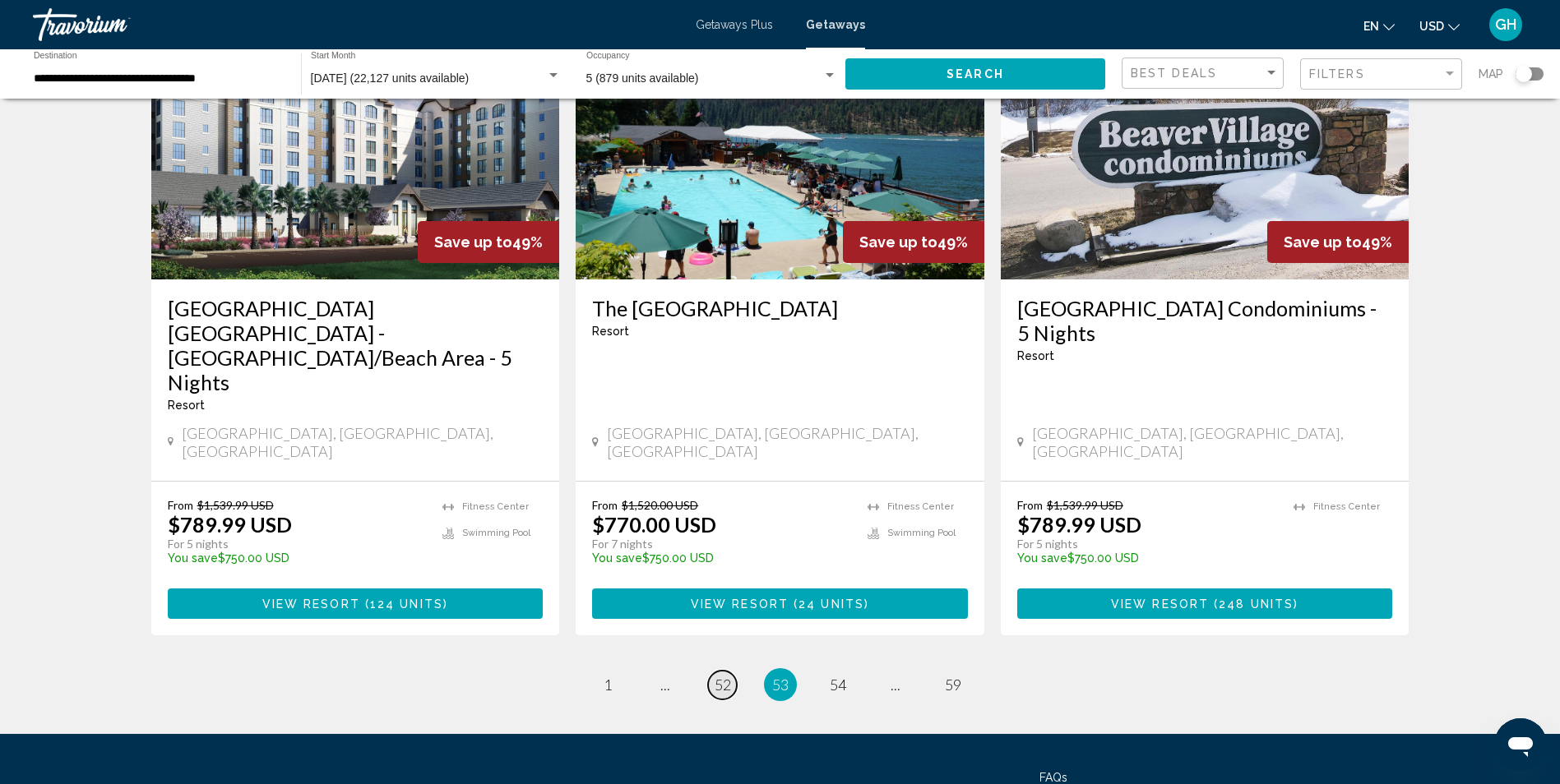
click at [733, 671] on link "page 52" at bounding box center [723, 685] width 29 height 29
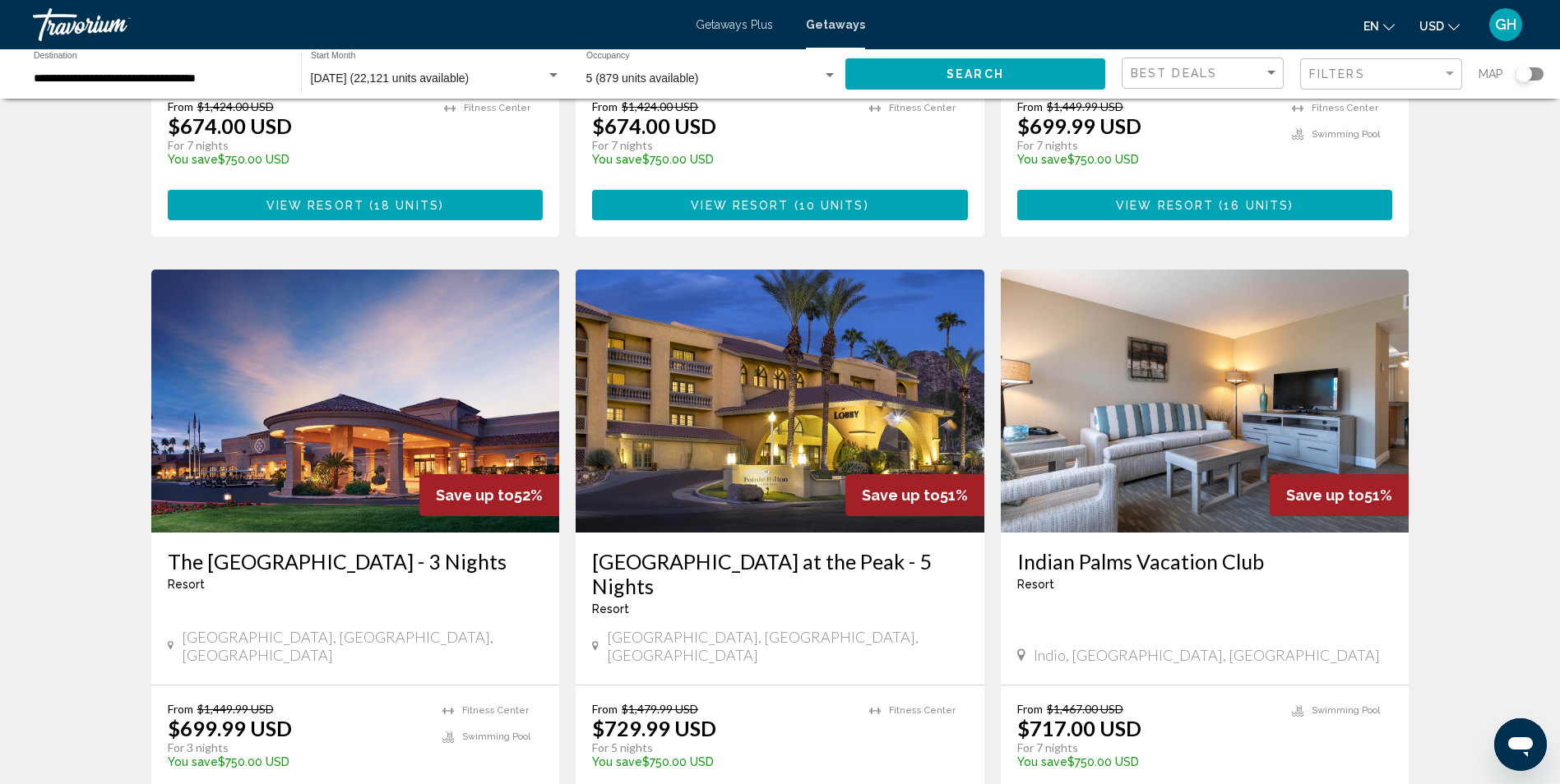
scroll to position [1768, 0]
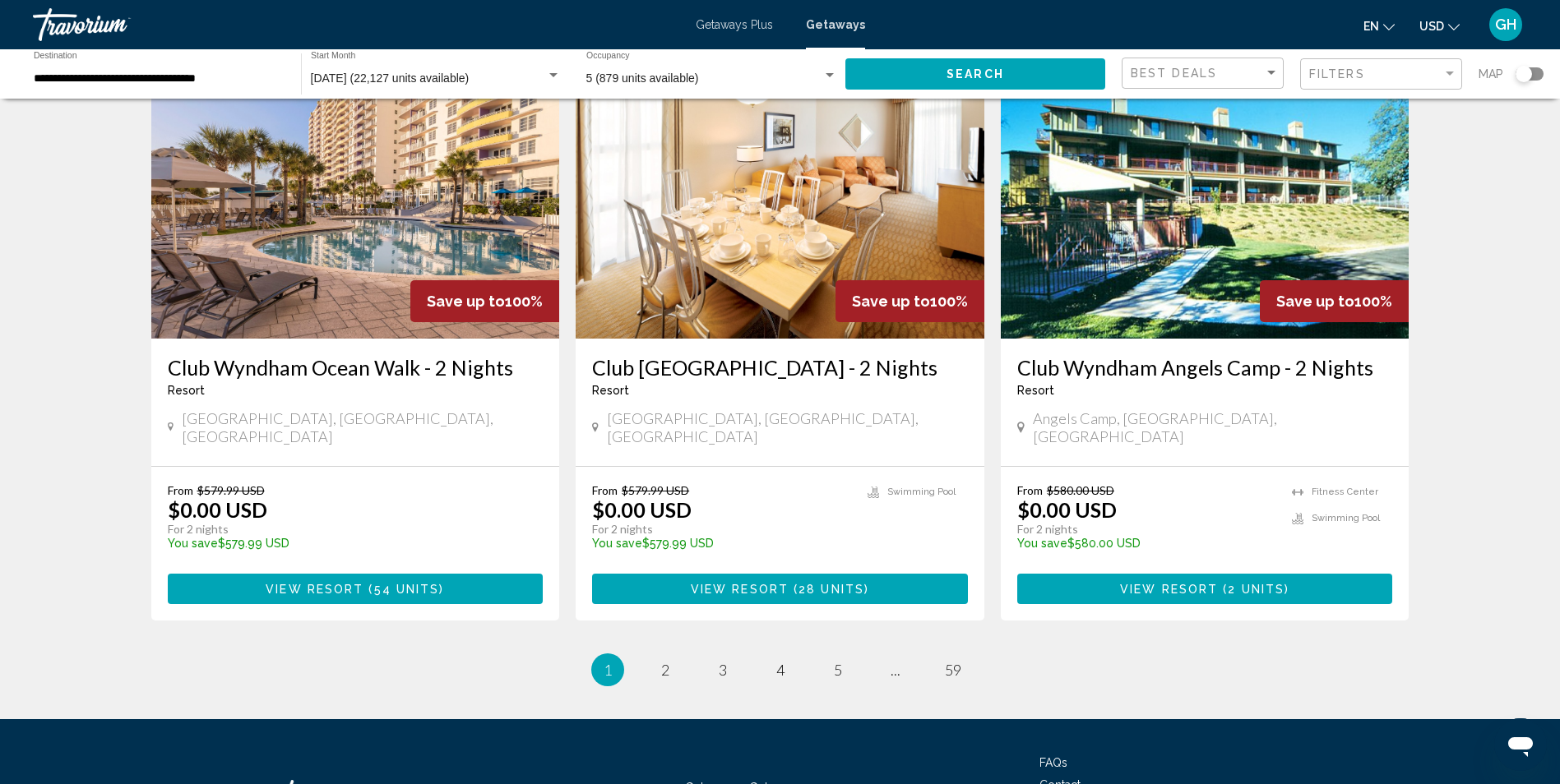
scroll to position [1940, 0]
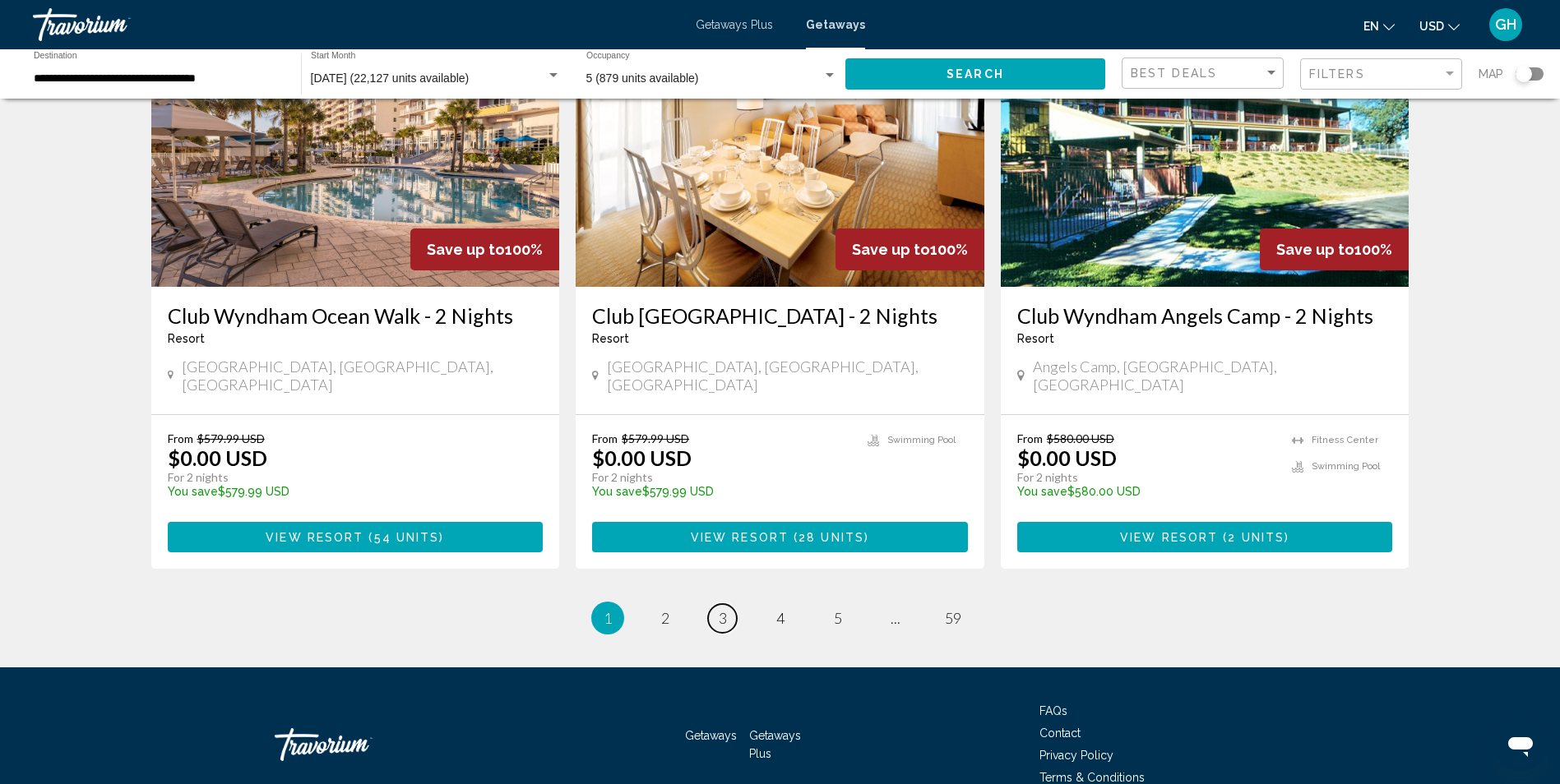
click at [716, 604] on link "page 3" at bounding box center [723, 618] width 29 height 29
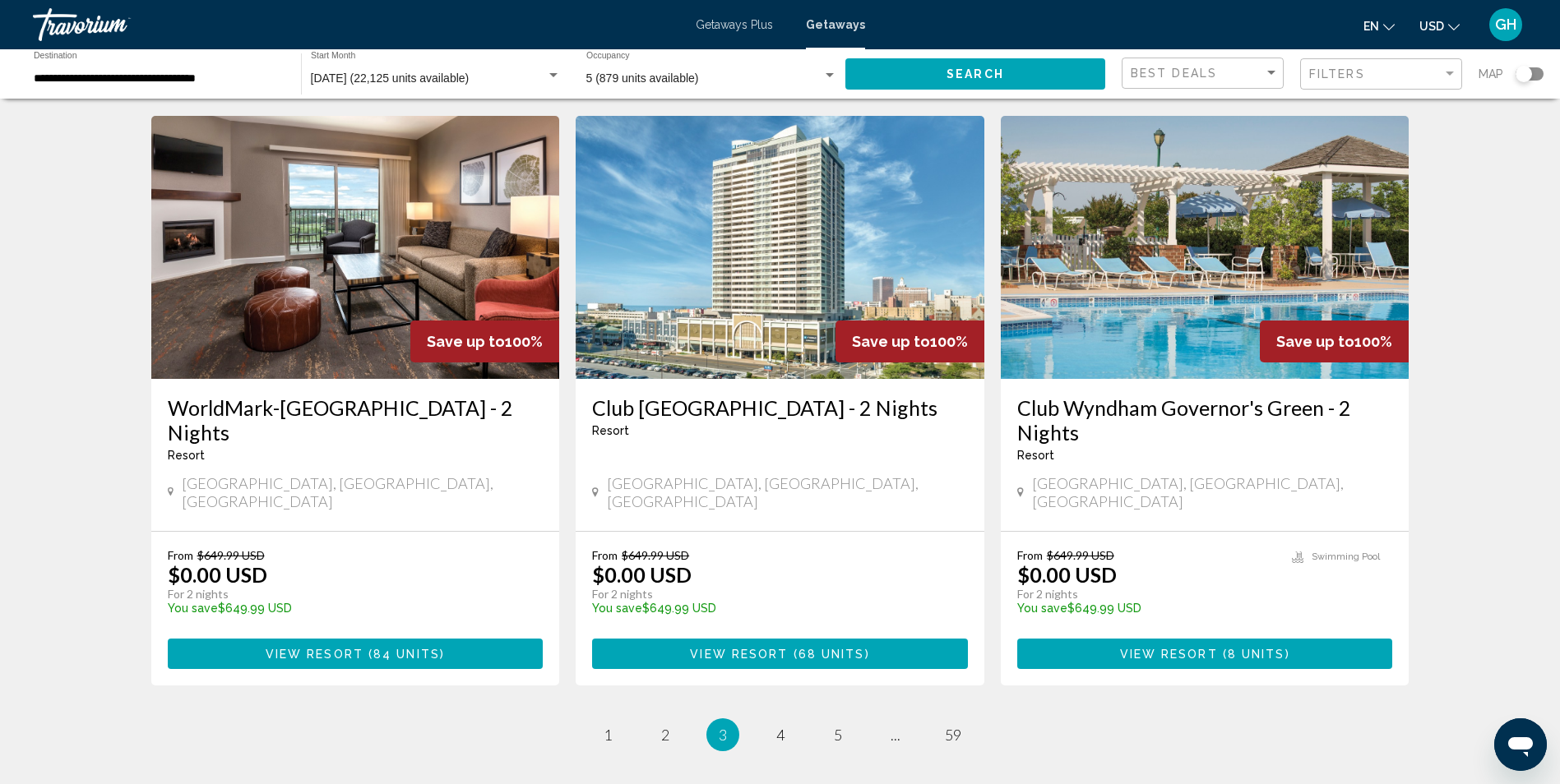
scroll to position [1995, 0]
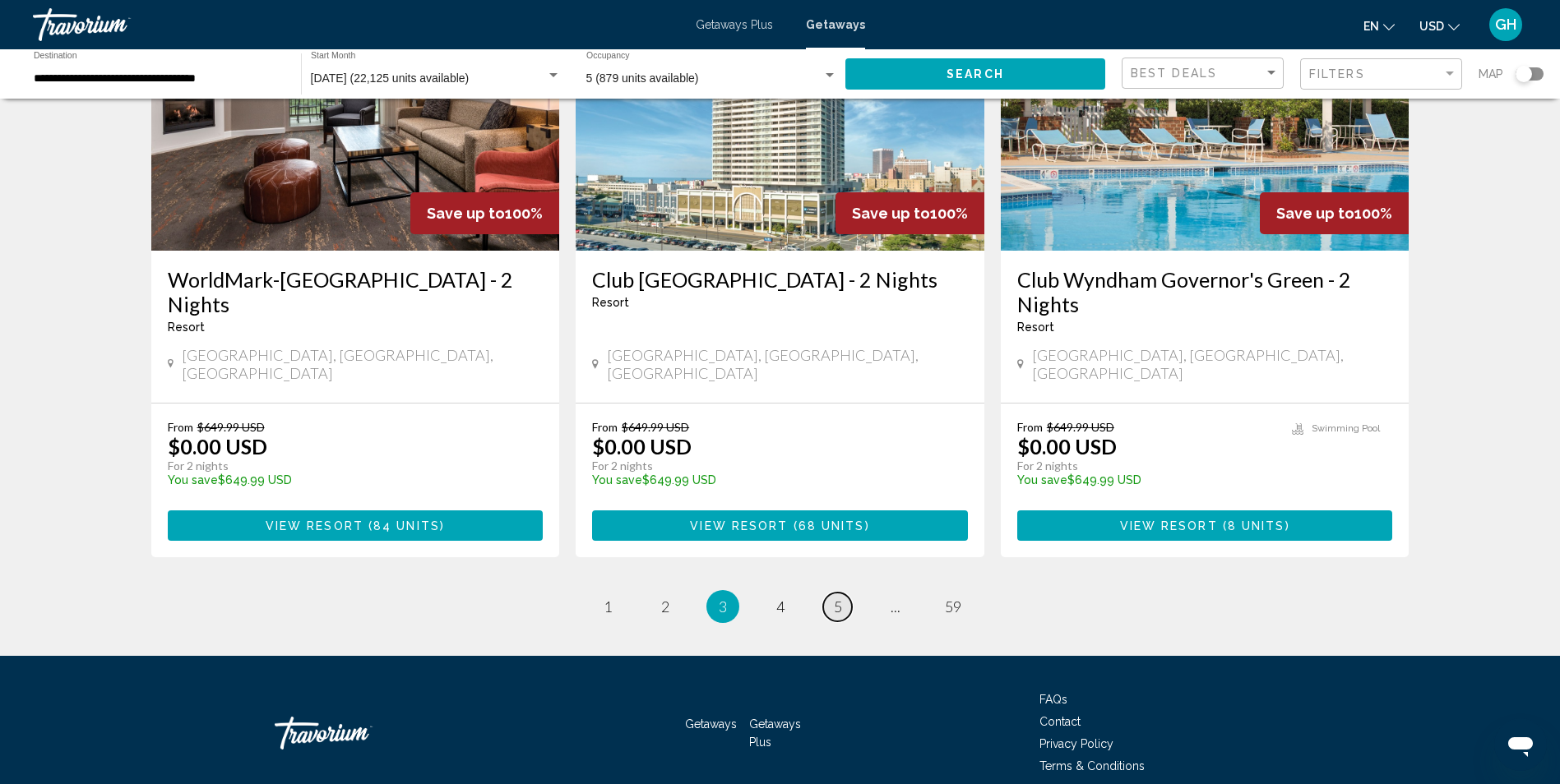
click at [836, 598] on span "5" at bounding box center [838, 607] width 9 height 18
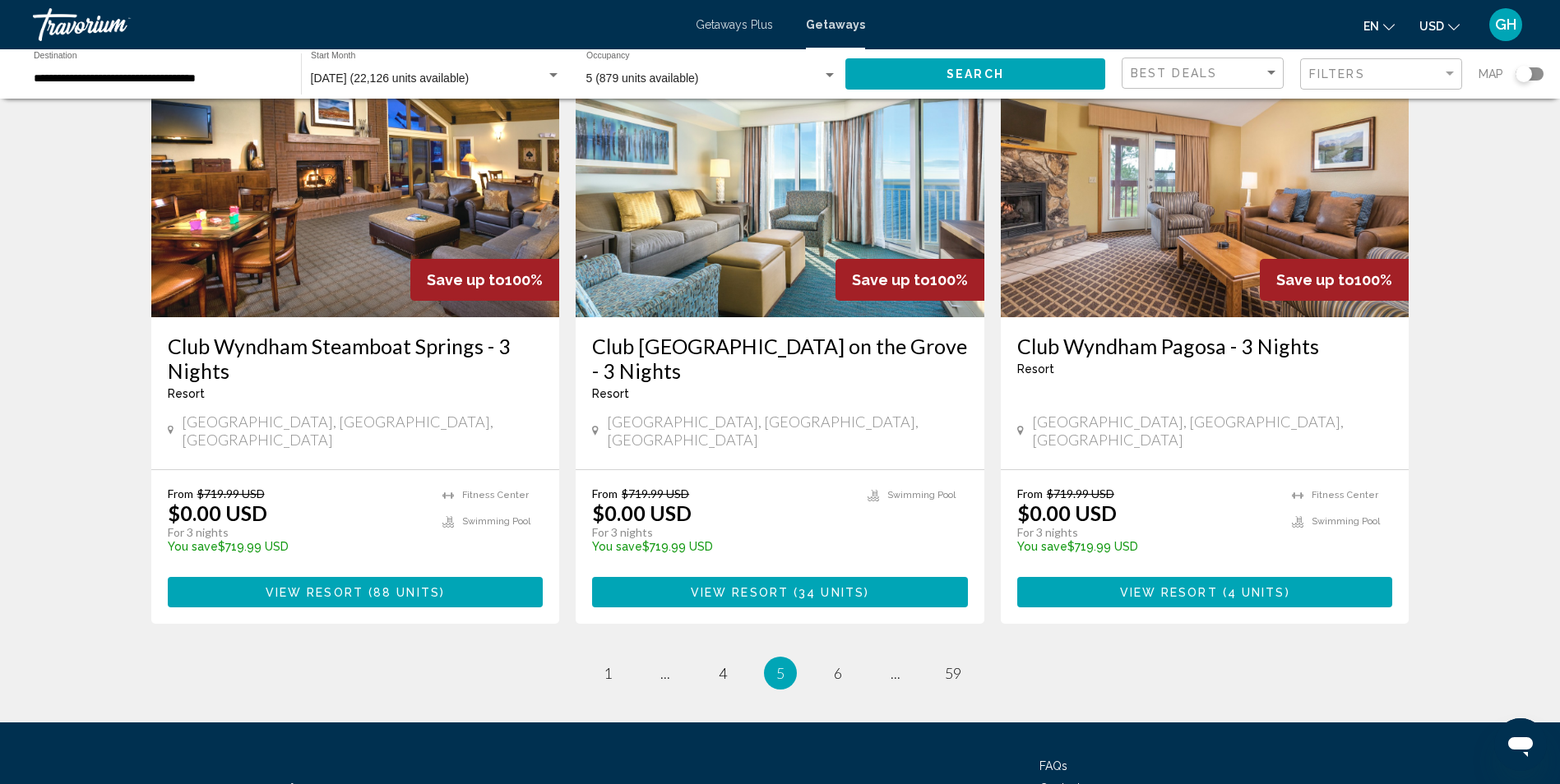
scroll to position [1940, 0]
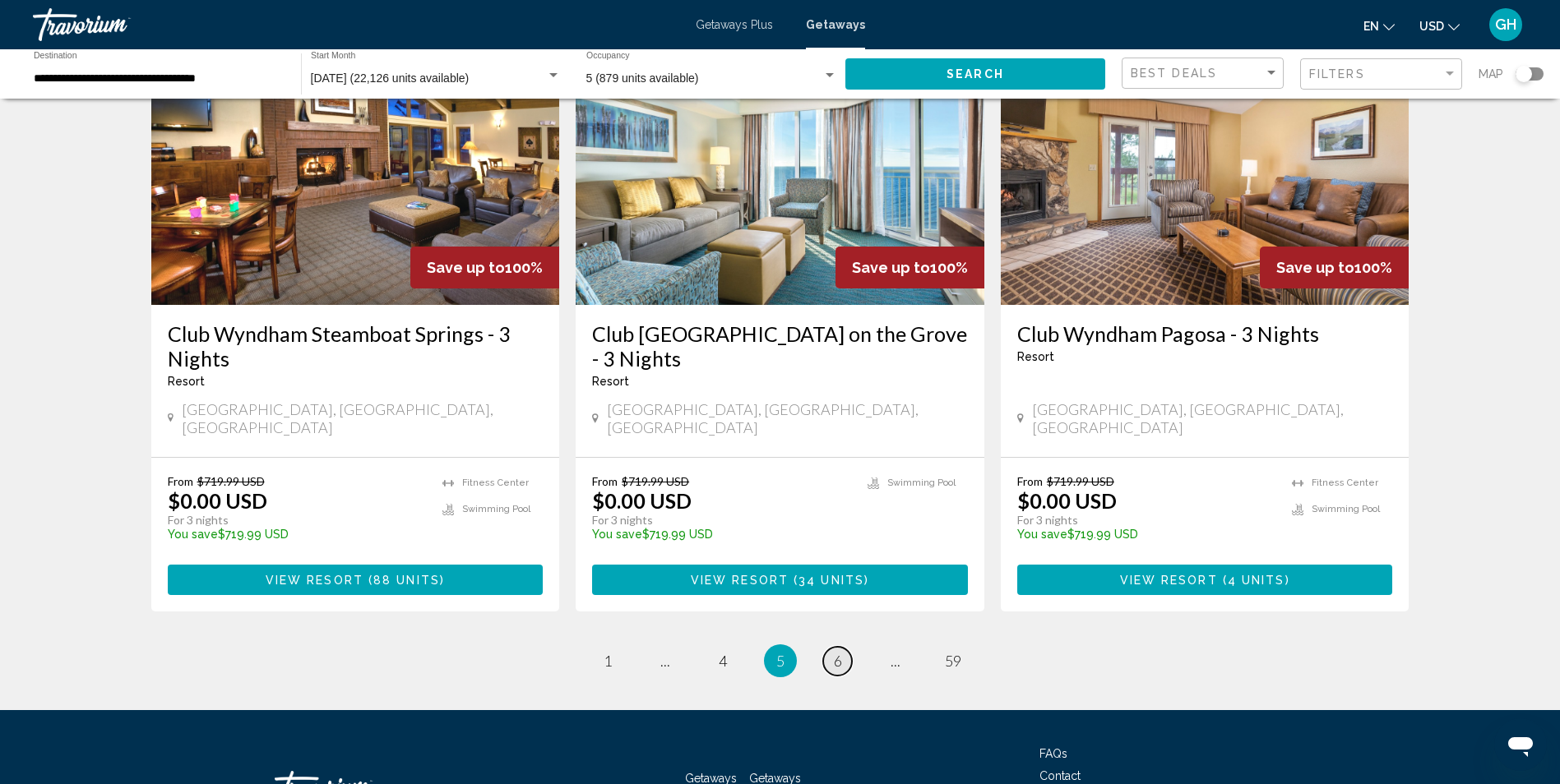
click at [834, 652] on span "6" at bounding box center [838, 660] width 9 height 18
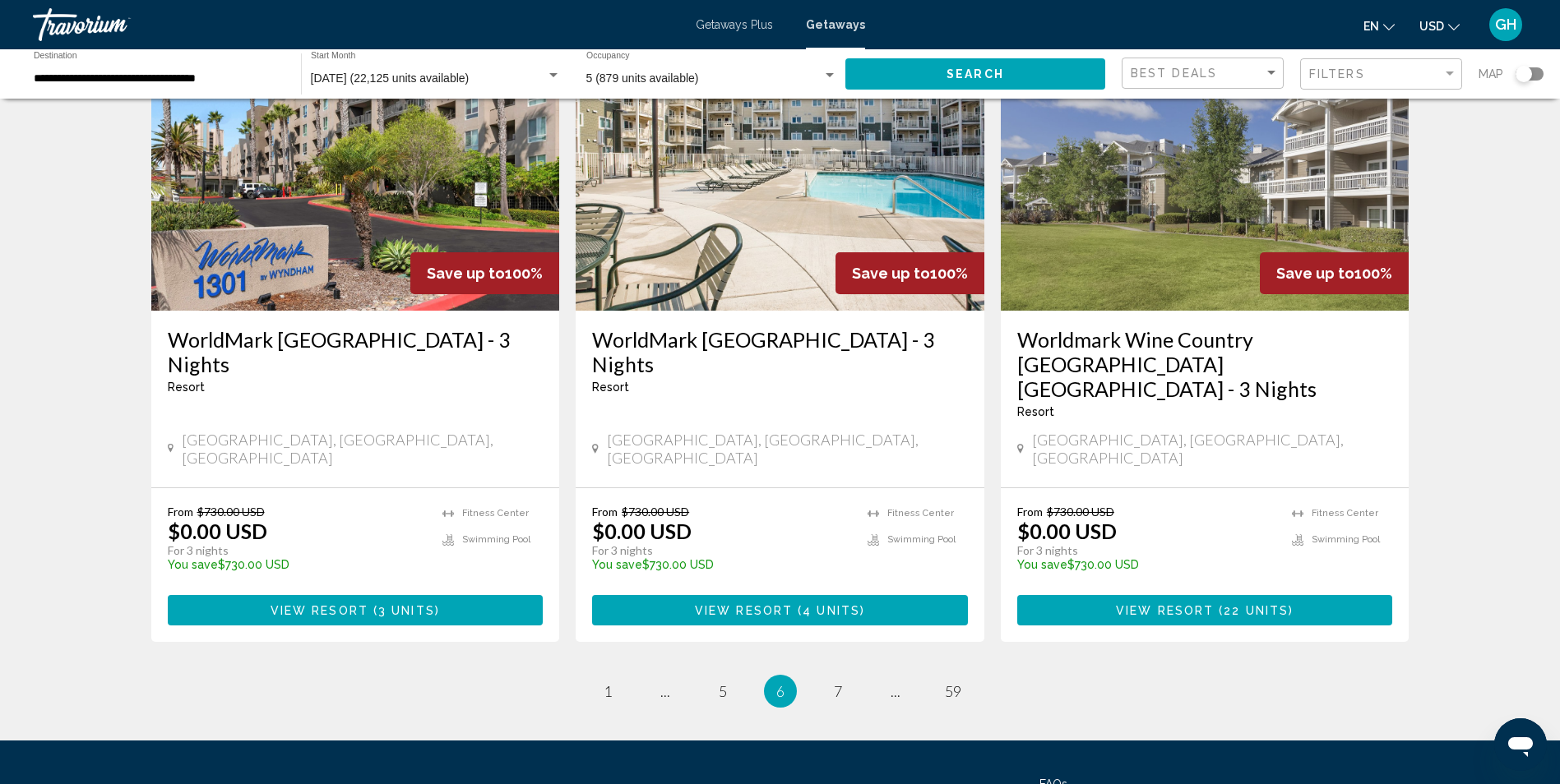
scroll to position [1946, 0]
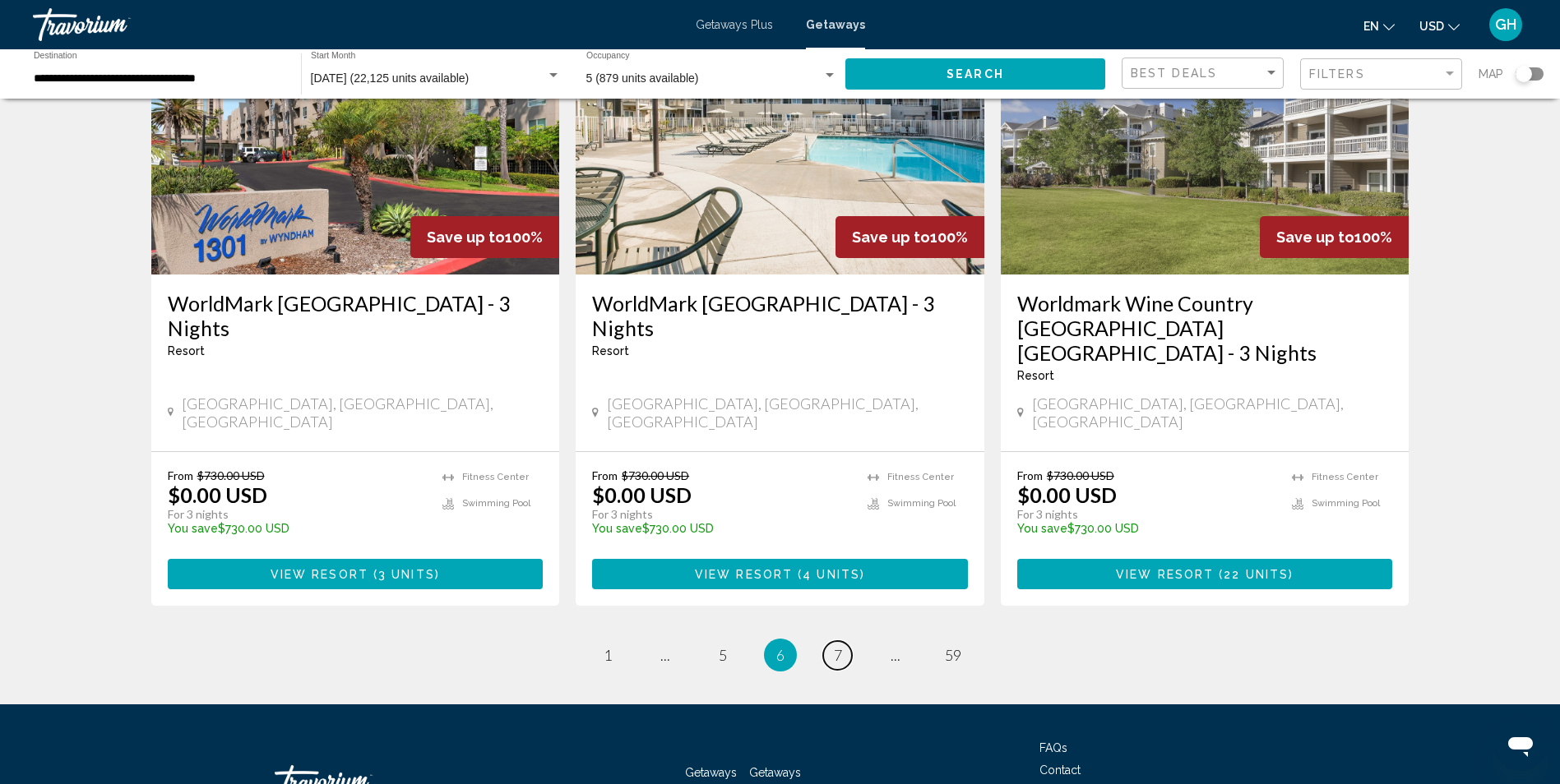
click at [841, 647] on span "7" at bounding box center [838, 655] width 9 height 18
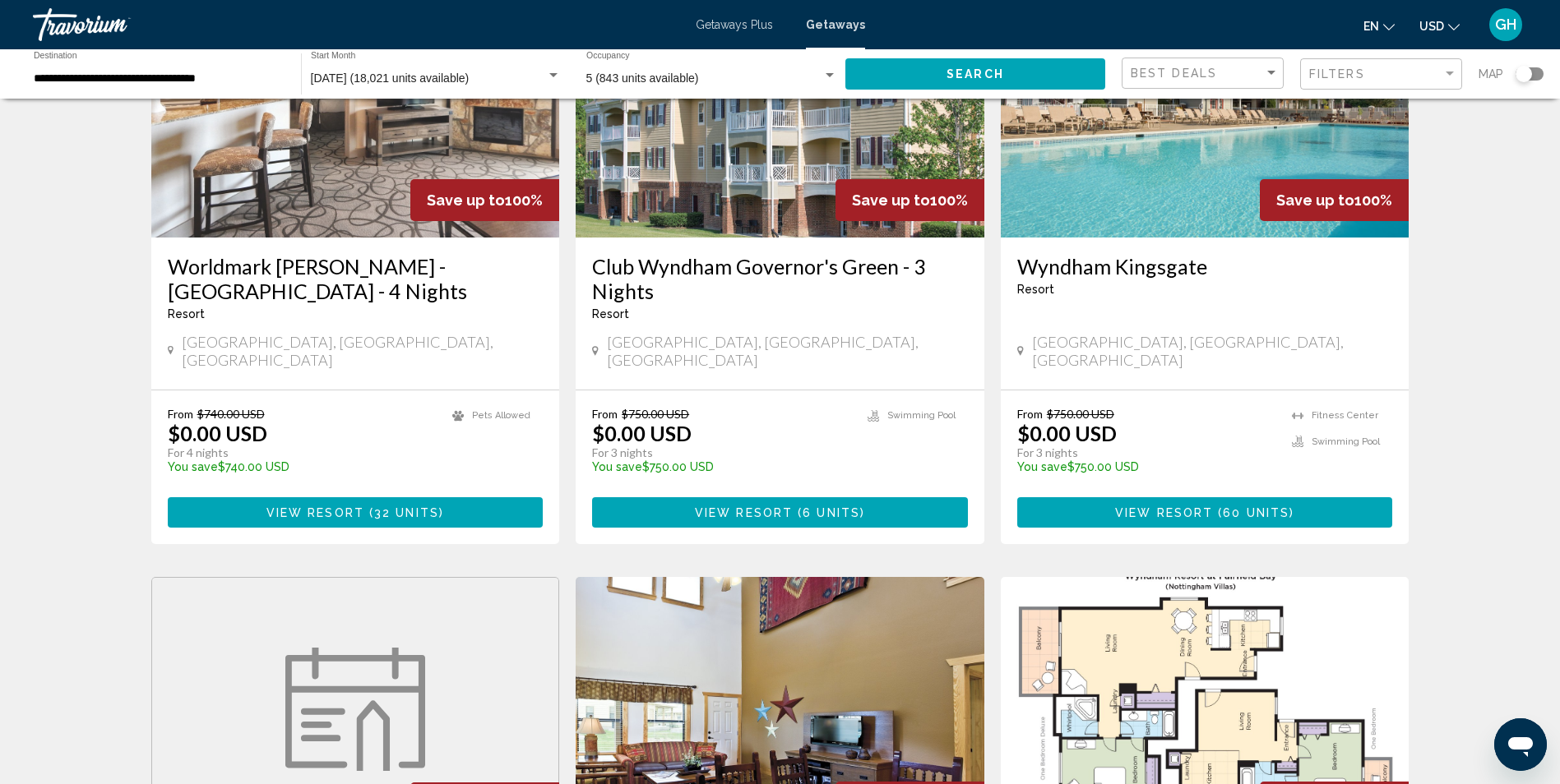
scroll to position [1995, 0]
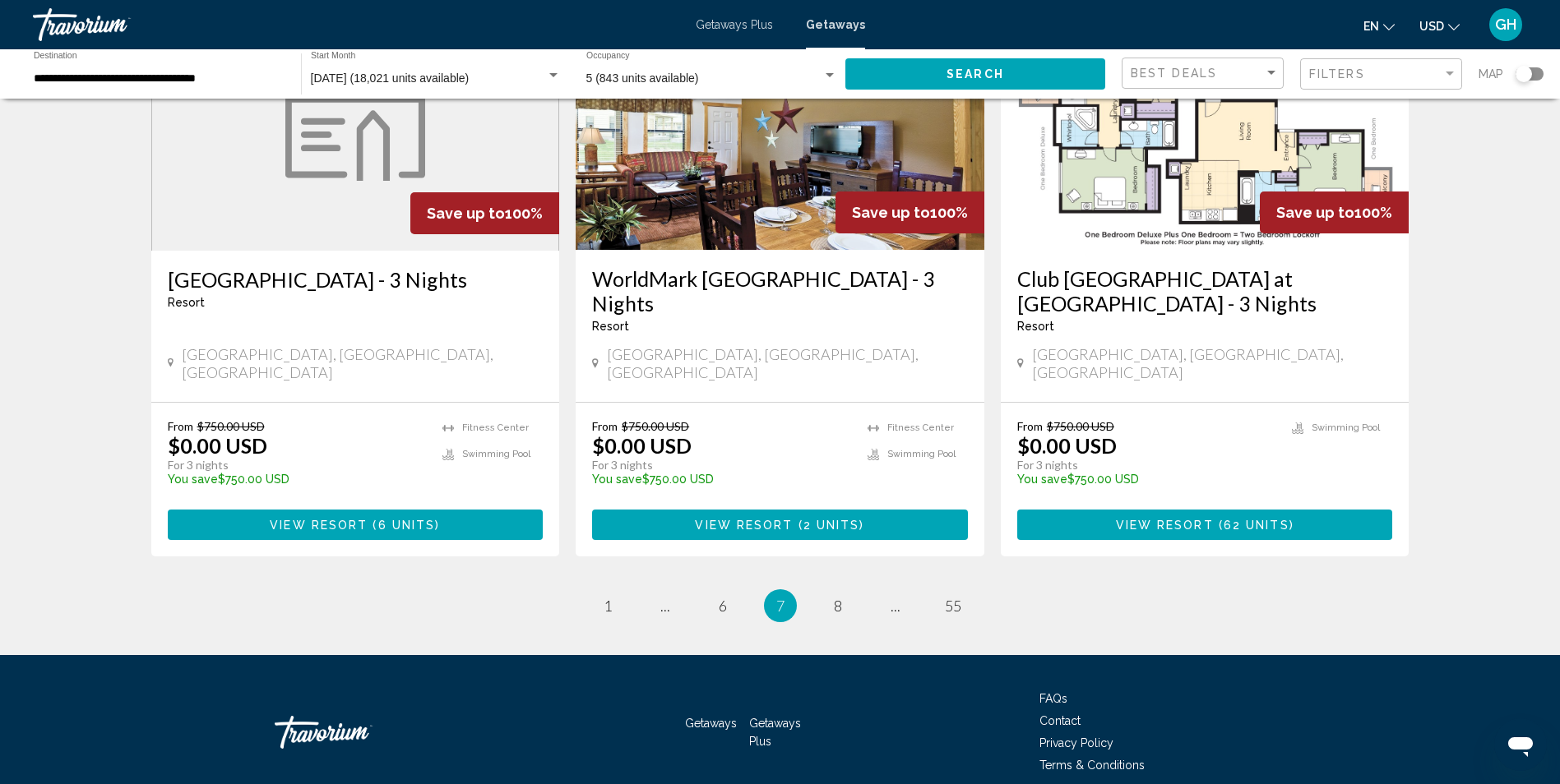
drag, startPoint x: 892, startPoint y: 543, endPoint x: 1247, endPoint y: 533, distance: 355.1
click at [1263, 589] on ul "7 / 55 page 1 page ... page 6 You're on page 7 page 8 page ... page 55" at bounding box center [780, 606] width 1259 height 33
click at [842, 592] on link "page 8" at bounding box center [838, 607] width 29 height 29
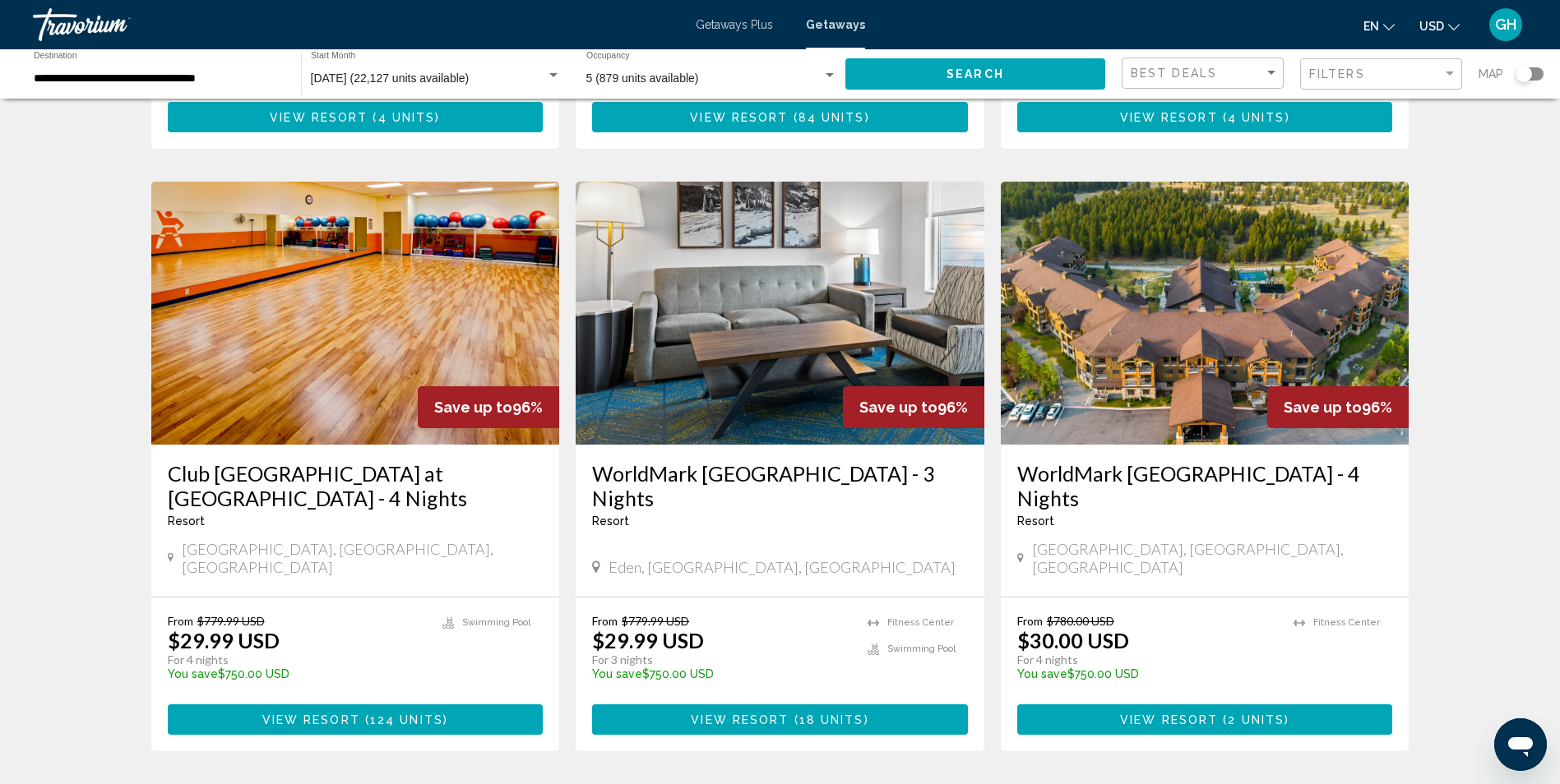
scroll to position [1971, 0]
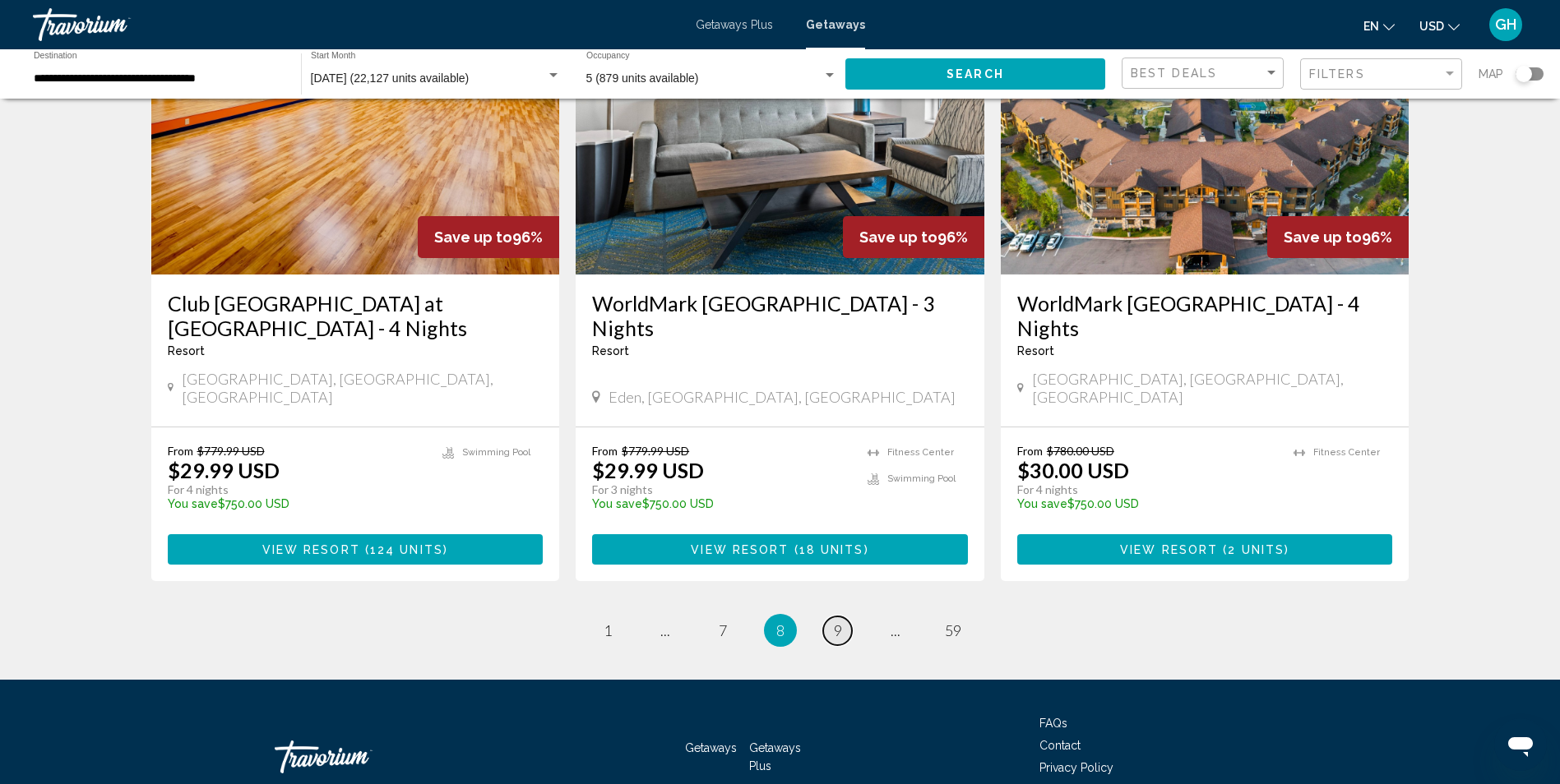
click at [830, 617] on link "page 9" at bounding box center [838, 631] width 29 height 29
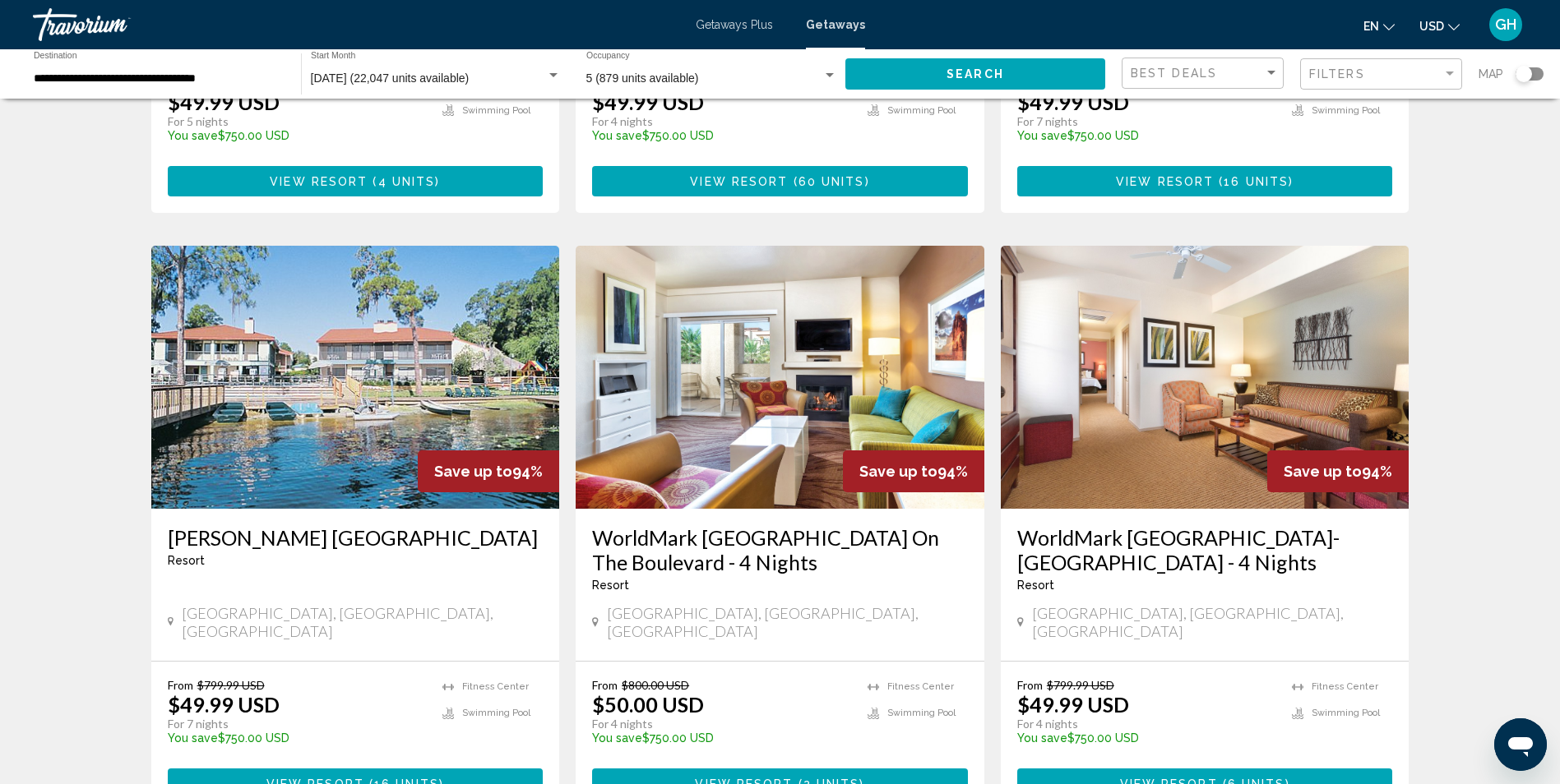
scroll to position [1796, 0]
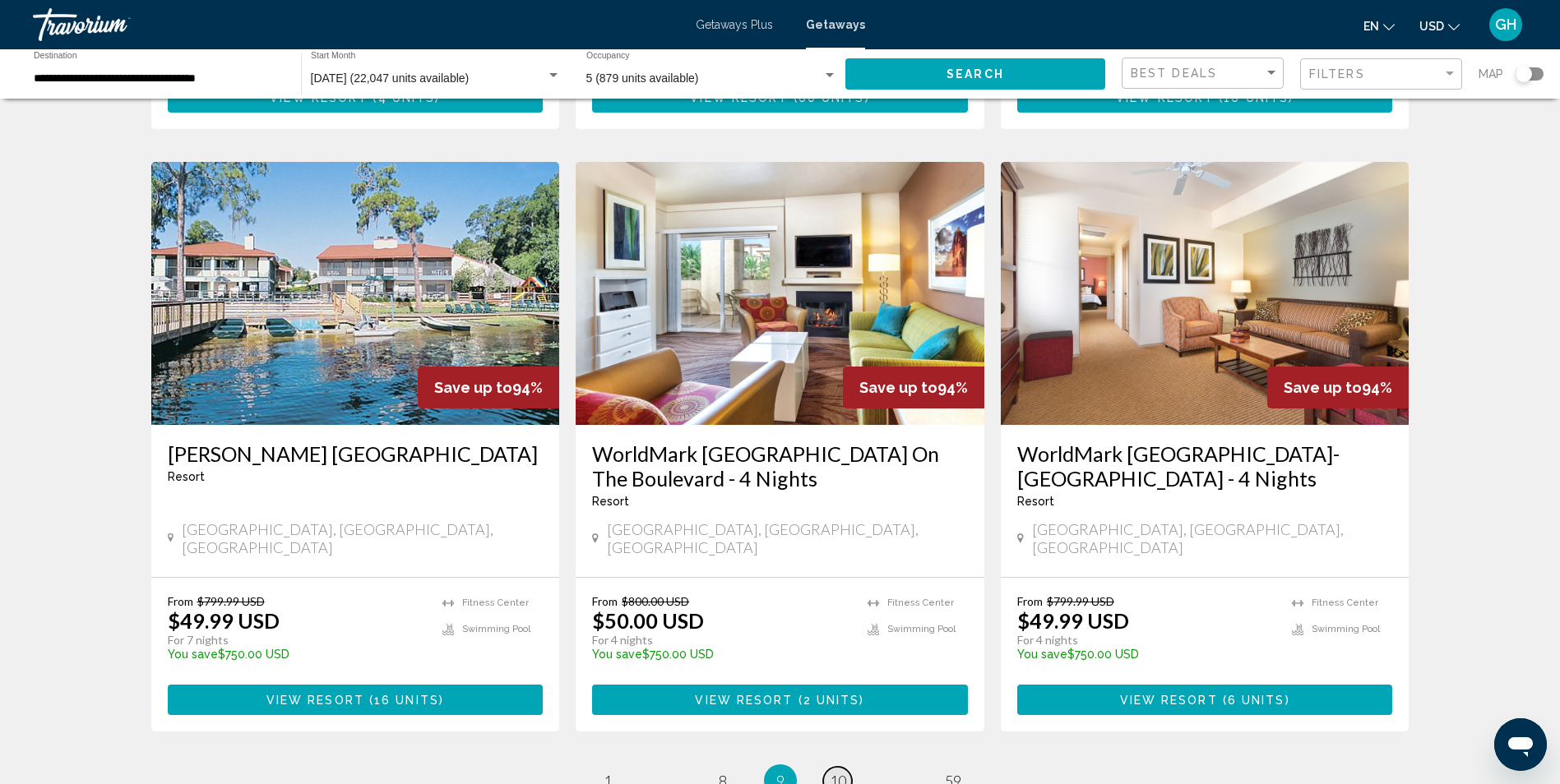
click at [832, 772] on span "10" at bounding box center [837, 781] width 16 height 18
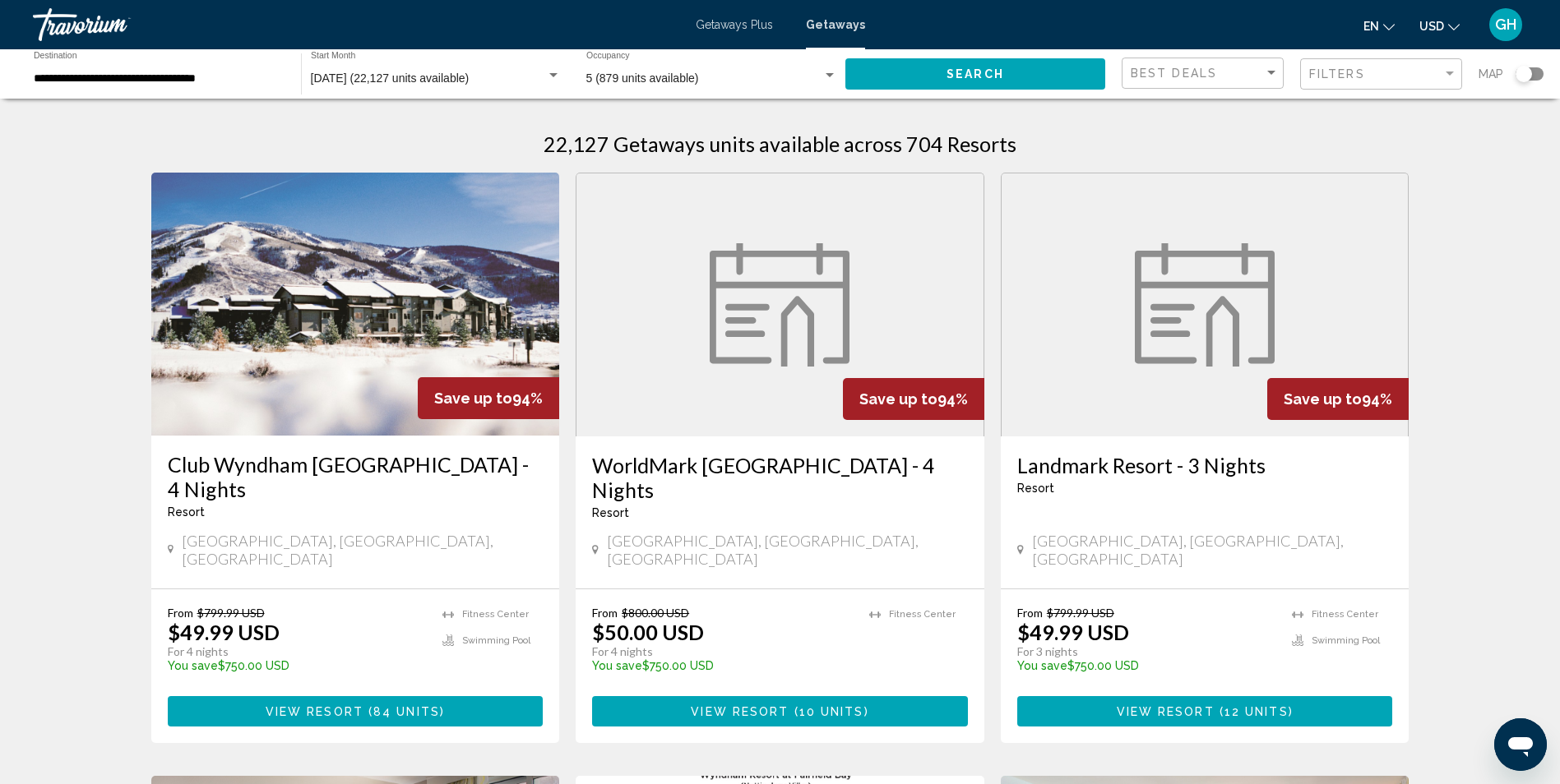
drag, startPoint x: 1555, startPoint y: 199, endPoint x: 1557, endPoint y: 276, distance: 77.0
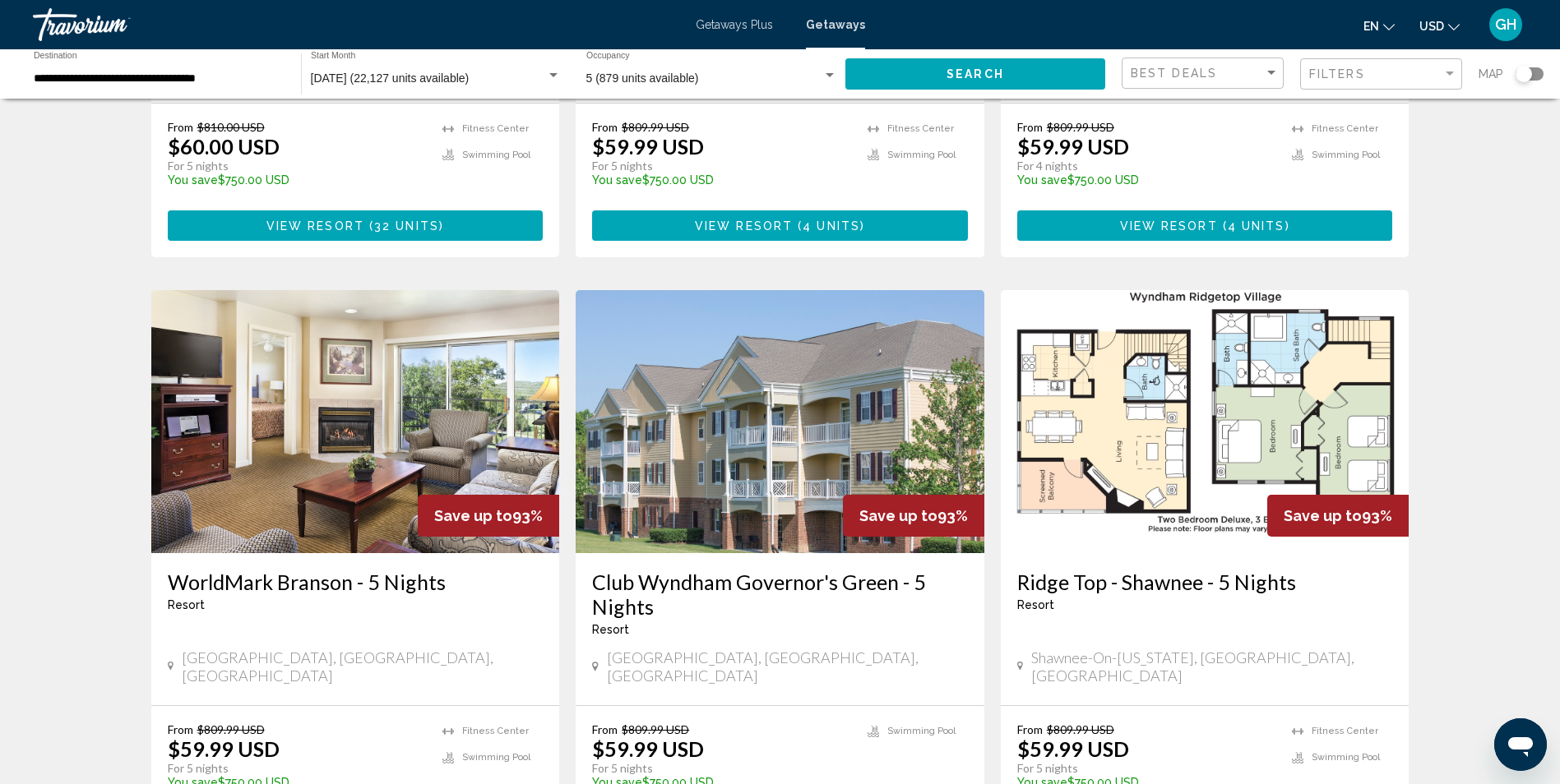
scroll to position [1995, 0]
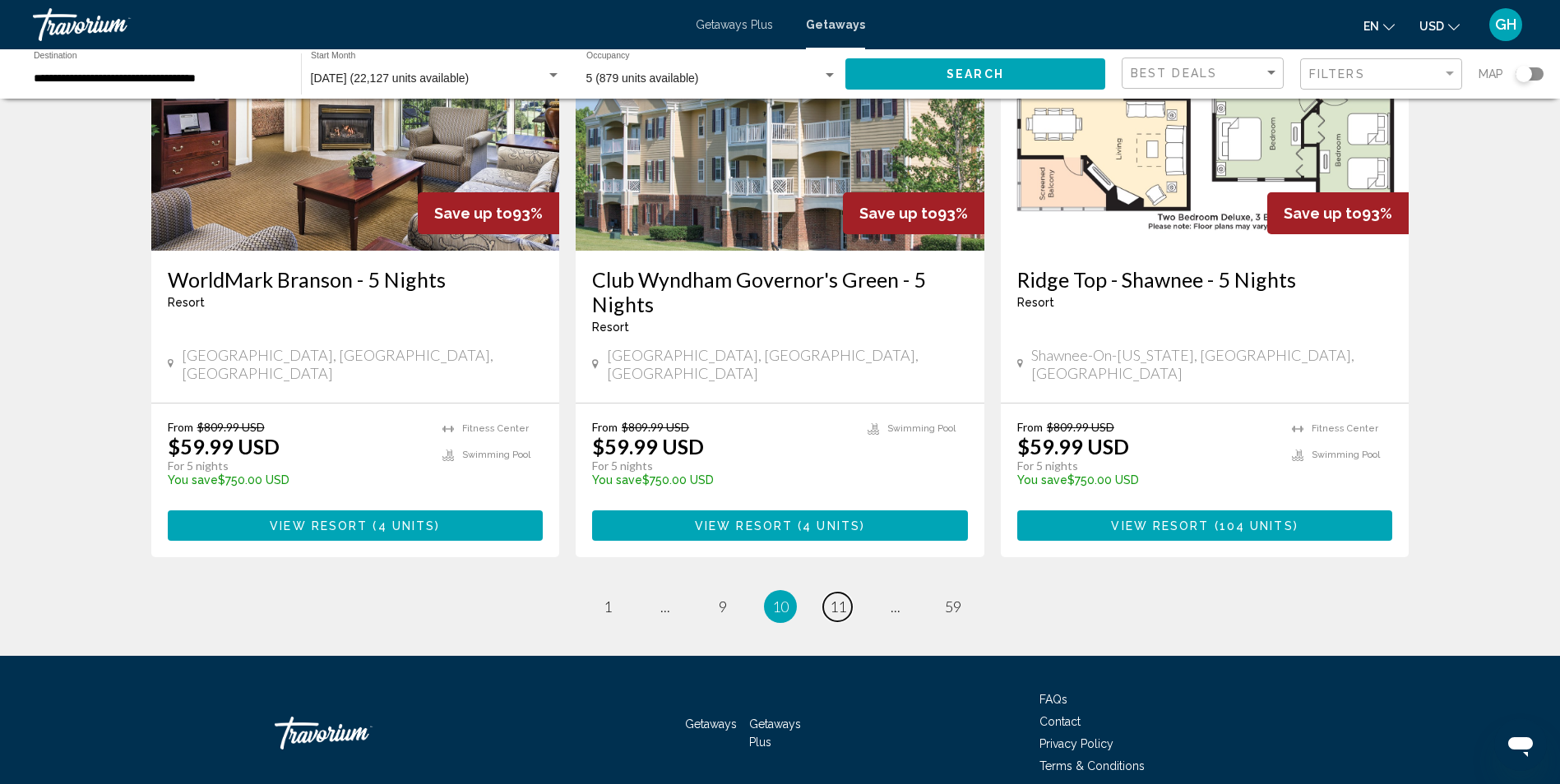
click at [828, 593] on link "page 11" at bounding box center [838, 607] width 29 height 29
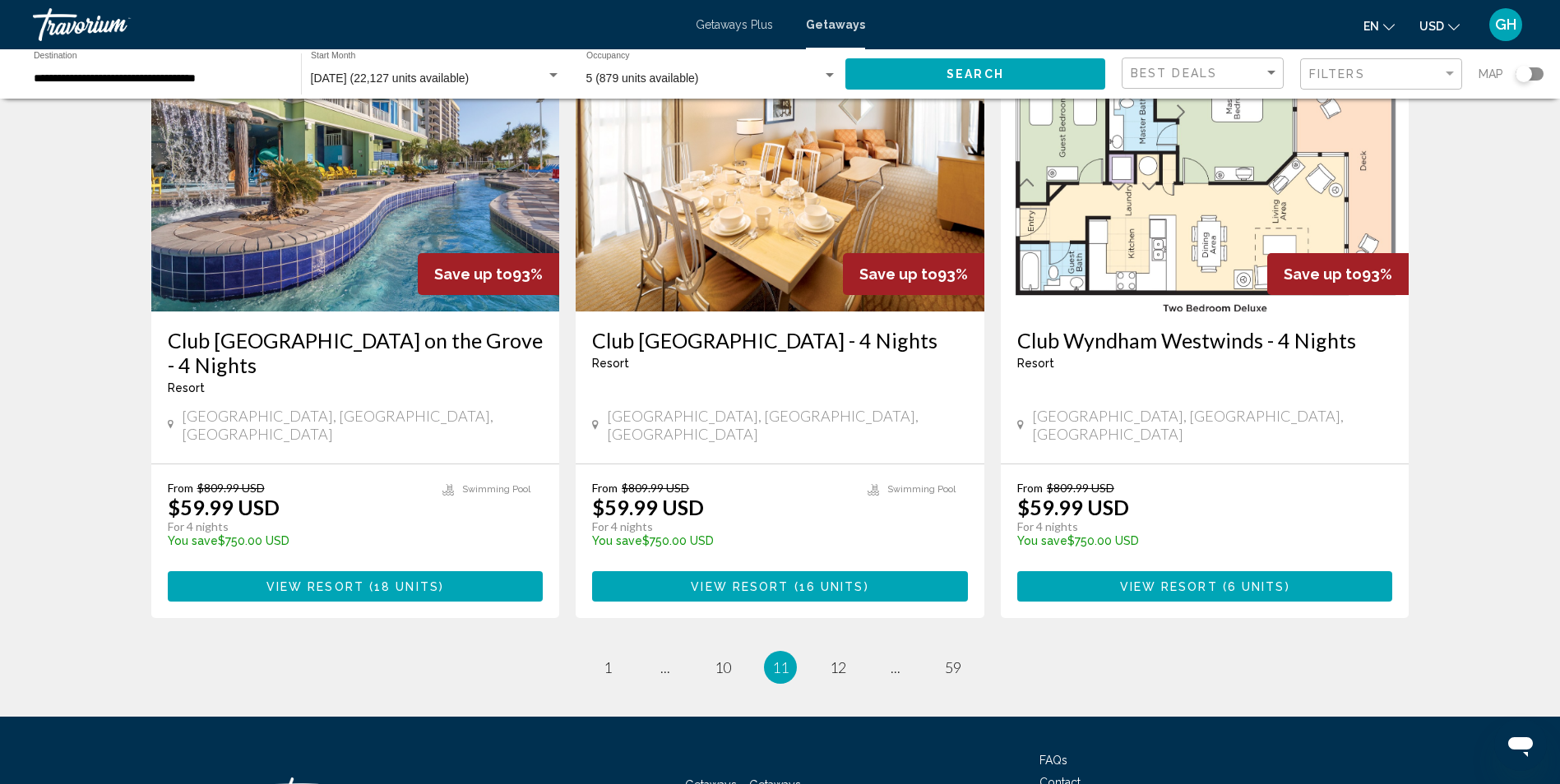
scroll to position [1948, 0]
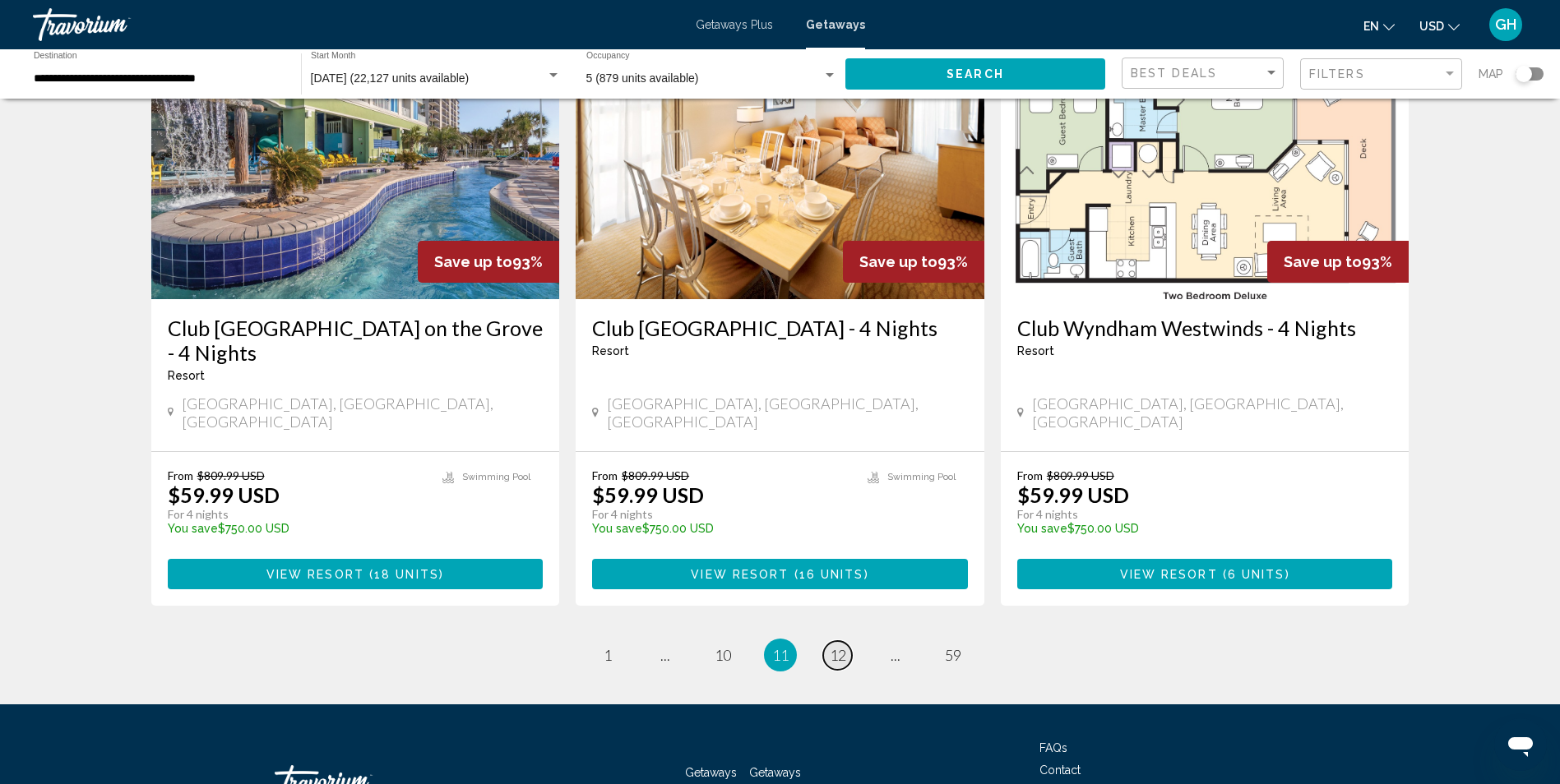
click at [844, 647] on span "12" at bounding box center [837, 655] width 16 height 18
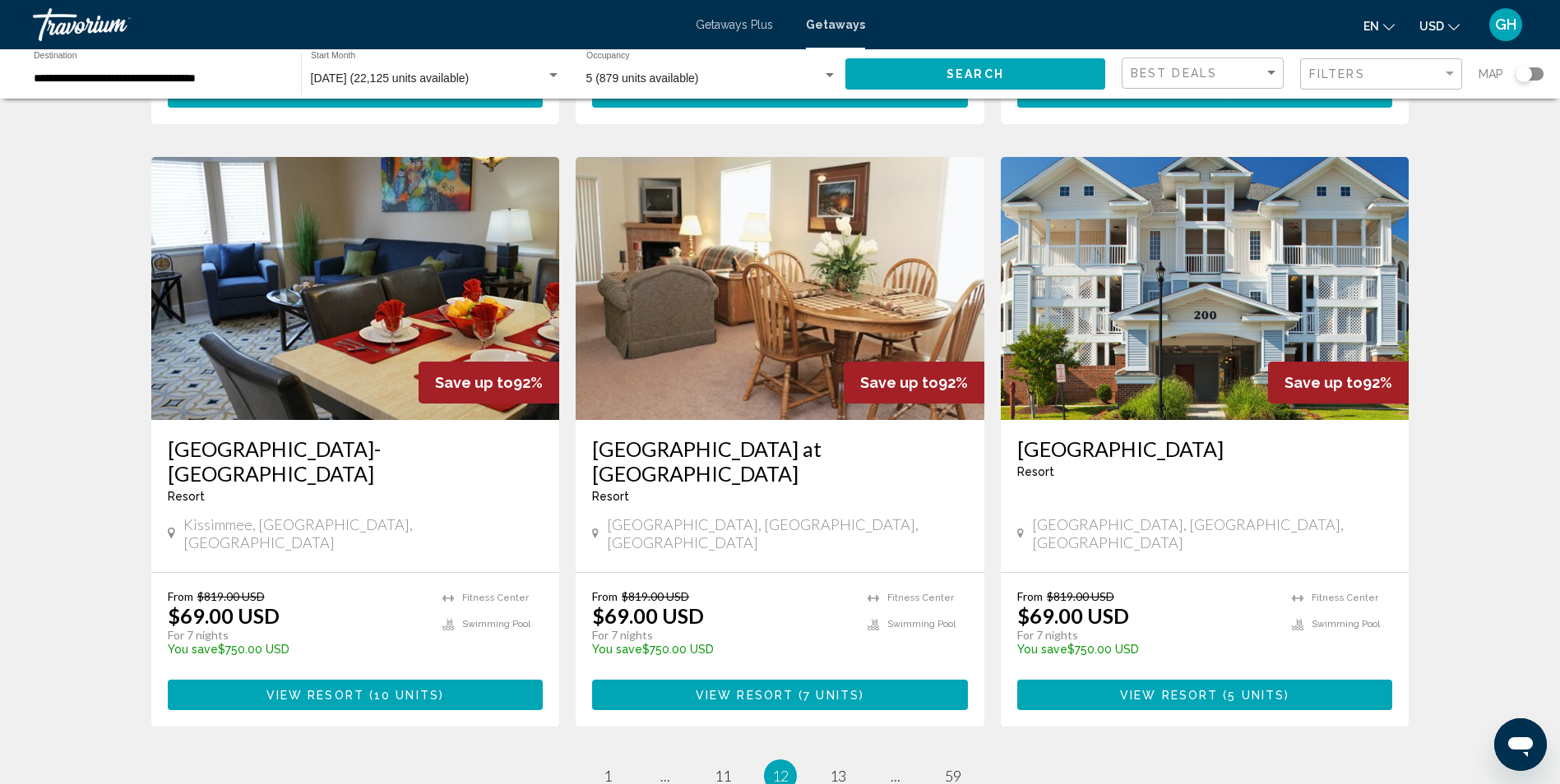
scroll to position [1945, 0]
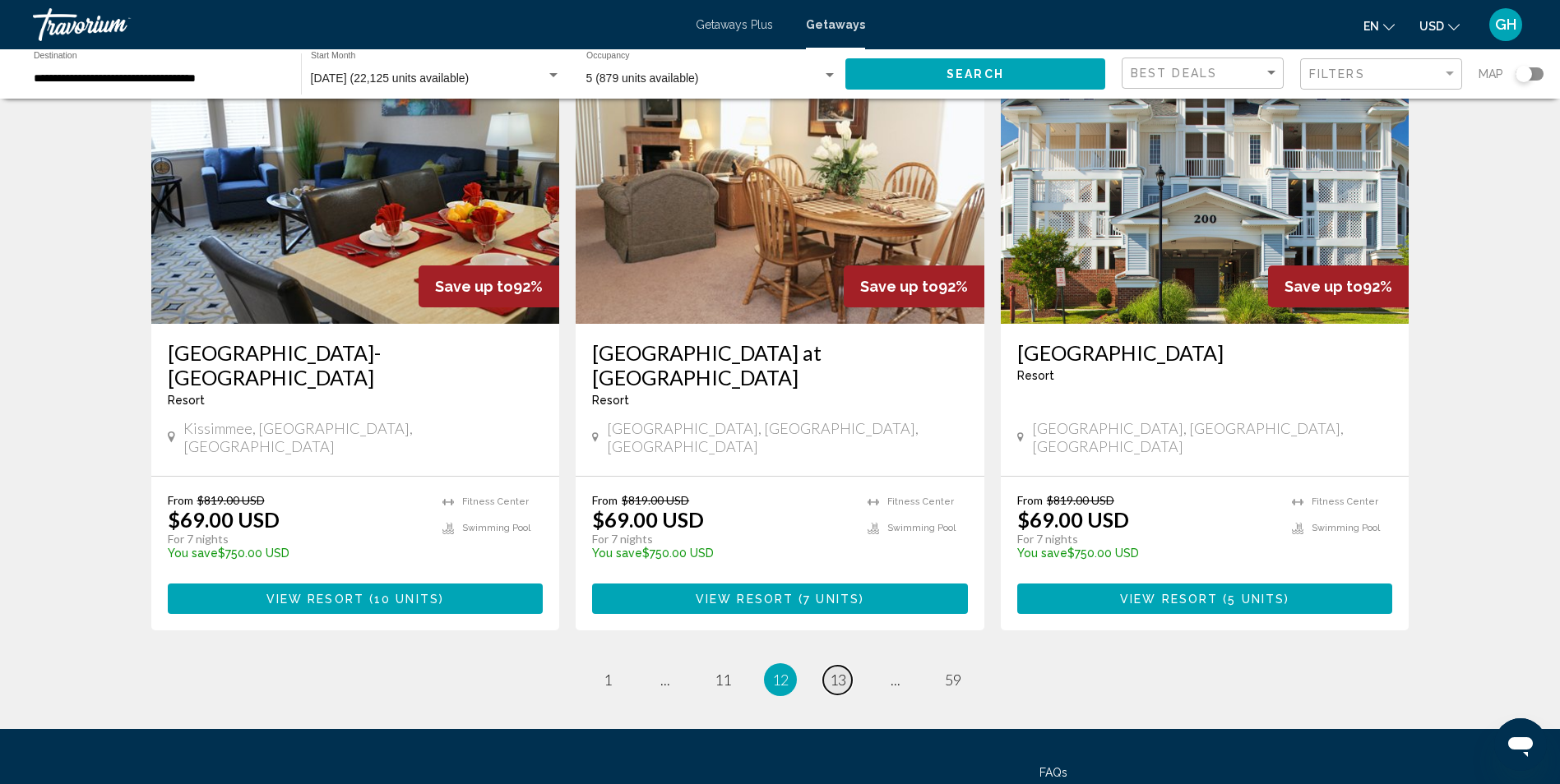
click at [840, 671] on span "13" at bounding box center [837, 679] width 16 height 18
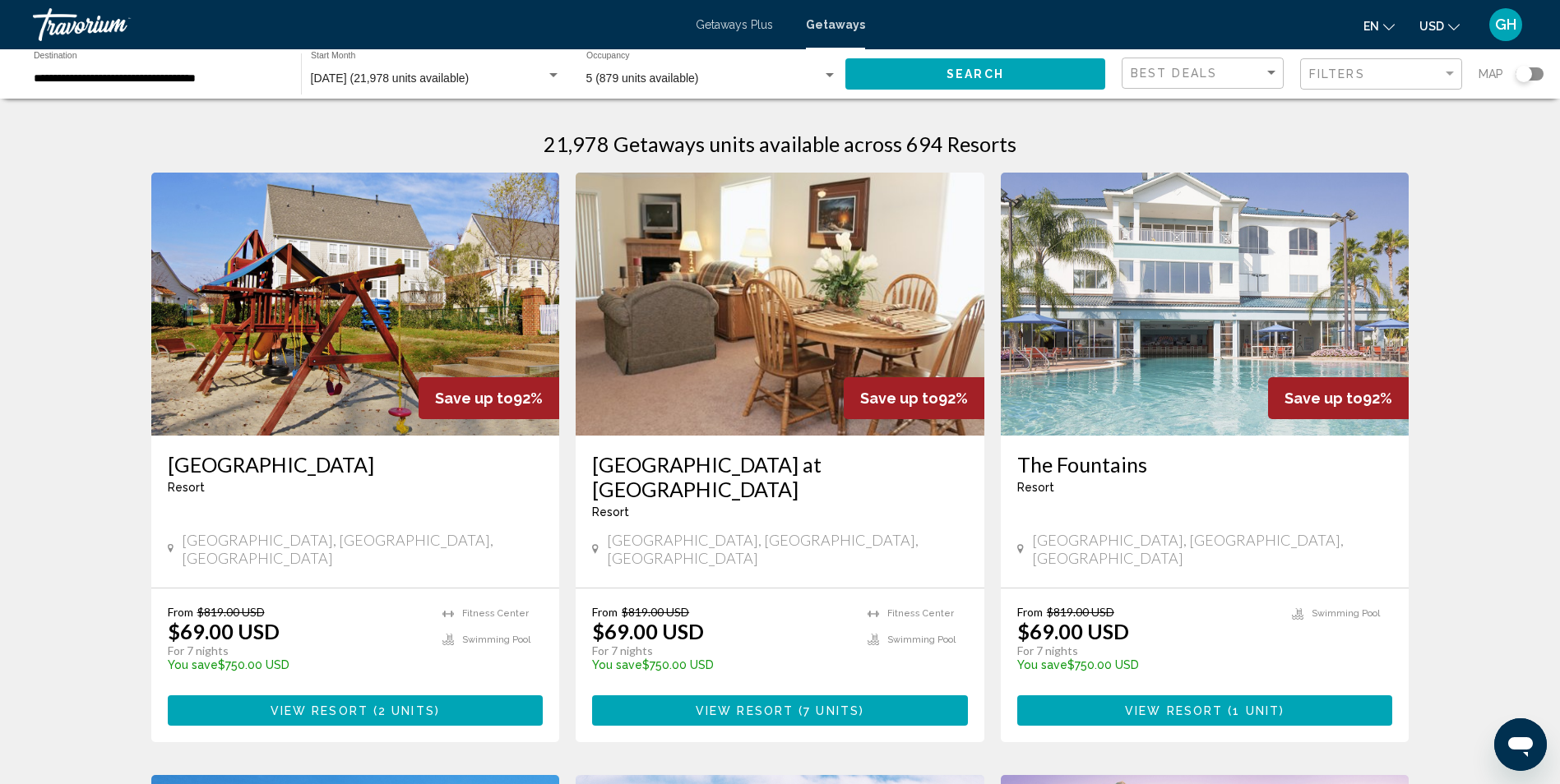
click at [1255, 66] on div "Best Deals" at bounding box center [1204, 73] width 148 height 31
drag, startPoint x: 1255, startPoint y: 66, endPoint x: 1217, endPoint y: 104, distance: 53.7
click at [1217, 104] on span "Lowest Price" at bounding box center [1204, 107] width 148 height 34
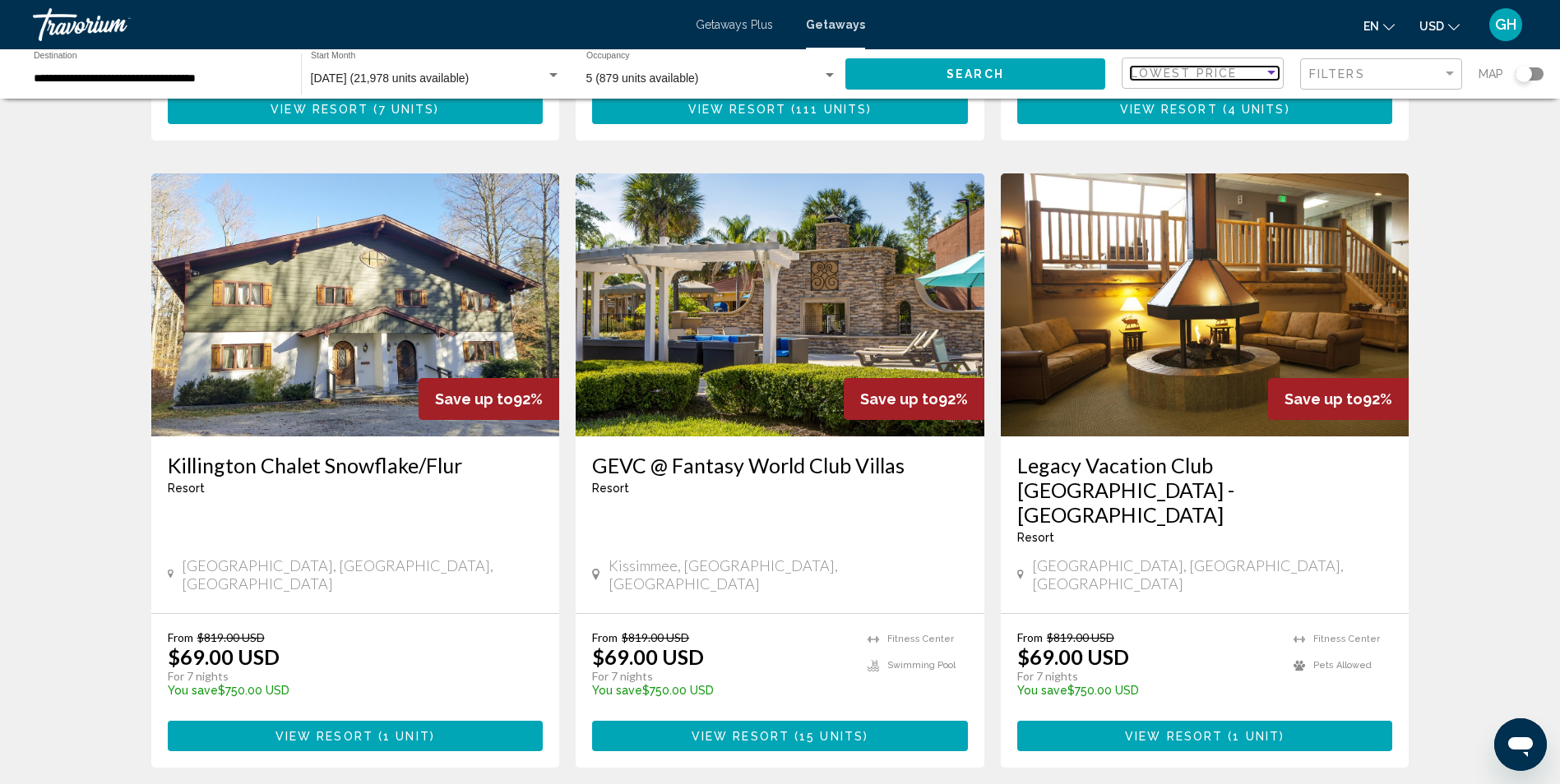
scroll to position [1786, 0]
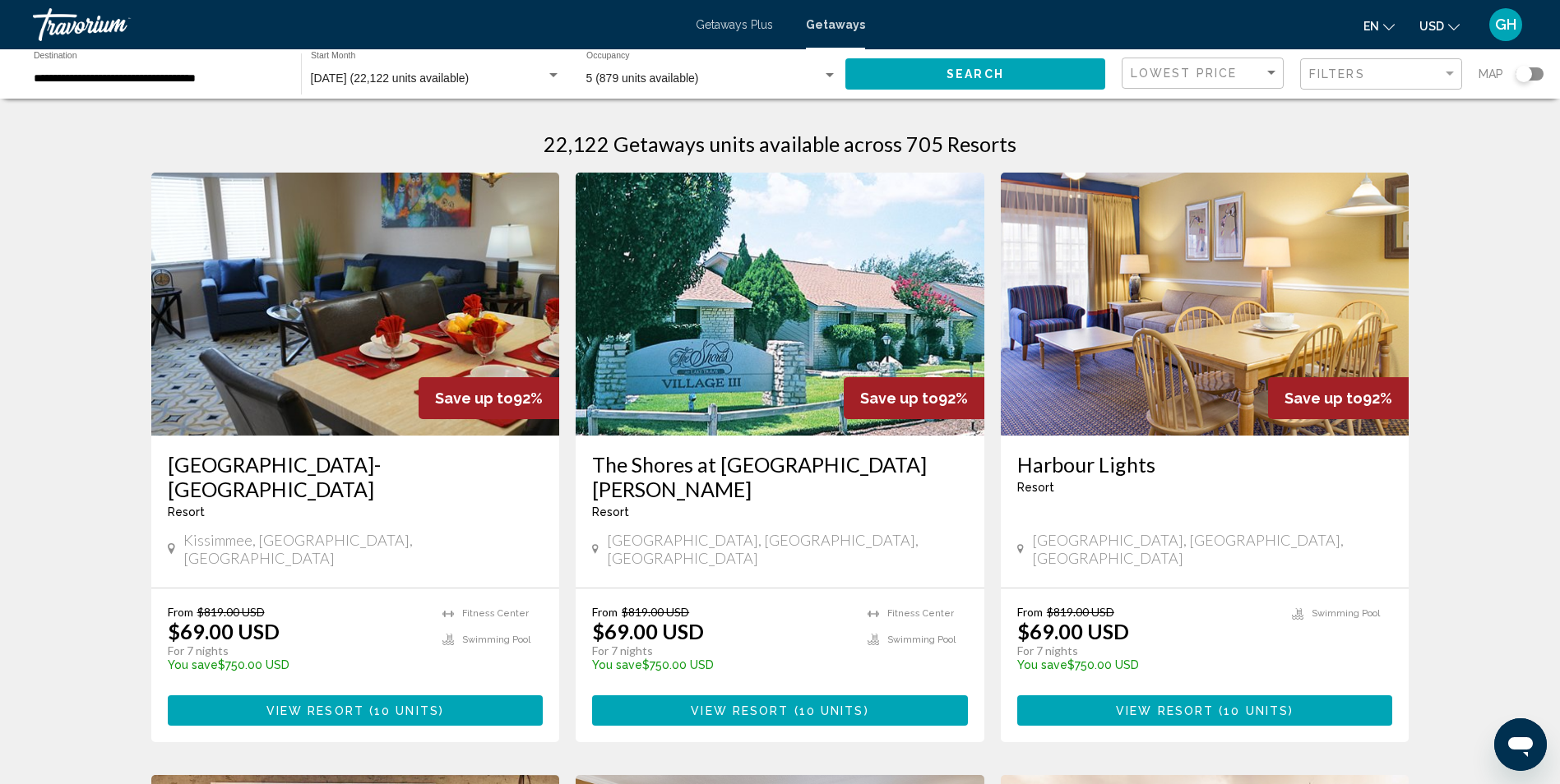
drag, startPoint x: 1363, startPoint y: 65, endPoint x: 1359, endPoint y: 73, distance: 8.9
click at [1362, 66] on div "Filters" at bounding box center [1382, 74] width 148 height 31
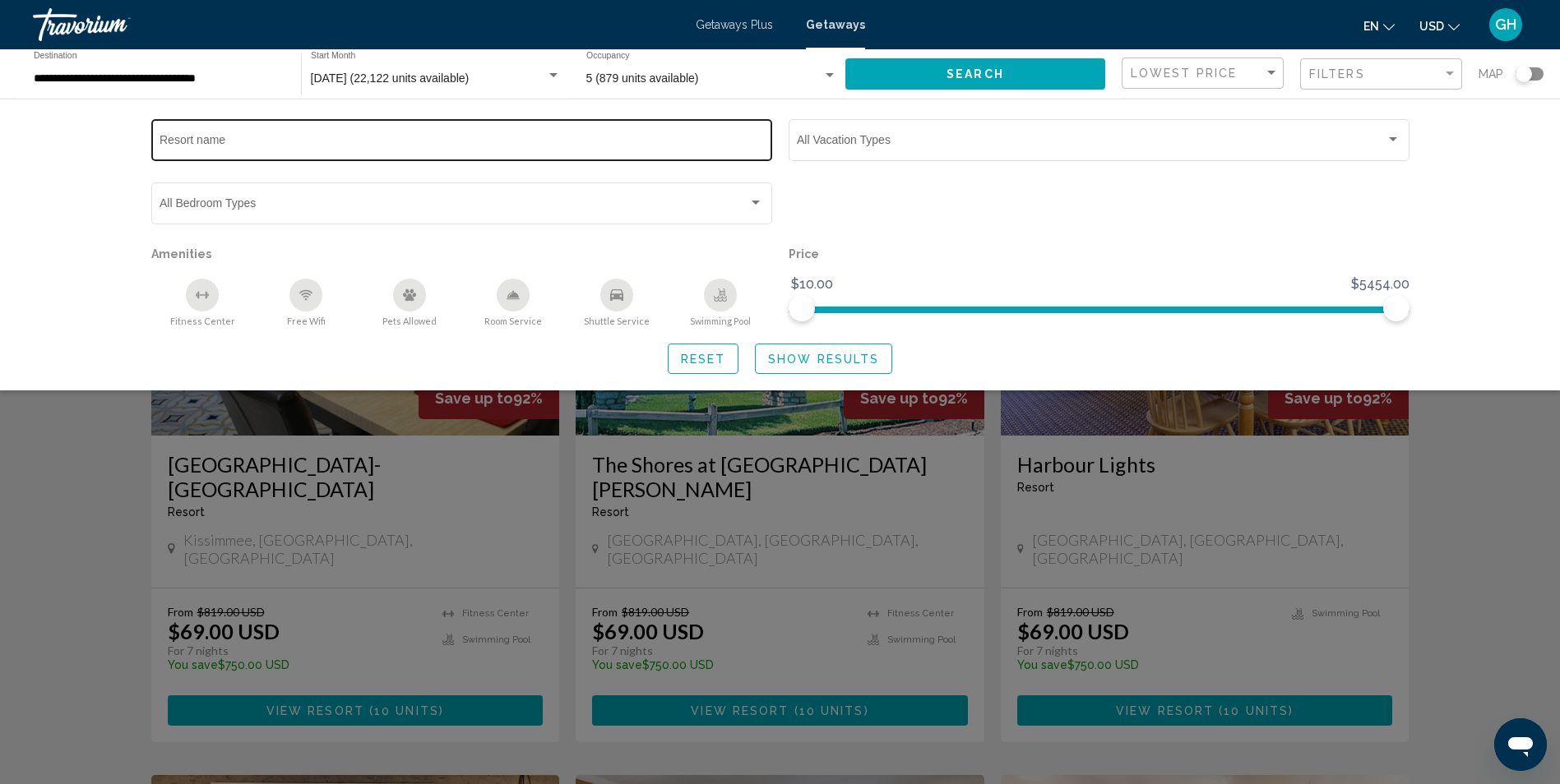
click at [339, 128] on div "Resort name" at bounding box center [461, 138] width 603 height 45
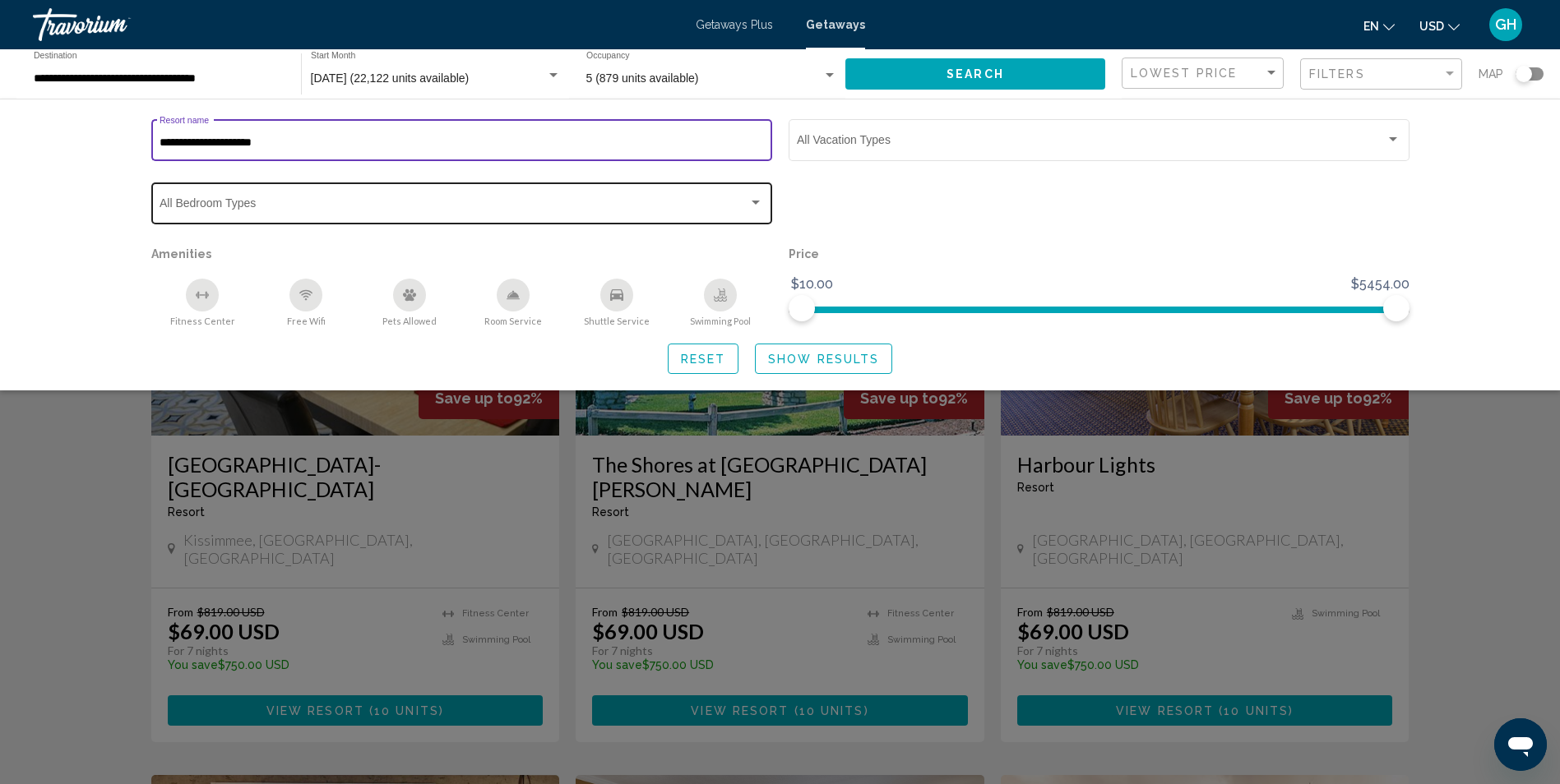
type input "**********"
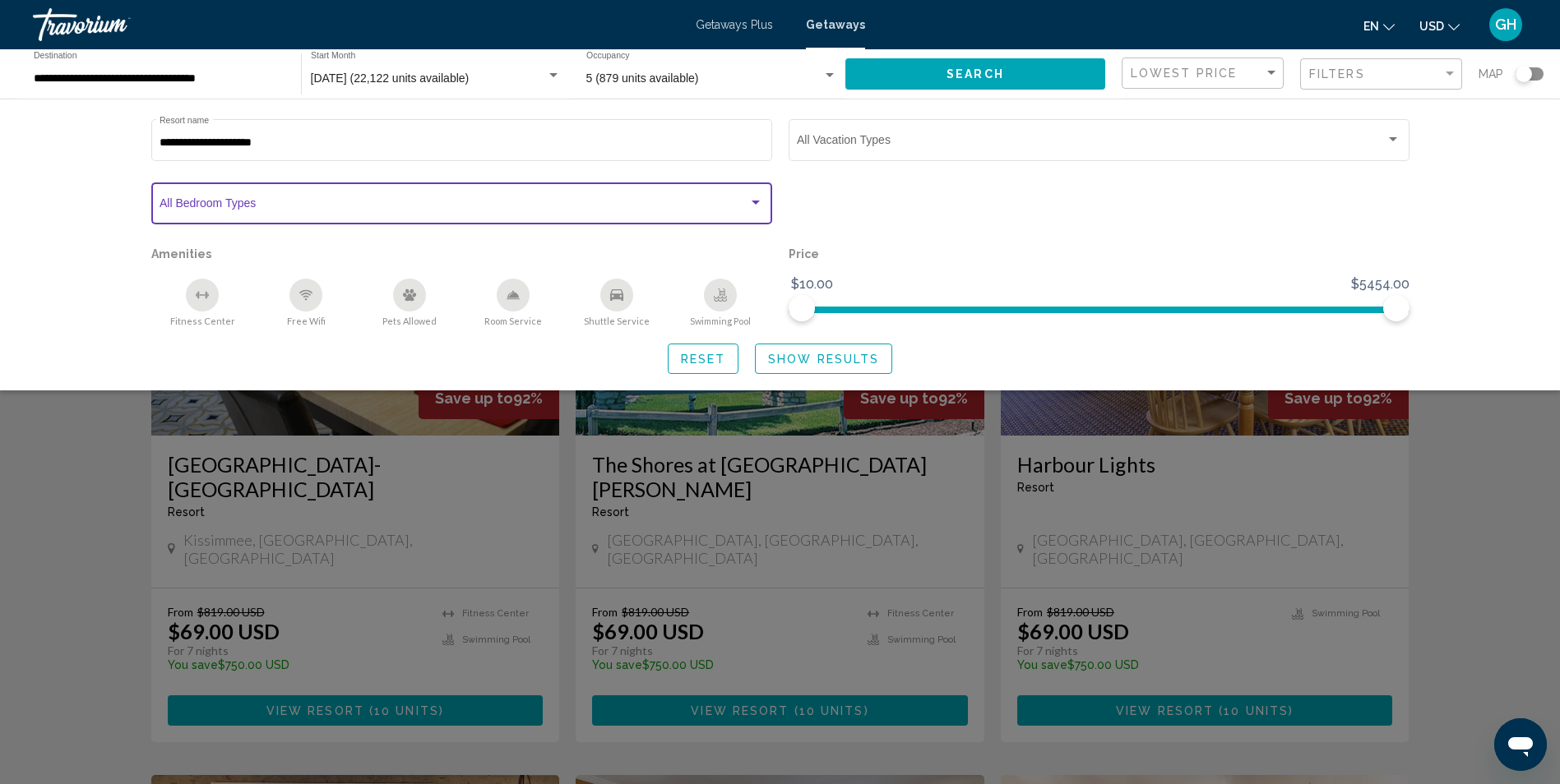
click at [439, 211] on span "Search widget" at bounding box center [454, 206] width 589 height 13
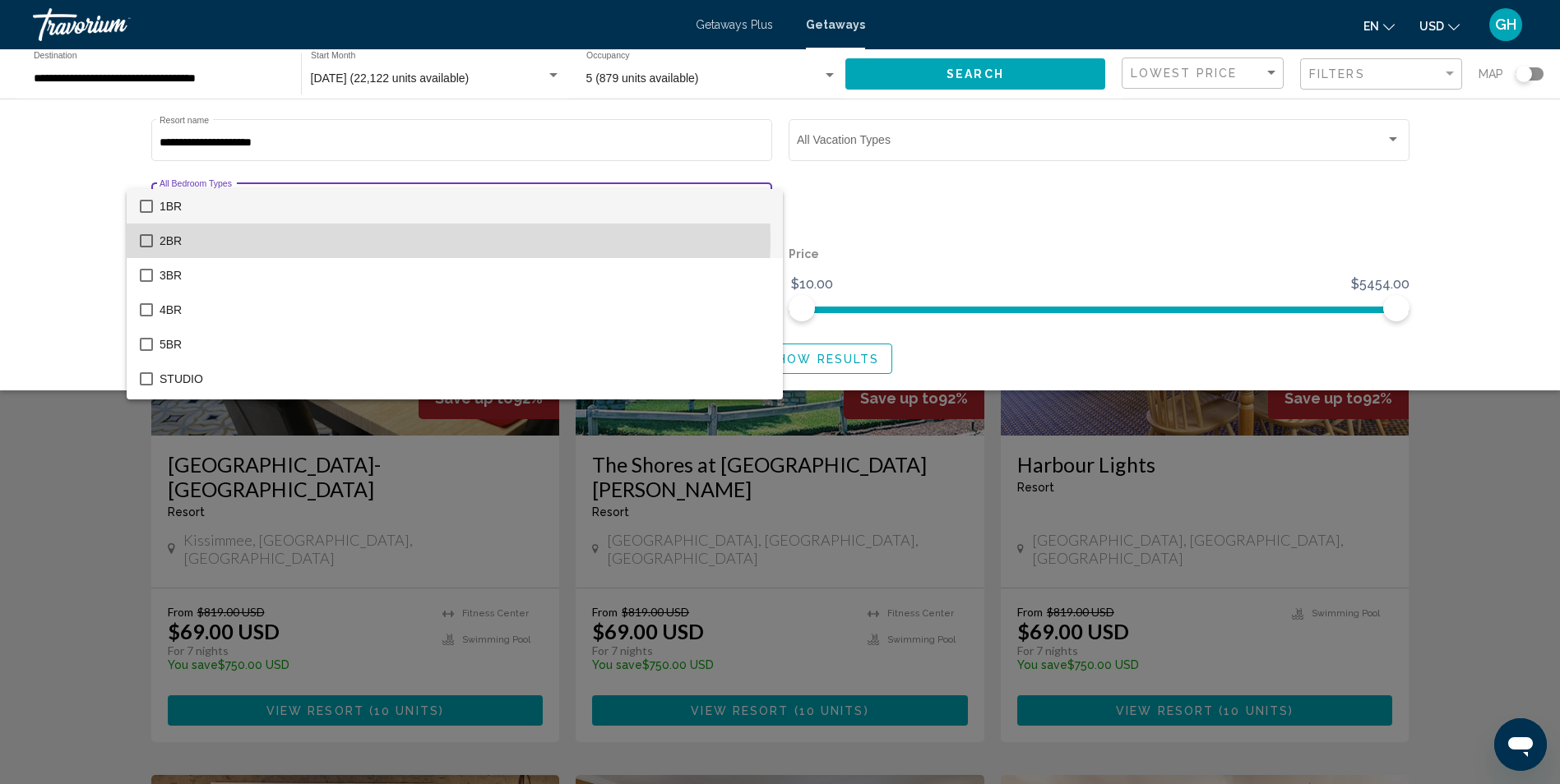
click at [148, 238] on mat-pseudo-checkbox at bounding box center [146, 241] width 13 height 13
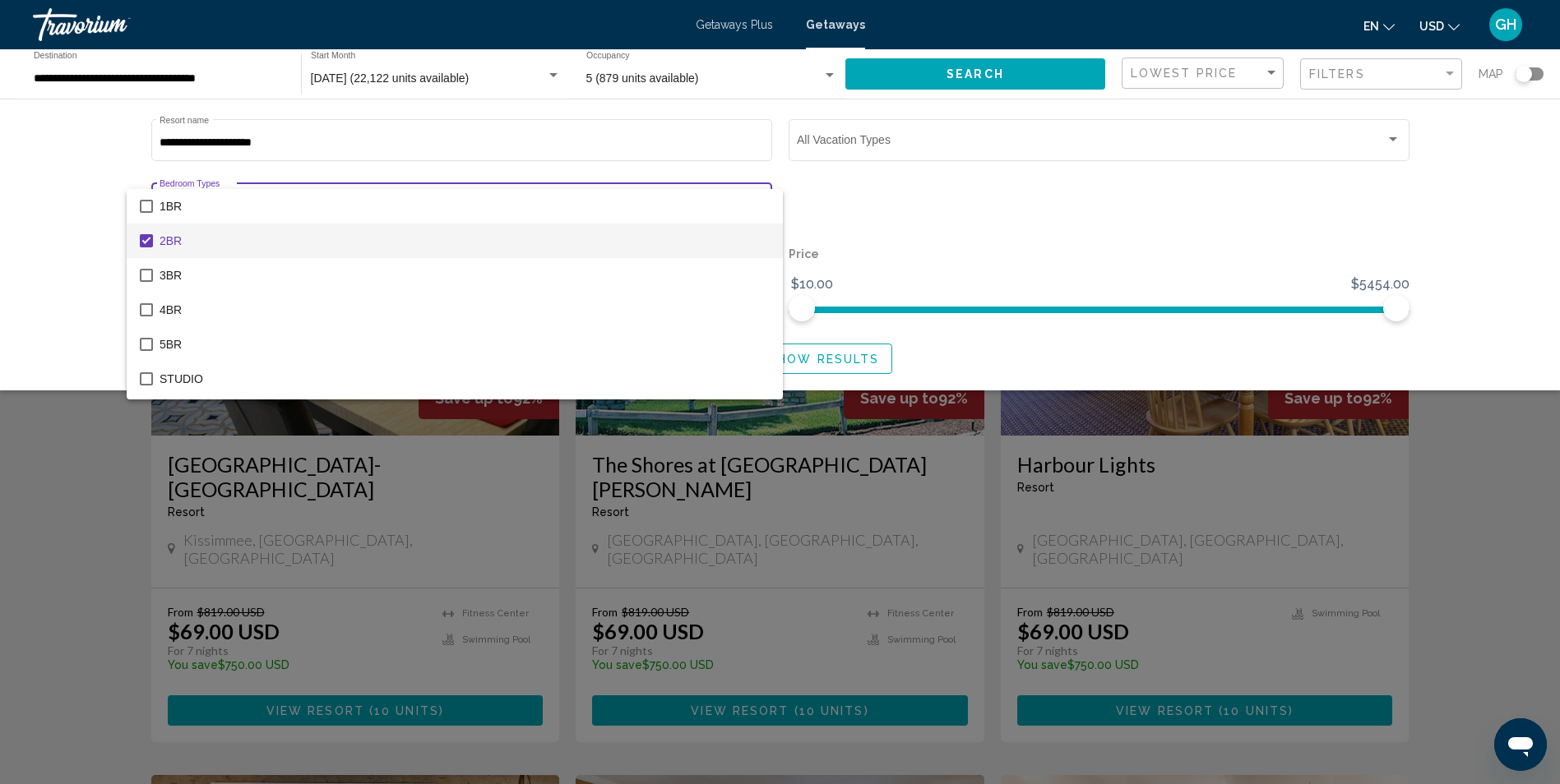
click at [953, 138] on div at bounding box center [780, 392] width 1560 height 784
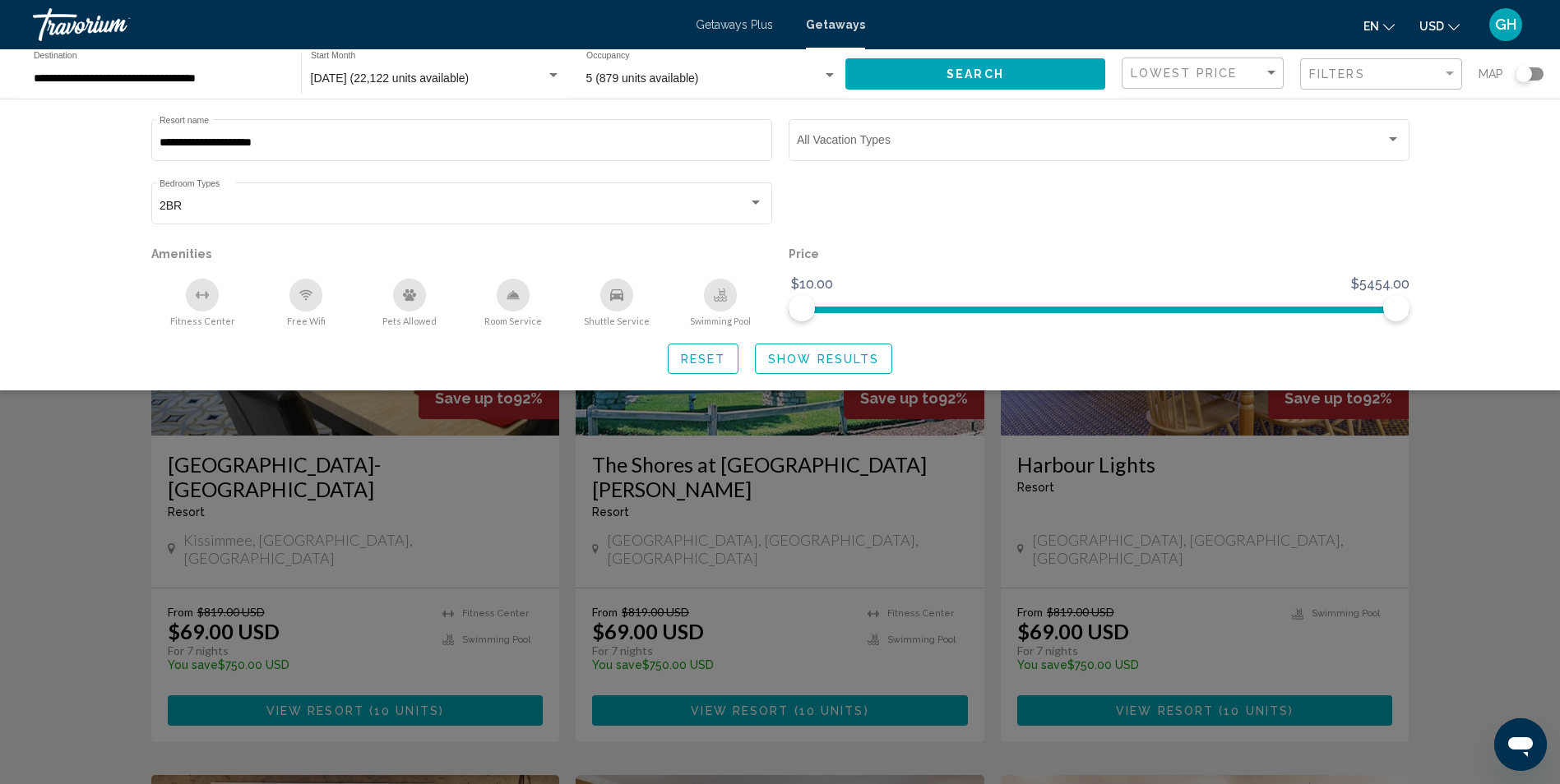
click at [953, 138] on span "Search widget" at bounding box center [1091, 142] width 589 height 13
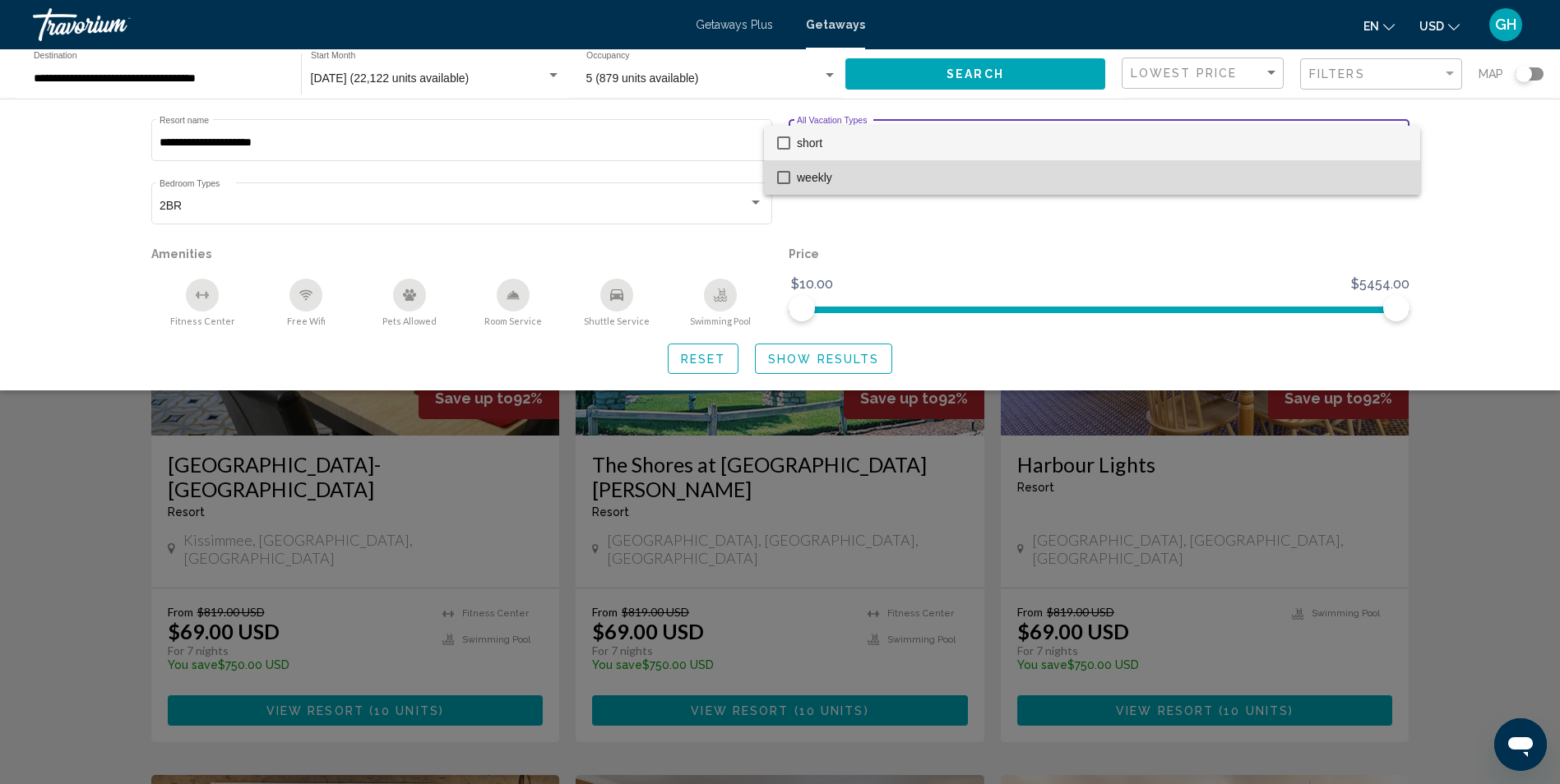
click at [786, 168] on mat-option "weekly" at bounding box center [1091, 177] width 656 height 34
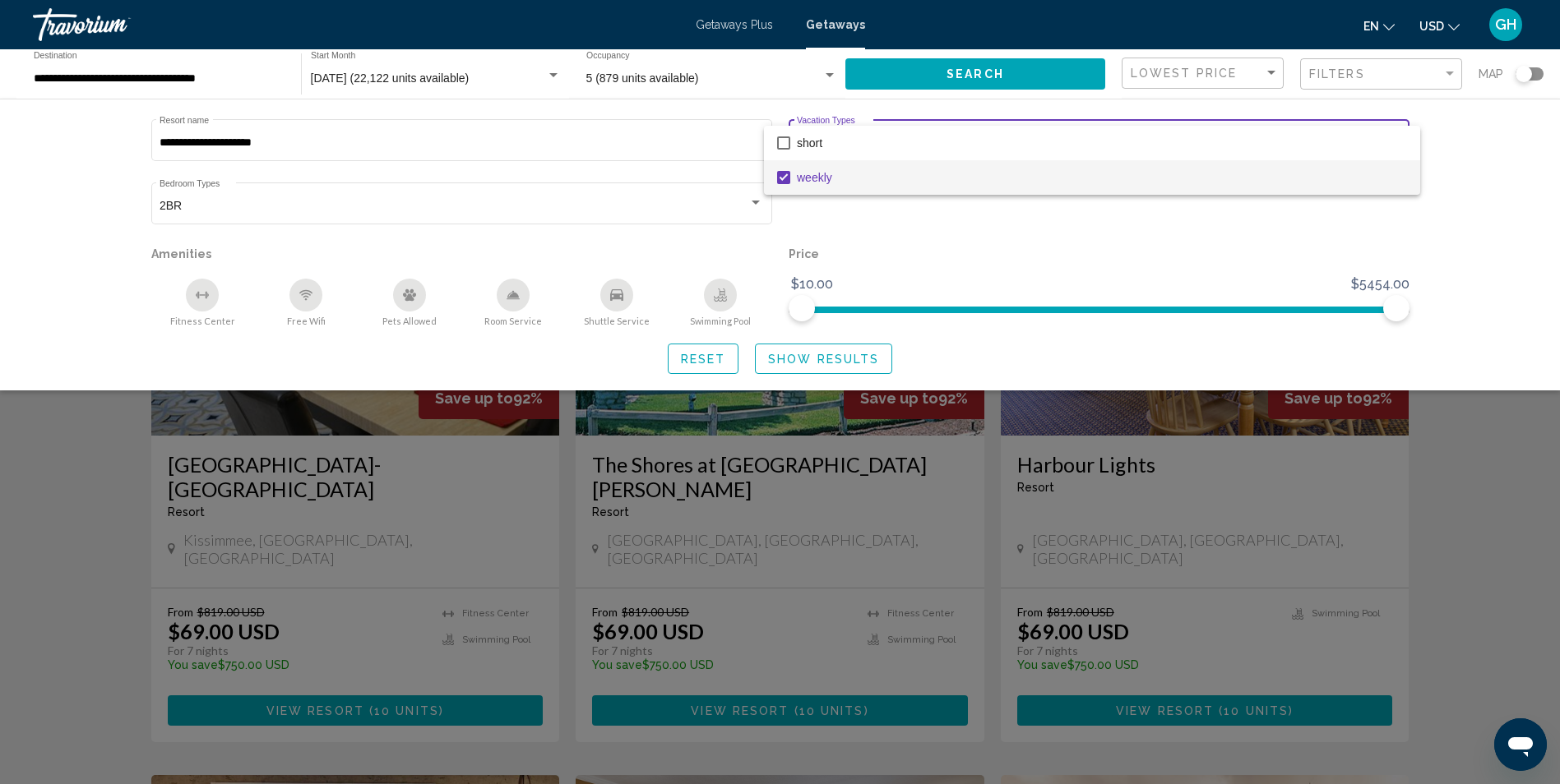
click at [1005, 67] on div at bounding box center [780, 392] width 1560 height 784
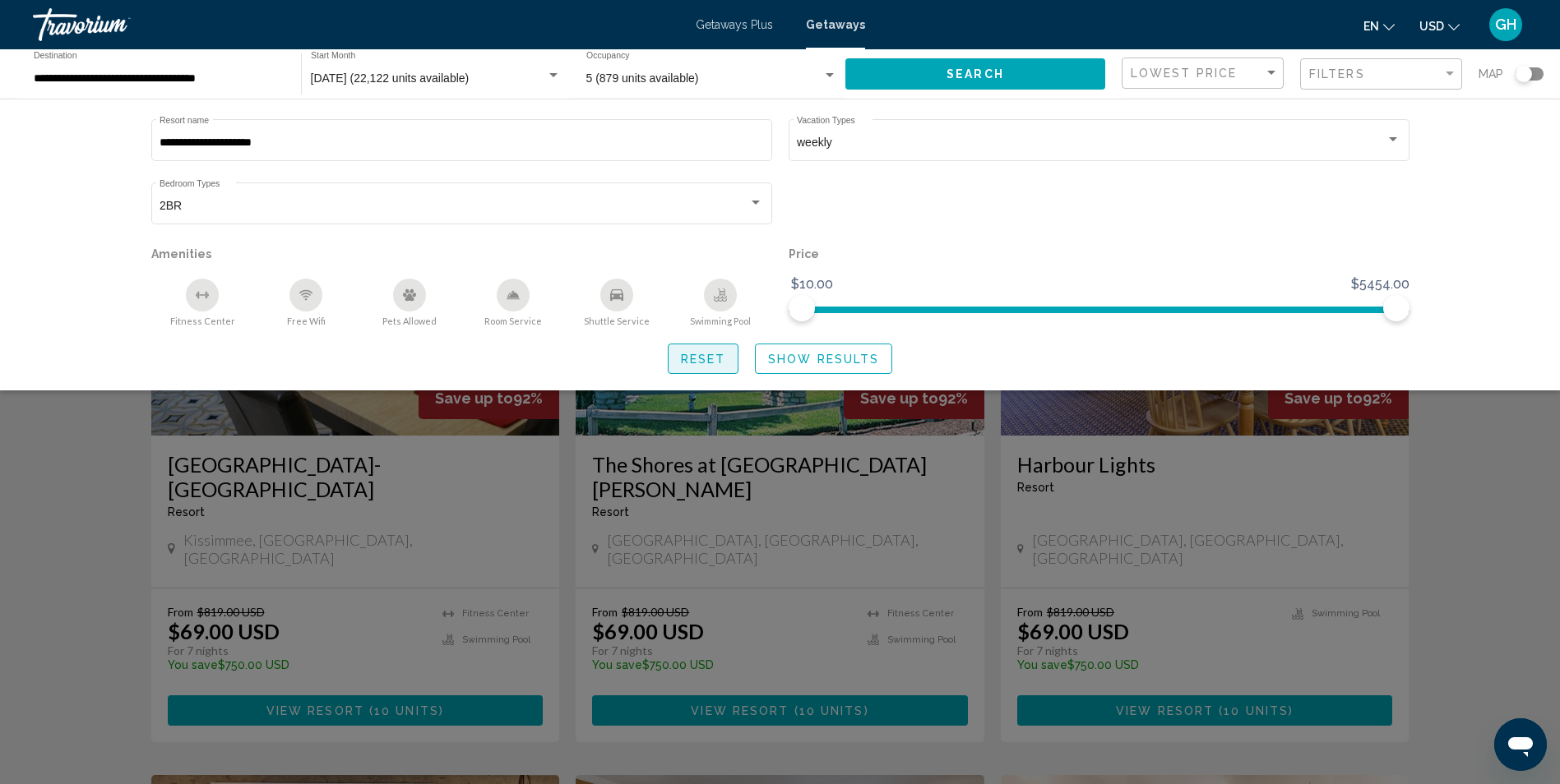
click at [699, 351] on span "Reset" at bounding box center [703, 357] width 45 height 13
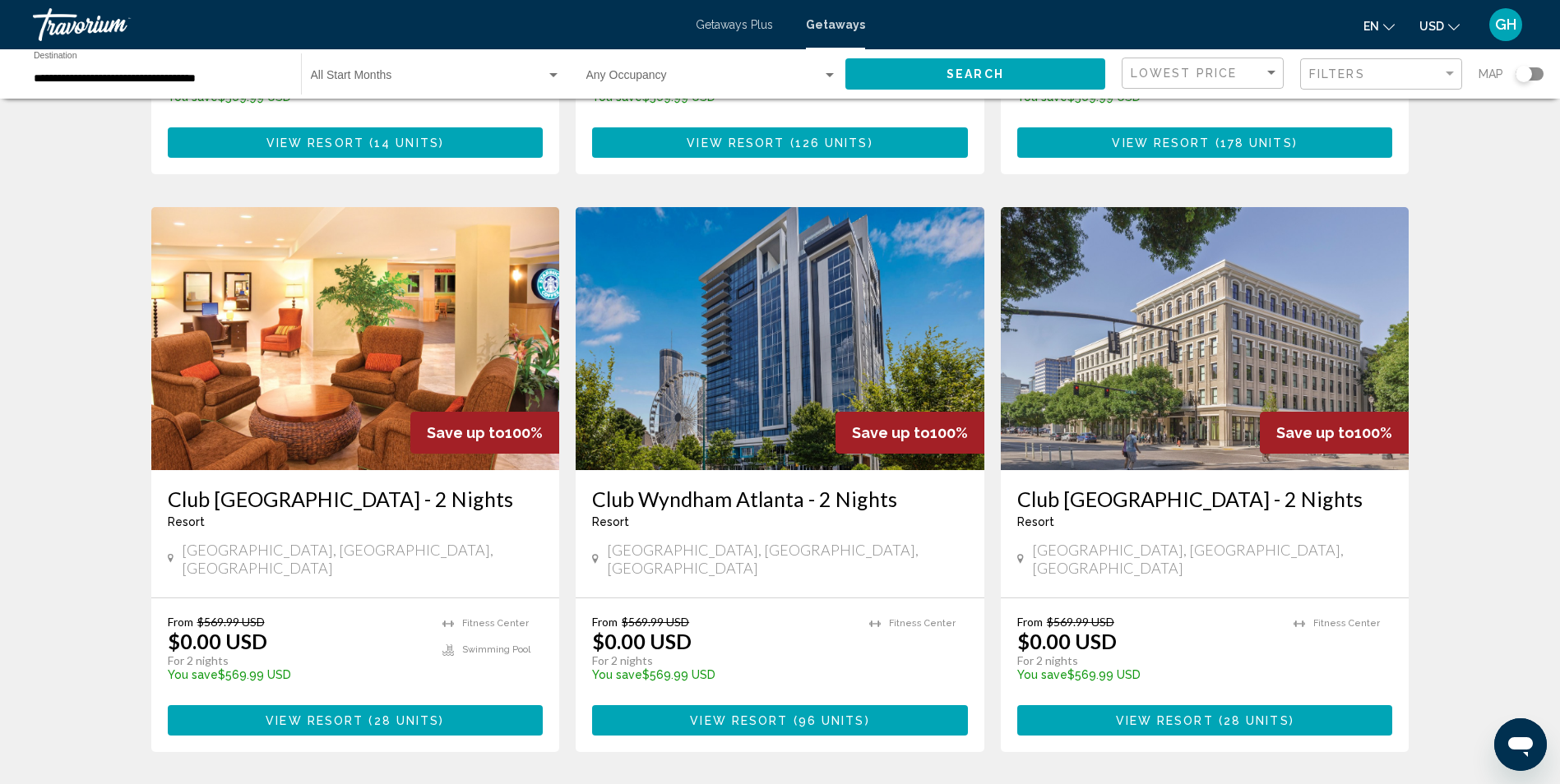
scroll to position [1946, 0]
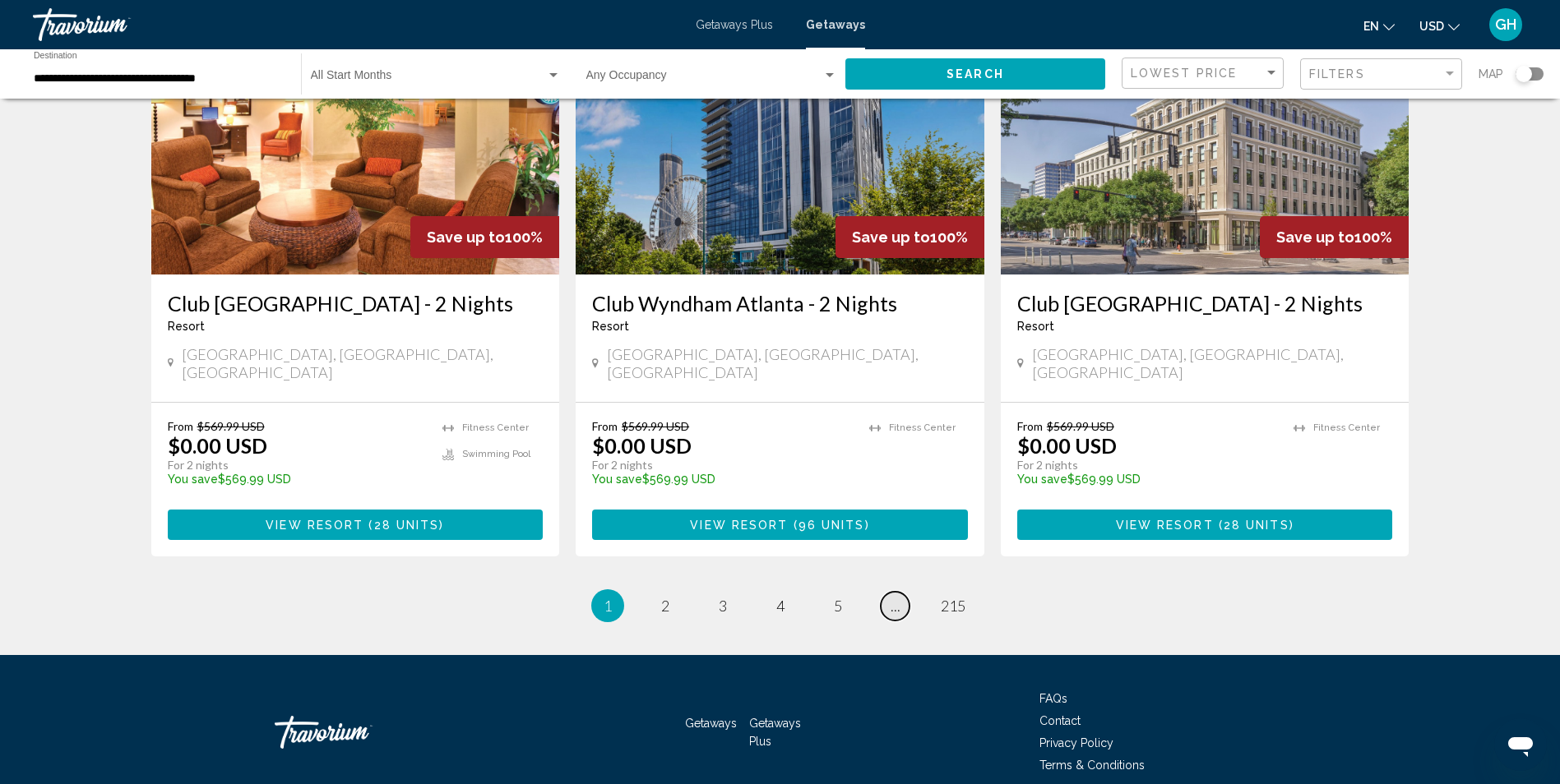
click at [899, 592] on link "page ..." at bounding box center [895, 607] width 29 height 29
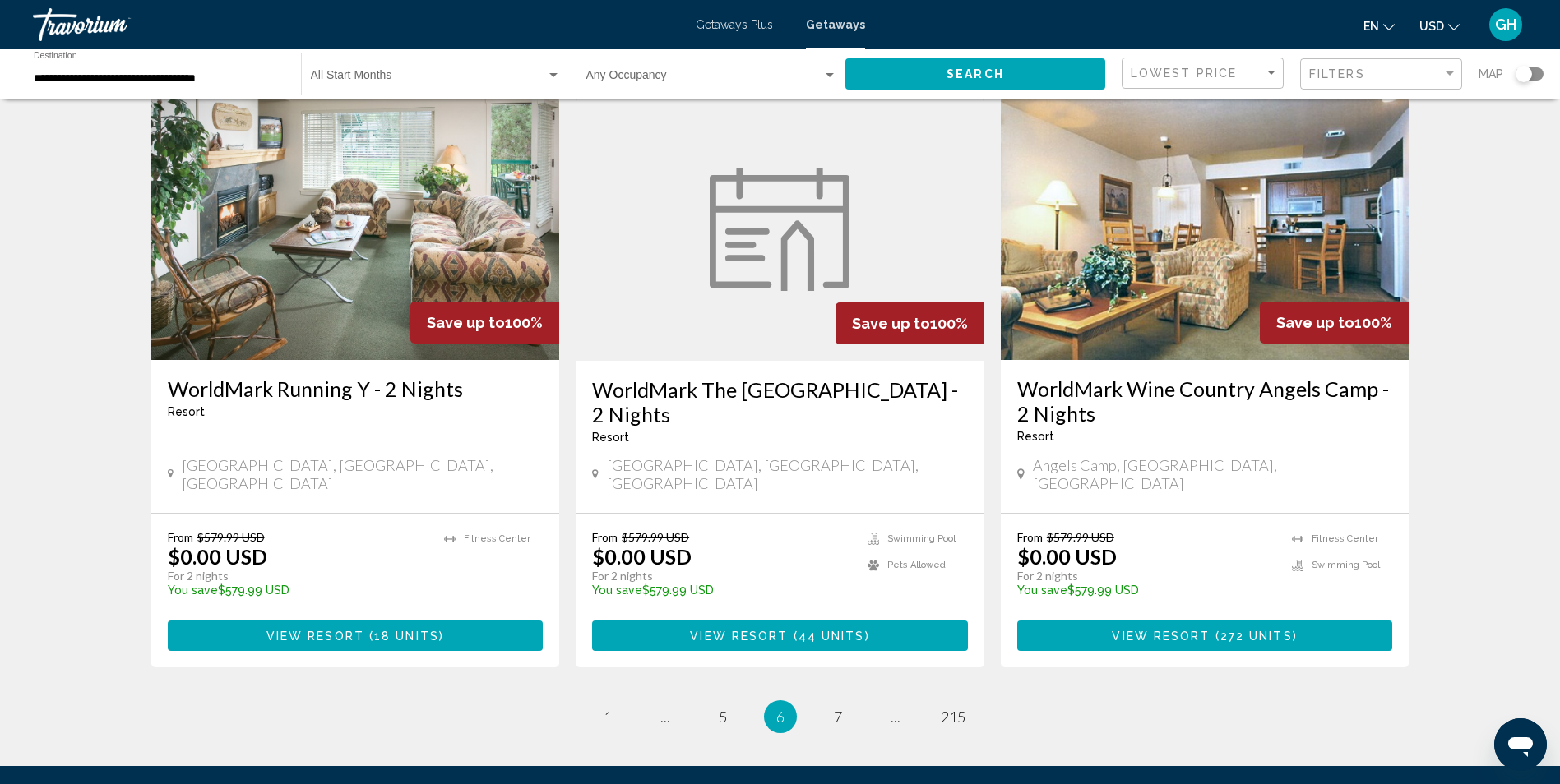
scroll to position [1839, 0]
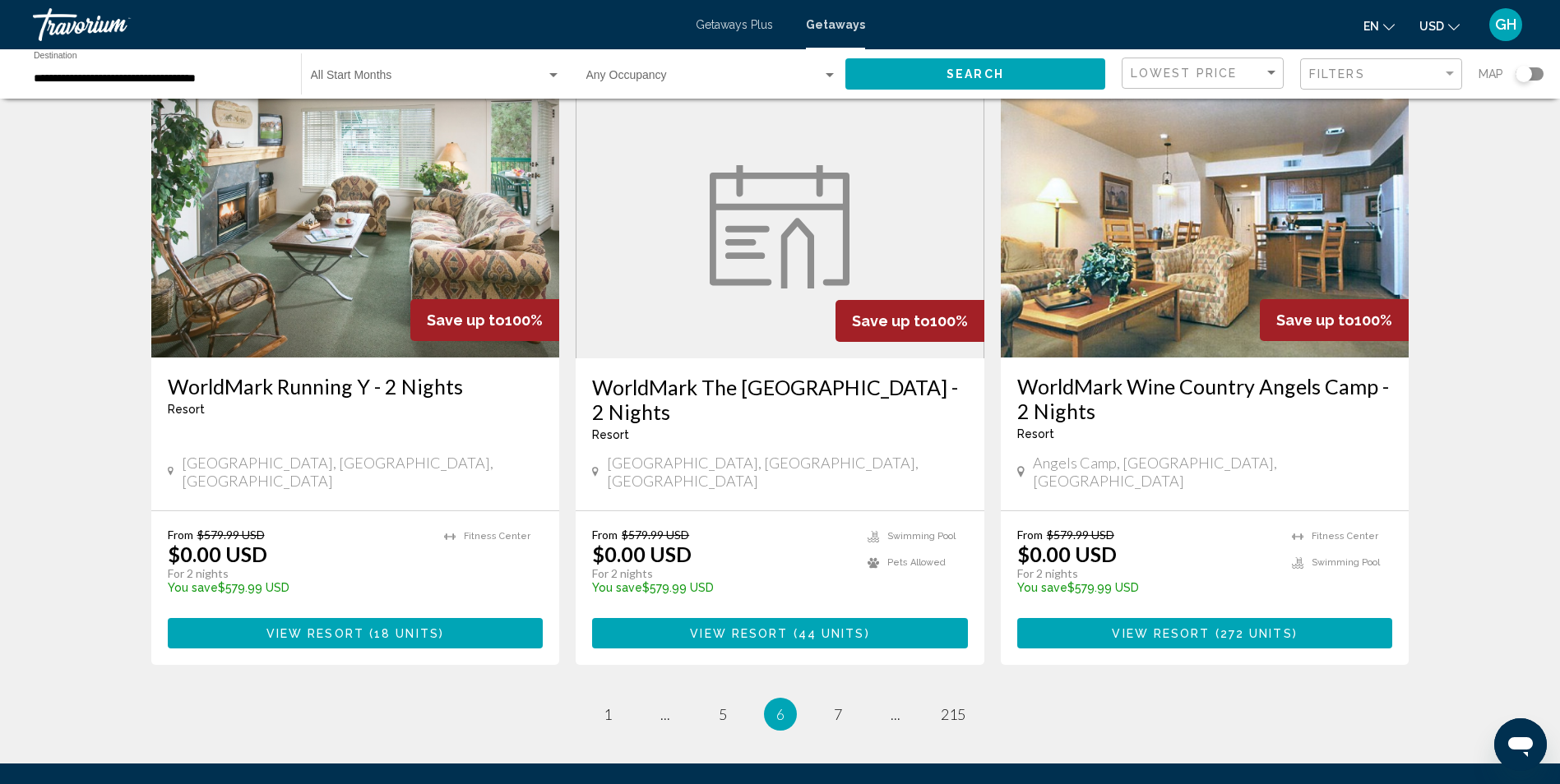
drag, startPoint x: 948, startPoint y: 618, endPoint x: 1306, endPoint y: 570, distance: 361.2
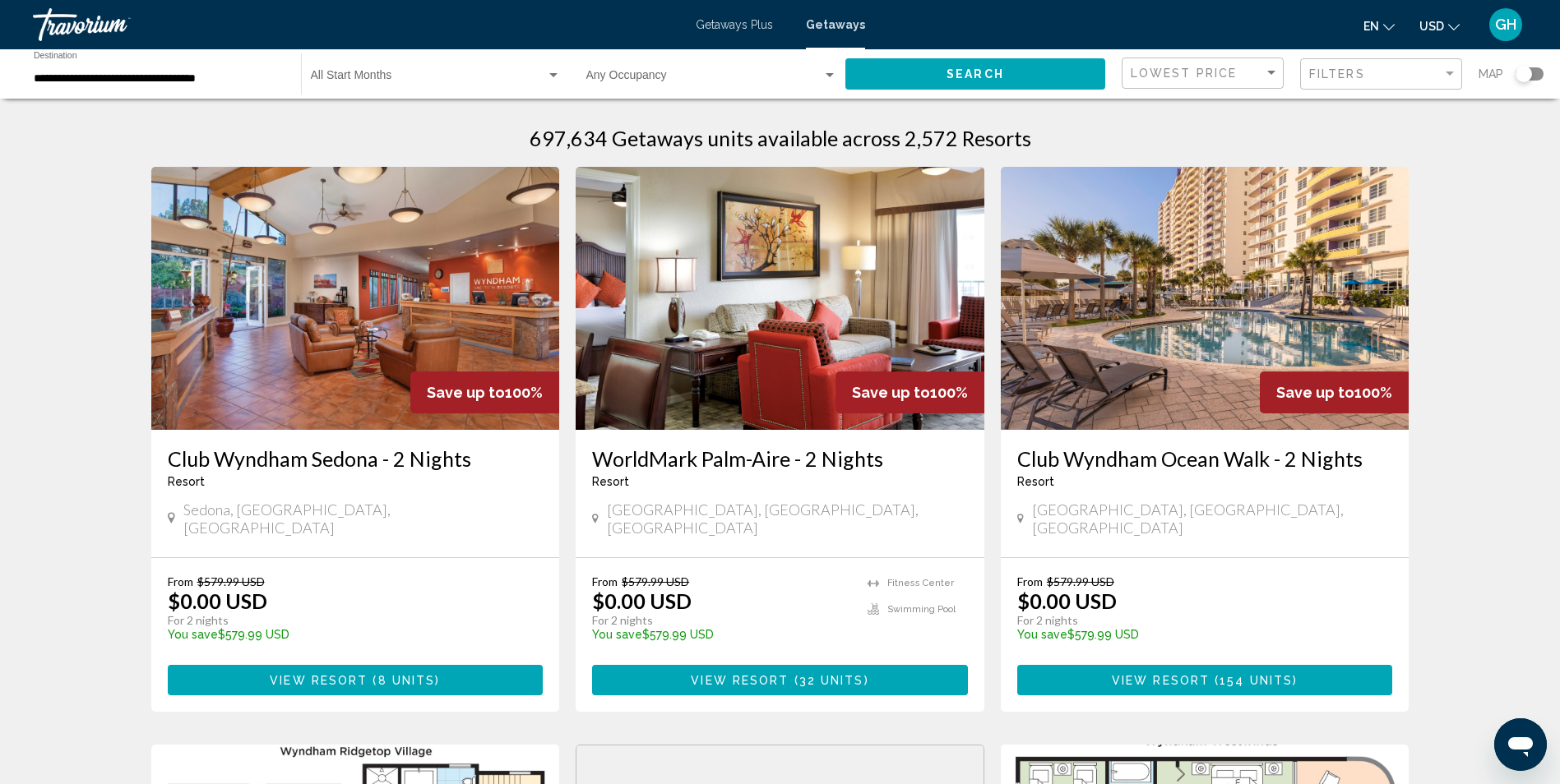
scroll to position [0, 0]
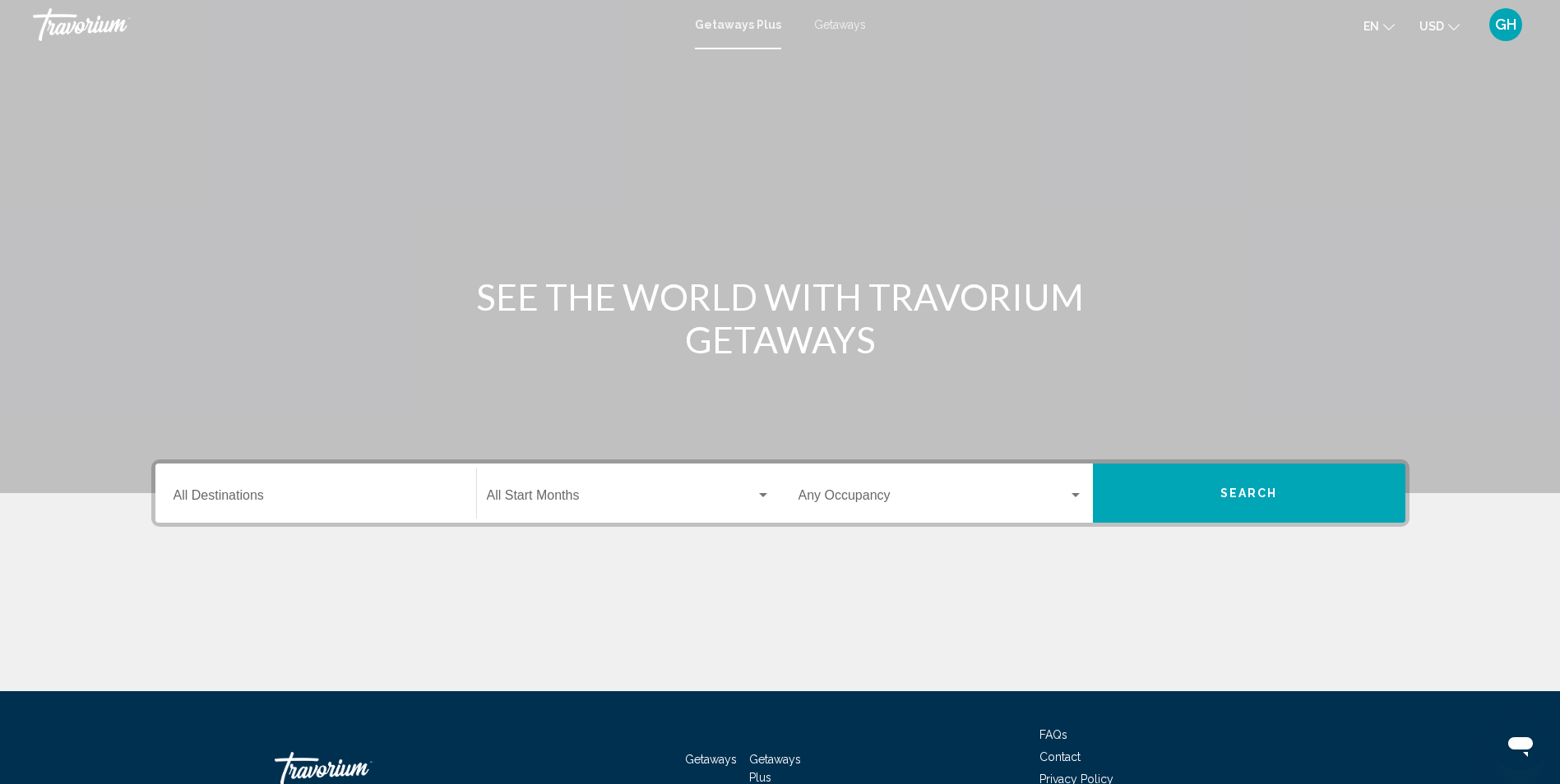
click at [1394, 27] on icon "Change language" at bounding box center [1388, 26] width 11 height 11
click at [1446, 28] on button "USD USD ($) MXN (Mex$) CAD (Can$) GBP (£) EUR (€) AUD (A$) NZD (NZ$) CNY (CN¥)" at bounding box center [1439, 26] width 40 height 24
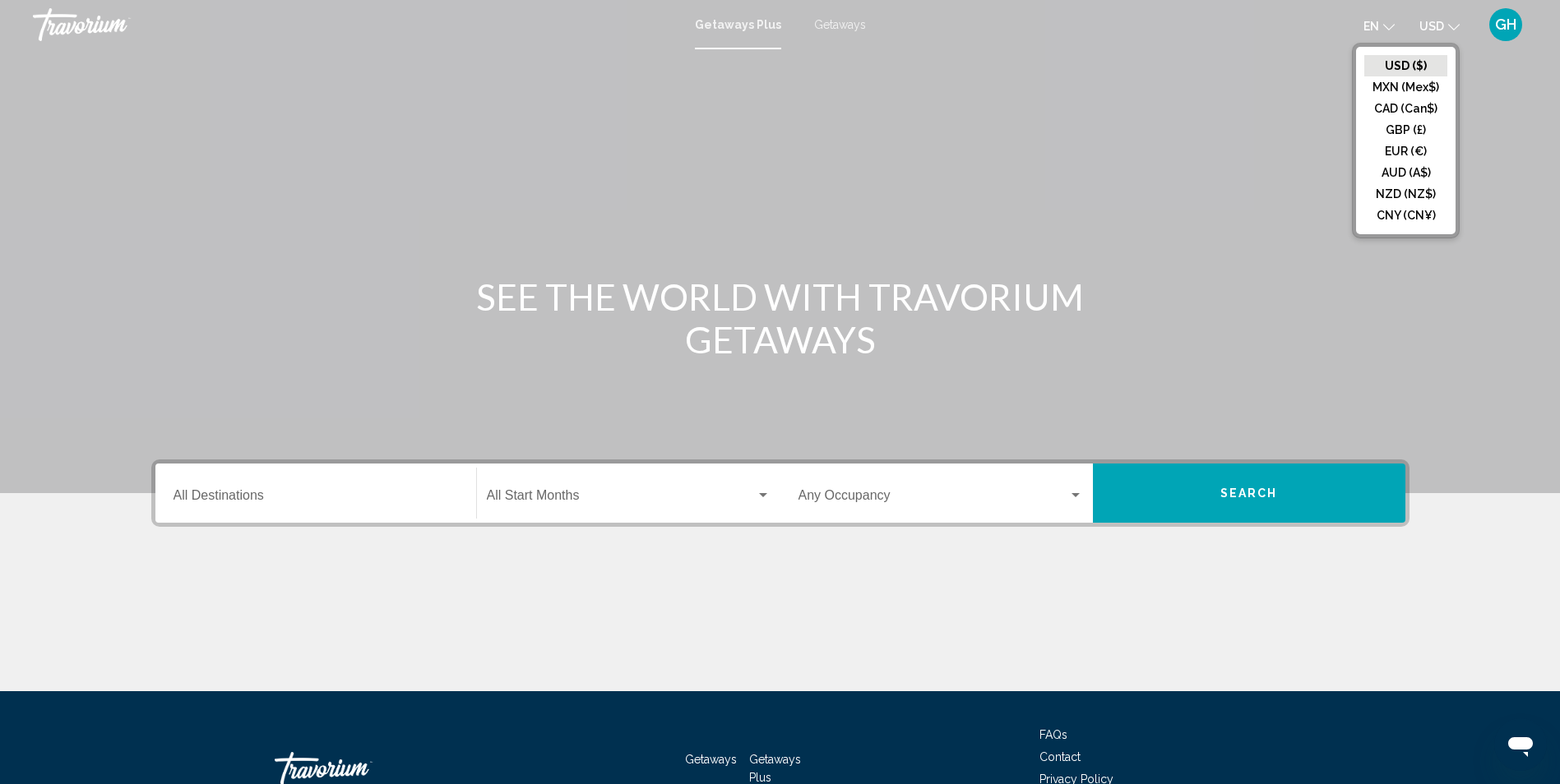
drag, startPoint x: 1464, startPoint y: 268, endPoint x: 1403, endPoint y: 302, distance: 69.8
click at [1442, 283] on div "Main content" at bounding box center [780, 247] width 1560 height 493
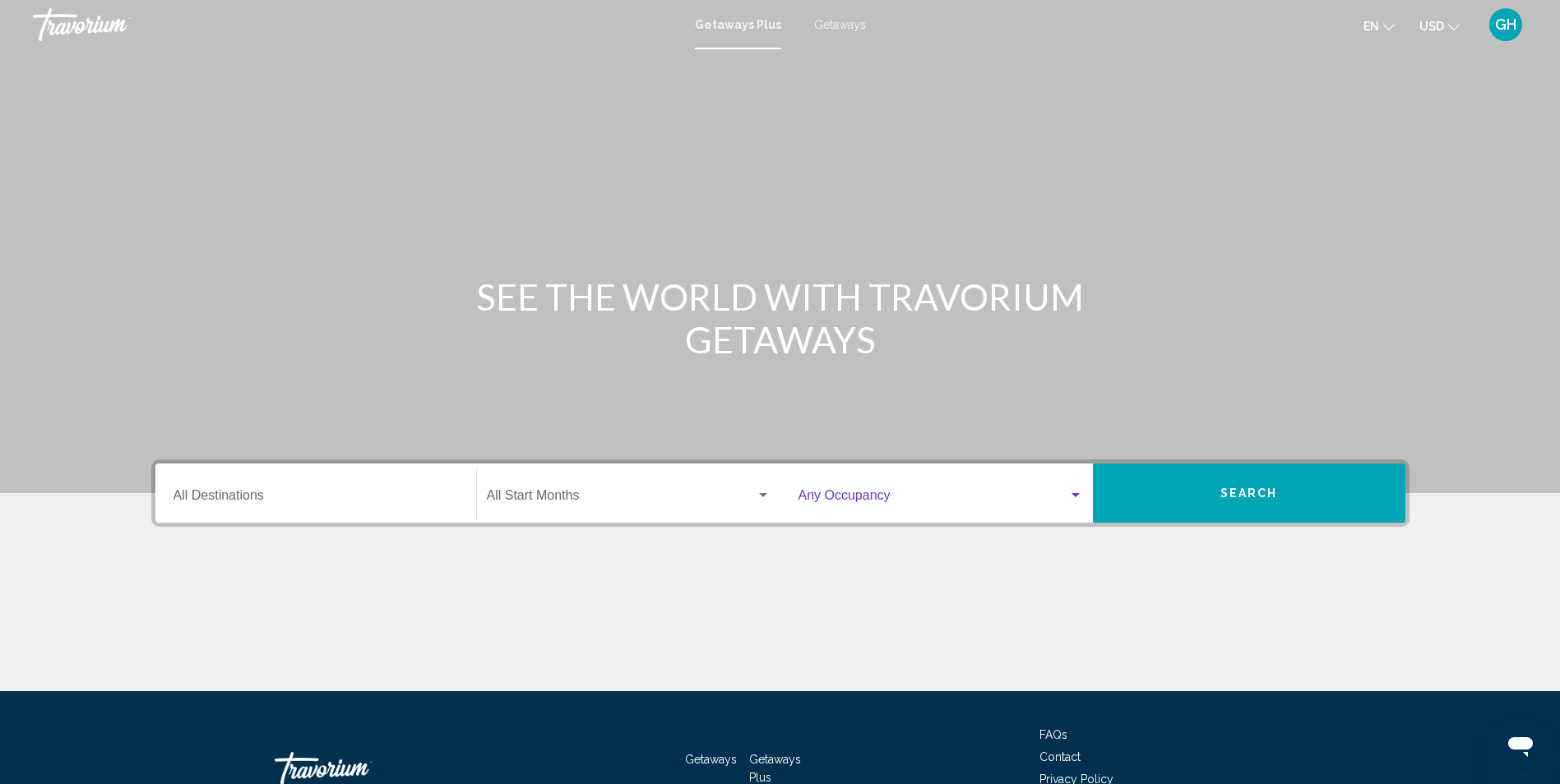
click at [1075, 493] on div "Search widget" at bounding box center [1076, 495] width 9 height 4
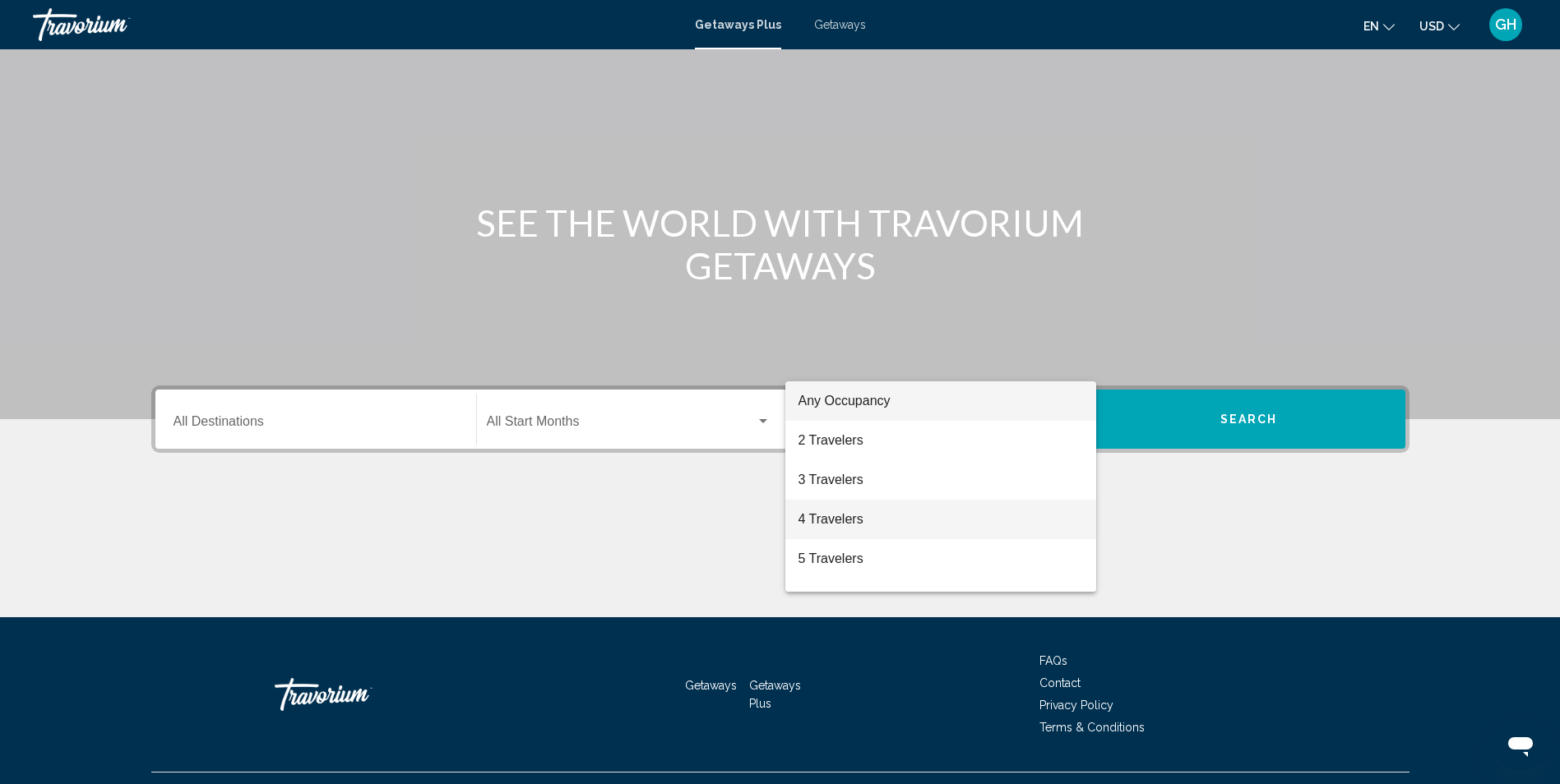
scroll to position [108, 0]
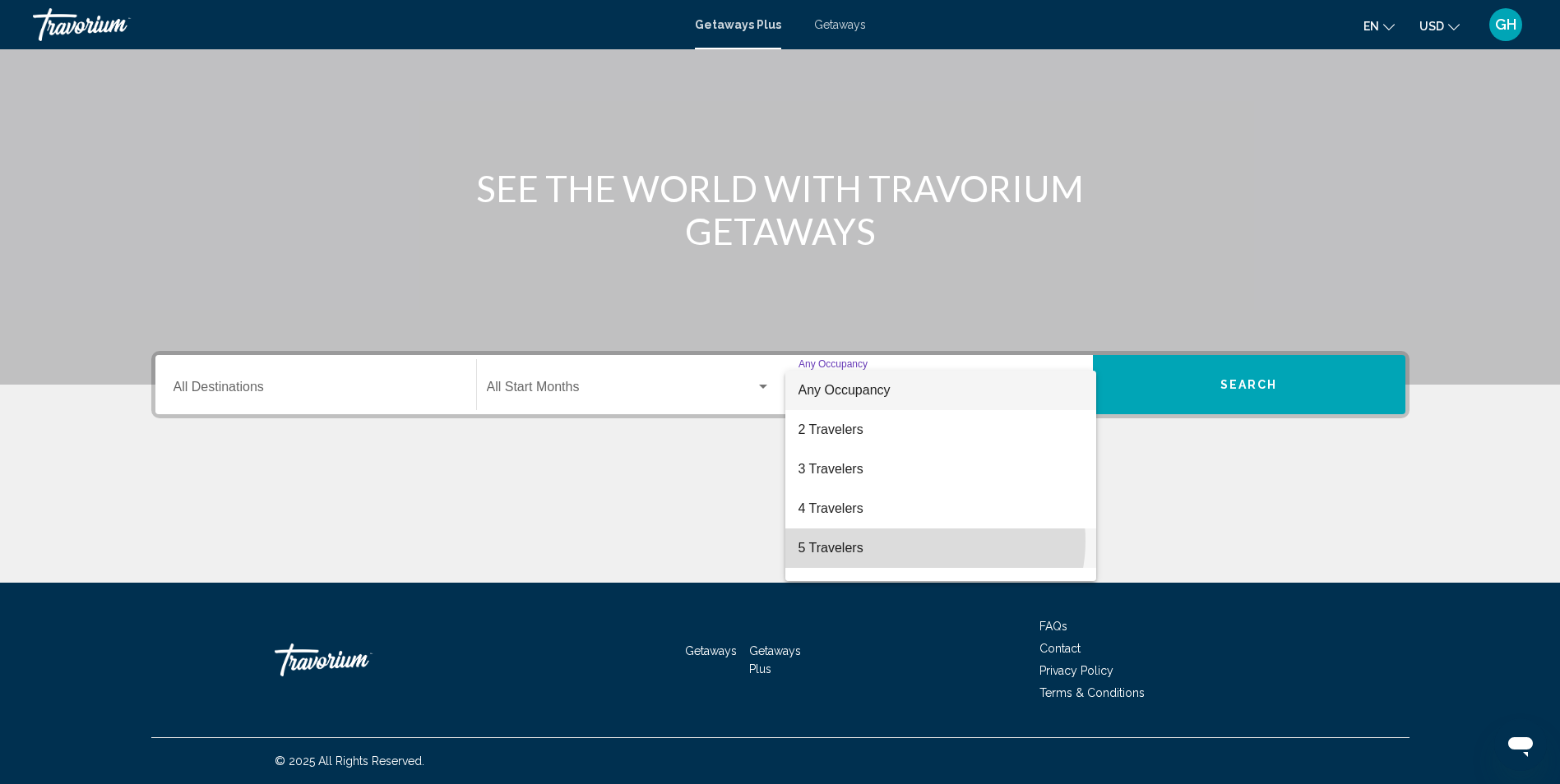
drag, startPoint x: 926, startPoint y: 541, endPoint x: 795, endPoint y: 463, distance: 152.5
click at [921, 538] on span "5 Travelers" at bounding box center [940, 549] width 284 height 39
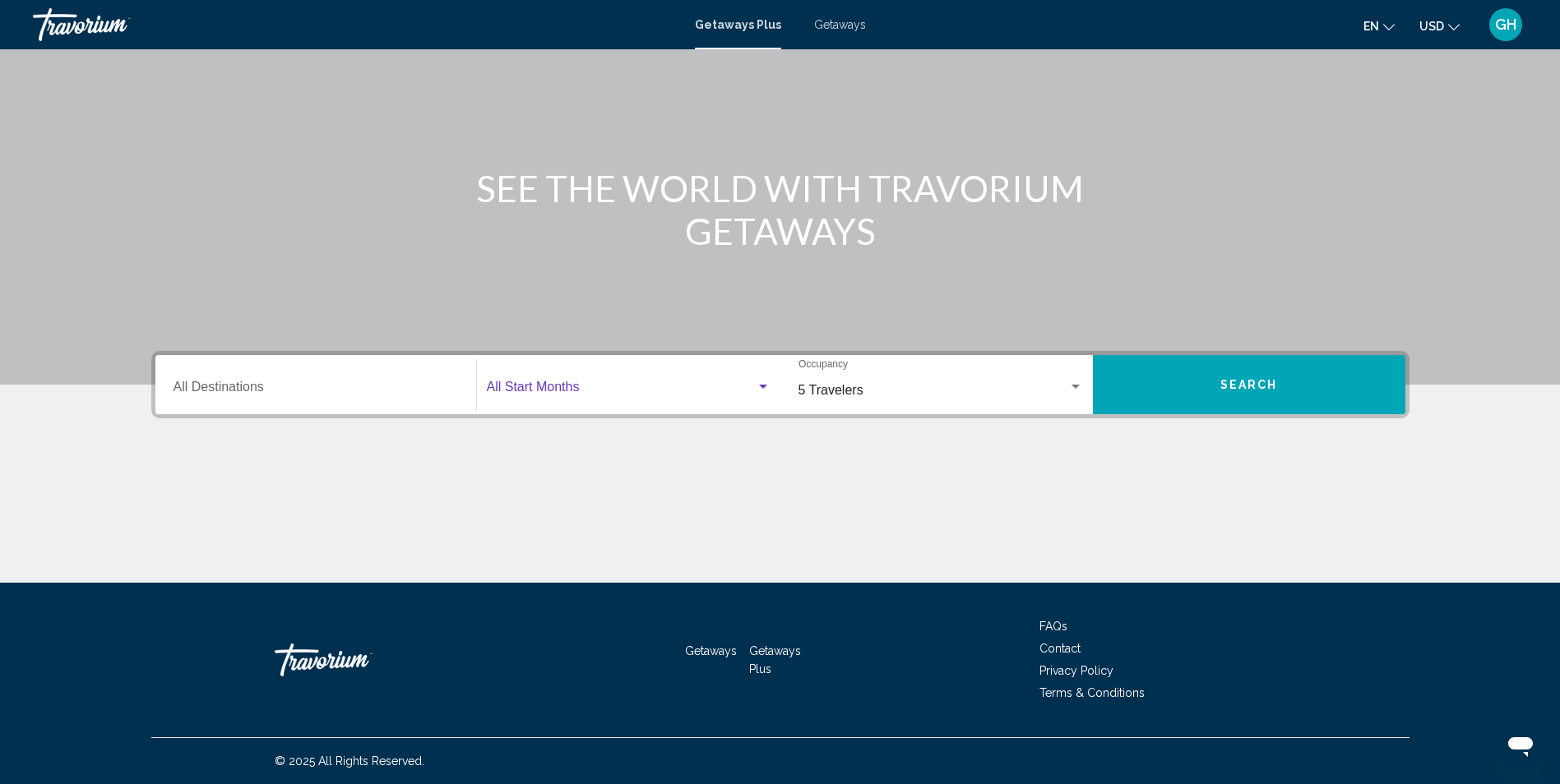
click at [679, 387] on span "Search widget" at bounding box center [621, 390] width 269 height 15
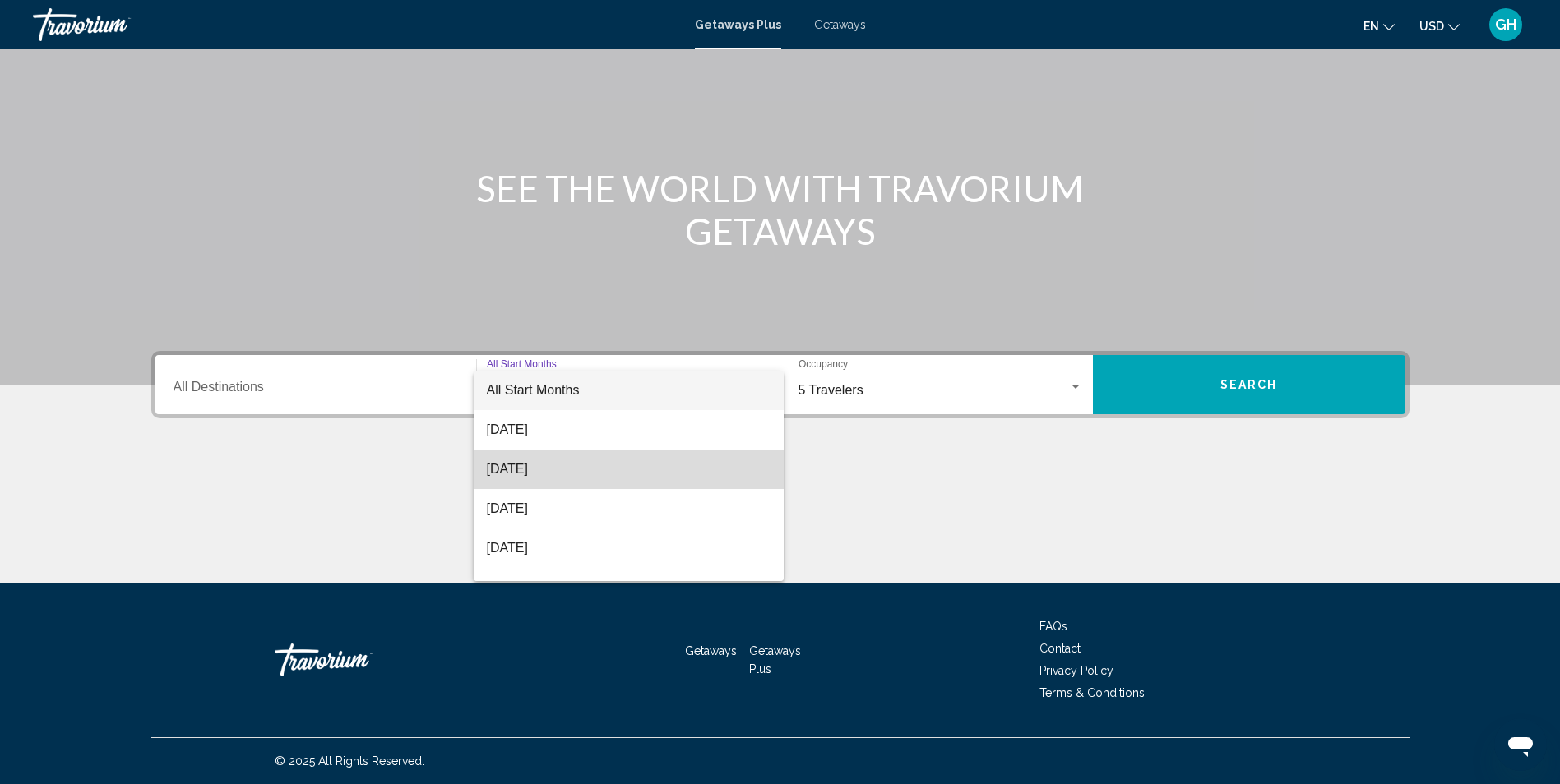
drag, startPoint x: 651, startPoint y: 460, endPoint x: 532, endPoint y: 410, distance: 129.1
click at [649, 460] on span "[DATE]" at bounding box center [629, 469] width 283 height 39
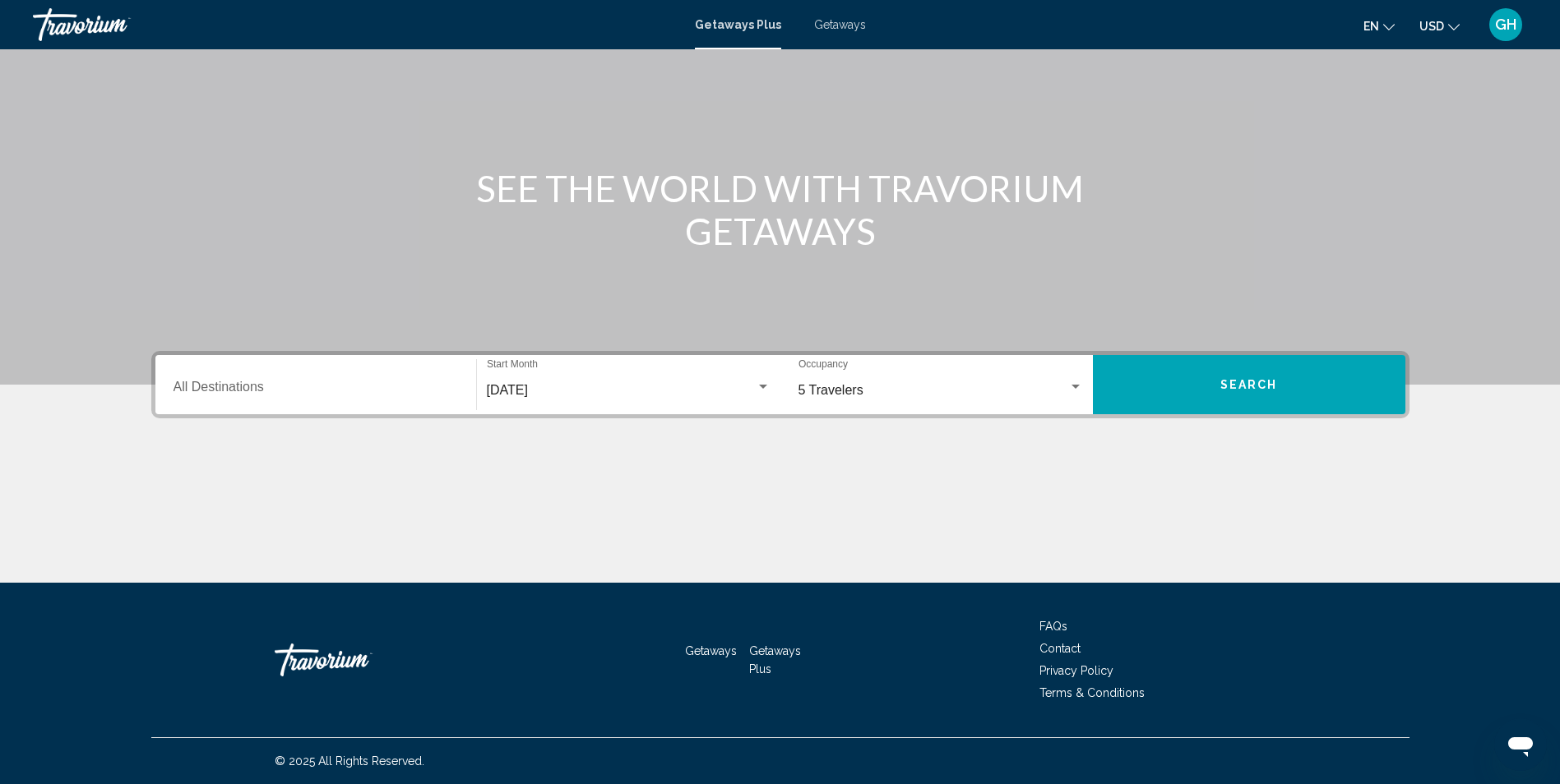
click at [408, 378] on div "Destination All Destinations" at bounding box center [315, 385] width 284 height 52
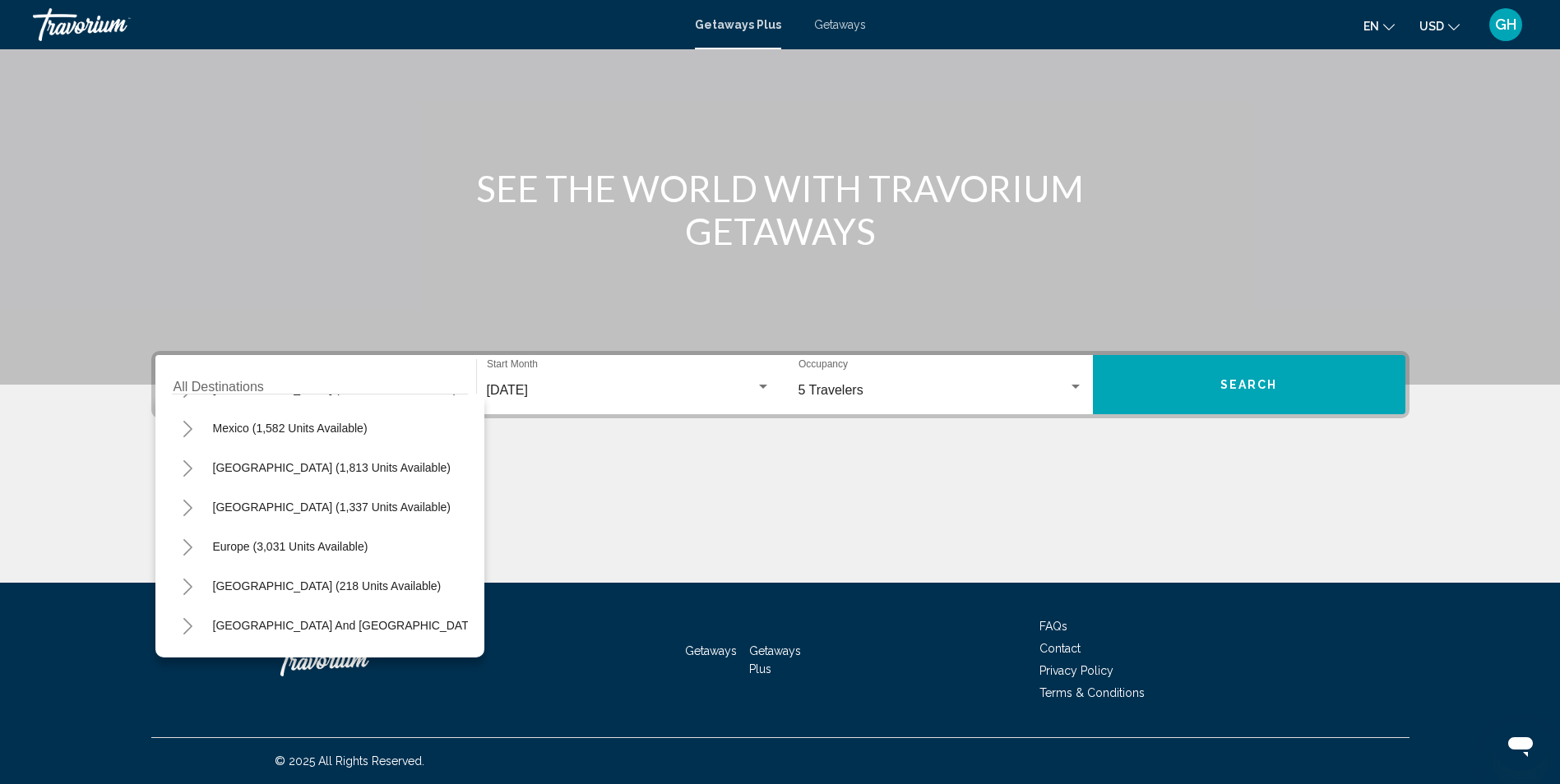
scroll to position [0, 0]
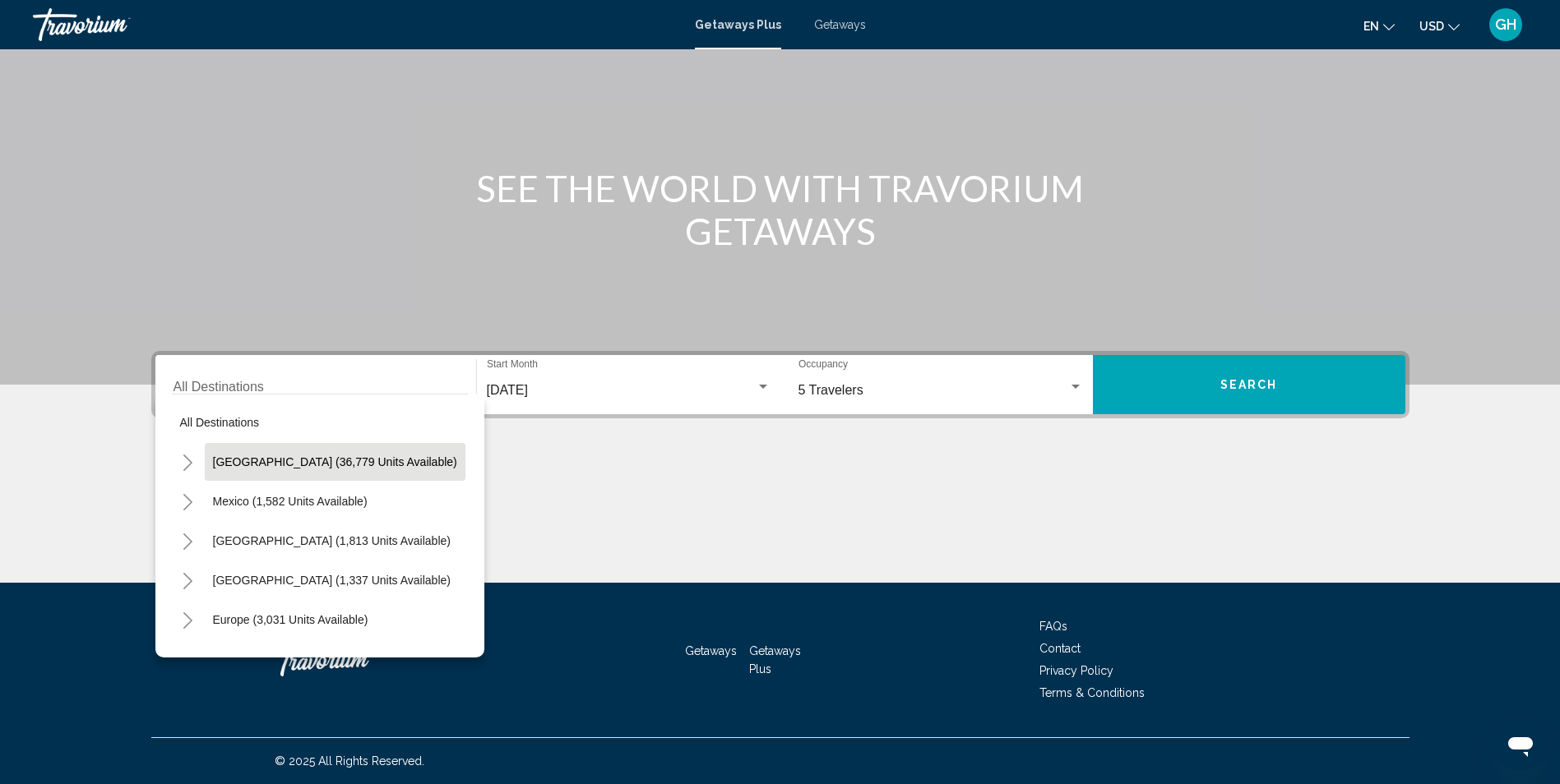
click at [402, 458] on span "[GEOGRAPHIC_DATA] (36,779 units available)" at bounding box center [335, 462] width 244 height 13
type input "**********"
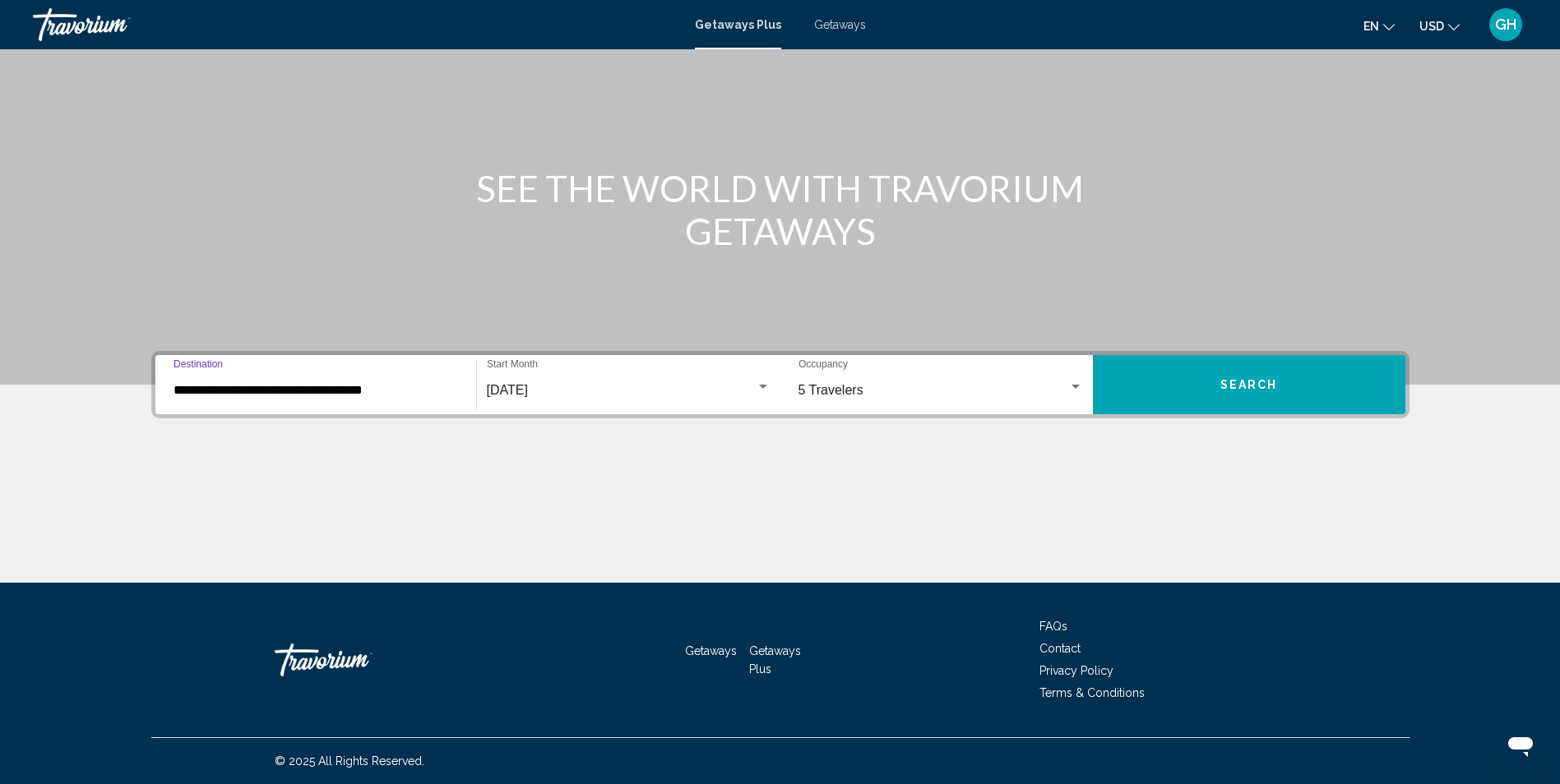
click at [1228, 375] on button "Search" at bounding box center [1249, 384] width 312 height 59
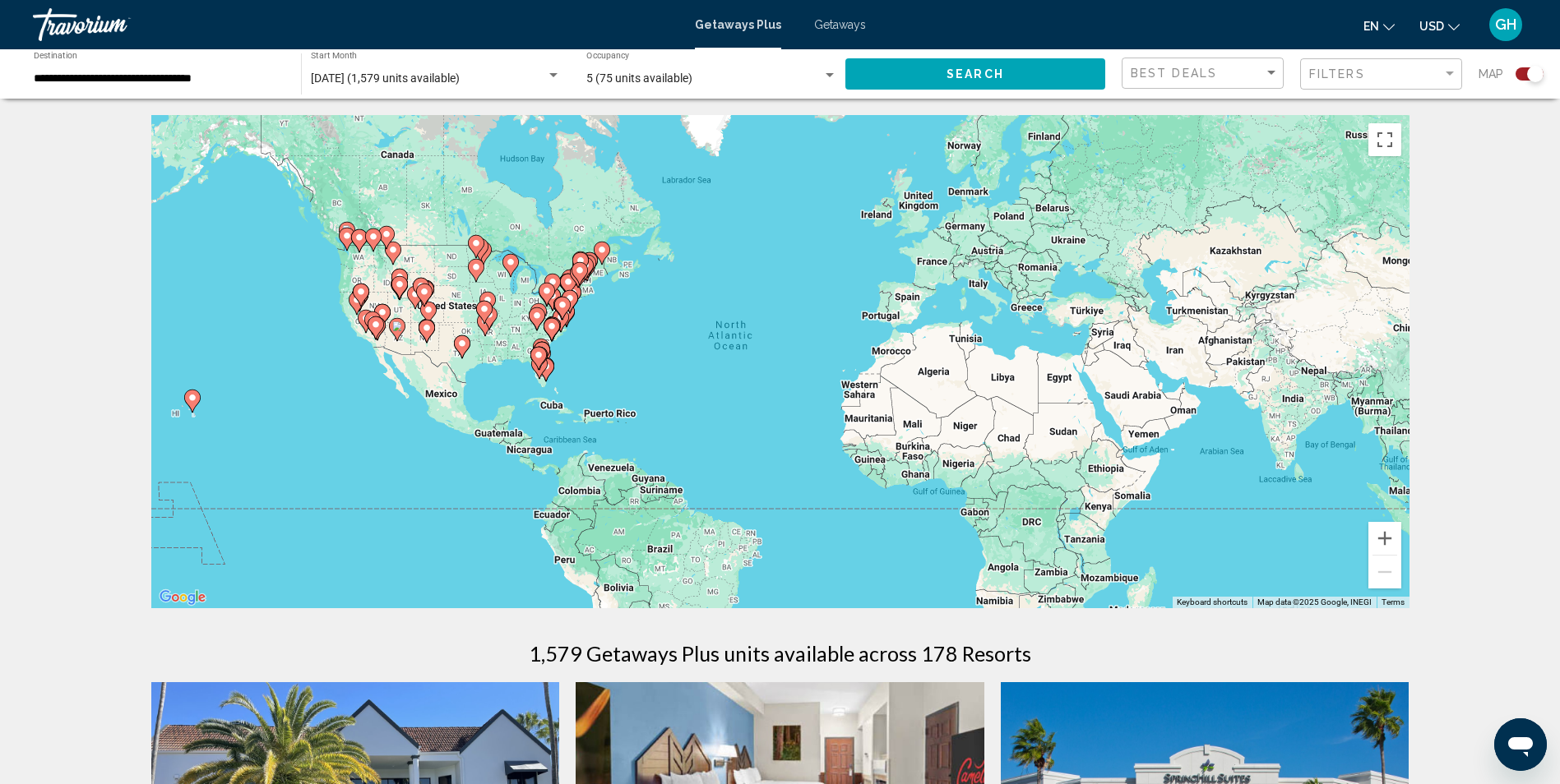
click at [550, 370] on image "Main content" at bounding box center [546, 367] width 10 height 10
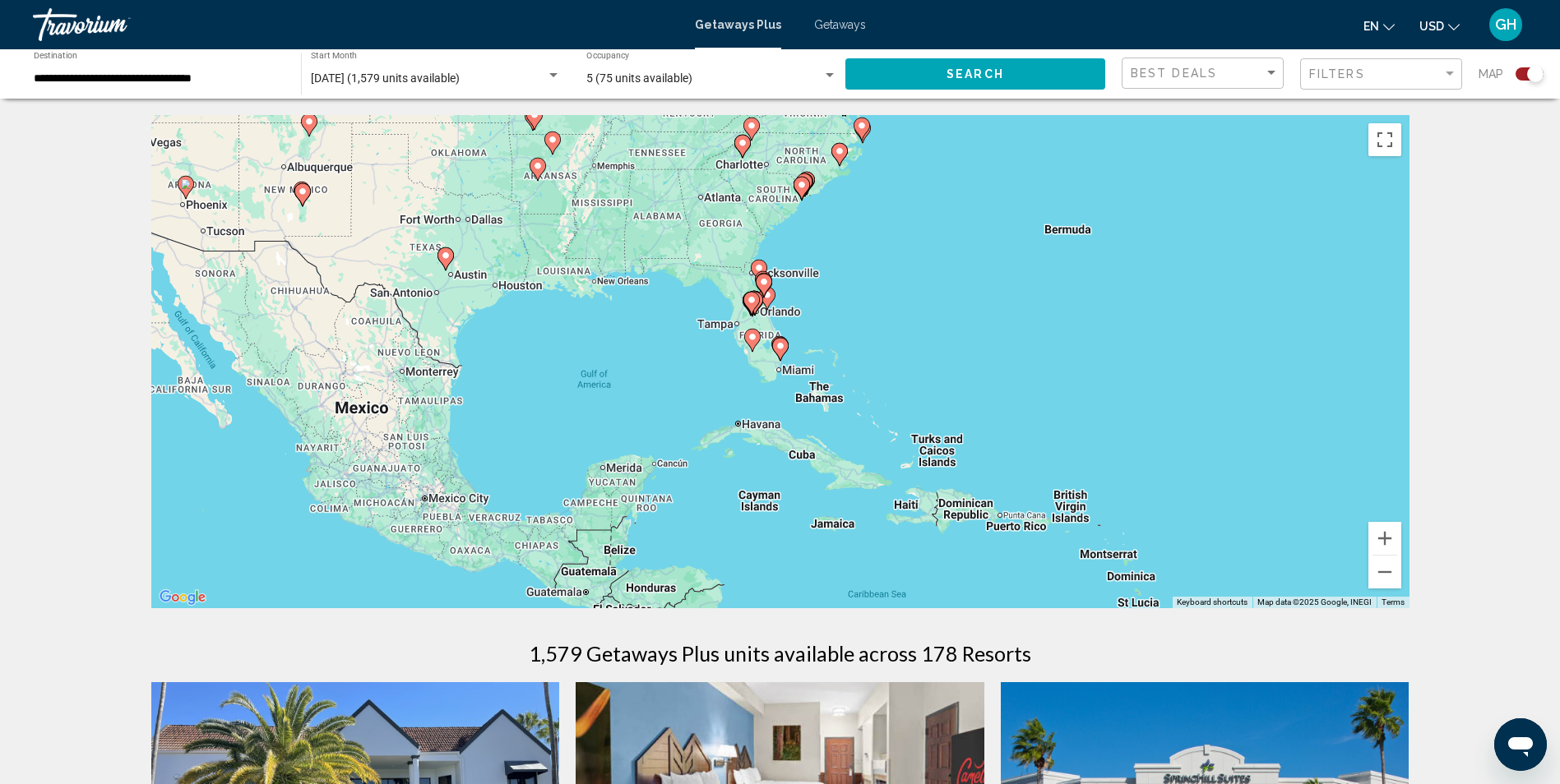
click at [780, 340] on icon "Main content" at bounding box center [779, 349] width 15 height 21
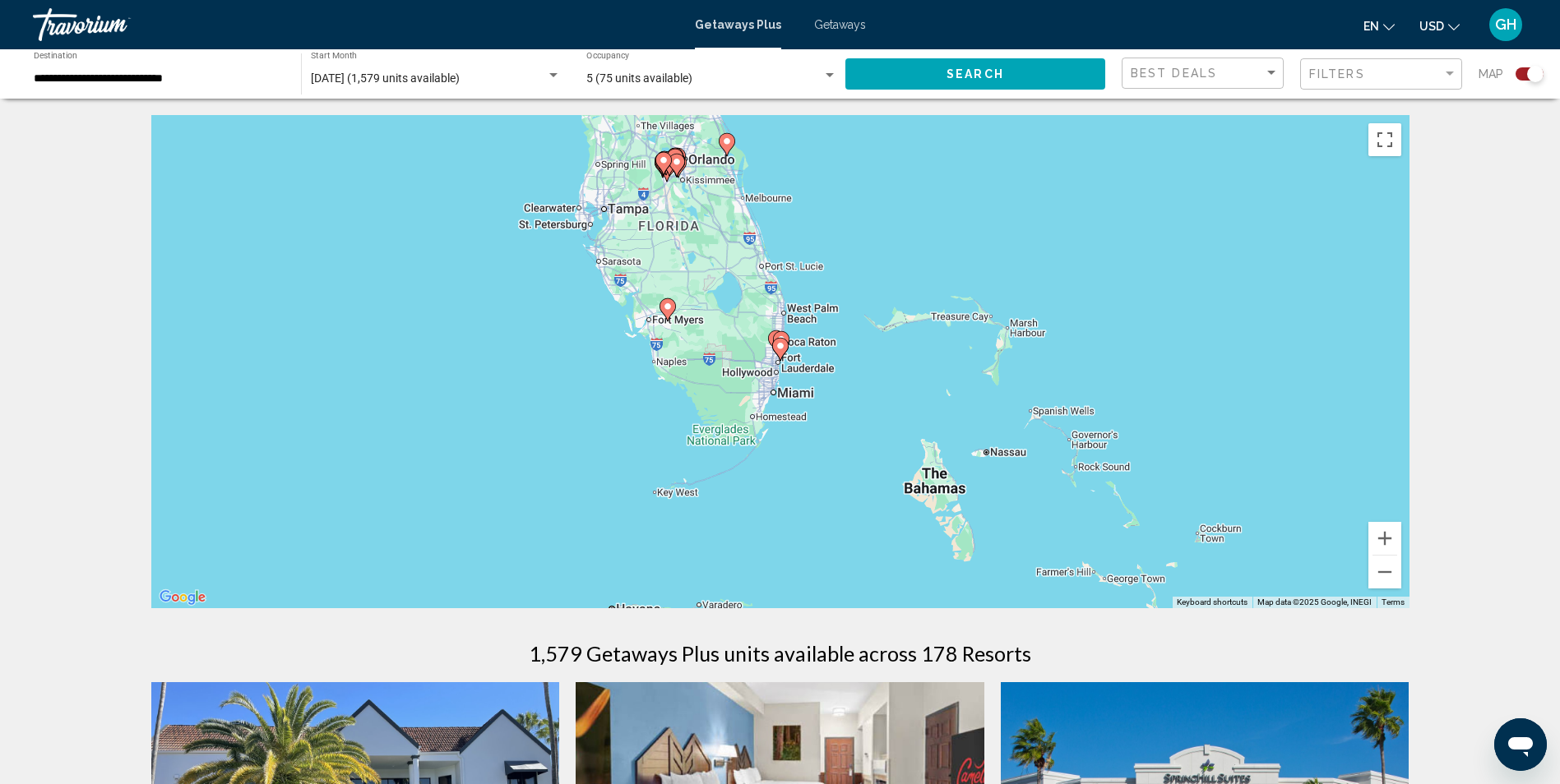
click at [778, 345] on image "Main content" at bounding box center [781, 346] width 10 height 10
type input "**********"
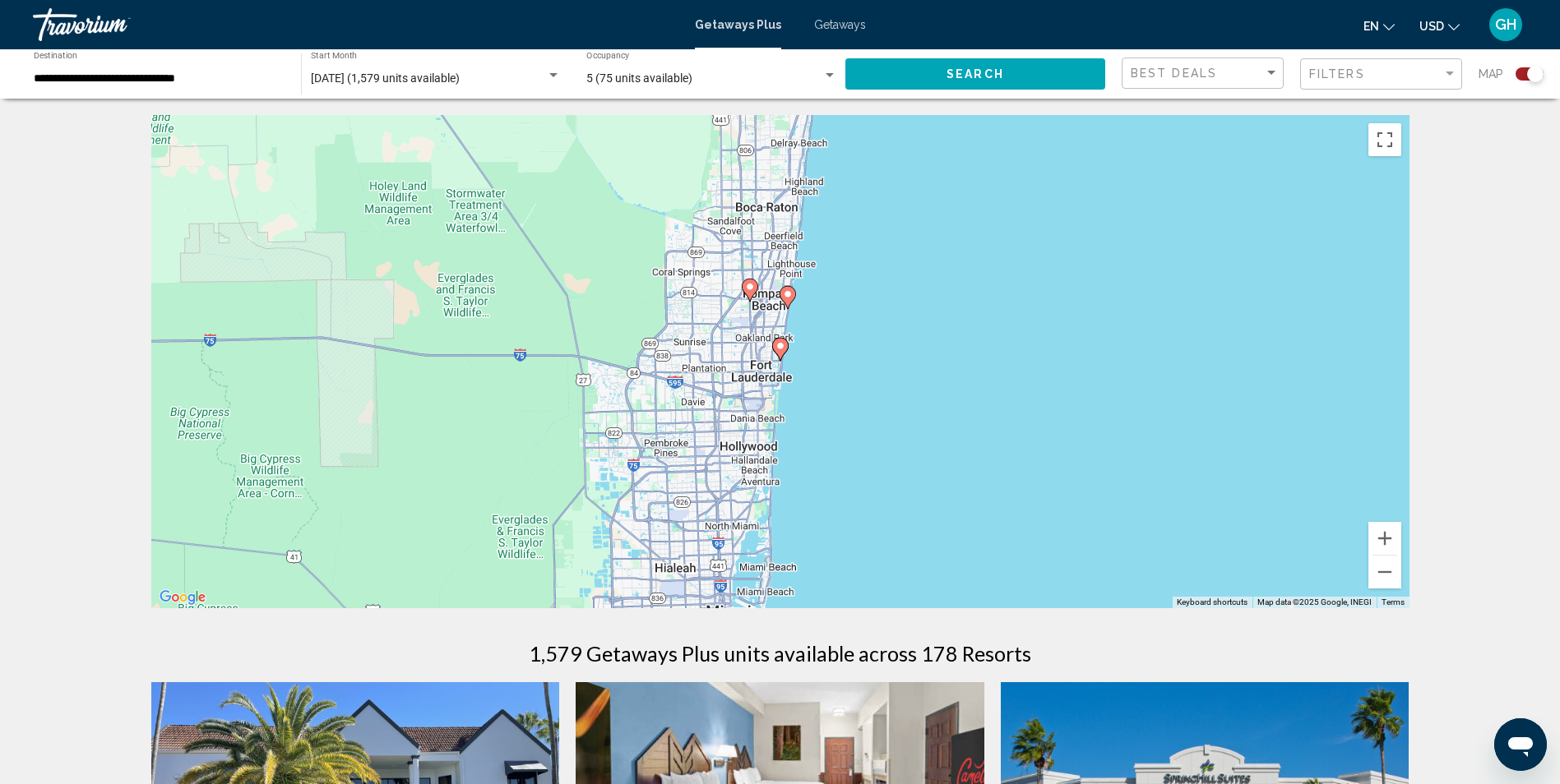
click at [786, 296] on image "Main content" at bounding box center [789, 294] width 10 height 10
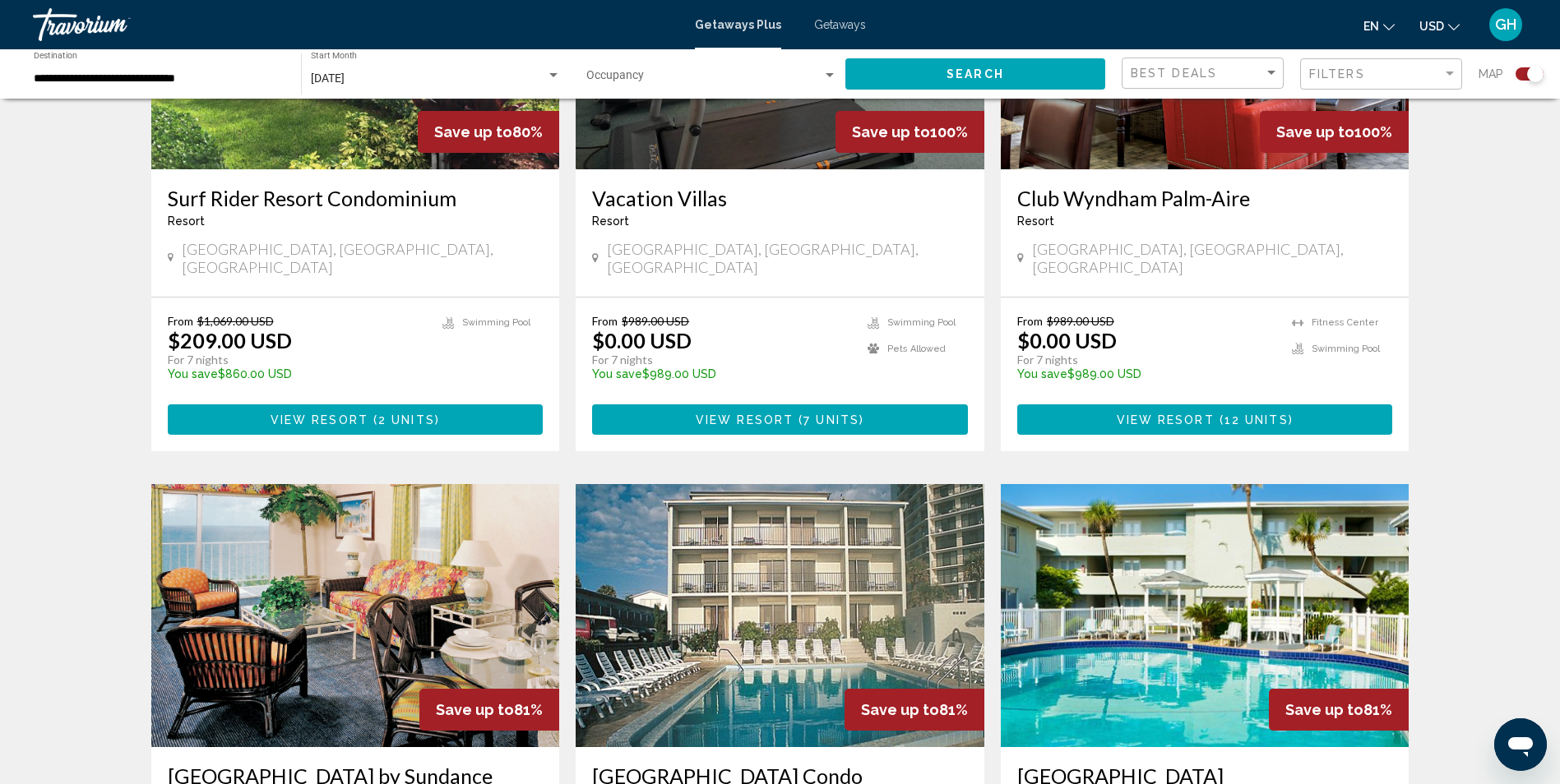
scroll to position [613, 0]
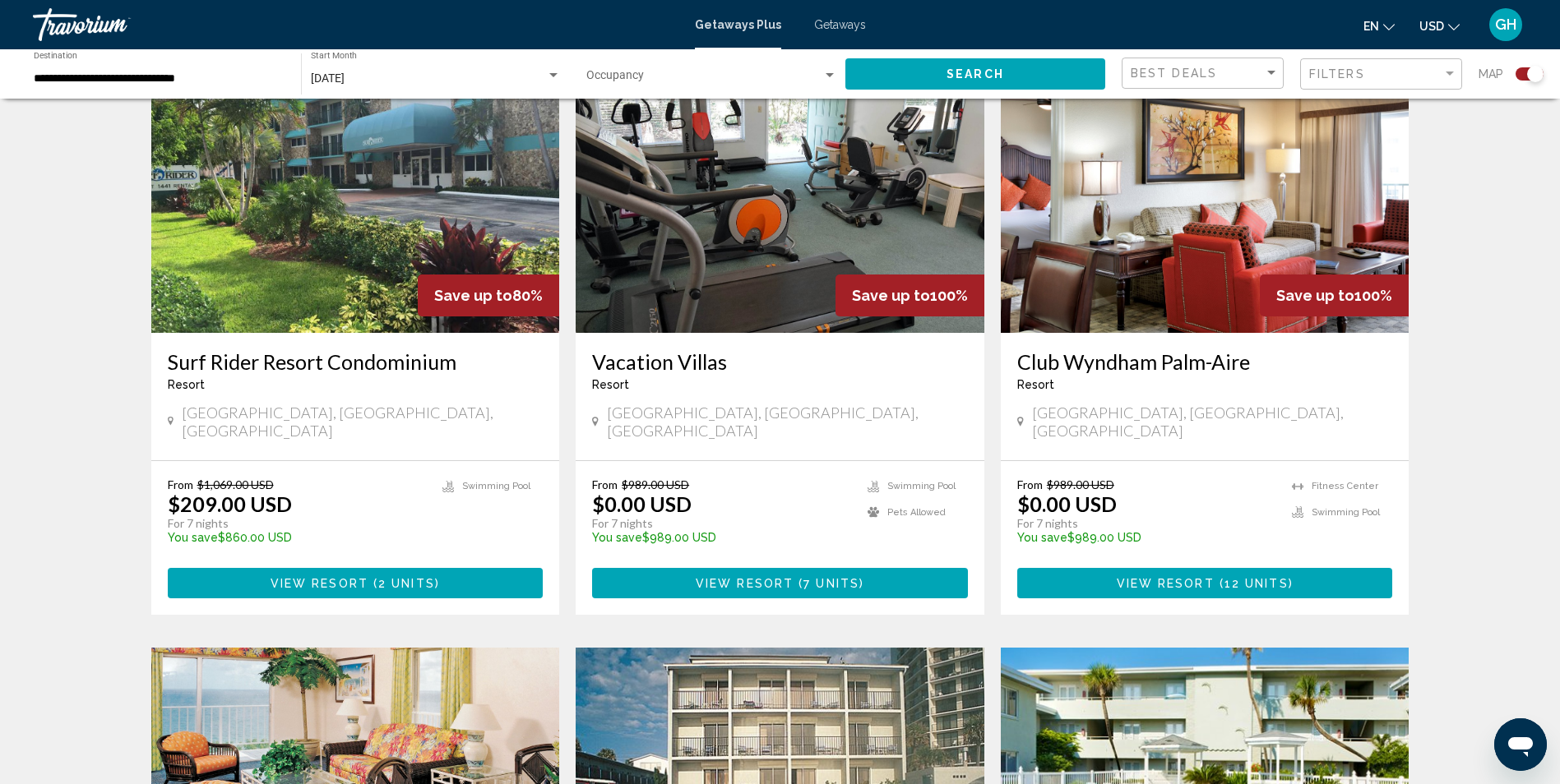
click at [1185, 578] on span "View Resort" at bounding box center [1166, 584] width 98 height 13
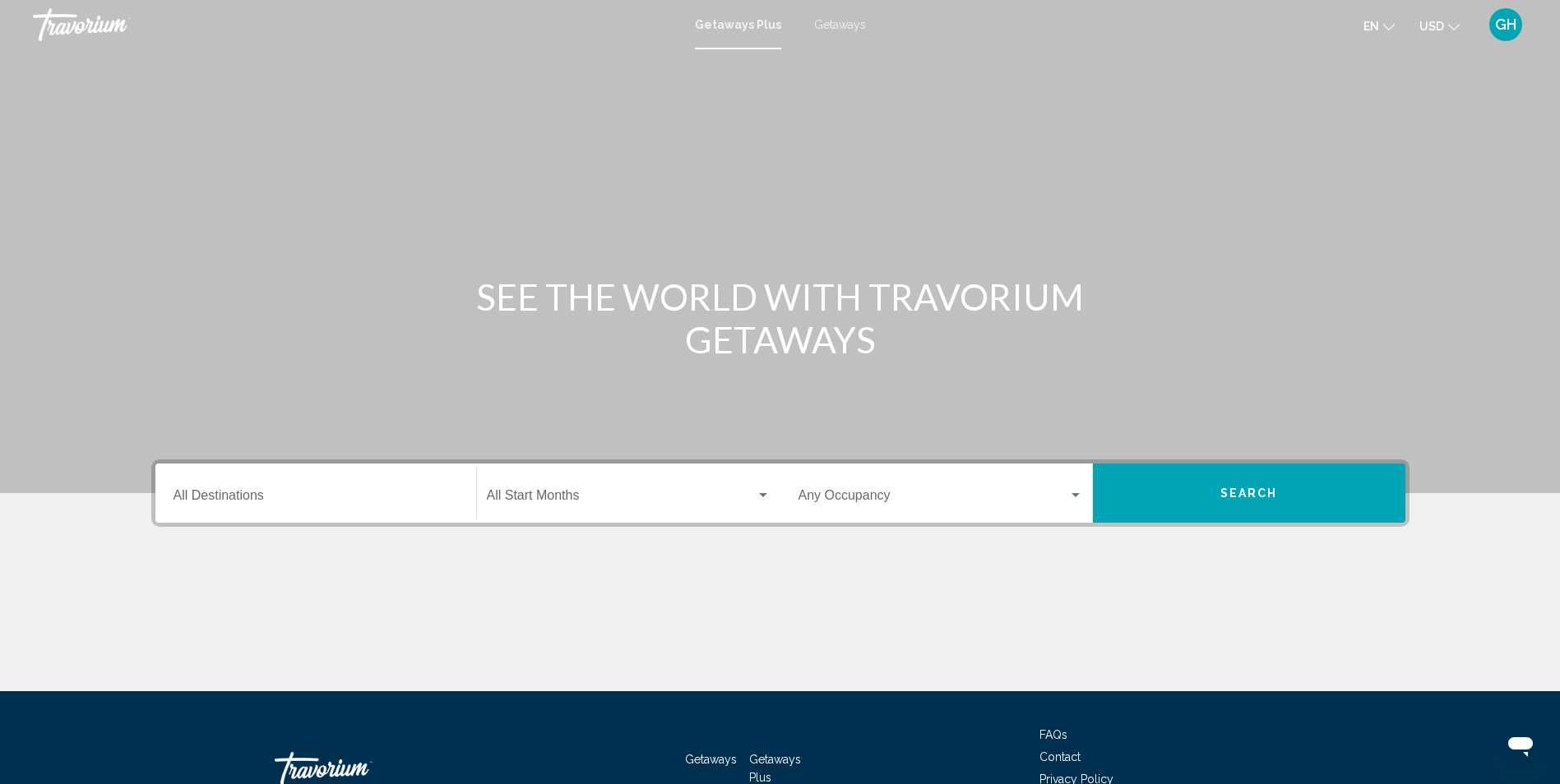
click at [352, 485] on div "Destination All Destinations" at bounding box center [315, 493] width 284 height 52
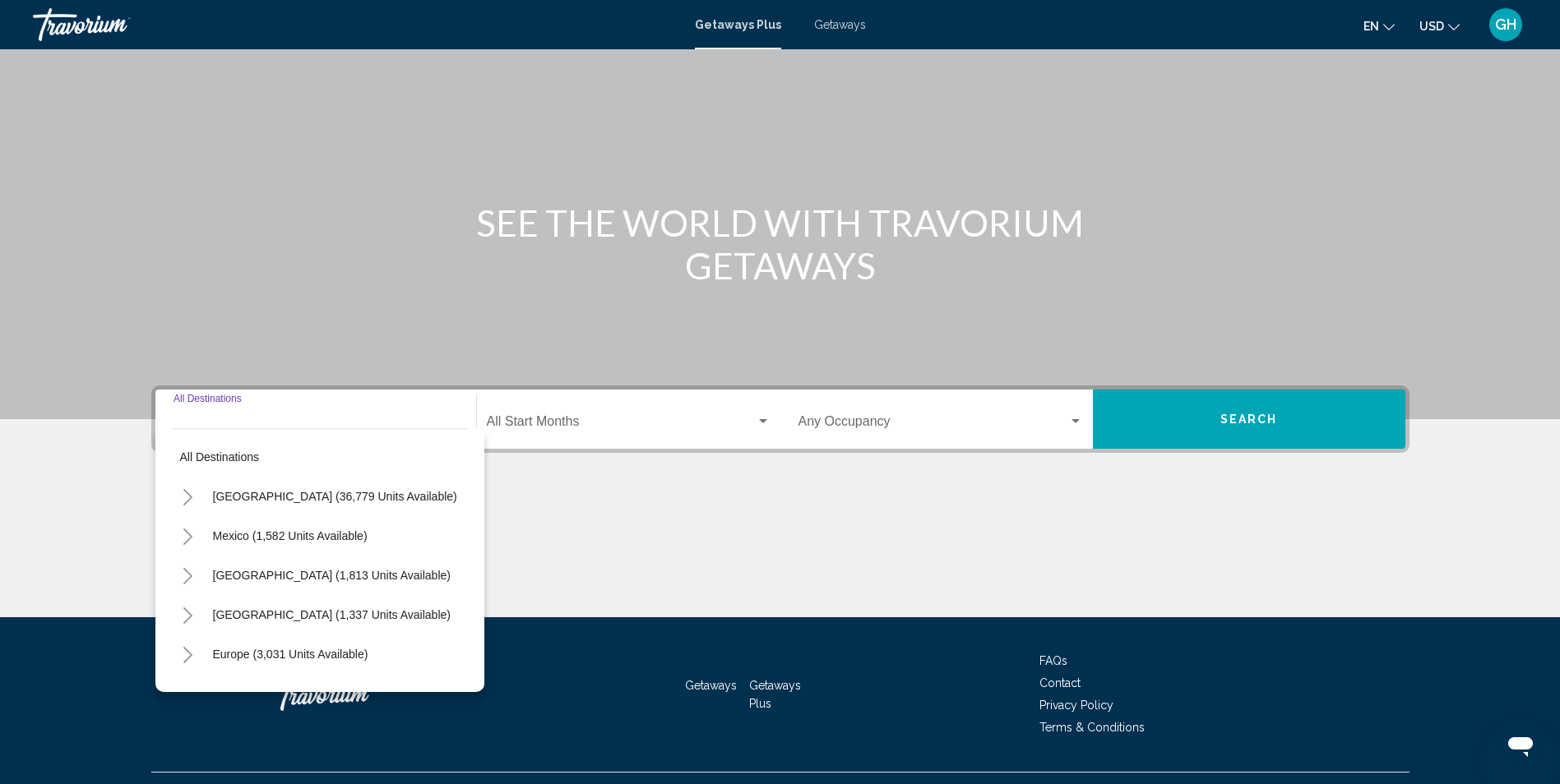
scroll to position [108, 0]
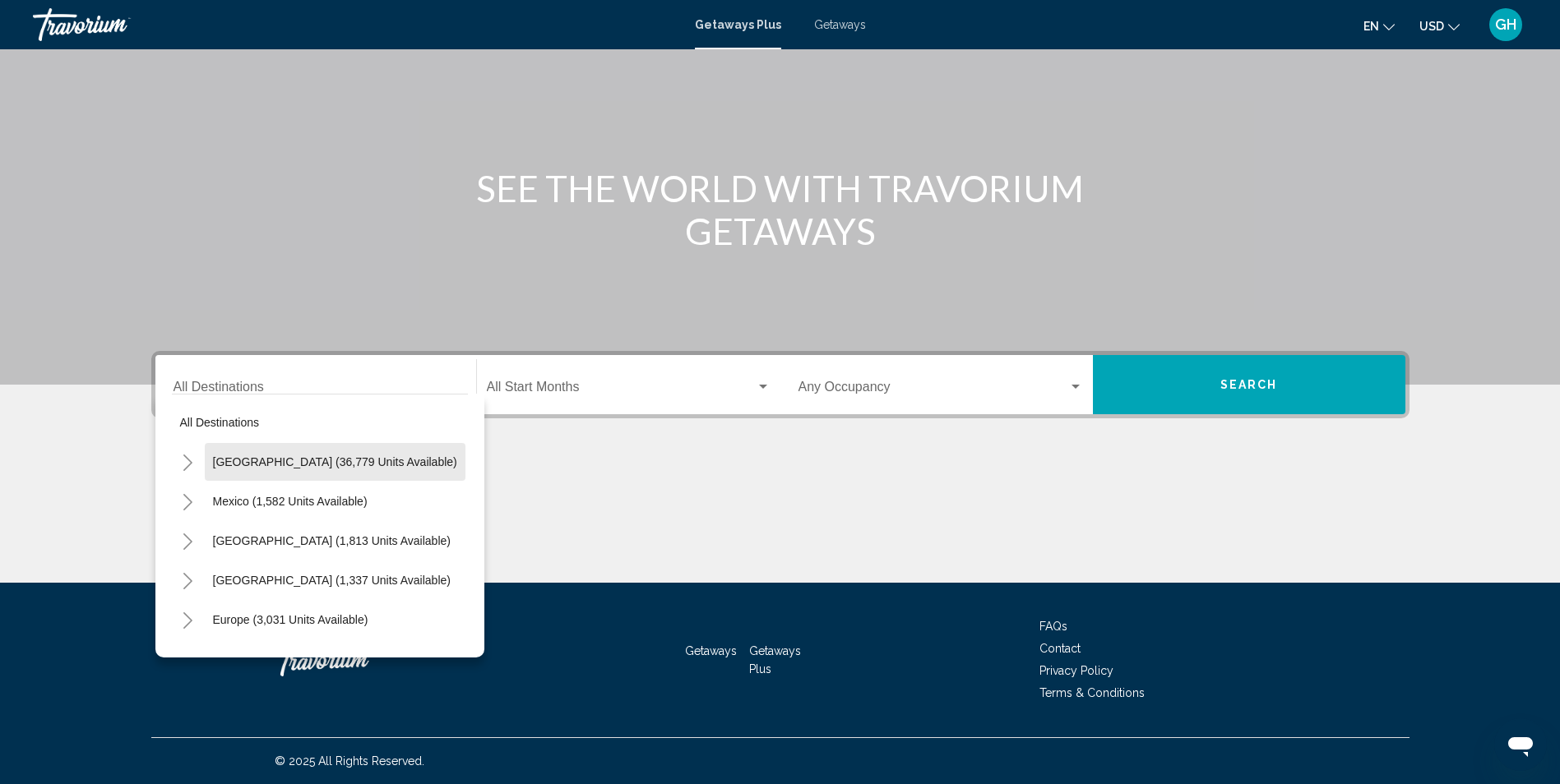
drag, startPoint x: 362, startPoint y: 461, endPoint x: 430, endPoint y: 444, distance: 70.1
click at [364, 461] on span "[GEOGRAPHIC_DATA] (36,779 units available)" at bounding box center [335, 462] width 244 height 13
type input "**********"
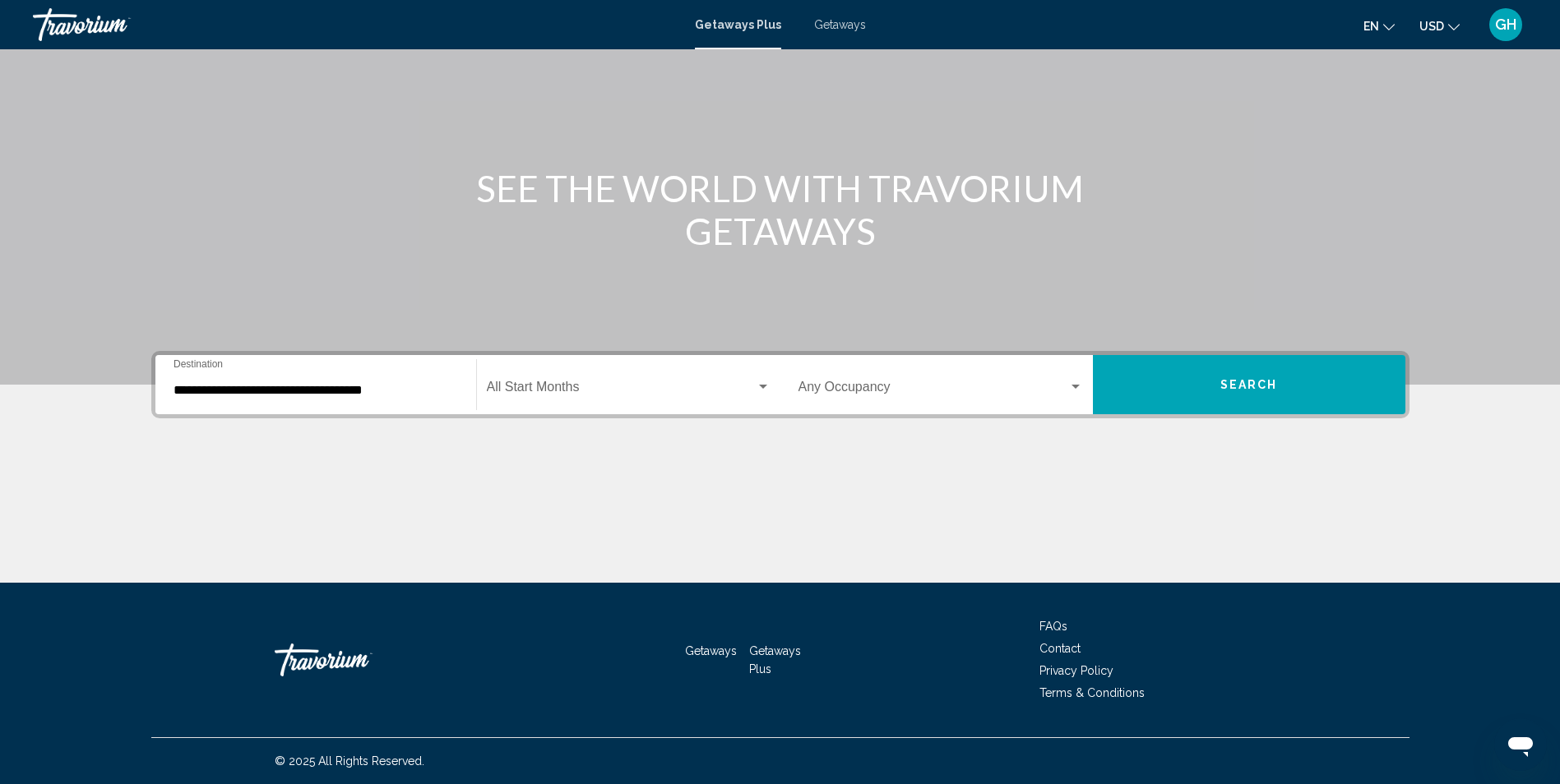
click at [570, 398] on div "Start Month All Start Months" at bounding box center [629, 385] width 283 height 52
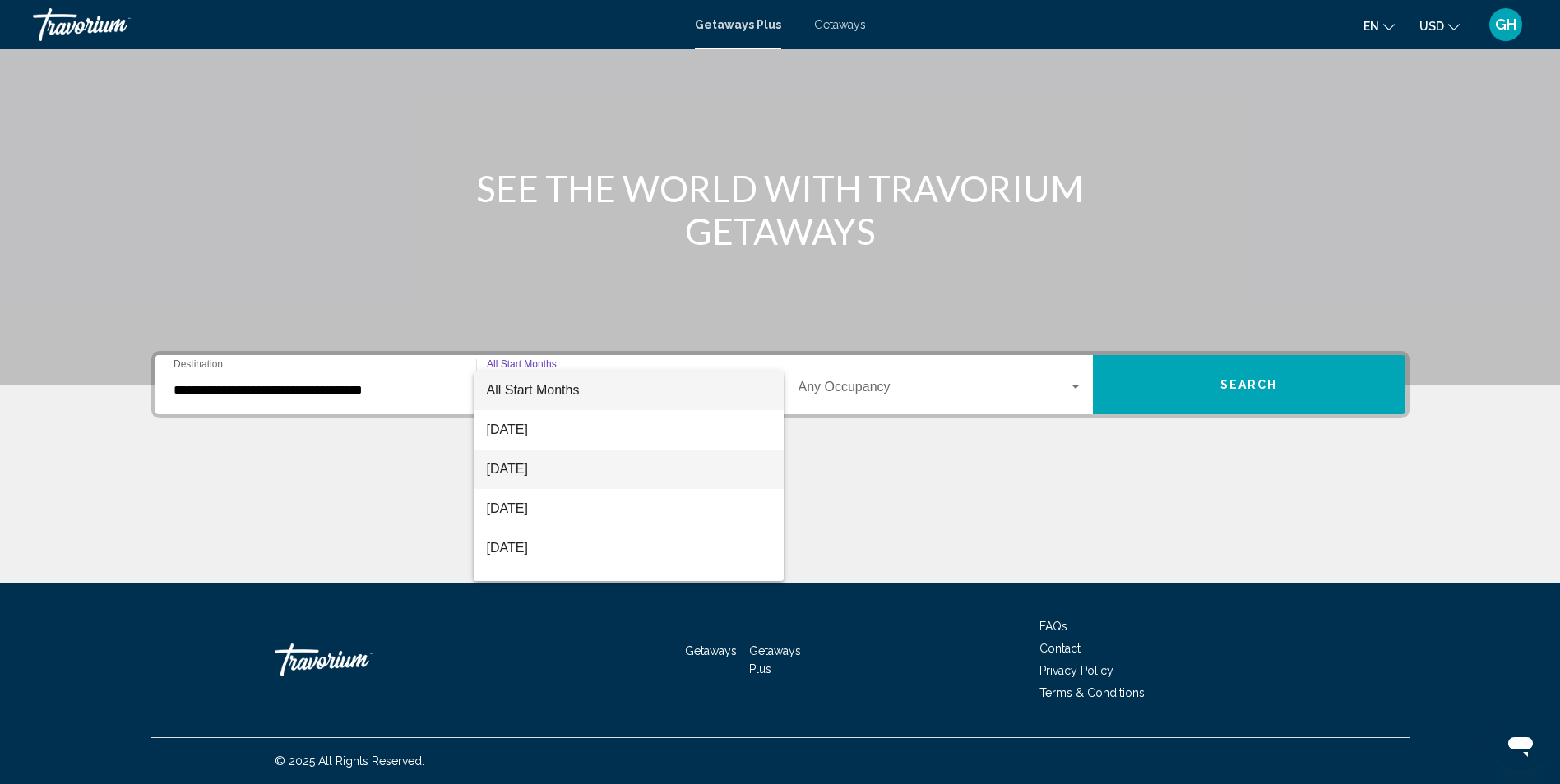
click at [567, 476] on span "[DATE]" at bounding box center [629, 469] width 283 height 39
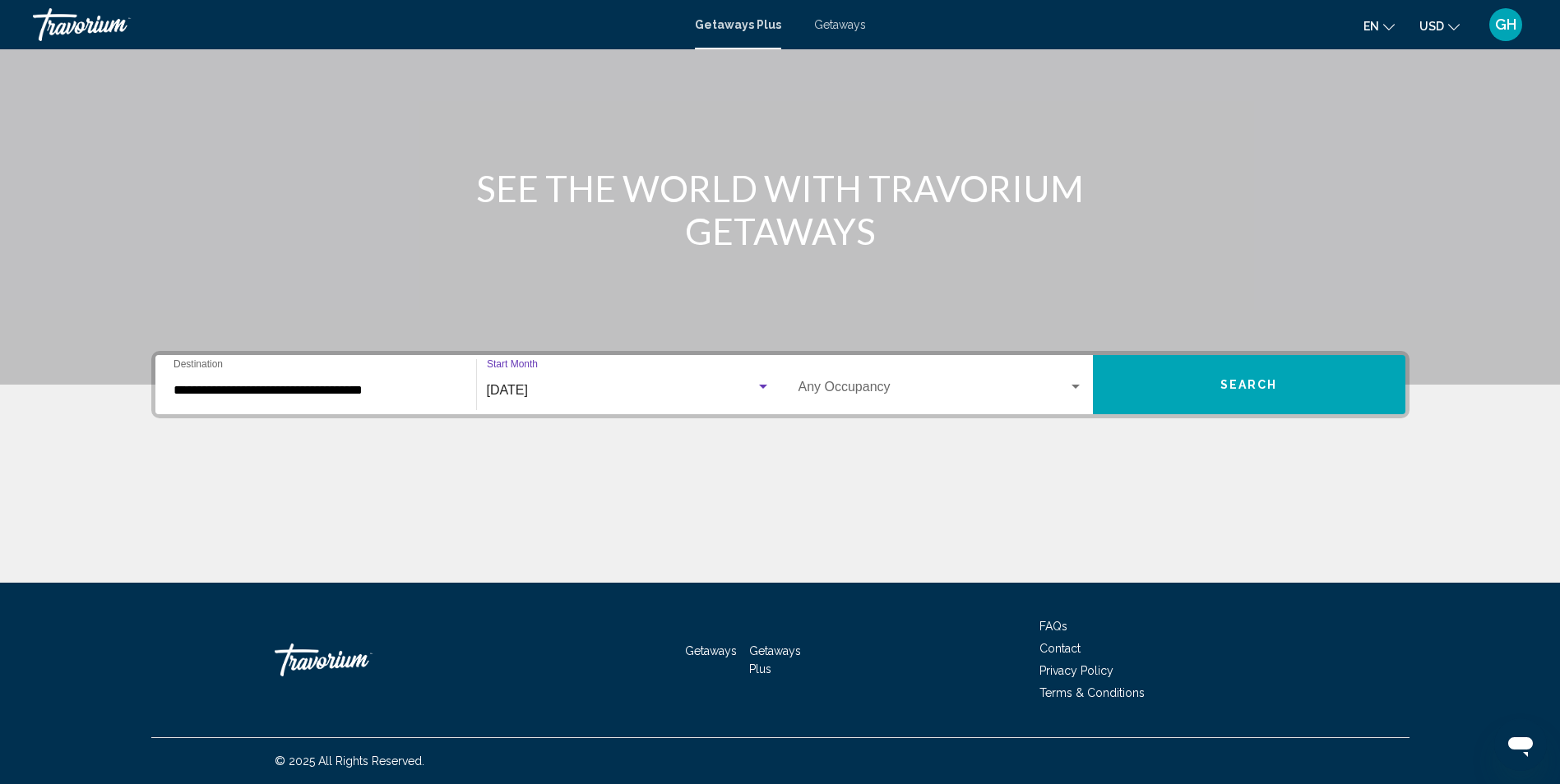
click at [836, 381] on div "Occupancy Any Occupancy" at bounding box center [940, 385] width 284 height 52
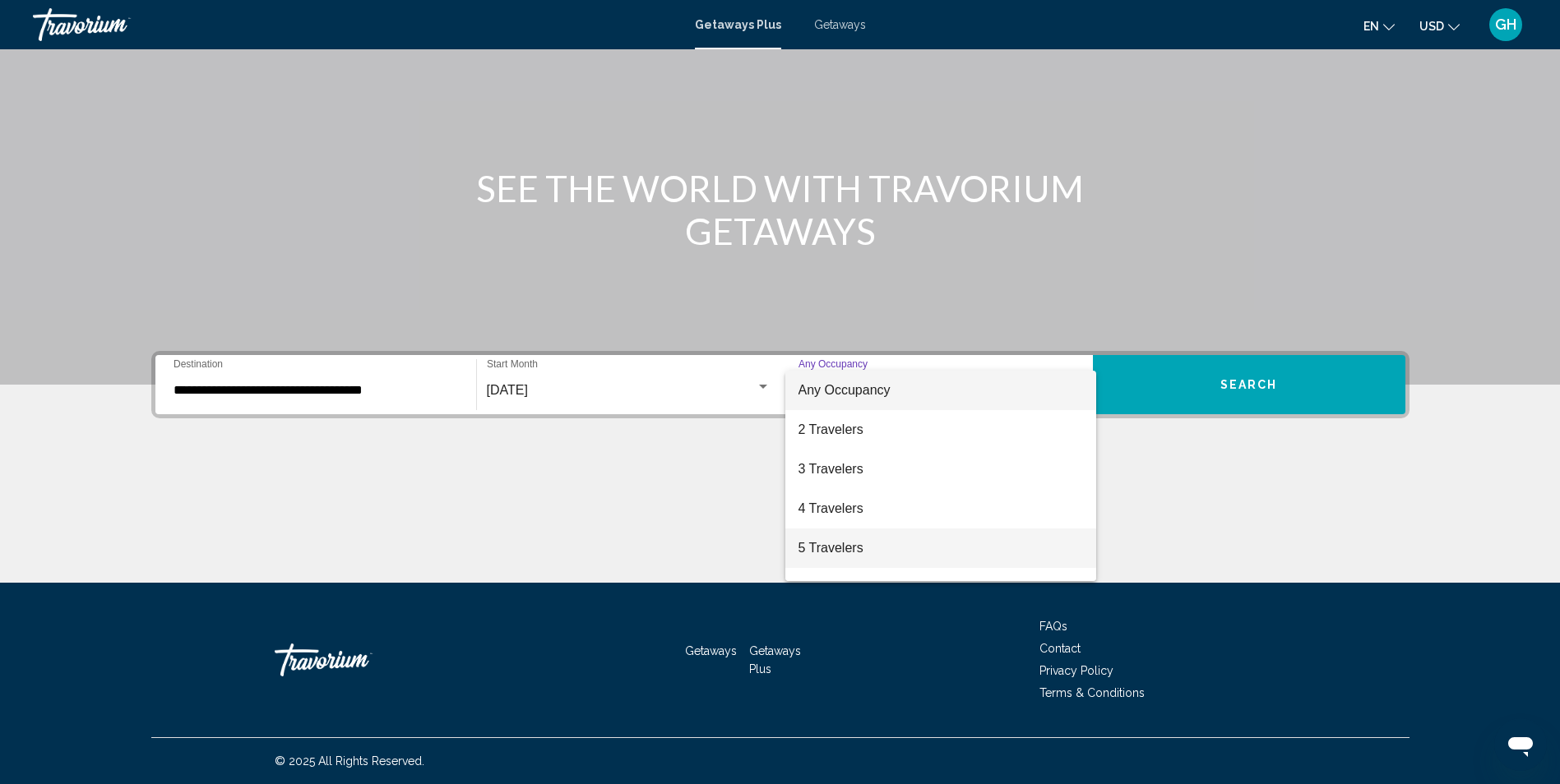
drag, startPoint x: 845, startPoint y: 543, endPoint x: 922, endPoint y: 521, distance: 80.1
click at [847, 543] on span "5 Travelers" at bounding box center [940, 549] width 284 height 39
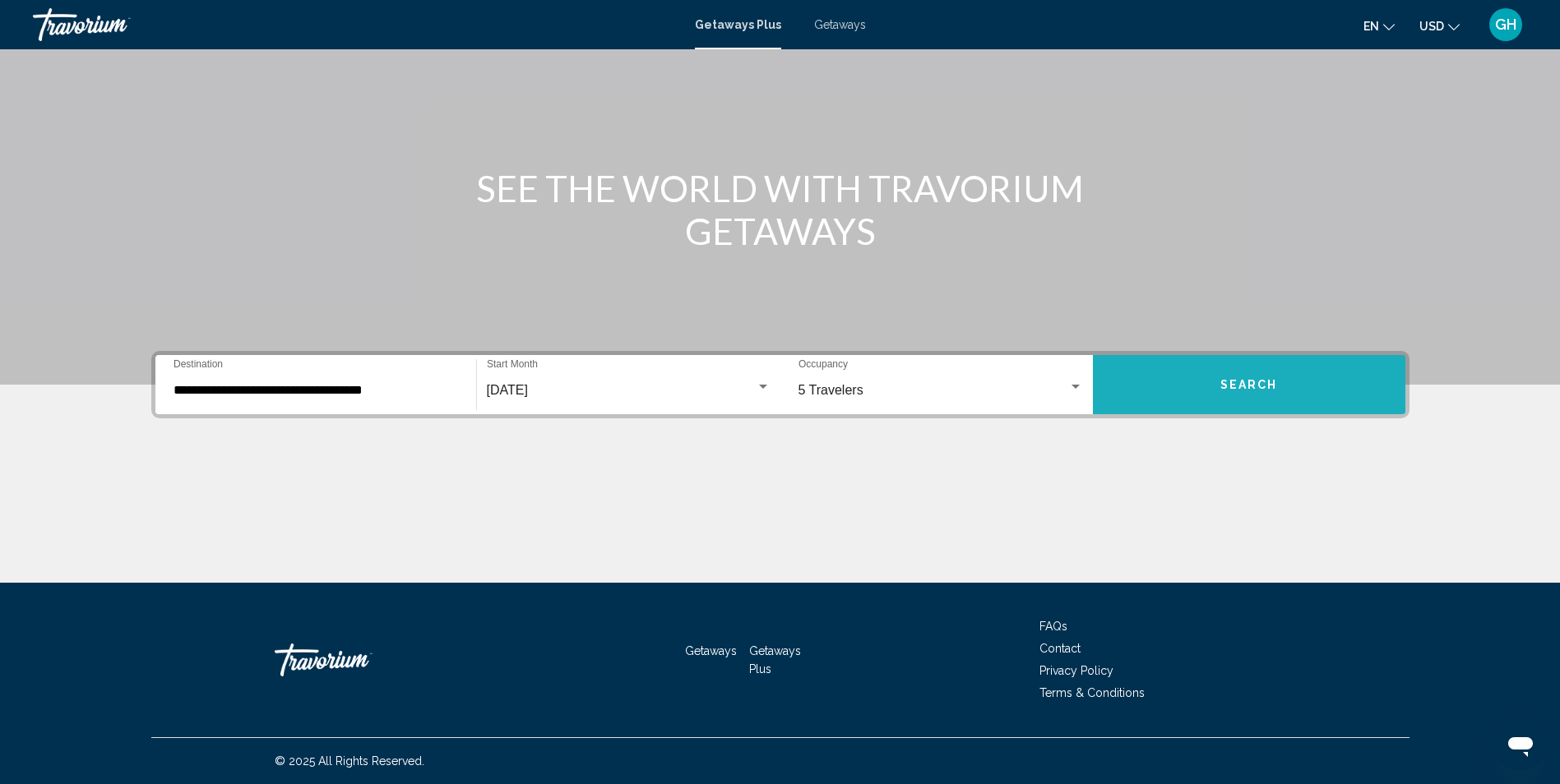
click at [1196, 383] on button "Search" at bounding box center [1249, 384] width 312 height 59
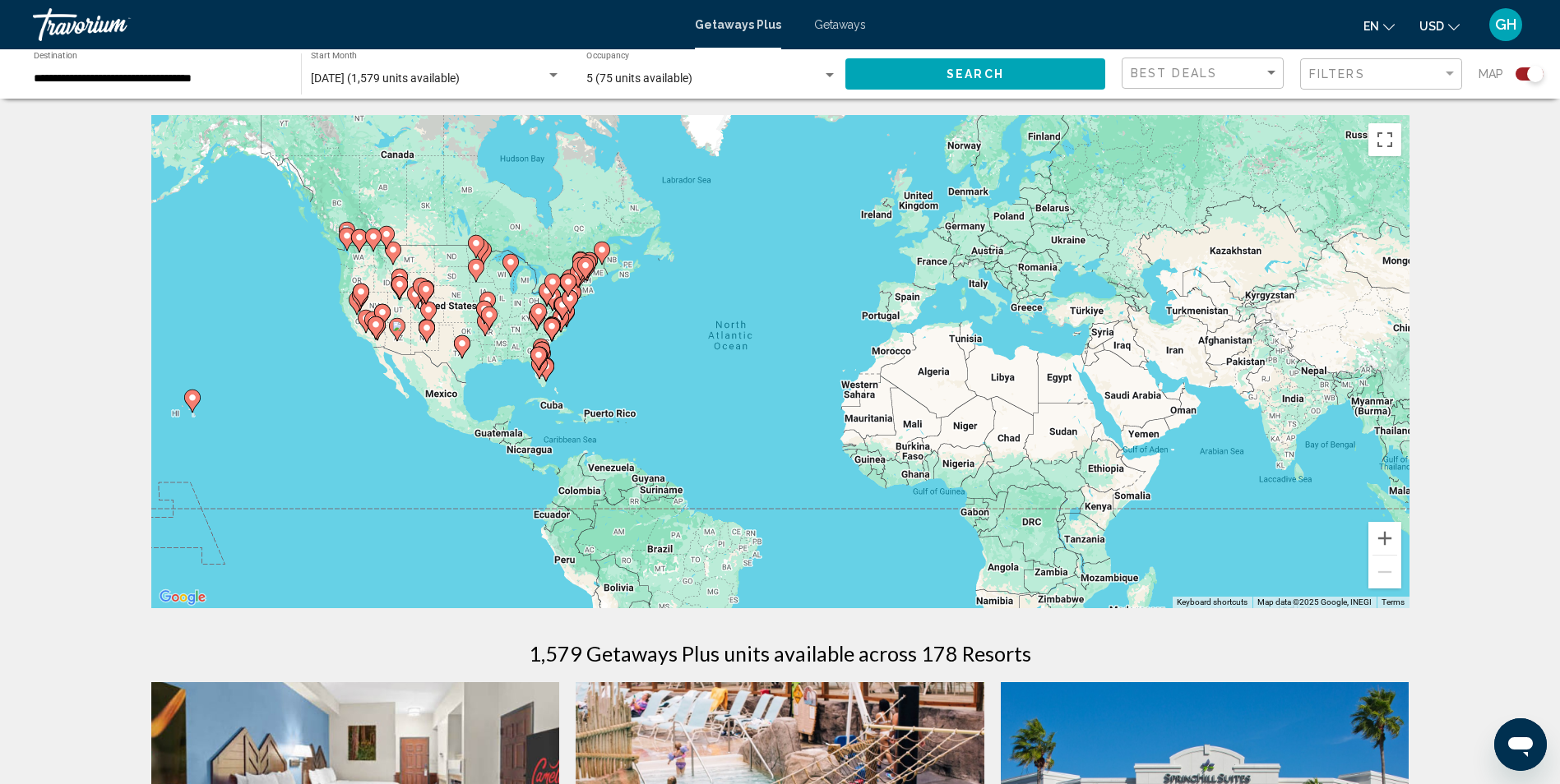
click at [556, 374] on div "To activate drag with keyboard, press Alt + Enter. Once in keyboard drag state,…" at bounding box center [780, 362] width 1259 height 493
click at [544, 365] on gmp-advanced-marker "Main content" at bounding box center [538, 358] width 16 height 25
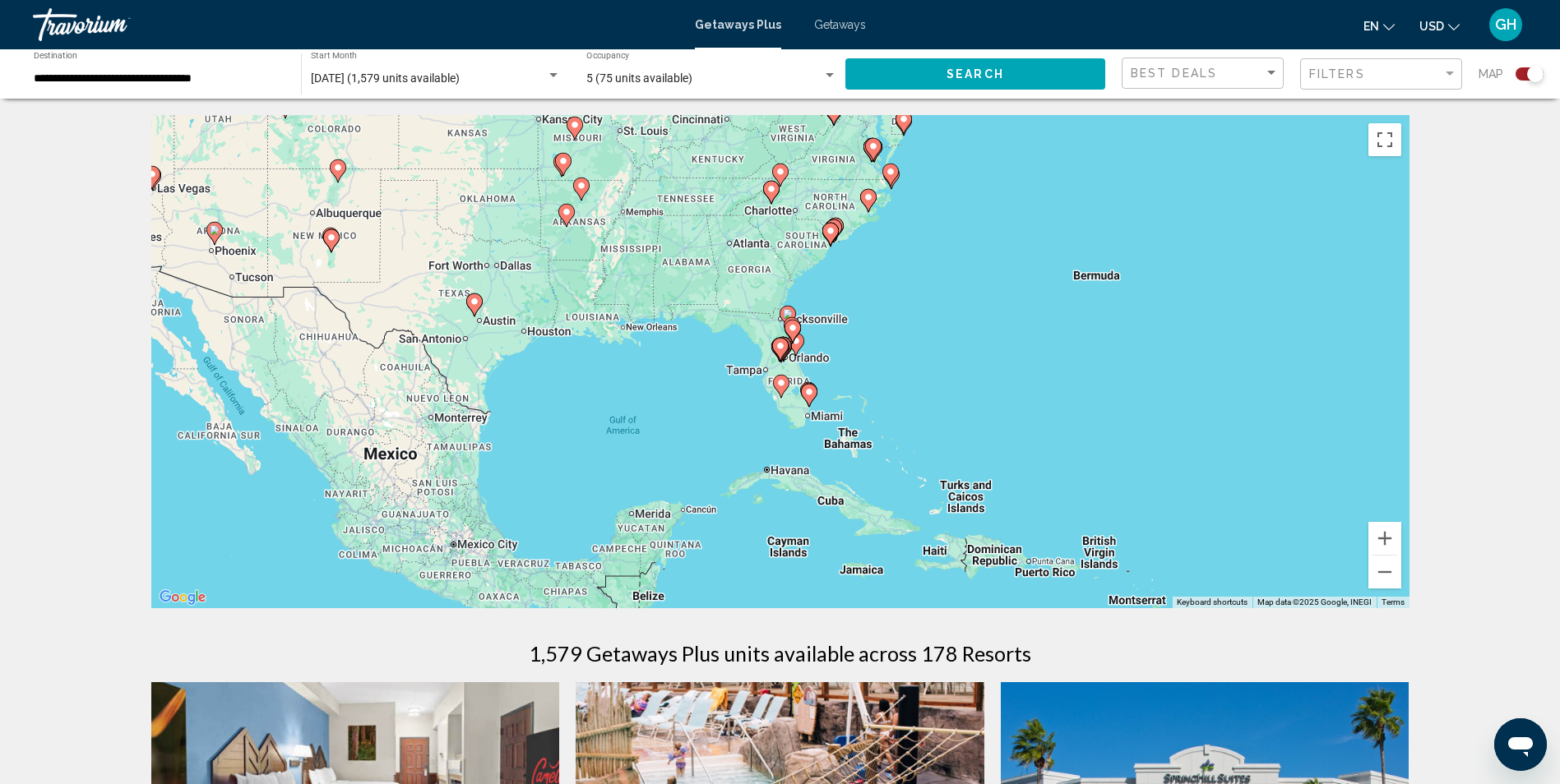
click at [807, 395] on image "Main content" at bounding box center [810, 392] width 10 height 10
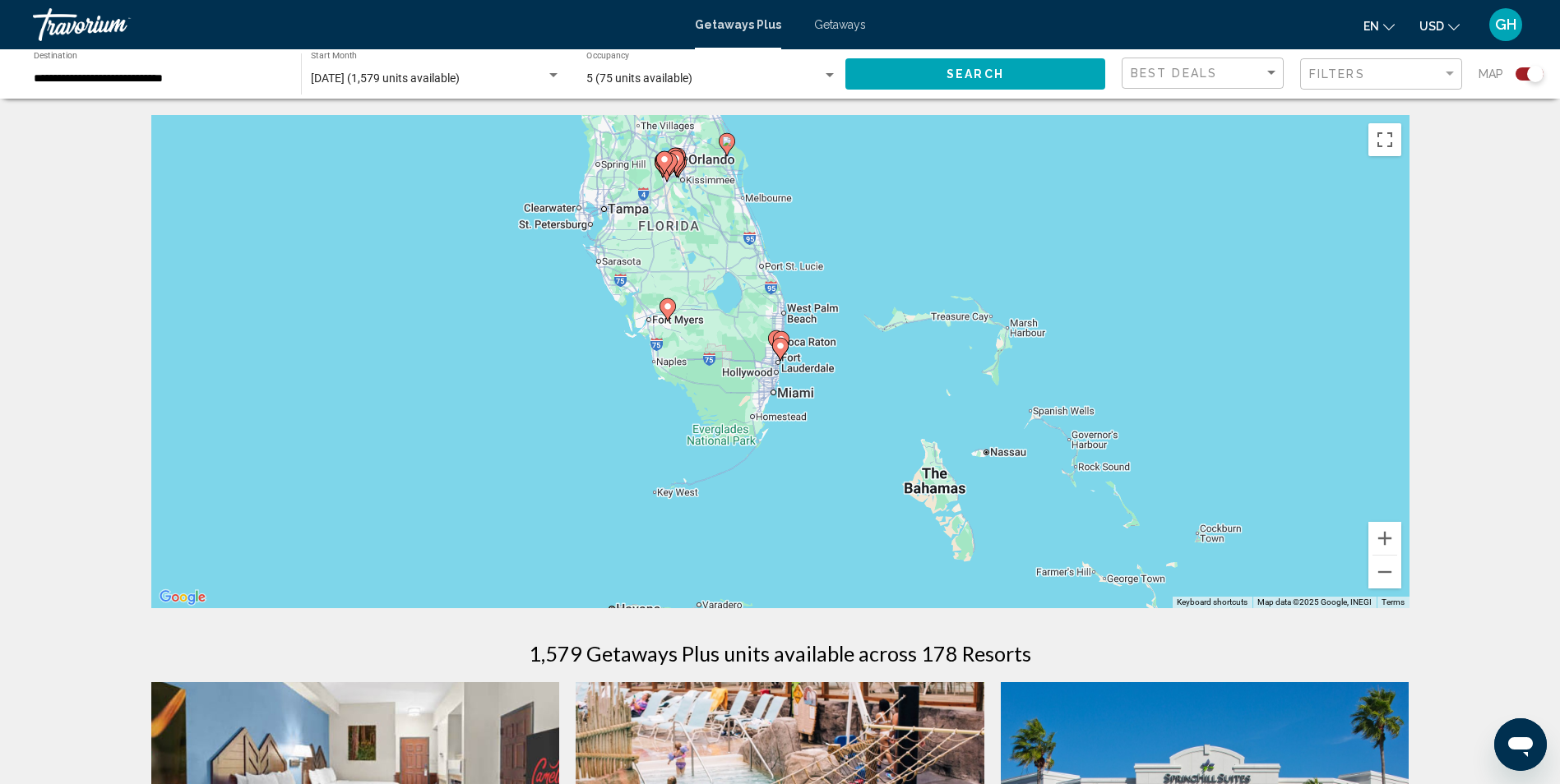
click at [783, 346] on image "Main content" at bounding box center [781, 346] width 10 height 10
type input "**********"
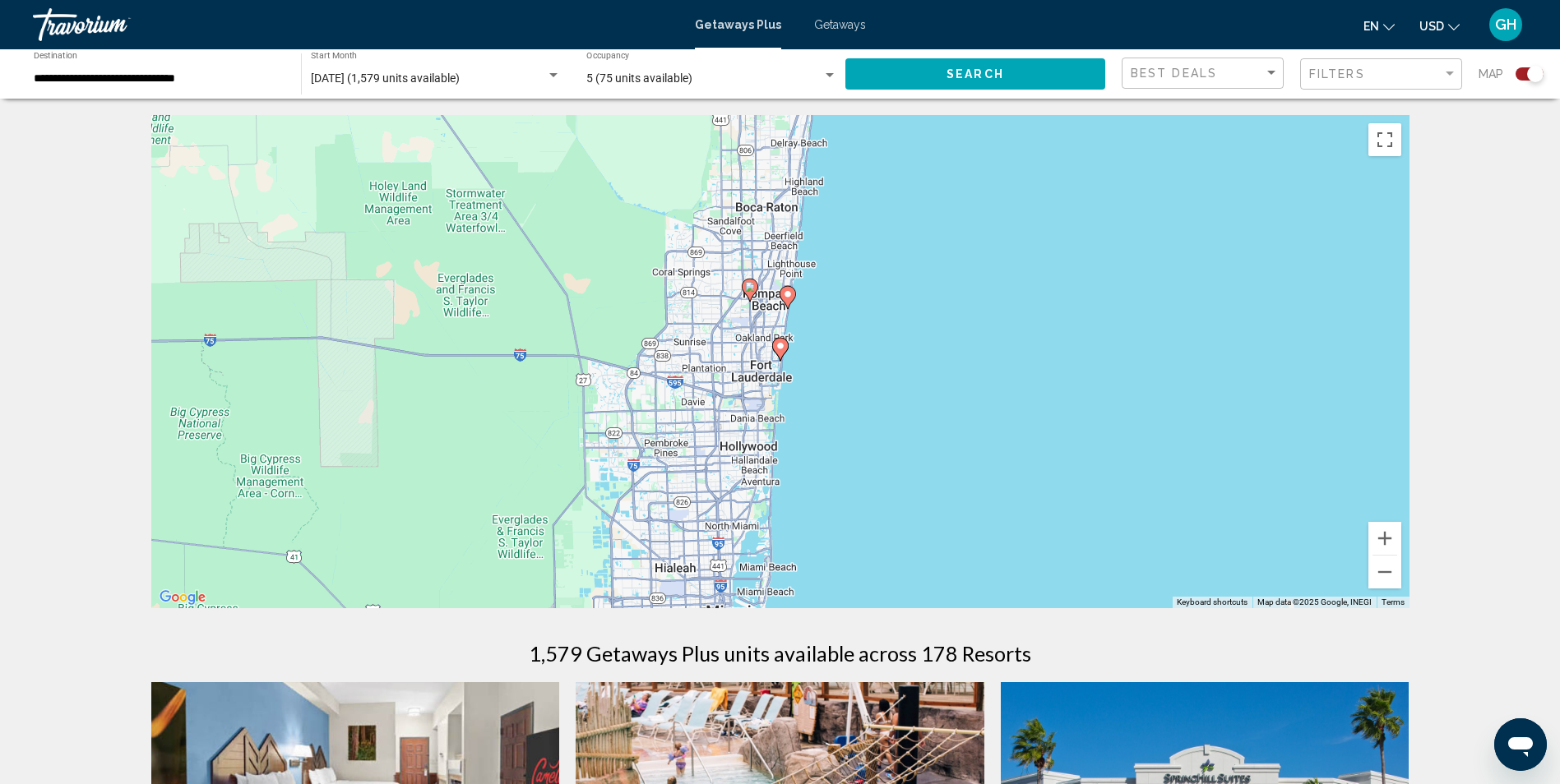
click at [750, 287] on image "Main content" at bounding box center [750, 287] width 10 height 10
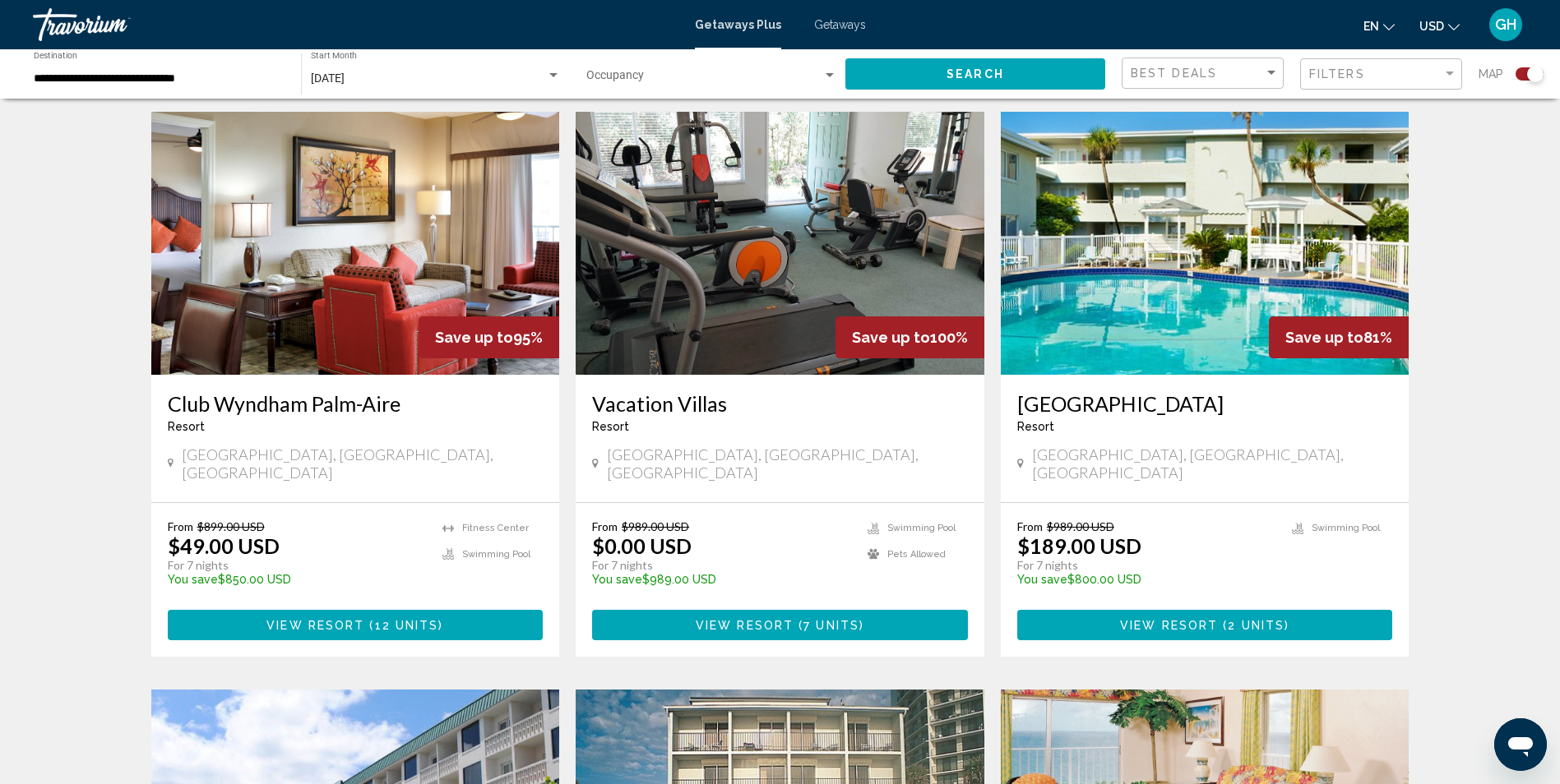
scroll to position [574, 0]
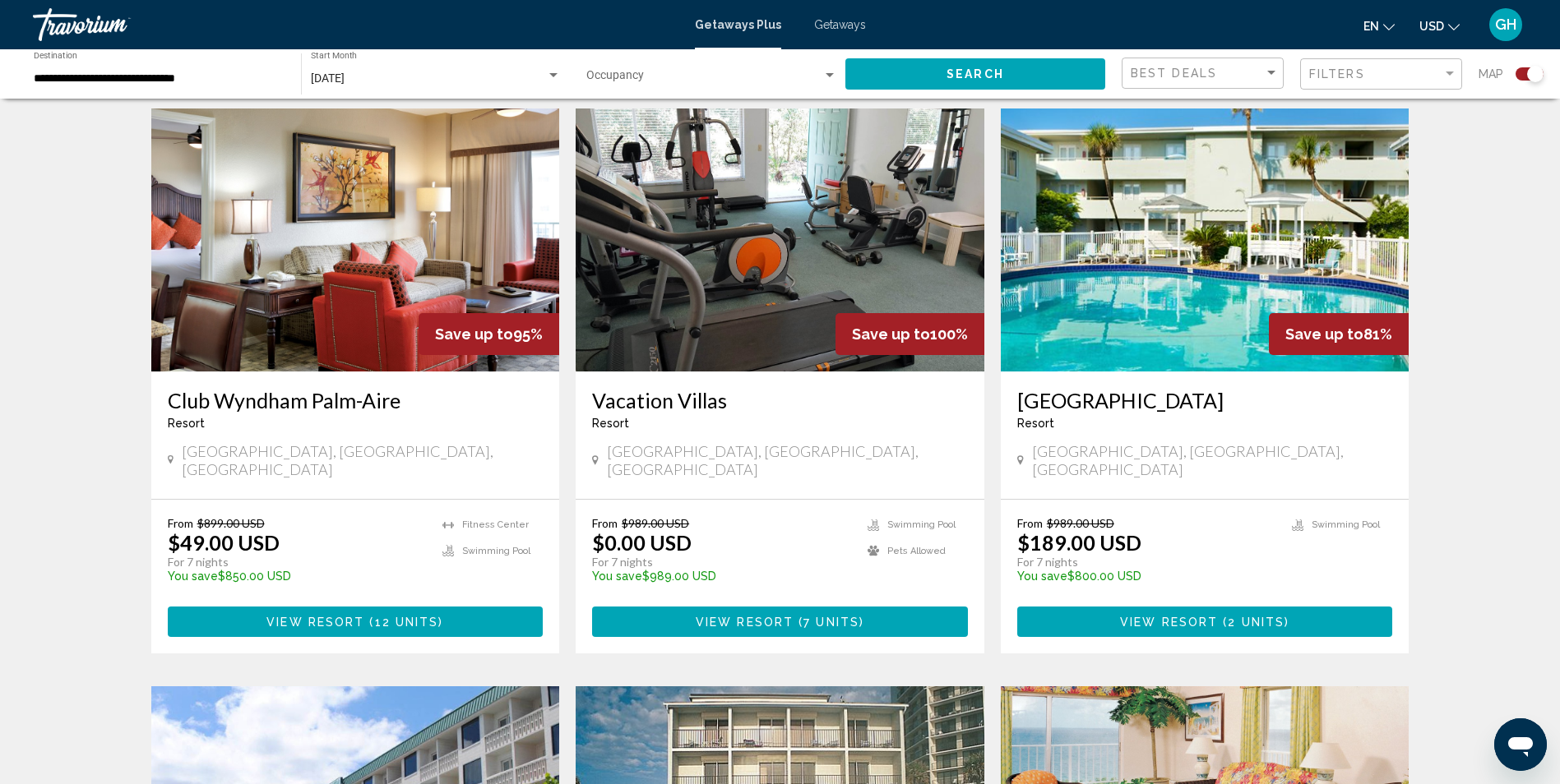
click at [393, 298] on img "Main content" at bounding box center [355, 240] width 409 height 263
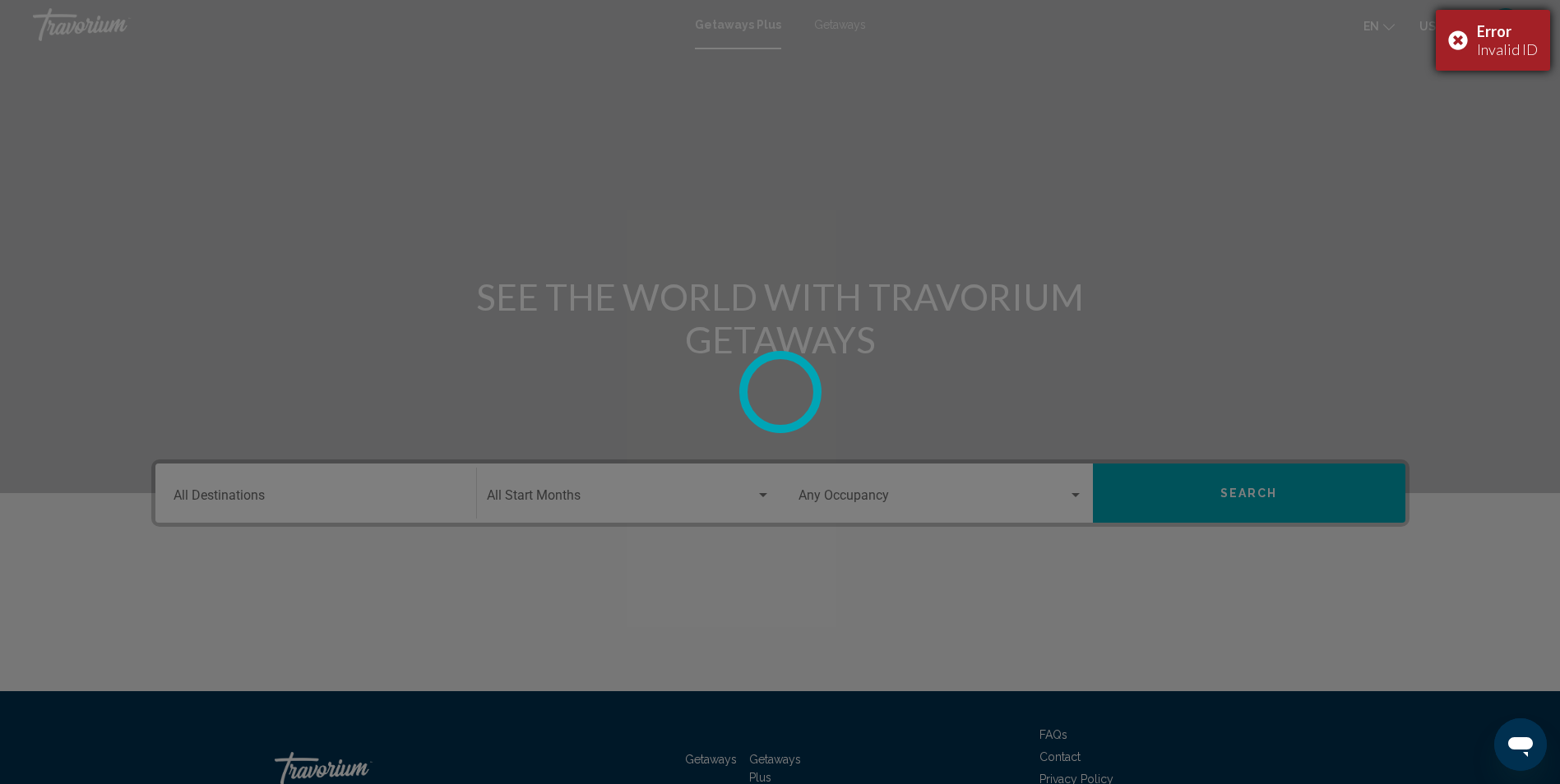
click at [1453, 38] on div "Error Invalid ID" at bounding box center [1493, 40] width 114 height 61
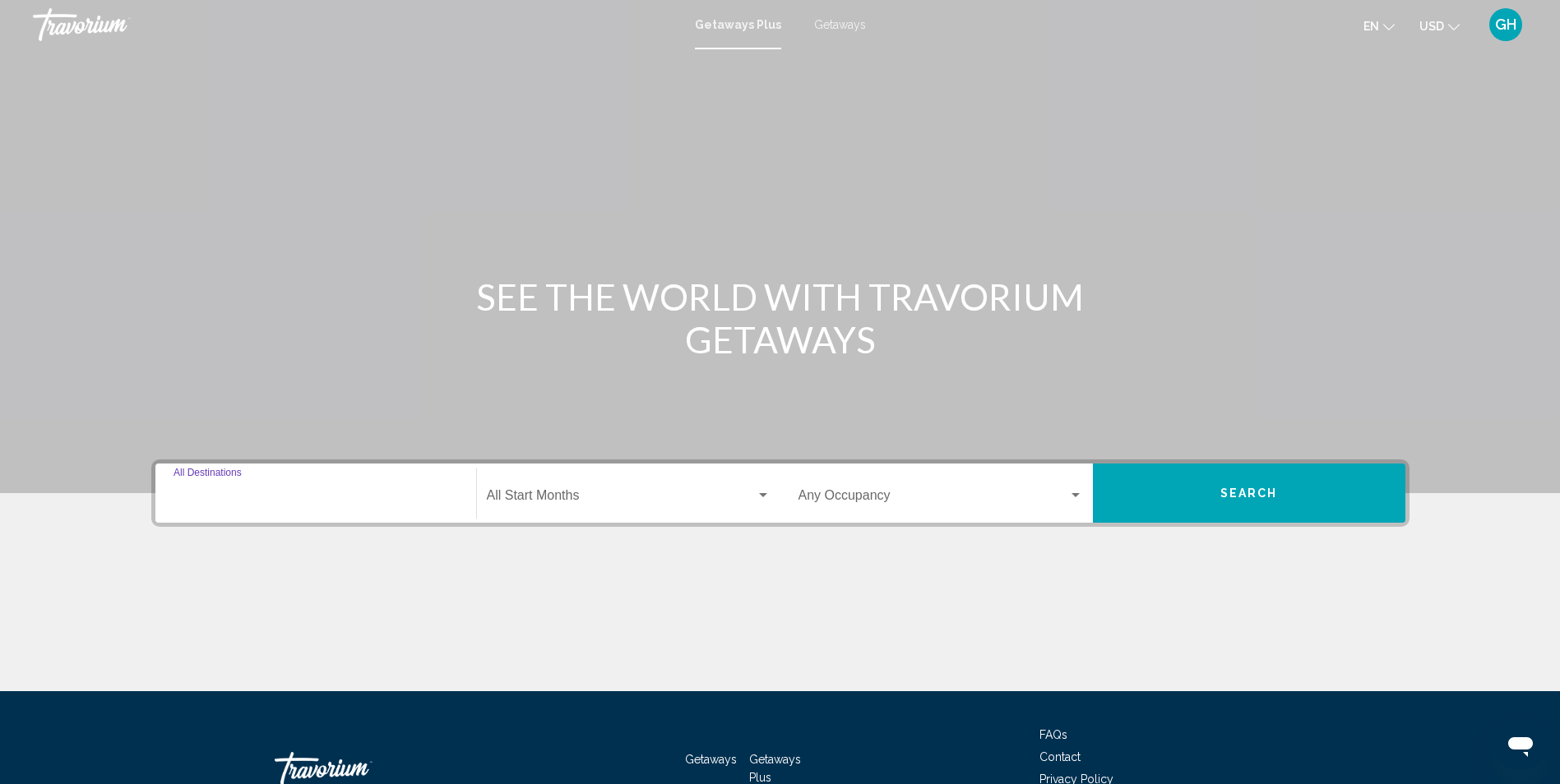
click at [403, 494] on input "Destination All Destinations" at bounding box center [315, 498] width 284 height 15
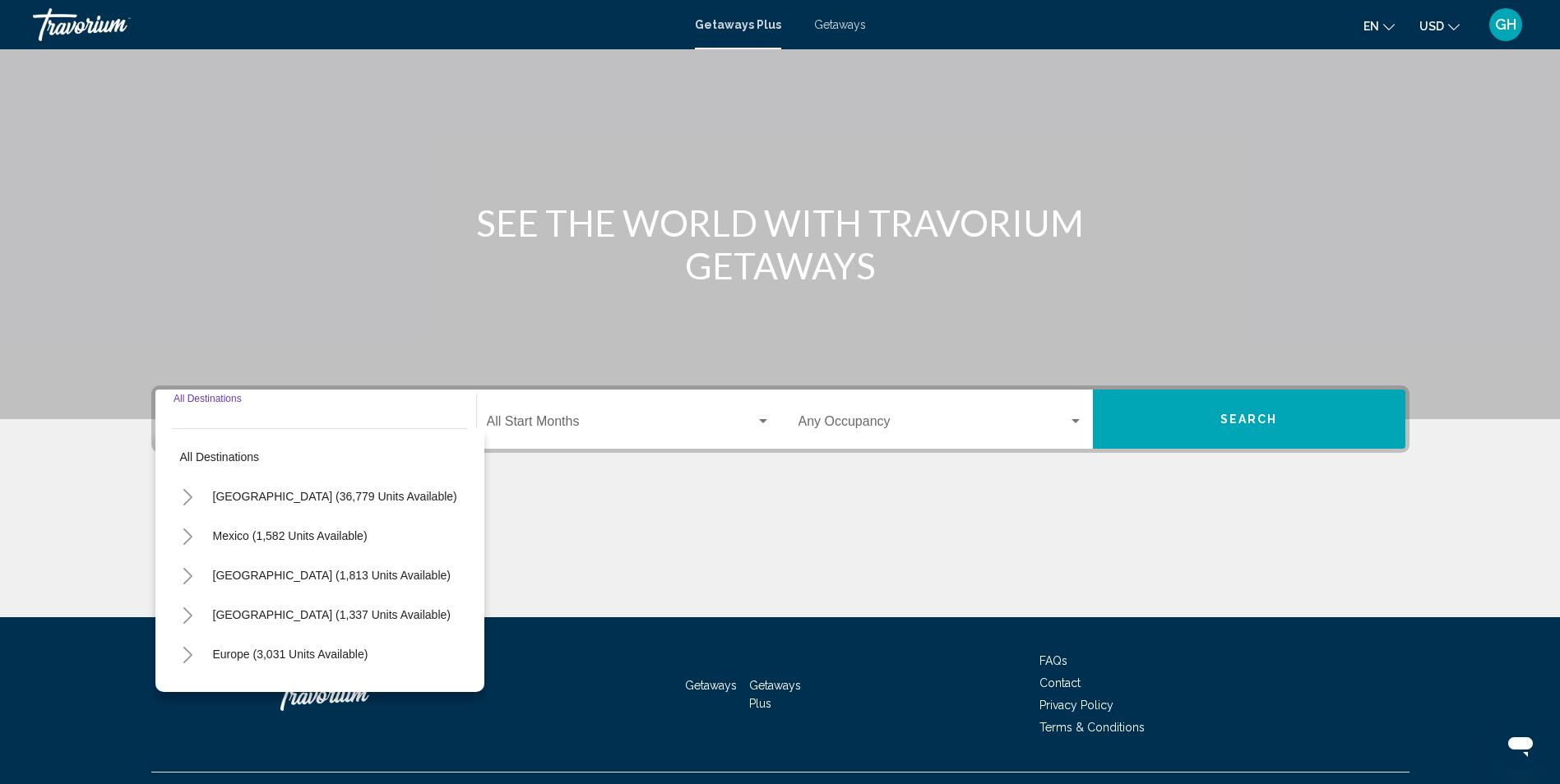
scroll to position [108, 0]
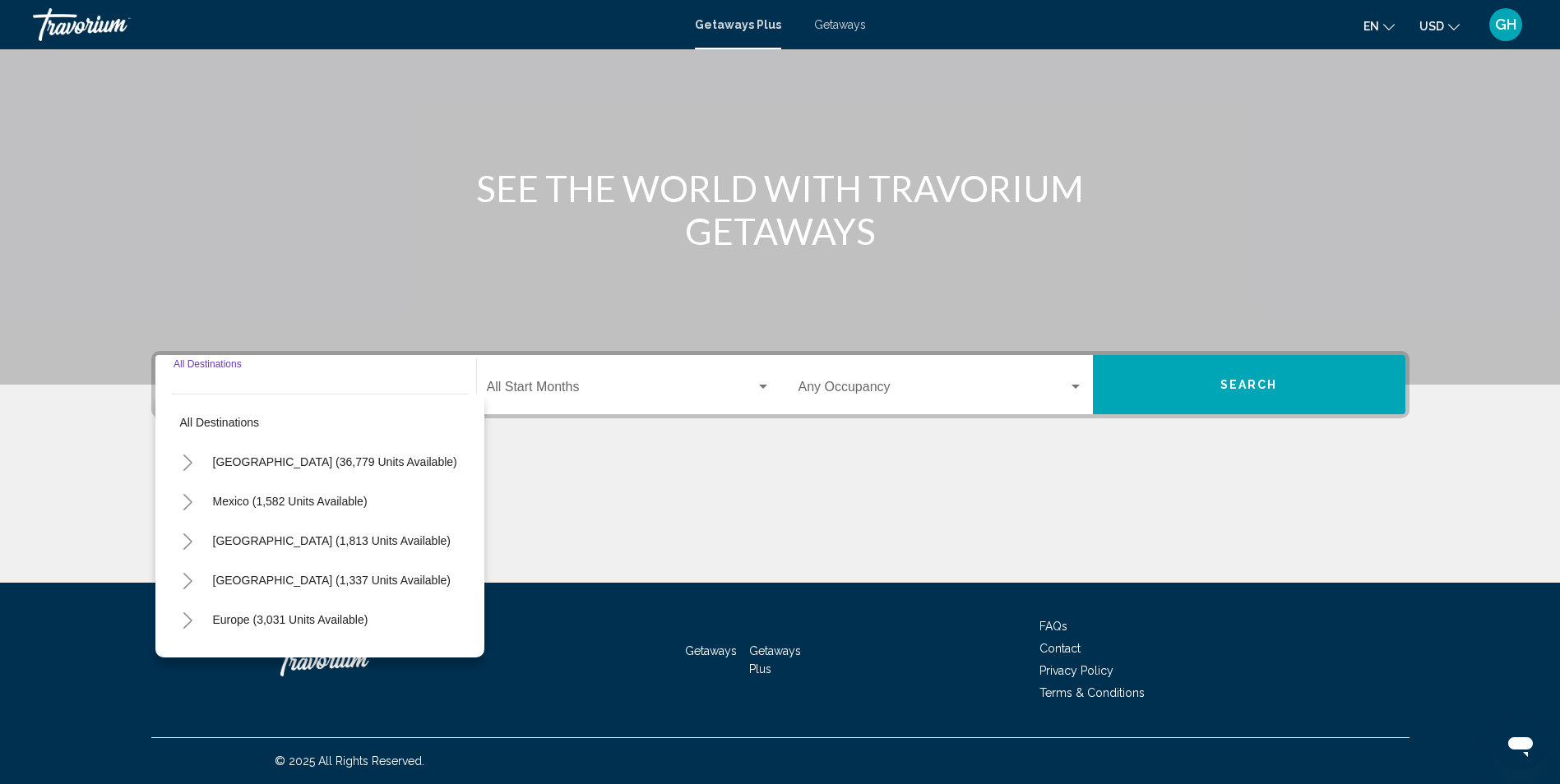
click at [347, 469] on button "[GEOGRAPHIC_DATA] (36,779 units available)" at bounding box center [335, 462] width 261 height 38
type input "**********"
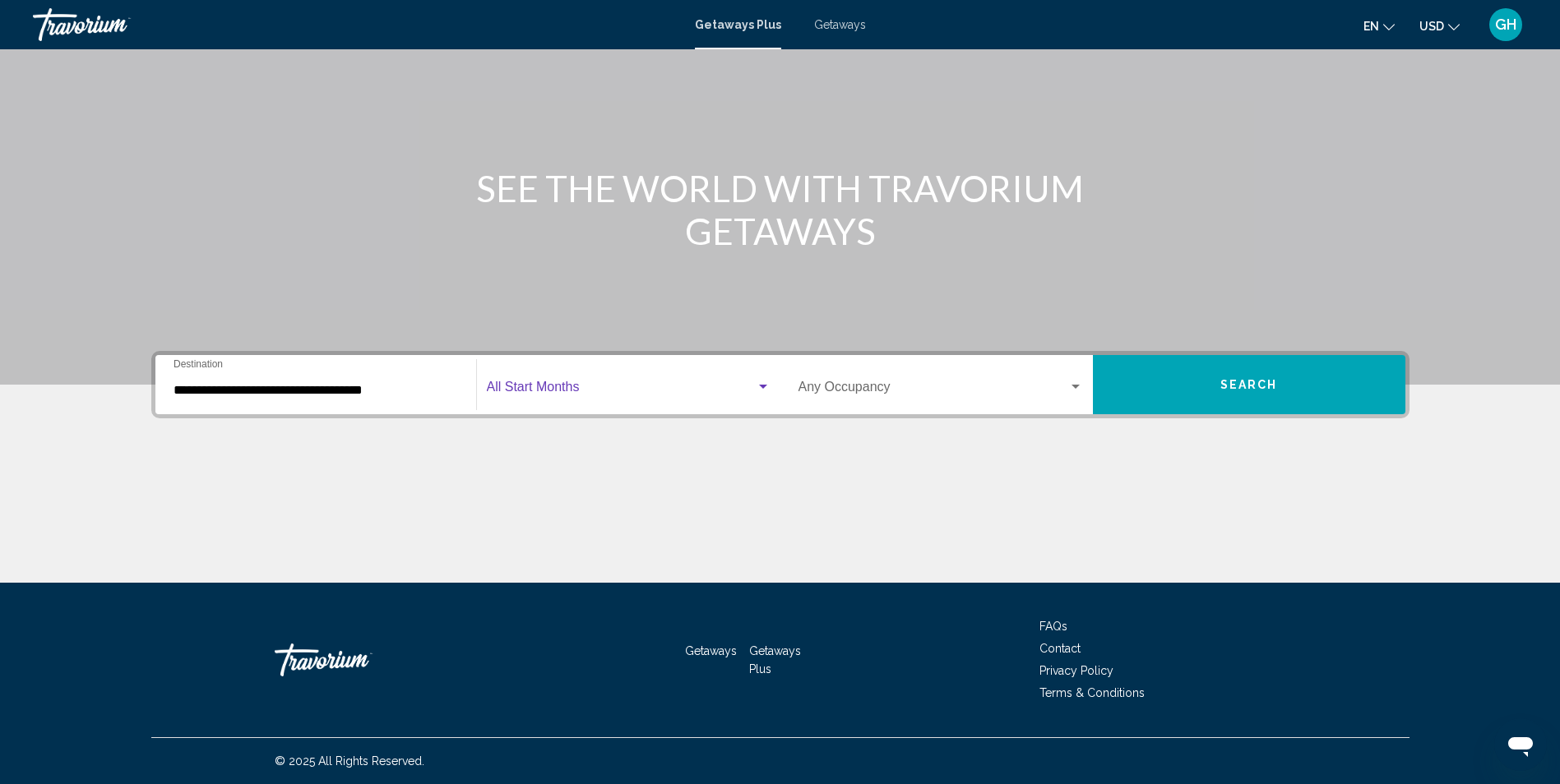
click at [558, 397] on span "Search widget" at bounding box center [621, 390] width 269 height 15
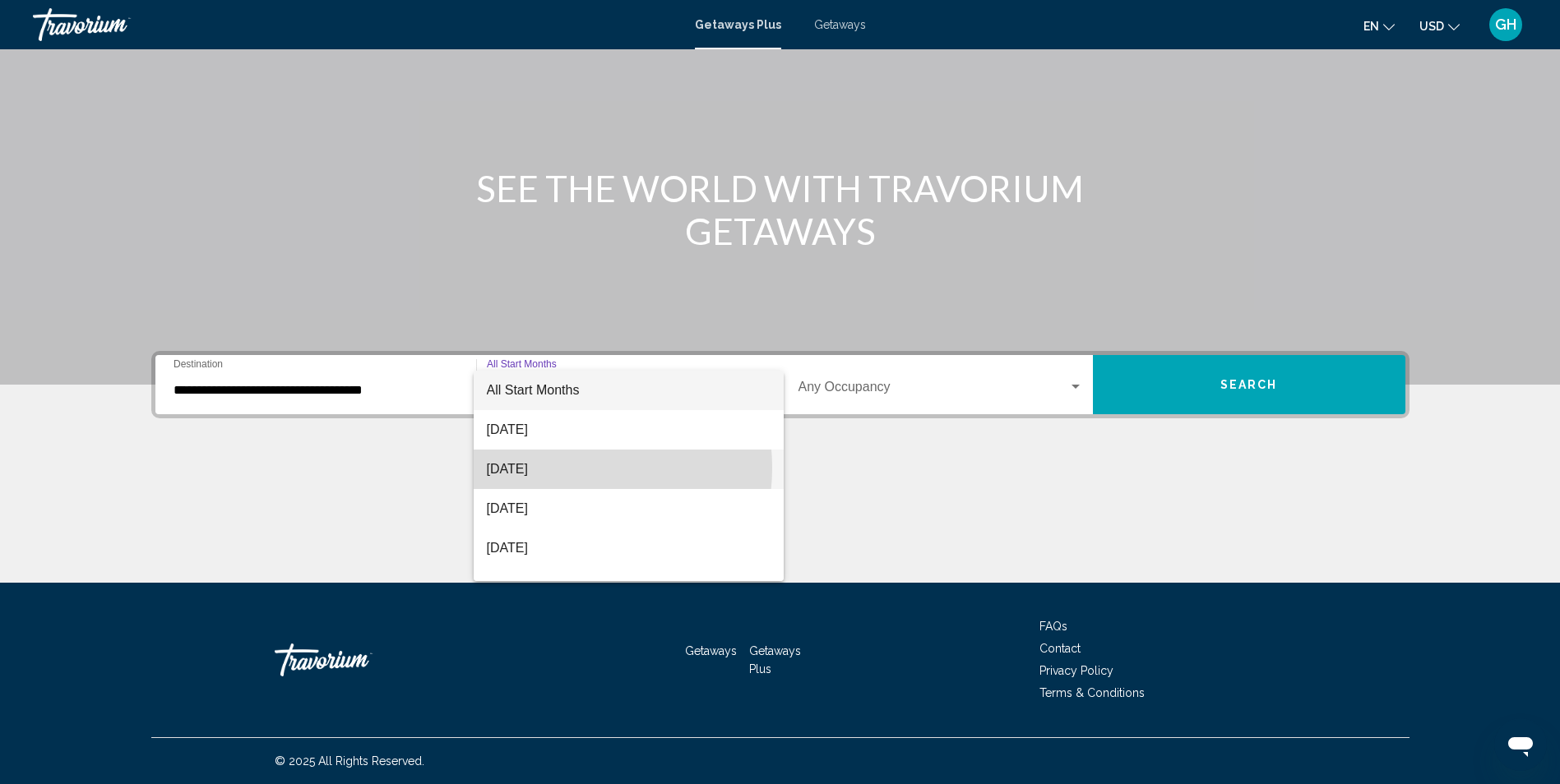
click at [566, 467] on span "[DATE]" at bounding box center [629, 469] width 283 height 39
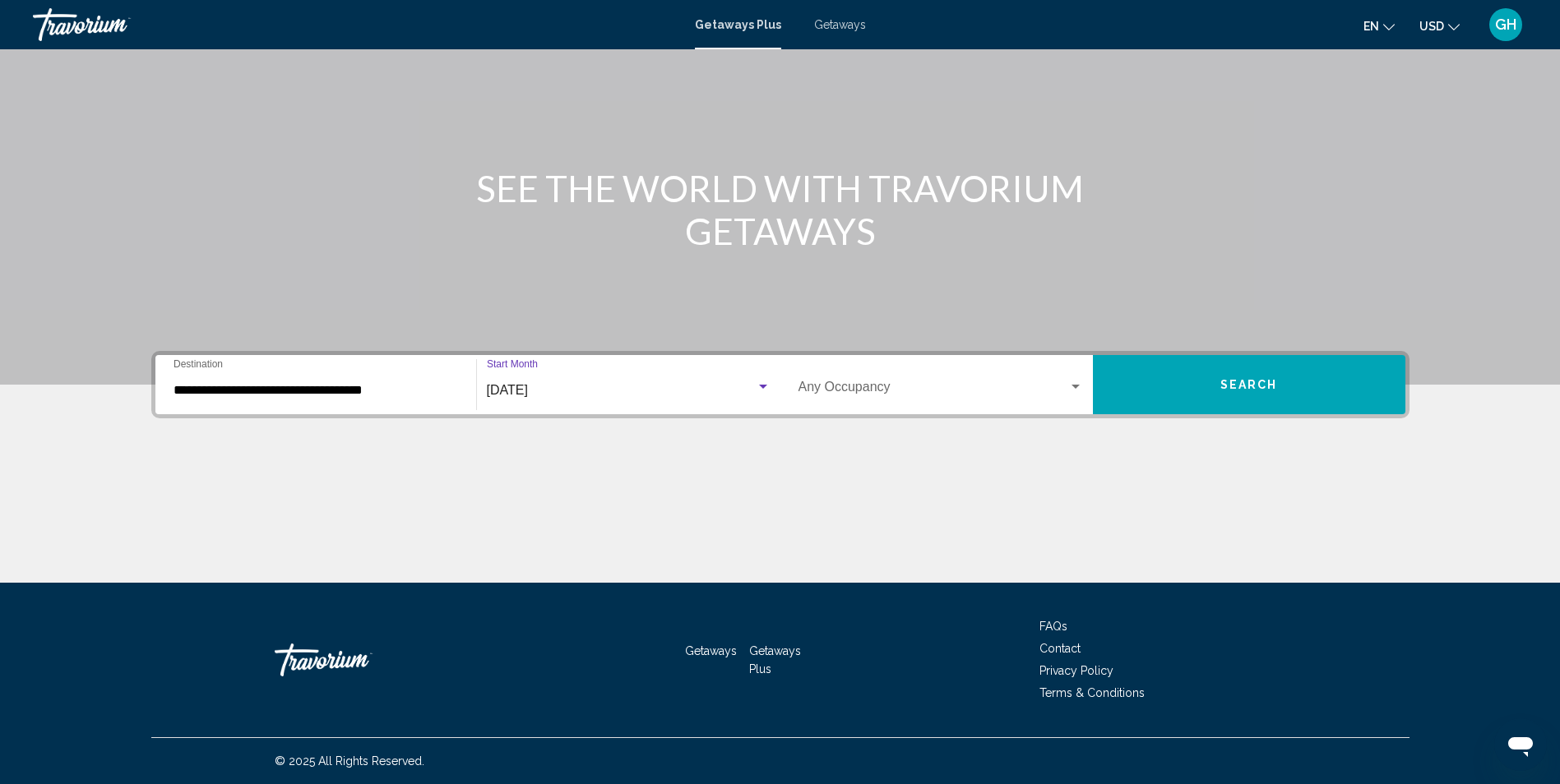
click at [904, 385] on span "Search widget" at bounding box center [934, 390] width 270 height 15
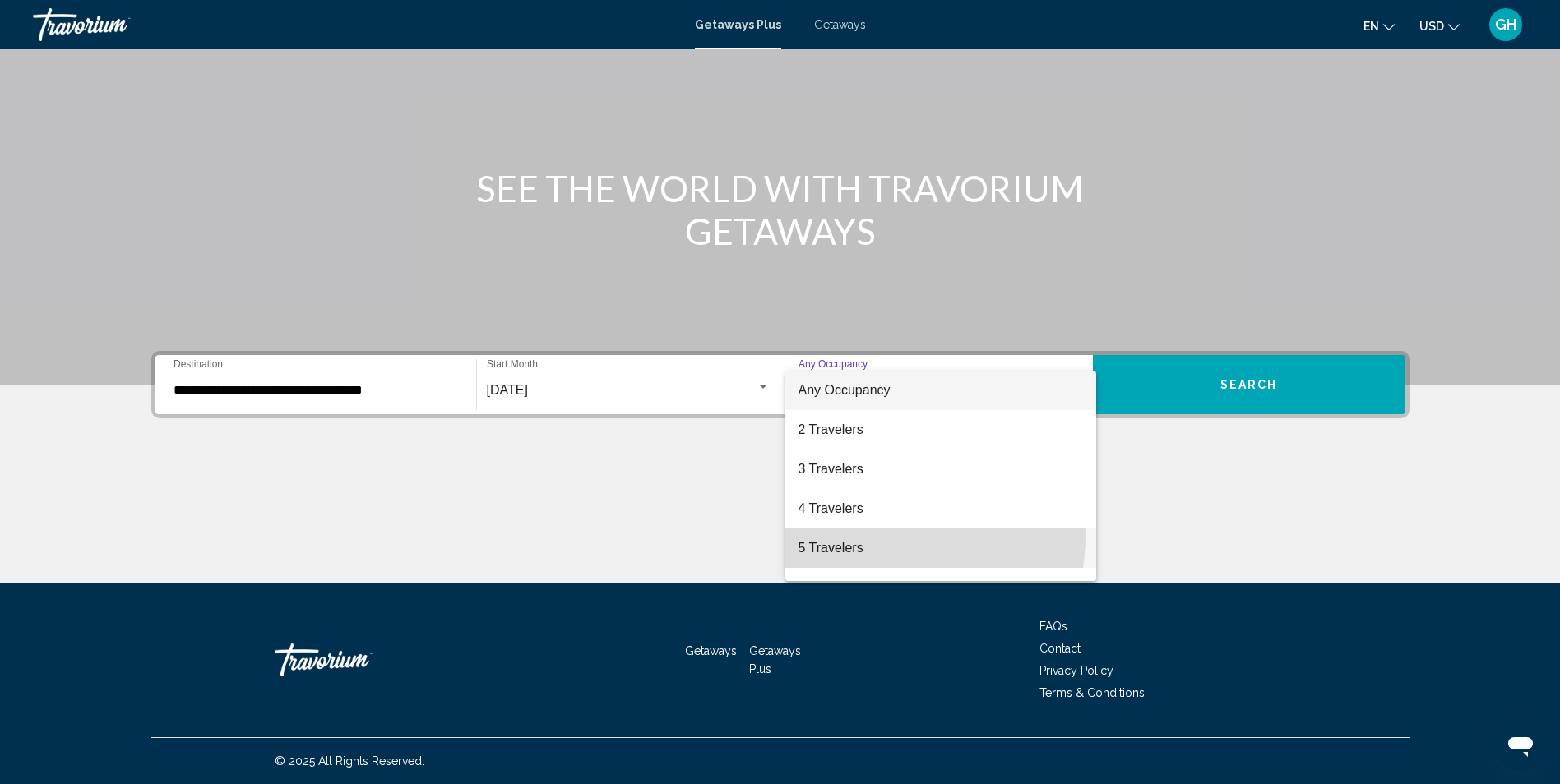
drag, startPoint x: 876, startPoint y: 537, endPoint x: 960, endPoint y: 481, distance: 101.0
click at [878, 536] on span "5 Travelers" at bounding box center [940, 549] width 284 height 39
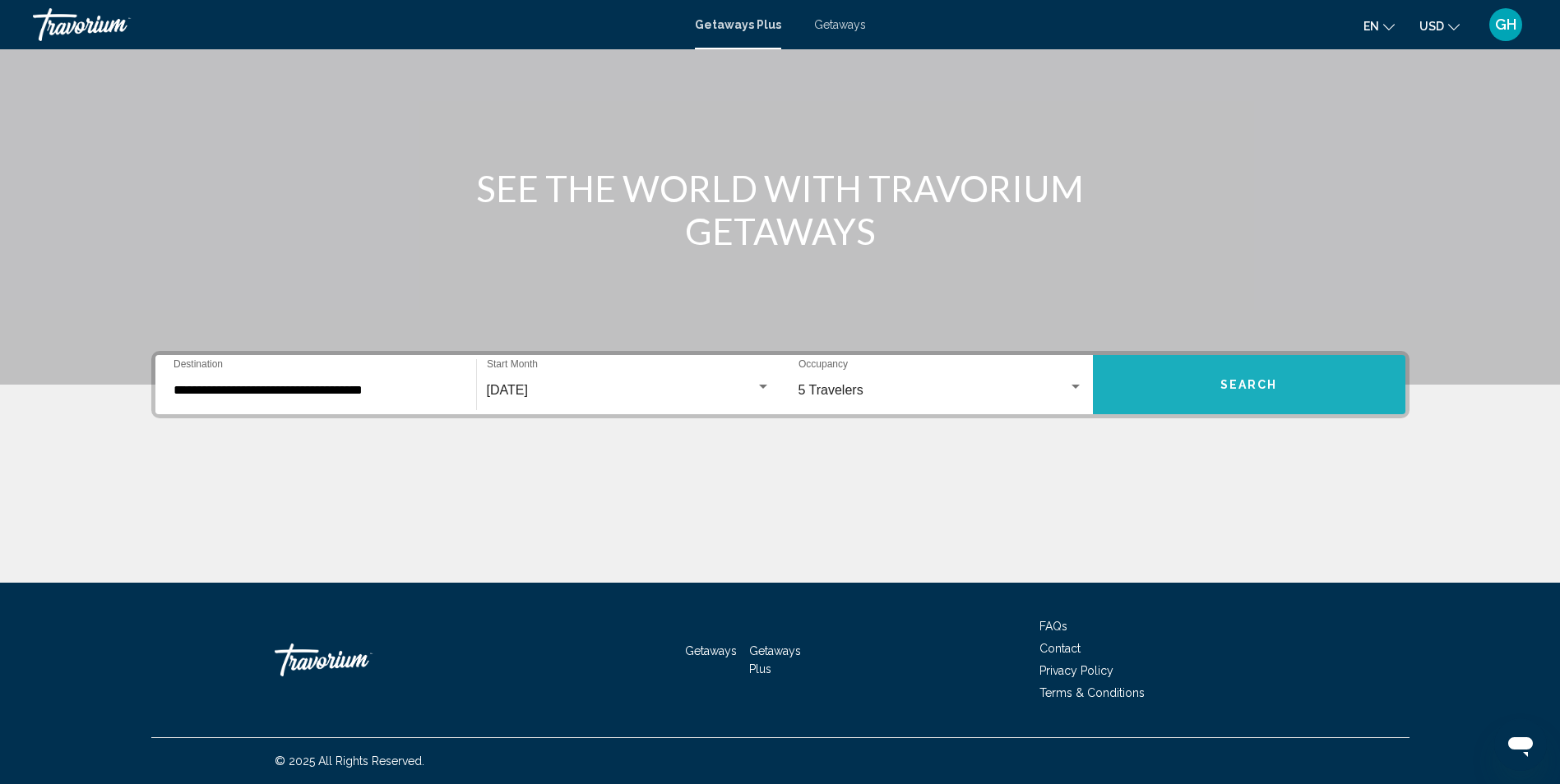
click at [1176, 383] on button "Search" at bounding box center [1249, 384] width 312 height 59
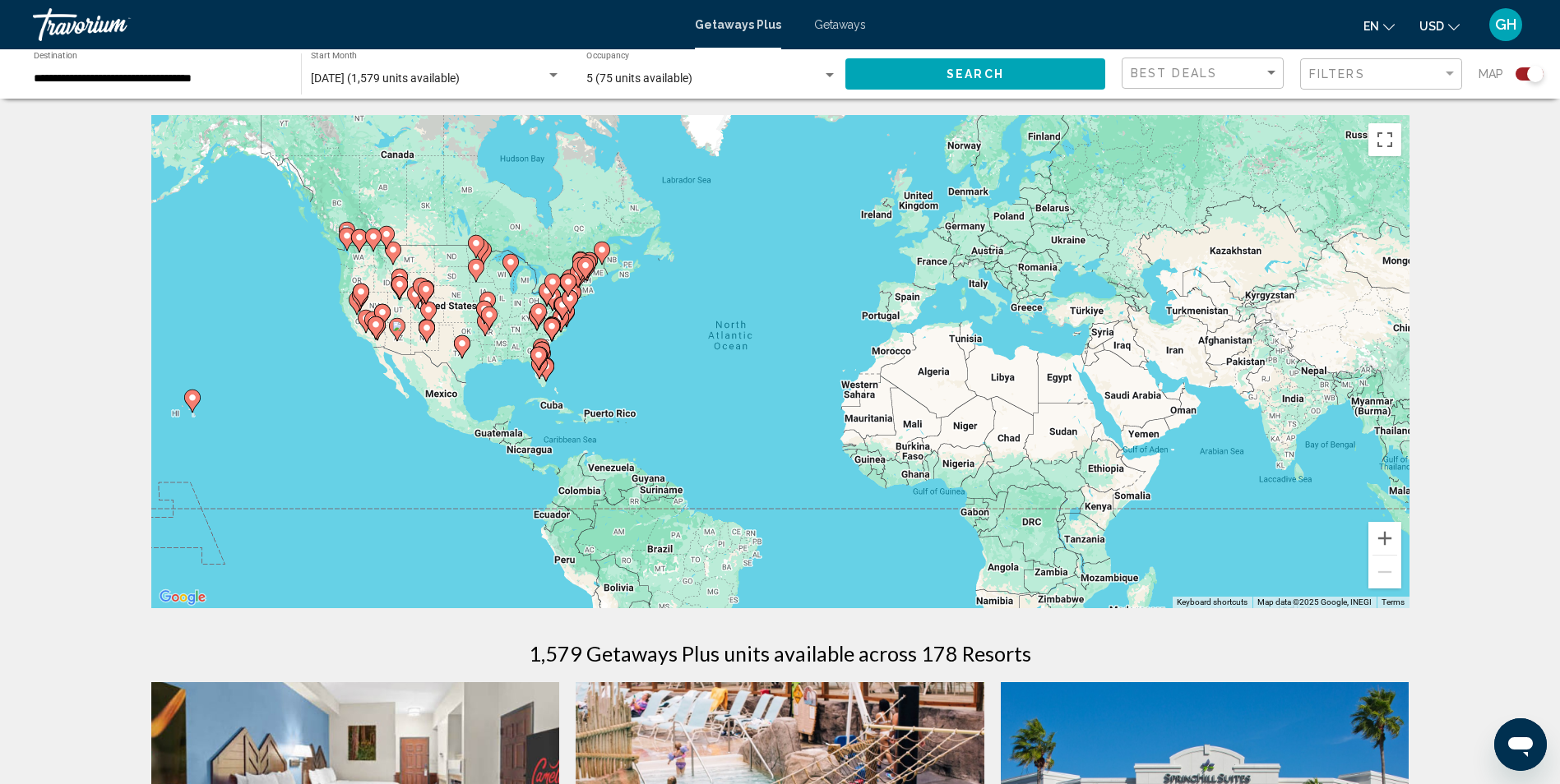
click at [550, 369] on image "Main content" at bounding box center [546, 367] width 10 height 10
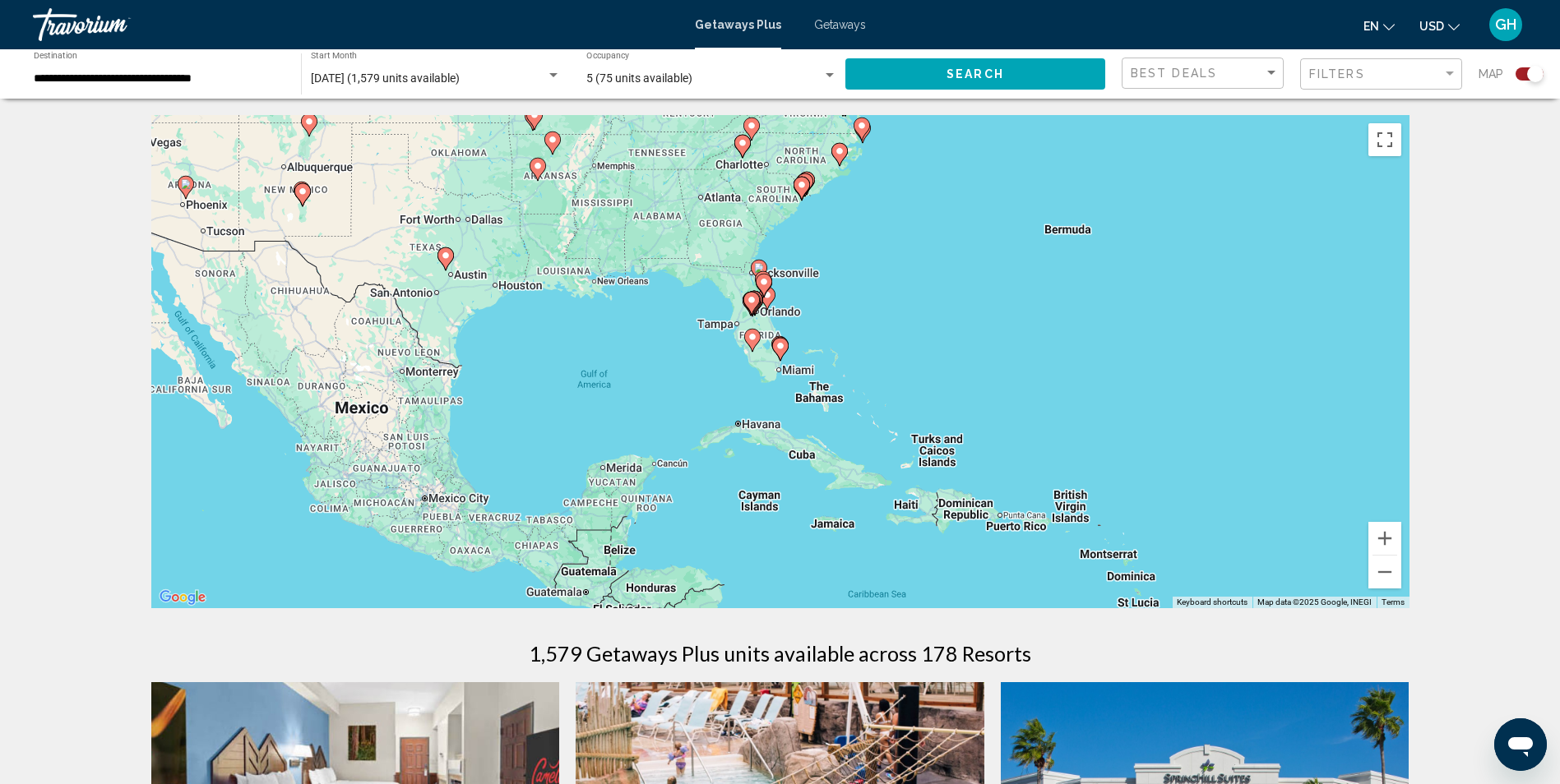
click at [787, 353] on gmp-advanced-marker "Main content" at bounding box center [780, 349] width 16 height 25
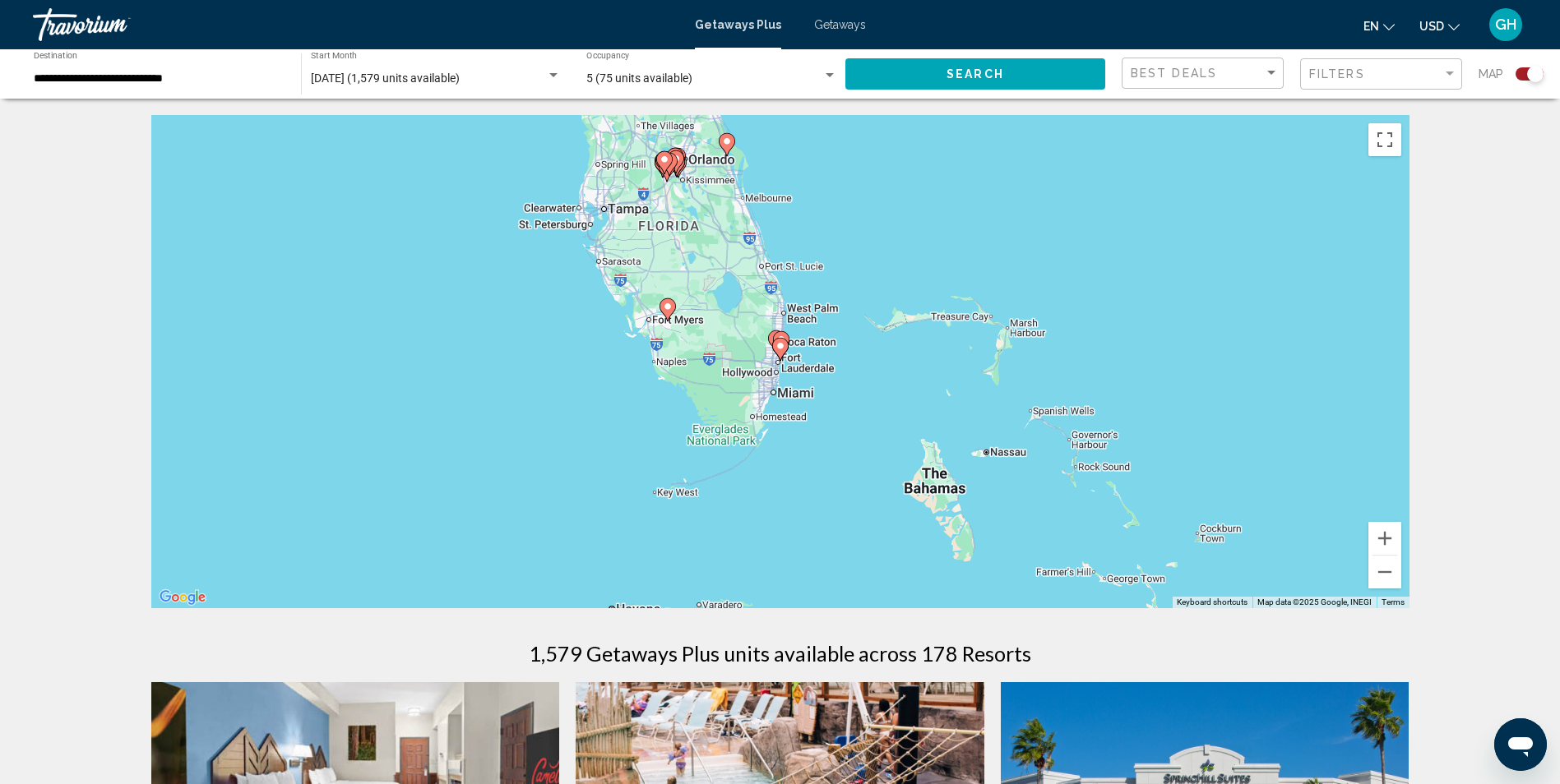
click at [783, 343] on image "Main content" at bounding box center [781, 346] width 10 height 10
type input "**********"
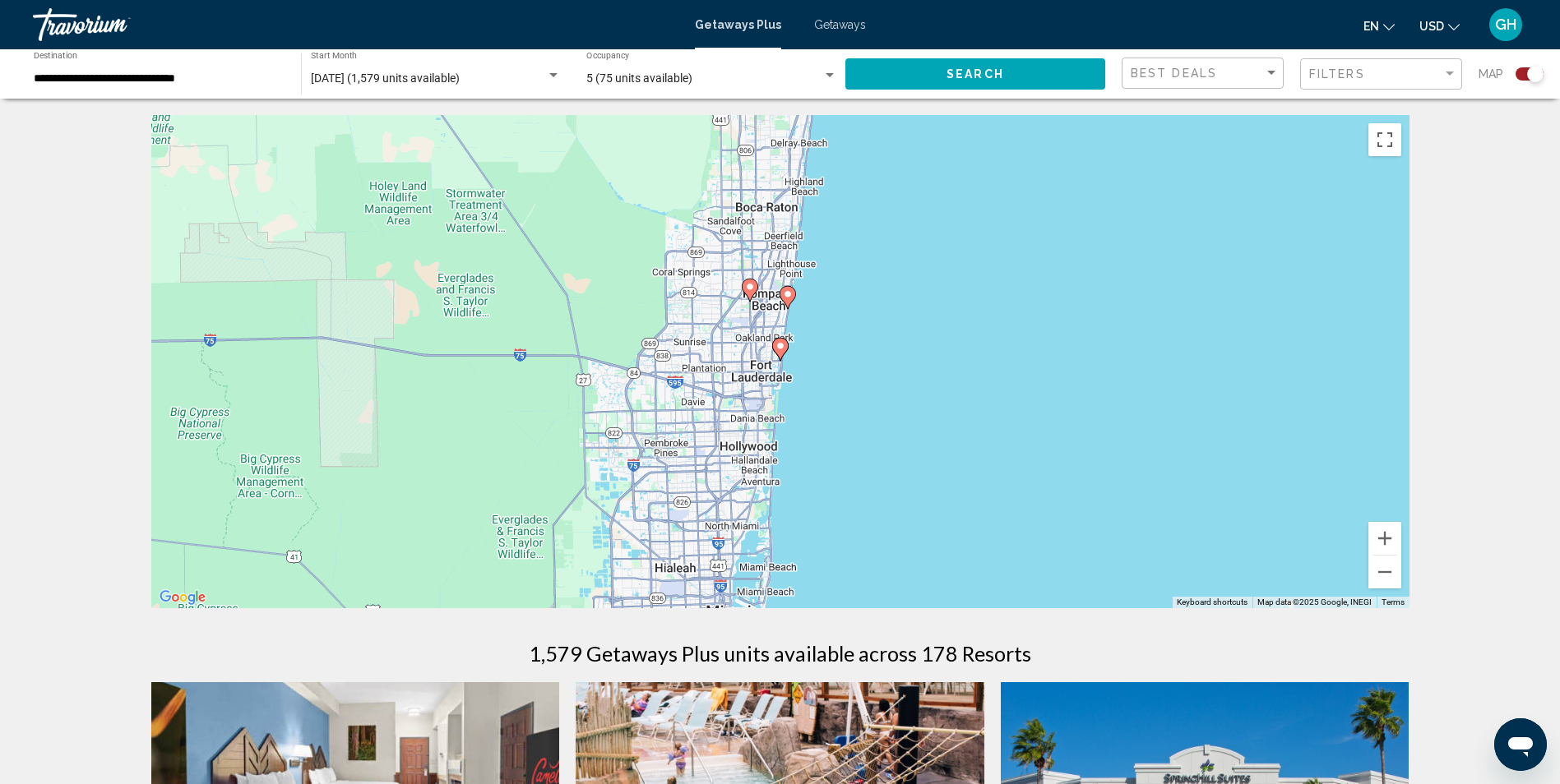
click at [784, 297] on image "Main content" at bounding box center [789, 294] width 10 height 10
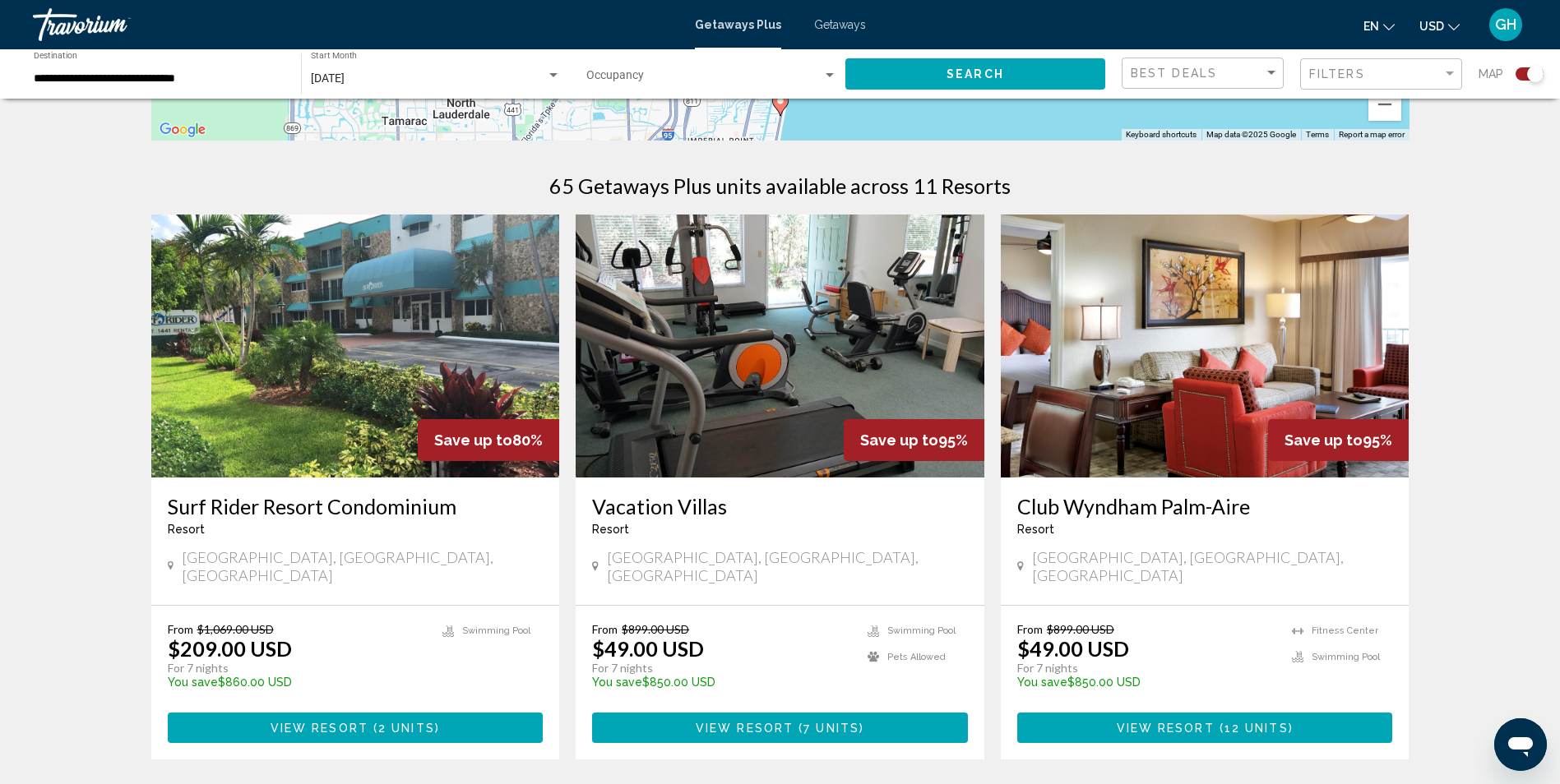
scroll to position [461, 0]
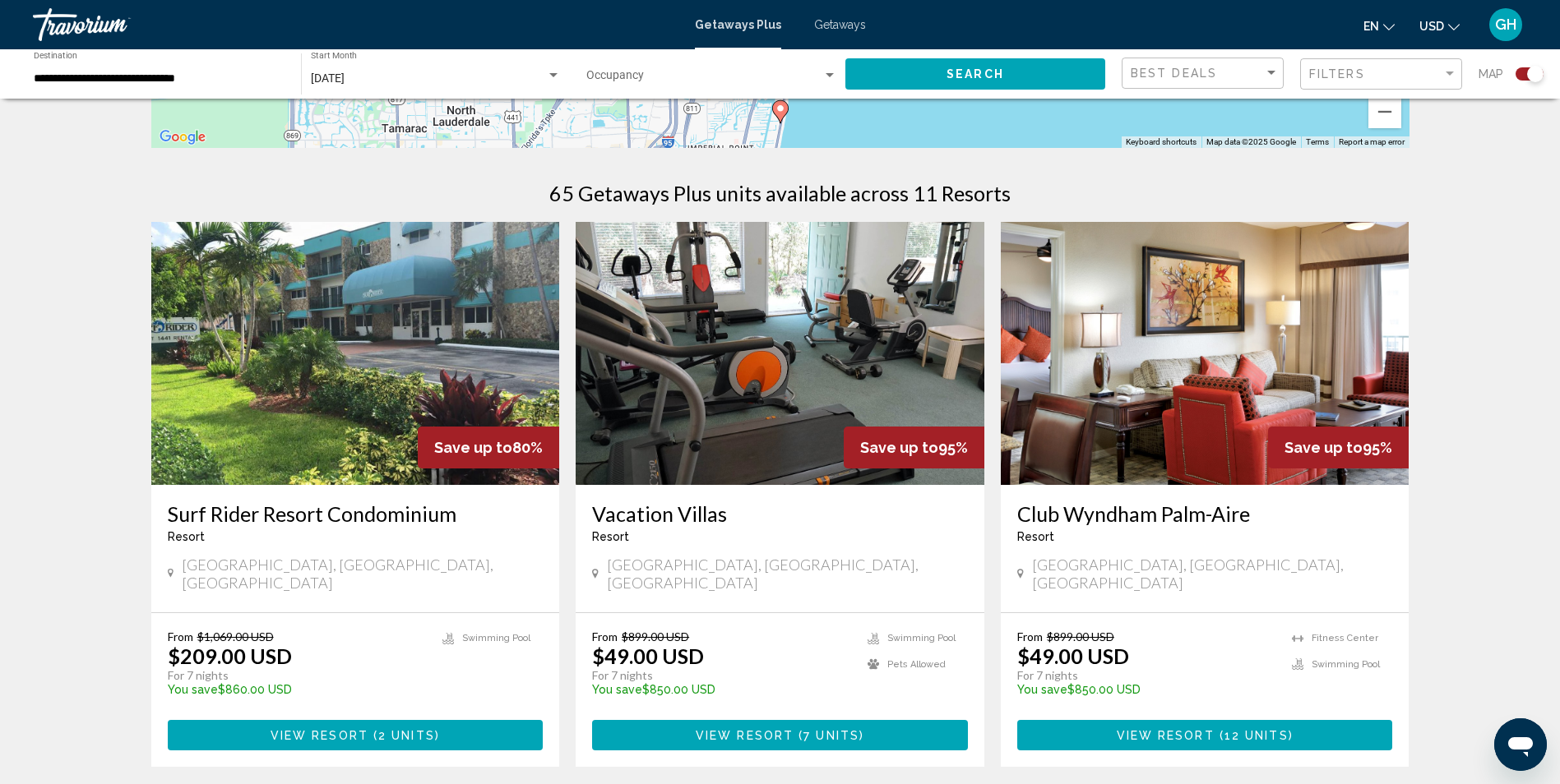
click at [1309, 357] on img "Main content" at bounding box center [1205, 353] width 409 height 263
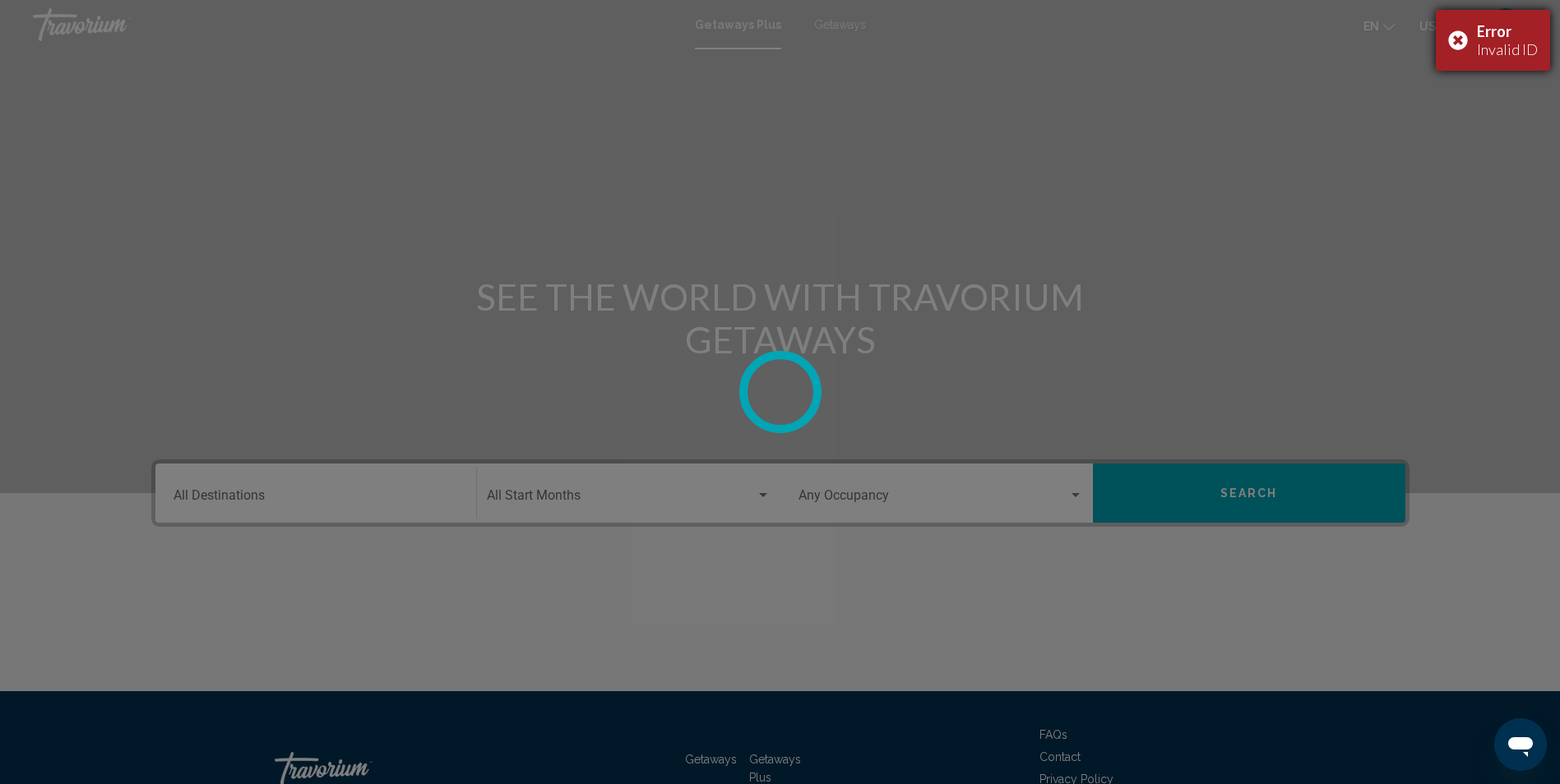
click at [1467, 38] on div "Error Invalid ID" at bounding box center [1493, 40] width 114 height 61
